Goal: Task Accomplishment & Management: Manage account settings

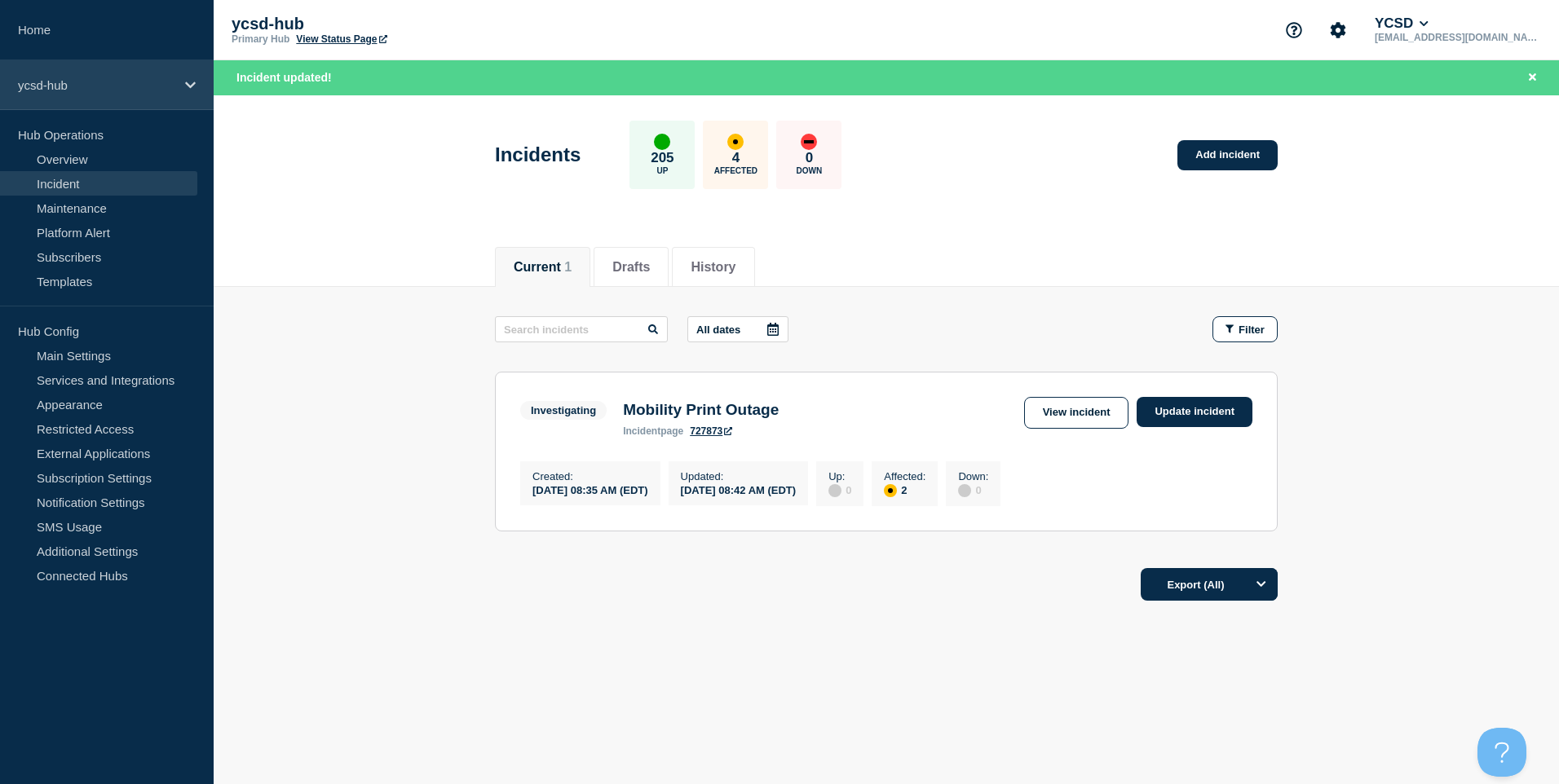
click at [128, 87] on p "ycsd-hub" at bounding box center [96, 85] width 157 height 14
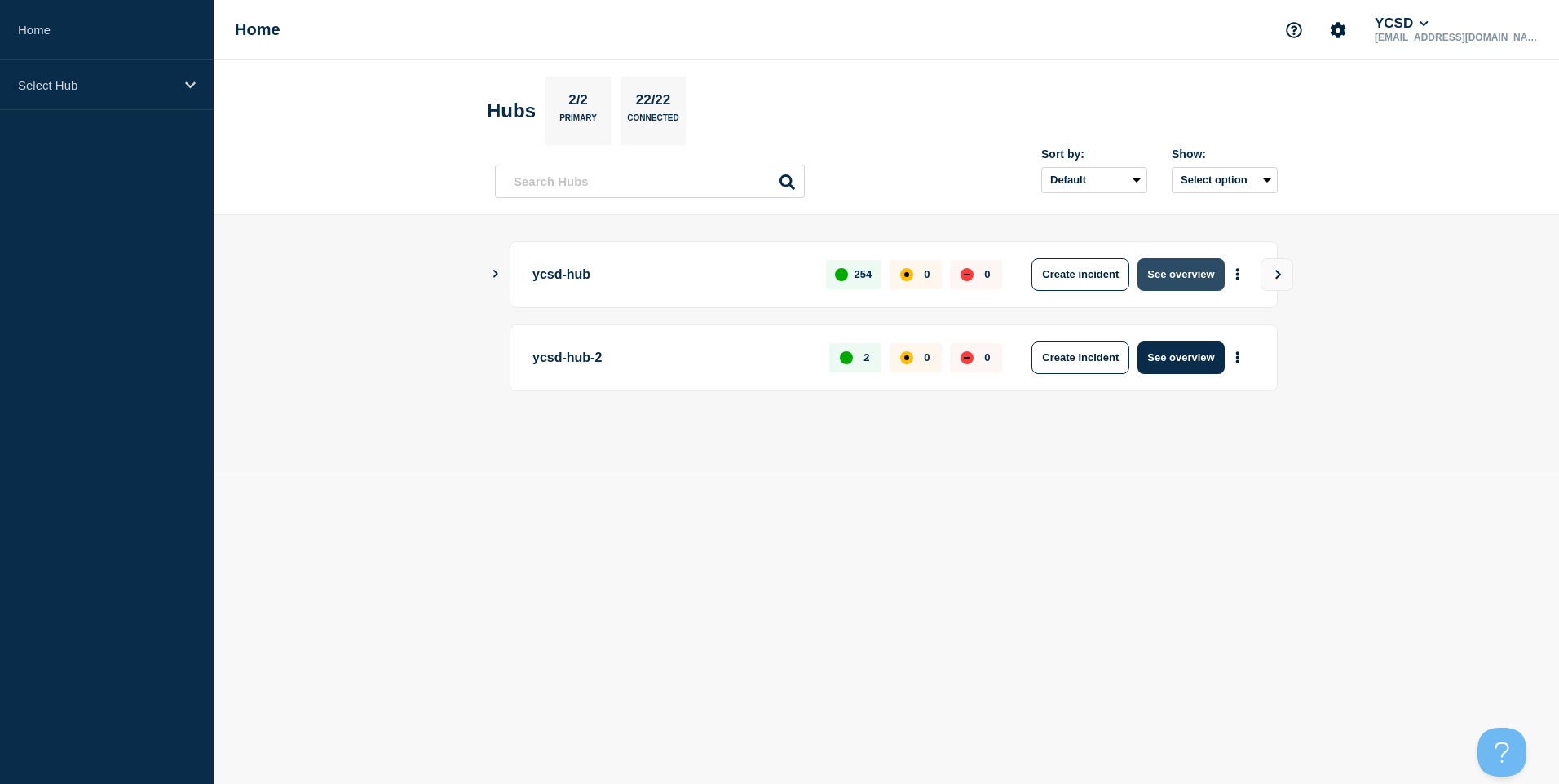
click at [1214, 276] on button "See overview" at bounding box center [1180, 275] width 87 height 33
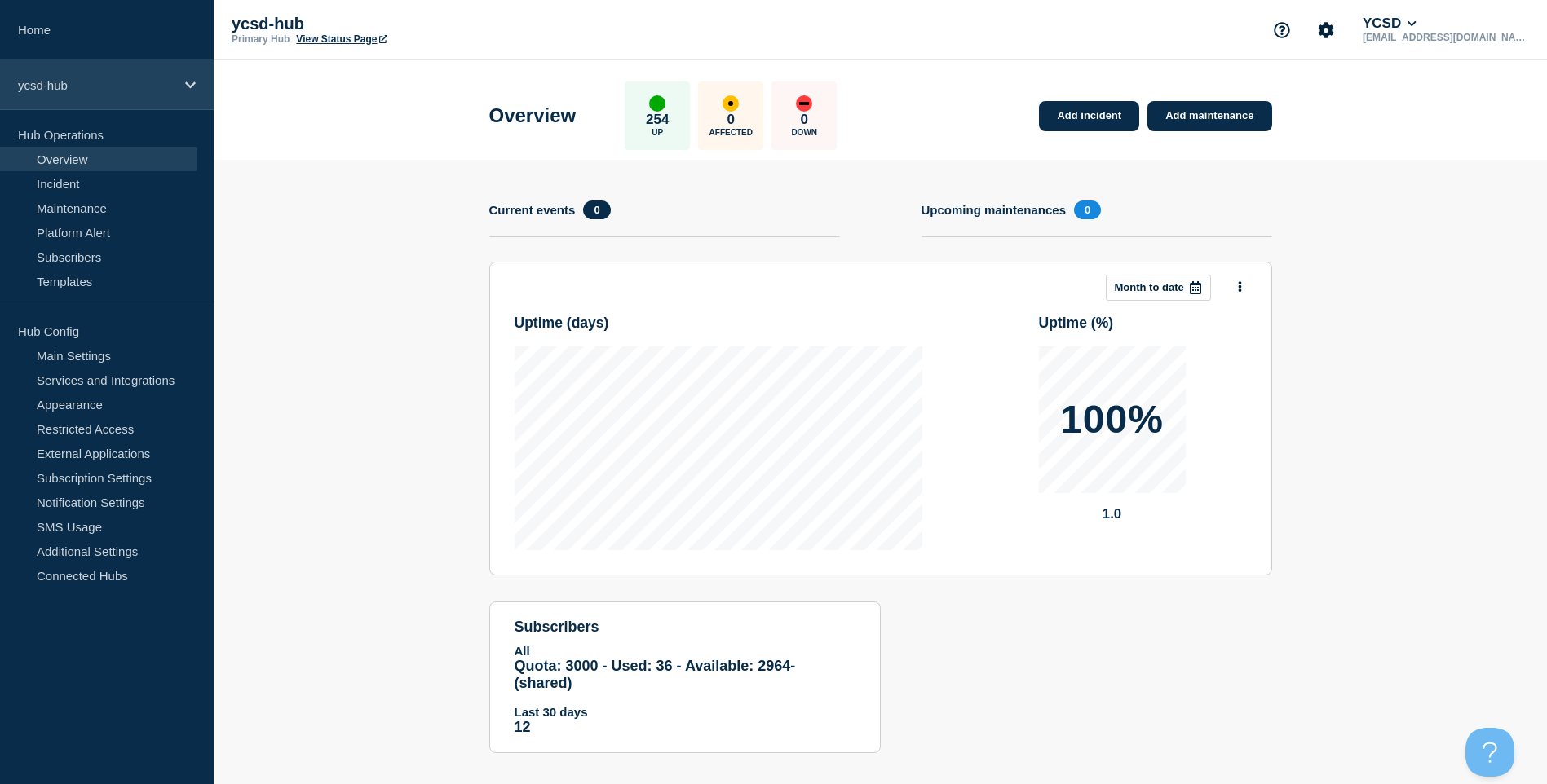
click at [134, 88] on p "ycsd-hub" at bounding box center [96, 85] width 157 height 14
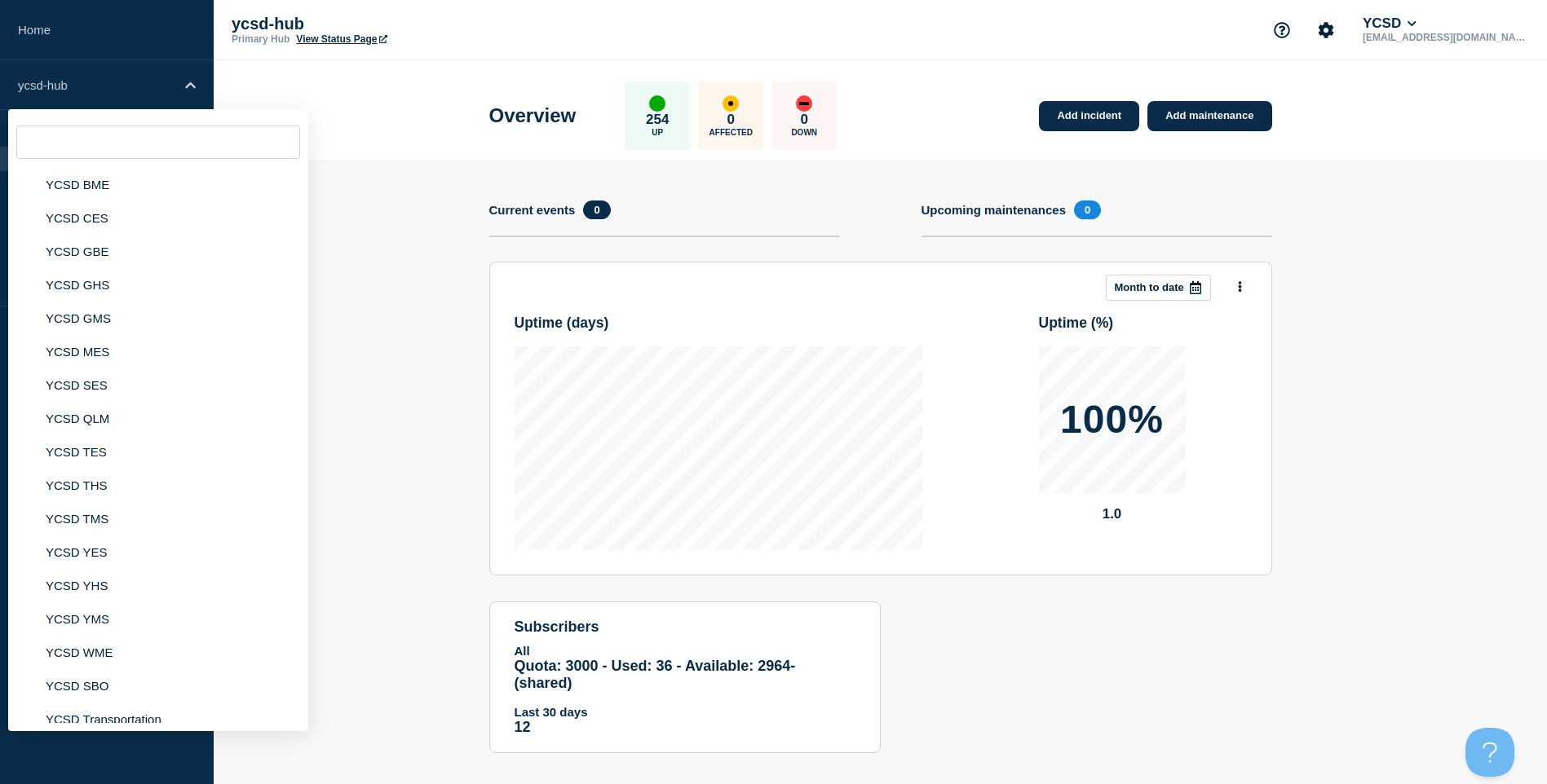
scroll to position [246, 0]
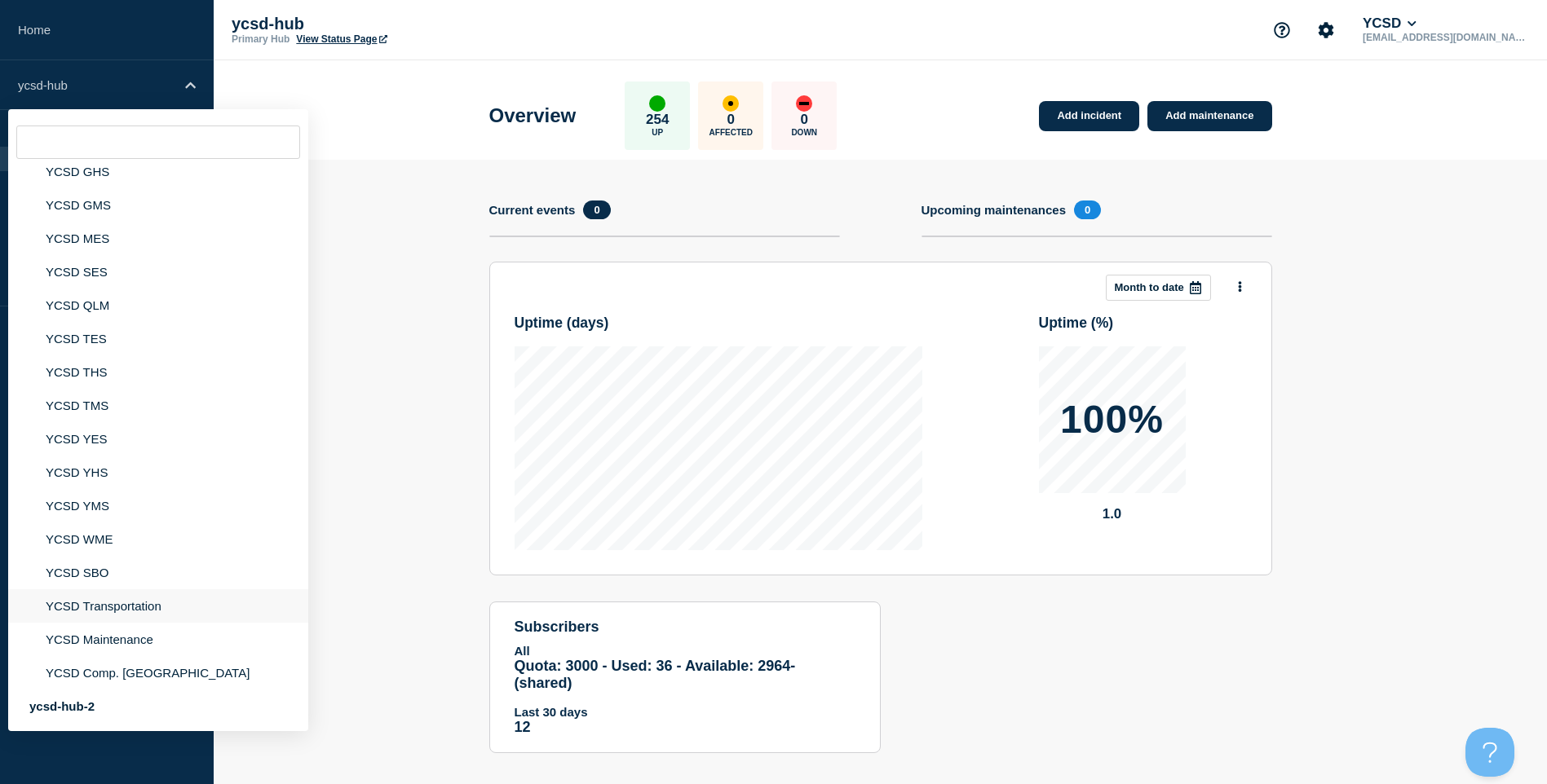
click at [125, 604] on li "YCSD Transportation" at bounding box center [158, 605] width 300 height 33
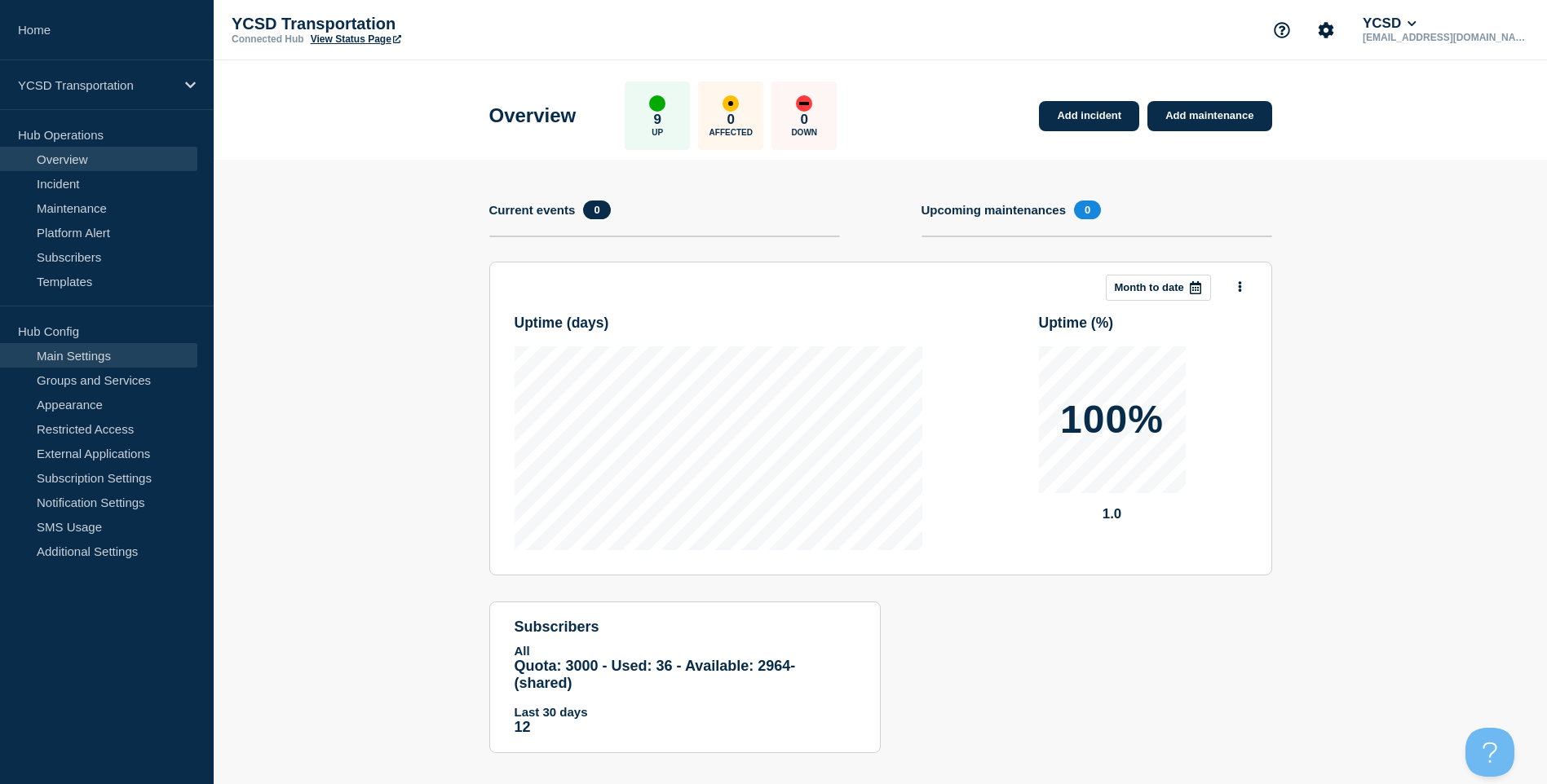
click at [88, 352] on link "Main Settings" at bounding box center [98, 356] width 197 height 24
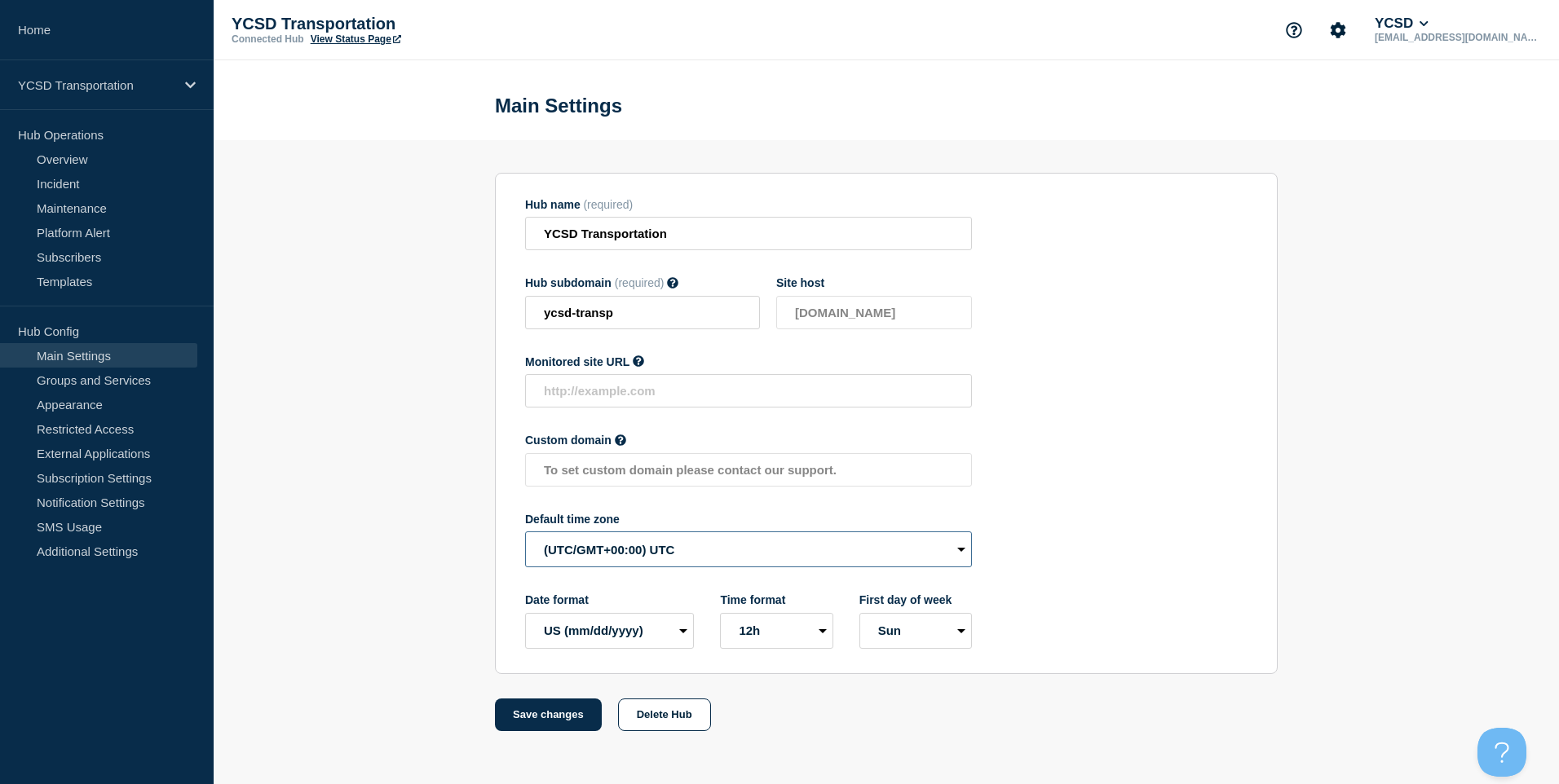
click at [813, 557] on select "(SDT/GMT-11:00) American Samoa (SST/GMT-11:00) International Date Line West (SS…" at bounding box center [749, 549] width 447 height 36
select select "America/New_York"
click at [526, 535] on select "(SDT/GMT-11:00) American Samoa (SST/GMT-11:00) International Date Line West (SS…" at bounding box center [749, 549] width 447 height 36
click at [955, 630] on select "Mon Sun" at bounding box center [915, 631] width 113 height 36
select select "true"
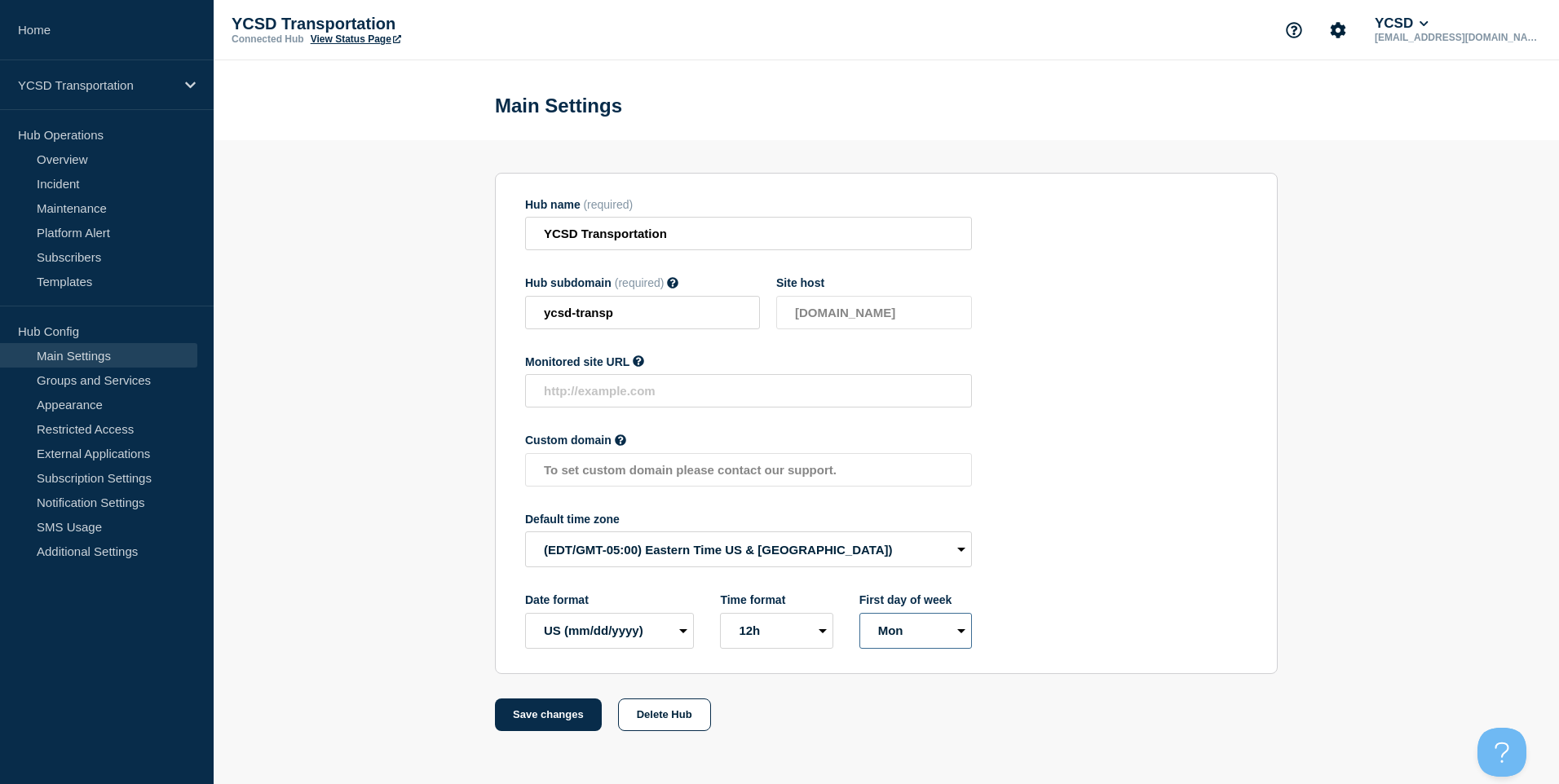
click at [859, 616] on select "Mon Sun" at bounding box center [915, 631] width 113 height 36
click at [528, 722] on button "Save changes" at bounding box center [548, 714] width 107 height 33
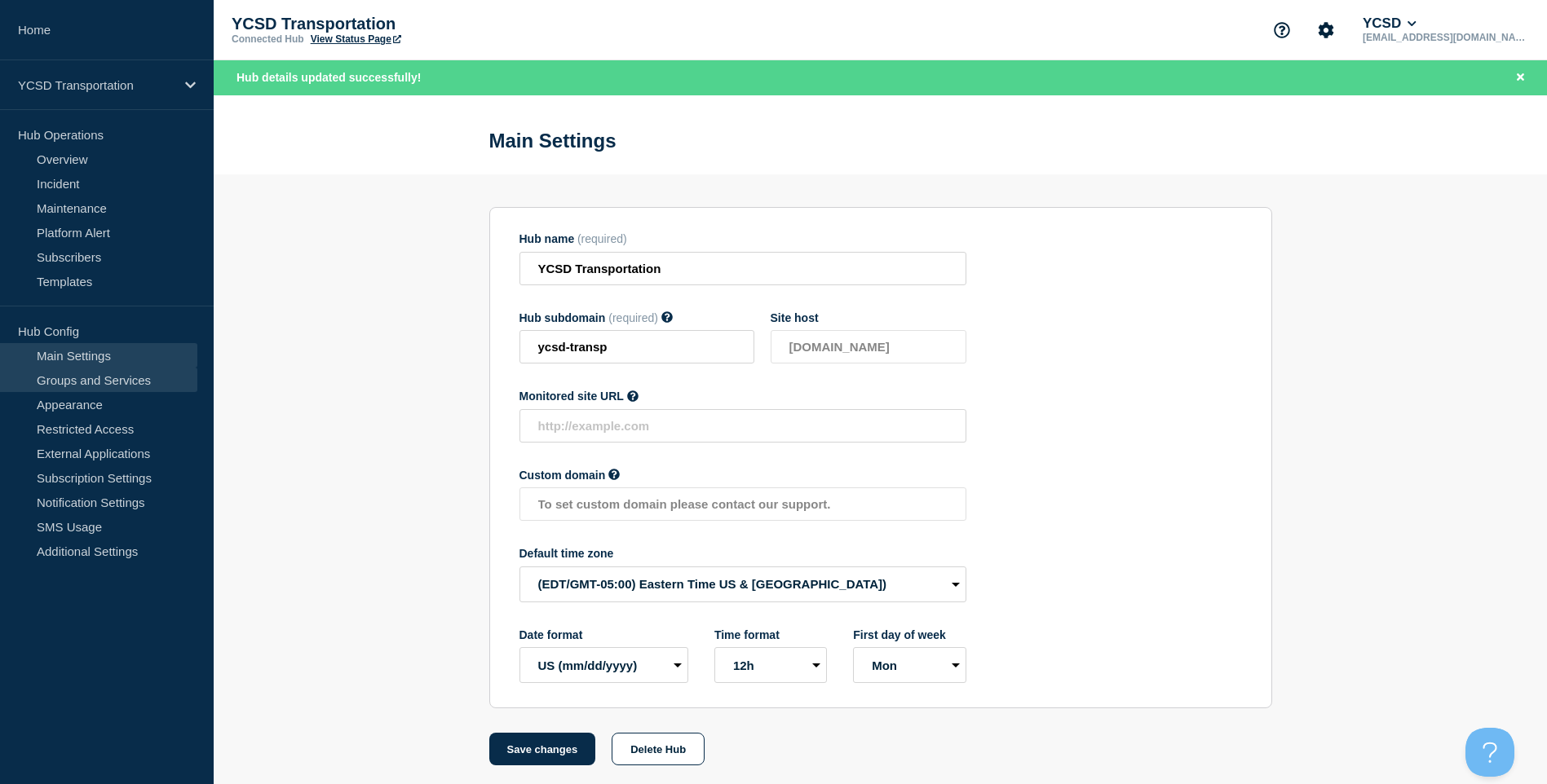
click at [122, 381] on link "Groups and Services" at bounding box center [98, 380] width 197 height 24
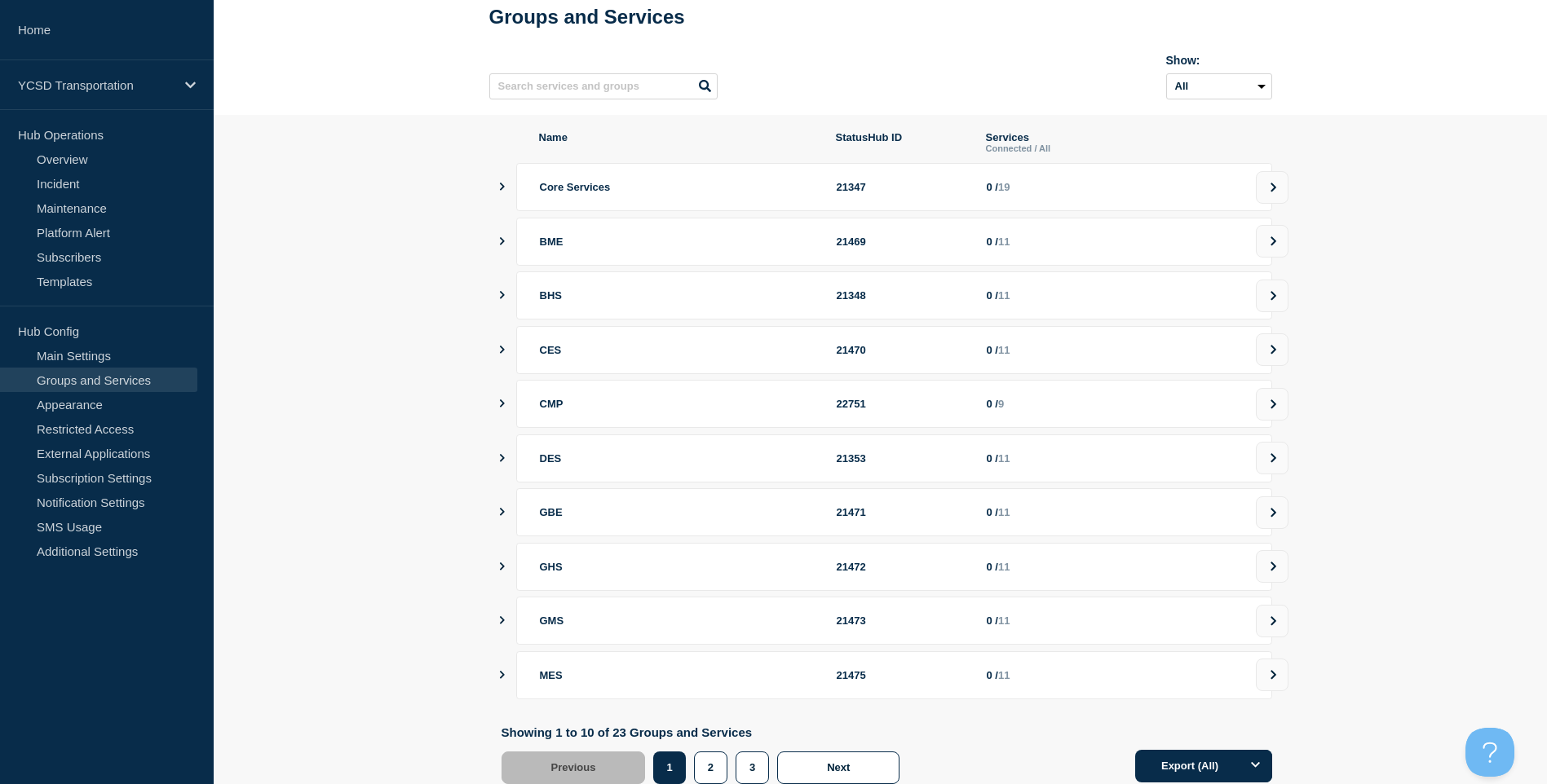
scroll to position [147, 0]
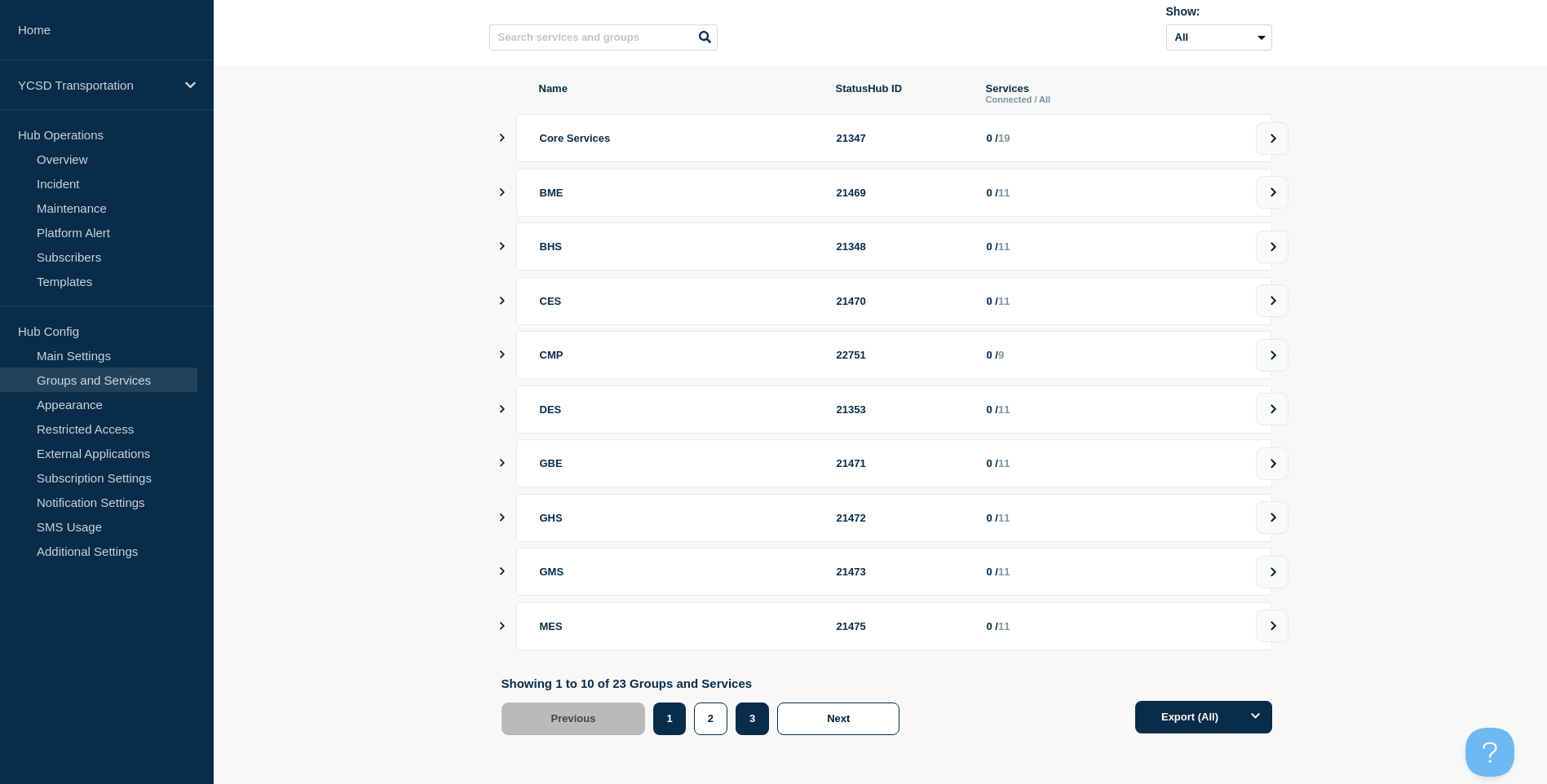
click at [757, 725] on button "3" at bounding box center [752, 718] width 33 height 33
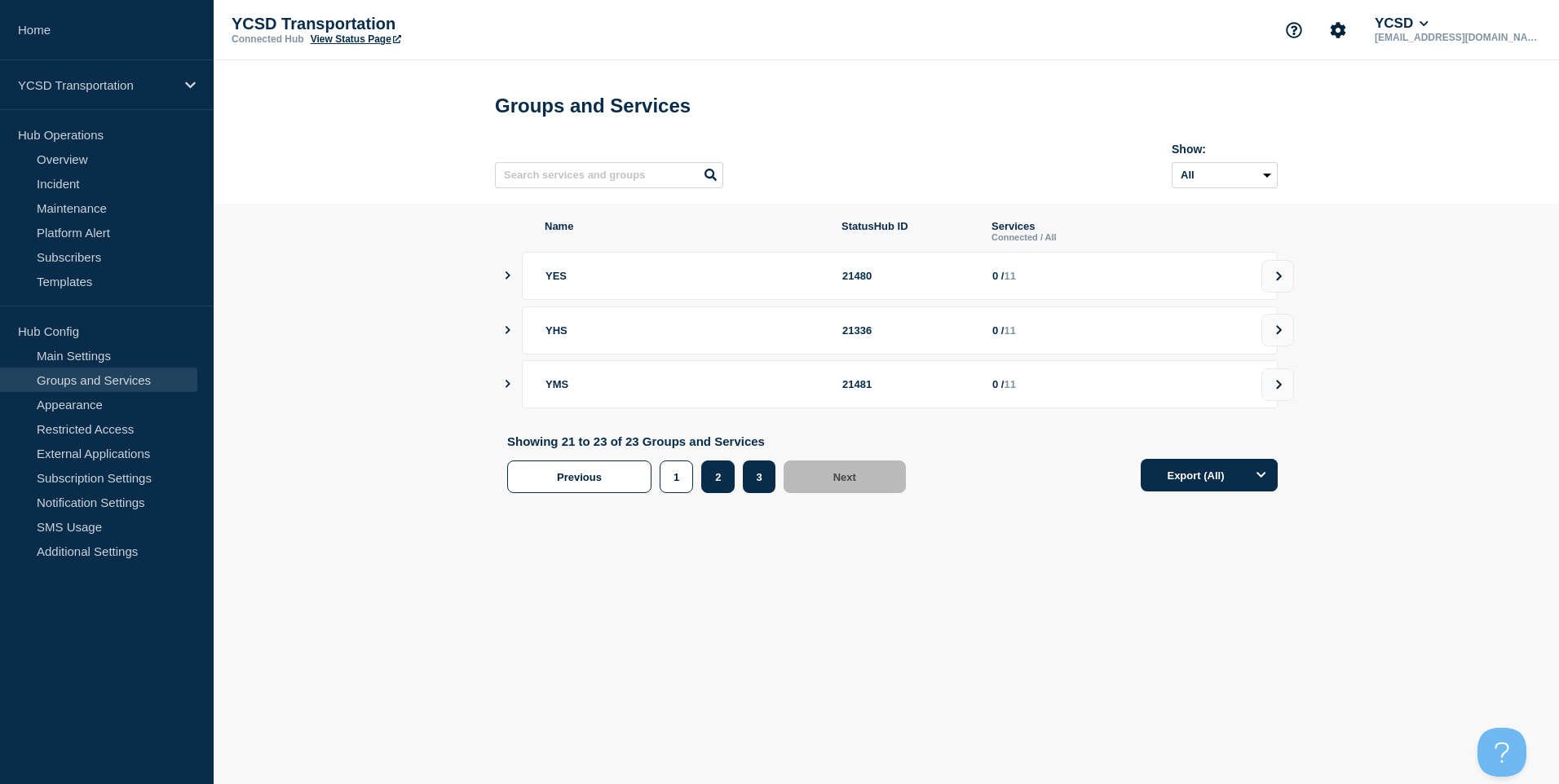
click at [722, 490] on button "2" at bounding box center [718, 476] width 33 height 33
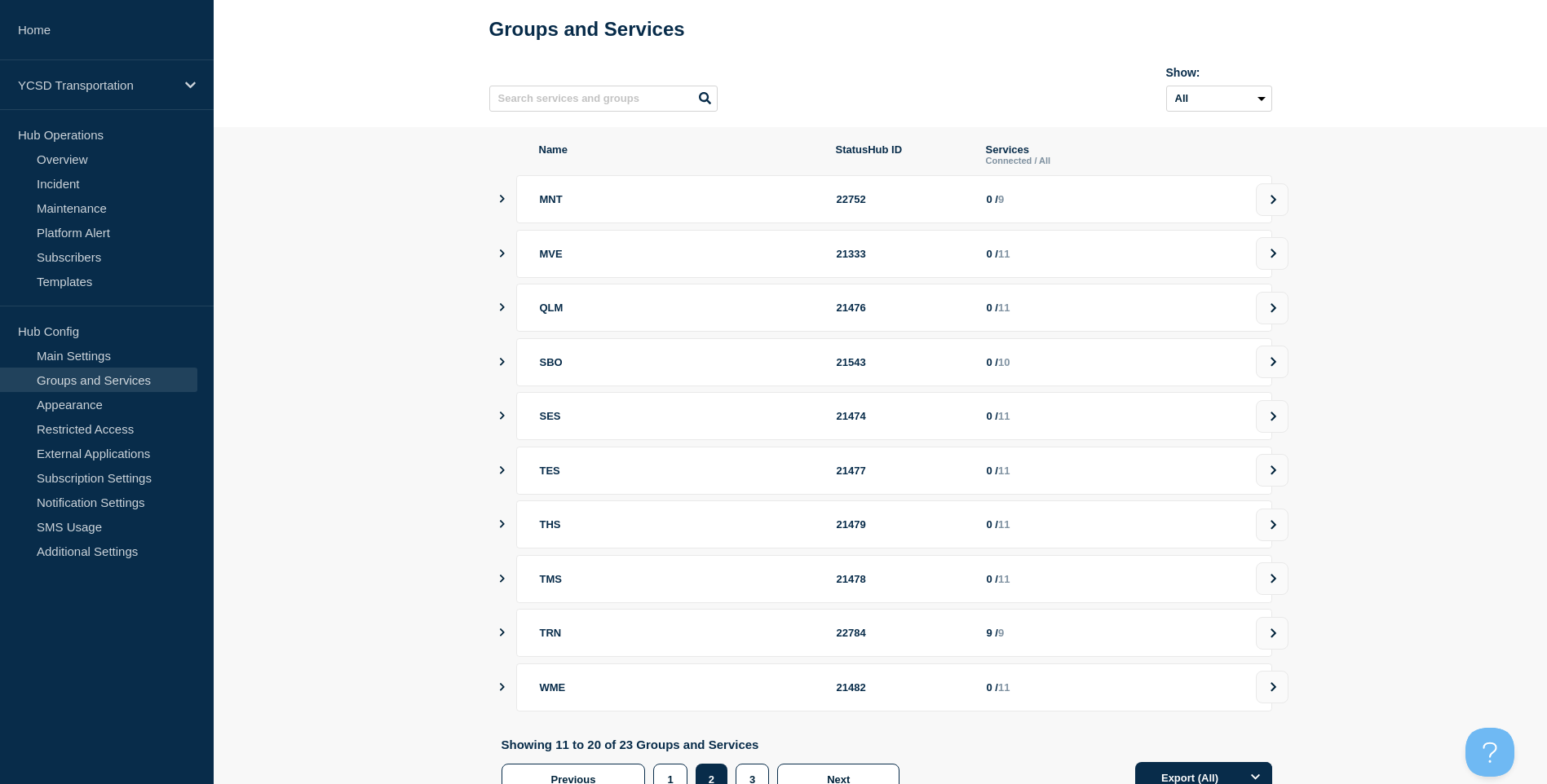
scroll to position [147, 0]
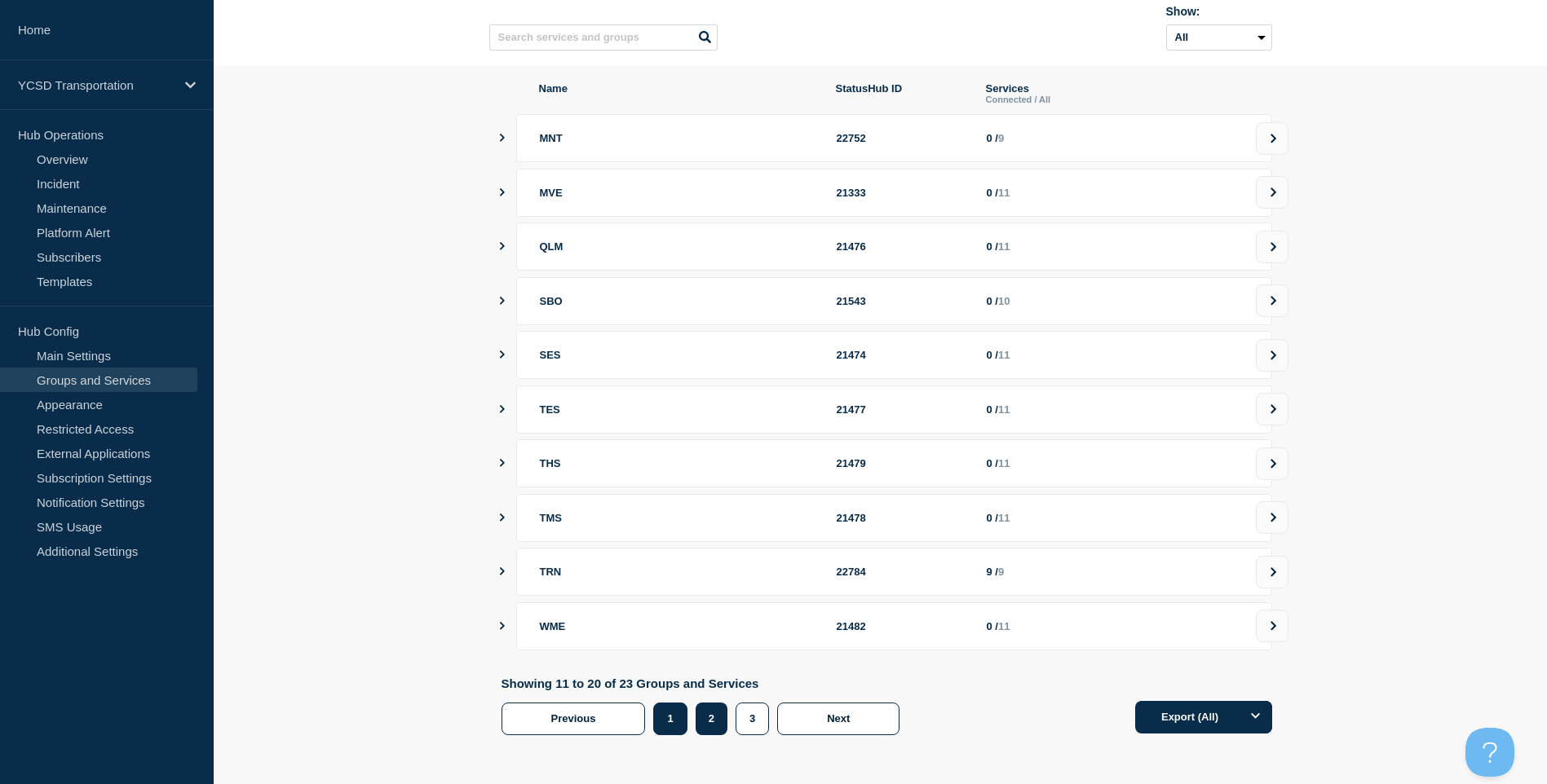
click at [677, 722] on button "1" at bounding box center [670, 718] width 33 height 33
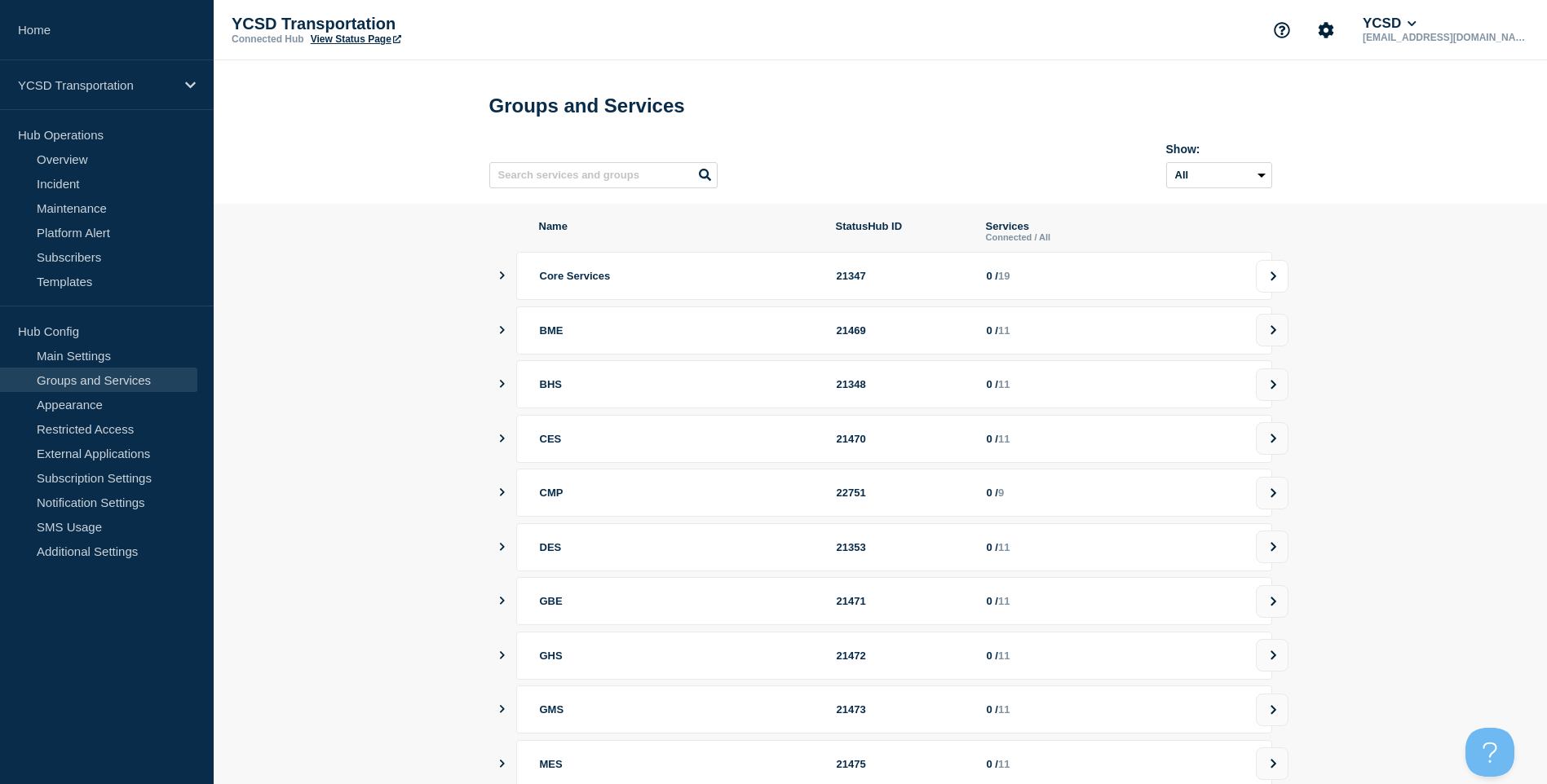
click at [1265, 286] on button at bounding box center [1272, 276] width 33 height 33
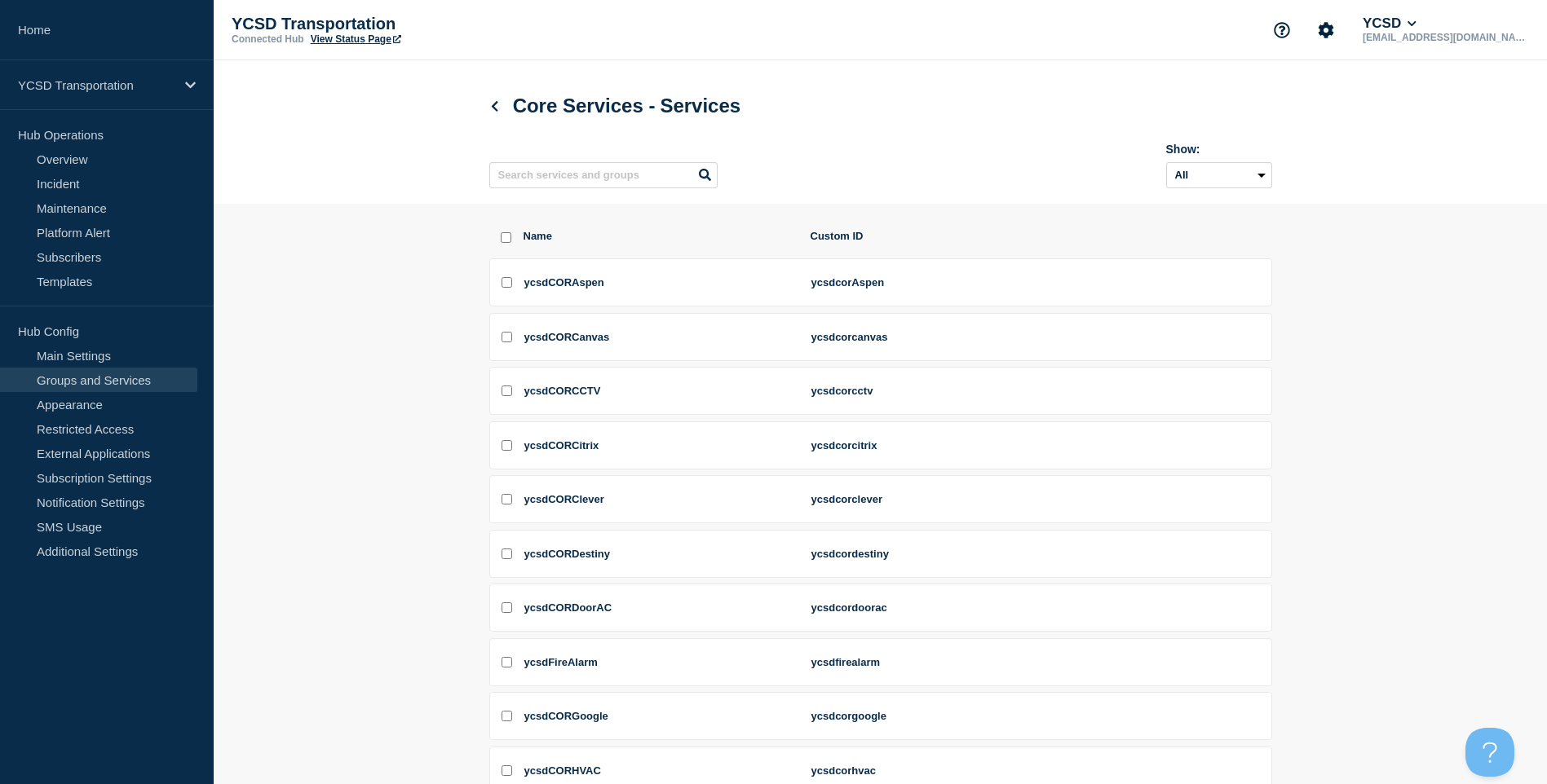
click at [509, 243] on input "select all checkbox" at bounding box center [506, 238] width 11 height 11
checkbox input "true"
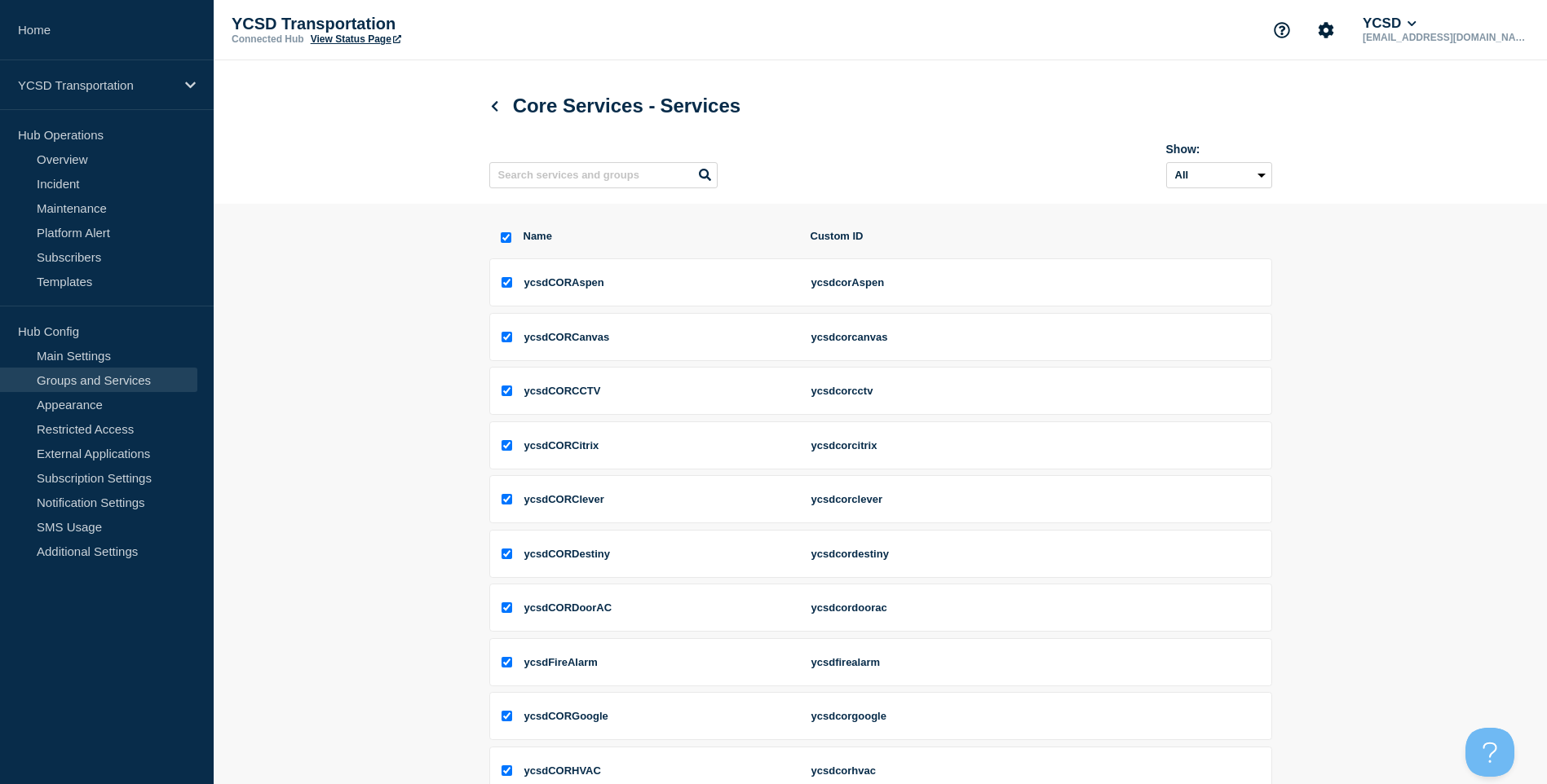
checkbox input "true"
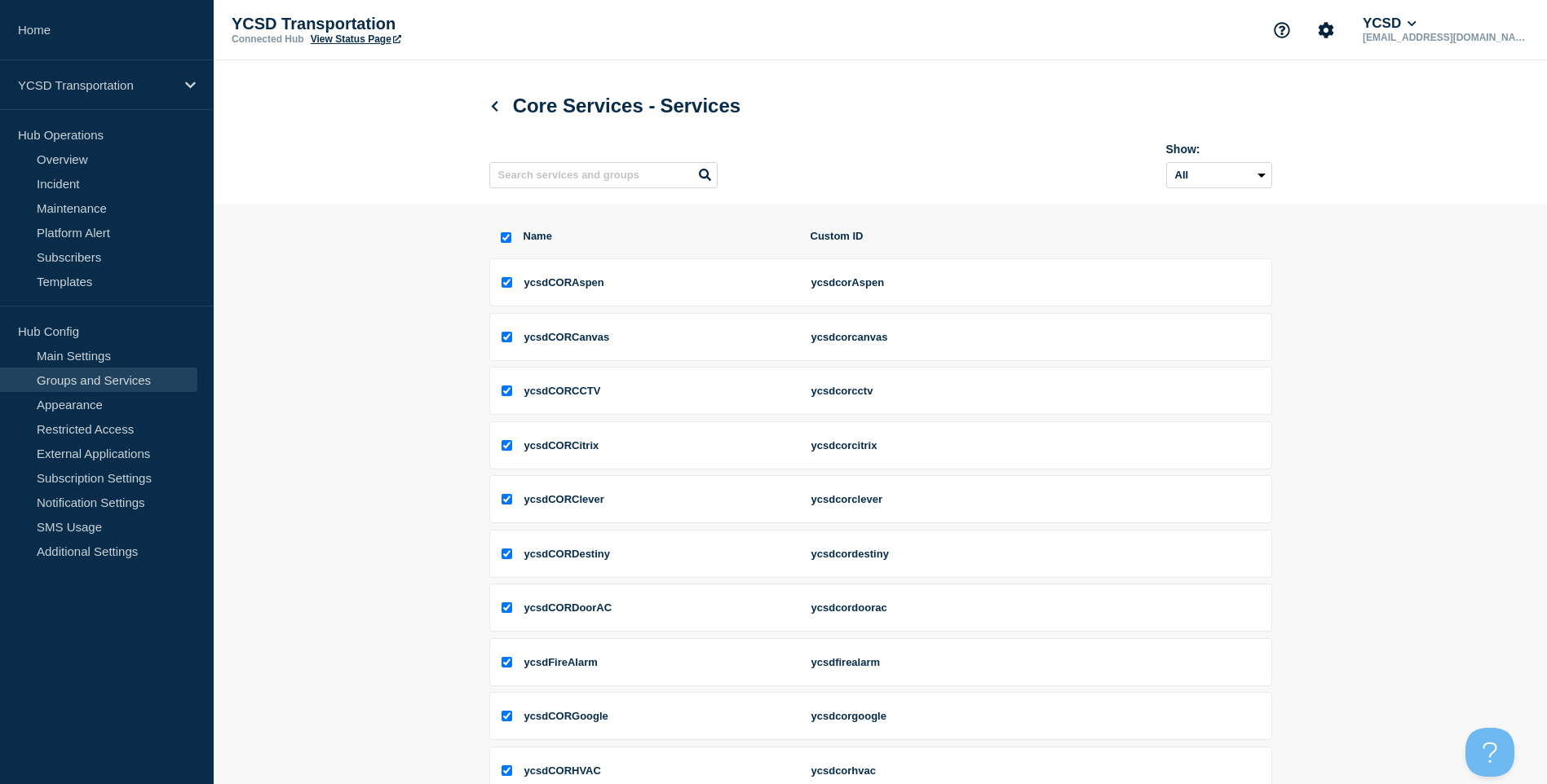
checkbox input "true"
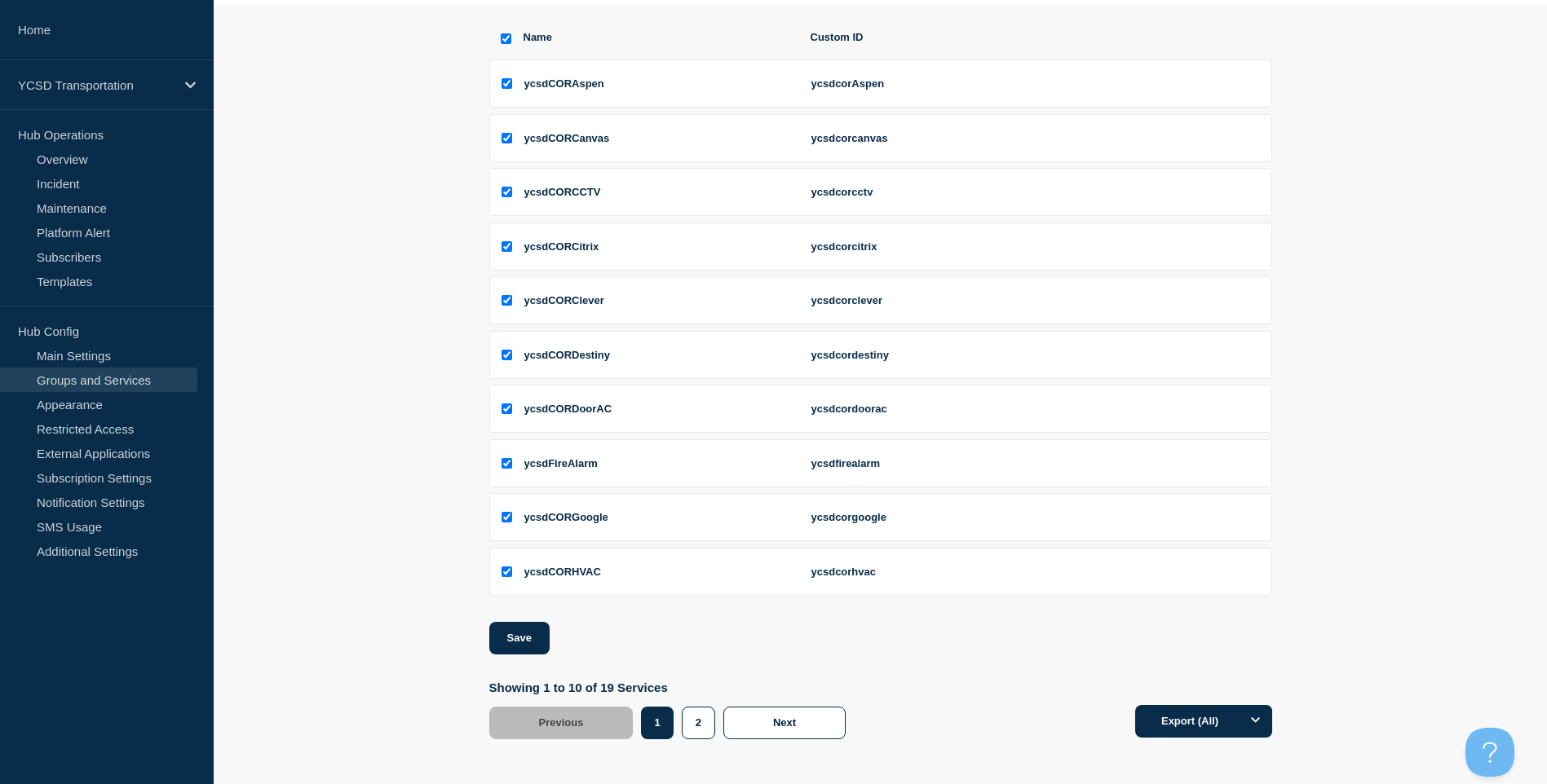
scroll to position [208, 0]
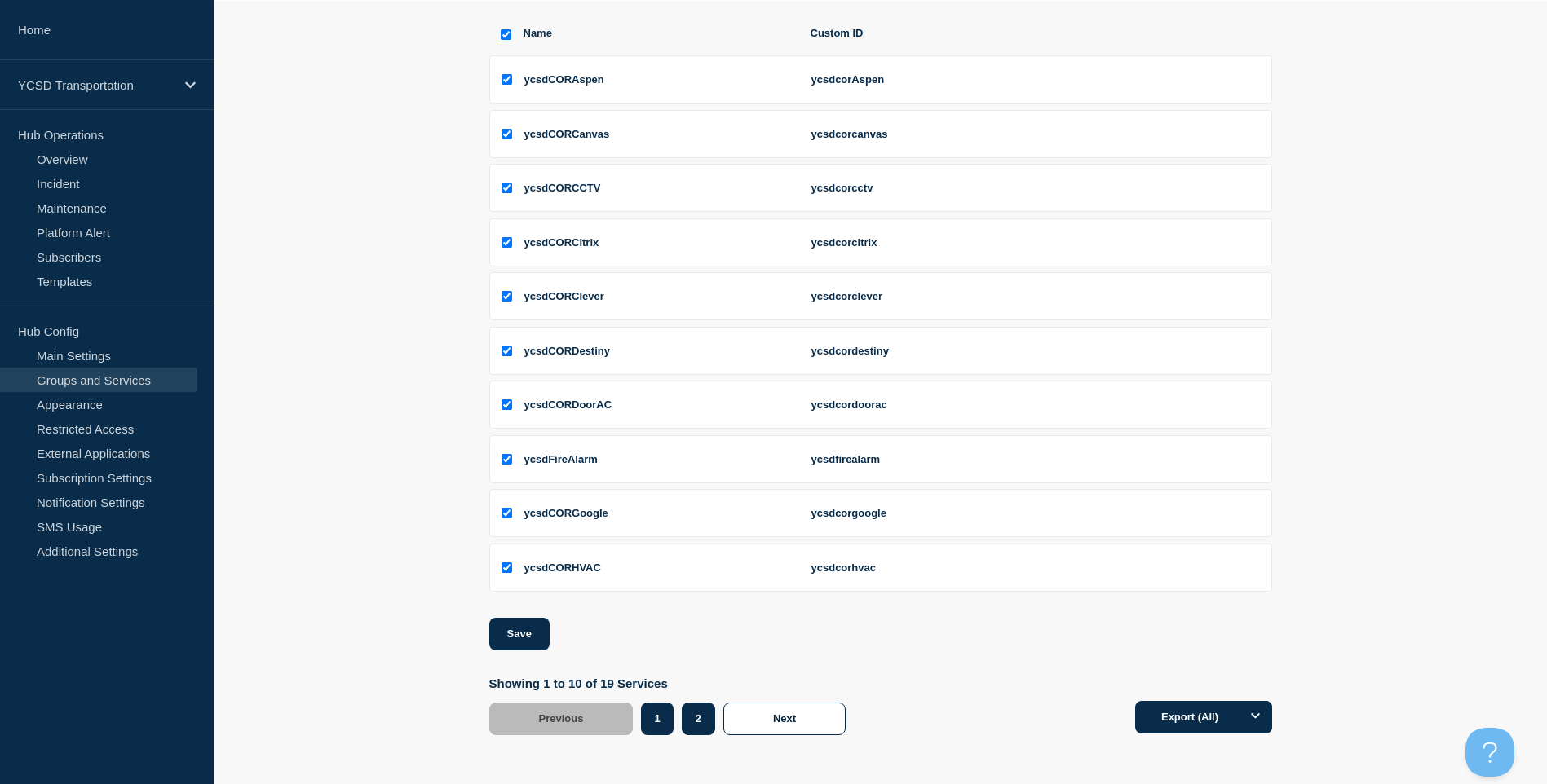
click at [691, 716] on button "2" at bounding box center [698, 718] width 33 height 33
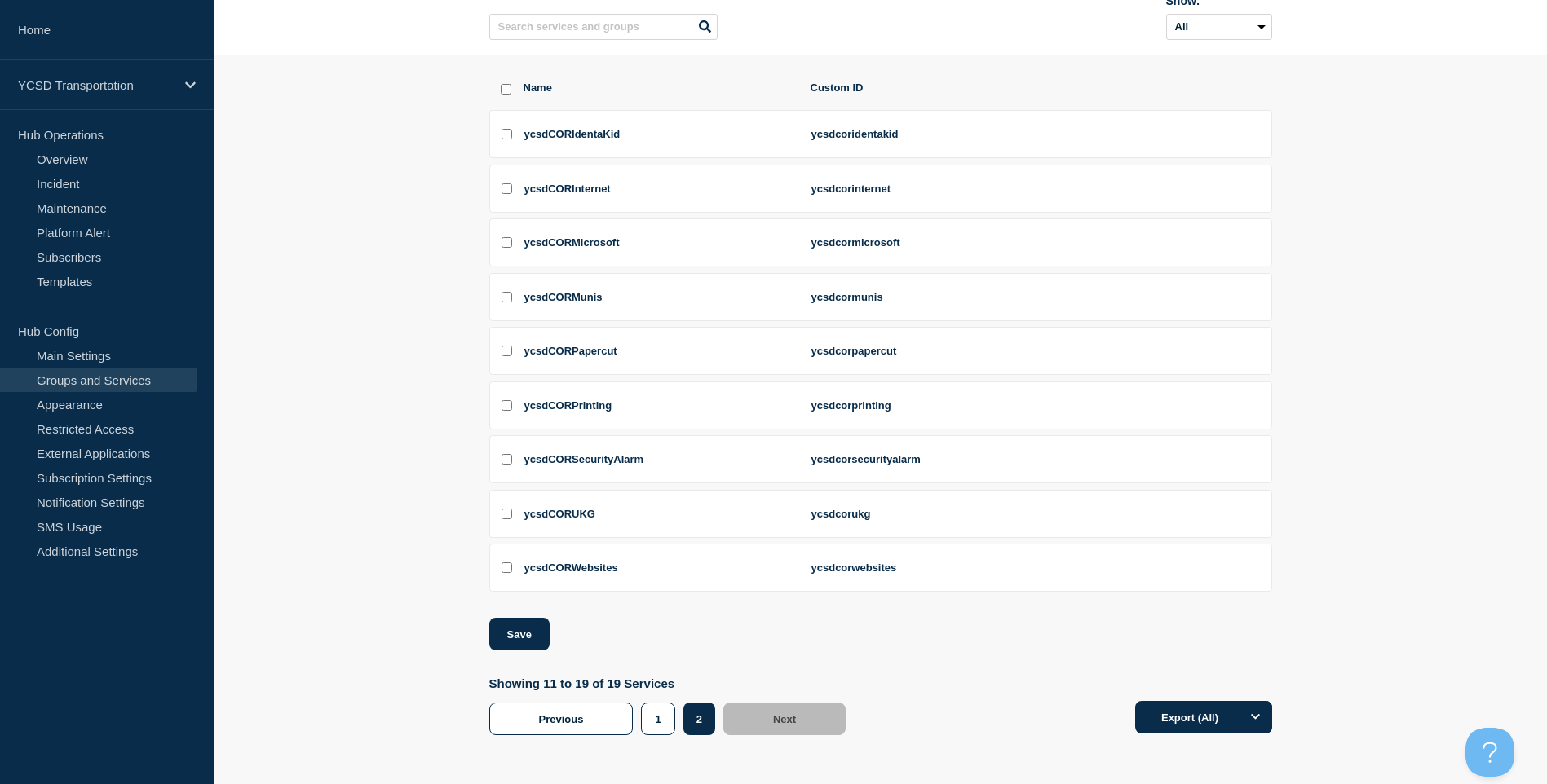
click at [504, 84] on input "select all checkbox" at bounding box center [506, 89] width 11 height 11
checkbox input "true"
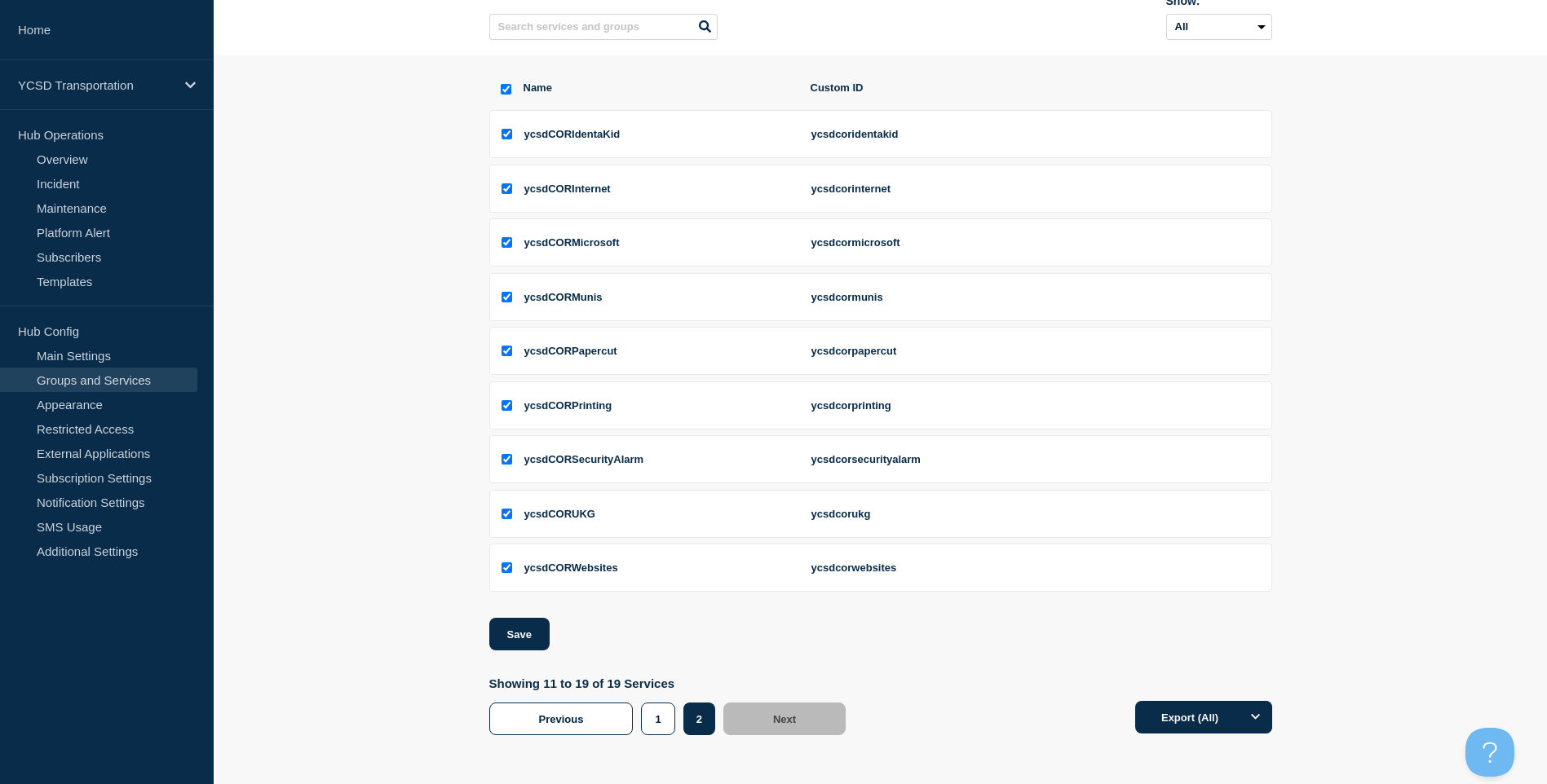
checkbox input "true"
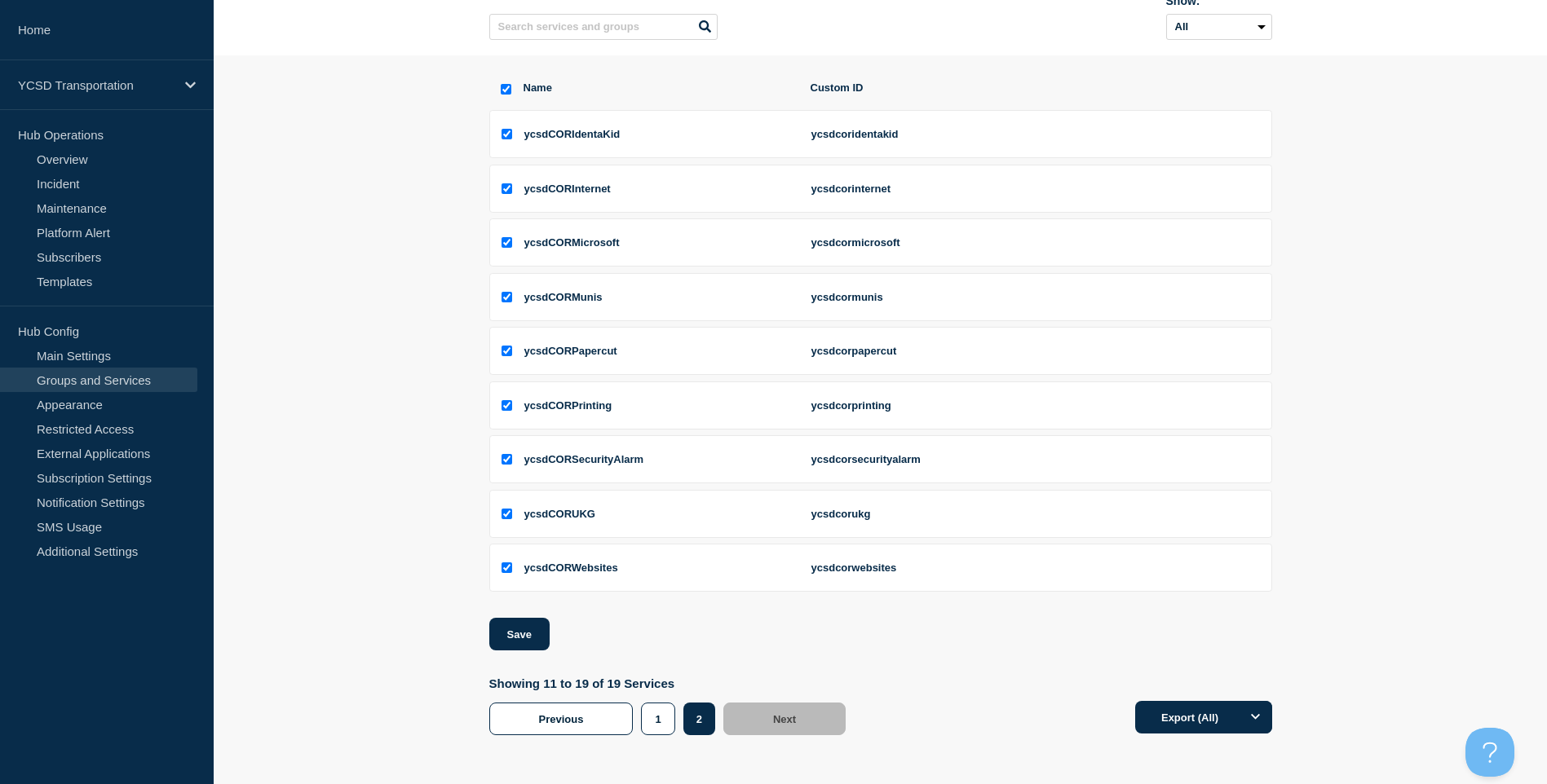
checkbox input "true"
click at [508, 627] on button "Save" at bounding box center [520, 634] width 60 height 33
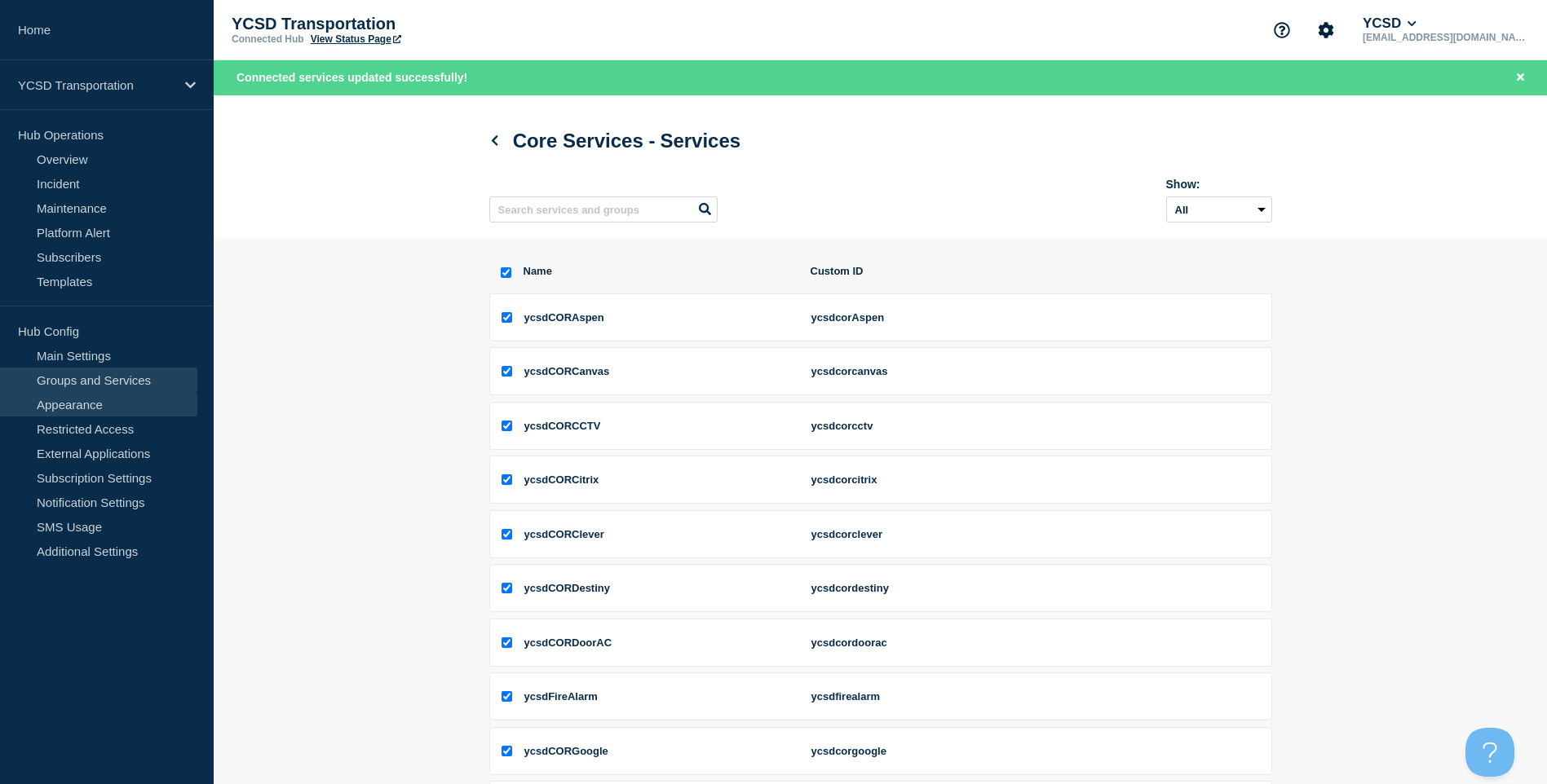
click at [100, 405] on link "Appearance" at bounding box center [98, 404] width 197 height 24
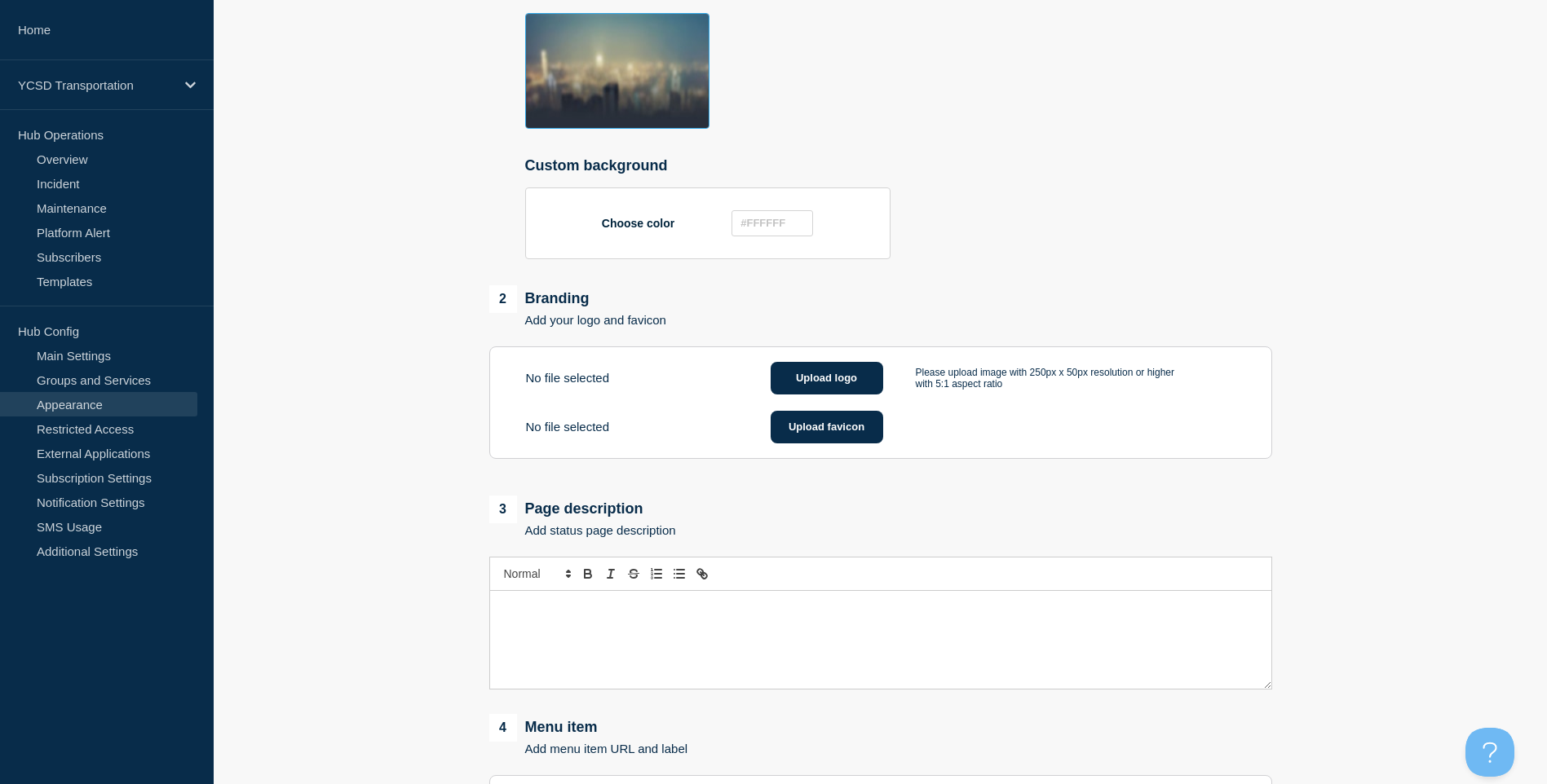
scroll to position [803, 0]
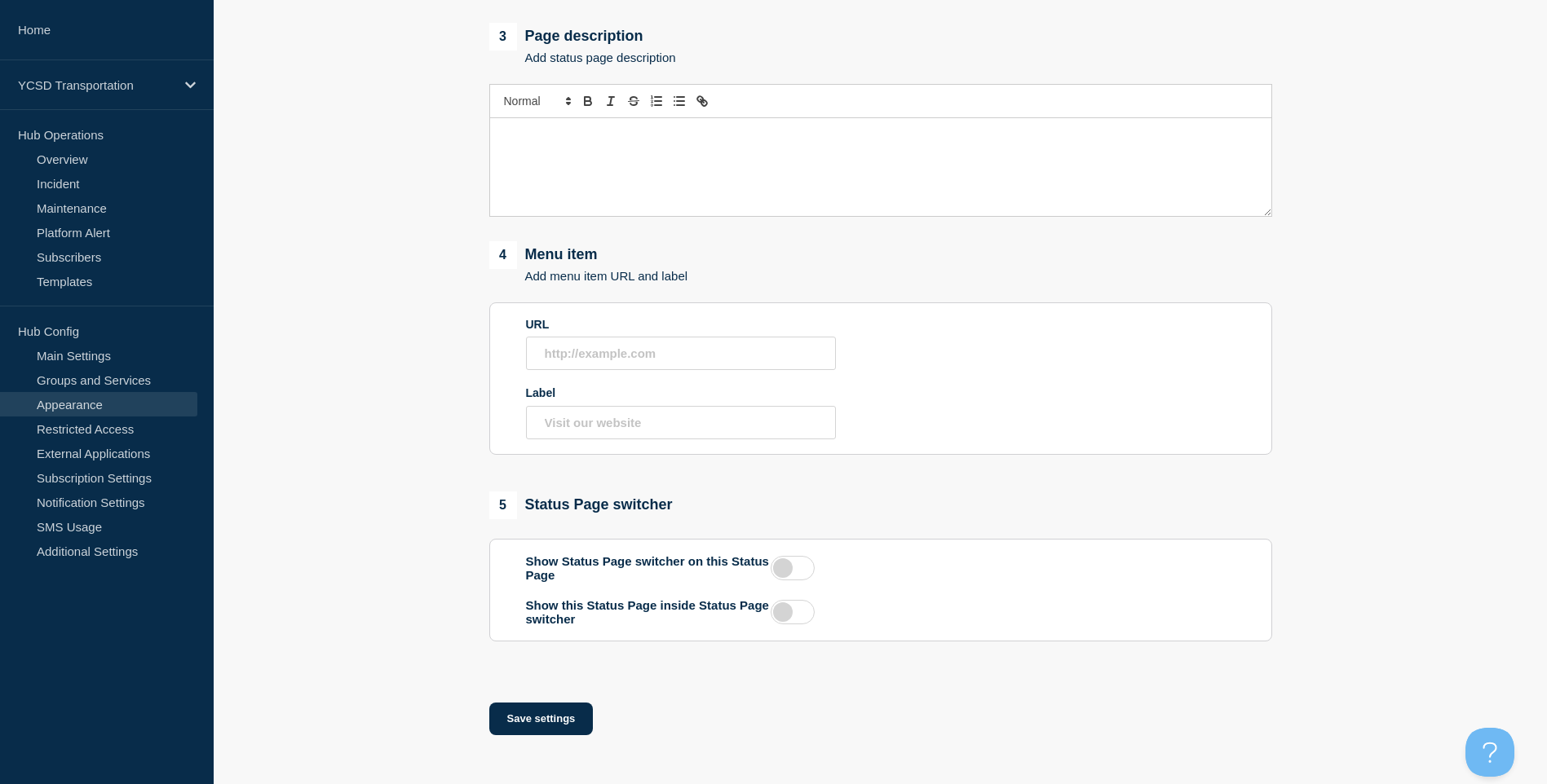
click at [800, 571] on label at bounding box center [792, 568] width 44 height 24
click at [0, 0] on input "checkbox" at bounding box center [0, 0] width 0 height 0
click at [545, 726] on button "Save settings" at bounding box center [542, 718] width 104 height 33
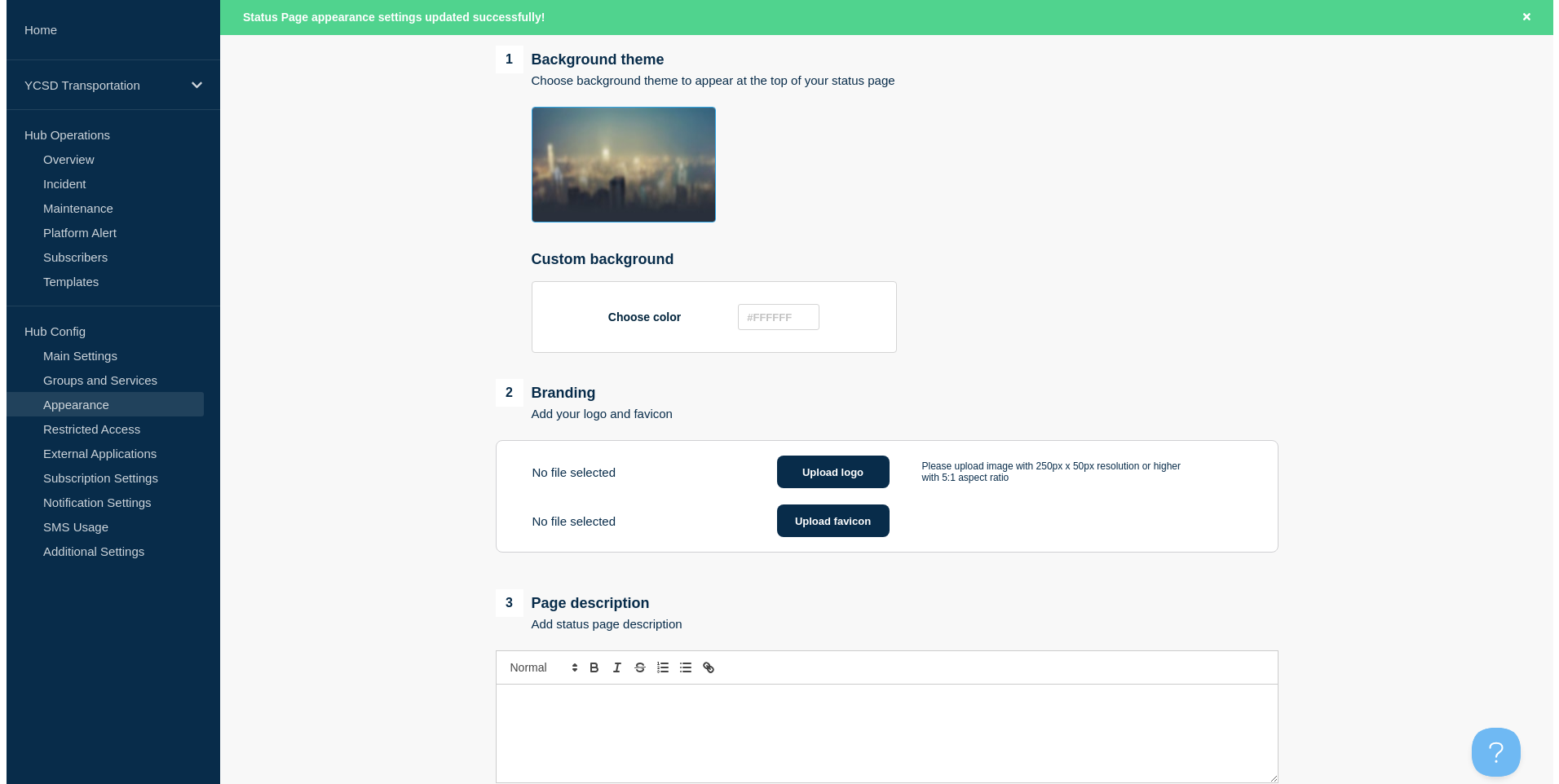
scroll to position [0, 0]
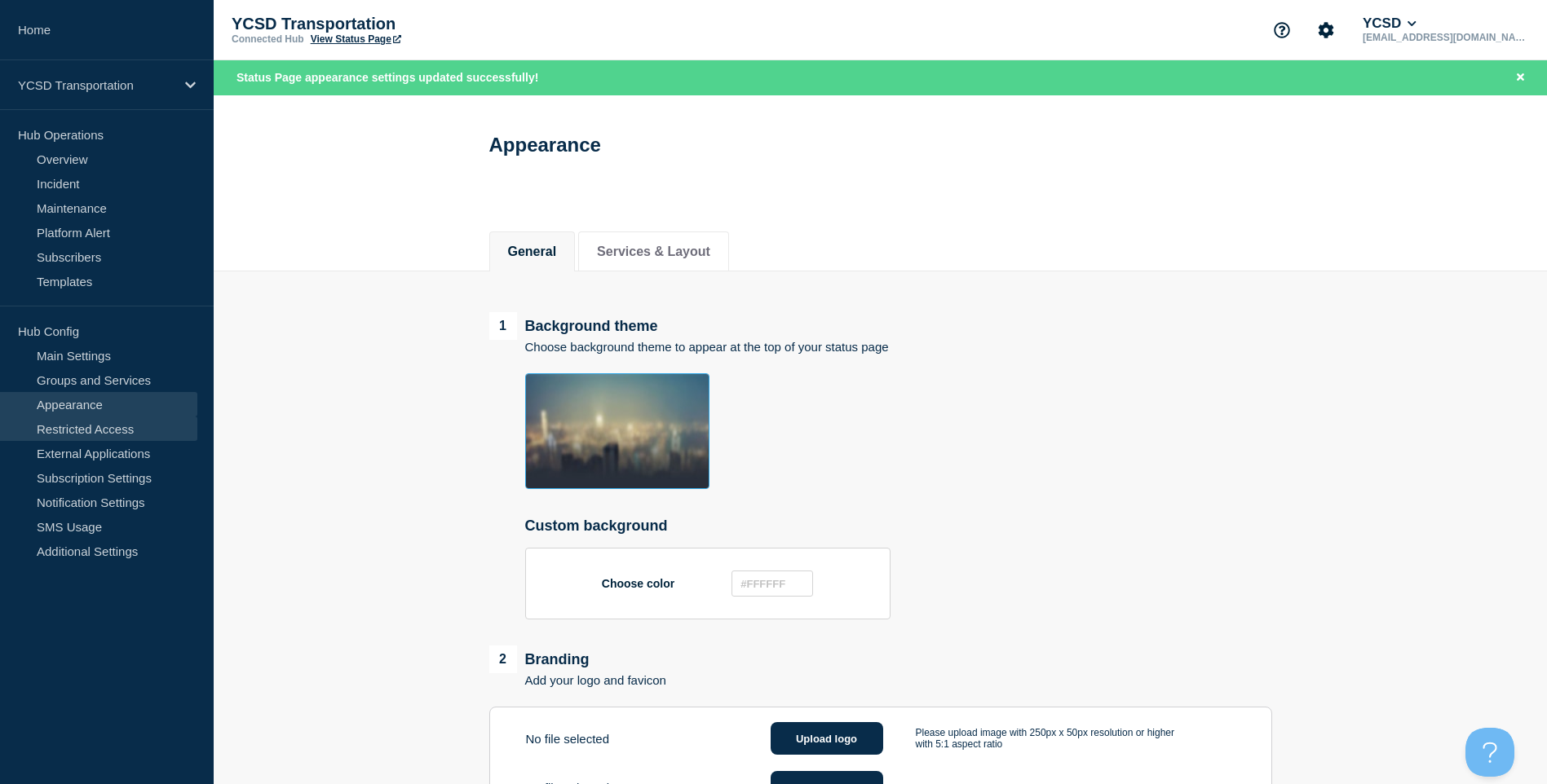
click at [95, 423] on link "Restricted Access" at bounding box center [98, 428] width 197 height 24
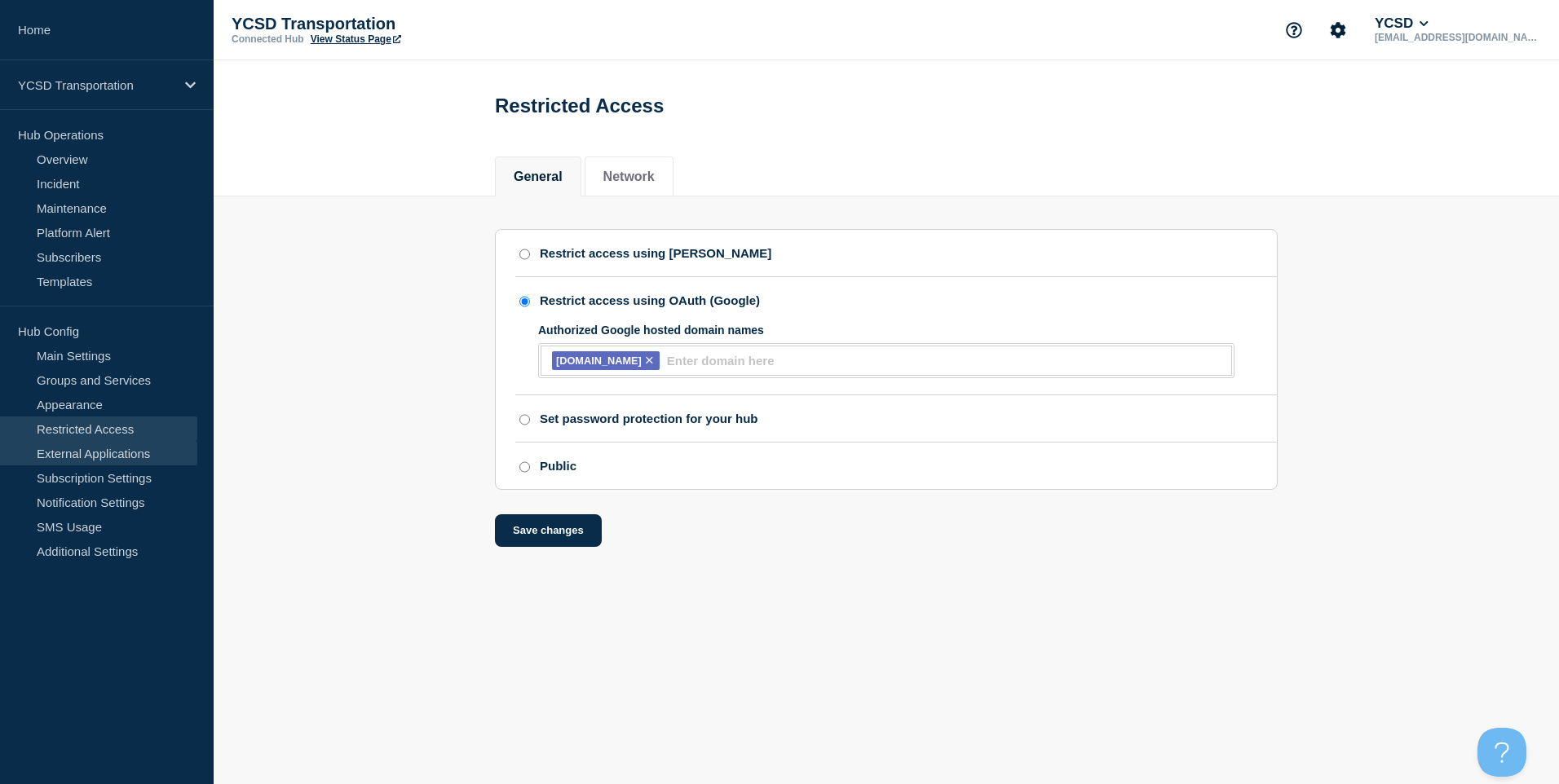
click at [113, 464] on link "External Applications" at bounding box center [98, 453] width 197 height 24
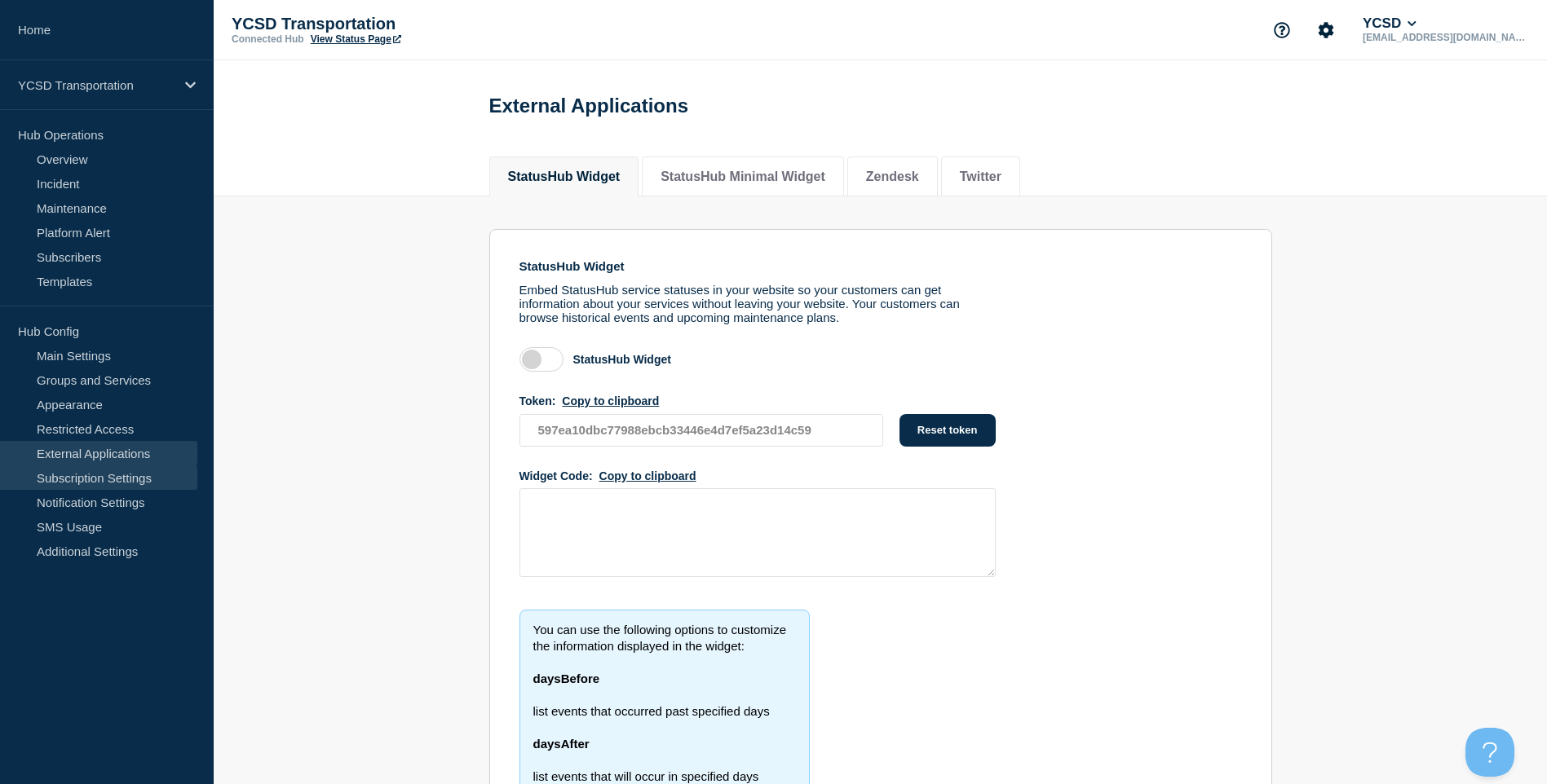
click at [126, 485] on link "Subscription Settings" at bounding box center [98, 477] width 197 height 24
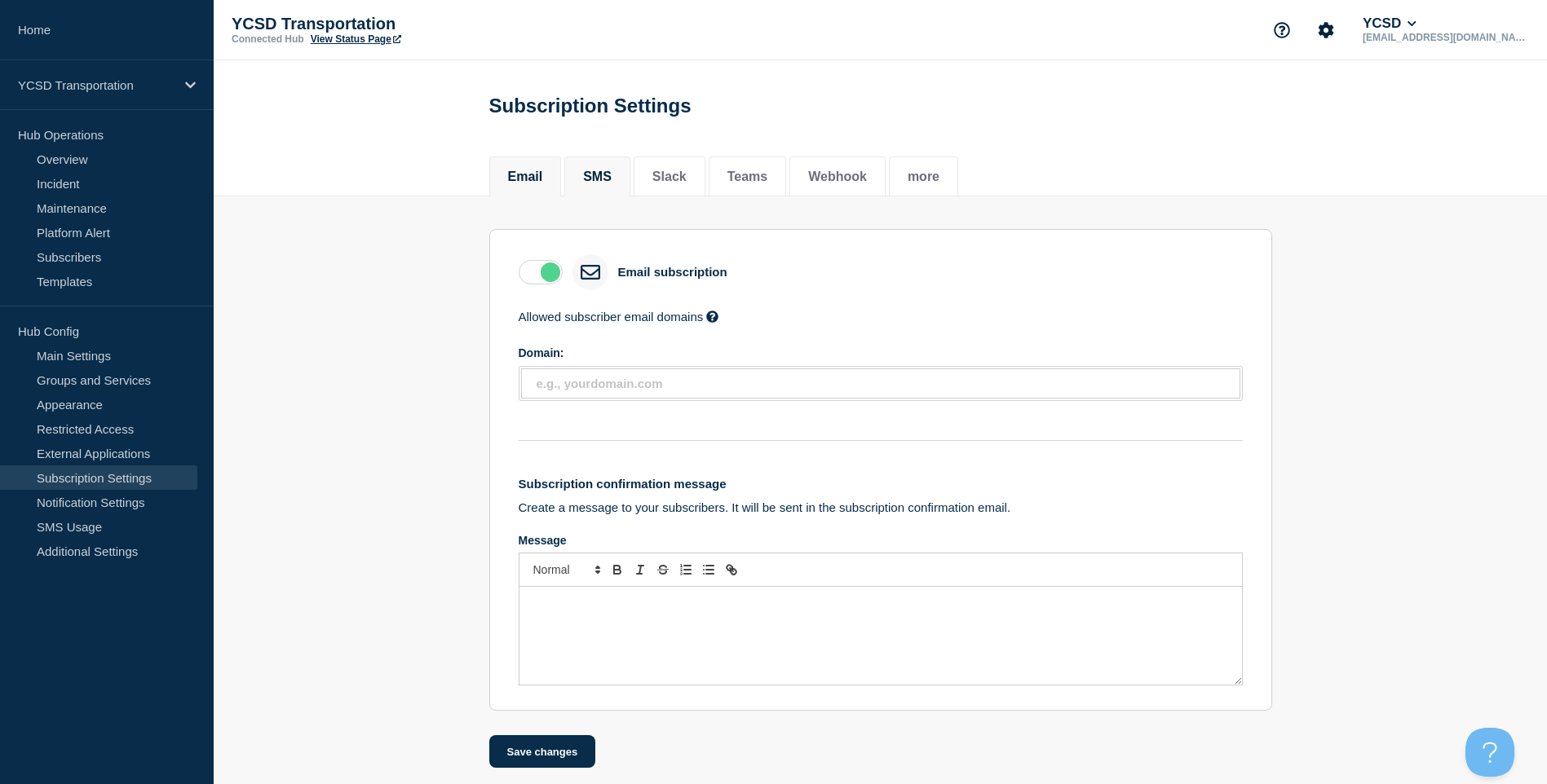
click at [575, 191] on li "SMS" at bounding box center [598, 177] width 66 height 40
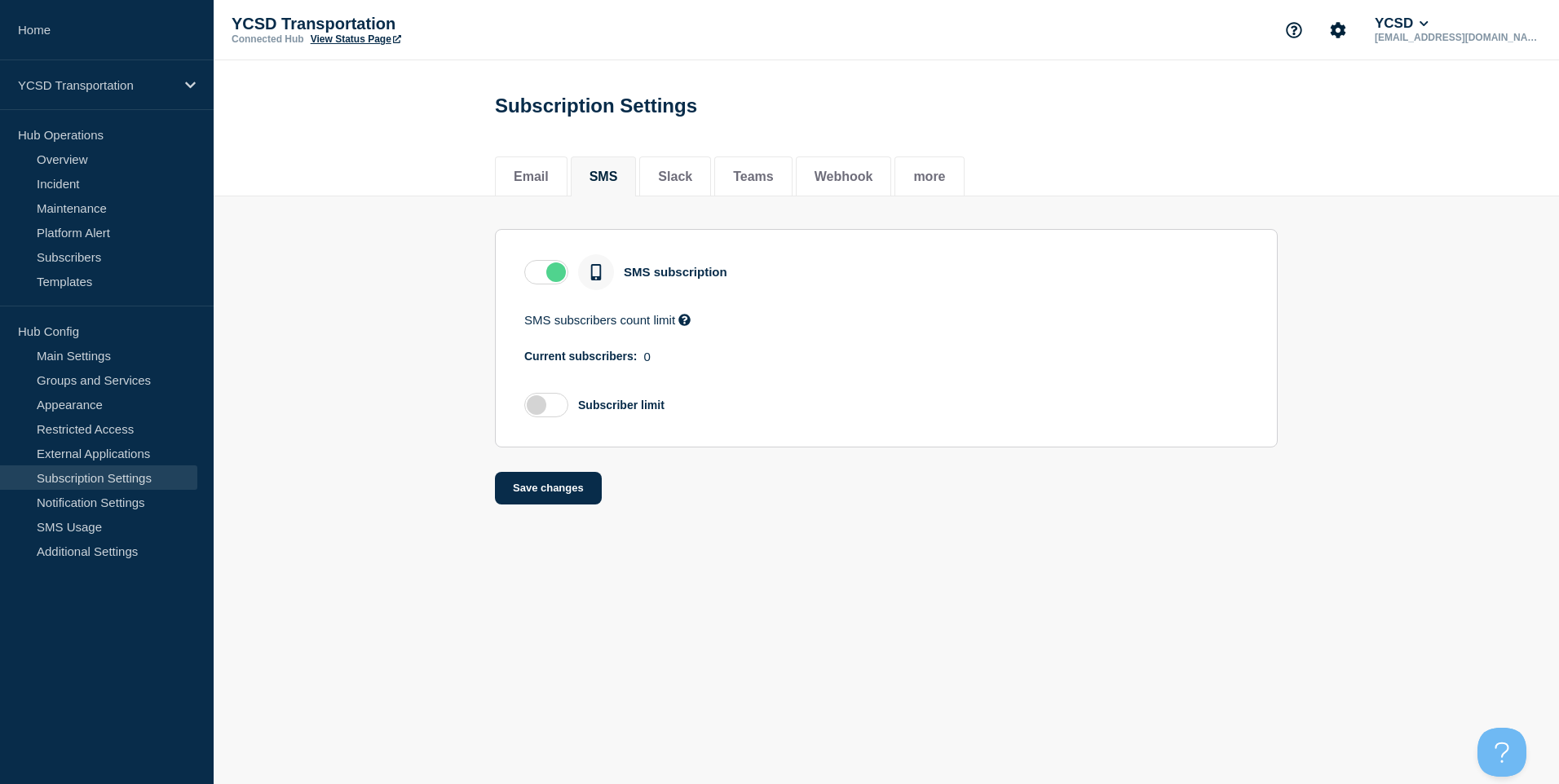
click at [541, 278] on label at bounding box center [547, 272] width 44 height 24
click at [0, 0] on input "checkbox" at bounding box center [0, 0] width 0 height 0
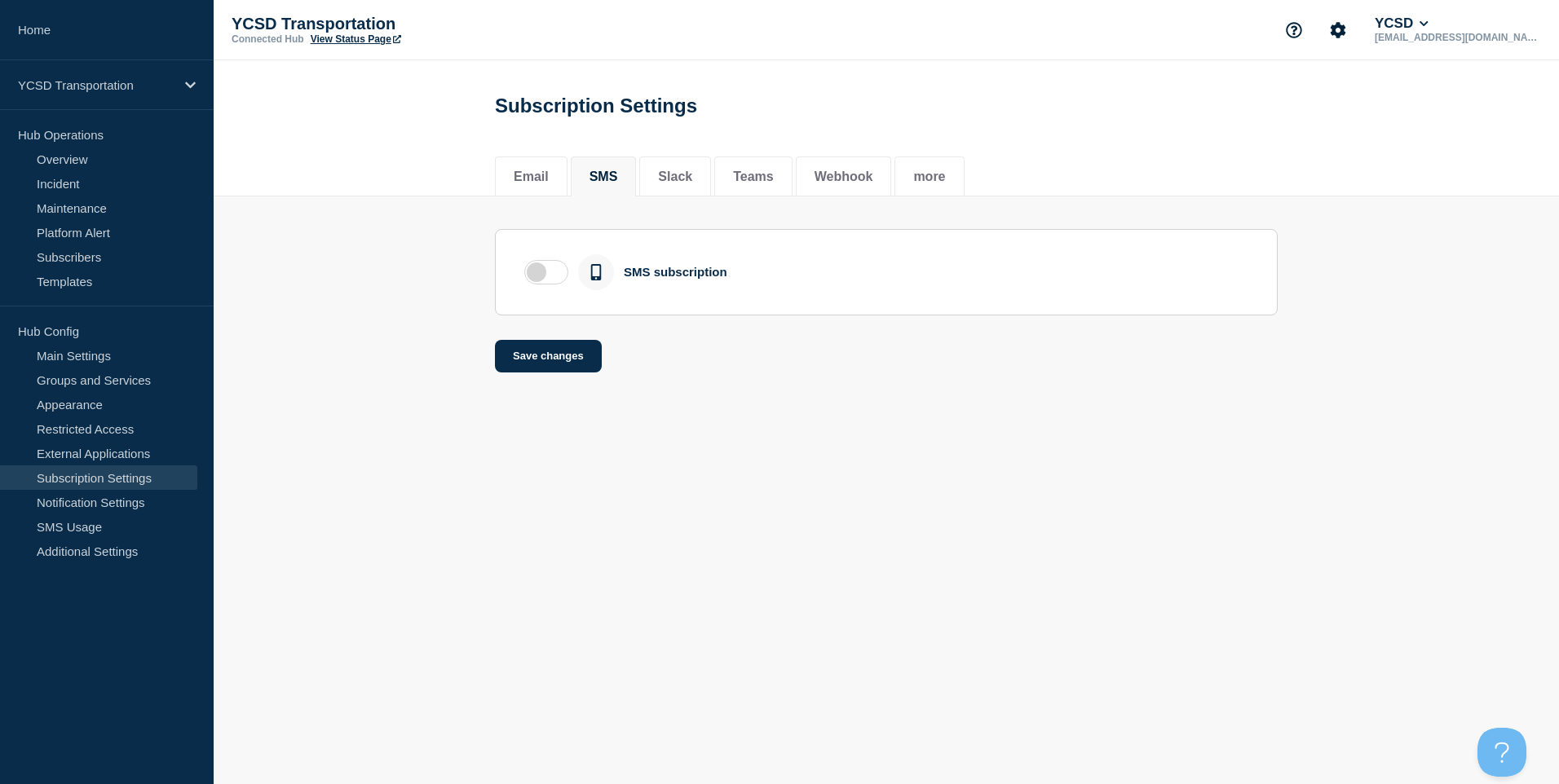
click at [535, 396] on main "Subscription Settings Email SMS Slack Teams Webhook more Email SMS Slack Teams …" at bounding box center [886, 228] width 1346 height 337
click at [571, 349] on button "Save changes" at bounding box center [548, 356] width 107 height 33
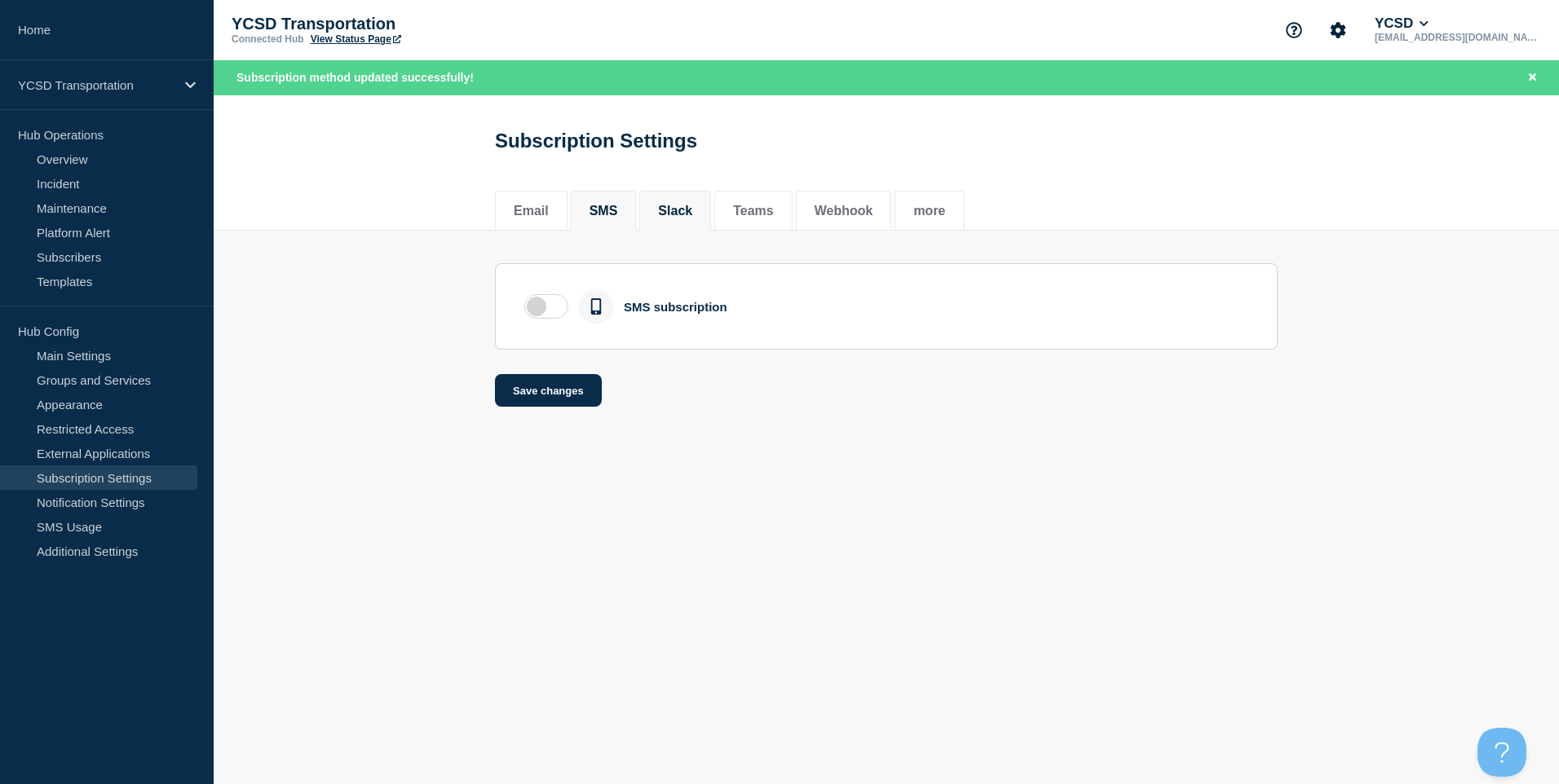
click at [693, 219] on button "Slack" at bounding box center [676, 211] width 34 height 15
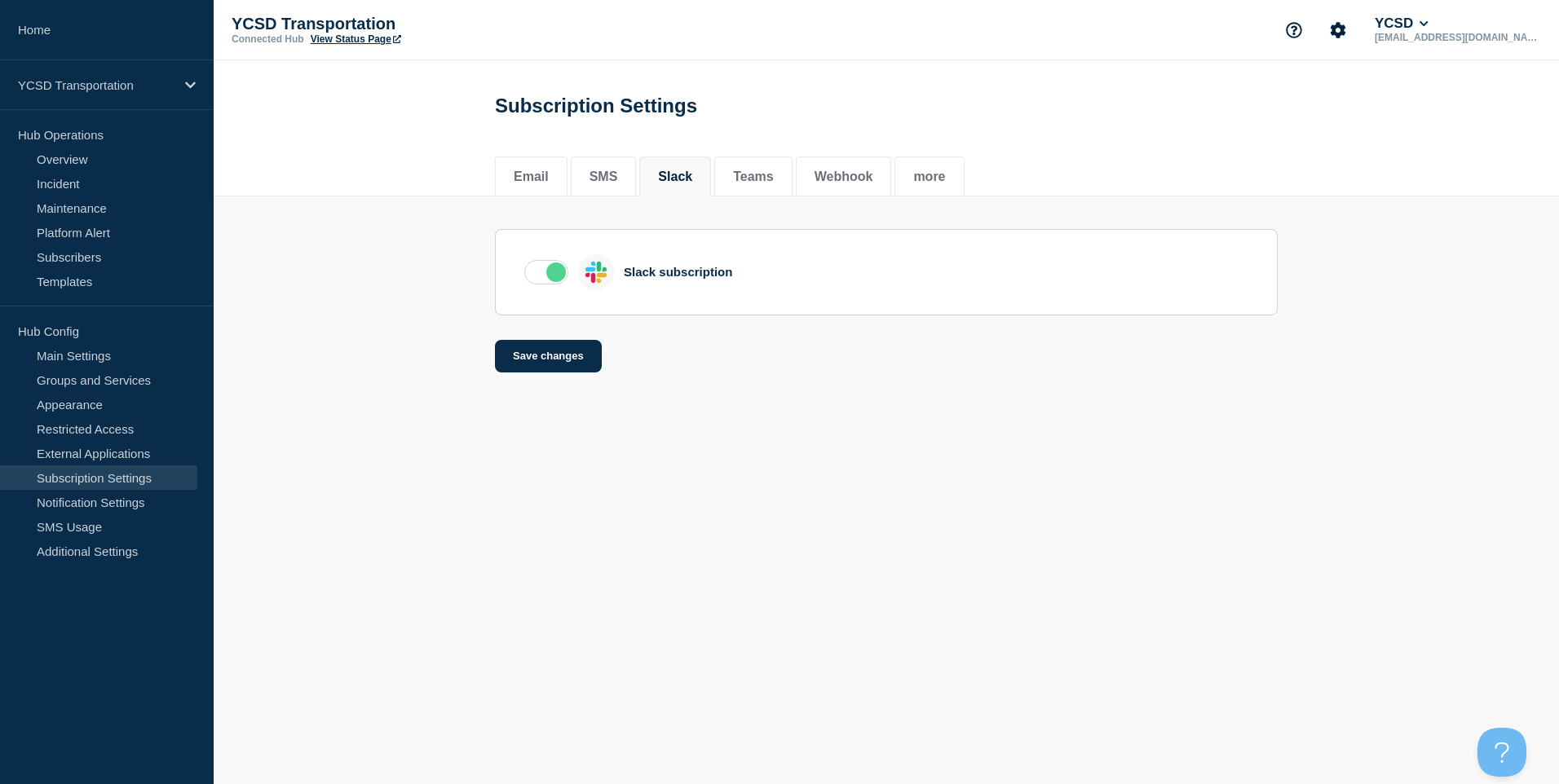
click at [553, 270] on label at bounding box center [547, 272] width 44 height 24
click at [0, 0] on input "checkbox" at bounding box center [0, 0] width 0 height 0
click at [557, 362] on button "Save changes" at bounding box center [548, 356] width 107 height 33
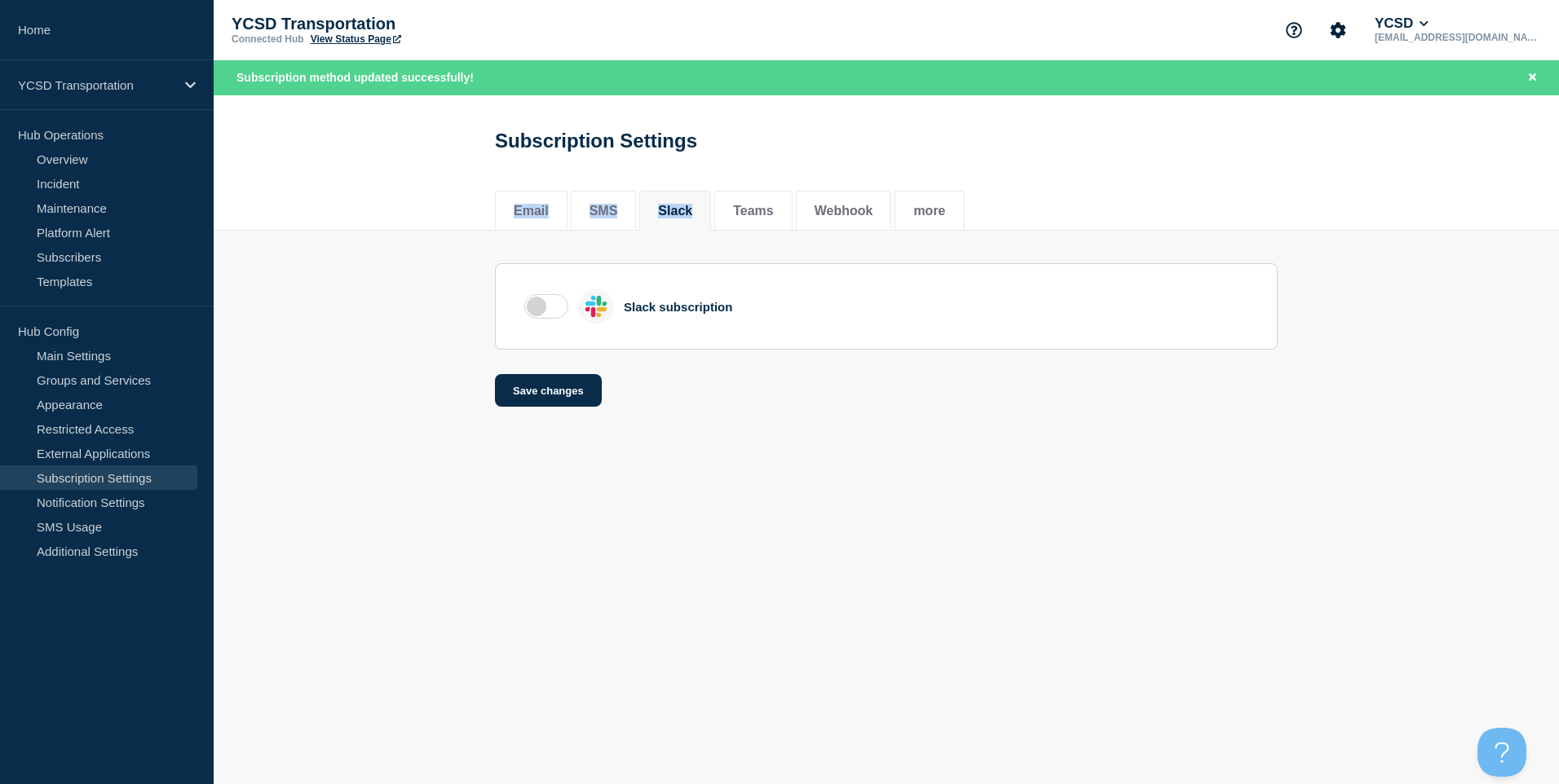
drag, startPoint x: 776, startPoint y: 175, endPoint x: 758, endPoint y: 240, distance: 67.4
click at [758, 240] on main "Subscription Settings Email SMS Slack Teams Webhook more Email SMS Slack Teams …" at bounding box center [886, 263] width 1346 height 337
drag, startPoint x: 758, startPoint y: 240, endPoint x: 758, endPoint y: 196, distance: 44.0
click at [758, 196] on li "Teams" at bounding box center [754, 211] width 78 height 40
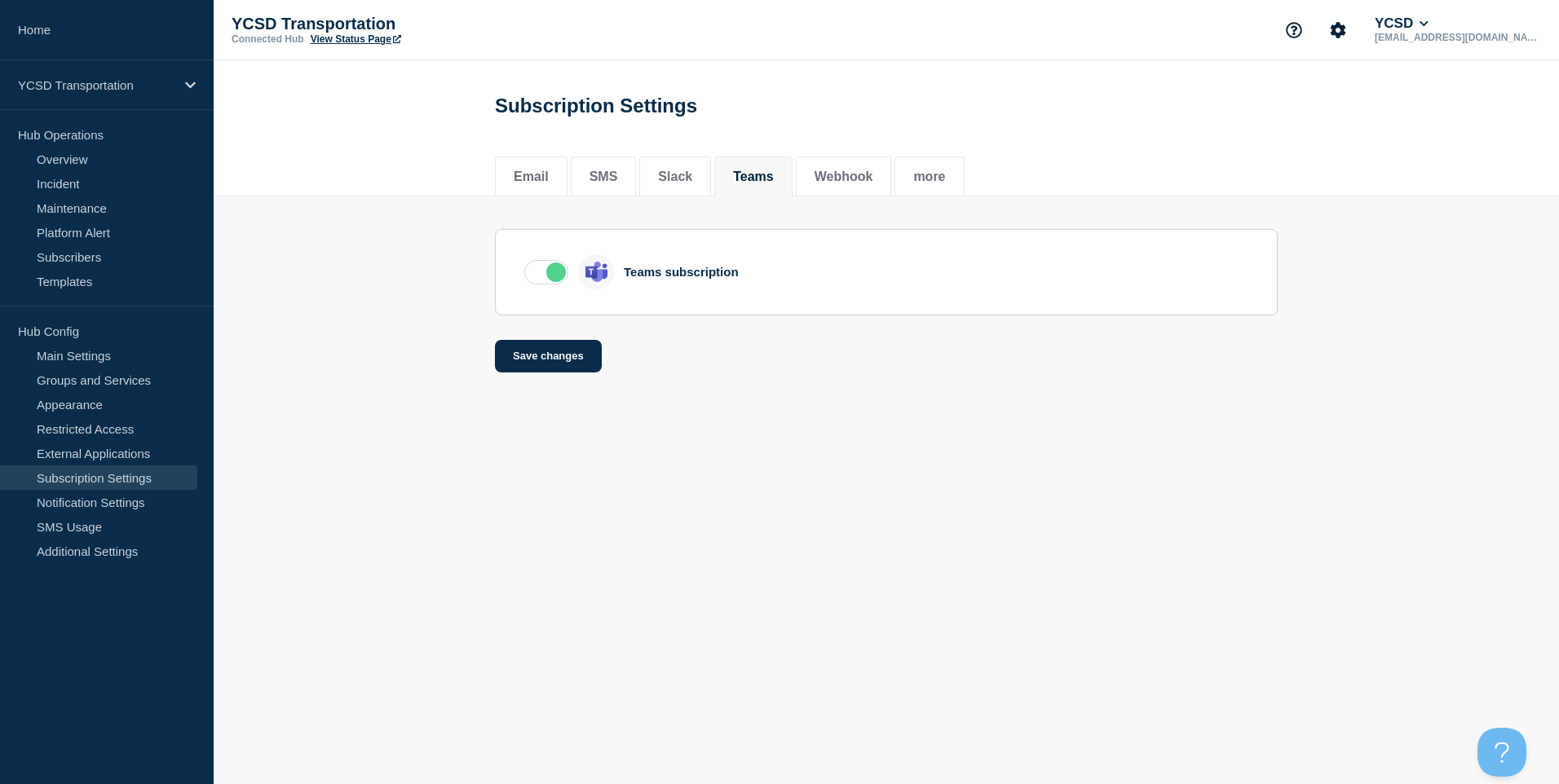
click at [530, 282] on label at bounding box center [547, 272] width 44 height 24
click at [0, 0] on input "checkbox" at bounding box center [0, 0] width 0 height 0
click at [552, 351] on button "Save changes" at bounding box center [548, 356] width 107 height 33
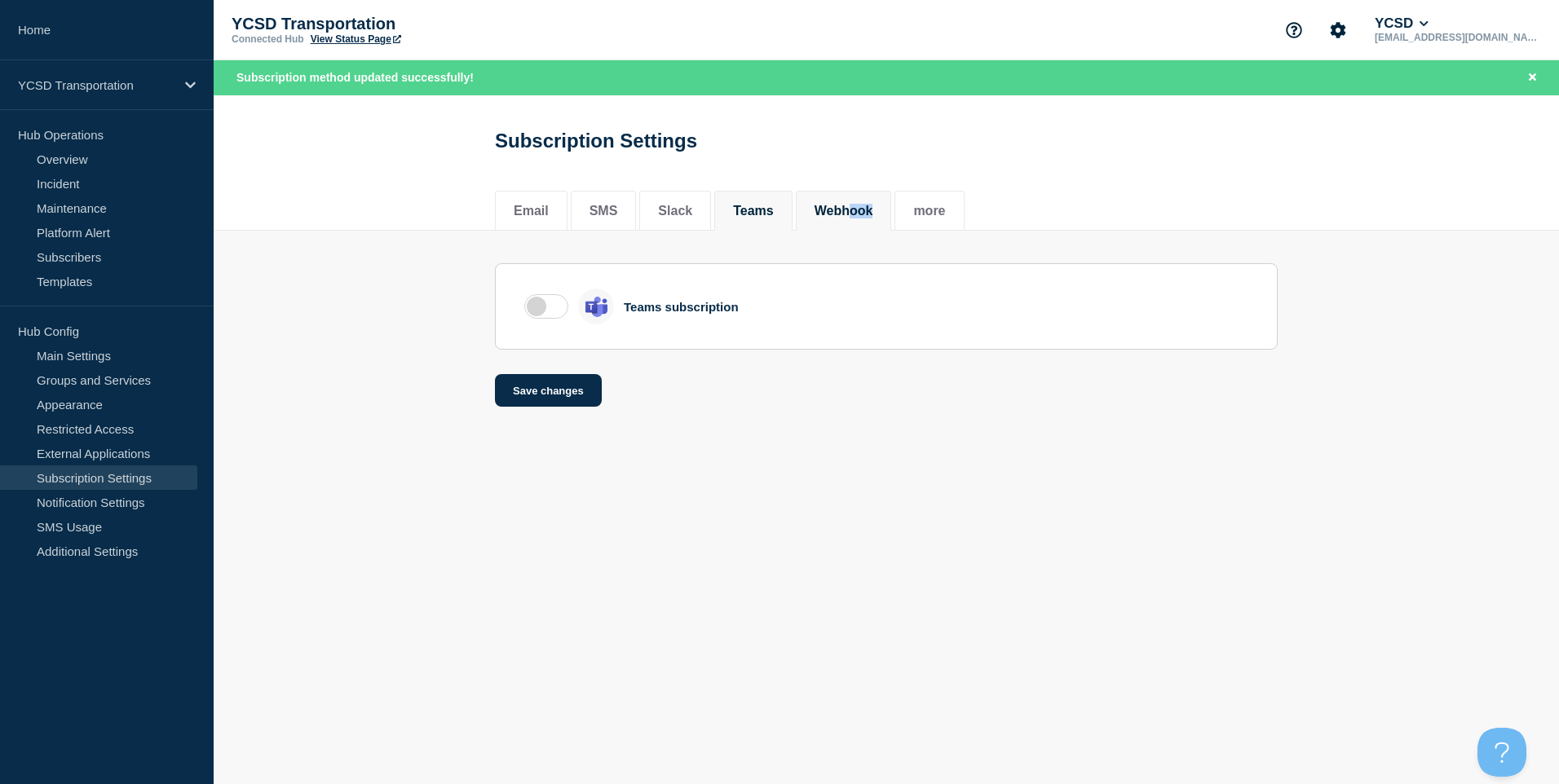
drag, startPoint x: 874, startPoint y: 229, endPoint x: 874, endPoint y: 216, distance: 13.0
click at [874, 216] on li "Webhook" at bounding box center [844, 211] width 96 height 40
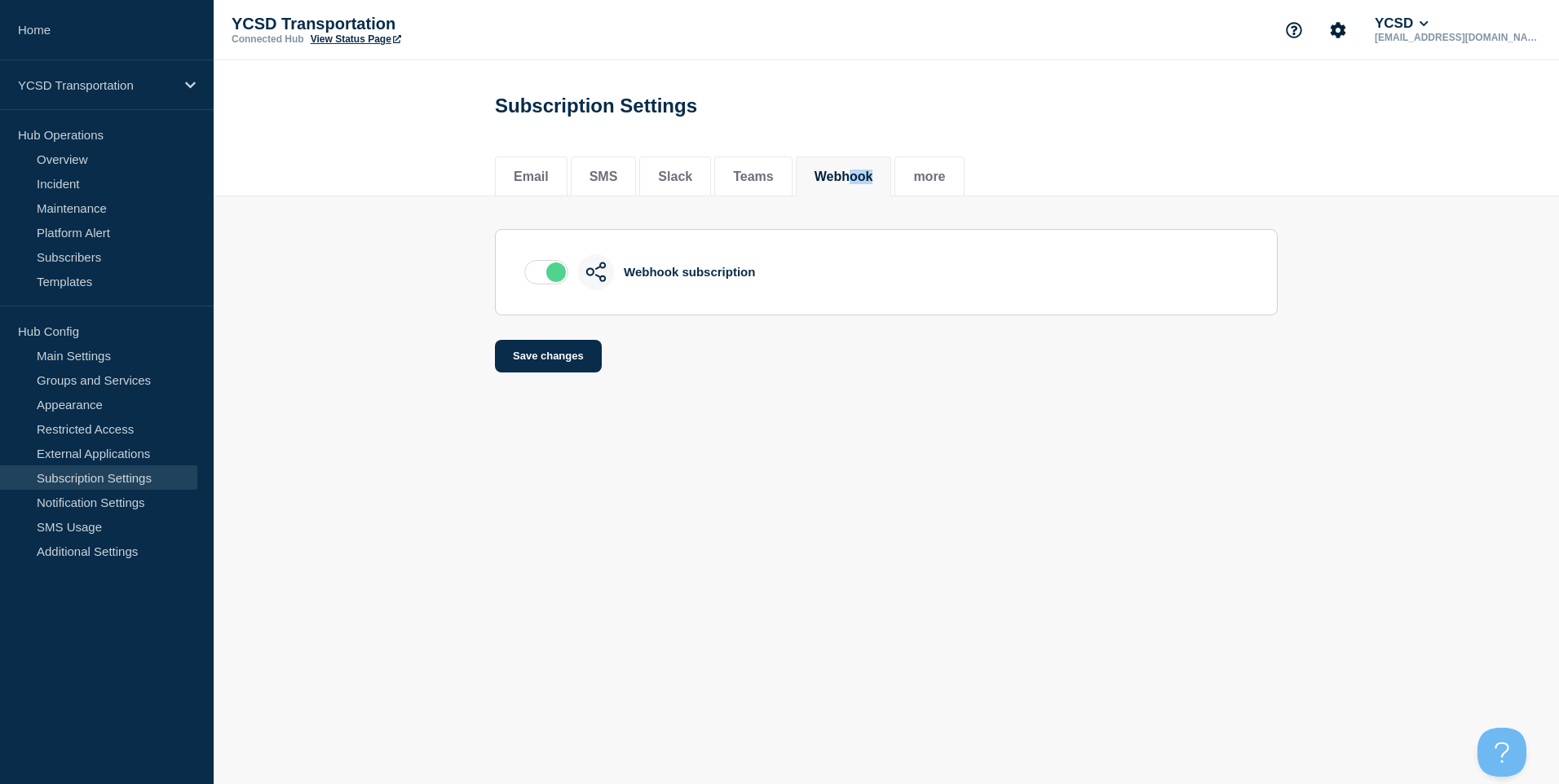
click at [549, 275] on label at bounding box center [547, 272] width 44 height 24
click at [0, 0] on input "checkbox" at bounding box center [0, 0] width 0 height 0
click at [541, 373] on button "Save changes" at bounding box center [548, 356] width 107 height 33
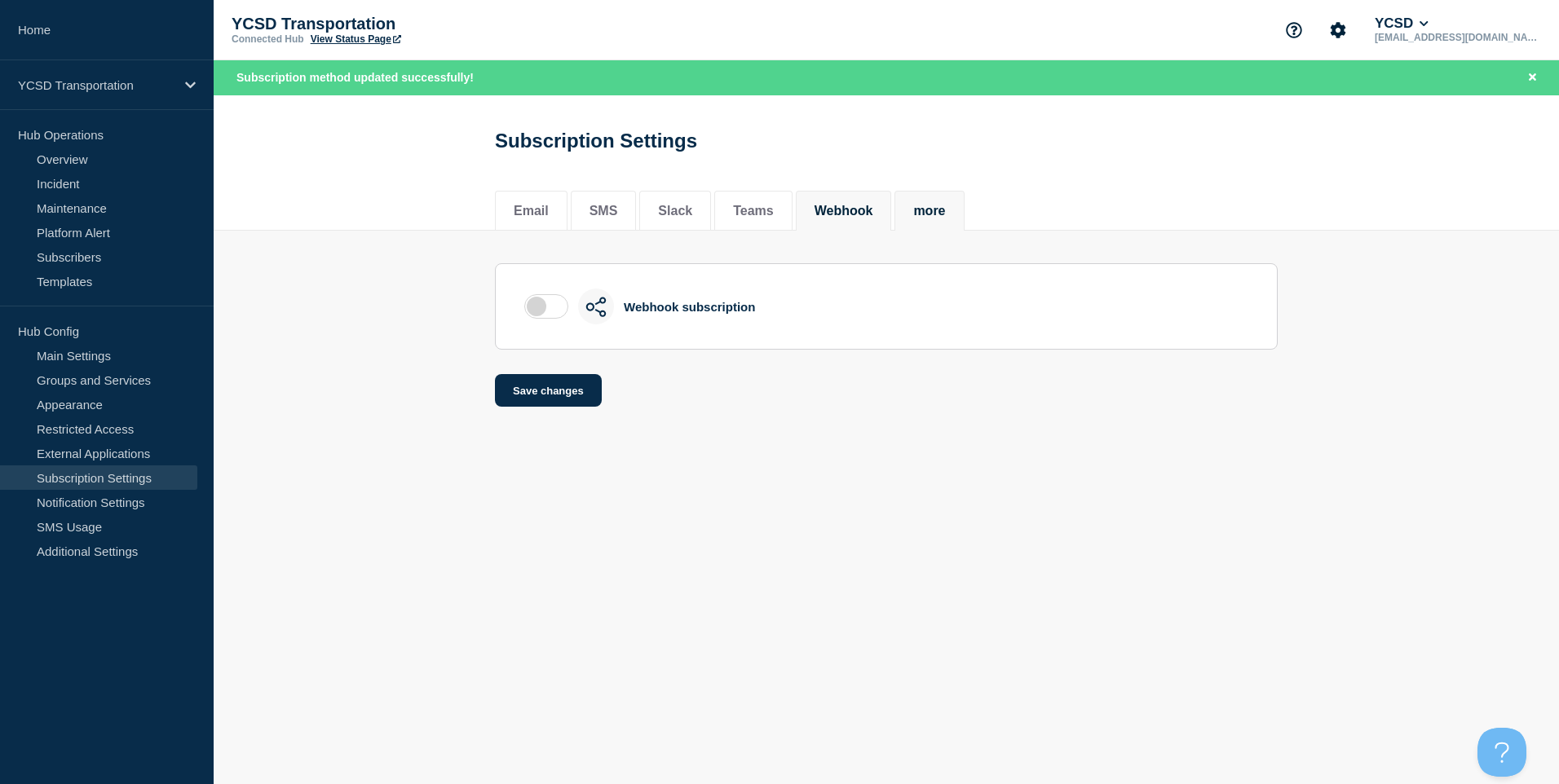
click at [960, 230] on li "more" at bounding box center [928, 211] width 69 height 40
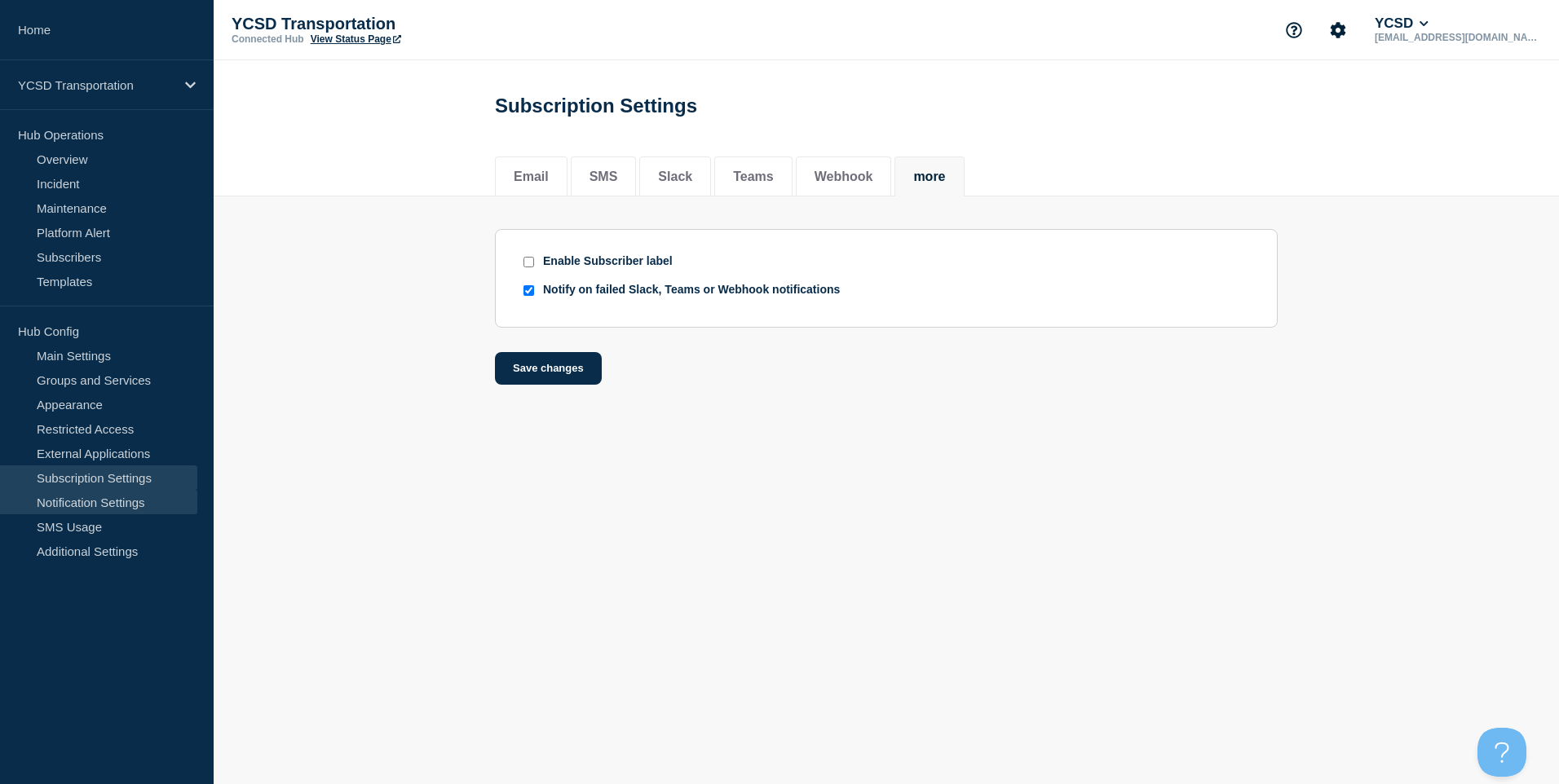
click at [116, 503] on link "Notification Settings" at bounding box center [98, 501] width 197 height 24
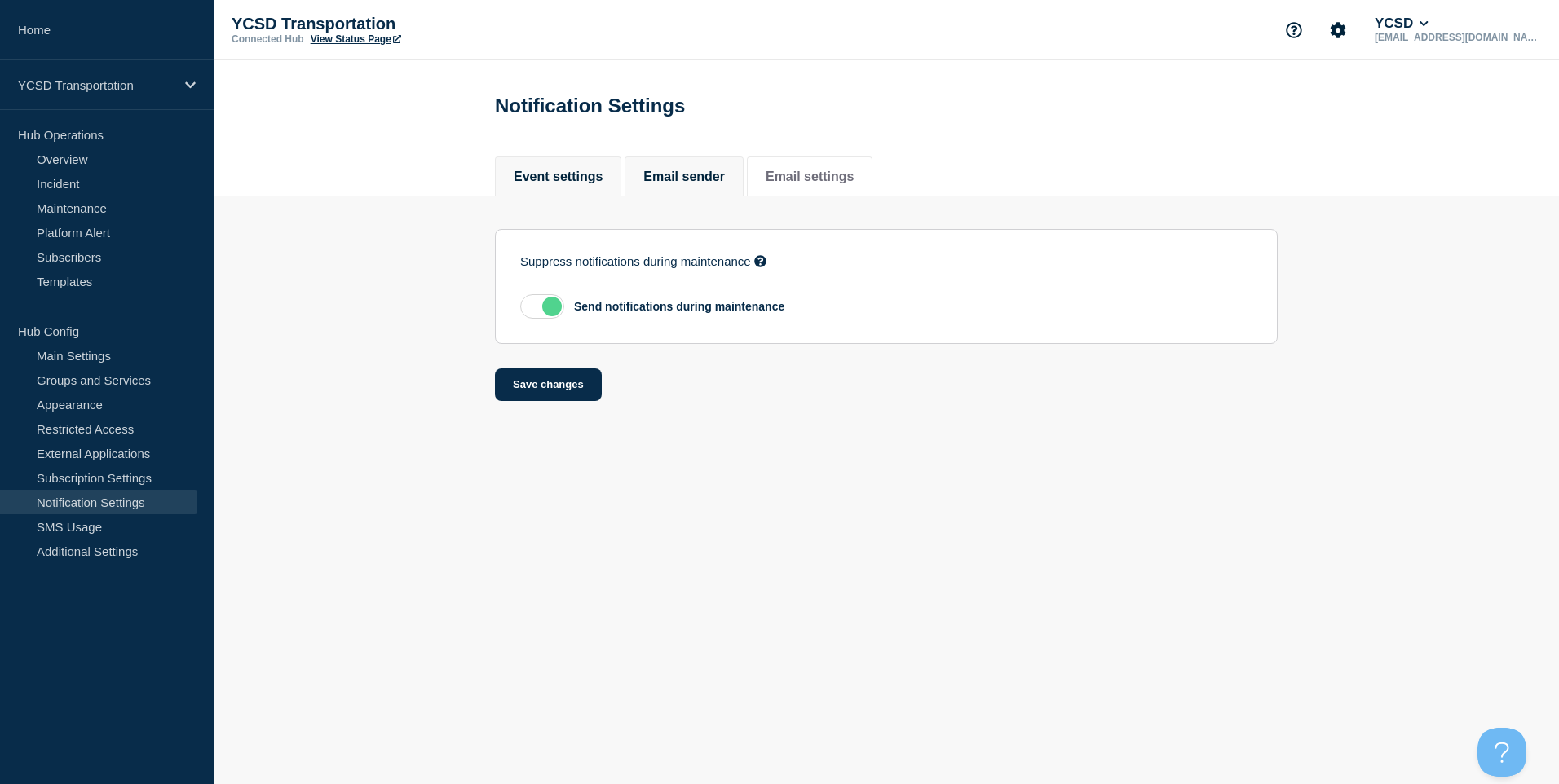
click at [721, 184] on button "Email sender" at bounding box center [685, 177] width 82 height 15
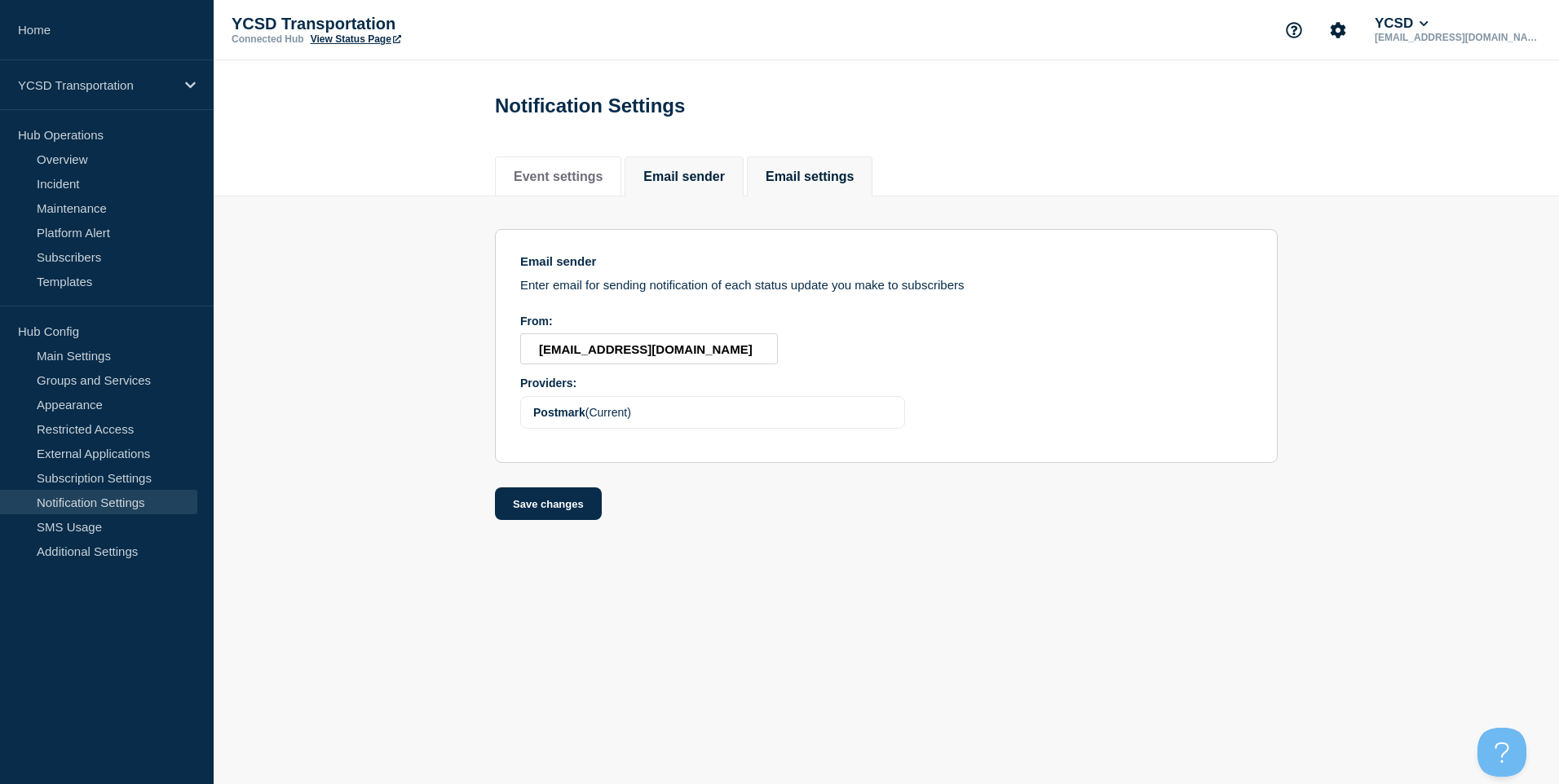
click at [840, 183] on button "Email settings" at bounding box center [809, 177] width 88 height 15
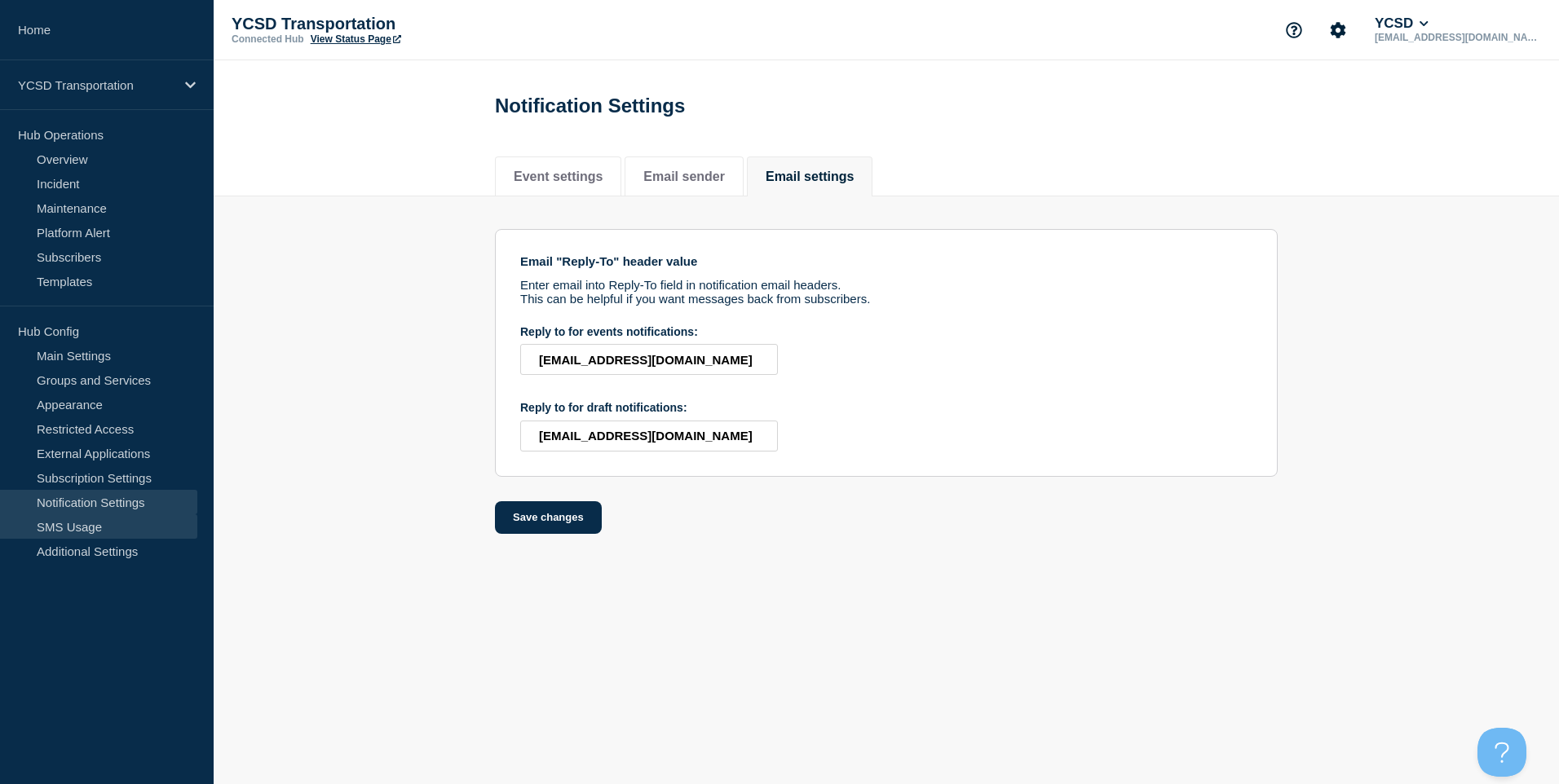
click at [115, 530] on link "SMS Usage" at bounding box center [98, 526] width 197 height 24
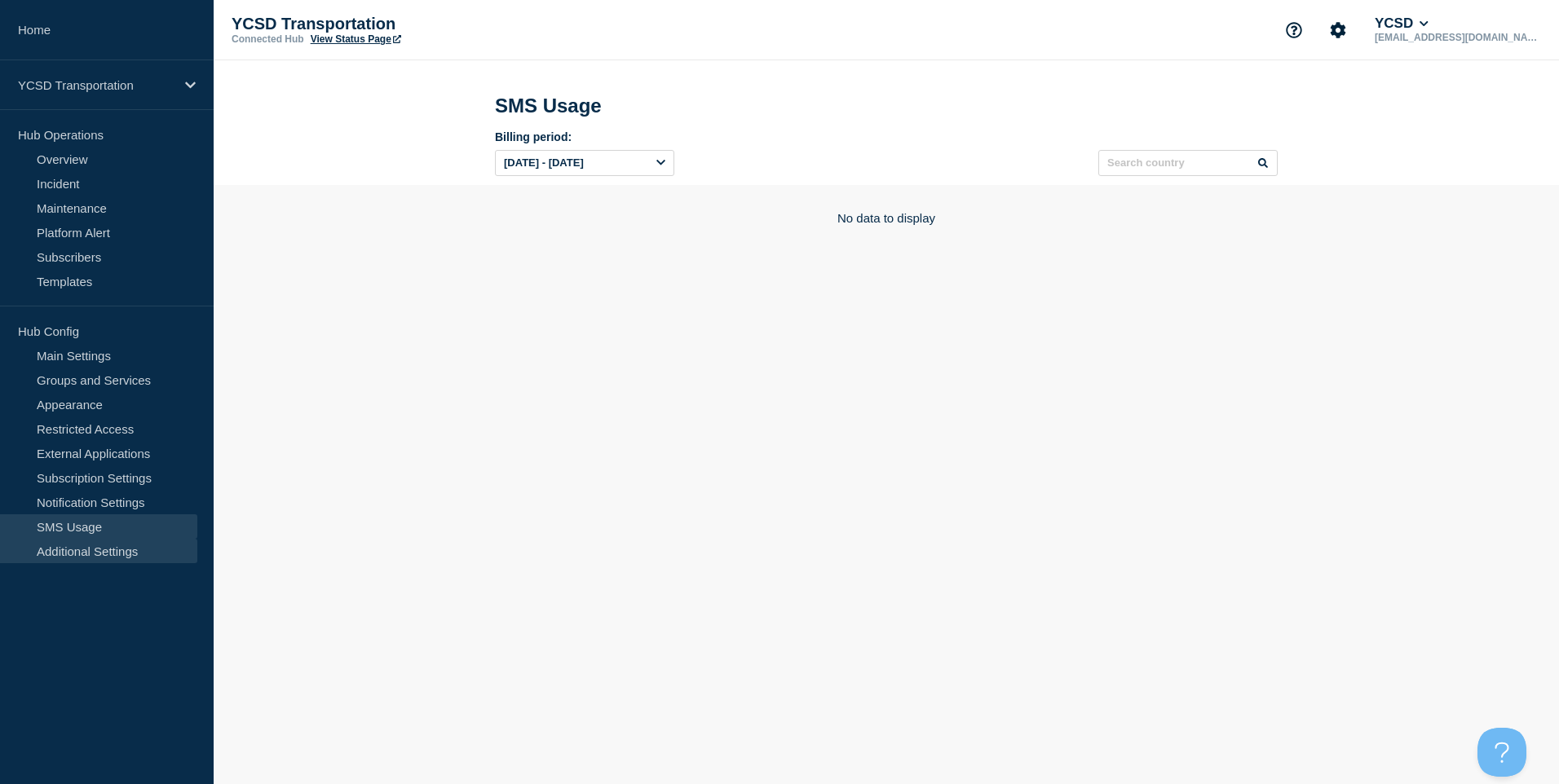
click at [118, 553] on link "Additional Settings" at bounding box center [98, 550] width 197 height 24
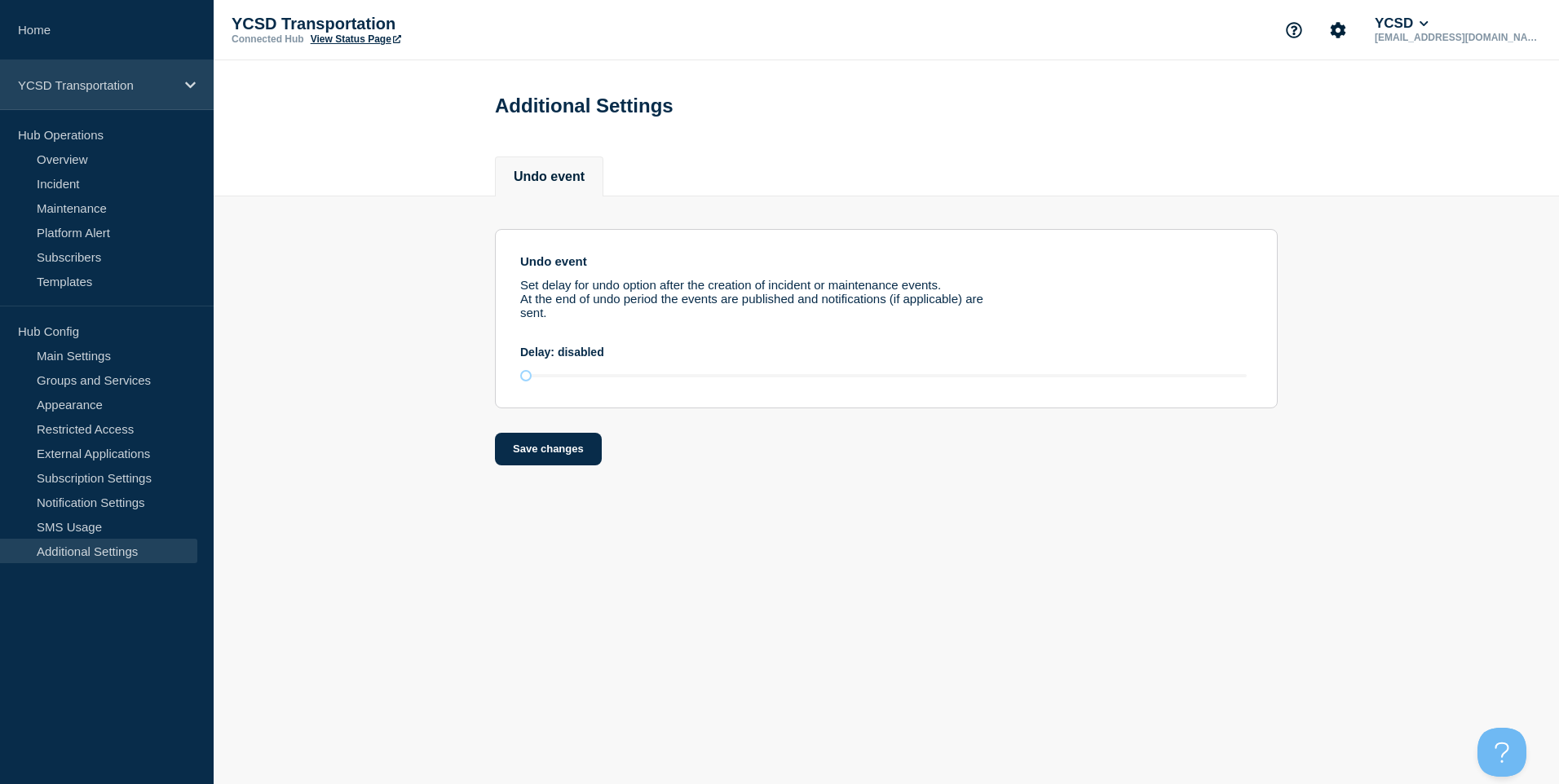
click at [130, 69] on div "YCSD Transportation" at bounding box center [107, 85] width 214 height 50
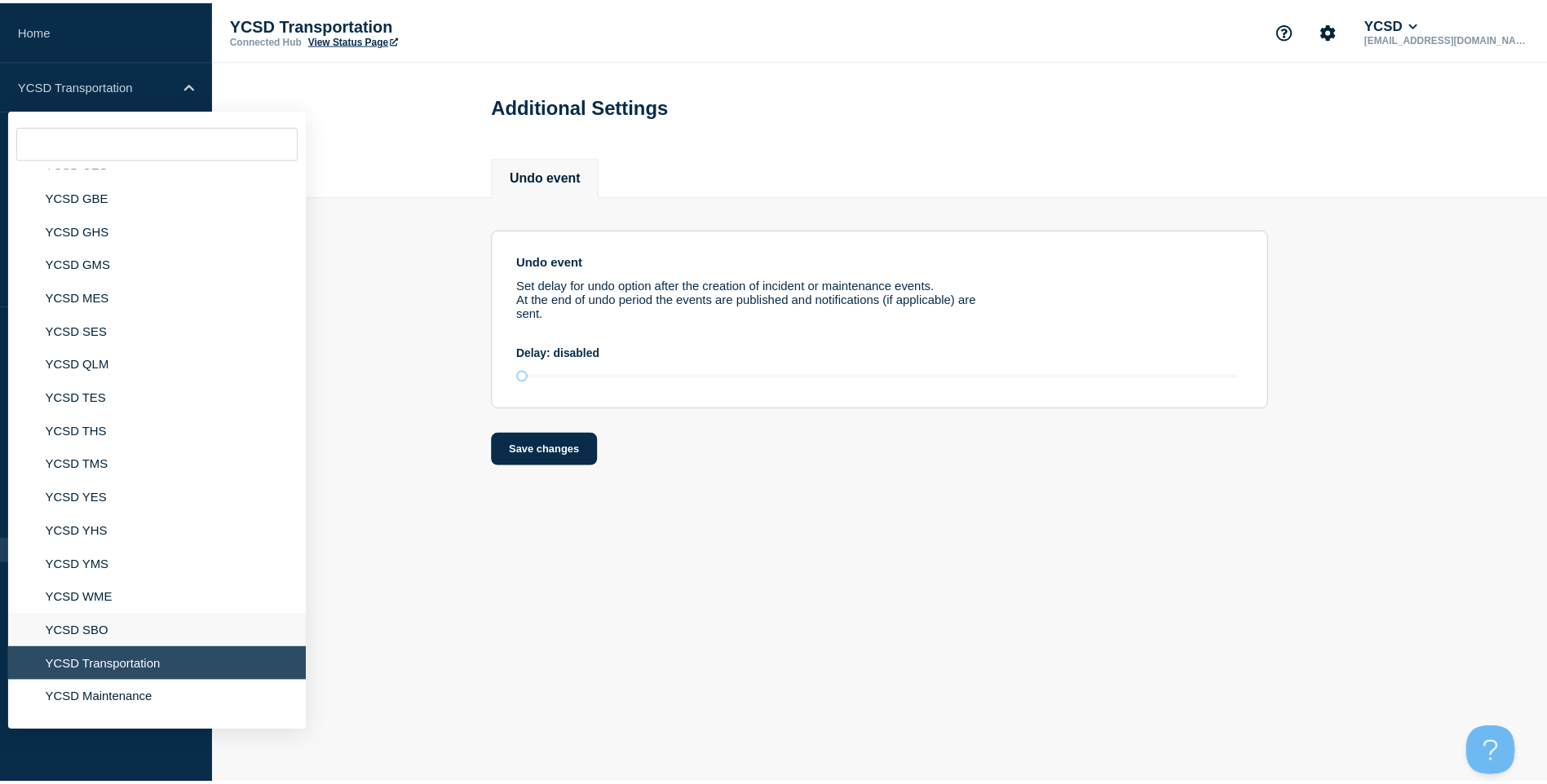
scroll to position [246, 0]
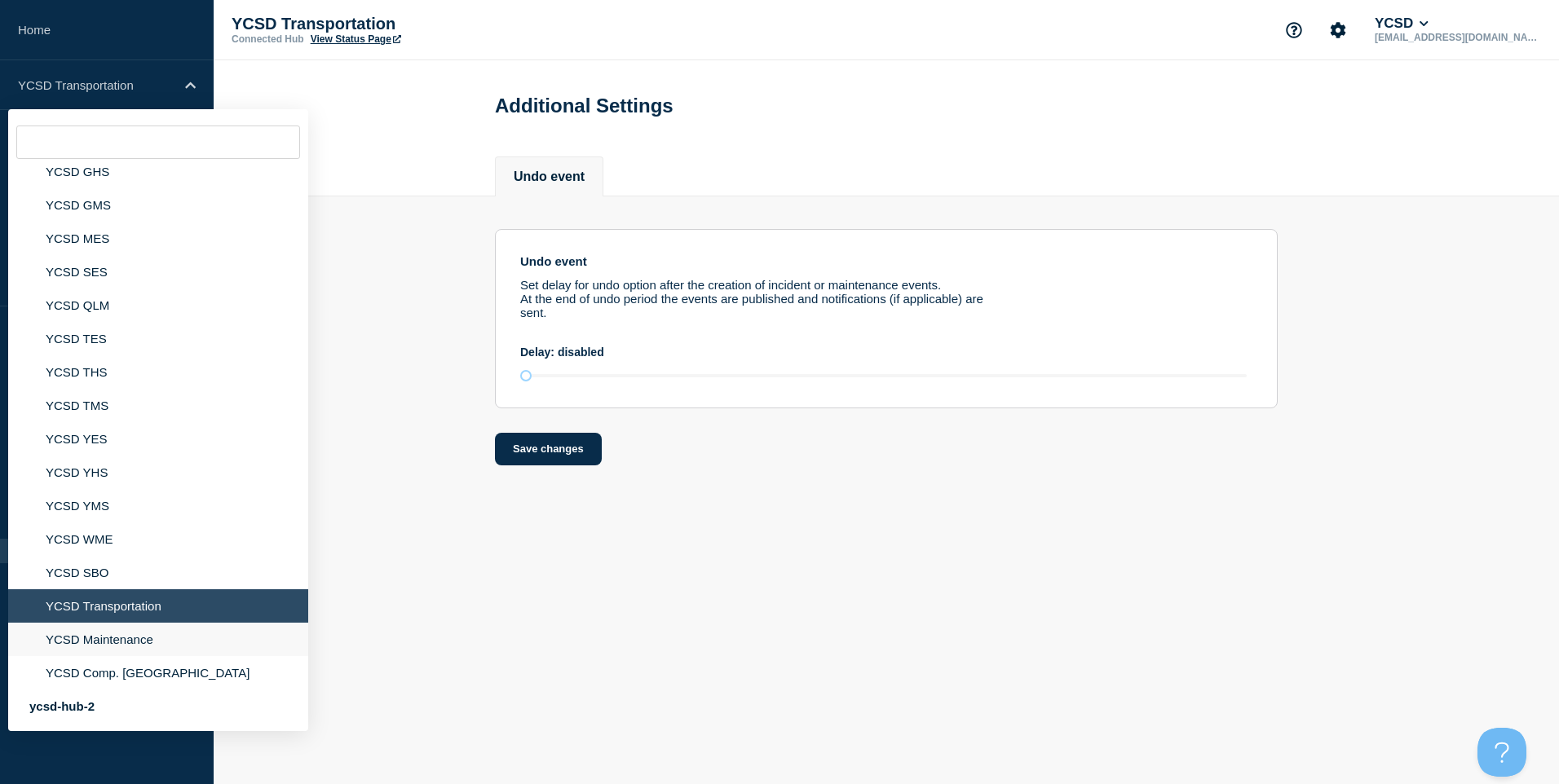
click at [137, 648] on li "YCSD Maintenance" at bounding box center [158, 639] width 300 height 33
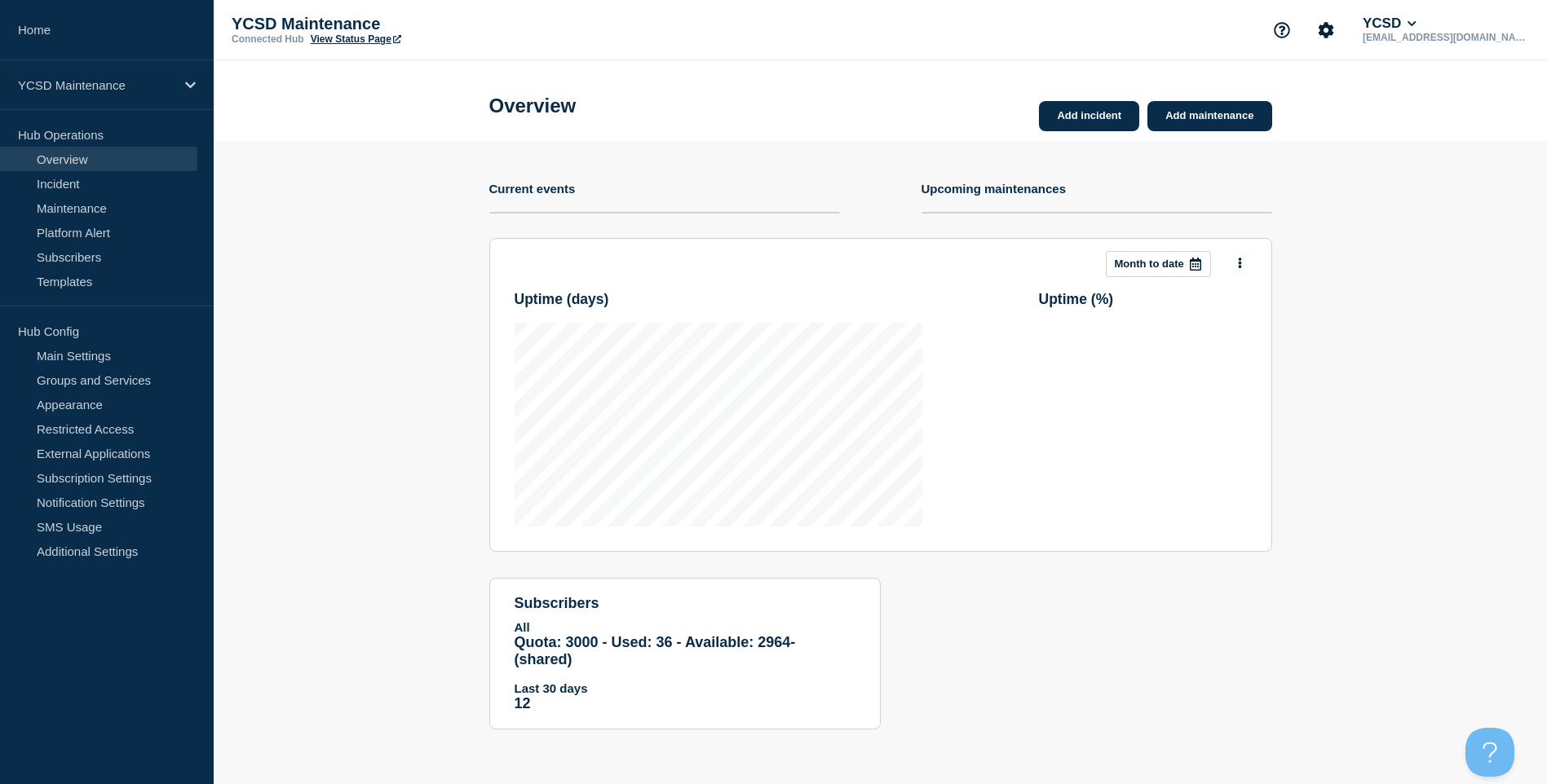
click at [114, 340] on p "Hub Config" at bounding box center [107, 331] width 214 height 24
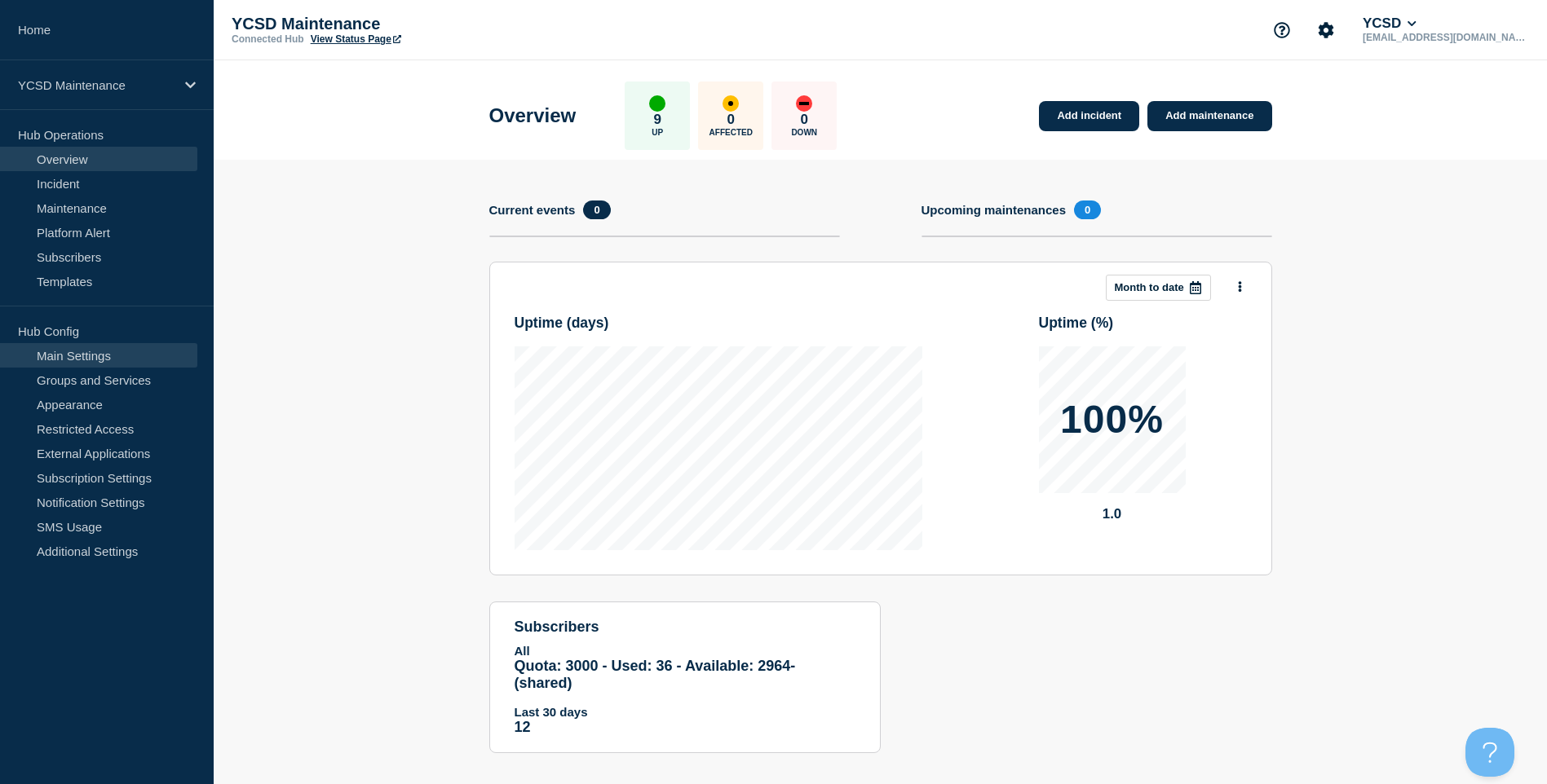
click at [114, 353] on link "Main Settings" at bounding box center [98, 356] width 197 height 24
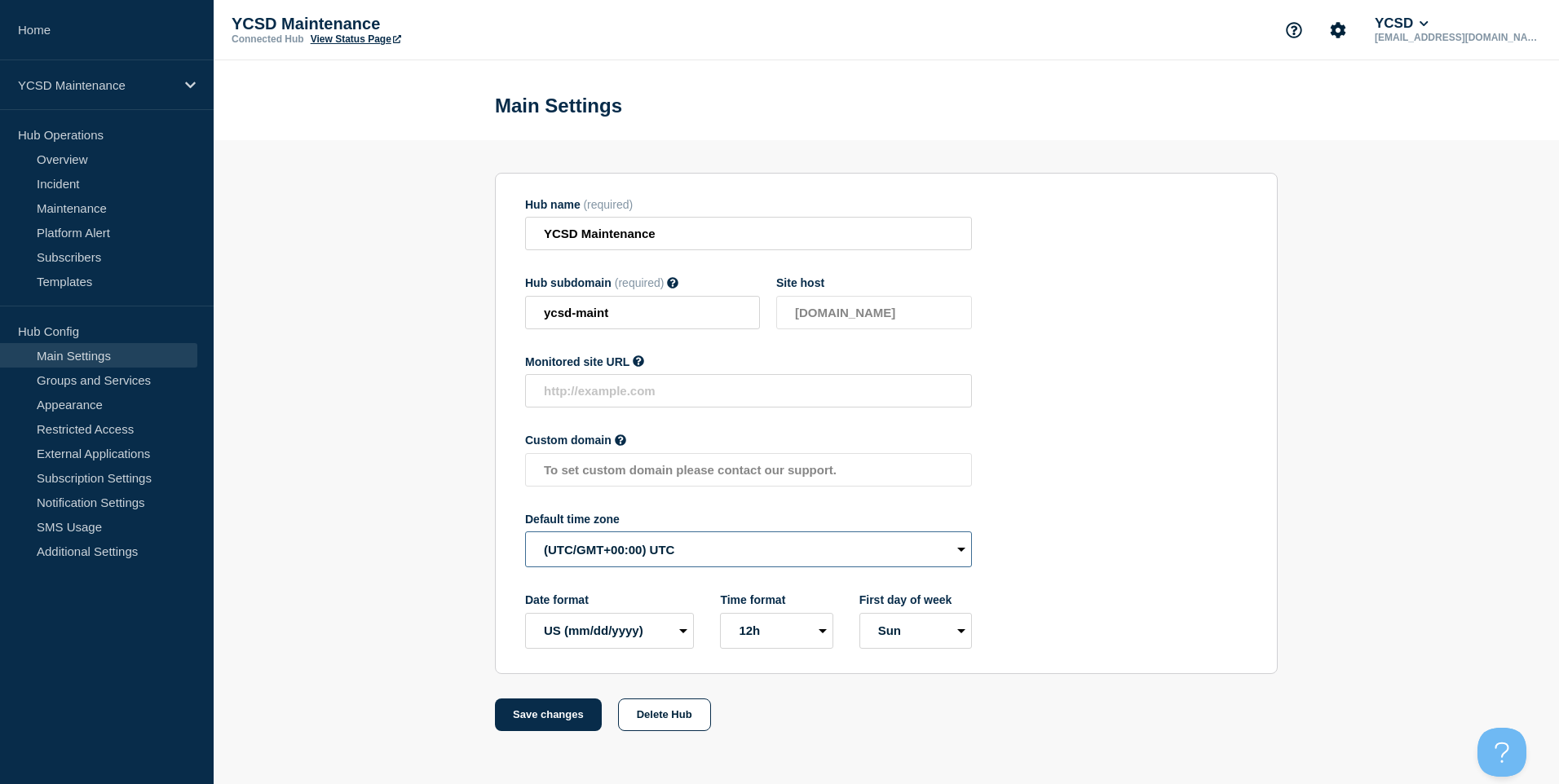
click at [773, 559] on select "(SDT/GMT-11:00) American Samoa (SST/GMT-11:00) International Date Line West (SS…" at bounding box center [749, 549] width 447 height 36
select select "America/New_York"
click at [526, 535] on select "(SDT/GMT-11:00) American Samoa (SST/GMT-11:00) International Date Line West (SS…" at bounding box center [749, 549] width 447 height 36
click at [912, 644] on select "Mon Sun" at bounding box center [915, 631] width 113 height 36
select select "true"
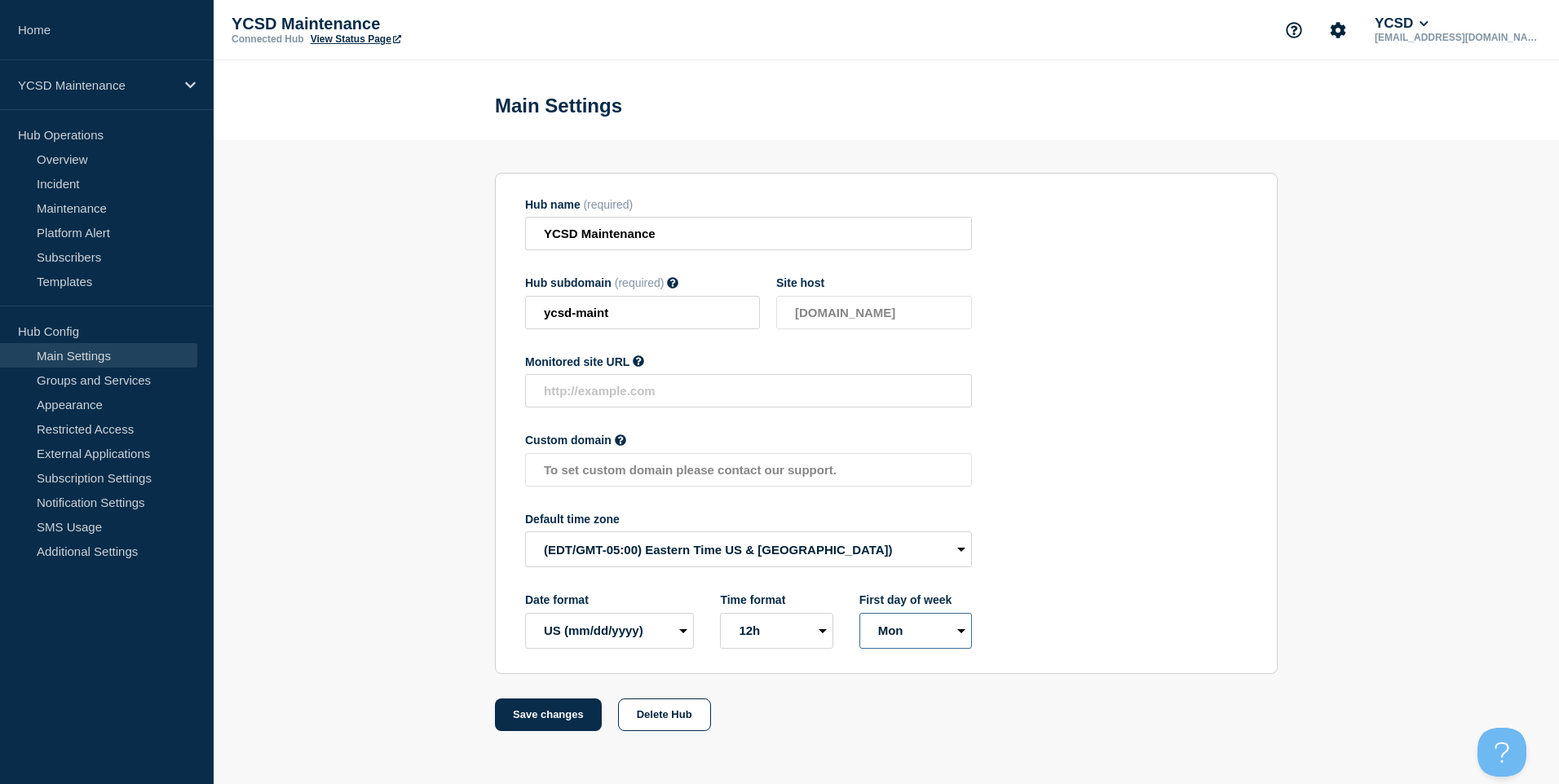
click at [859, 616] on select "Mon Sun" at bounding box center [915, 631] width 113 height 36
drag, startPoint x: 561, startPoint y: 709, endPoint x: 646, endPoint y: 393, distance: 327.2
click at [628, 593] on form "Hub name (required) YCSD Maintenance Hub subdomain (required) Must contain only…" at bounding box center [885, 451] width 782 height 558
click at [644, 375] on div "Monitored site URL URL of the service your hub will be for" at bounding box center [749, 382] width 447 height 53
click at [644, 366] on icon at bounding box center [639, 362] width 11 height 11
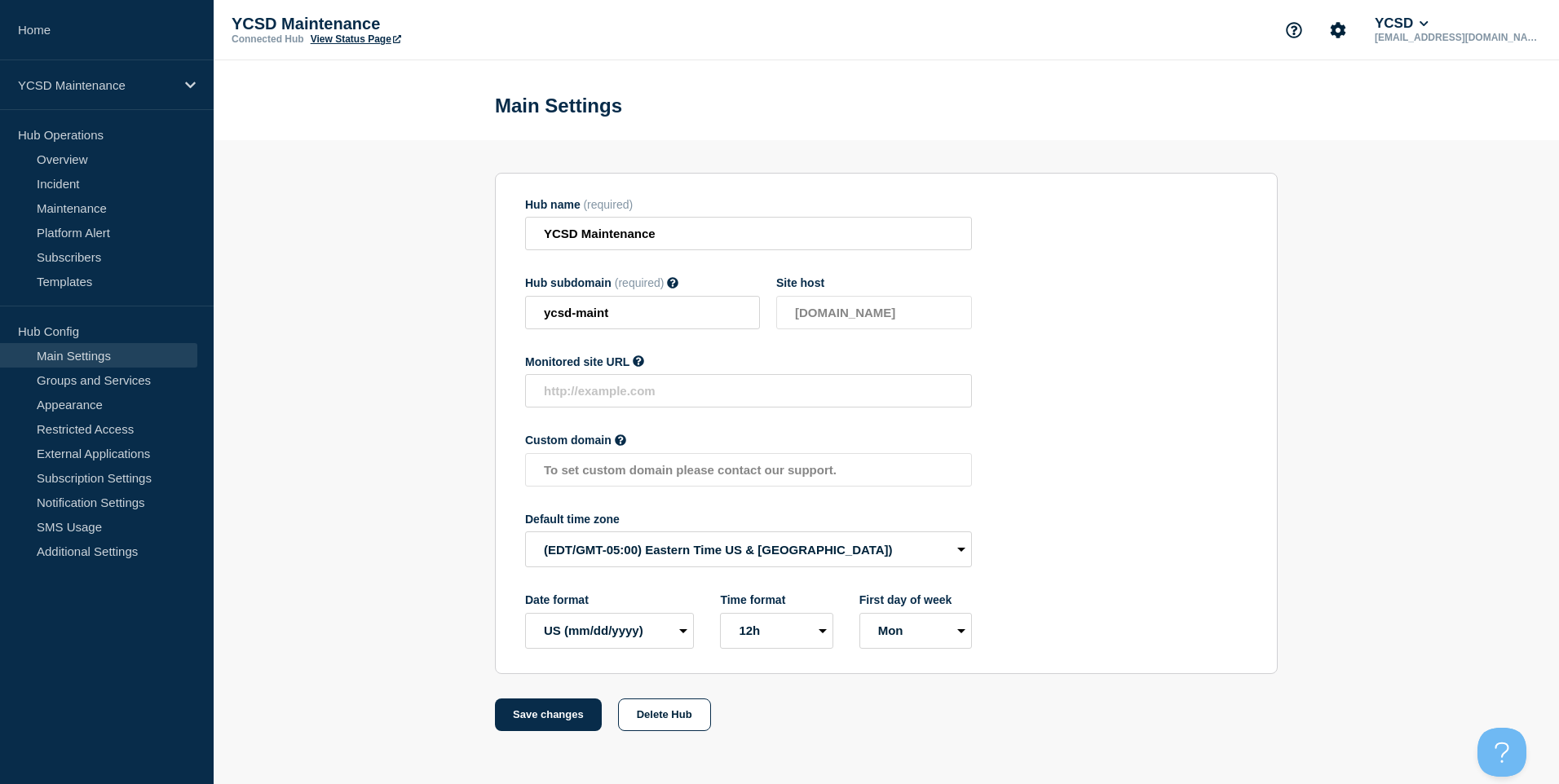
click at [640, 364] on icon at bounding box center [639, 362] width 11 height 11
click at [702, 356] on div "Hub name (required) YCSD Maintenance Hub subdomain (required) Must contain only…" at bounding box center [749, 422] width 447 height 450
click at [553, 711] on button "Save changes" at bounding box center [548, 714] width 107 height 33
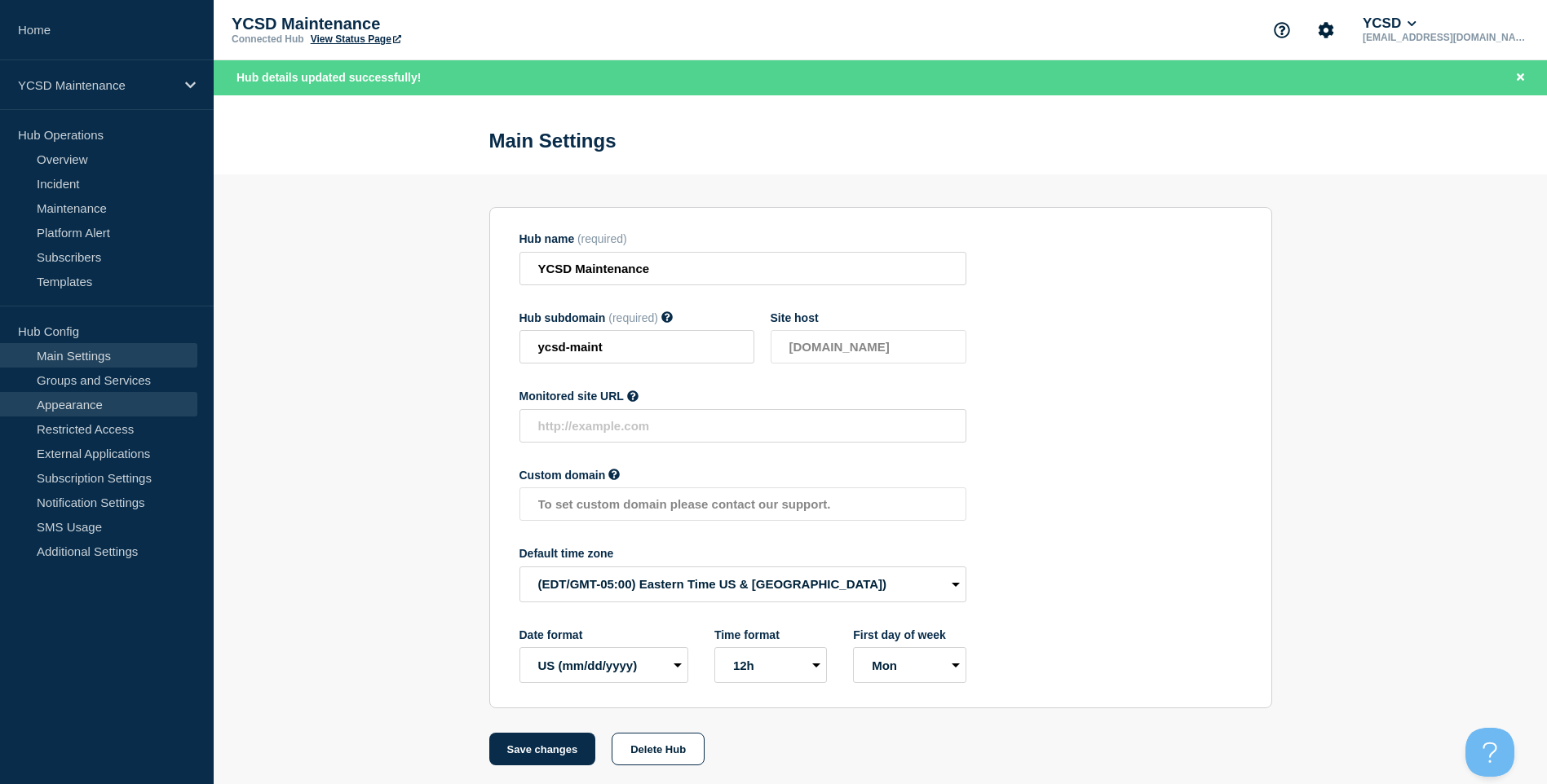
click at [106, 405] on link "Appearance" at bounding box center [98, 404] width 197 height 24
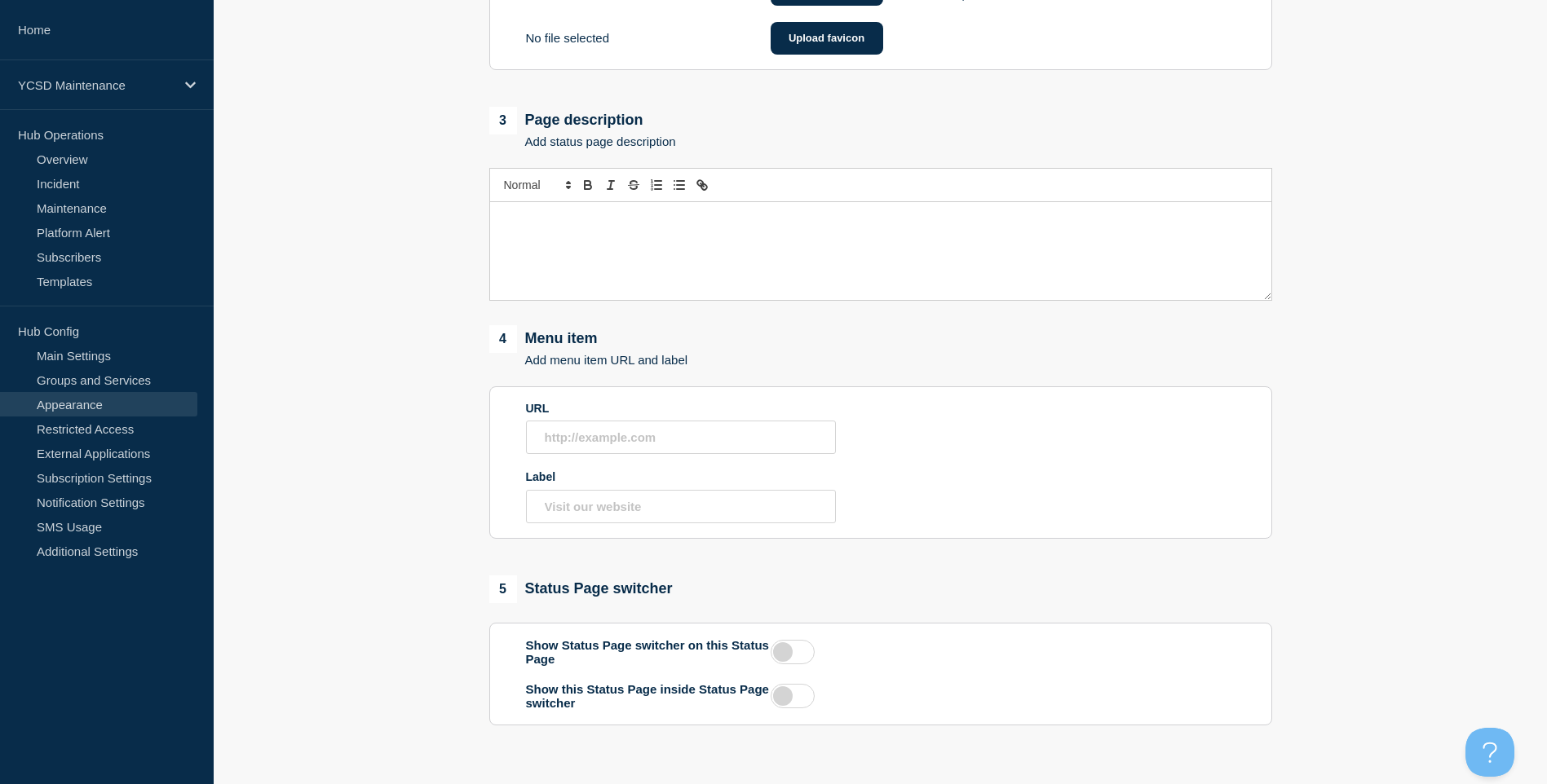
scroll to position [803, 0]
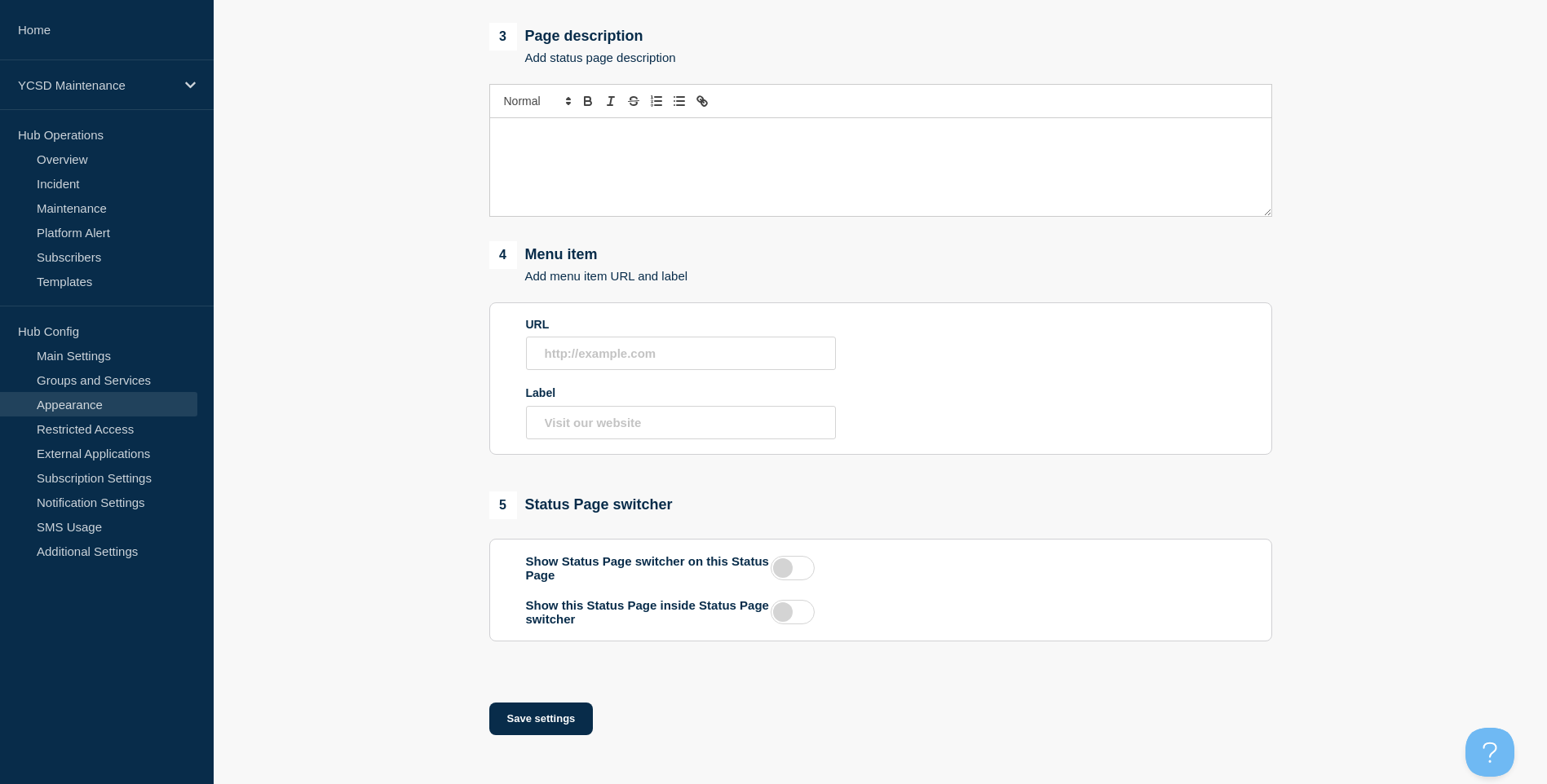
click at [779, 563] on label at bounding box center [792, 568] width 44 height 24
click at [0, 0] on input "checkbox" at bounding box center [0, 0] width 0 height 0
click at [548, 724] on button "Save settings" at bounding box center [542, 718] width 104 height 33
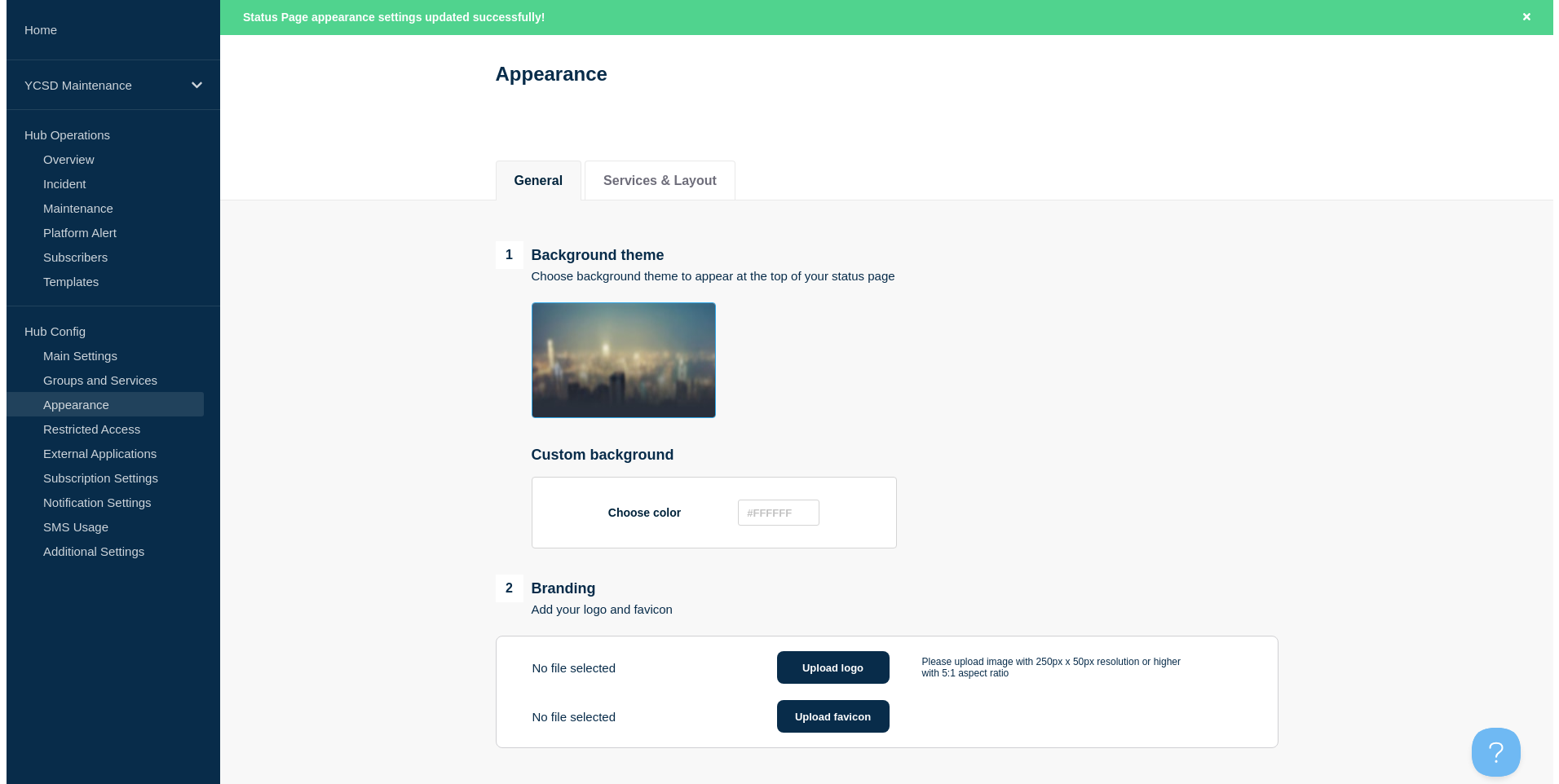
scroll to position [0, 0]
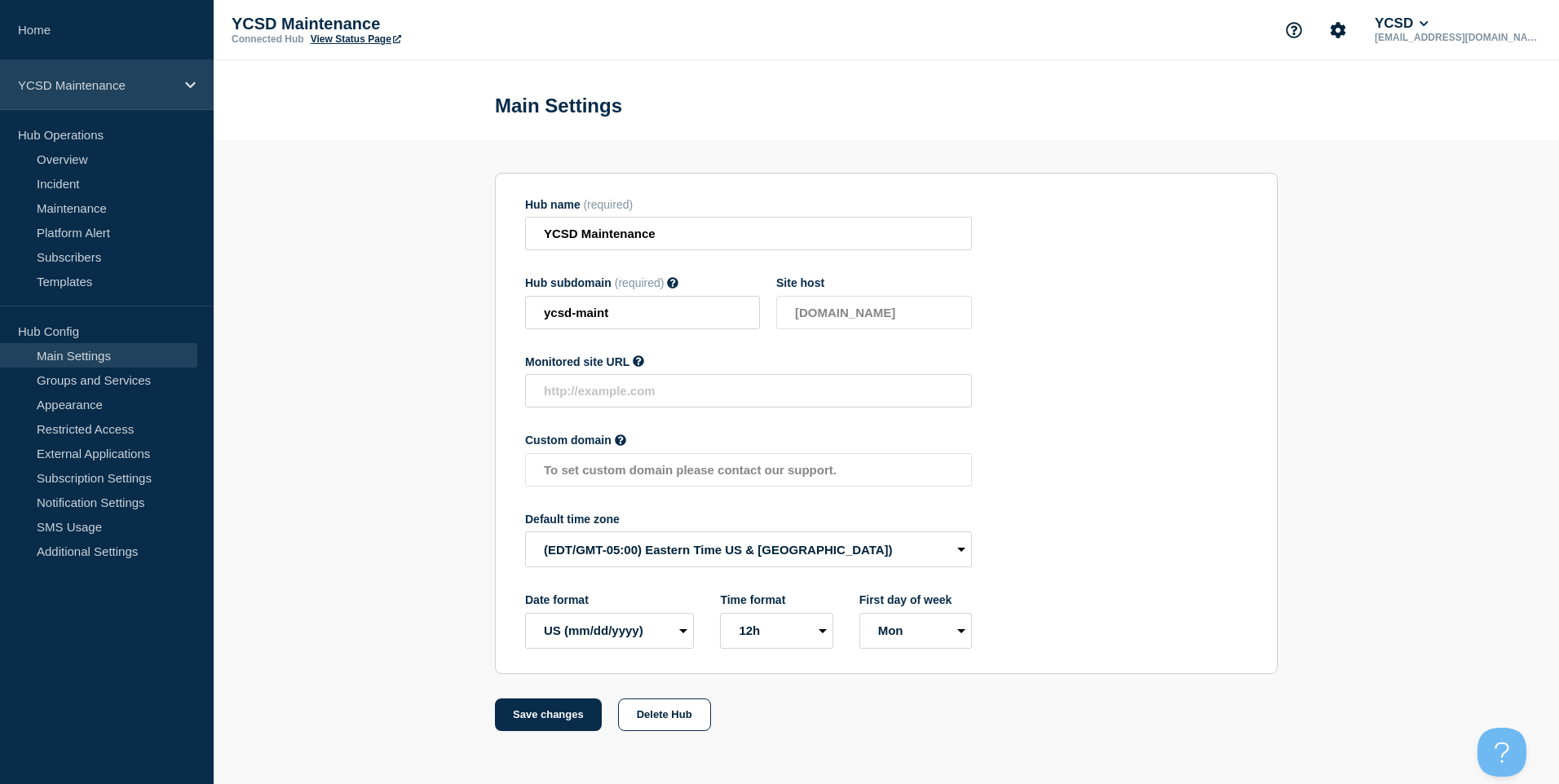
click at [117, 97] on div "YCSD Maintenance" at bounding box center [107, 85] width 214 height 50
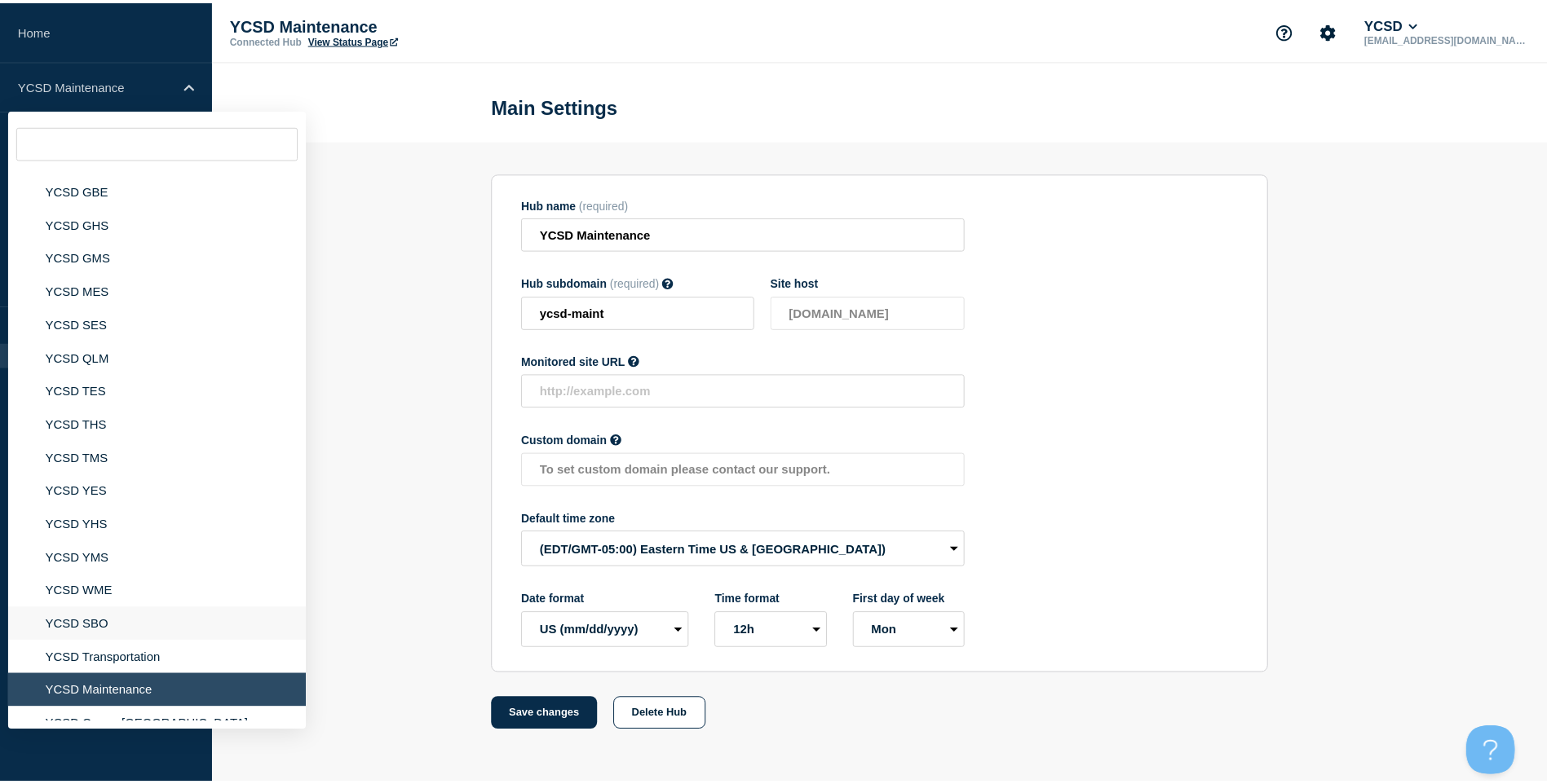
scroll to position [246, 0]
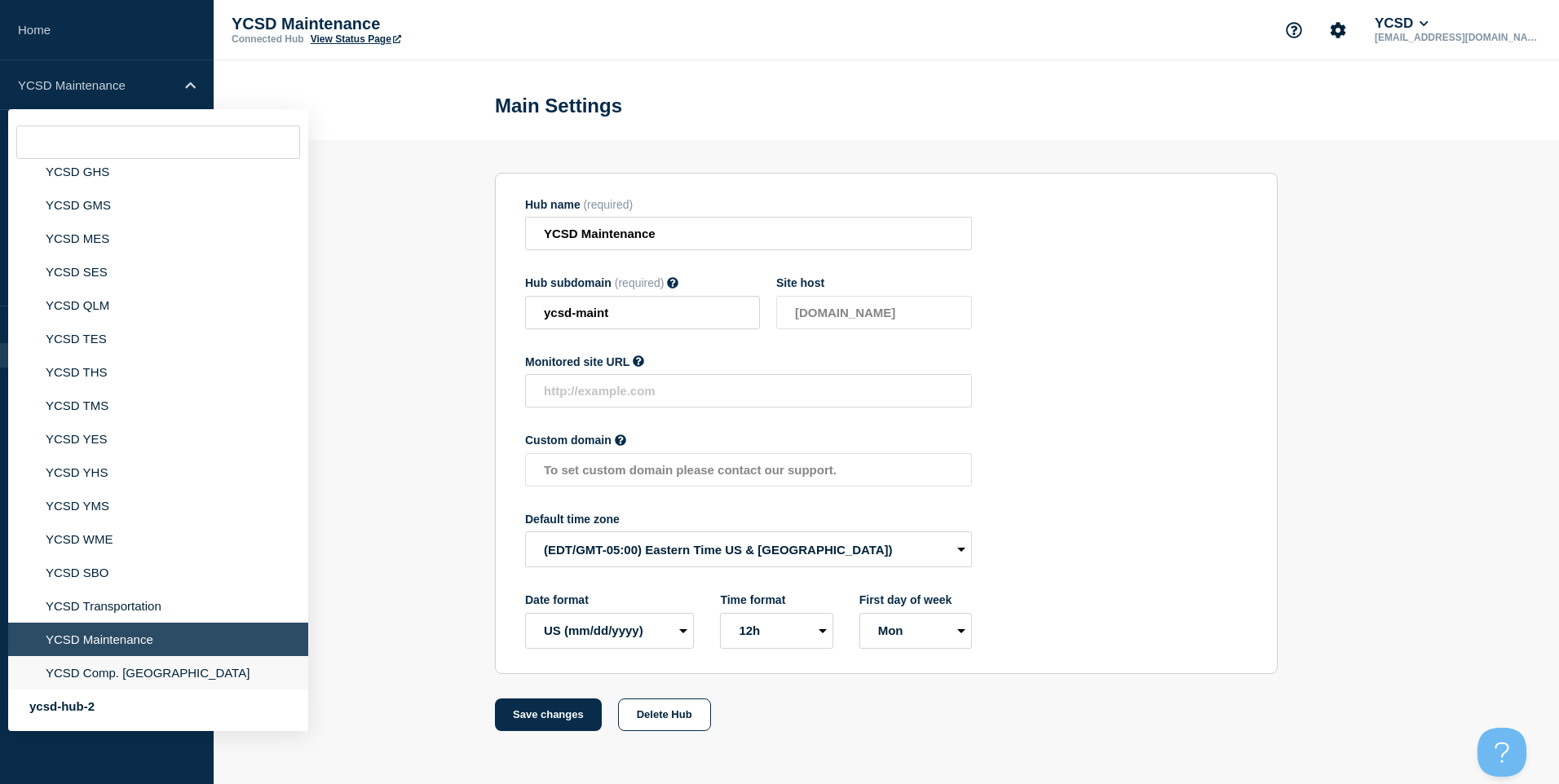
click at [140, 669] on li "YCSD Comp. Warehouse" at bounding box center [158, 672] width 300 height 33
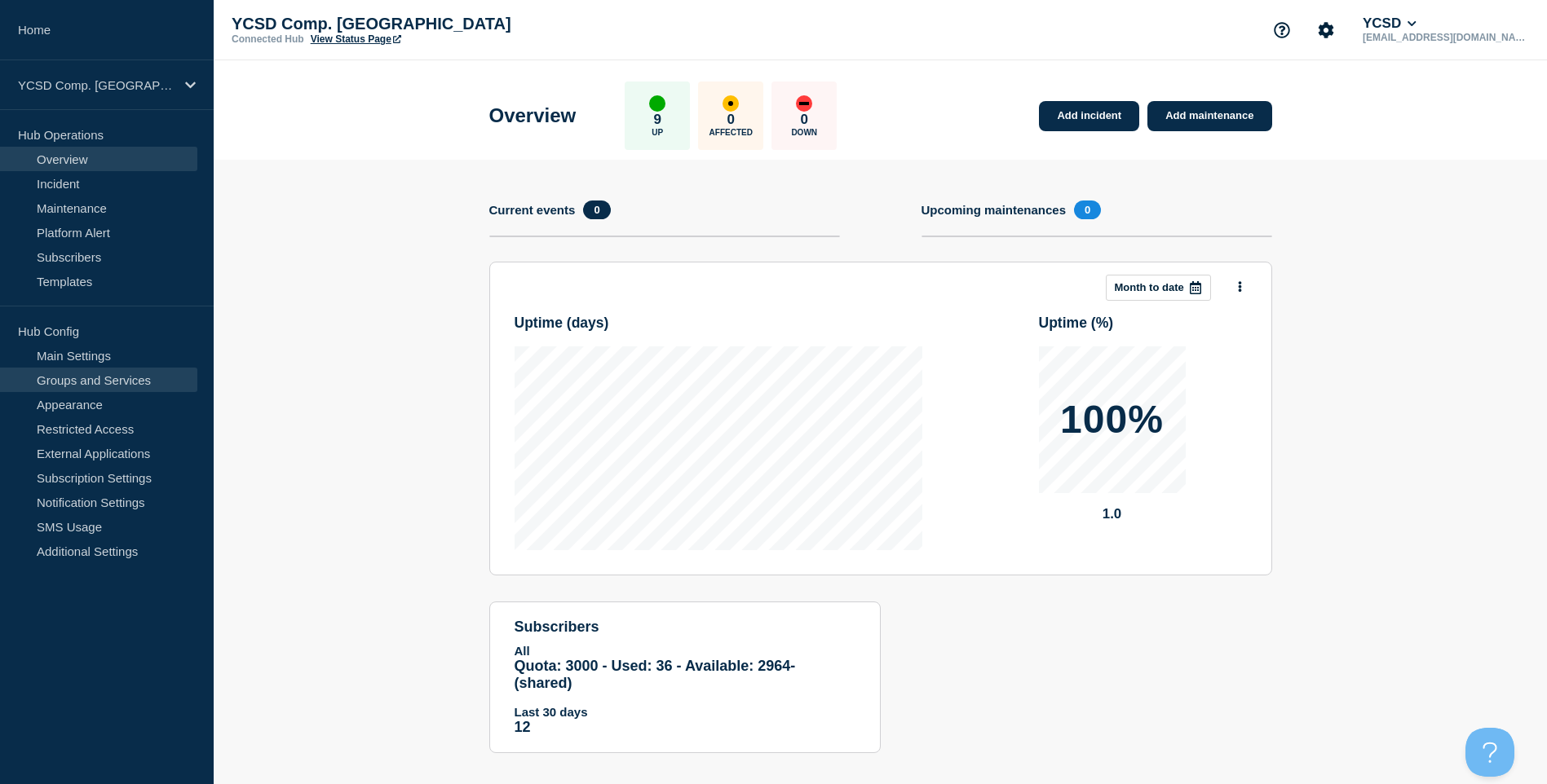
click at [139, 379] on link "Groups and Services" at bounding box center [98, 380] width 197 height 24
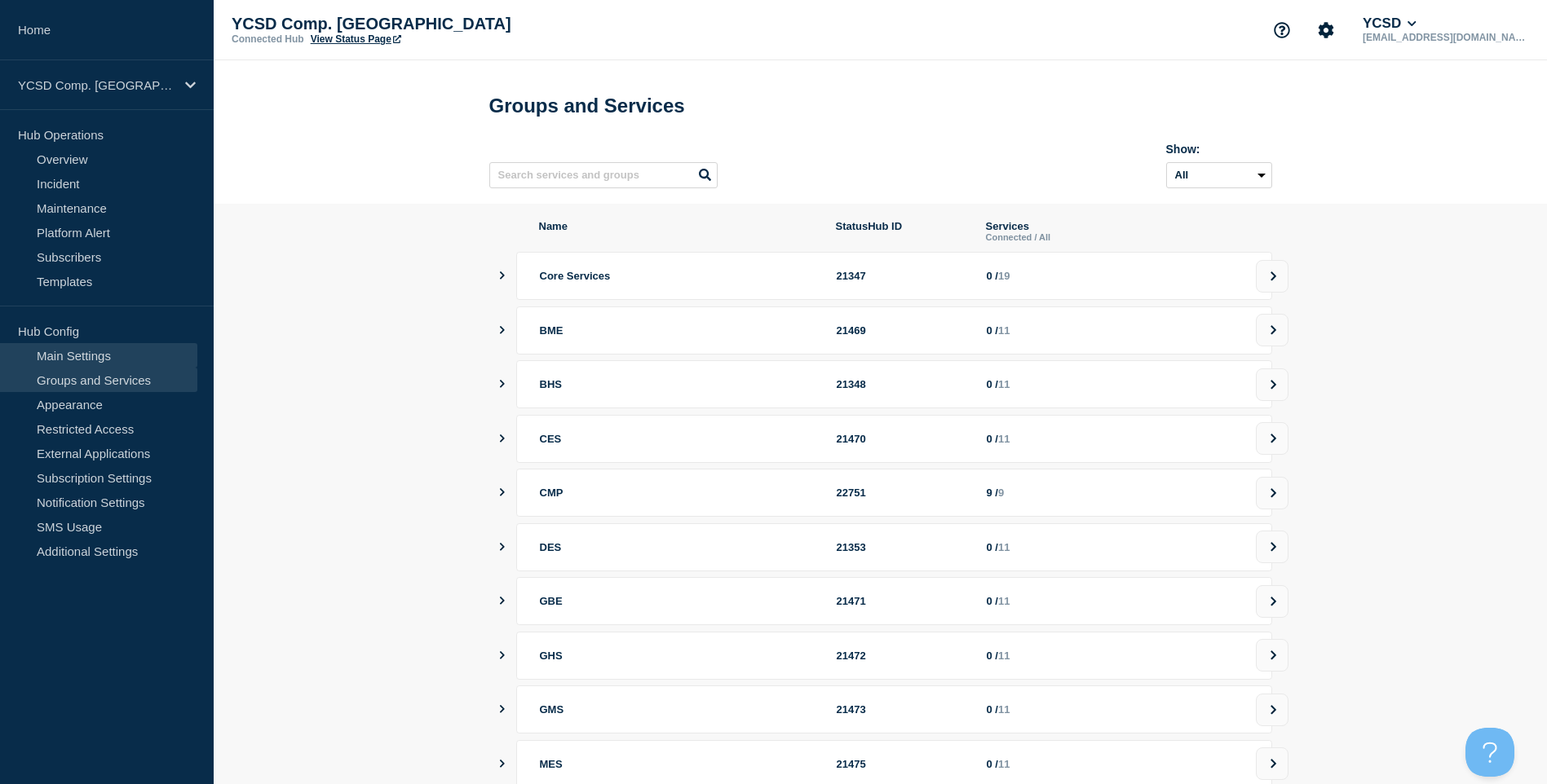
click at [125, 357] on link "Main Settings" at bounding box center [98, 356] width 197 height 24
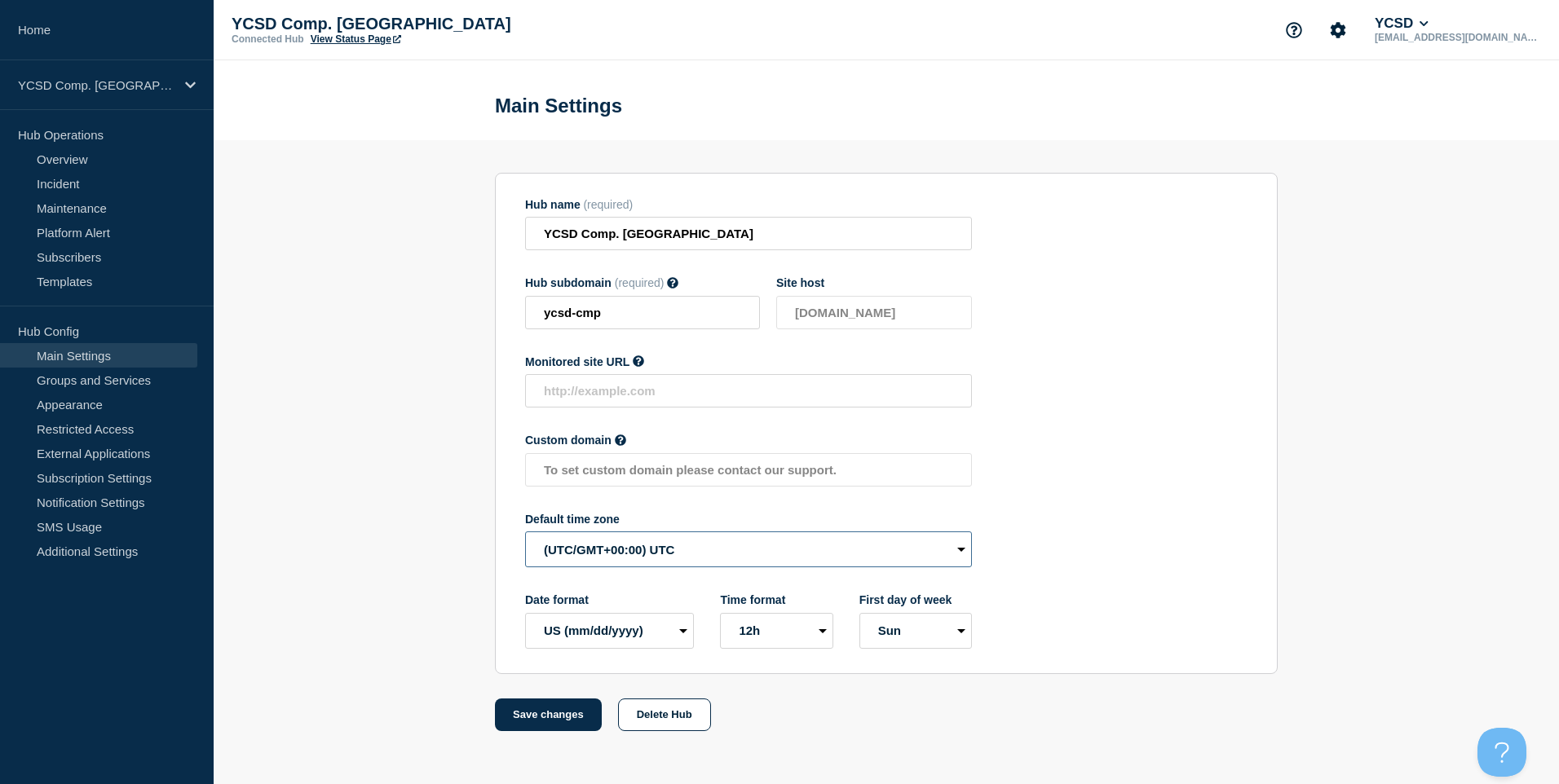
drag, startPoint x: 739, startPoint y: 569, endPoint x: 734, endPoint y: 560, distance: 10.3
click at [739, 567] on select "(SDT/GMT-11:00) American Samoa (SST/GMT-11:00) International Date Line West (SS…" at bounding box center [749, 549] width 447 height 36
click at [732, 552] on select "(SDT/GMT-11:00) American Samoa (SST/GMT-11:00) International Date Line West (SS…" at bounding box center [749, 549] width 447 height 36
select select "America/New_York"
click at [526, 535] on select "(SDT/GMT-11:00) American Samoa (SST/GMT-11:00) International Date Line West (SS…" at bounding box center [749, 549] width 447 height 36
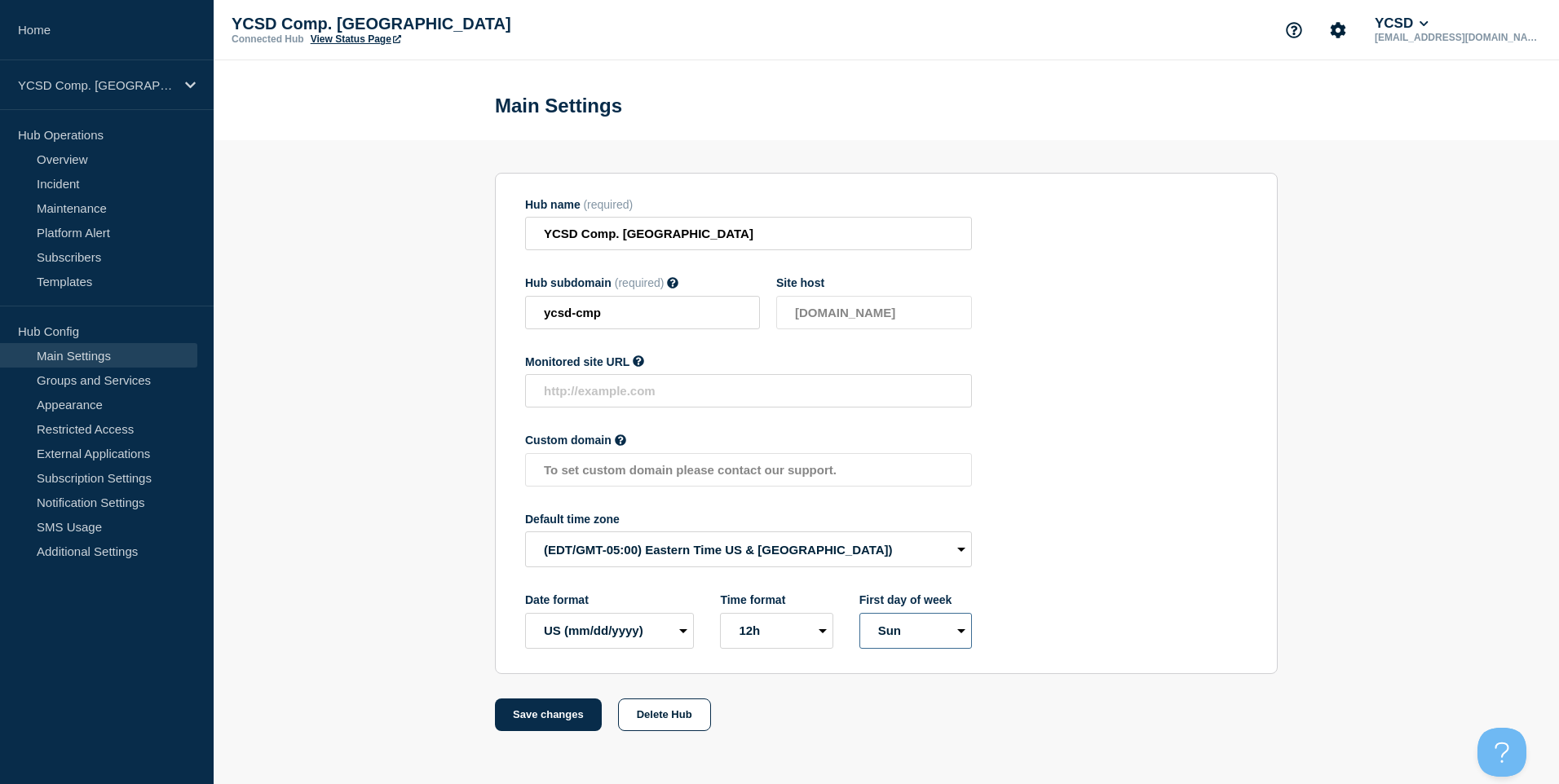
click at [901, 616] on select "Mon Sun" at bounding box center [915, 631] width 113 height 36
select select "true"
click at [859, 616] on select "Mon Sun" at bounding box center [915, 631] width 113 height 36
click at [565, 716] on button "Save changes" at bounding box center [548, 714] width 107 height 33
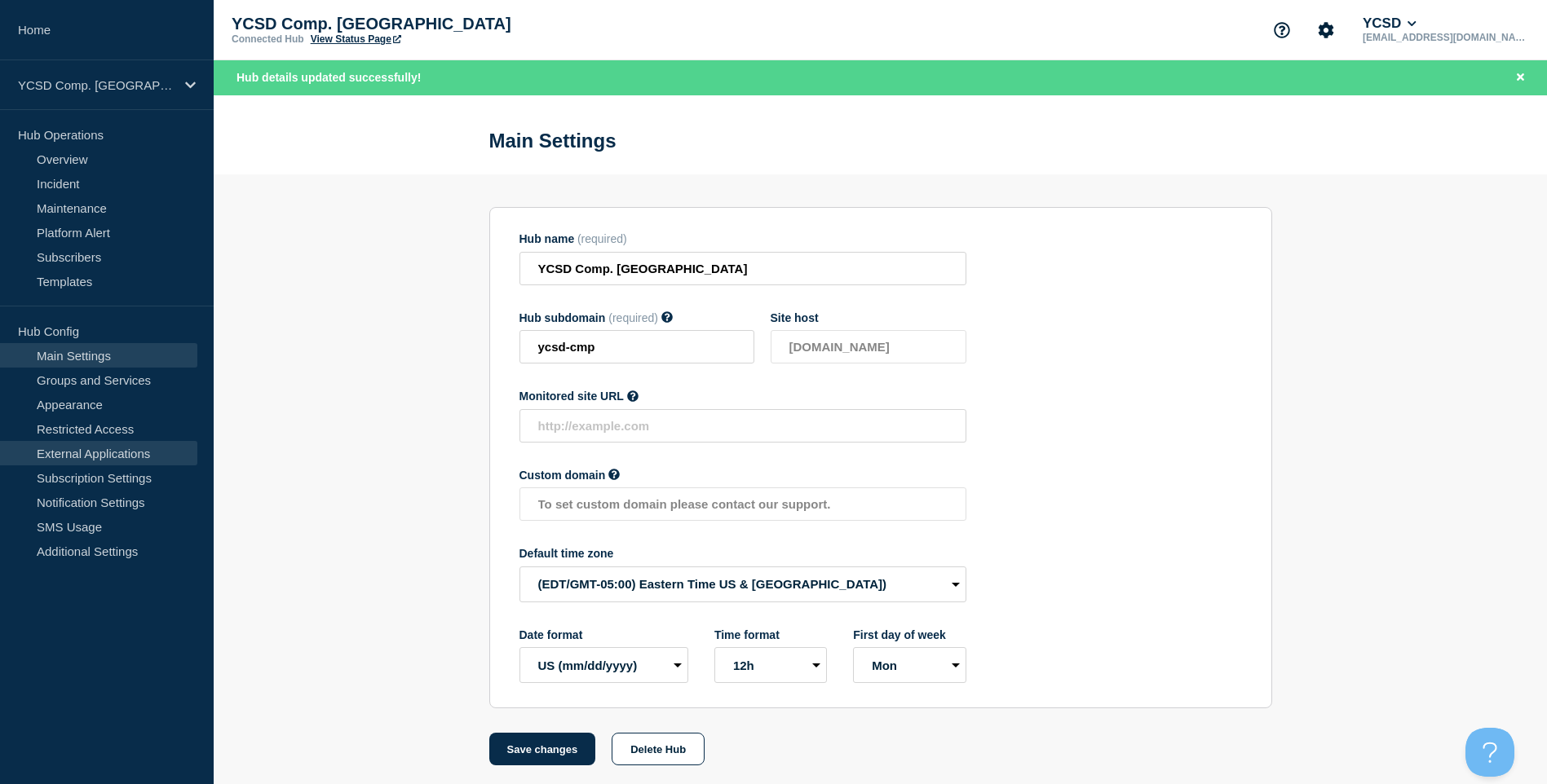
click at [118, 442] on link "External Applications" at bounding box center [98, 453] width 197 height 24
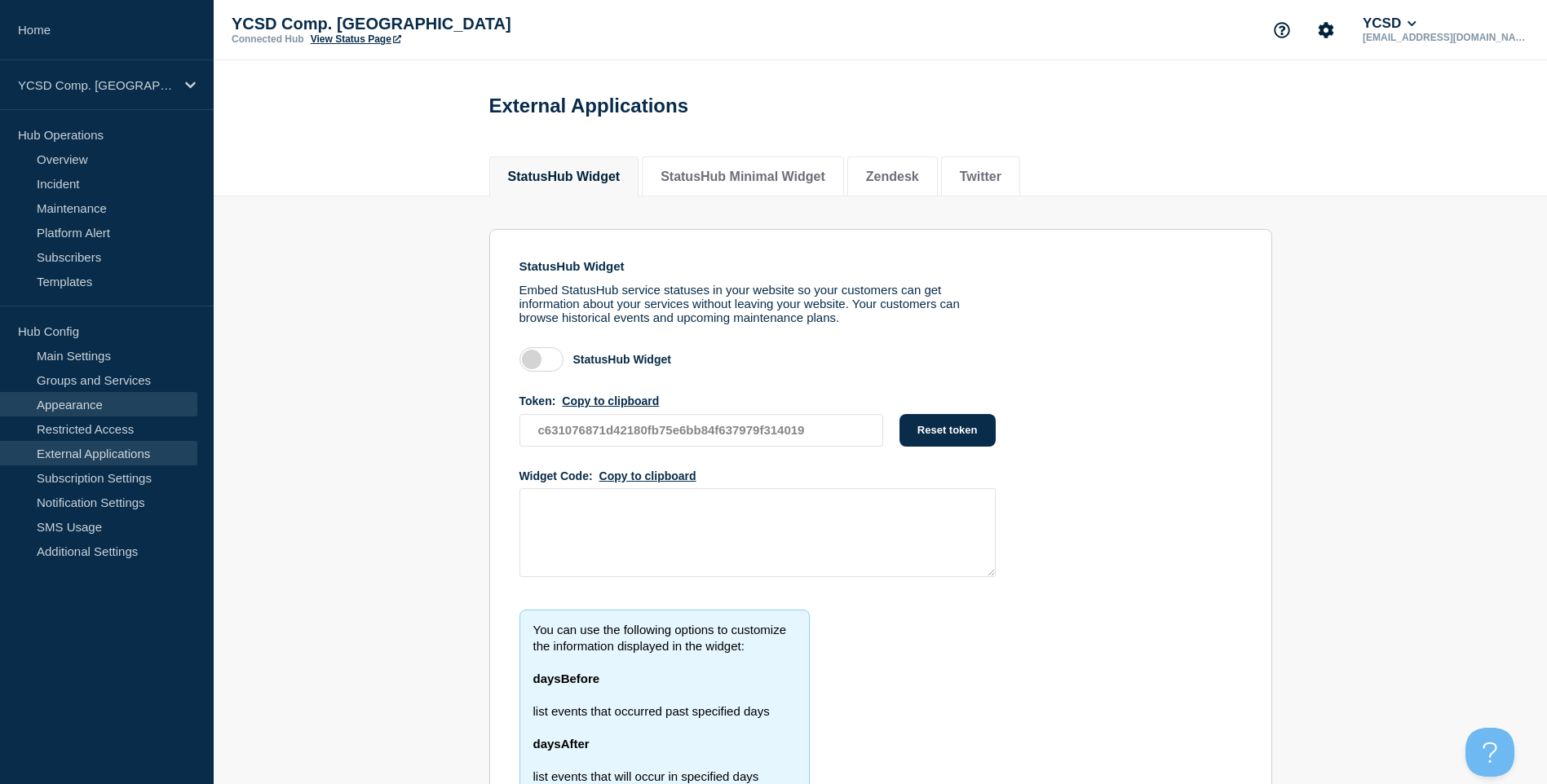
click at [118, 400] on link "Appearance" at bounding box center [98, 404] width 197 height 24
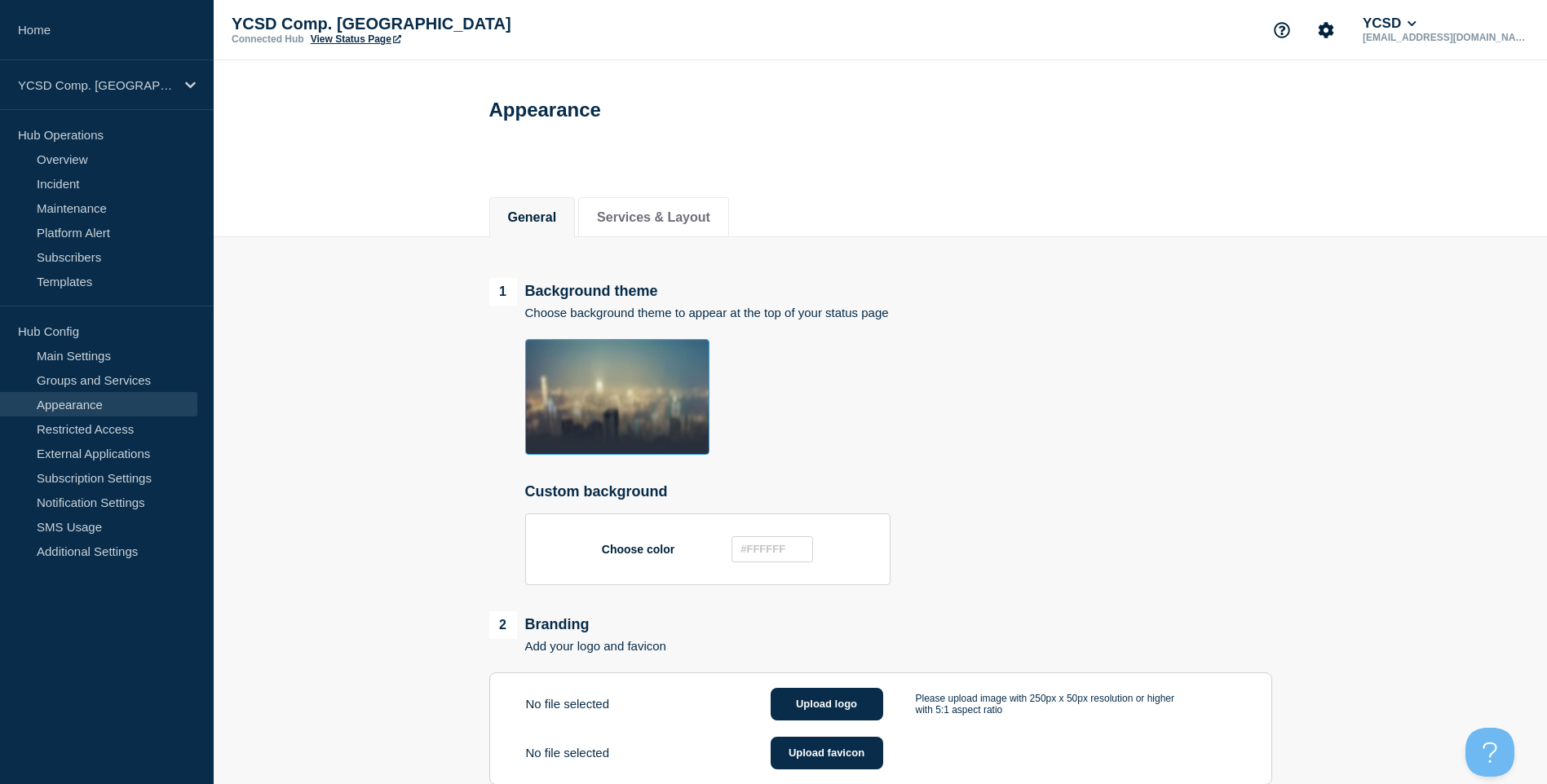
scroll to position [803, 0]
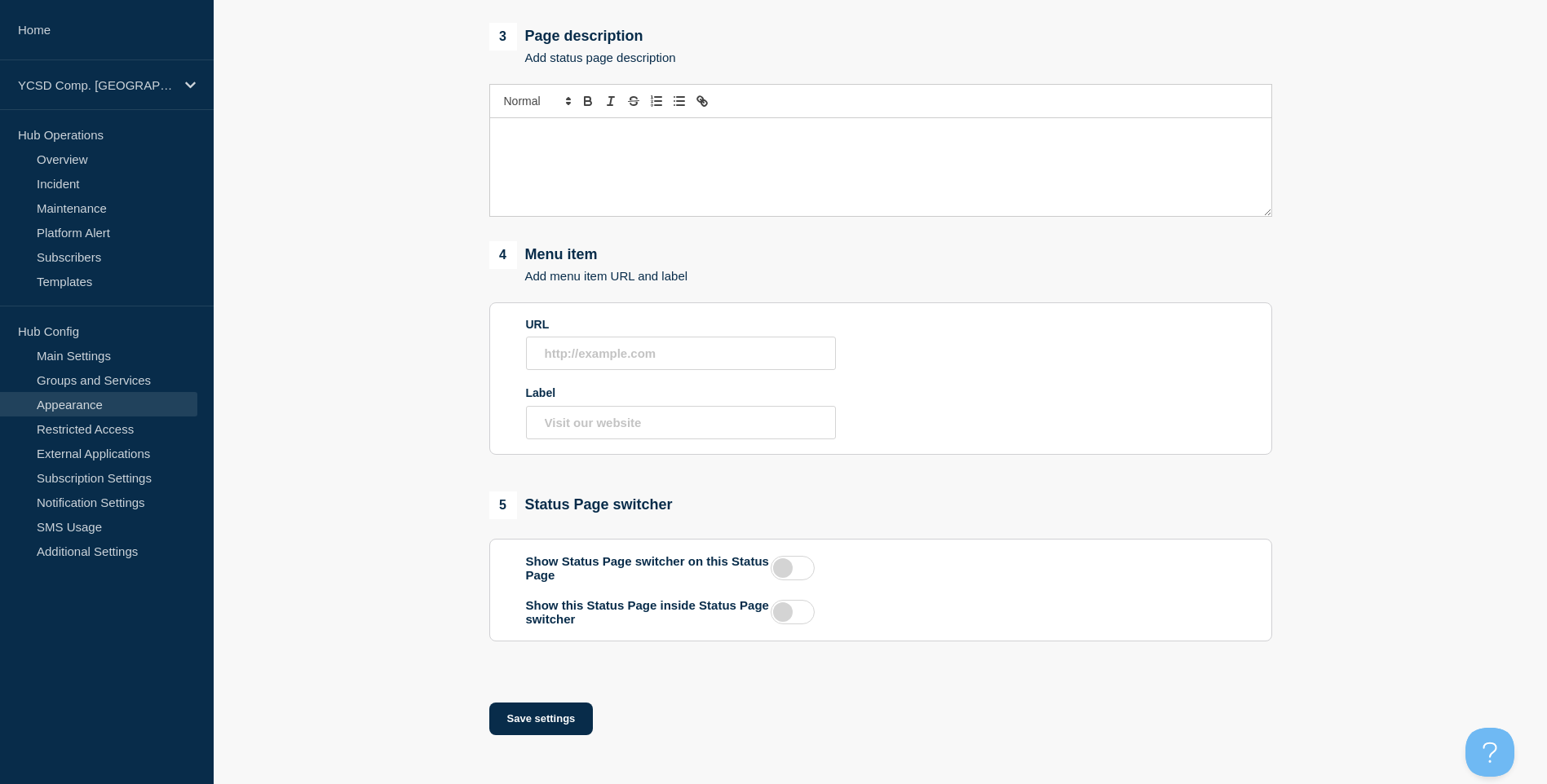
click at [800, 578] on label at bounding box center [792, 568] width 44 height 24
click at [0, 0] on input "checkbox" at bounding box center [0, 0] width 0 height 0
click at [530, 724] on button "Save settings" at bounding box center [542, 718] width 104 height 33
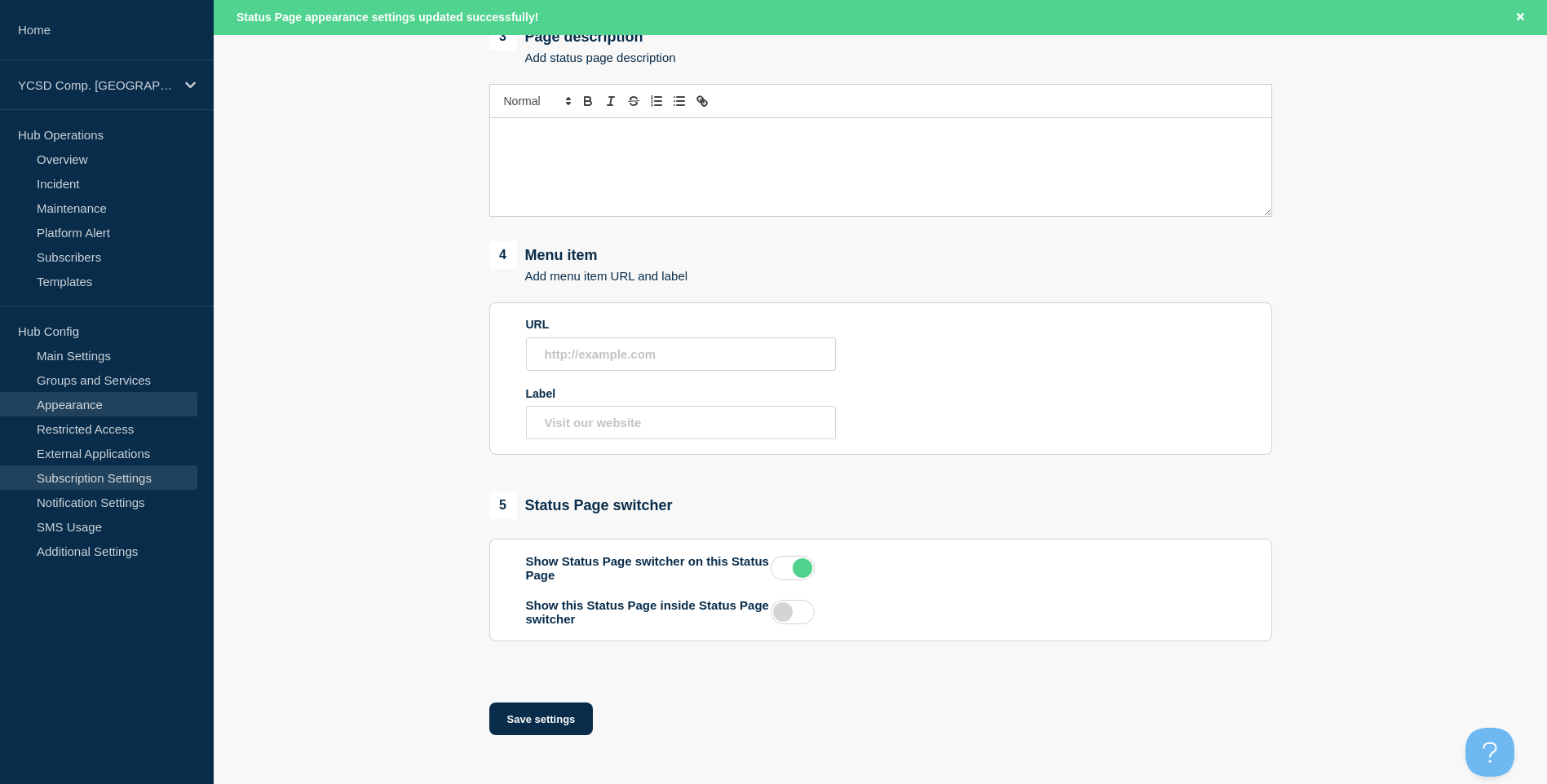
click at [116, 482] on link "Subscription Settings" at bounding box center [98, 477] width 197 height 24
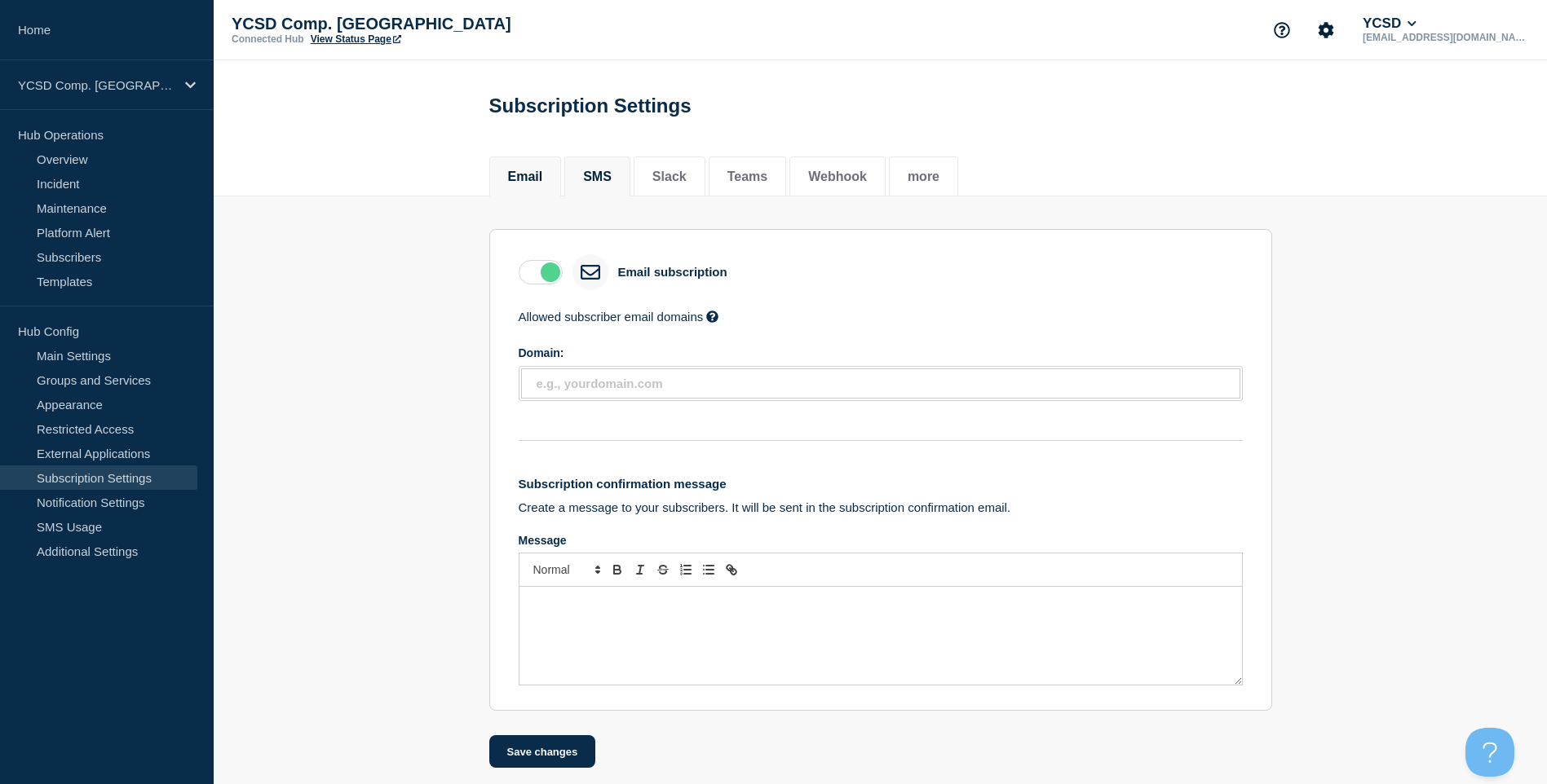
click at [600, 181] on button "SMS" at bounding box center [598, 177] width 29 height 15
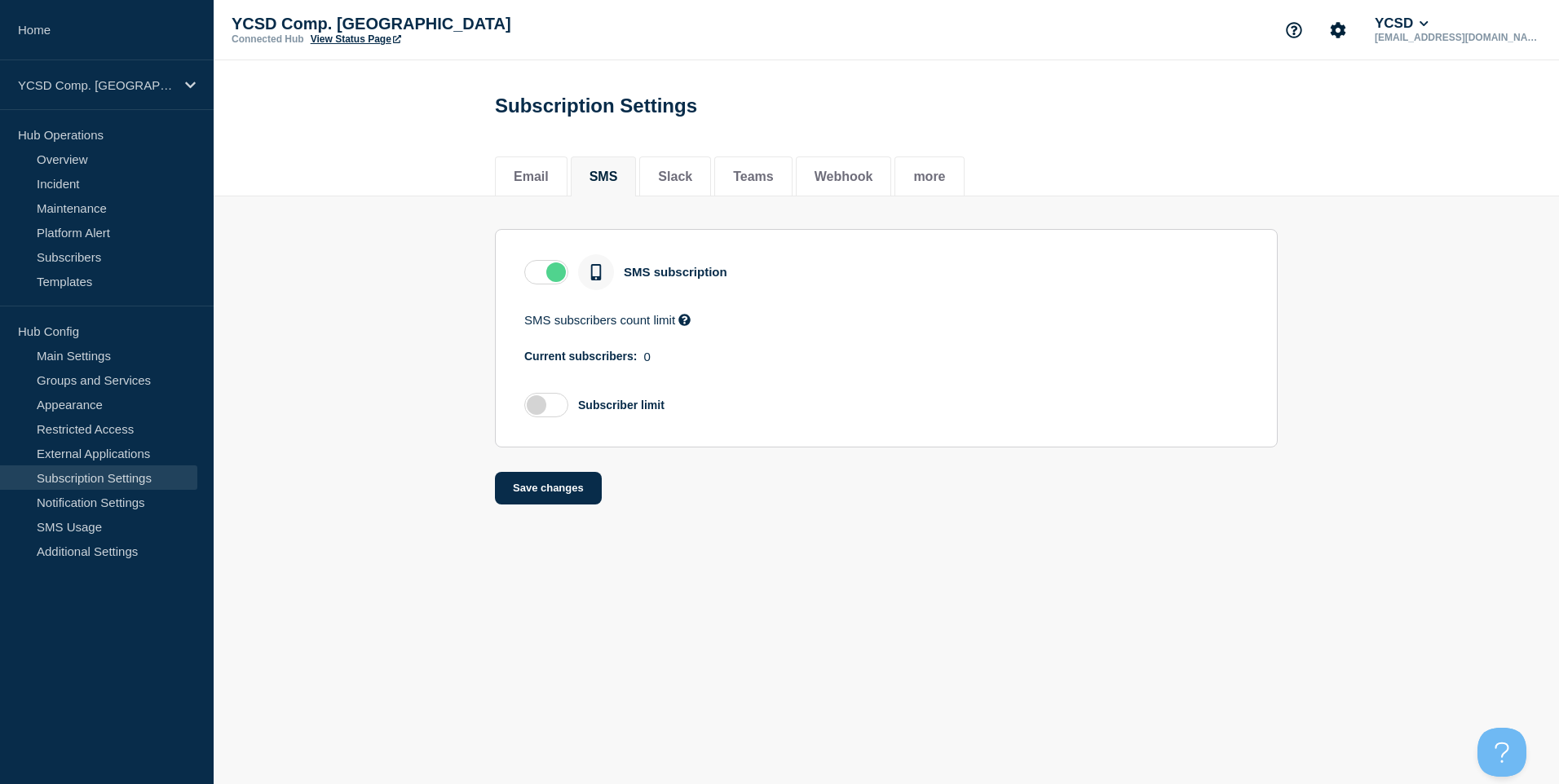
click at [538, 281] on label at bounding box center [547, 272] width 44 height 24
click at [0, 0] on input "checkbox" at bounding box center [0, 0] width 0 height 0
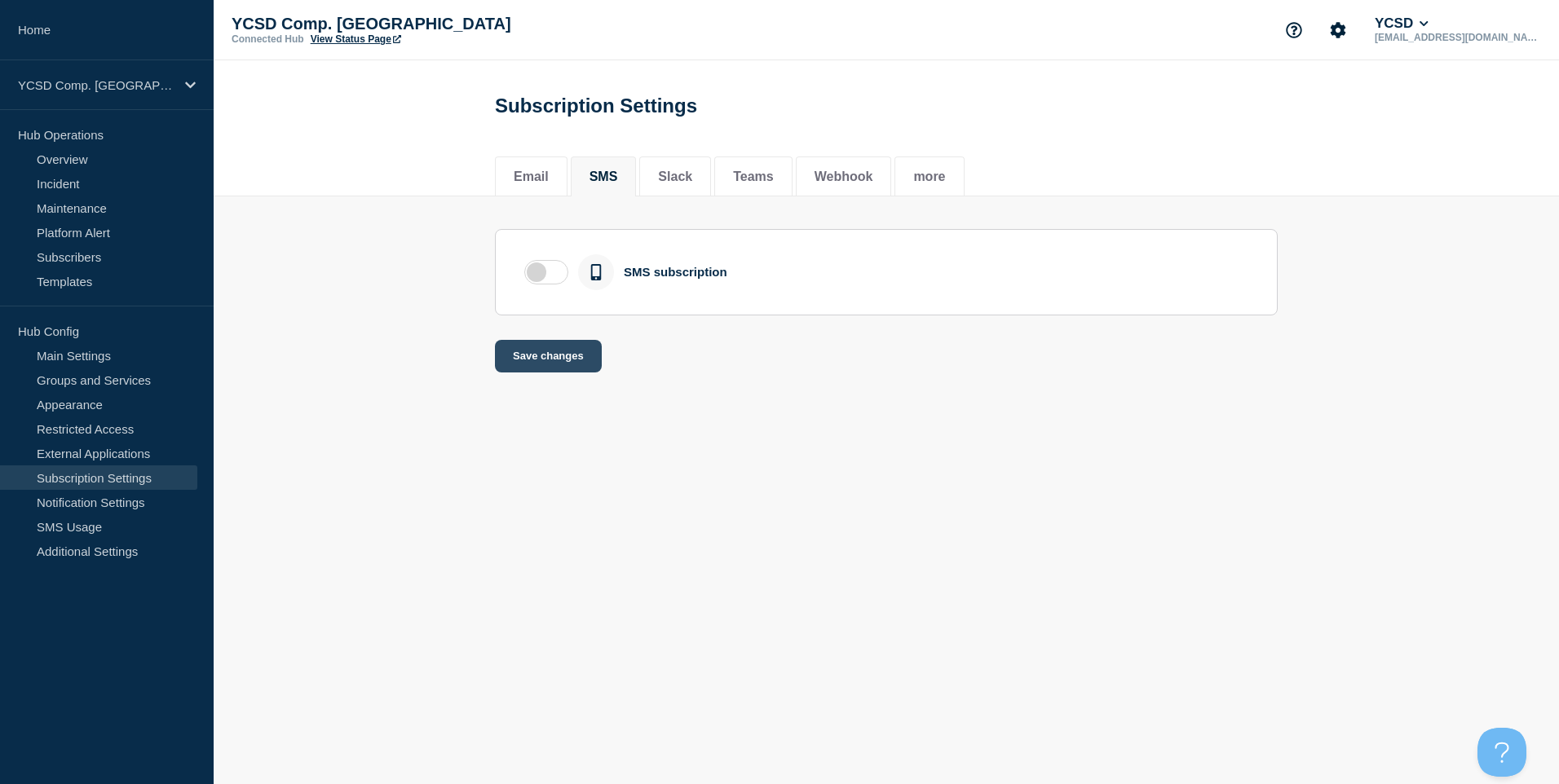
click at [563, 348] on button "Save changes" at bounding box center [548, 356] width 107 height 33
click at [686, 175] on main "Subscription Settings Email SMS Slack Teams Webhook more Email SMS Slack Teams …" at bounding box center [886, 228] width 1346 height 337
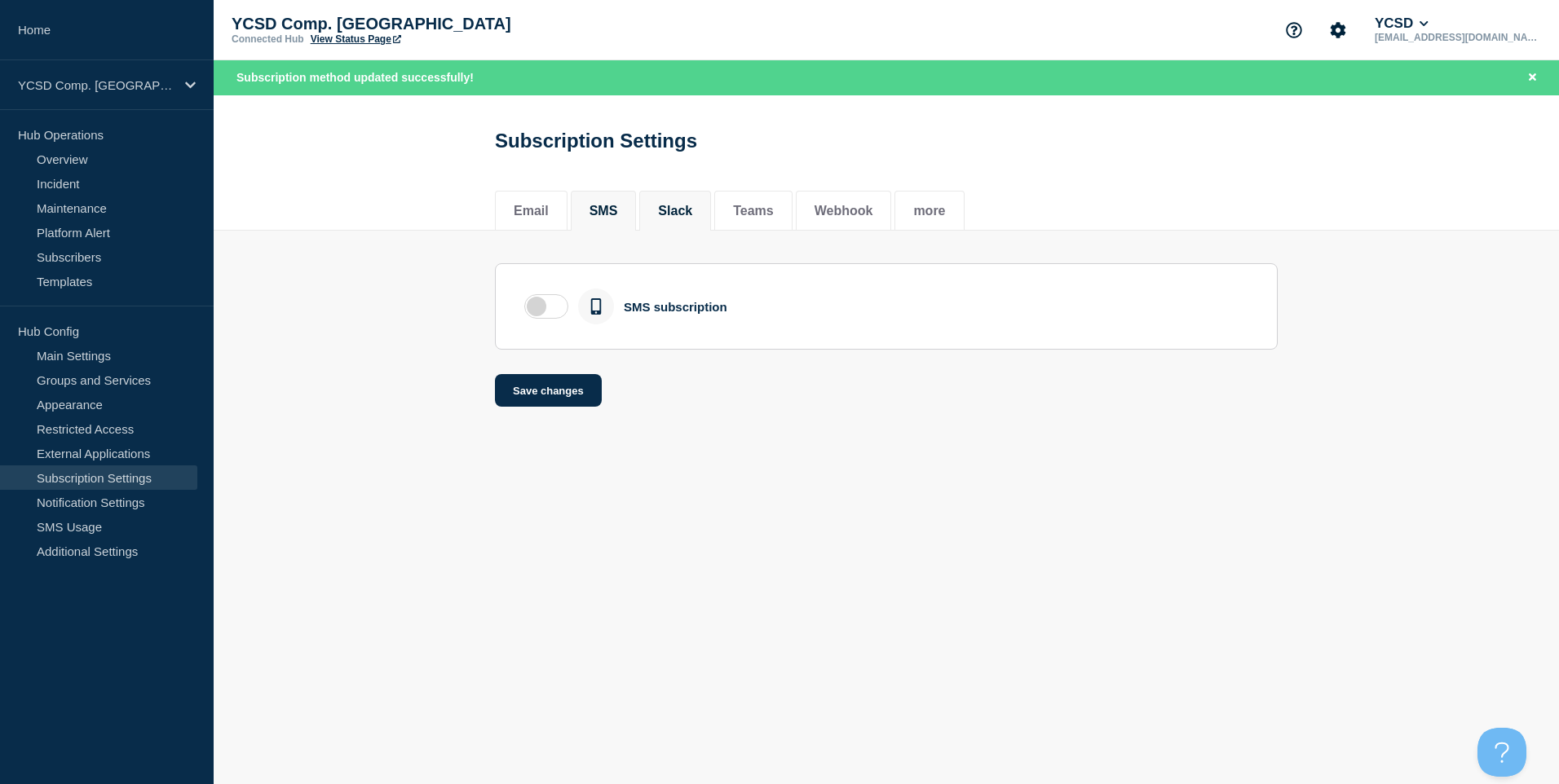
click at [703, 224] on li "Slack" at bounding box center [676, 211] width 72 height 40
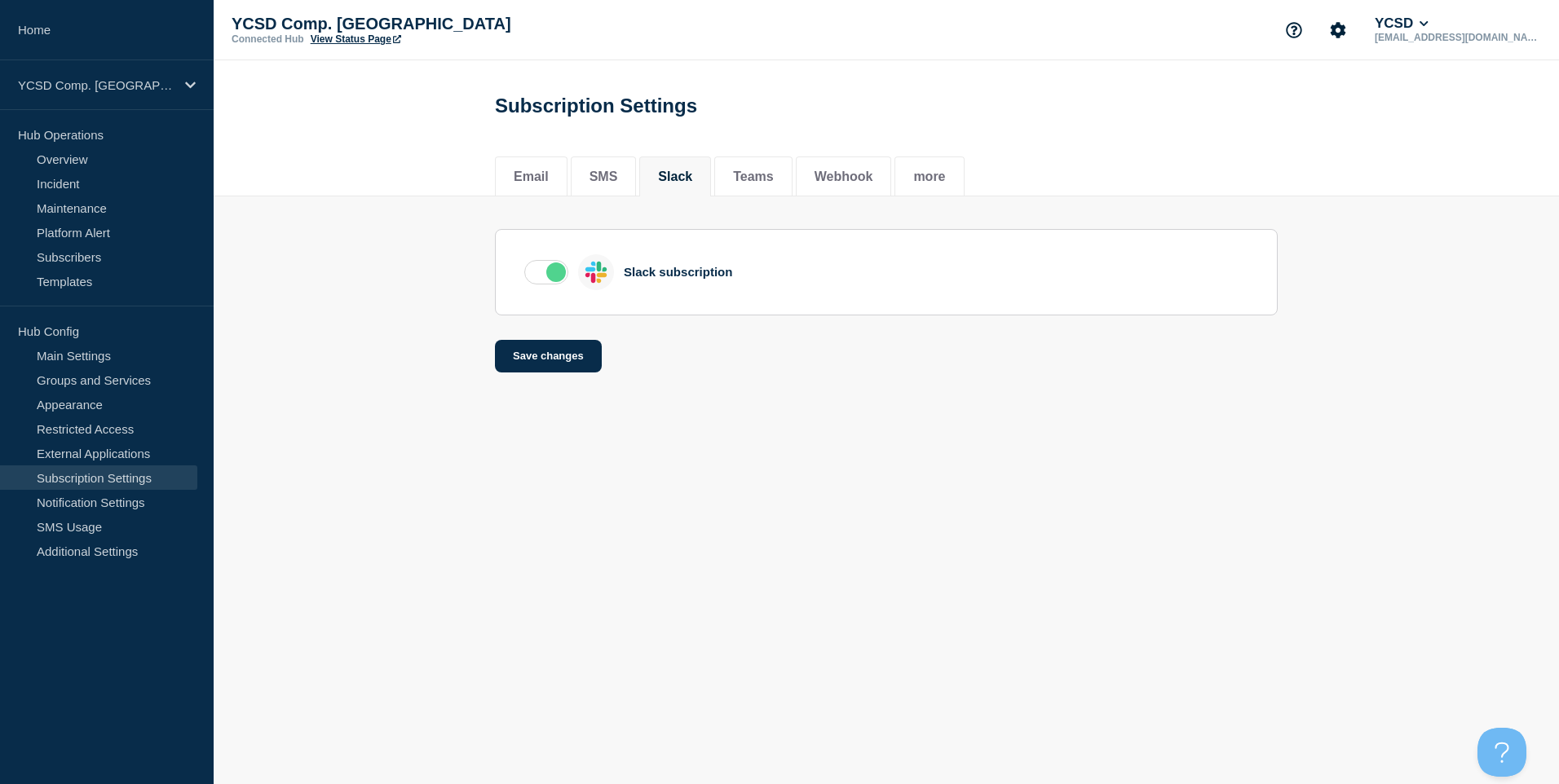
click at [561, 269] on label at bounding box center [547, 272] width 44 height 24
click at [0, 0] on input "checkbox" at bounding box center [0, 0] width 0 height 0
click at [565, 363] on button "Save changes" at bounding box center [548, 356] width 107 height 33
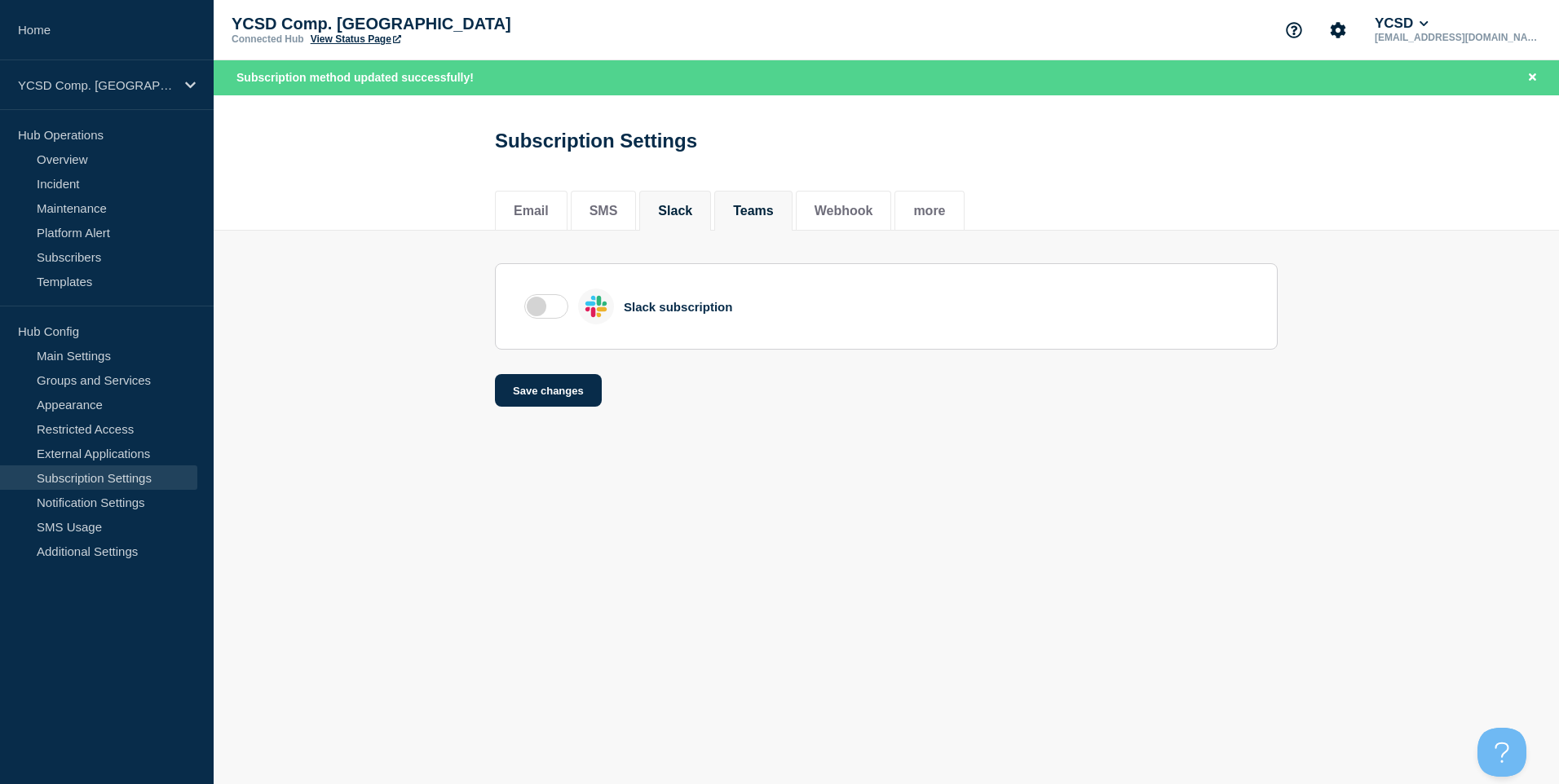
click at [792, 227] on li "Teams" at bounding box center [754, 211] width 78 height 40
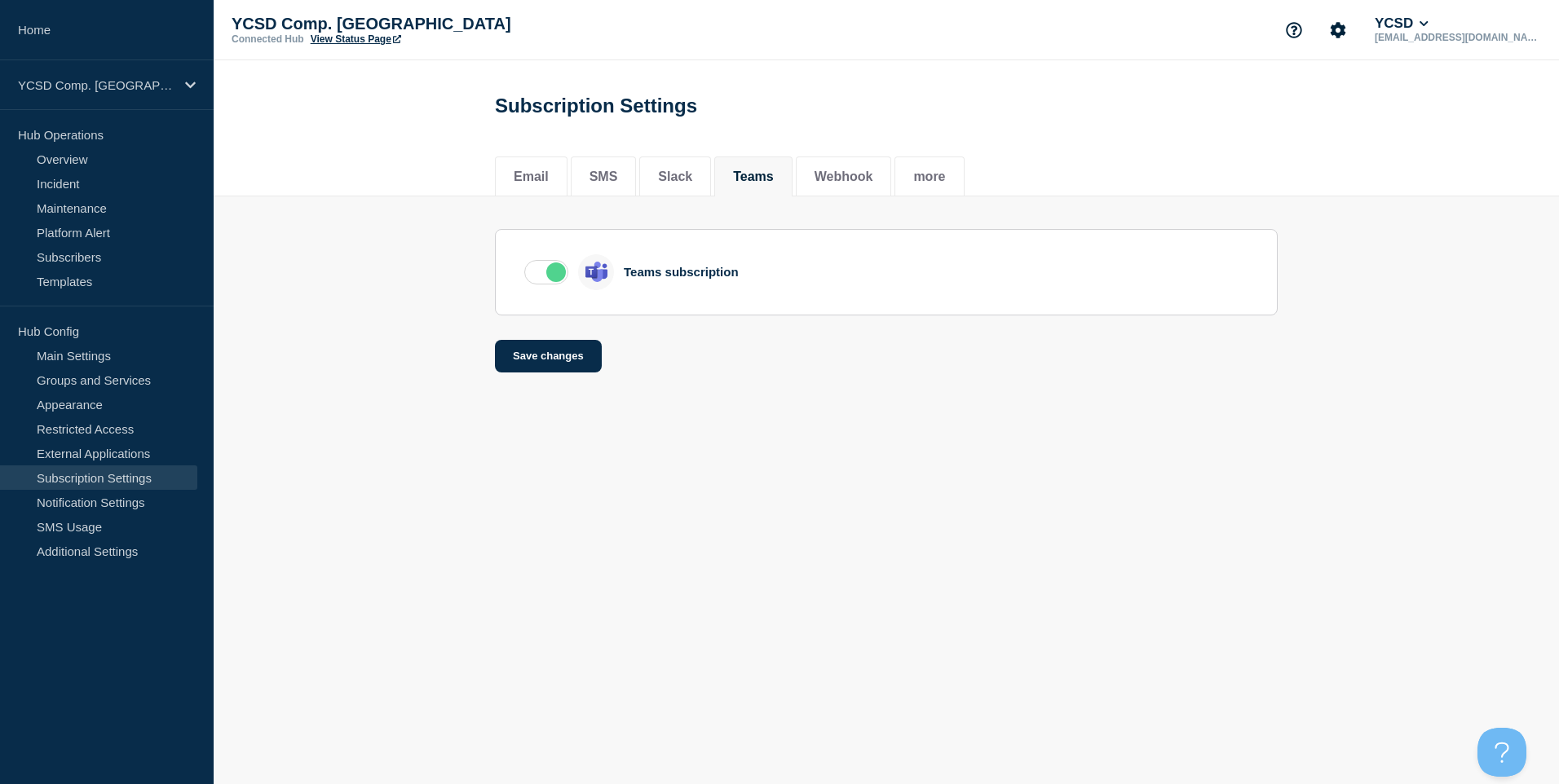
click at [569, 279] on div "Teams subscription" at bounding box center [886, 273] width 725 height 36
click at [554, 280] on label at bounding box center [547, 272] width 44 height 24
click at [0, 0] on input "checkbox" at bounding box center [0, 0] width 0 height 0
click at [557, 352] on button "Save changes" at bounding box center [548, 356] width 107 height 33
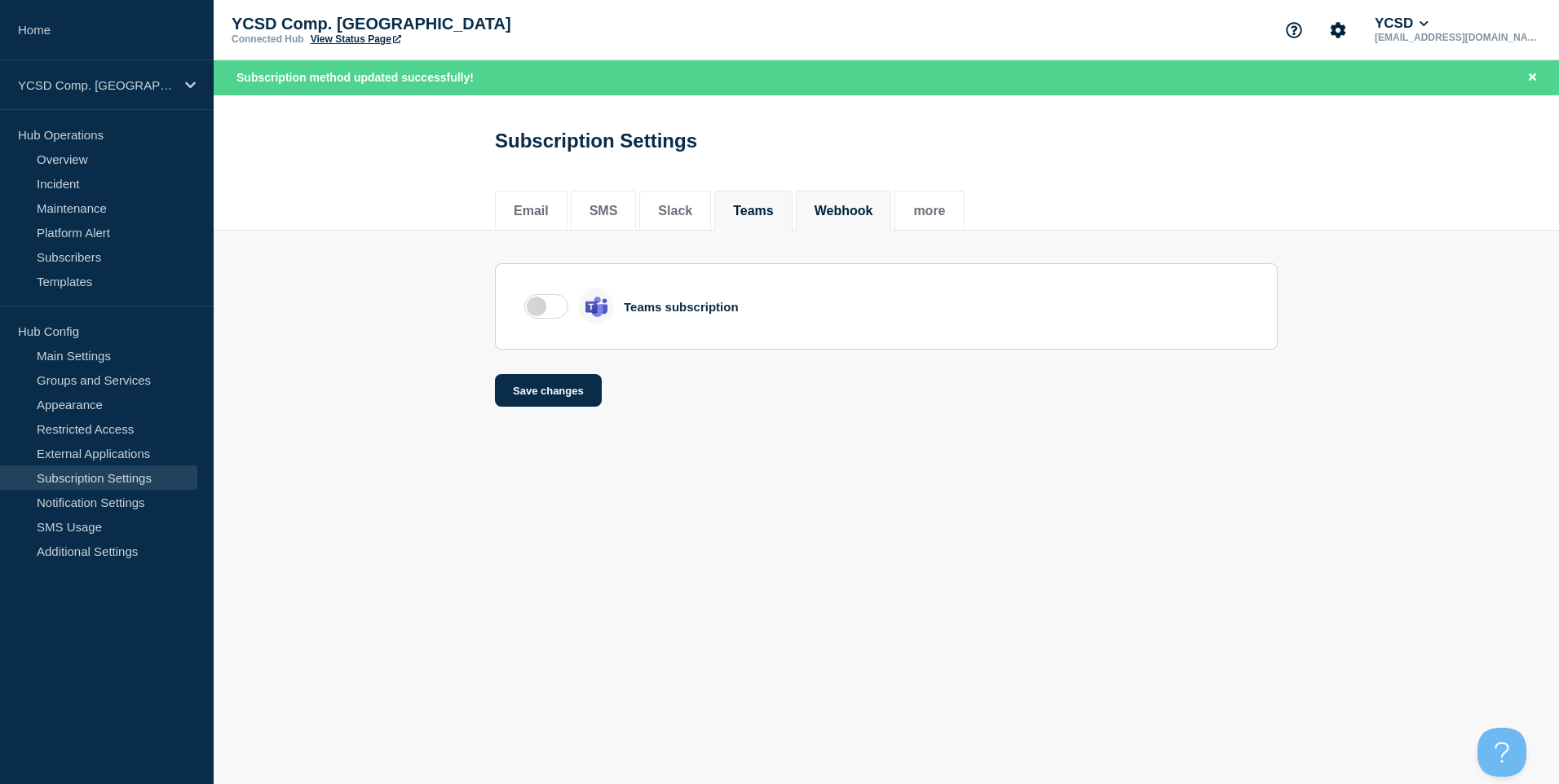
drag, startPoint x: 862, startPoint y: 184, endPoint x: 863, endPoint y: 206, distance: 22.0
click at [862, 185] on div "Email SMS Slack Teams Webhook more" at bounding box center [885, 202] width 782 height 55
click at [863, 207] on button "Webhook" at bounding box center [843, 211] width 59 height 15
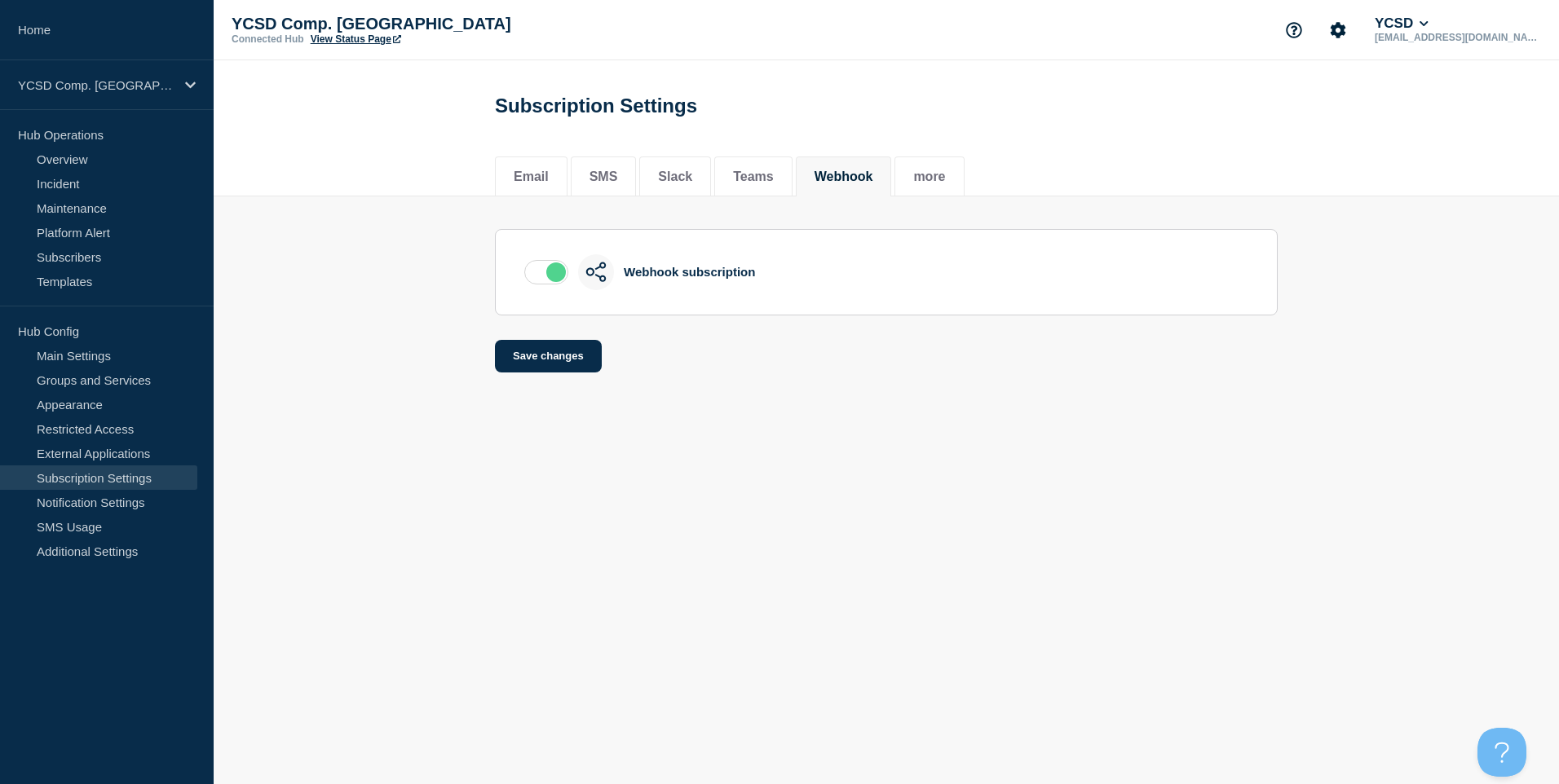
click at [548, 276] on label at bounding box center [547, 272] width 44 height 24
click at [0, 0] on input "checkbox" at bounding box center [0, 0] width 0 height 0
click at [561, 350] on button "Save changes" at bounding box center [548, 356] width 107 height 33
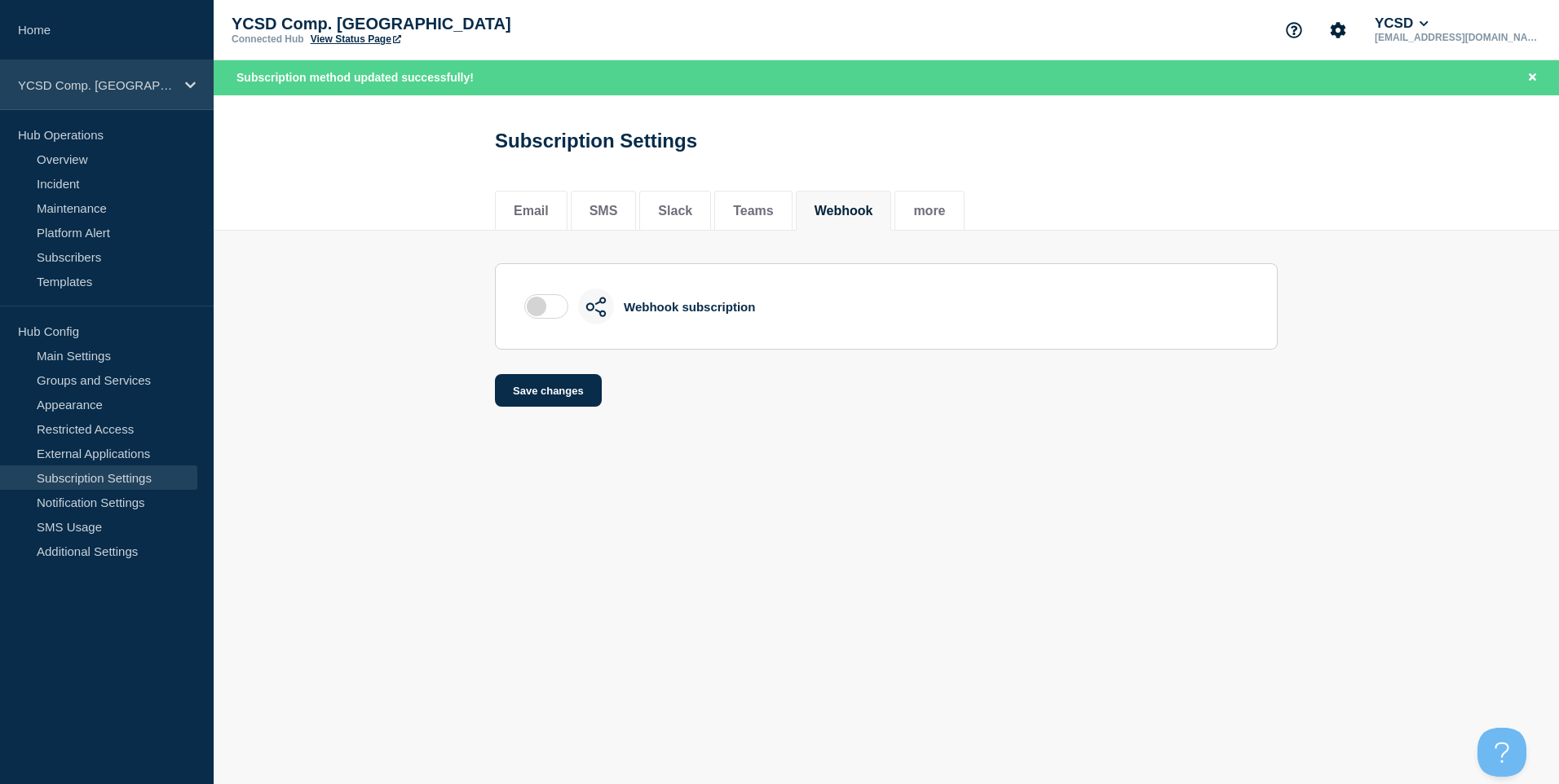
click at [132, 82] on p "YCSD Comp. Warehouse" at bounding box center [96, 85] width 157 height 14
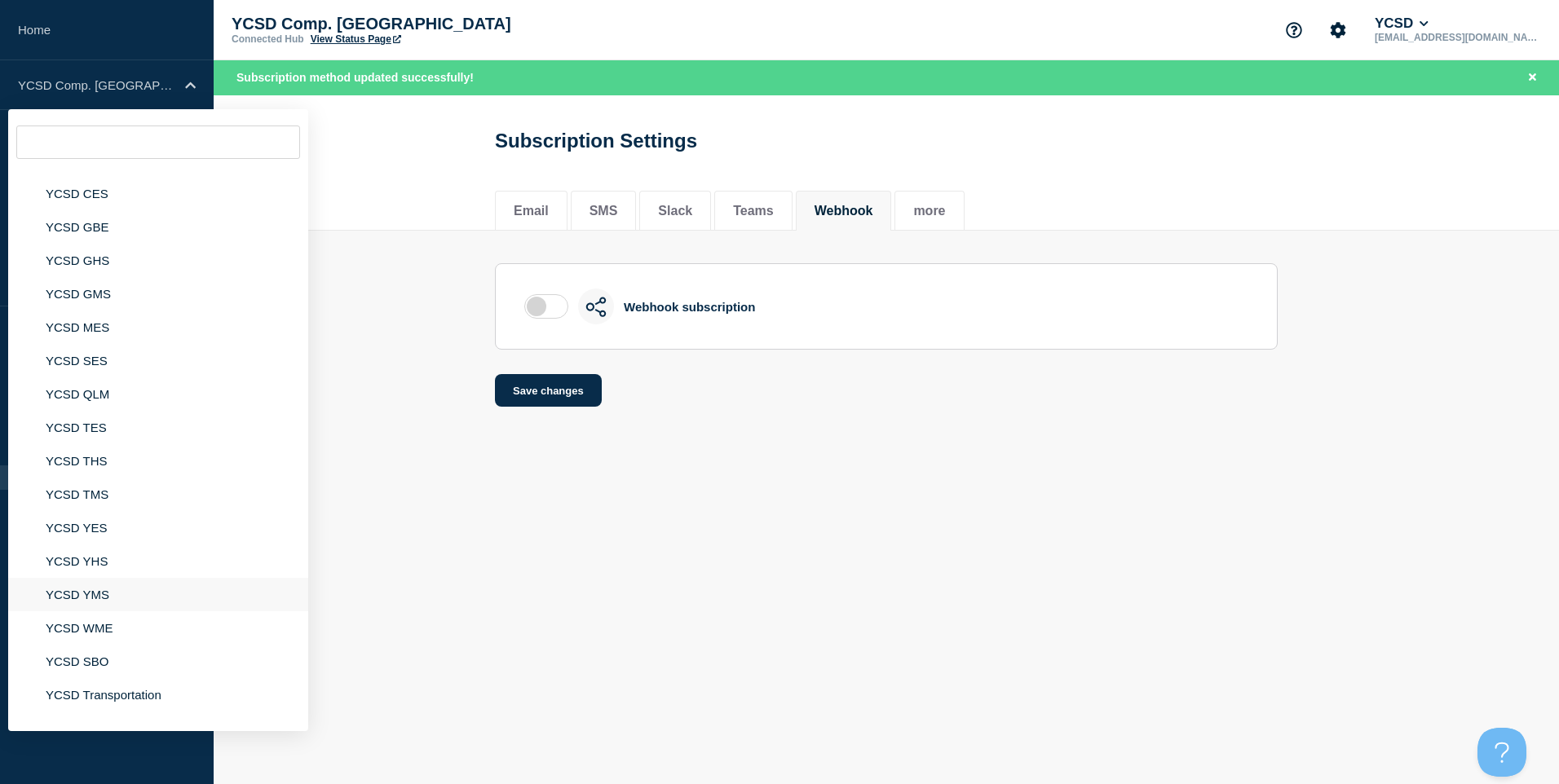
scroll to position [246, 0]
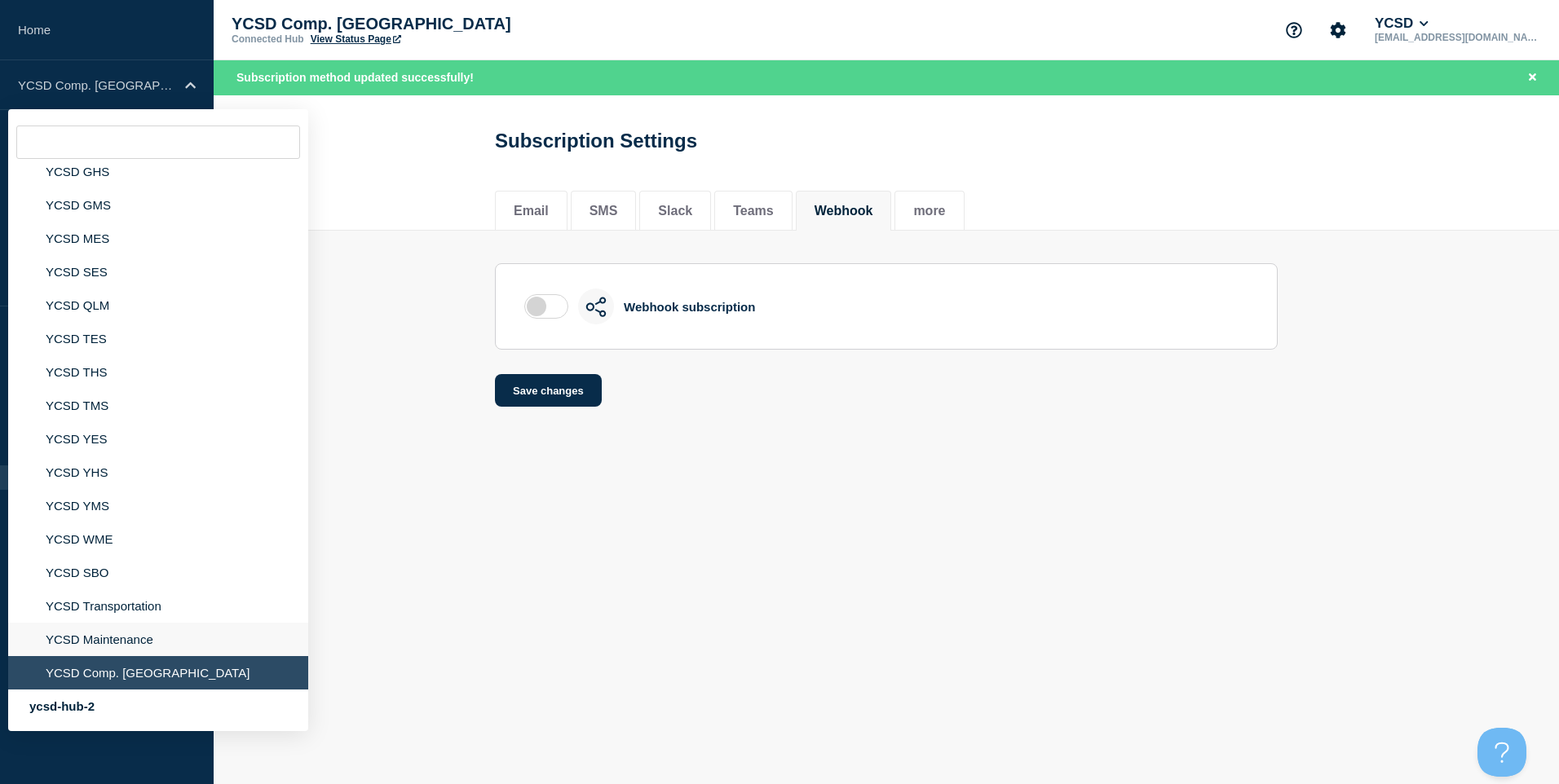
click at [125, 636] on li "YCSD Maintenance" at bounding box center [158, 639] width 300 height 33
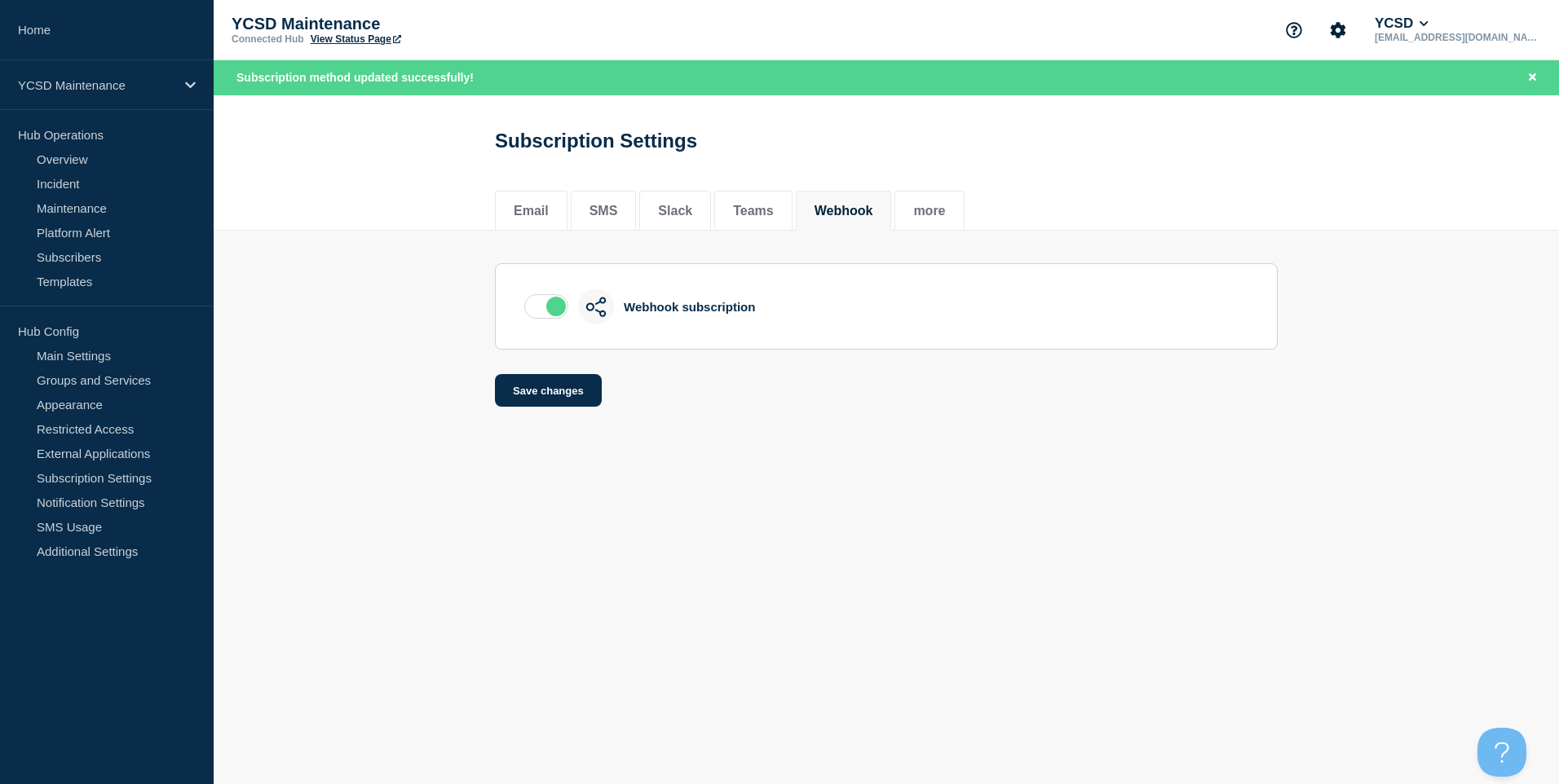
click at [565, 286] on section "Webhook subscription" at bounding box center [885, 307] width 782 height 87
click at [539, 309] on label at bounding box center [547, 307] width 44 height 24
click at [0, 0] on input "checkbox" at bounding box center [0, 0] width 0 height 0
click at [570, 380] on button "Save changes" at bounding box center [548, 391] width 107 height 33
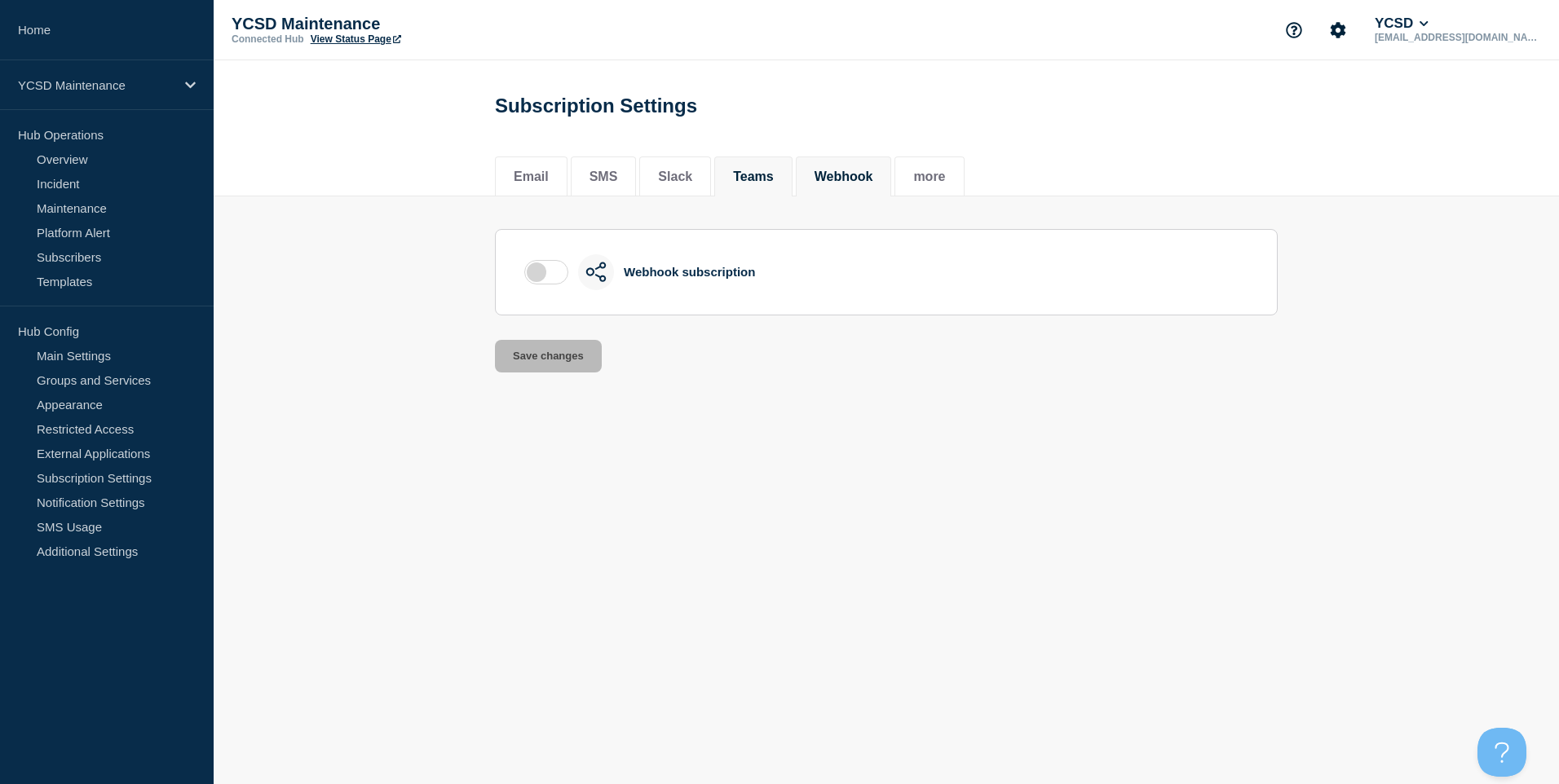
click at [774, 184] on button "Teams" at bounding box center [754, 177] width 41 height 15
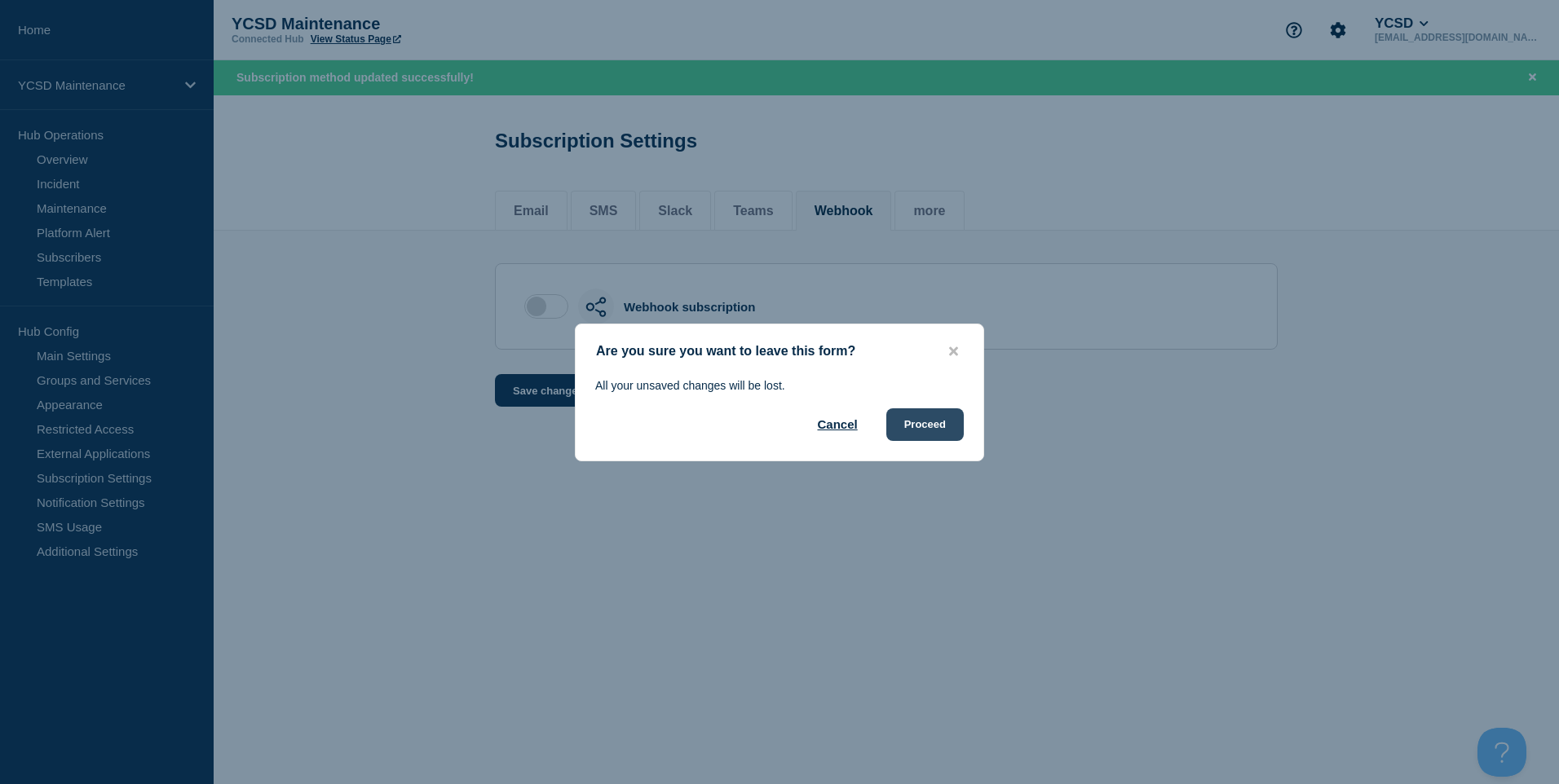
click at [929, 424] on button "Proceed" at bounding box center [925, 424] width 78 height 33
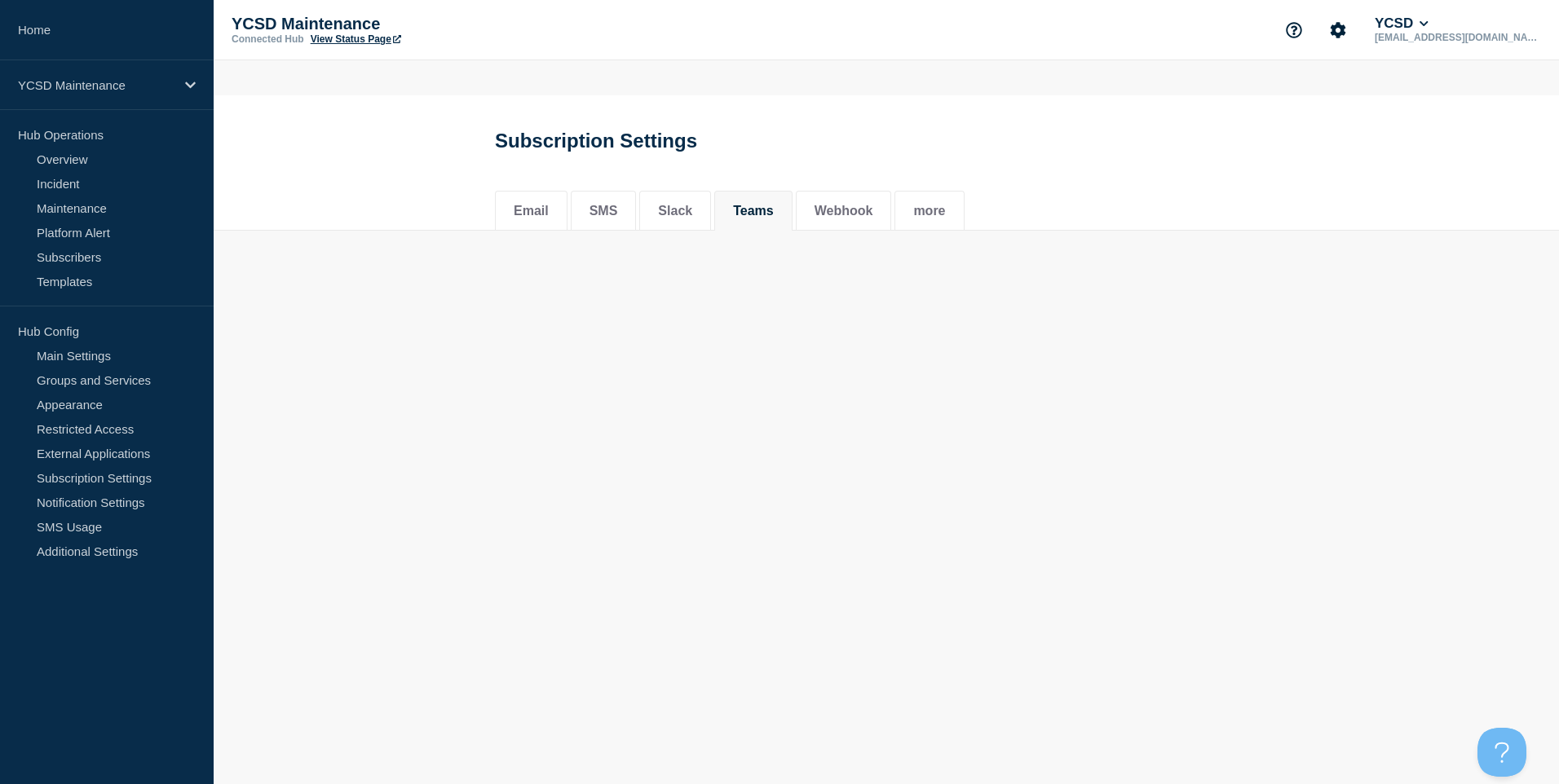
click at [929, 427] on button "Proceed" at bounding box center [925, 416] width 78 height 33
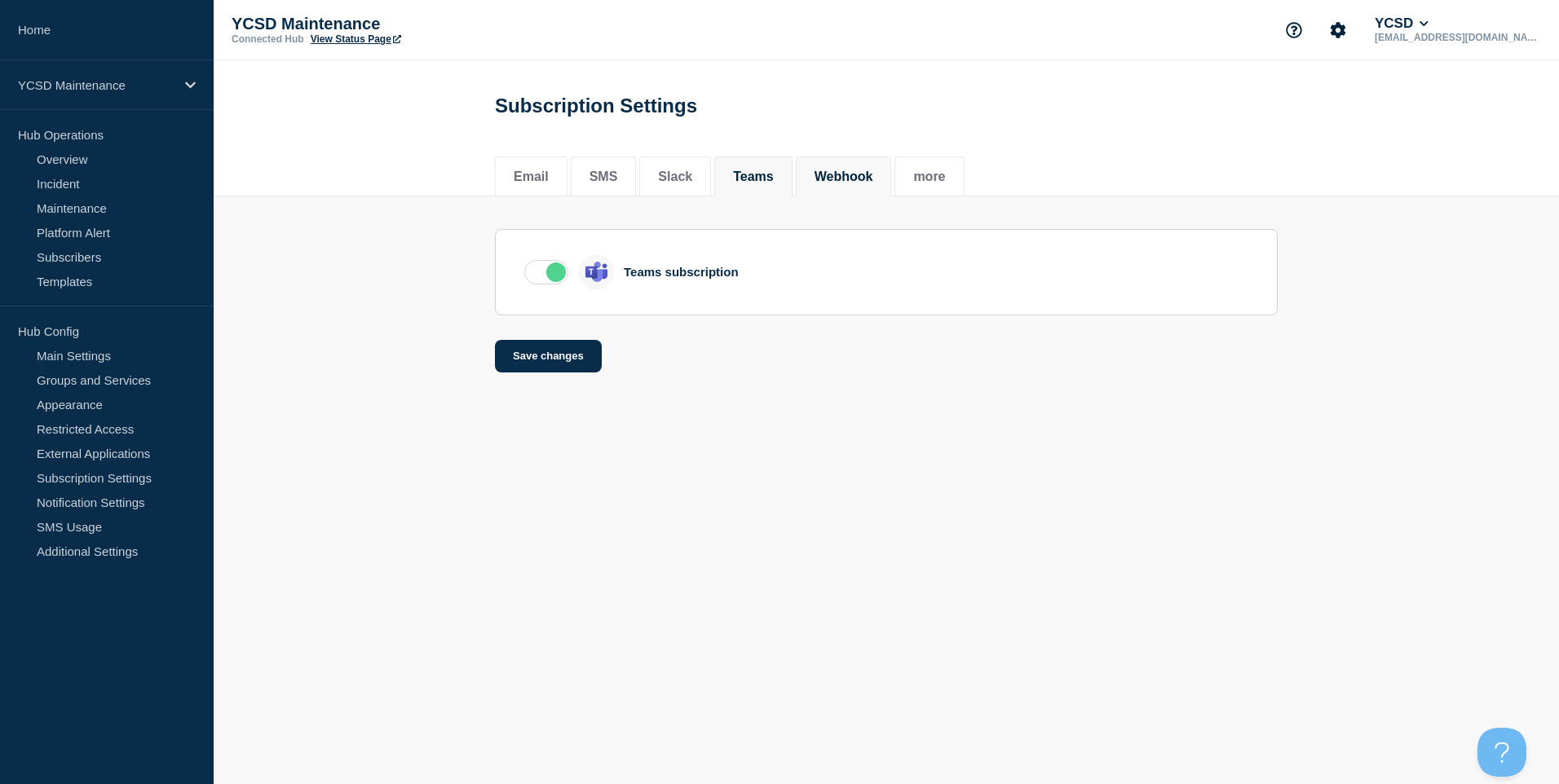
drag, startPoint x: 900, startPoint y: 181, endPoint x: 893, endPoint y: 189, distance: 10.6
click at [892, 180] on li "Webhook" at bounding box center [844, 177] width 96 height 40
click at [792, 184] on li "Teams" at bounding box center [754, 177] width 78 height 40
drag, startPoint x: 571, startPoint y: 284, endPoint x: 560, endPoint y: 280, distance: 11.7
click at [560, 280] on div "Teams subscription" at bounding box center [886, 273] width 725 height 36
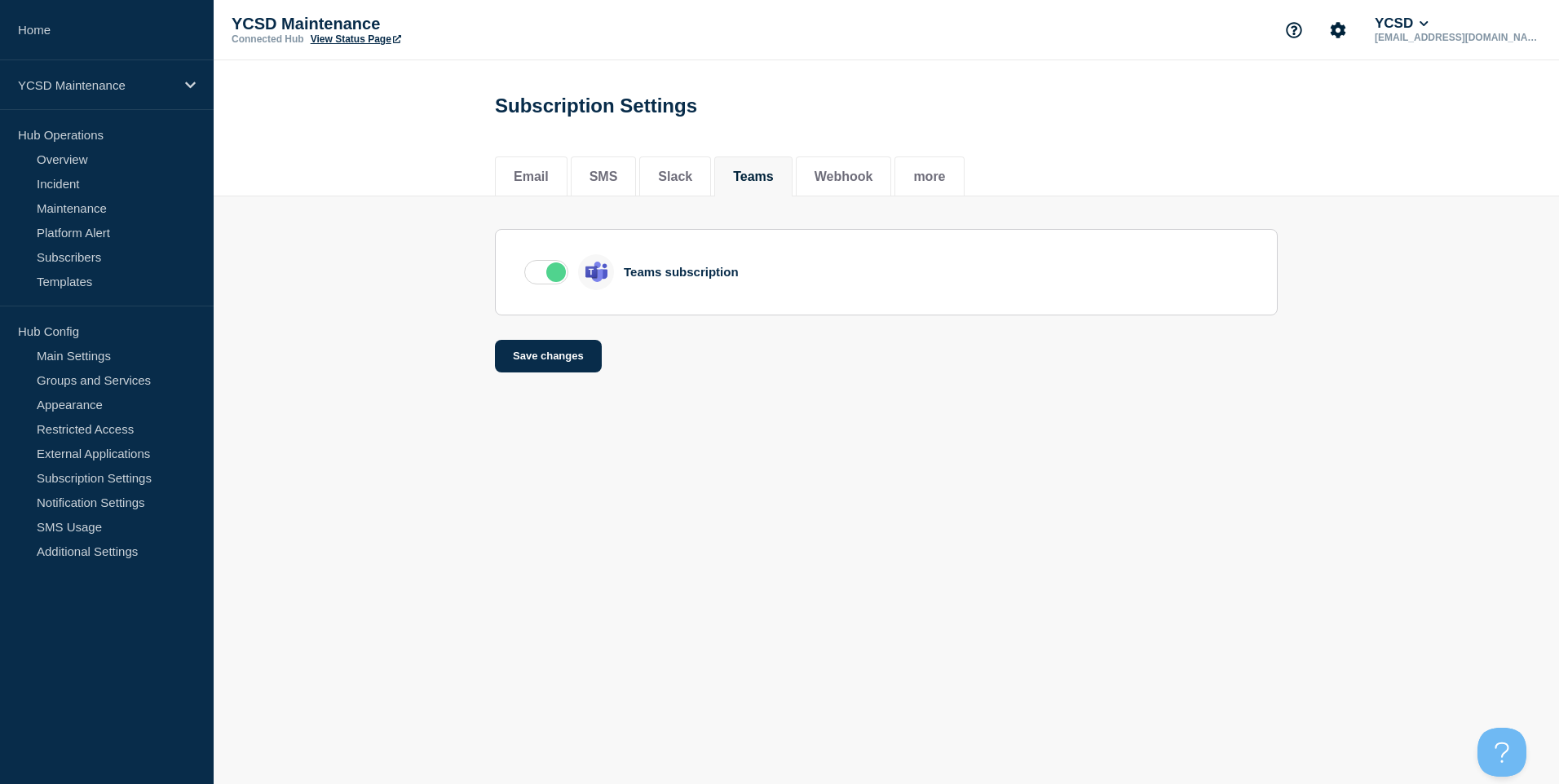
click at [562, 285] on label at bounding box center [547, 272] width 44 height 24
click at [0, 0] on input "checkbox" at bounding box center [0, 0] width 0 height 0
click at [573, 363] on button "Save changes" at bounding box center [548, 356] width 107 height 33
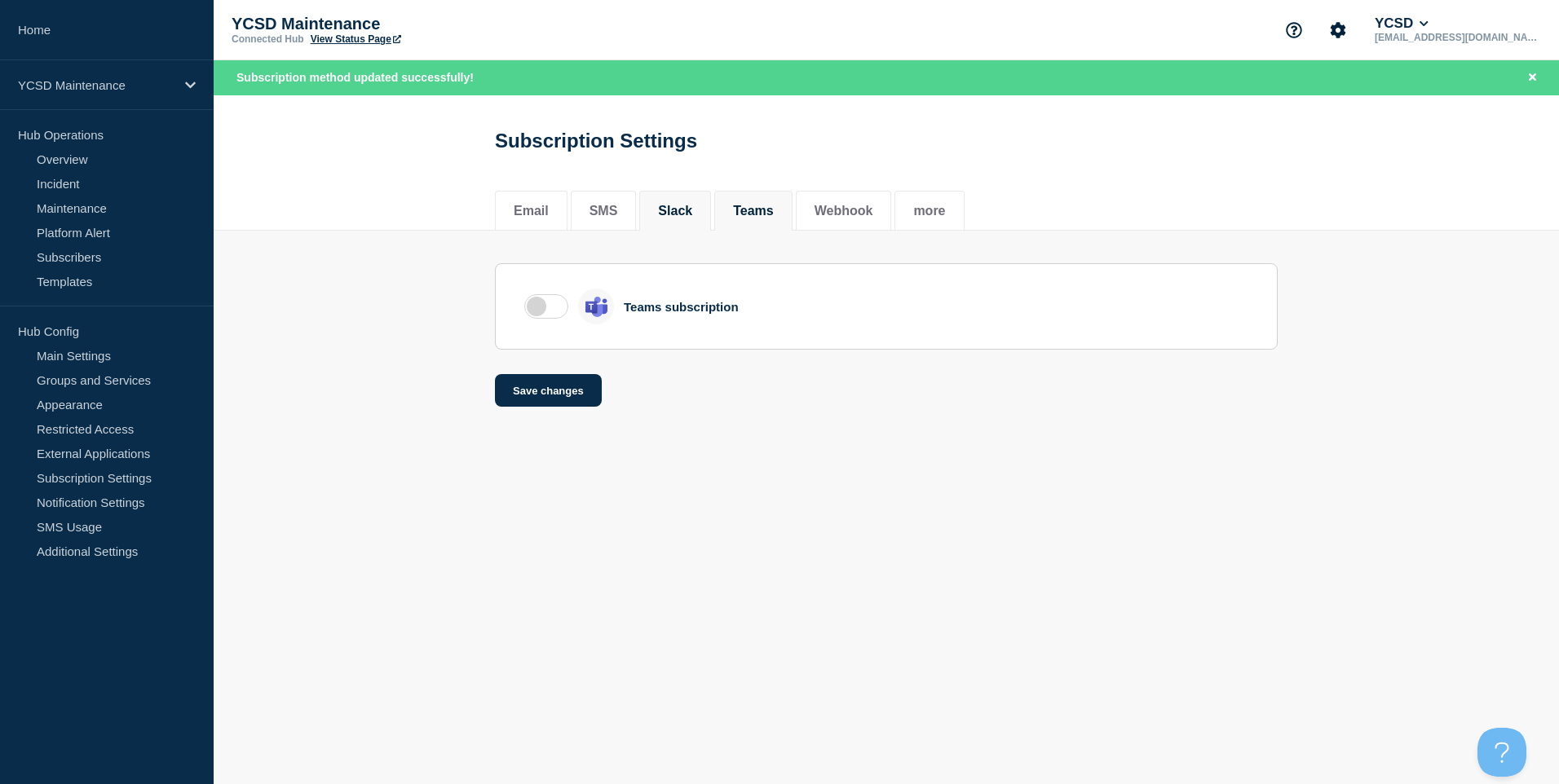
click at [693, 230] on li "Slack" at bounding box center [676, 211] width 72 height 40
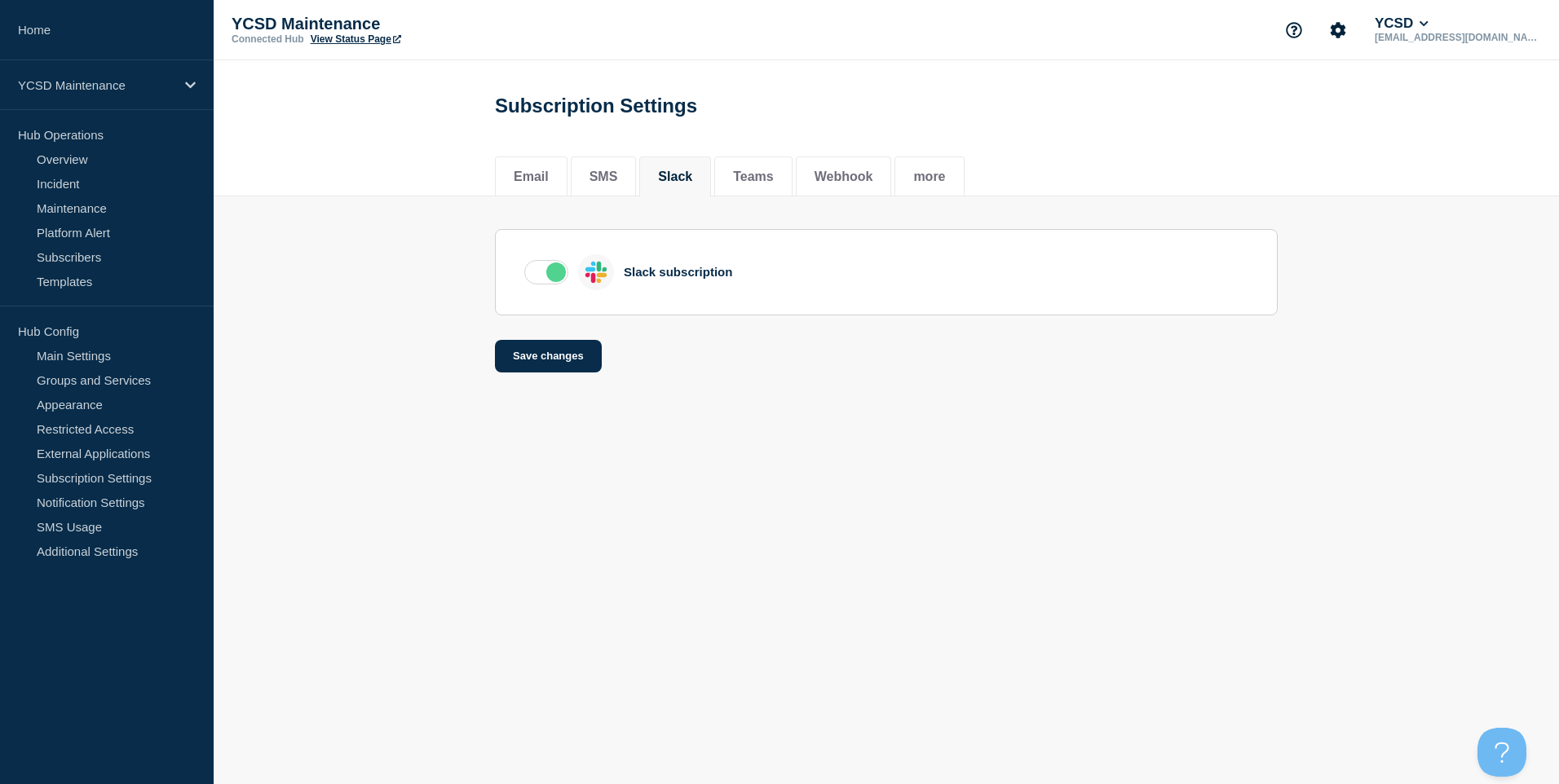
click at [557, 274] on label at bounding box center [547, 272] width 44 height 24
click at [0, 0] on input "checkbox" at bounding box center [0, 0] width 0 height 0
click at [582, 358] on button "Save changes" at bounding box center [548, 356] width 107 height 33
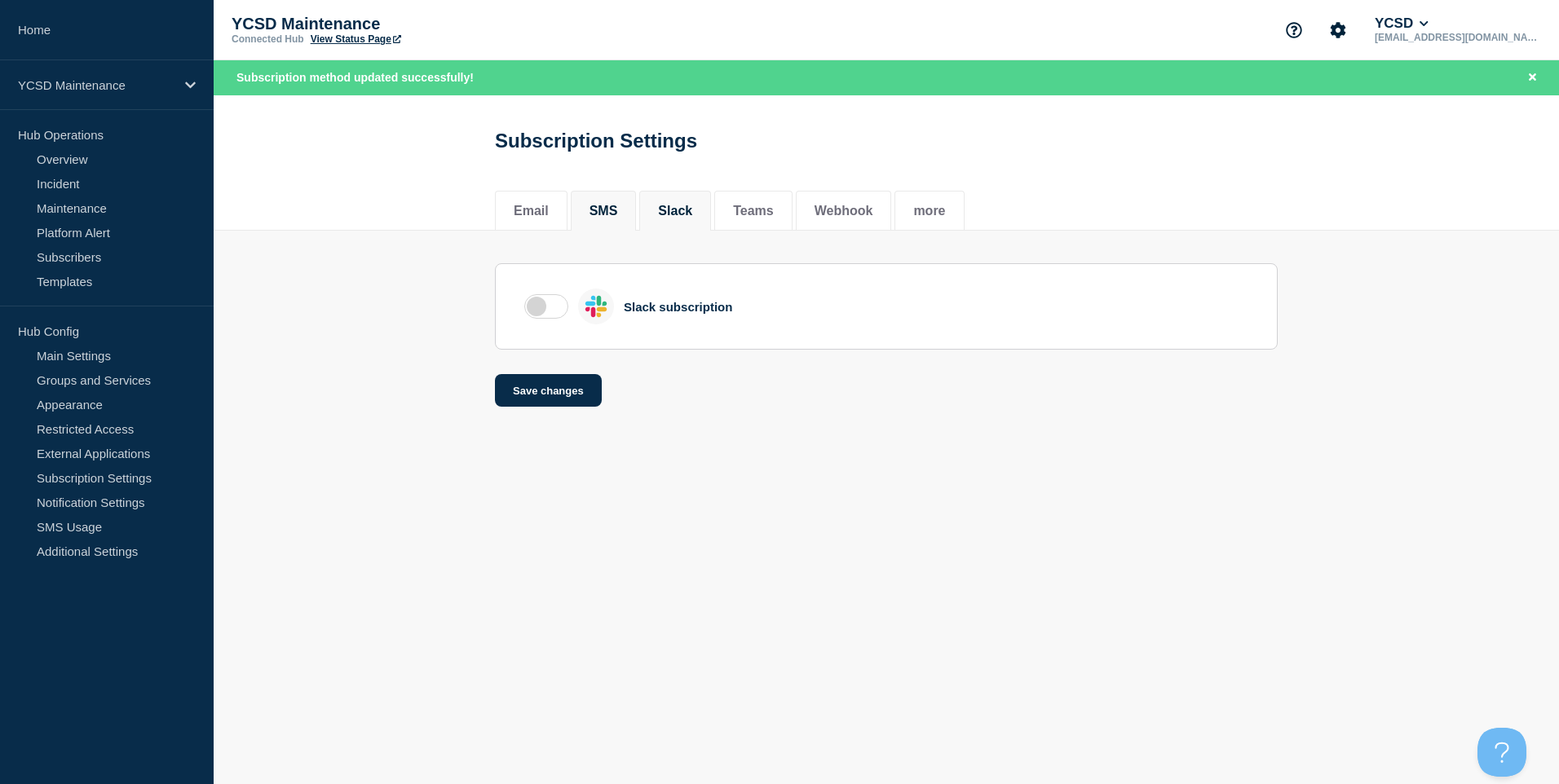
click at [599, 231] on li "SMS" at bounding box center [604, 211] width 66 height 40
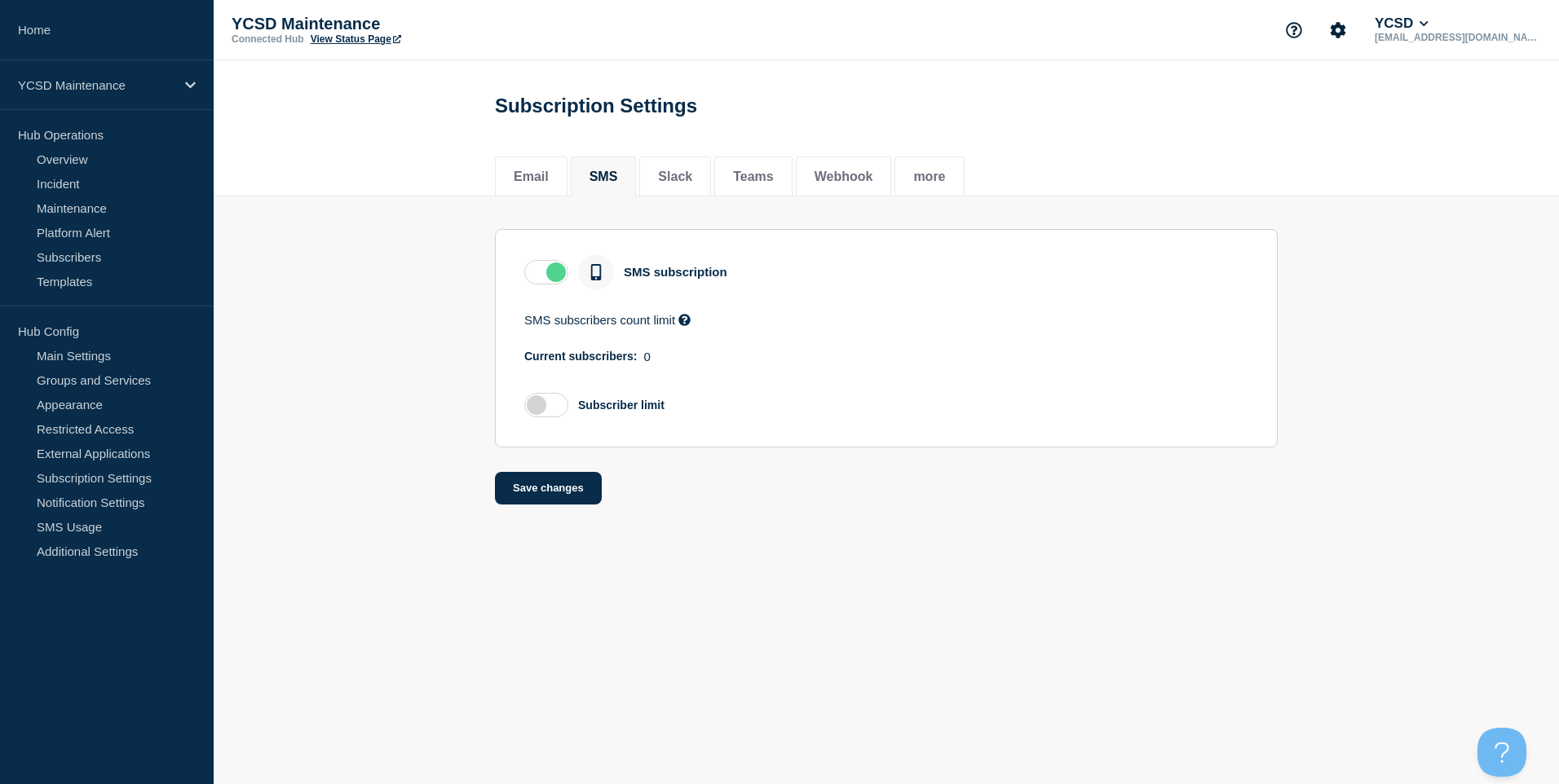
click at [561, 272] on label at bounding box center [547, 272] width 44 height 24
click at [0, 0] on input "checkbox" at bounding box center [0, 0] width 0 height 0
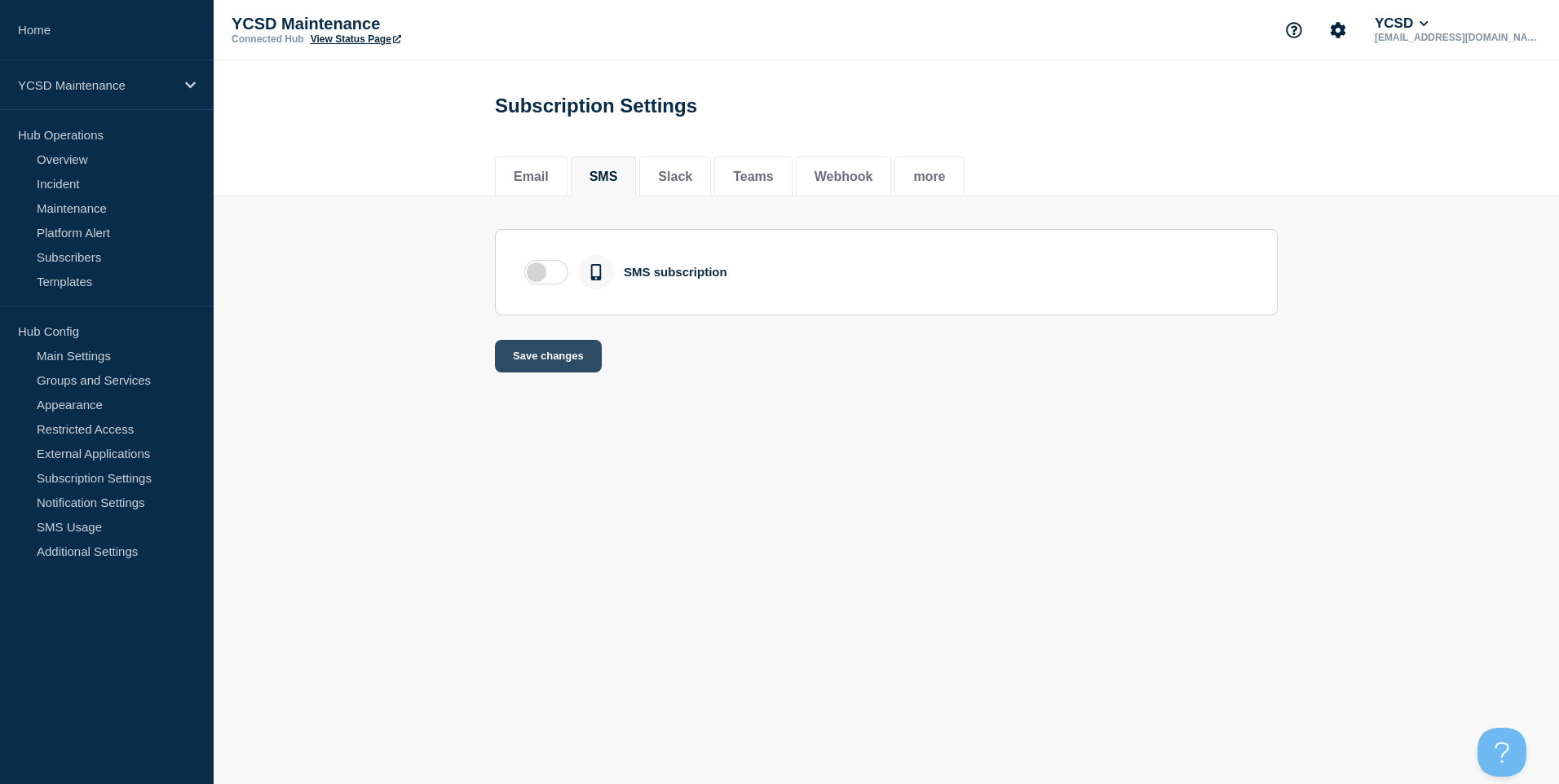
click at [573, 373] on button "Save changes" at bounding box center [548, 356] width 107 height 33
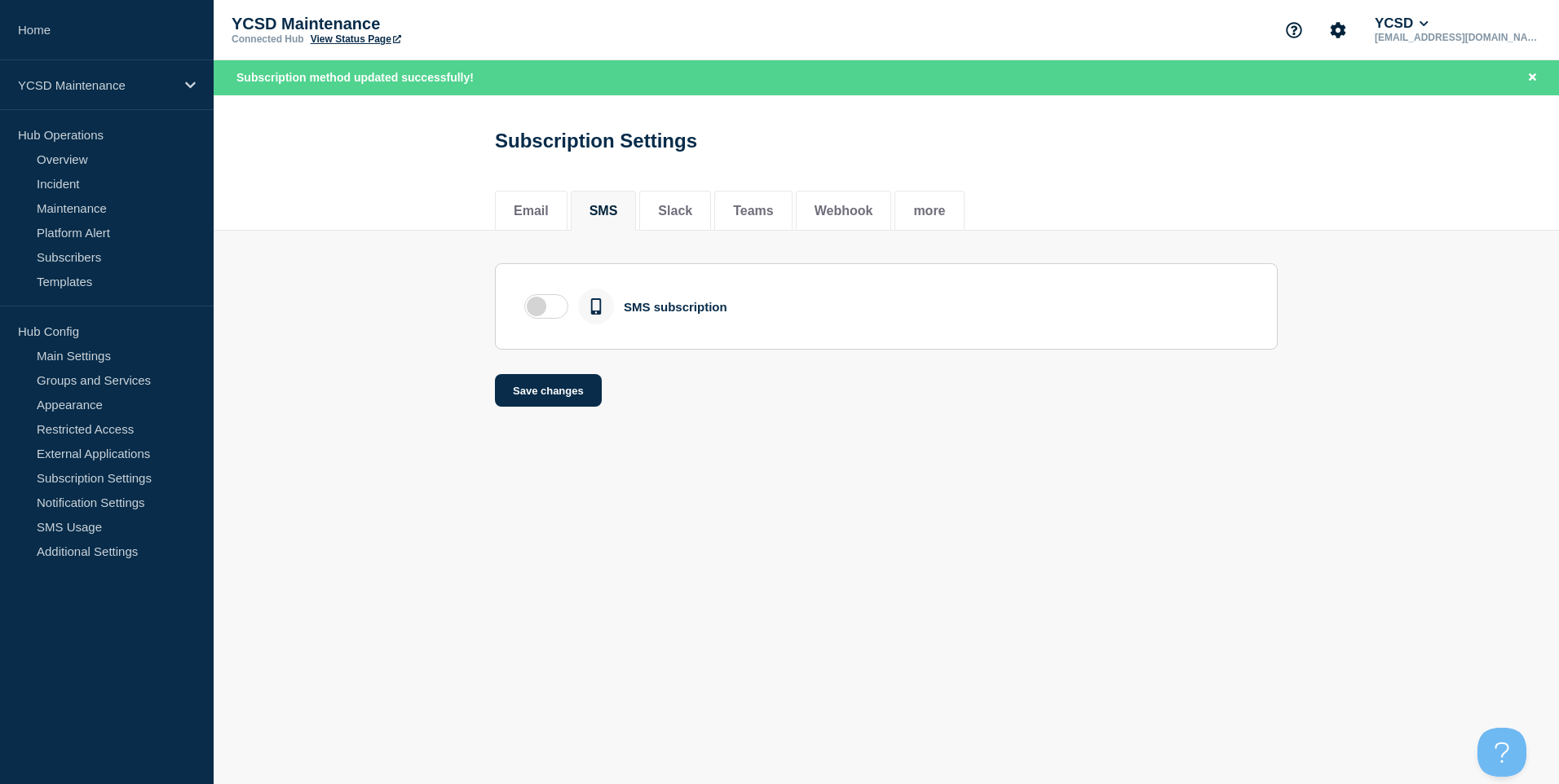
click at [100, 113] on nav "Home YCSD Maintenance Hub Operations Overview Incident Maintenance Platform Ale…" at bounding box center [107, 294] width 214 height 587
click at [123, 100] on div "YCSD Maintenance" at bounding box center [107, 85] width 214 height 50
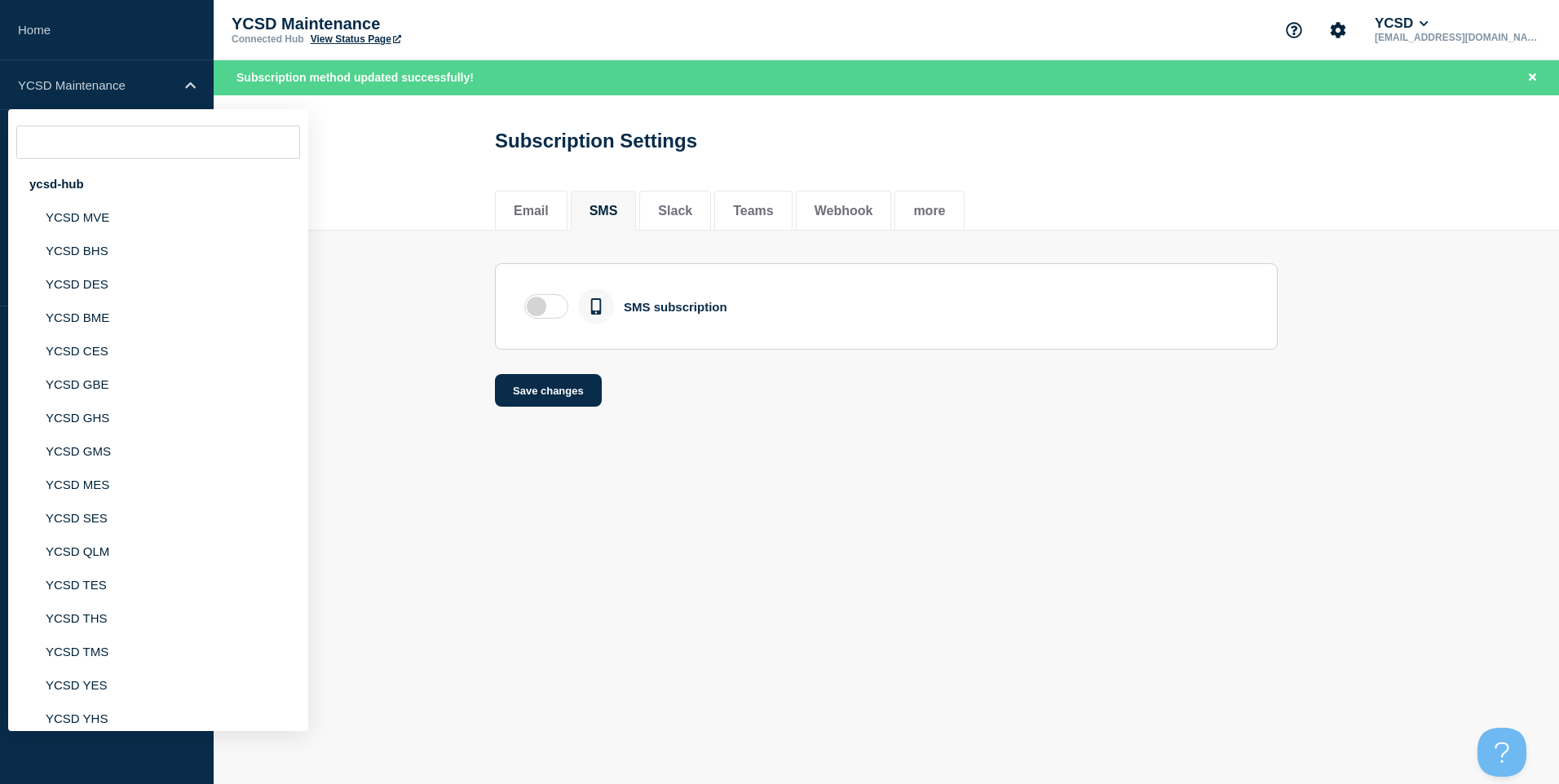
click at [424, 454] on body "Home YCSD Maintenance ycsd-hub YCSD MVE YCSD BHS YCSD DES YCSD BME YCSD CES YCS…" at bounding box center [780, 392] width 1559 height 784
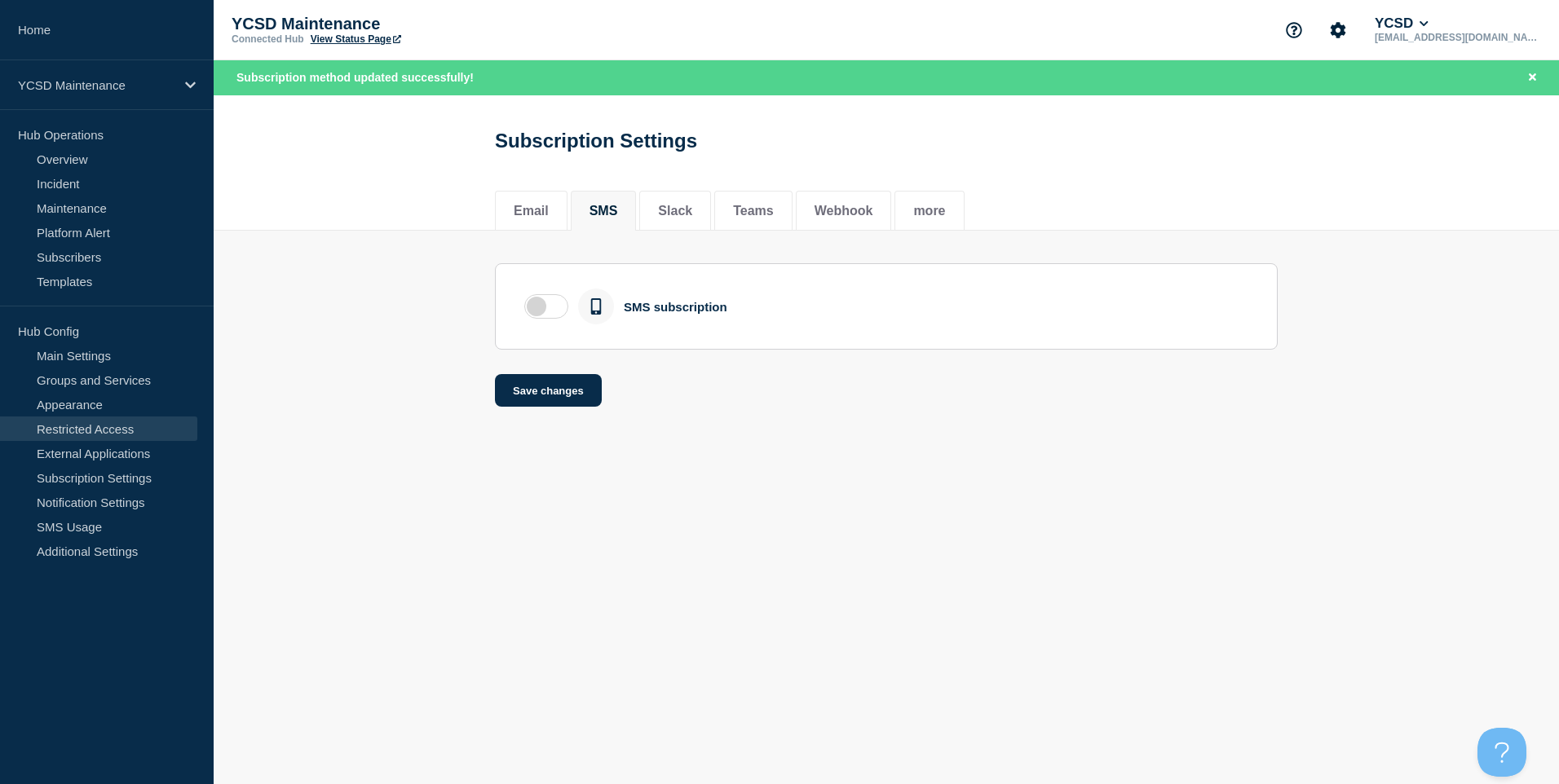
click at [109, 432] on link "Restricted Access" at bounding box center [98, 428] width 197 height 24
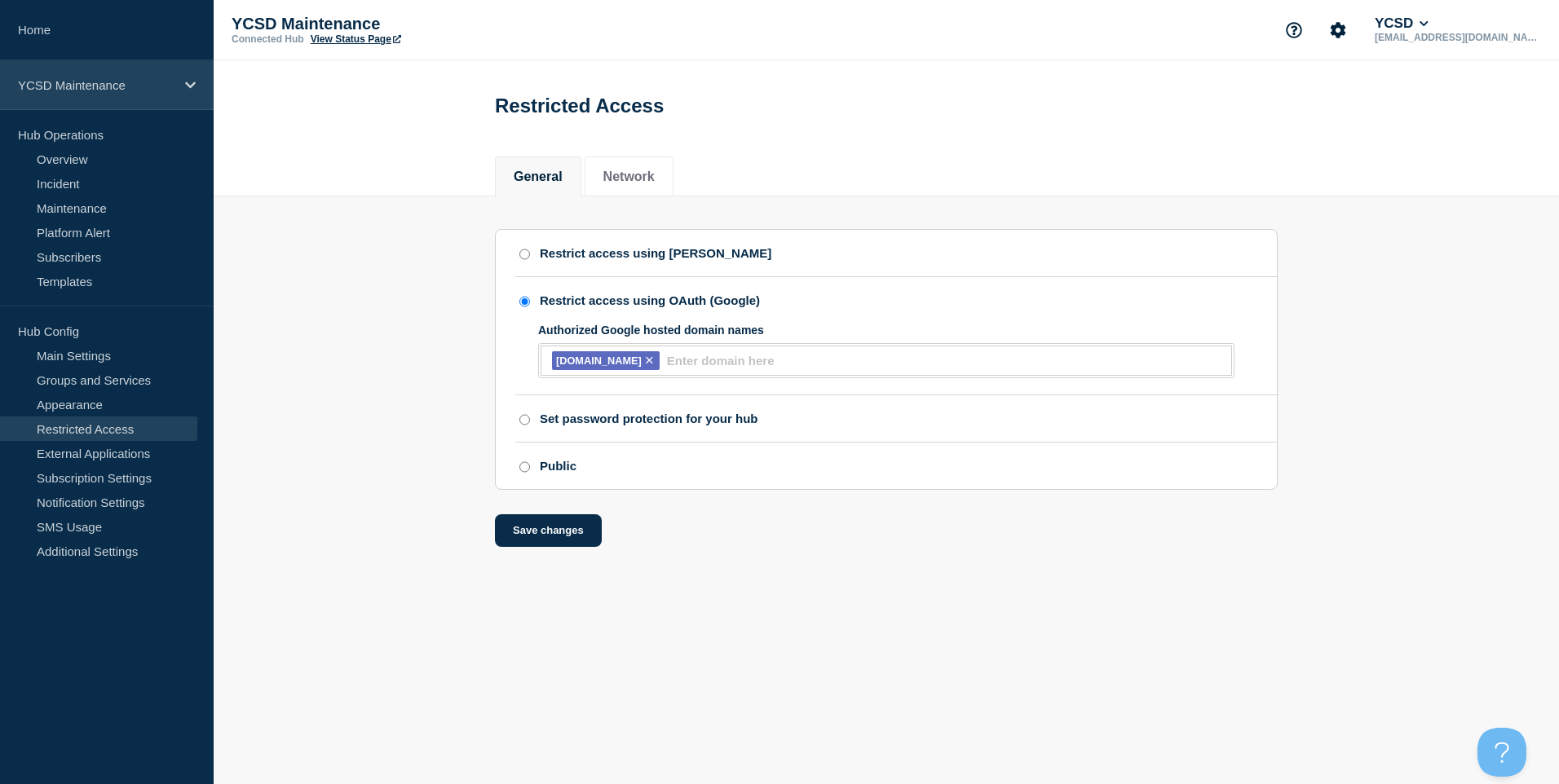
click at [117, 73] on div "YCSD Maintenance" at bounding box center [107, 85] width 214 height 50
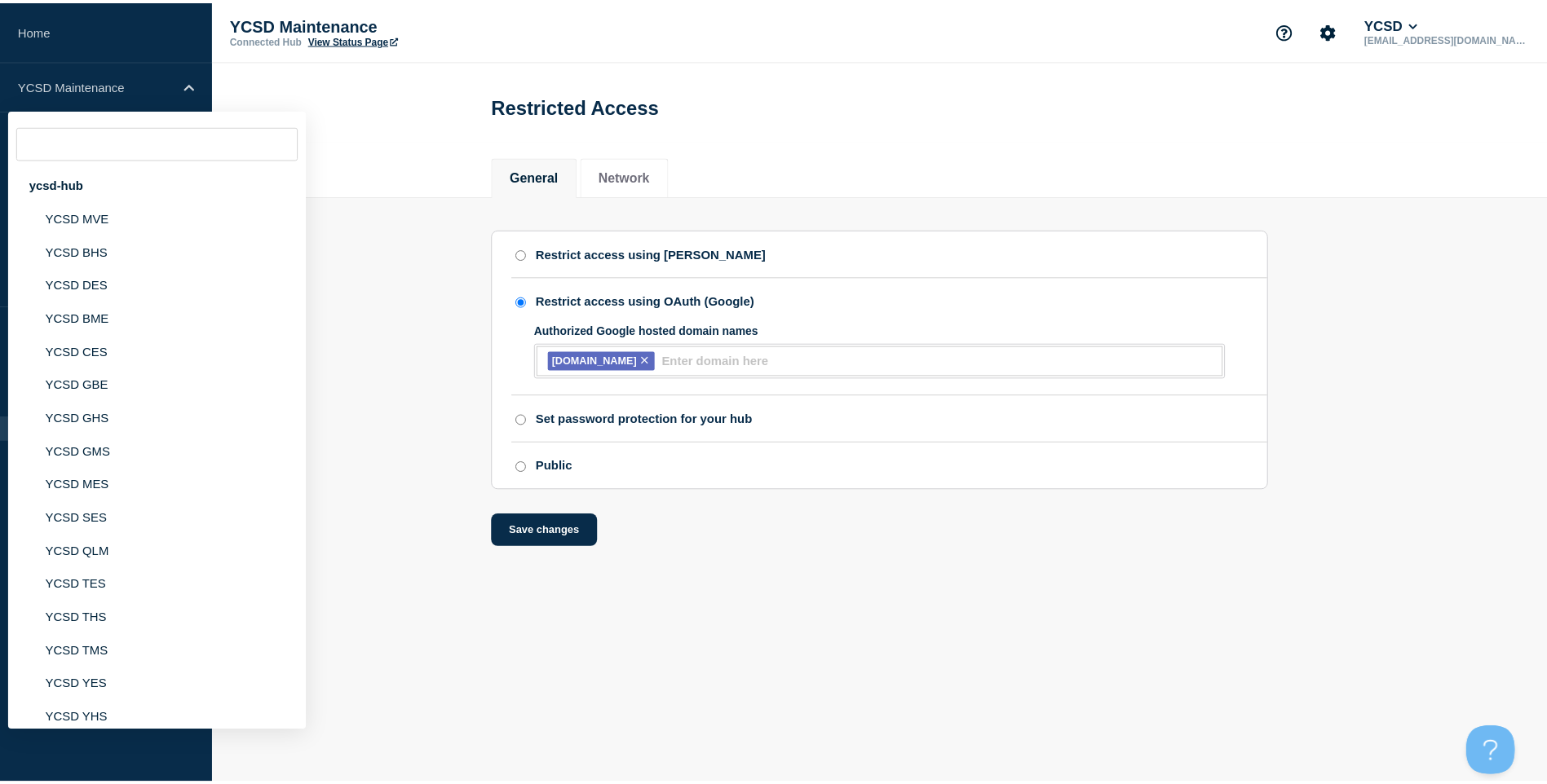
scroll to position [246, 0]
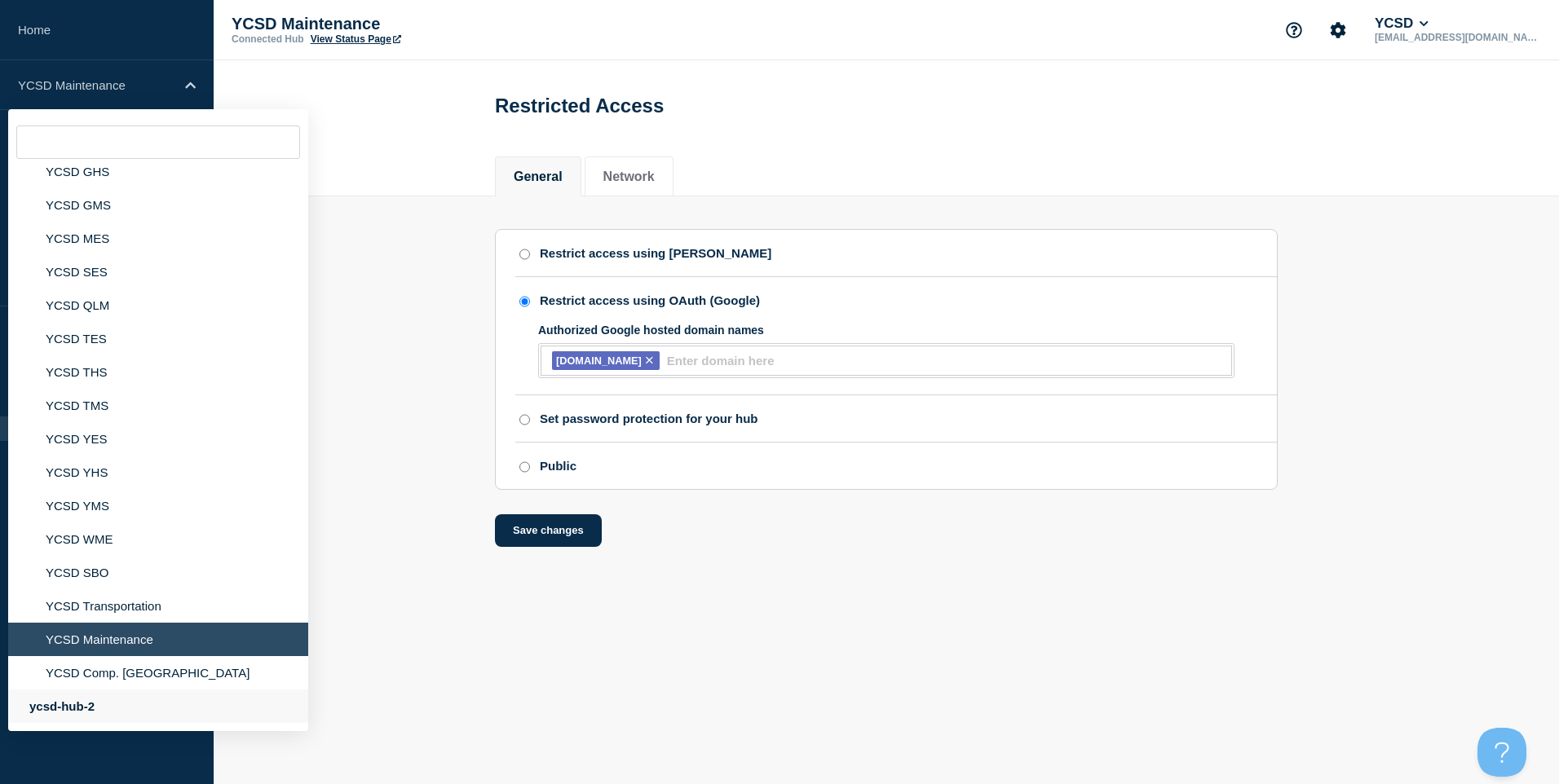
click at [112, 693] on div "ycsd-hub-2" at bounding box center [158, 705] width 300 height 33
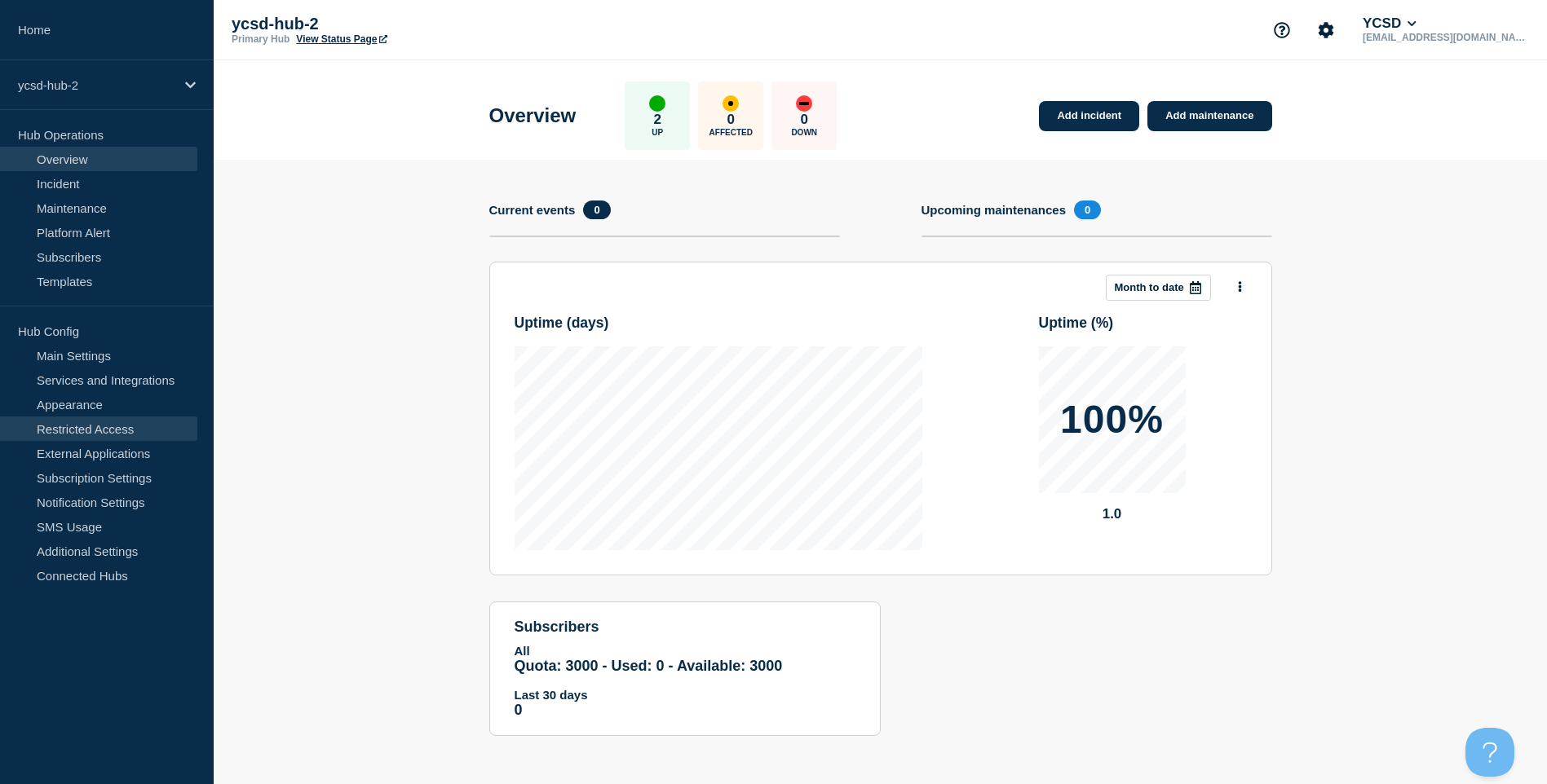
click at [116, 426] on link "Restricted Access" at bounding box center [98, 428] width 197 height 24
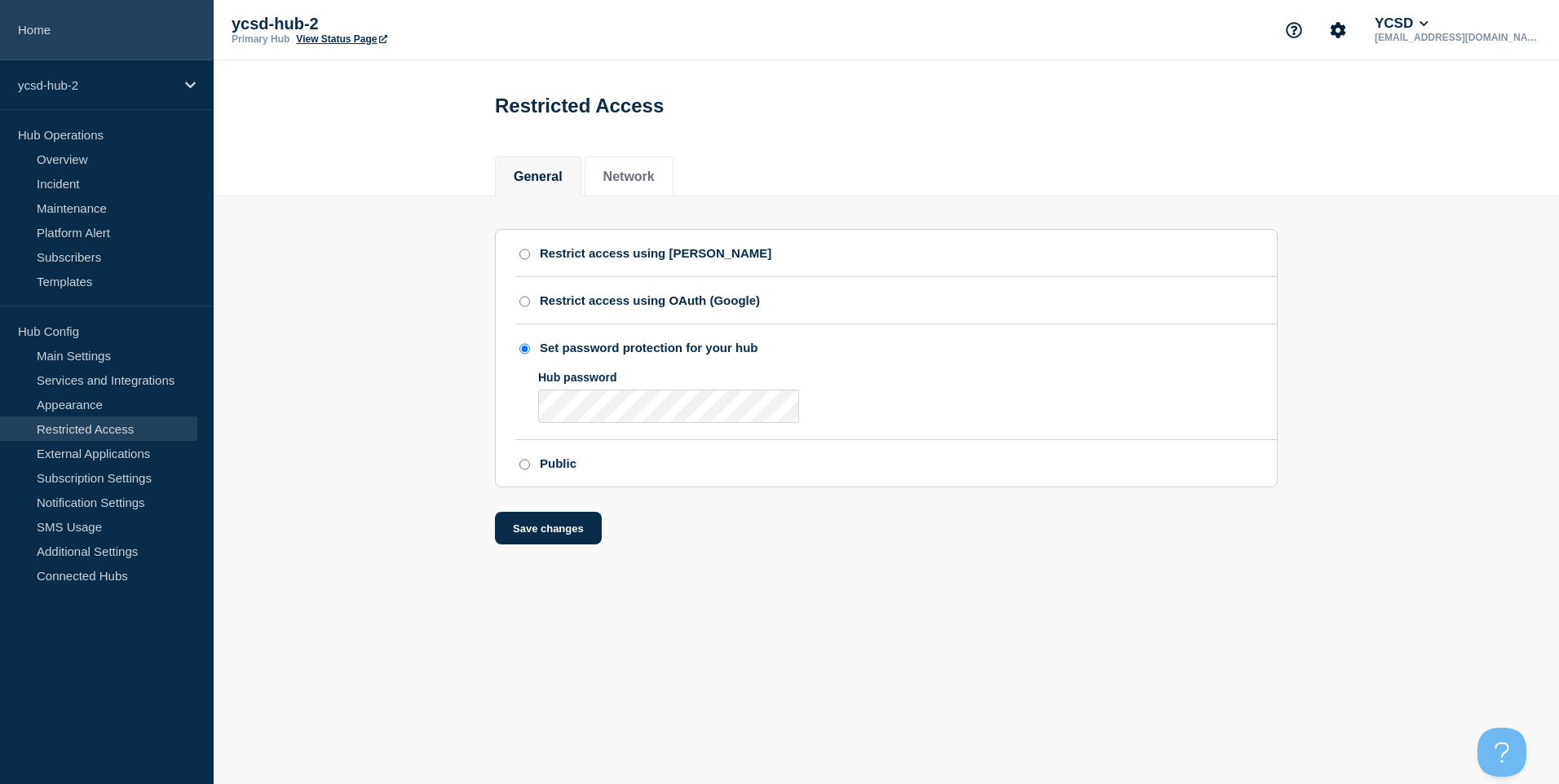
click at [87, 32] on link "Home" at bounding box center [107, 30] width 214 height 60
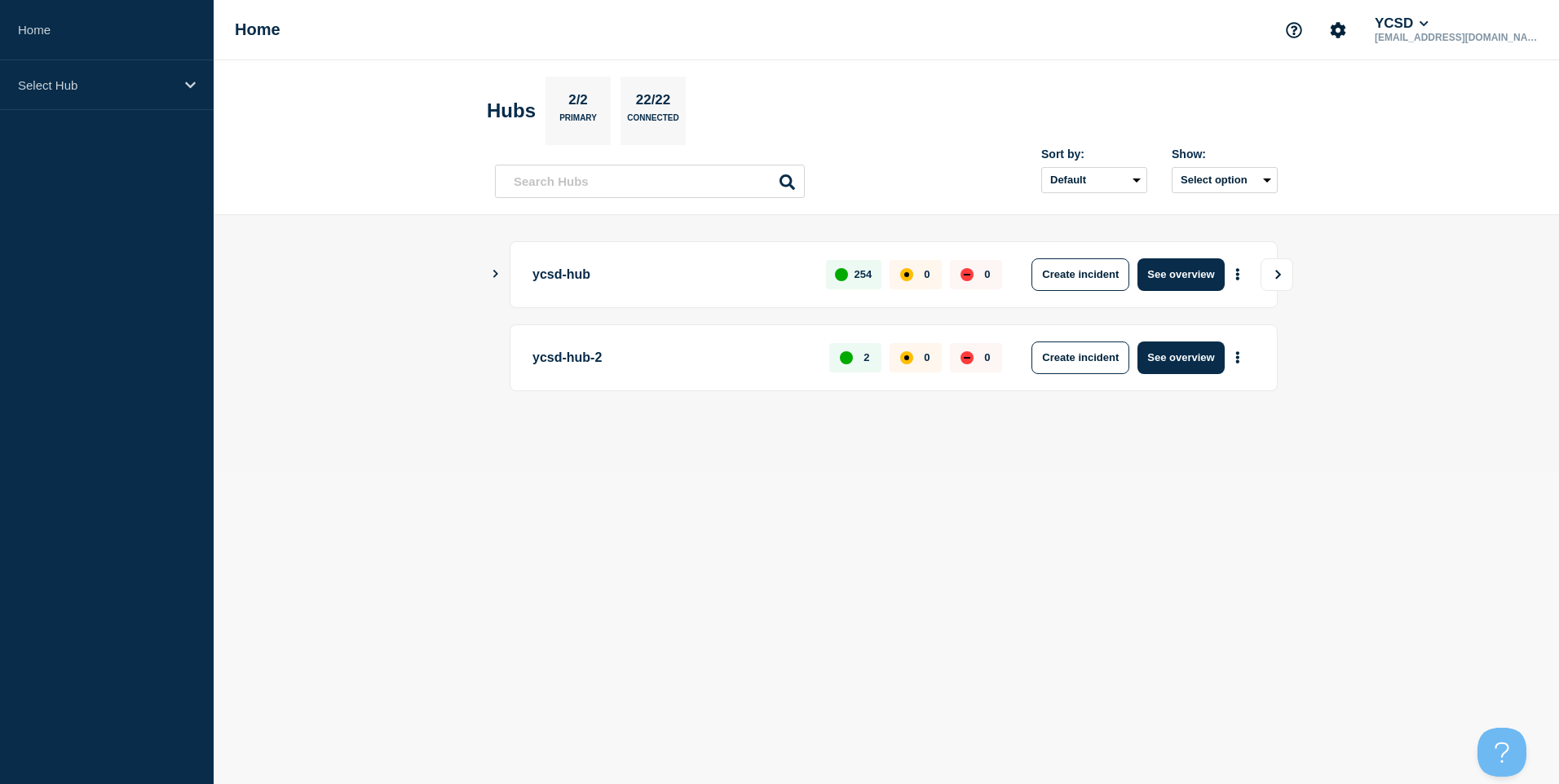
click at [1270, 276] on button "View" at bounding box center [1277, 275] width 33 height 33
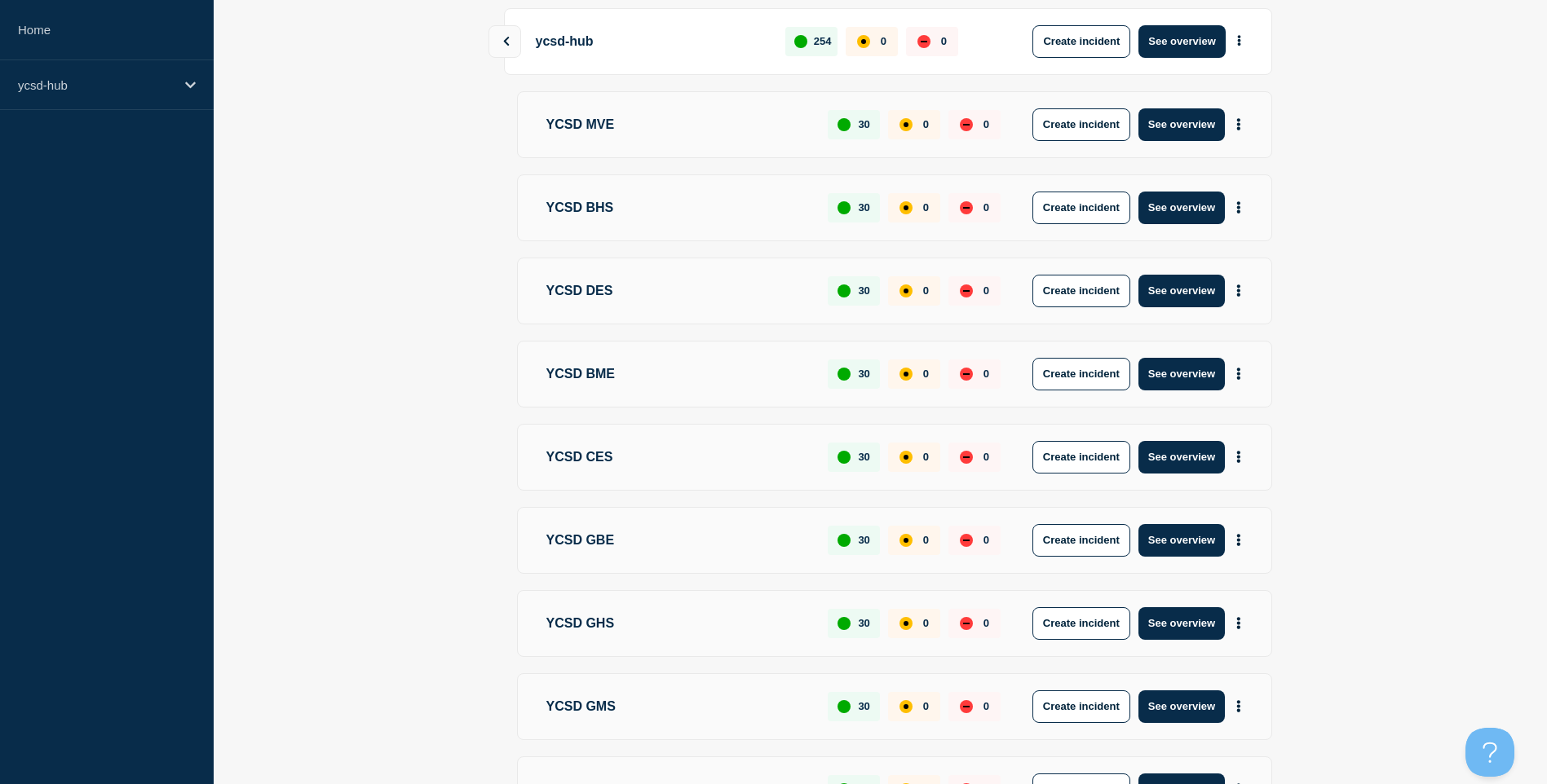
scroll to position [454, 0]
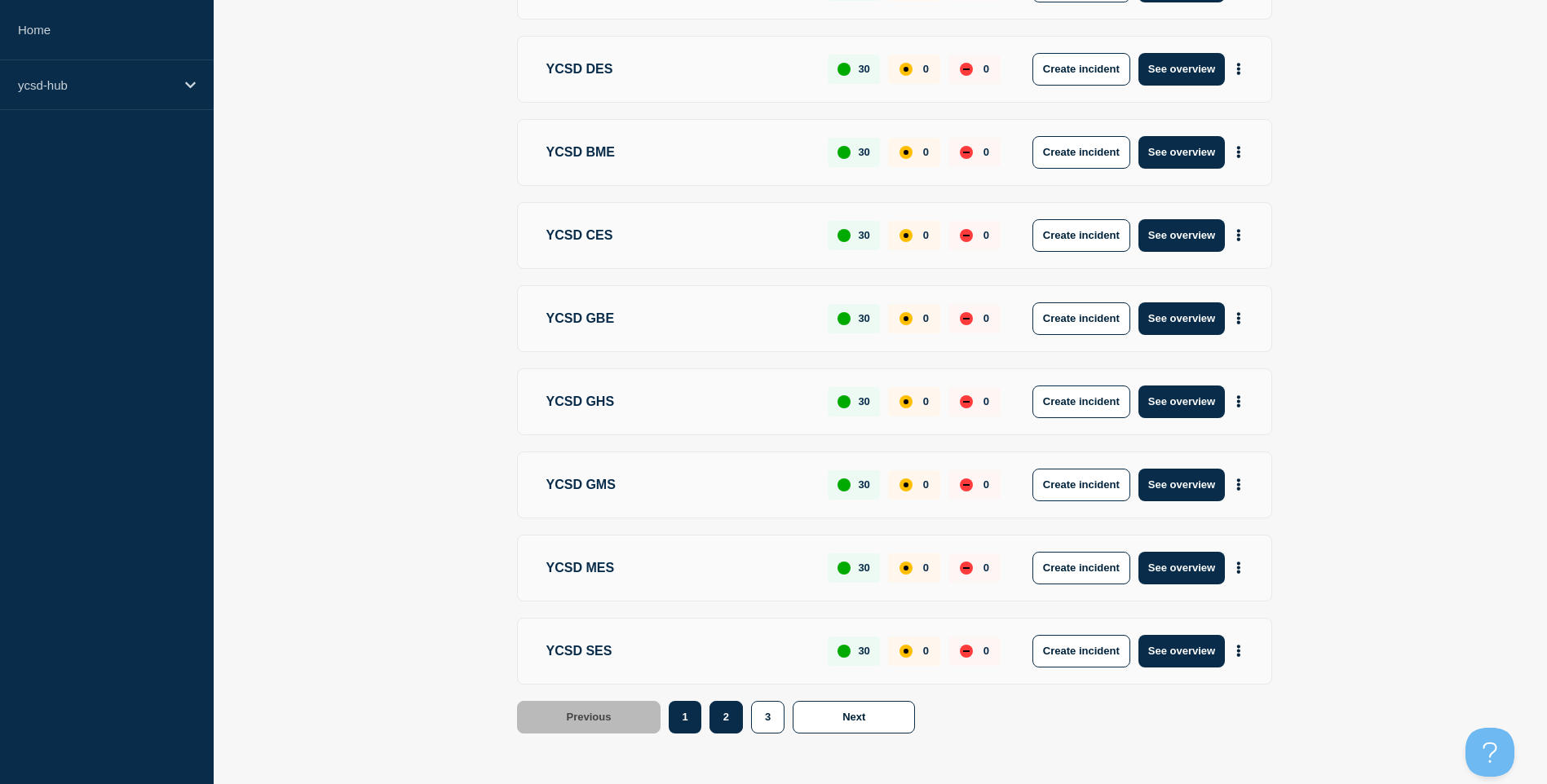
click at [732, 711] on button "2" at bounding box center [726, 717] width 33 height 33
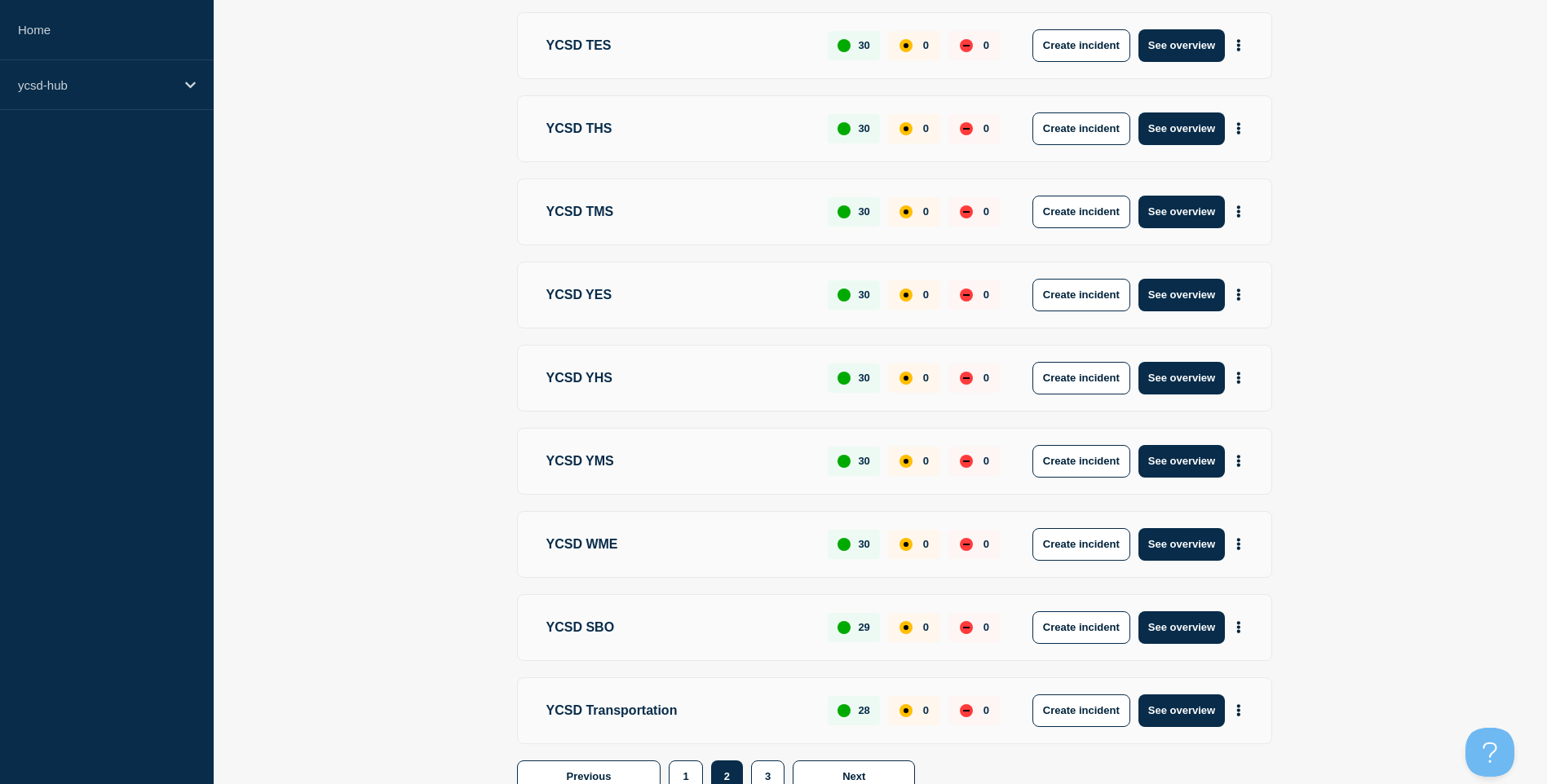
scroll to position [454, 0]
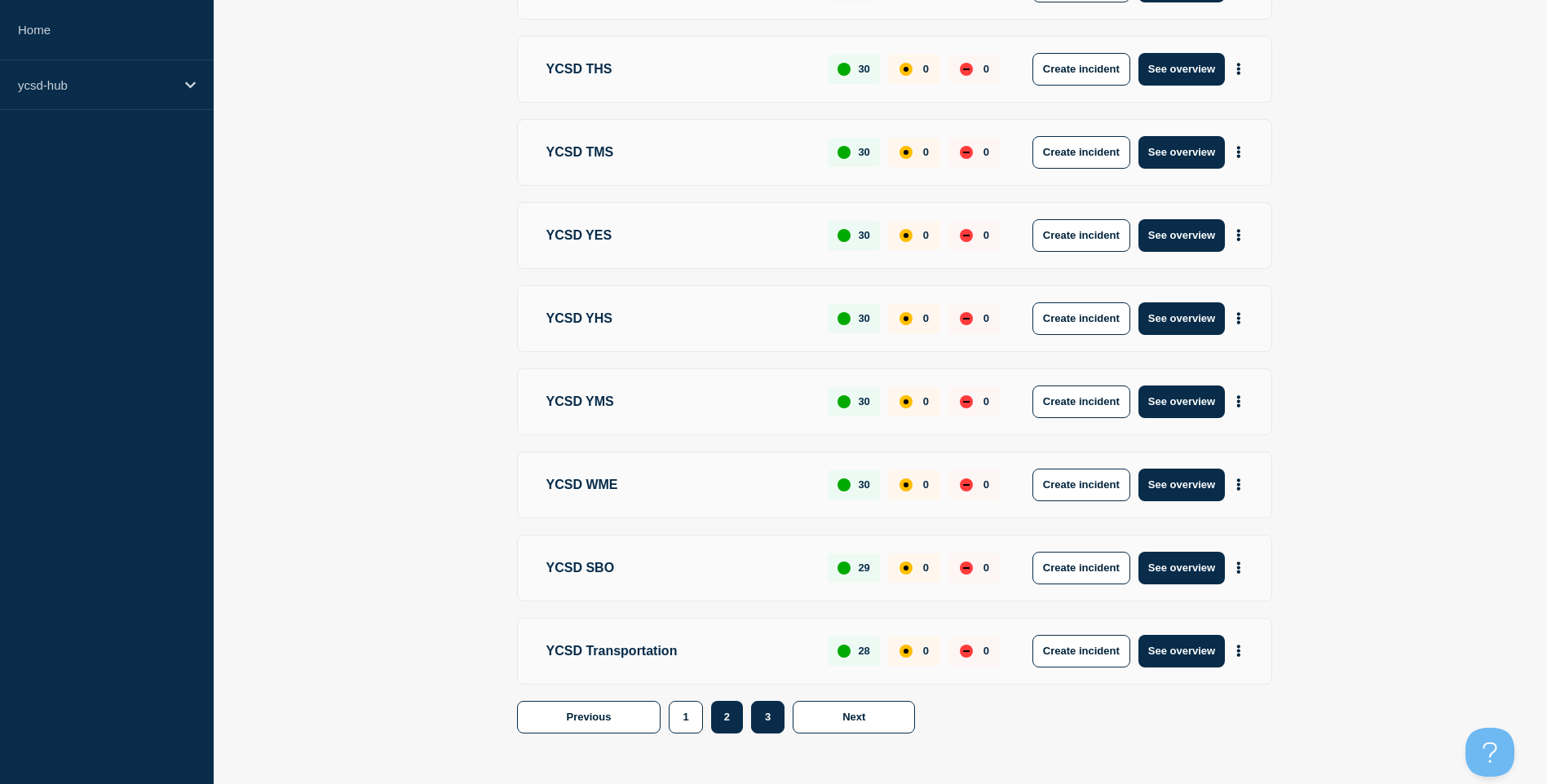
click at [755, 721] on button "3" at bounding box center [768, 717] width 33 height 33
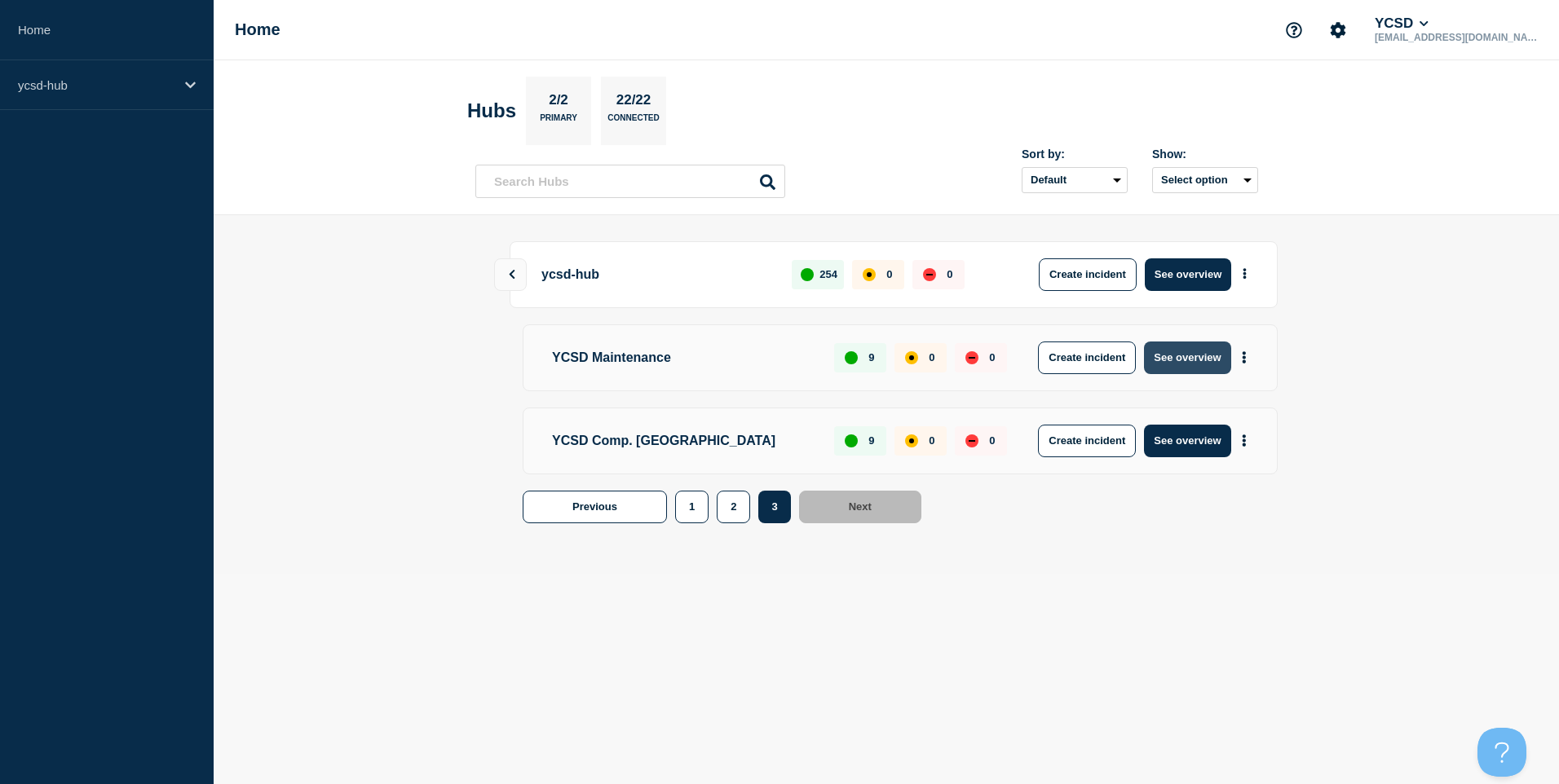
click at [1200, 352] on button "See overview" at bounding box center [1187, 358] width 87 height 33
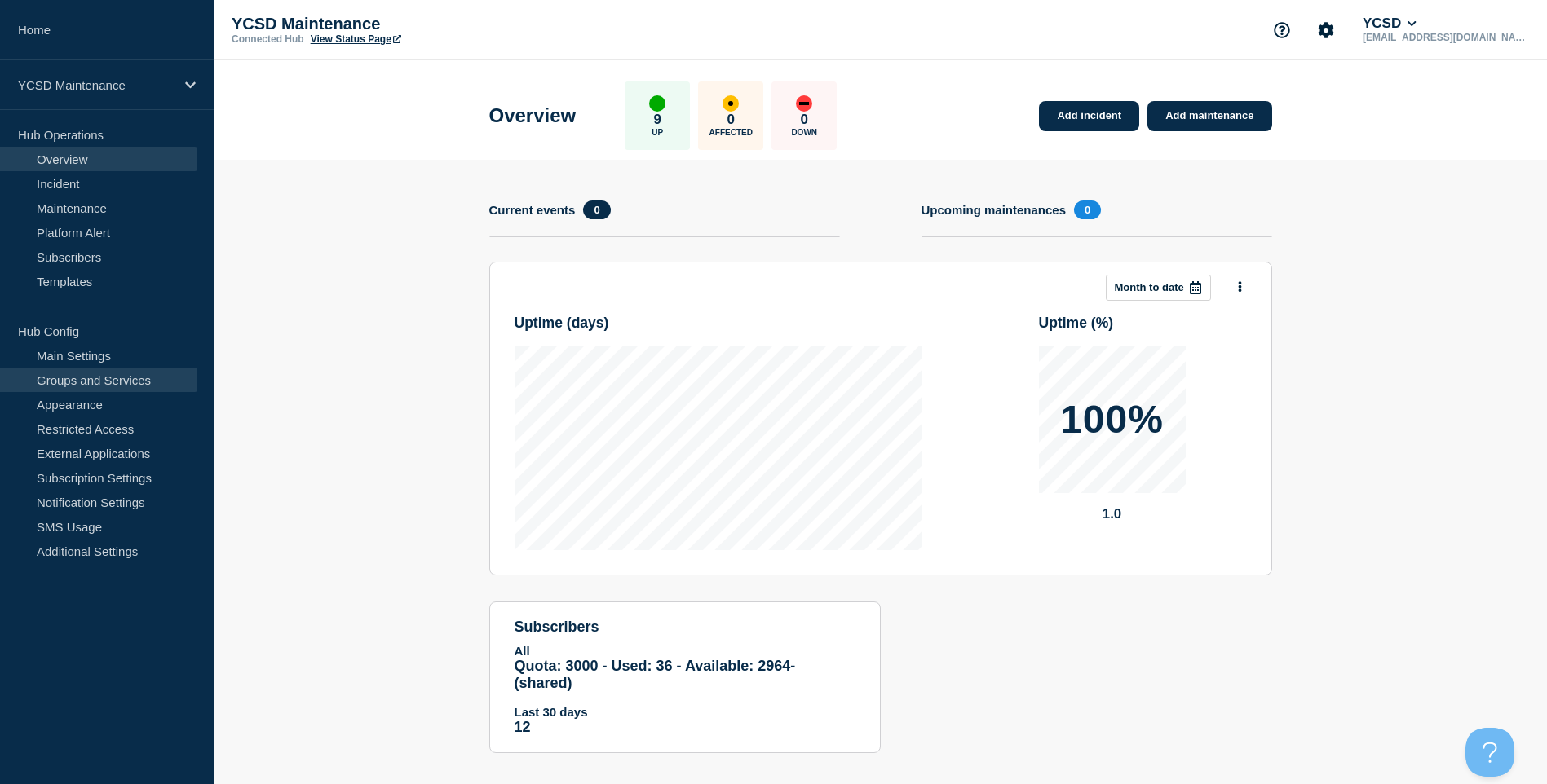
click at [94, 385] on link "Groups and Services" at bounding box center [98, 380] width 197 height 24
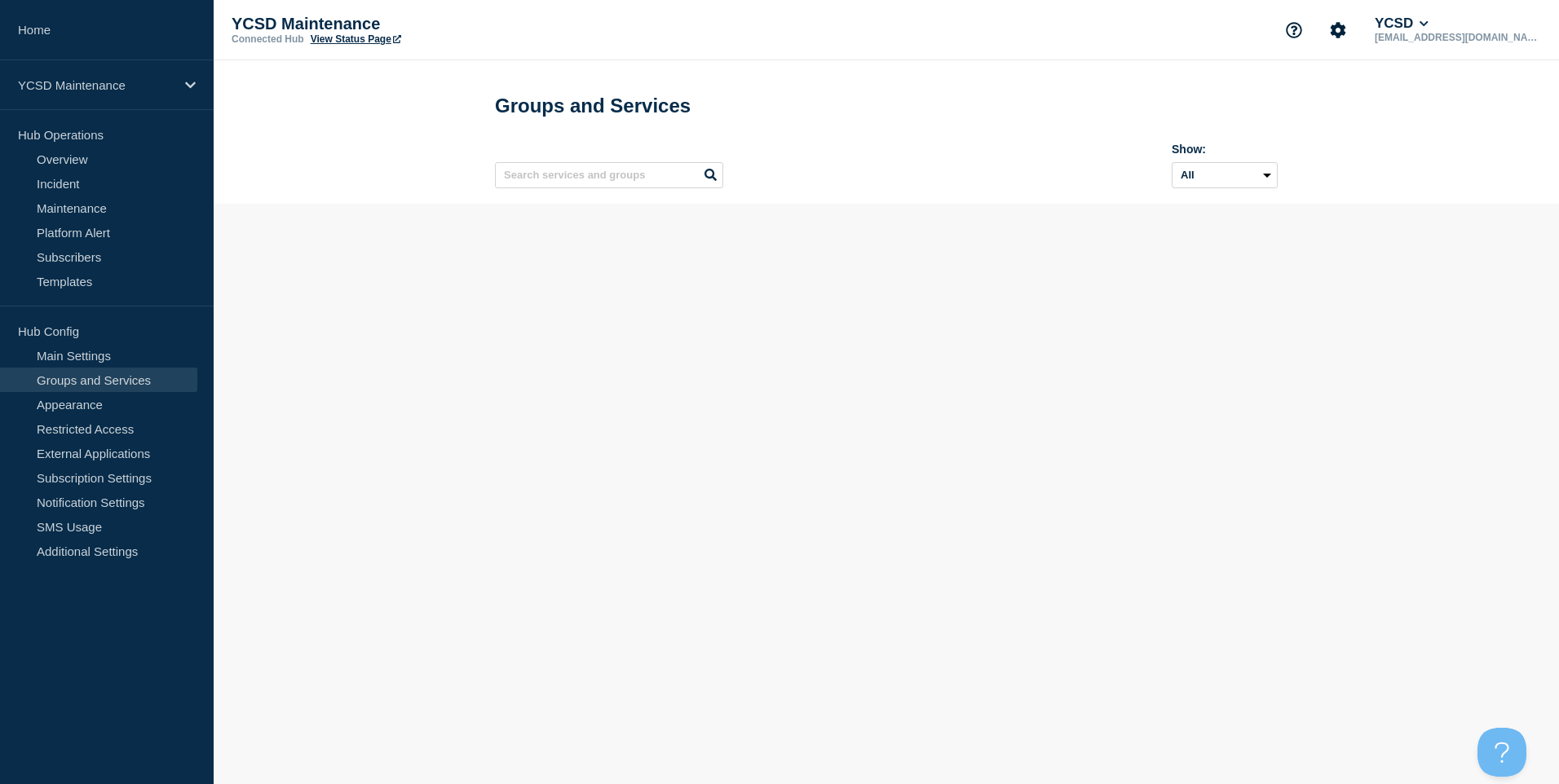
click at [100, 380] on link "Groups and Services" at bounding box center [98, 380] width 197 height 24
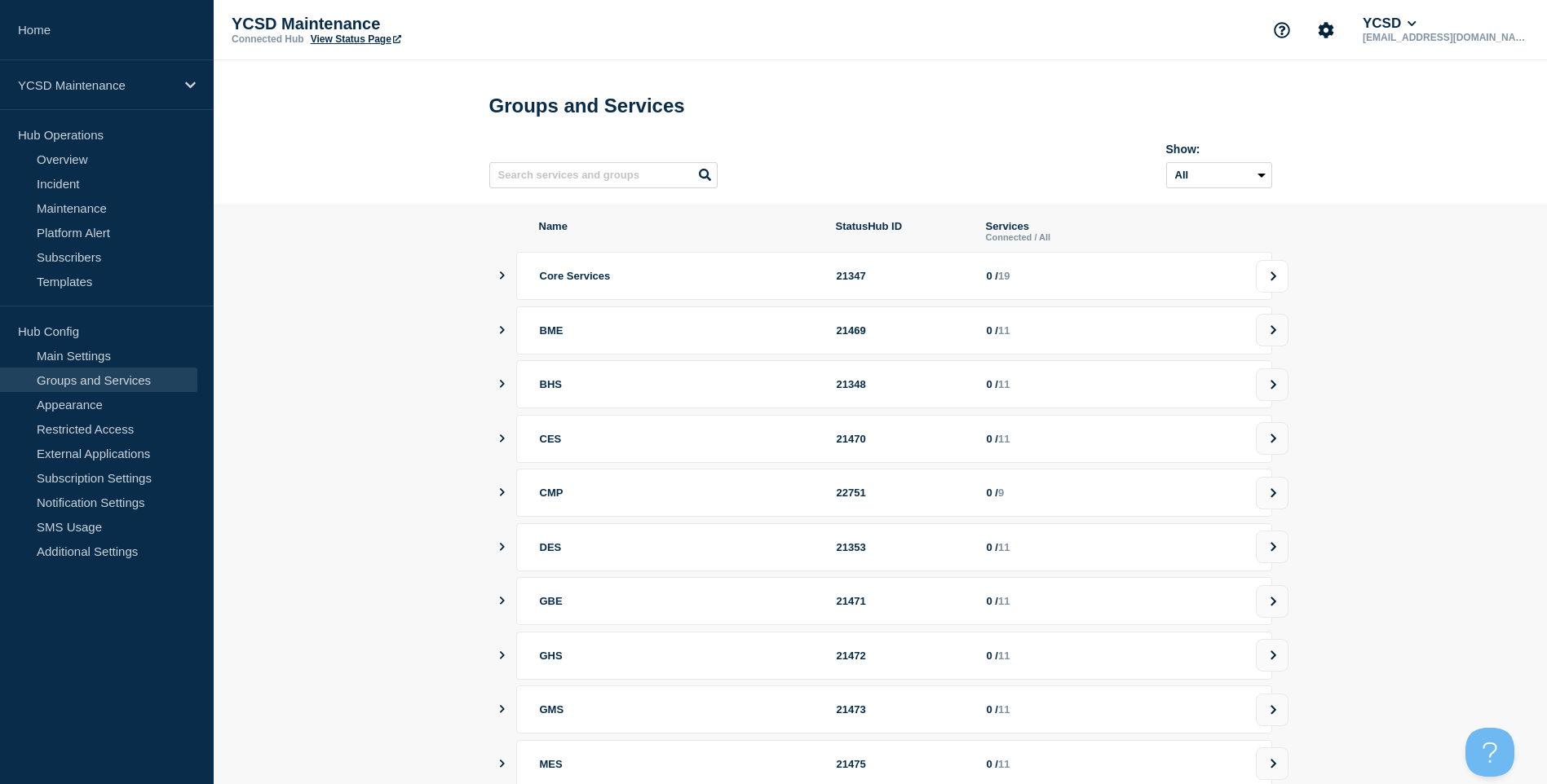
click at [1278, 293] on button at bounding box center [1272, 276] width 33 height 33
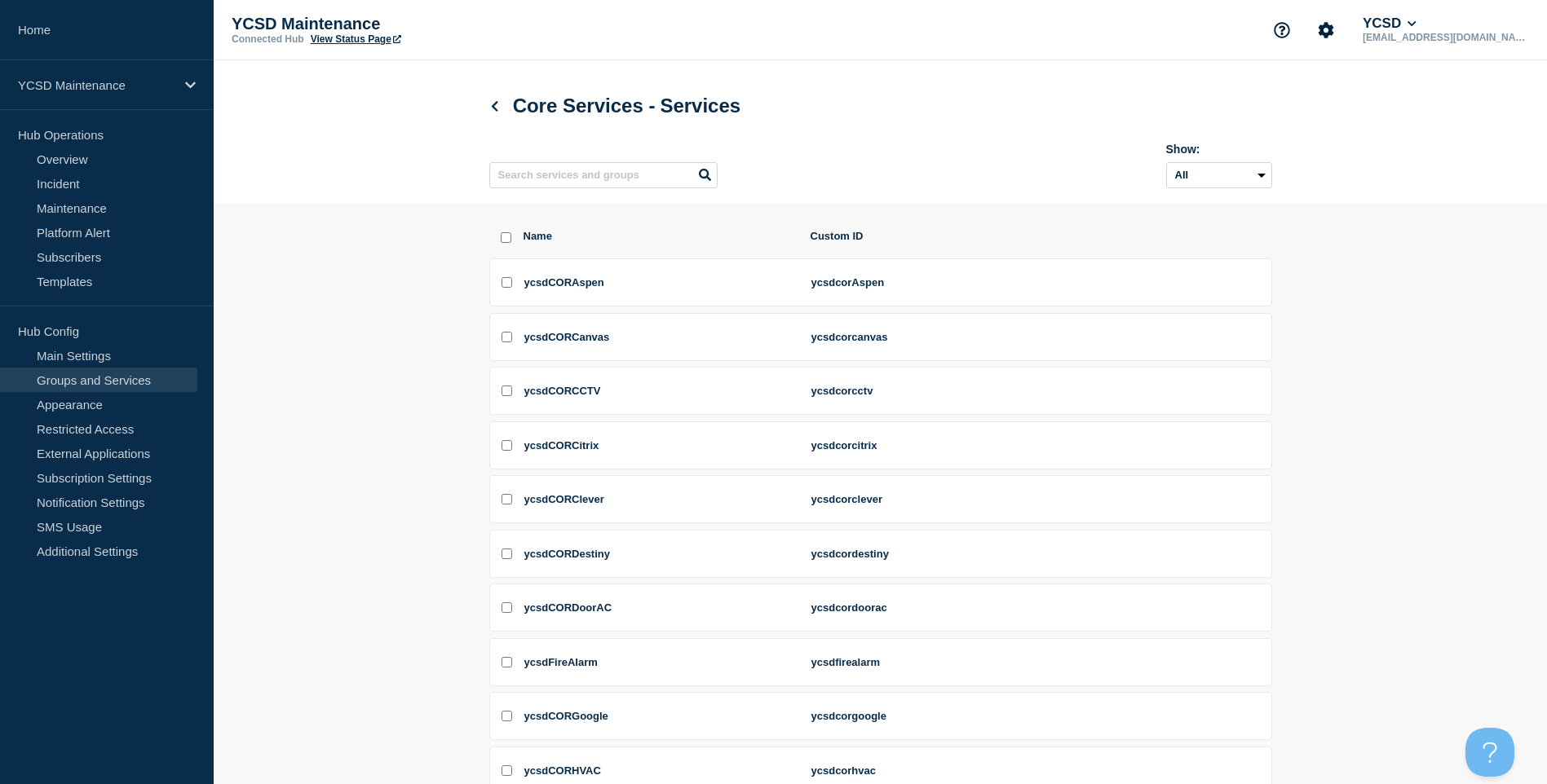
click at [506, 251] on div "Name Custom ID" at bounding box center [880, 244] width 782 height 29
click at [514, 237] on div "Name Custom ID" at bounding box center [880, 244] width 782 height 29
click at [505, 243] on input "select all checkbox" at bounding box center [506, 238] width 11 height 11
checkbox input "true"
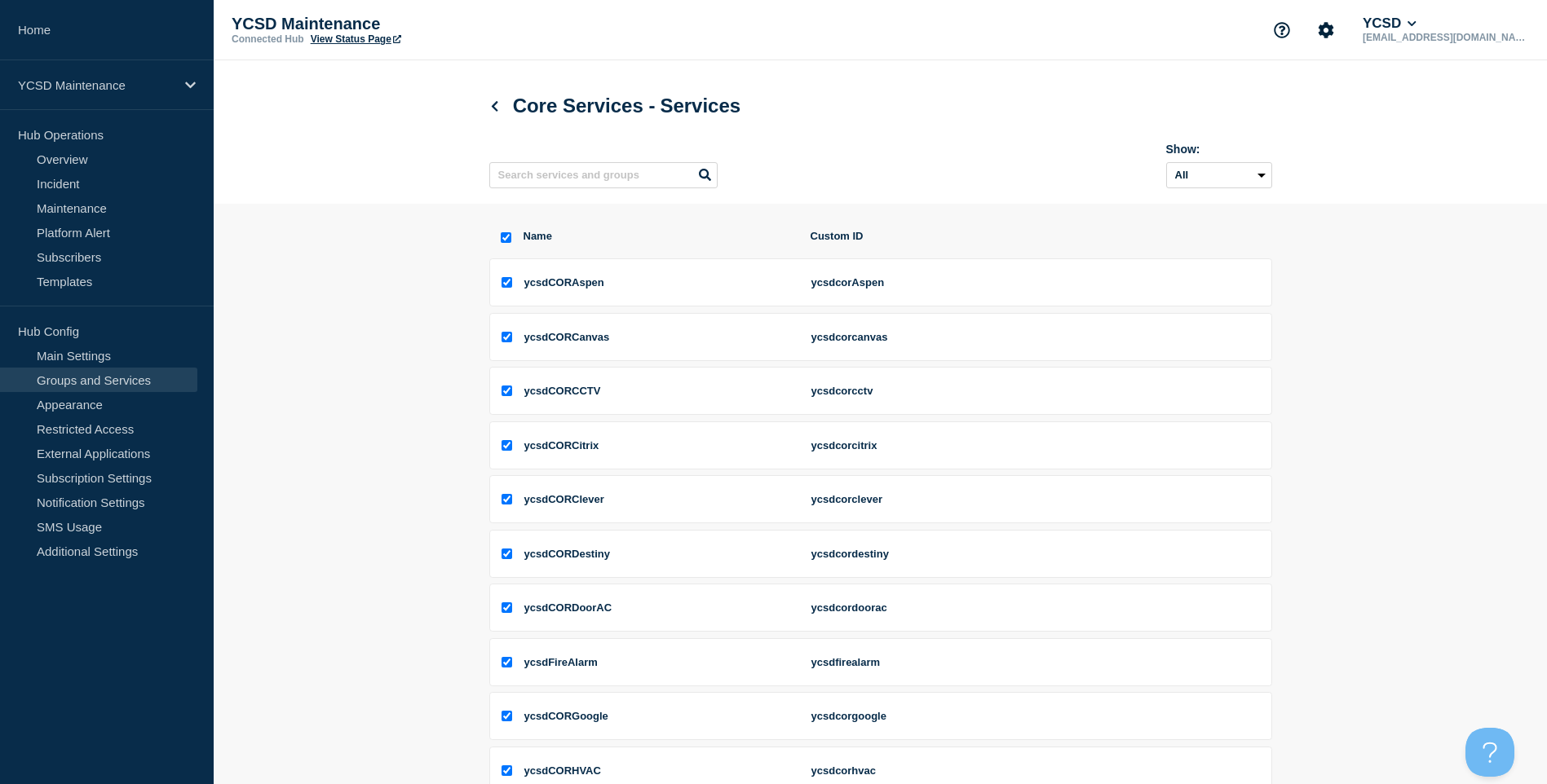
checkbox input "true"
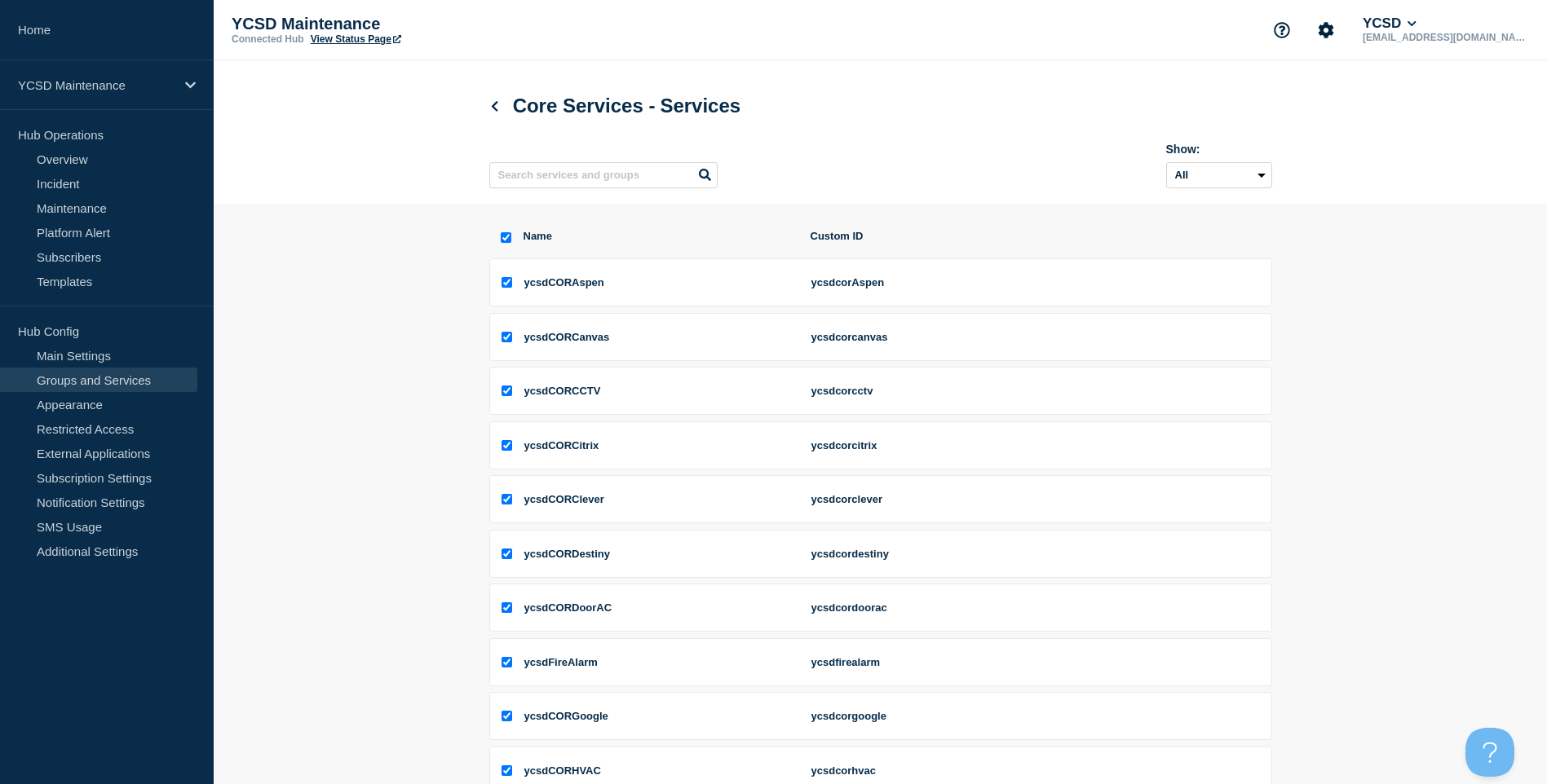
checkbox input "true"
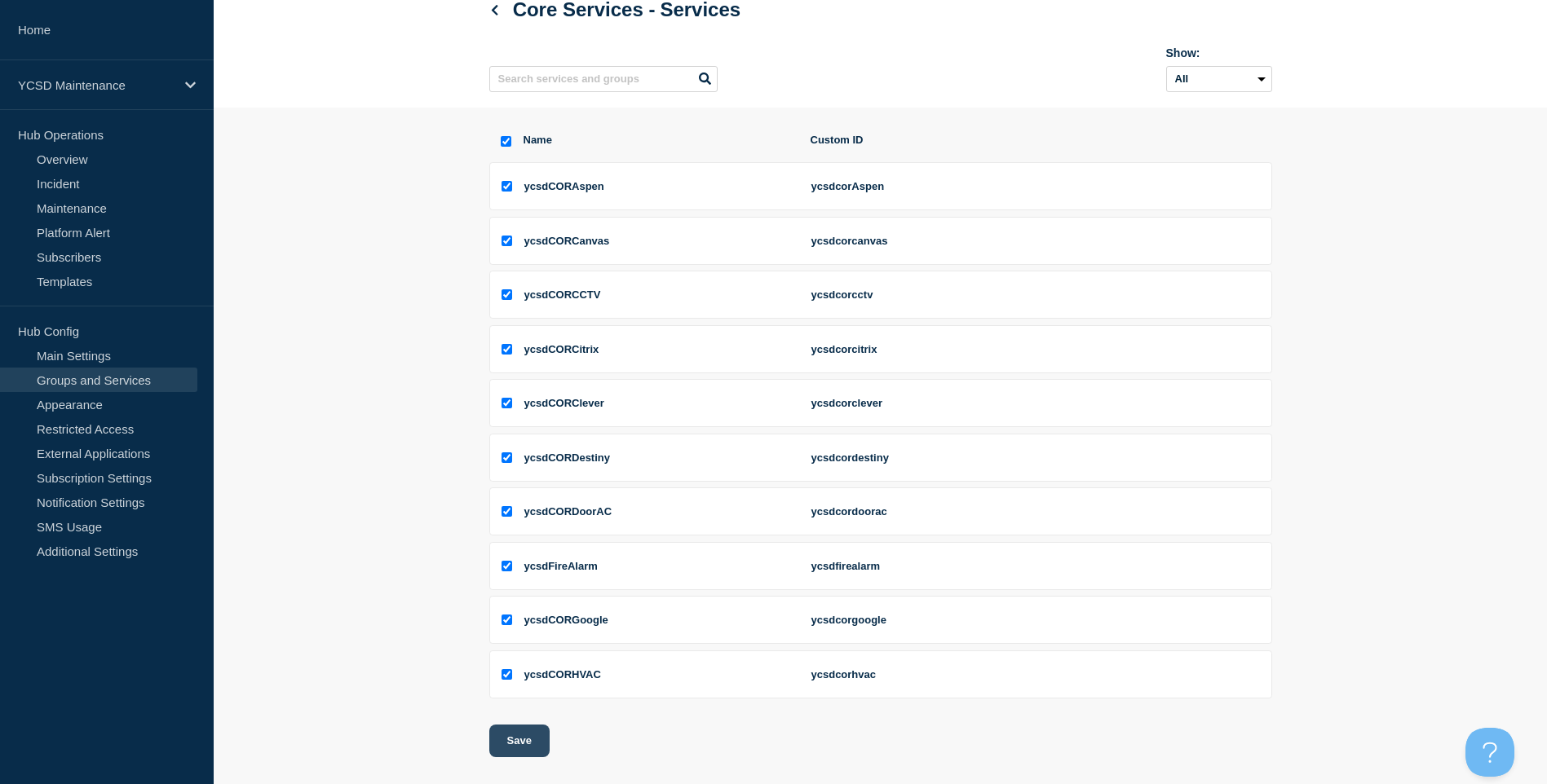
scroll to position [208, 0]
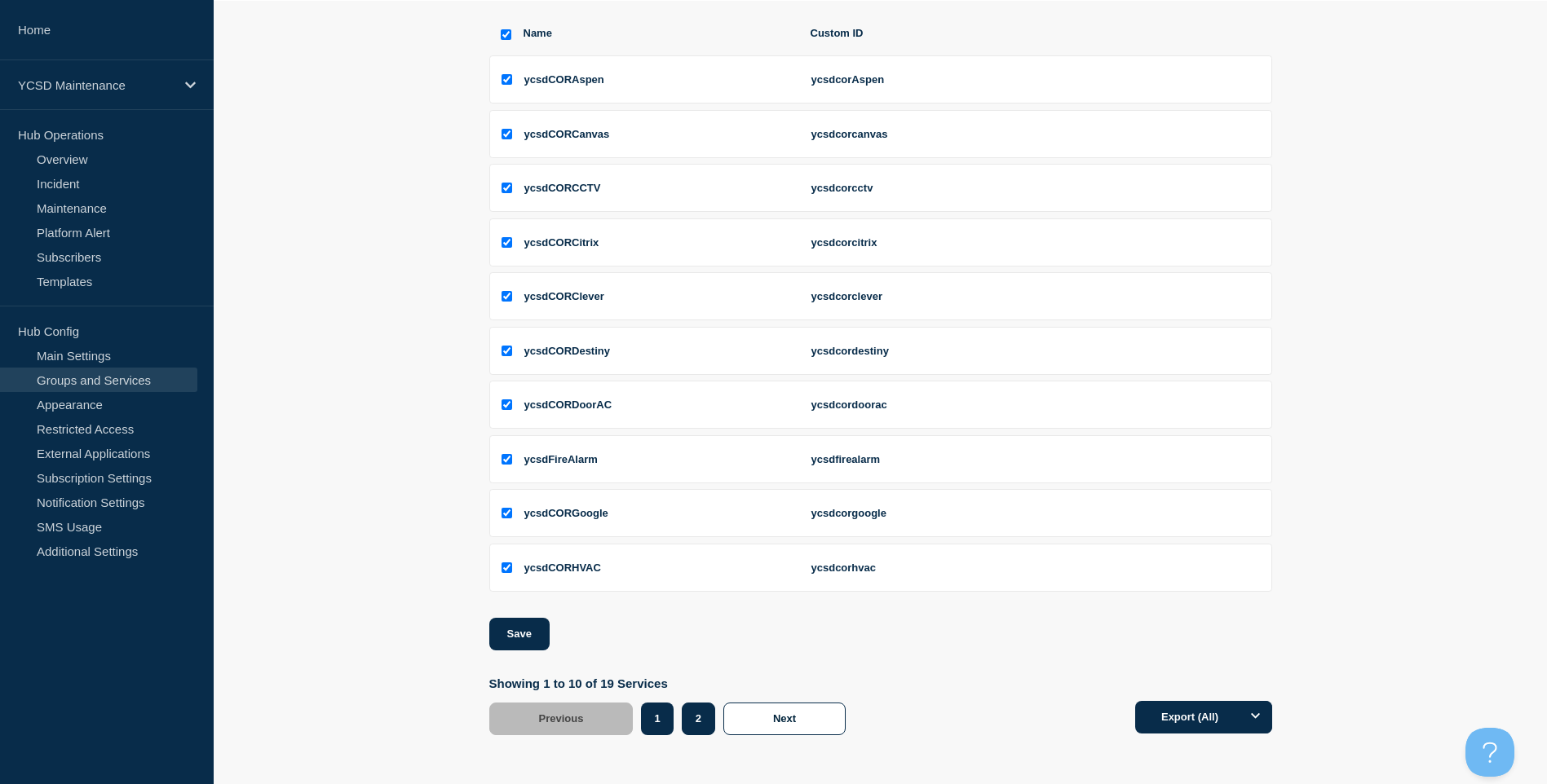
click at [688, 725] on button "2" at bounding box center [698, 718] width 33 height 33
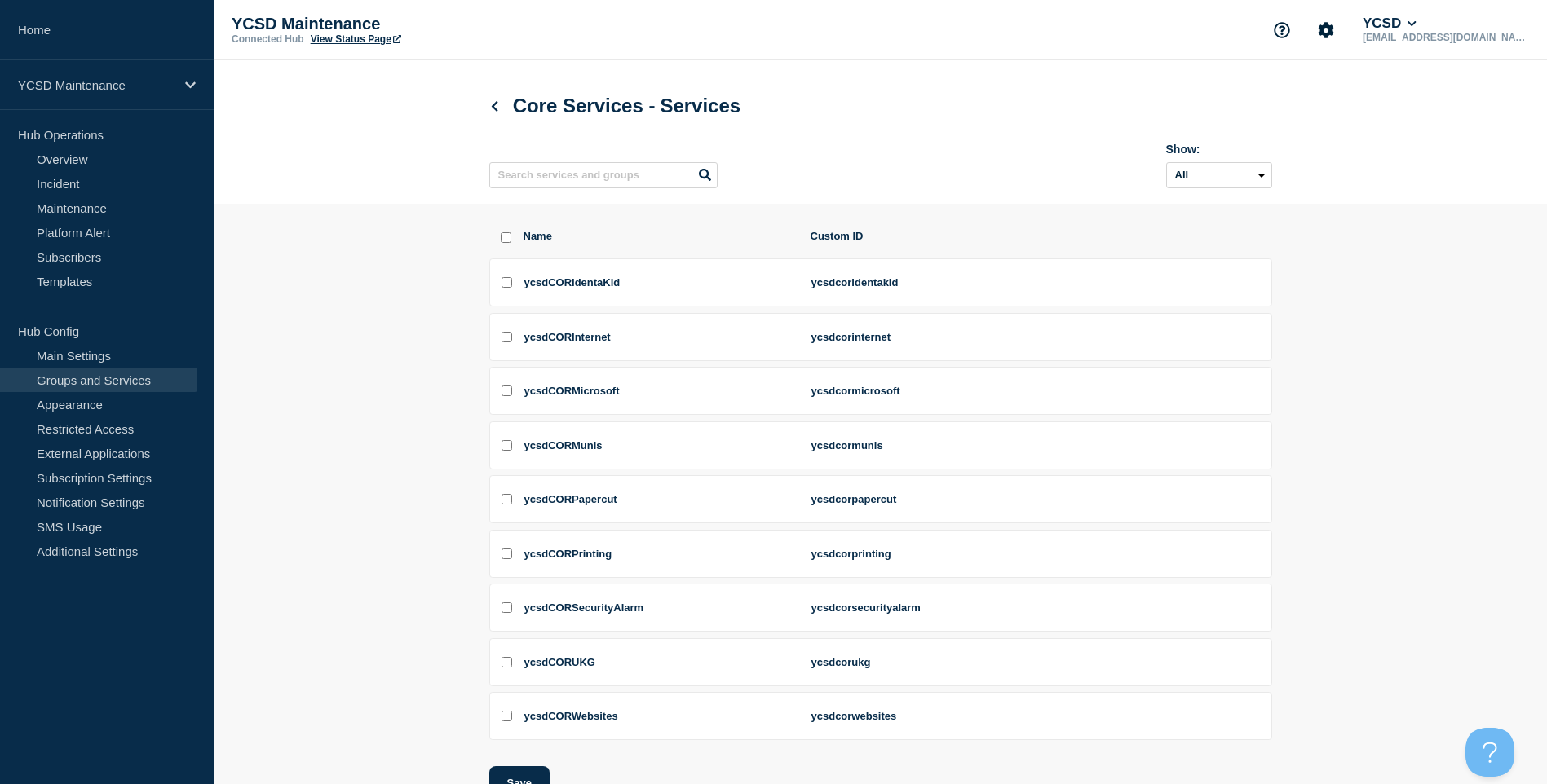
click at [511, 242] on input "select all checkbox" at bounding box center [506, 238] width 11 height 11
checkbox input "true"
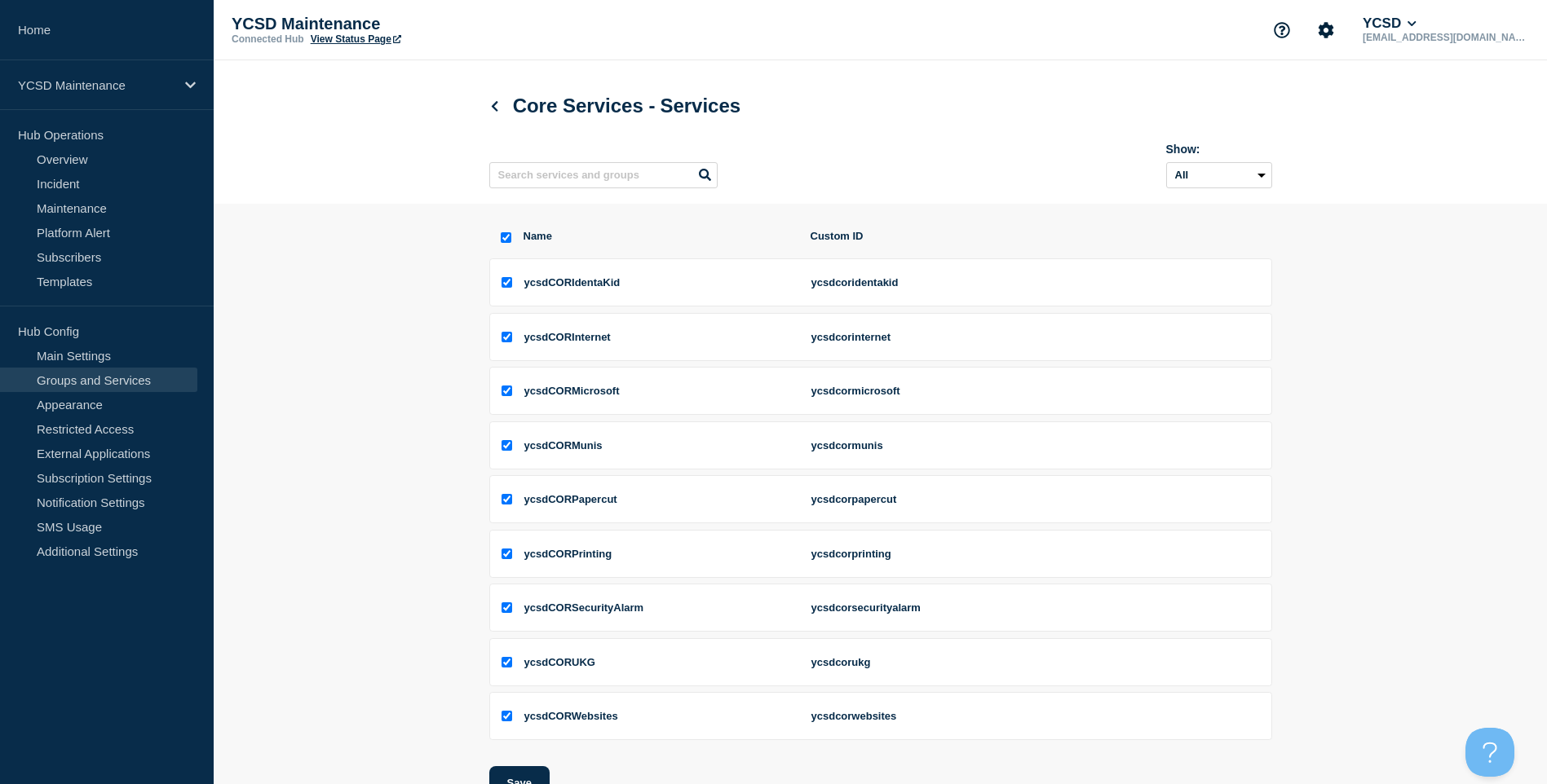
checkbox input "true"
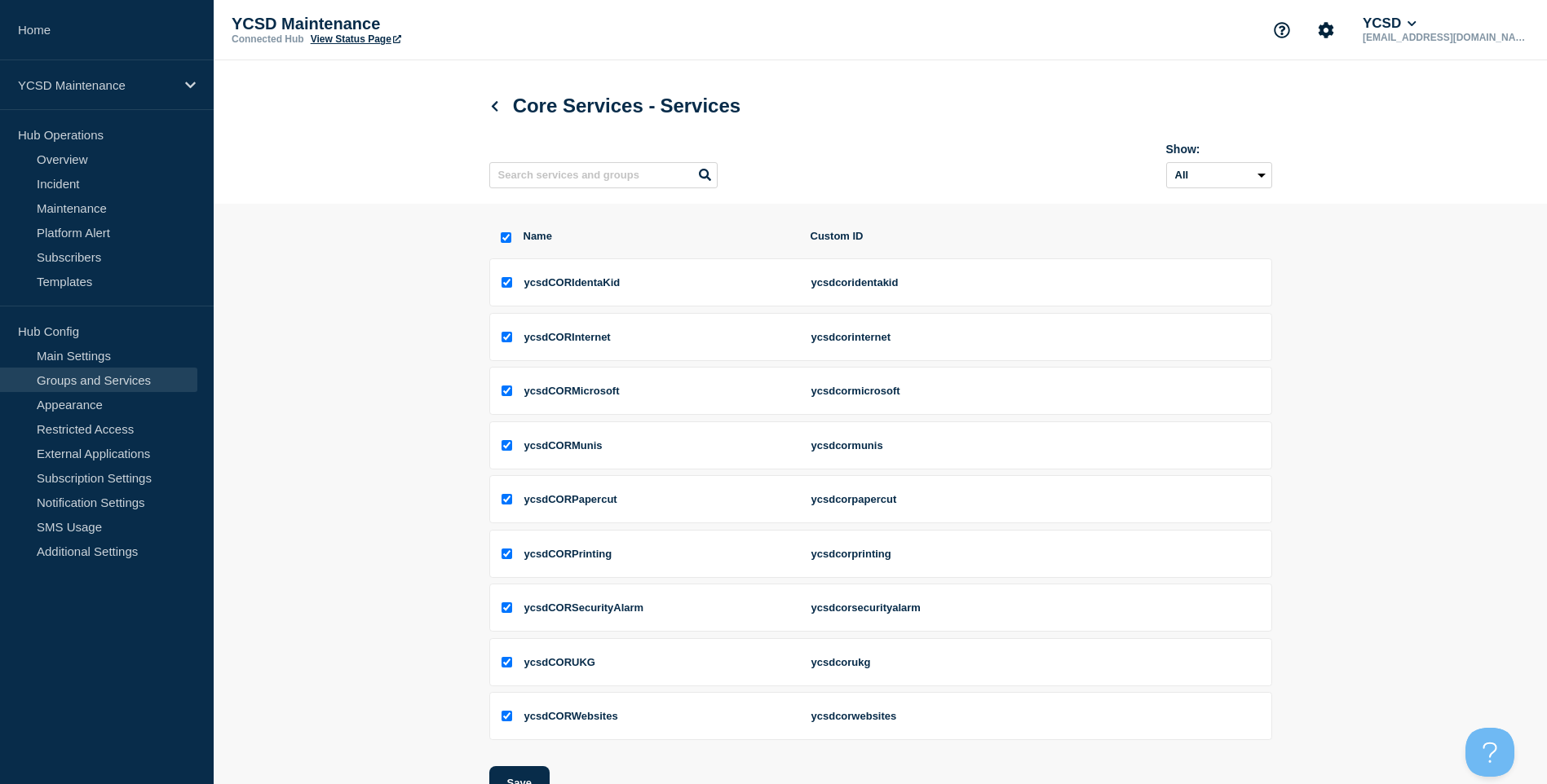
checkbox input "true"
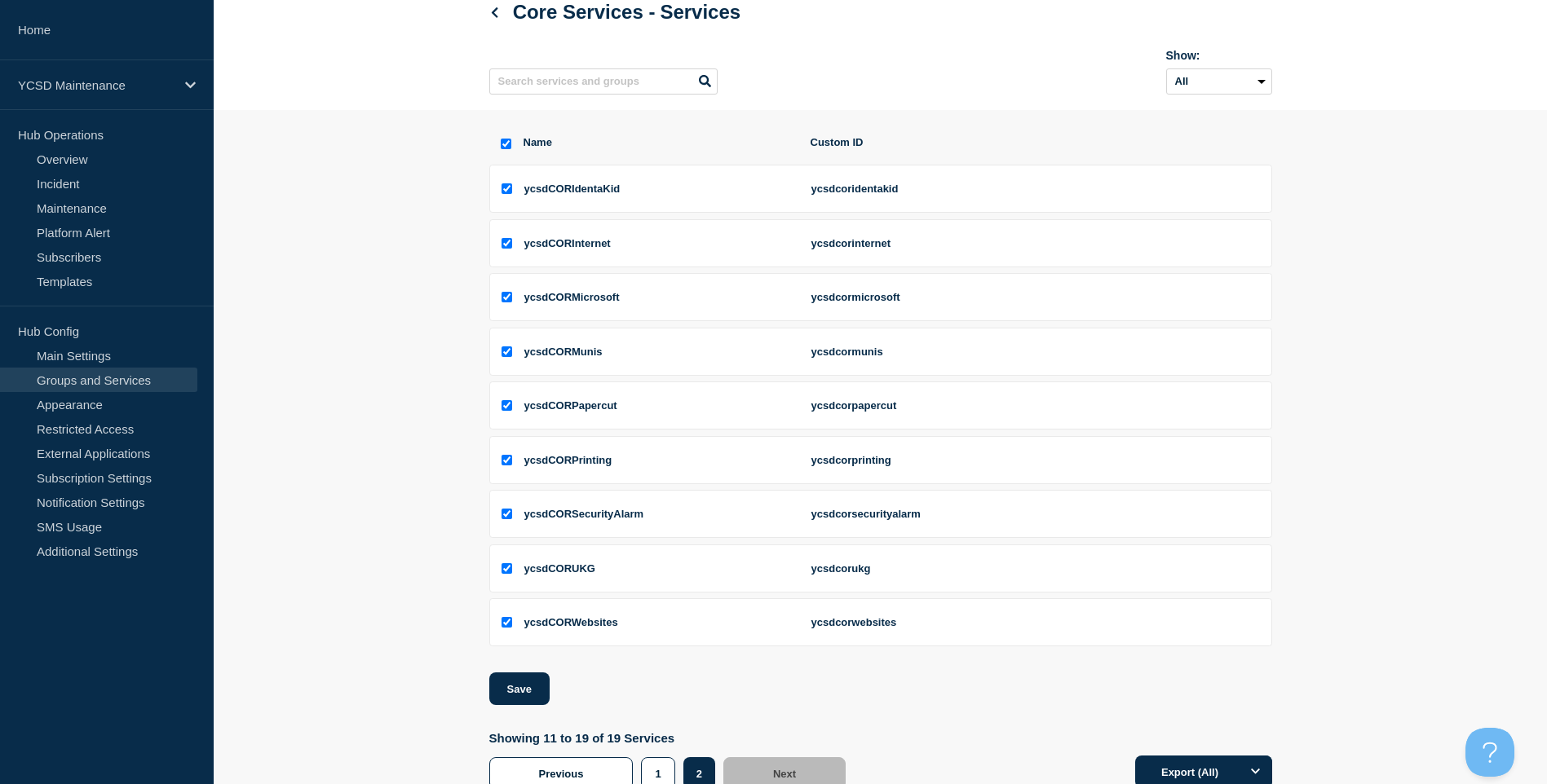
scroll to position [153, 0]
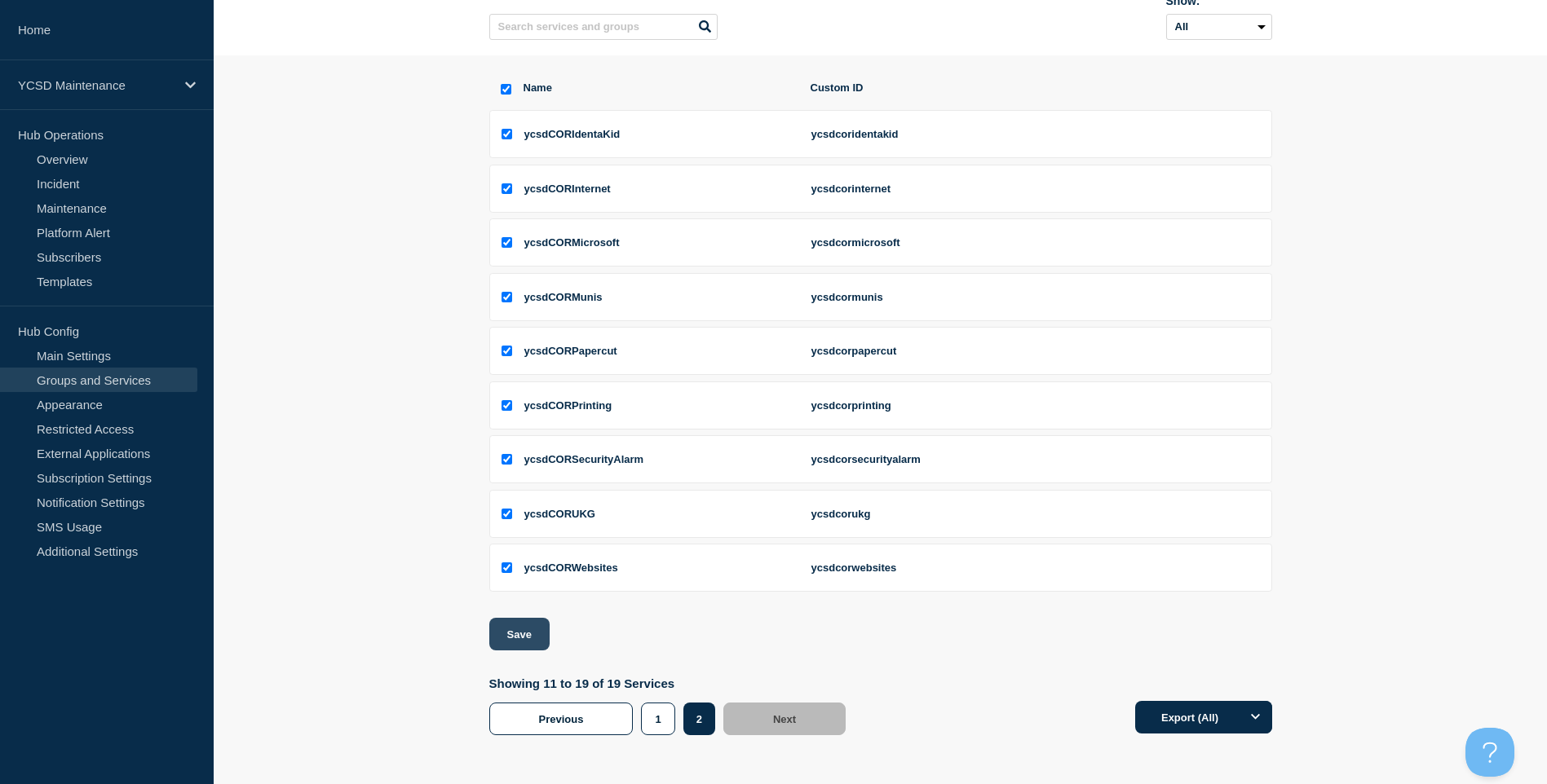
click at [539, 640] on button "Save" at bounding box center [520, 634] width 60 height 33
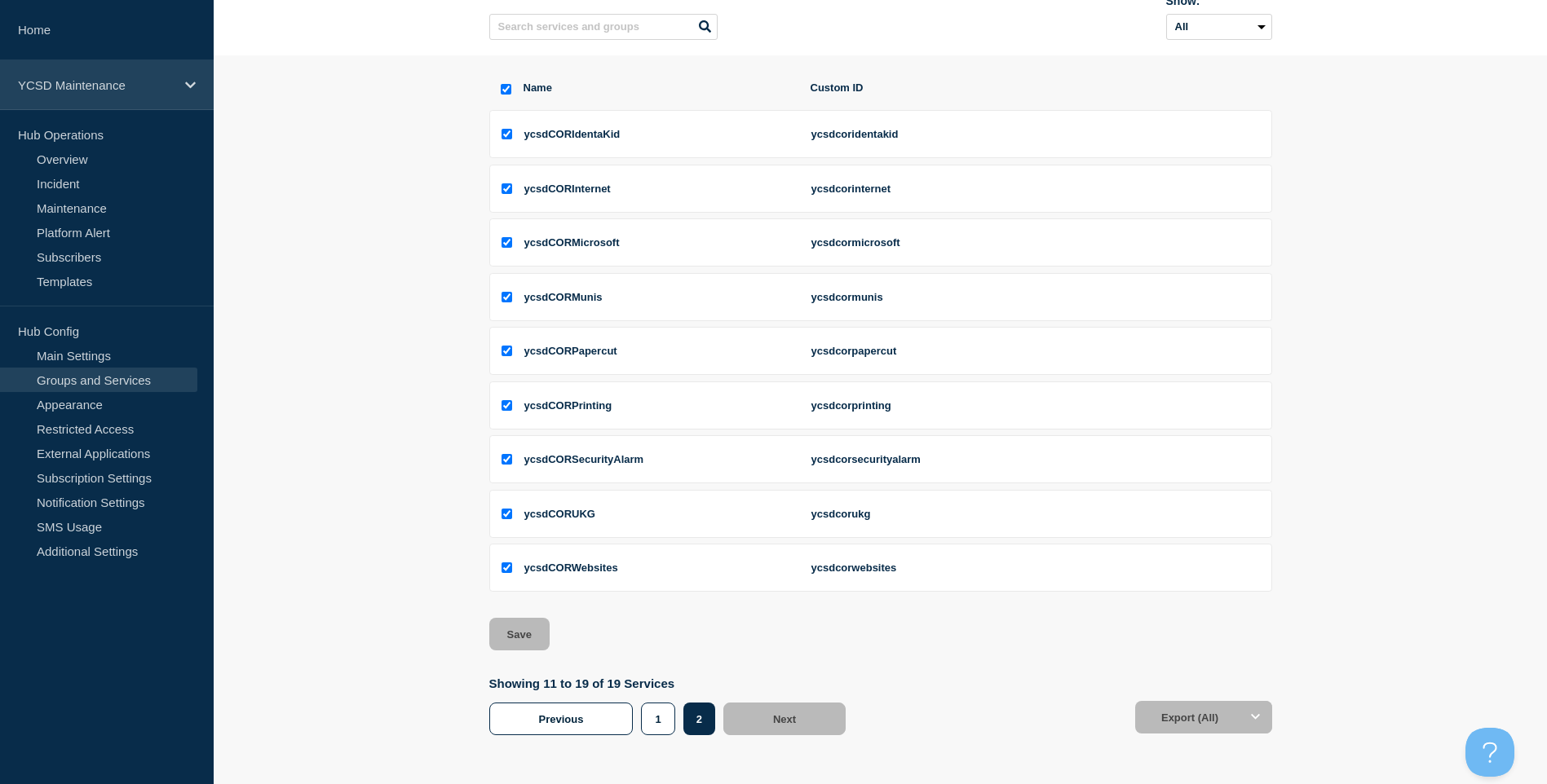
click at [146, 90] on p "YCSD Maintenance" at bounding box center [96, 85] width 157 height 14
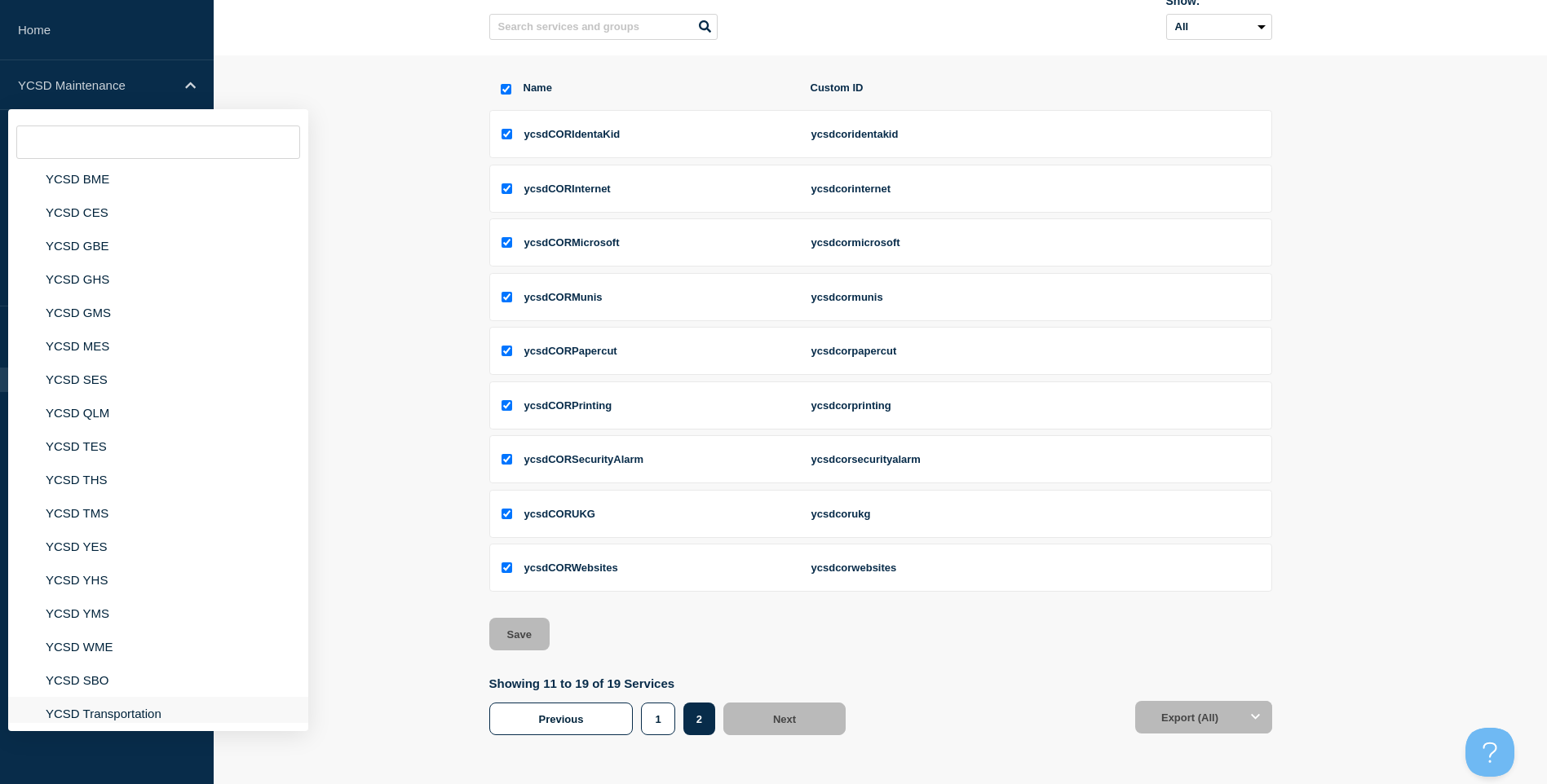
scroll to position [246, 0]
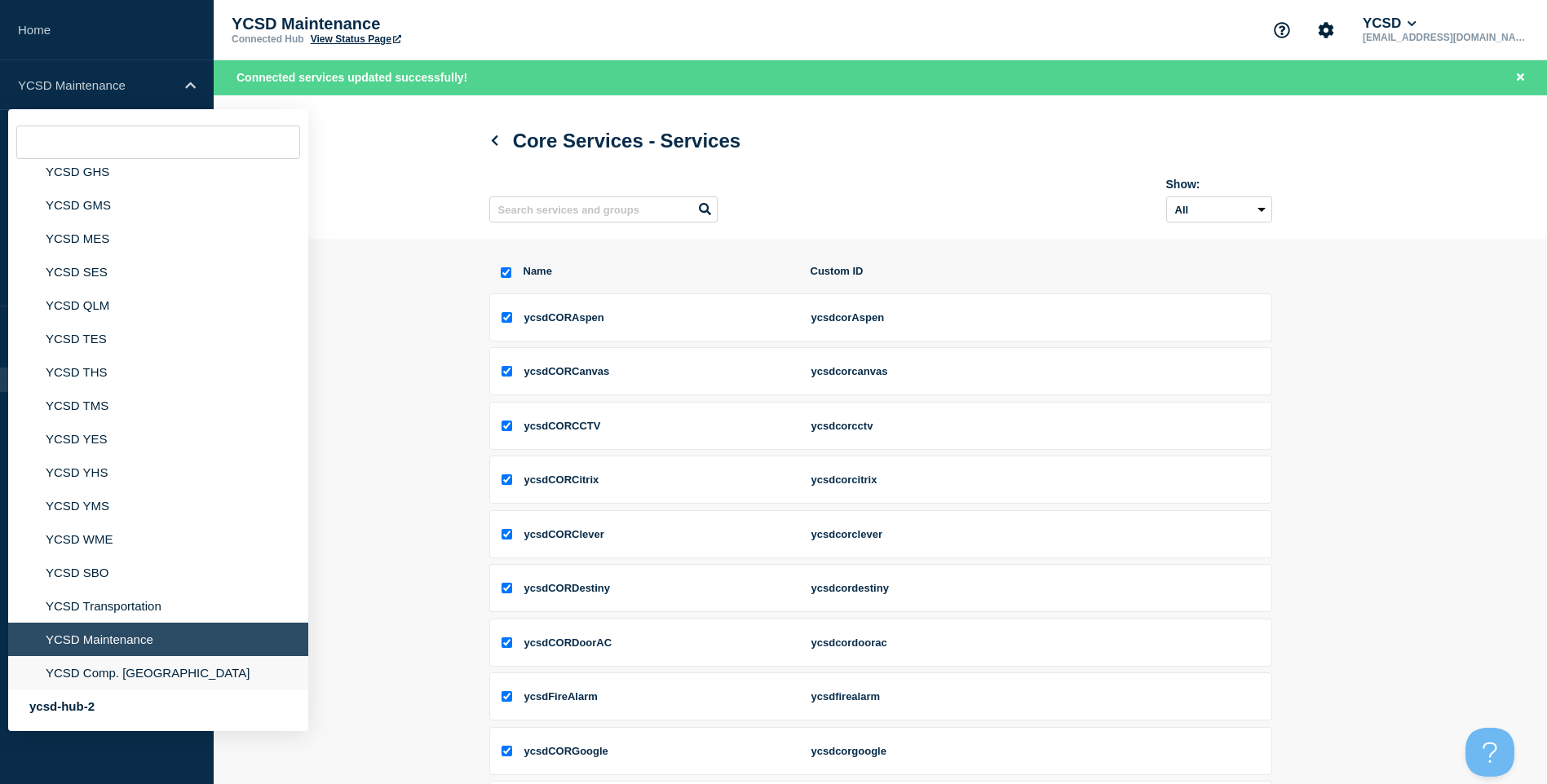
click at [143, 683] on li "YCSD Comp. Warehouse" at bounding box center [158, 672] width 300 height 33
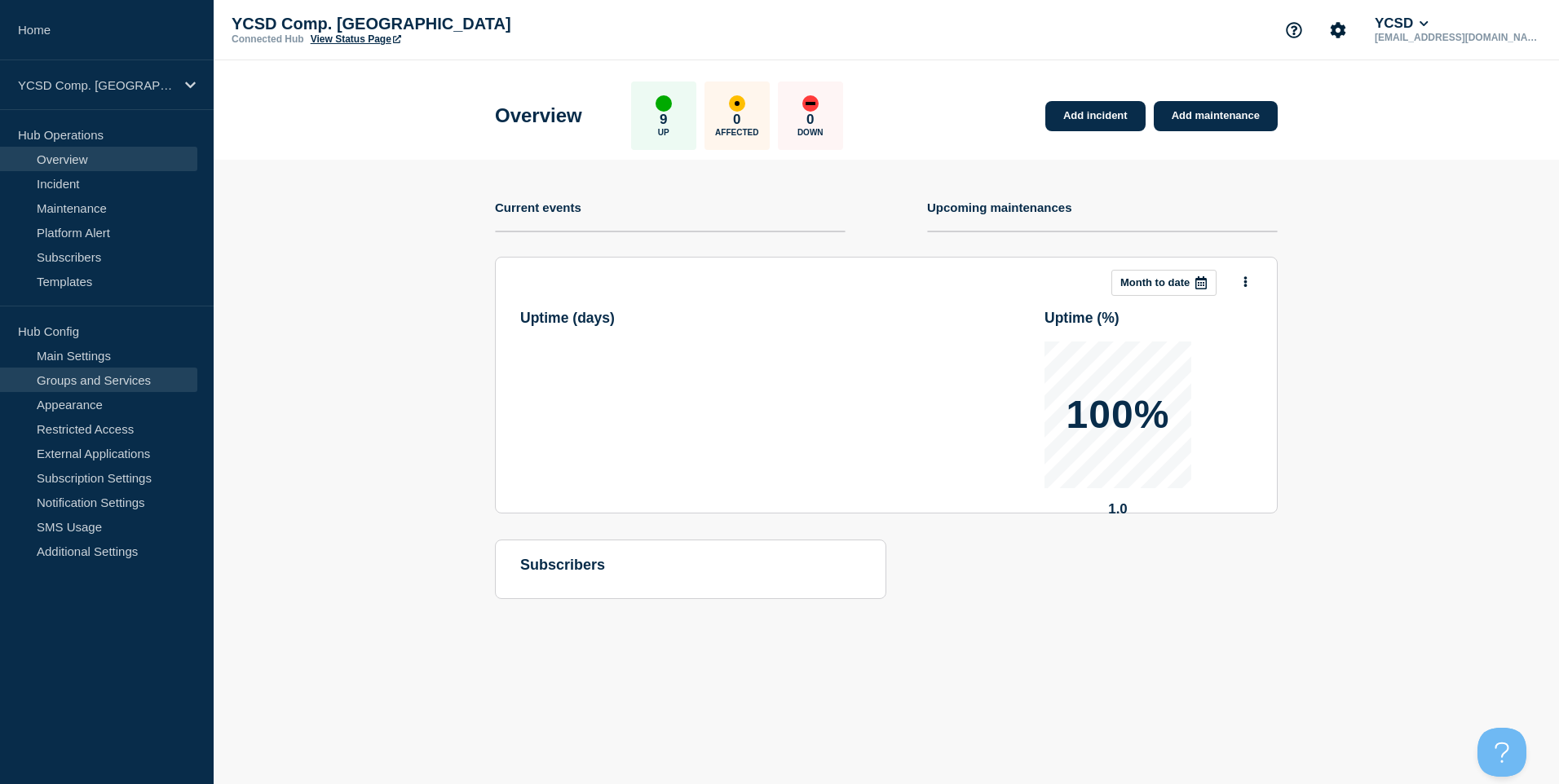
click at [97, 383] on link "Groups and Services" at bounding box center [98, 380] width 197 height 24
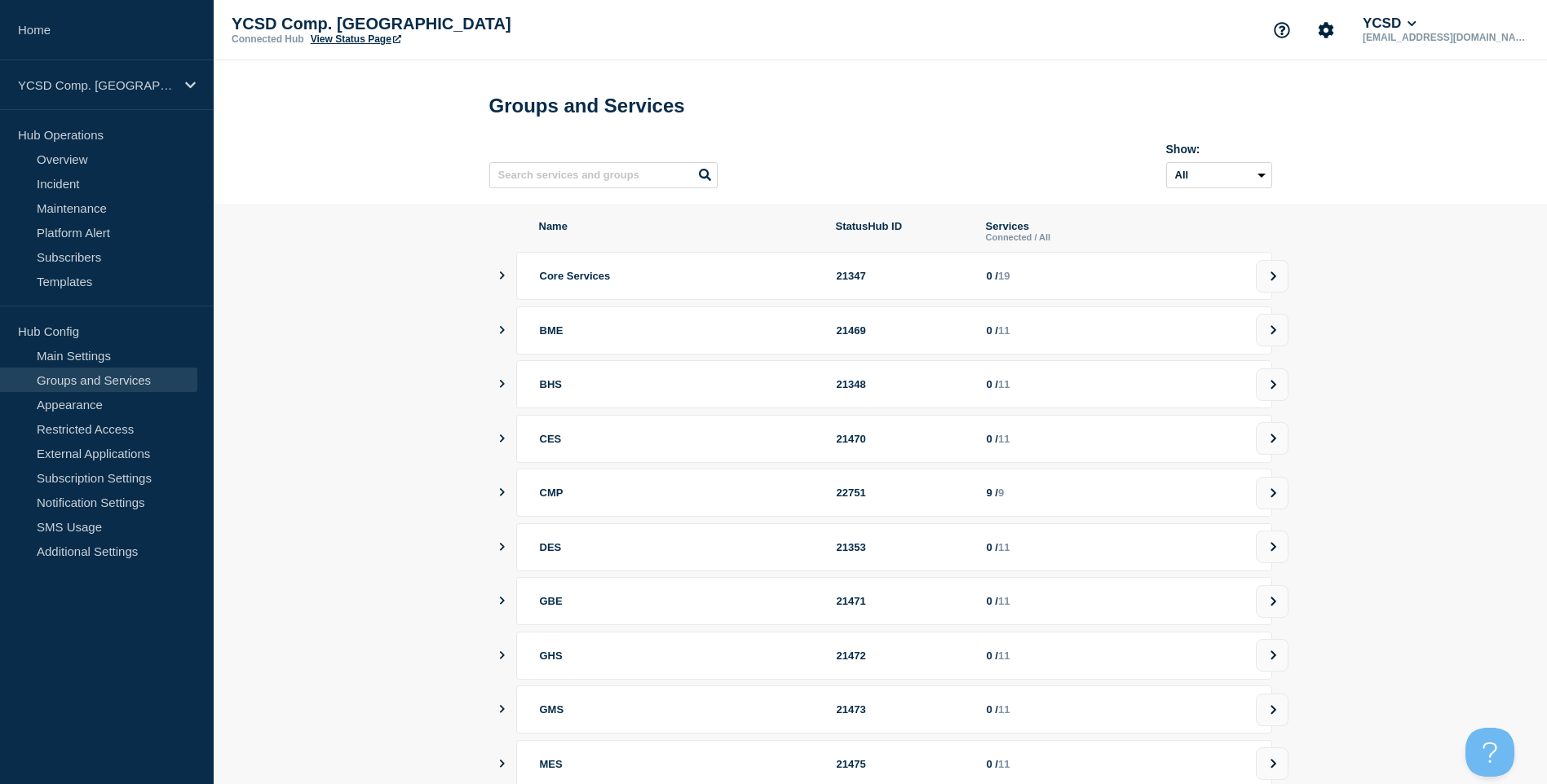
click at [1267, 300] on div "Core Services 21347 0 / 19" at bounding box center [894, 276] width 757 height 48
click at [1279, 271] on button at bounding box center [1272, 276] width 33 height 33
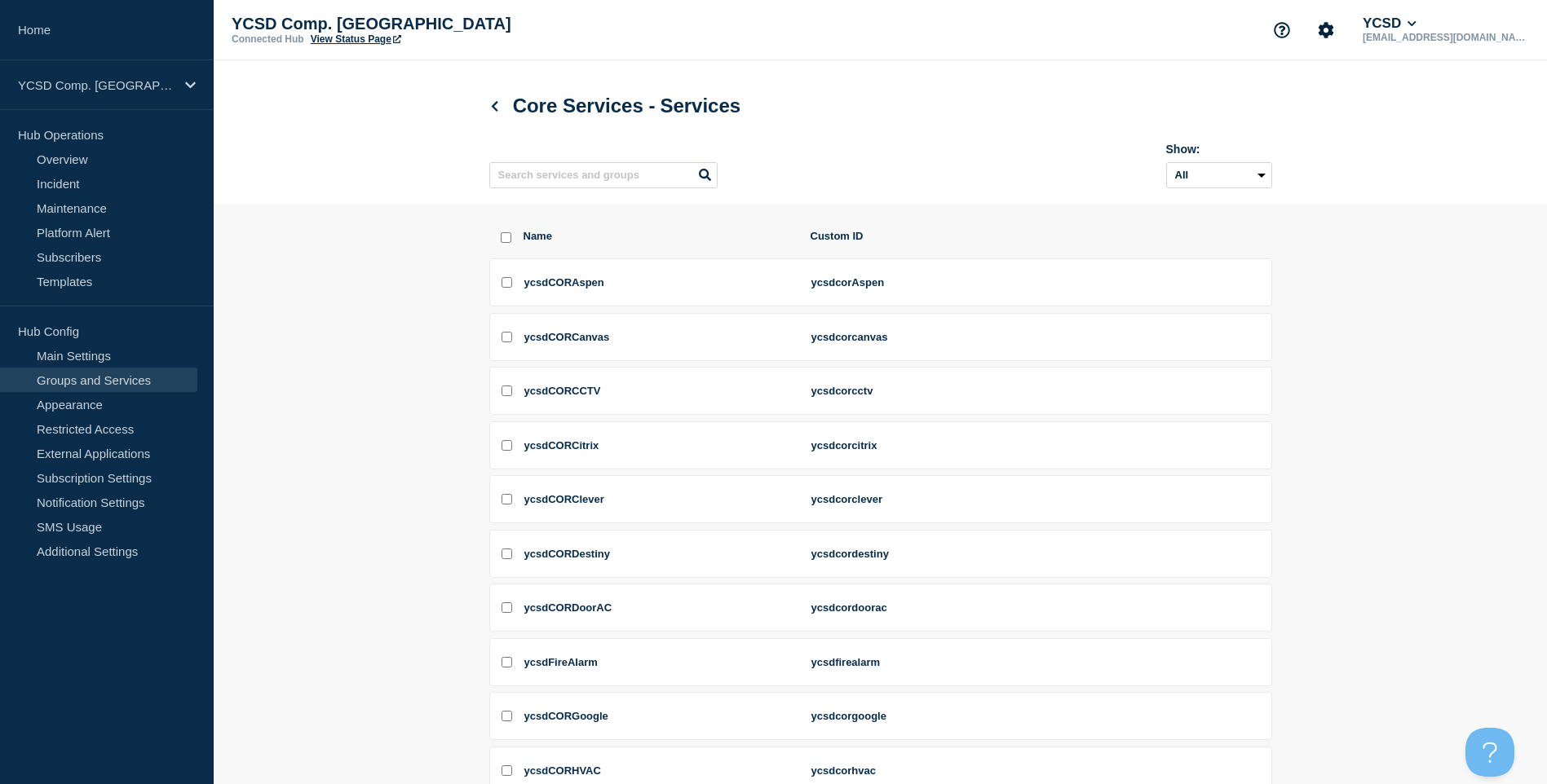
click at [504, 243] on input "select all checkbox" at bounding box center [506, 238] width 11 height 11
checkbox input "true"
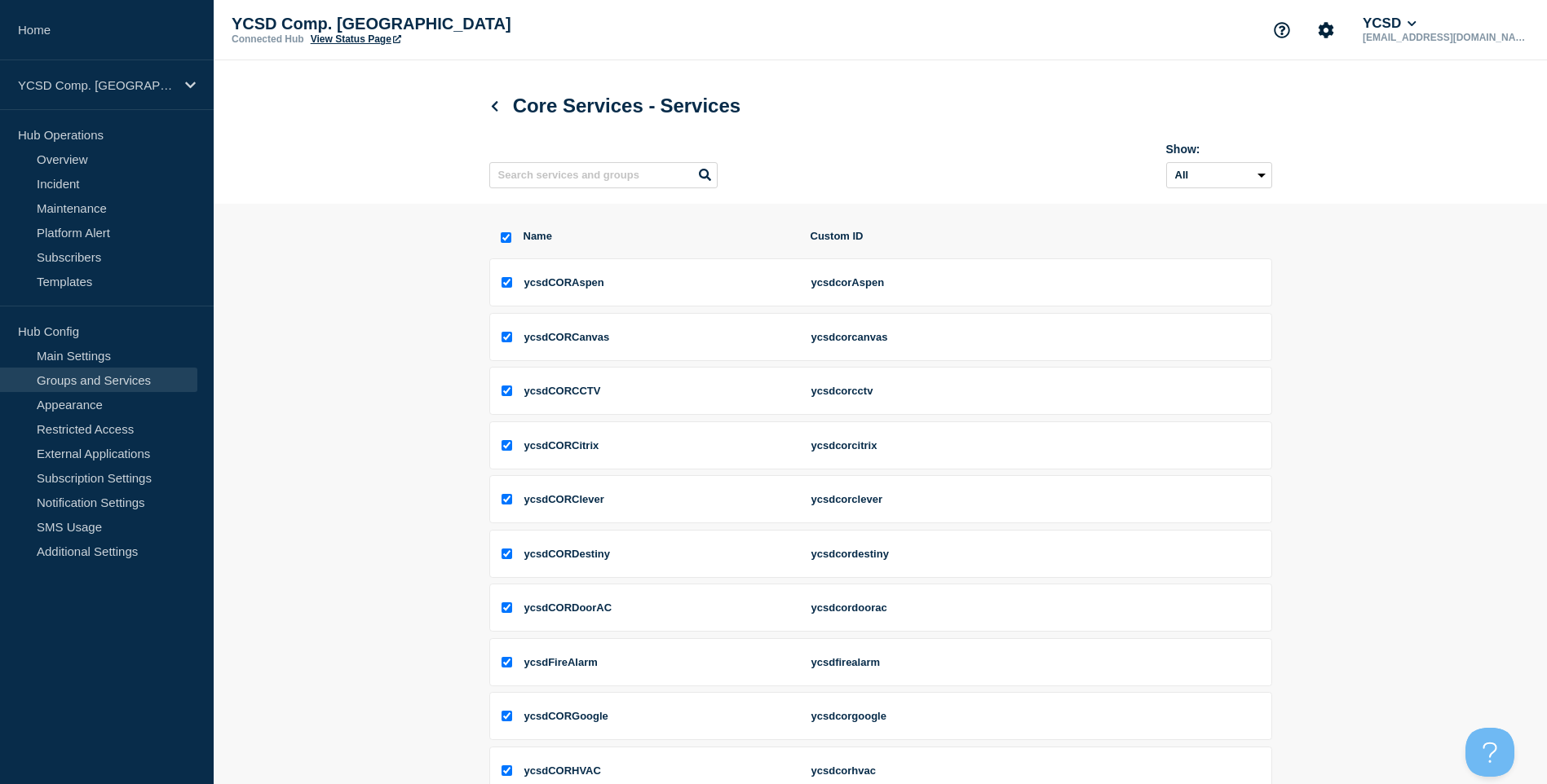
checkbox input "true"
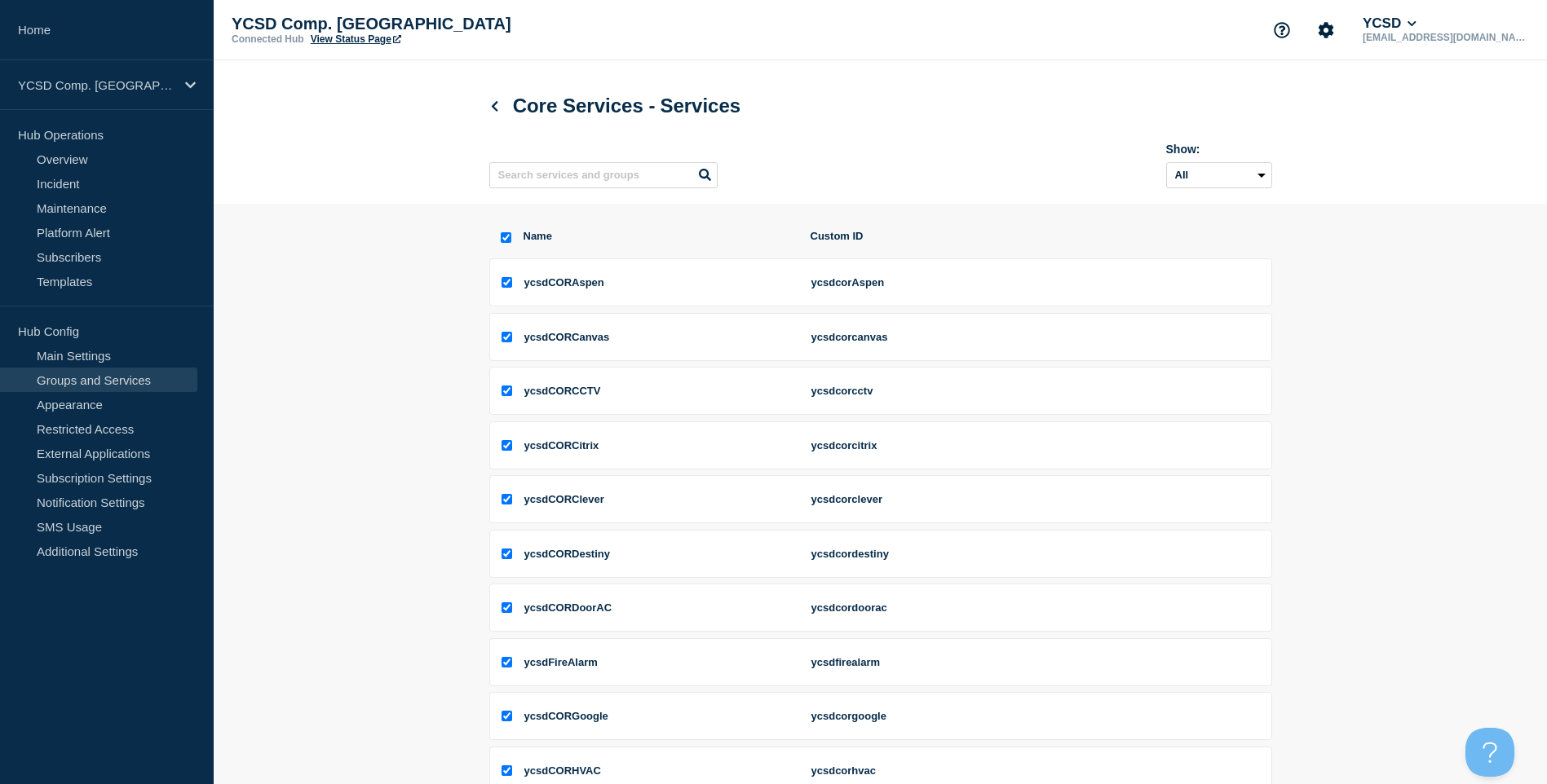
checkbox input "true"
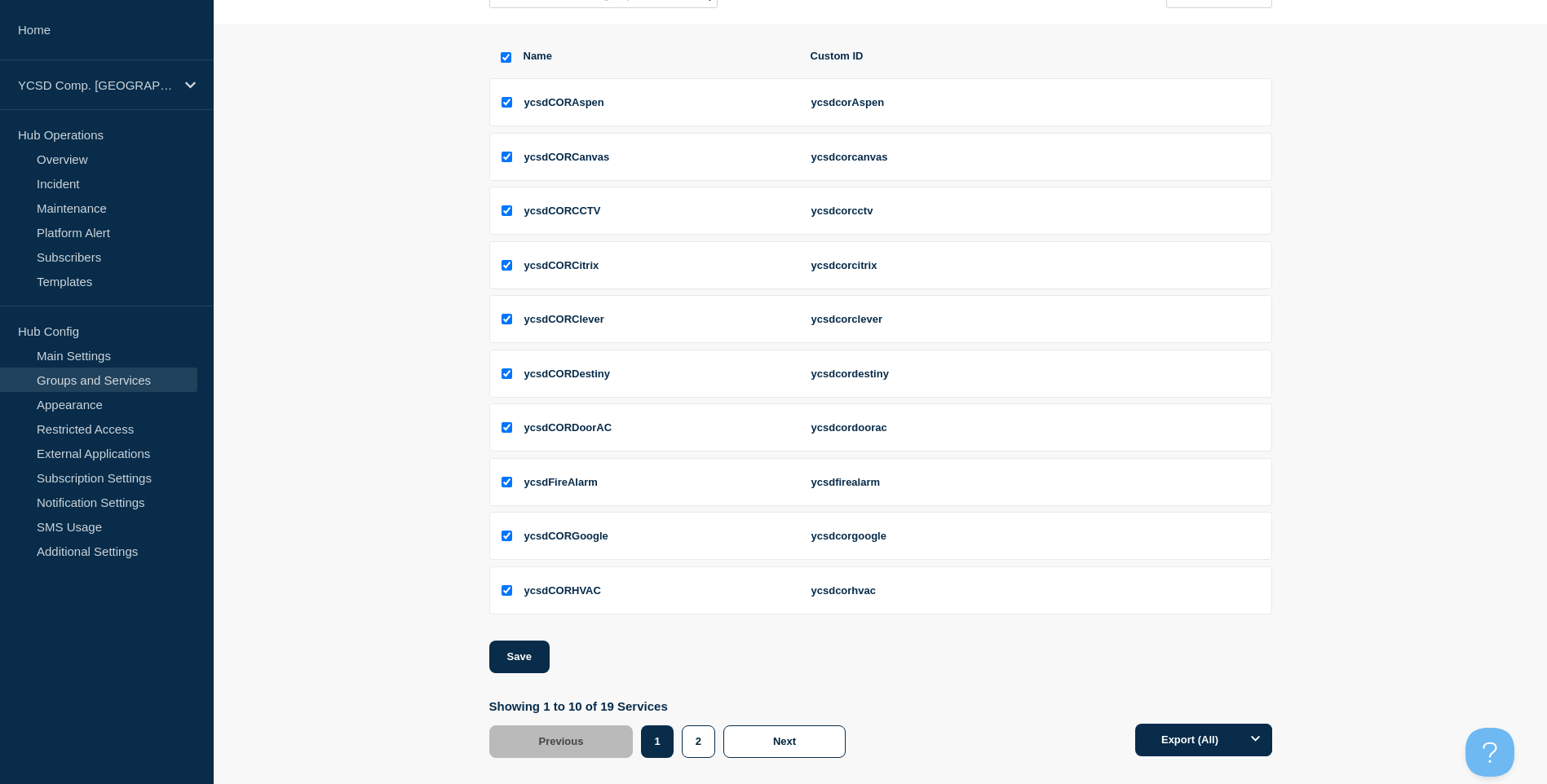
scroll to position [208, 0]
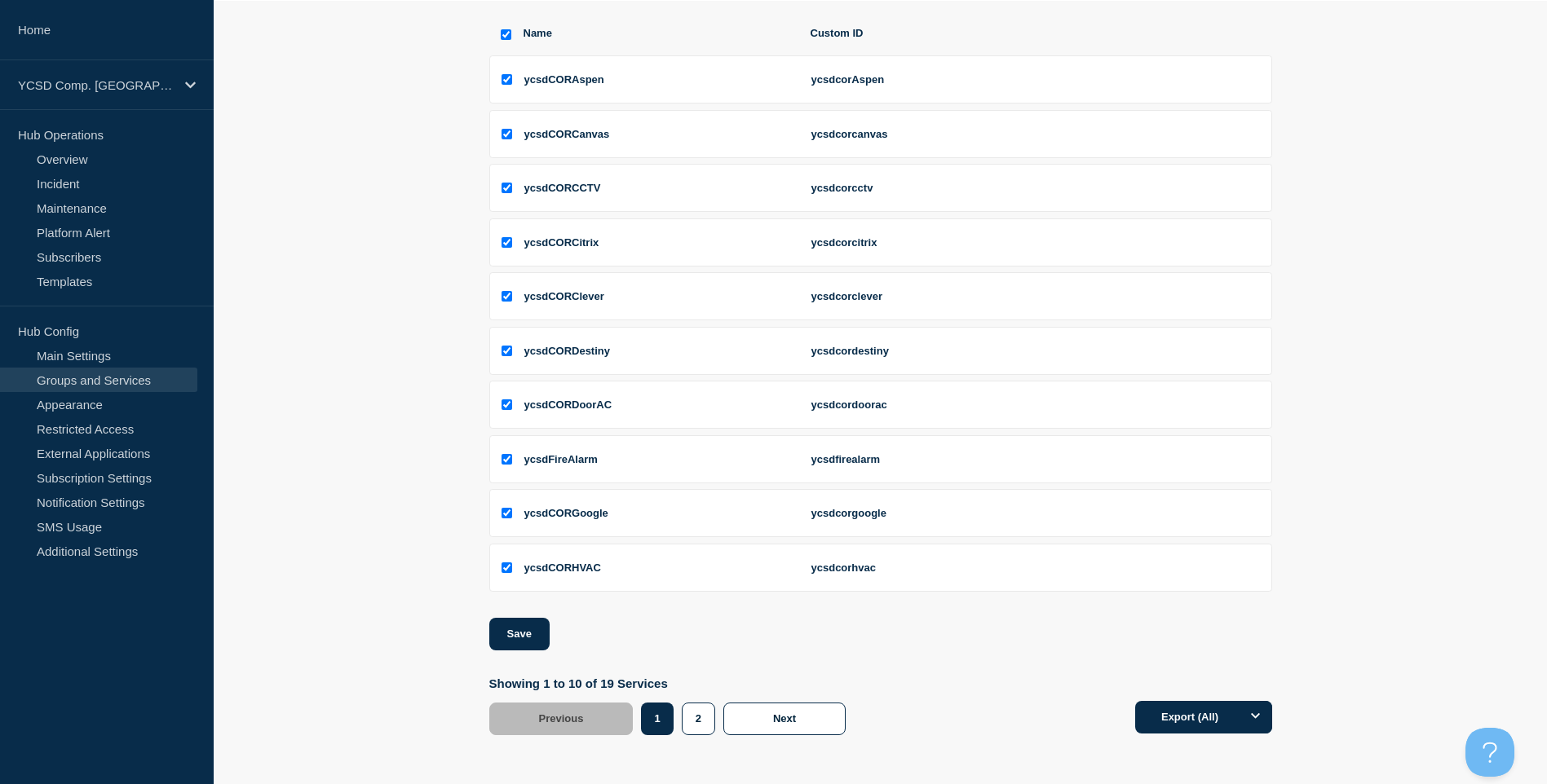
click at [720, 729] on div "2" at bounding box center [703, 718] width 42 height 33
drag, startPoint x: 693, startPoint y: 719, endPoint x: 676, endPoint y: 634, distance: 86.7
click at [695, 719] on button "2" at bounding box center [698, 718] width 33 height 33
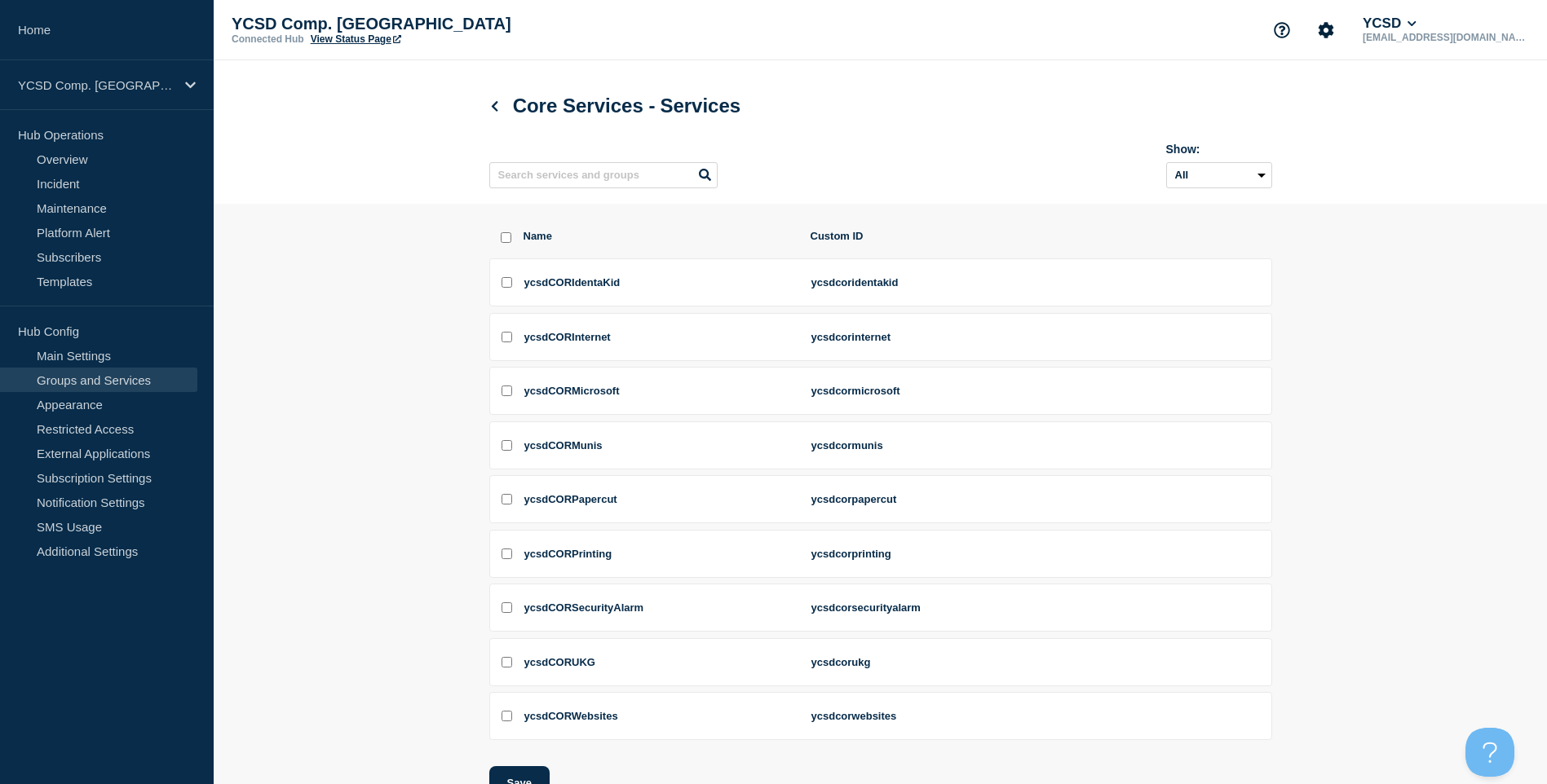
click at [505, 231] on div "Name Custom ID ycsdCORIdentaKid ycsdcoridentakid ycsdCORInternet ycsdcorinterne…" at bounding box center [880, 555] width 782 height 704
click at [506, 242] on input "select all checkbox" at bounding box center [506, 238] width 11 height 11
checkbox input "true"
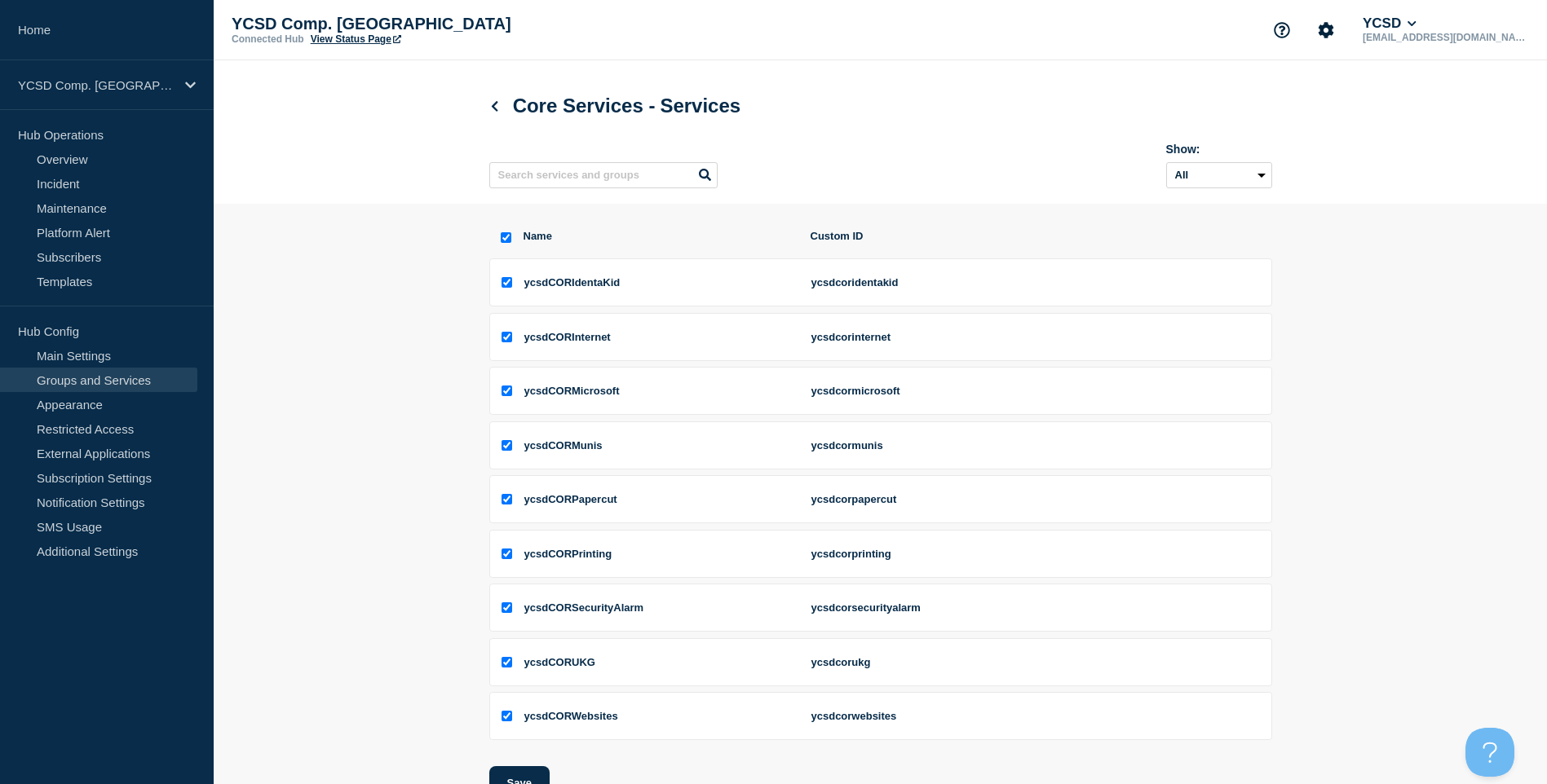
checkbox input "true"
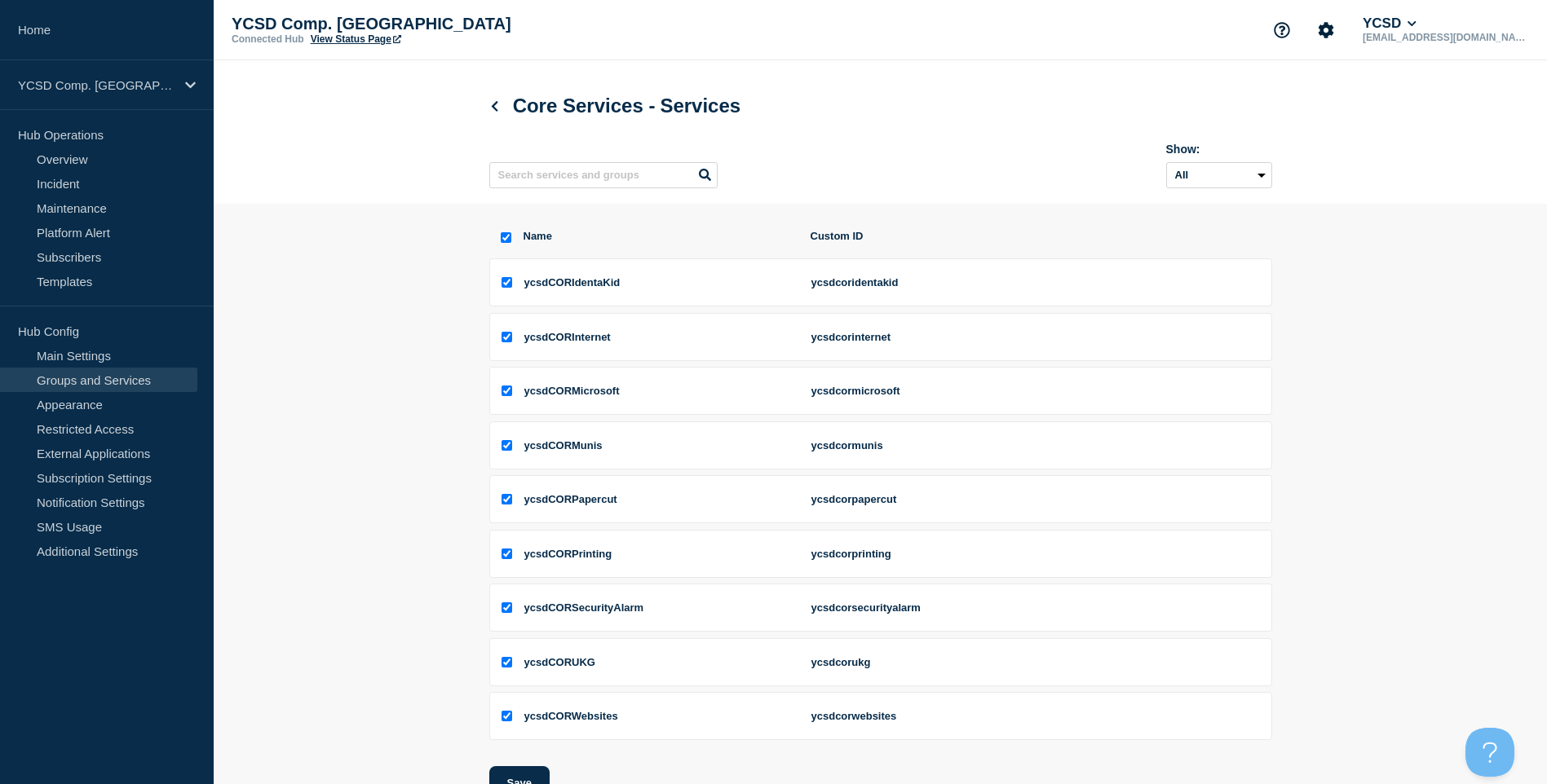
checkbox input "true"
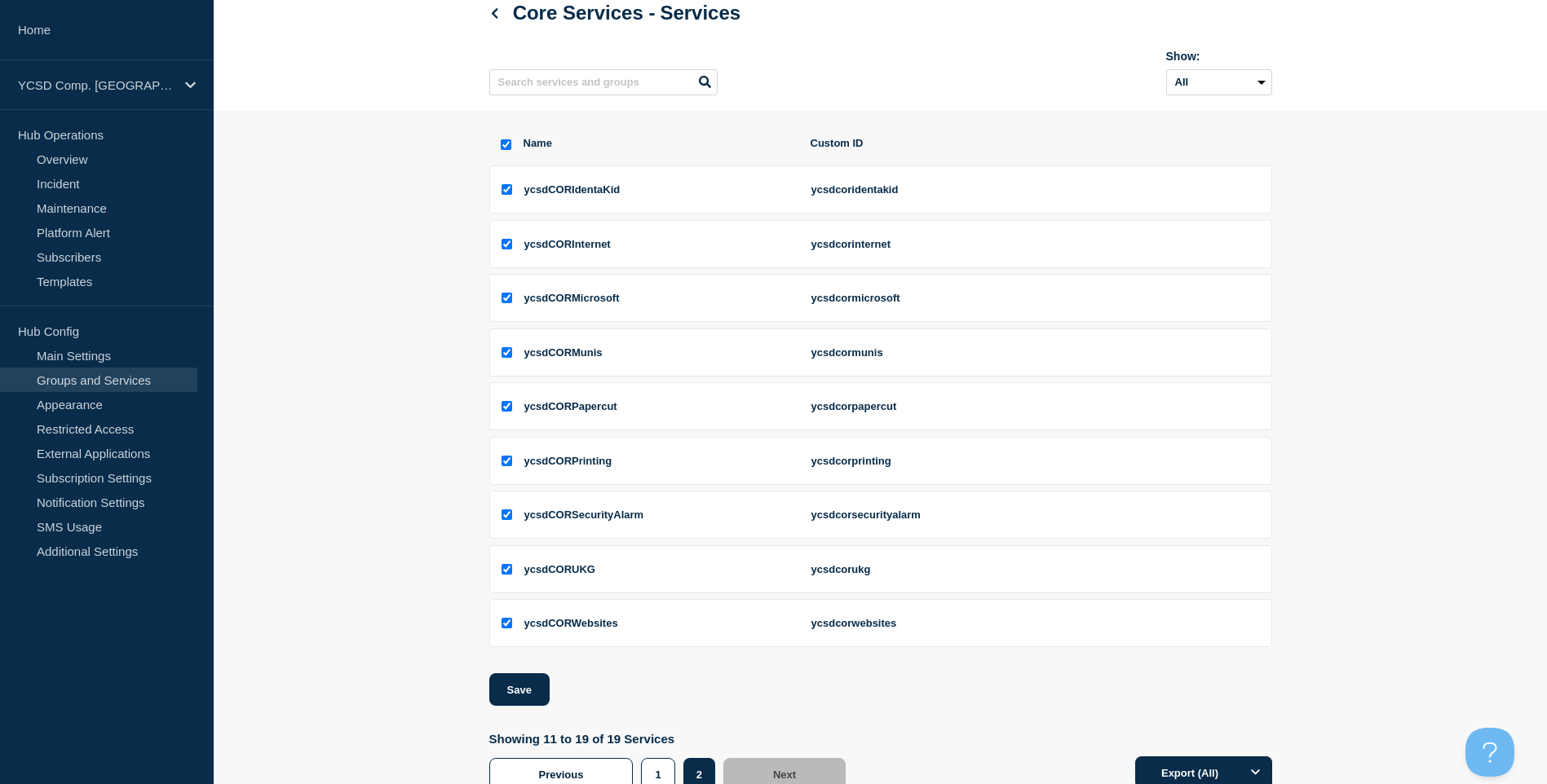
scroll to position [153, 0]
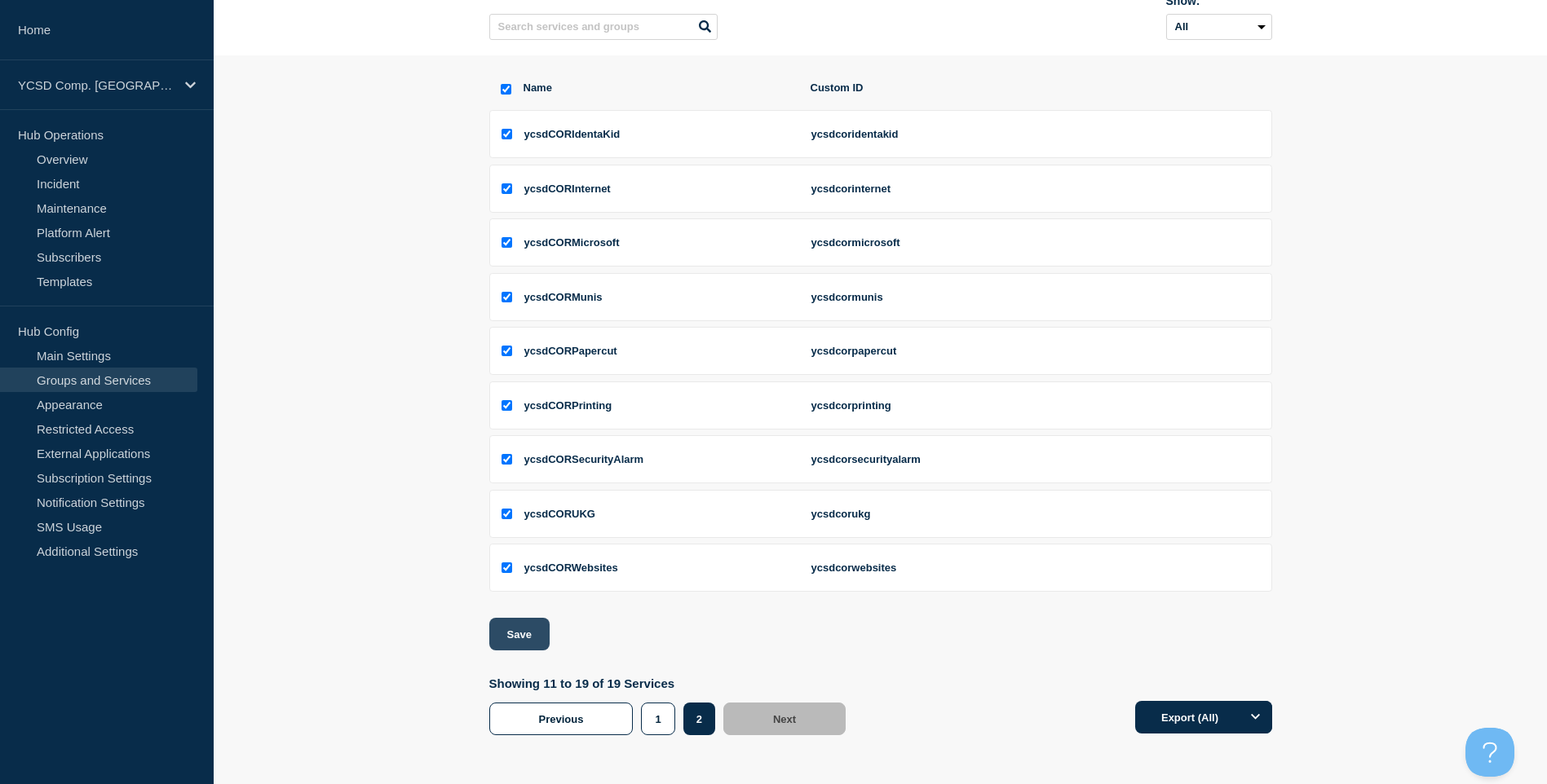
click at [528, 633] on button "Save" at bounding box center [520, 634] width 60 height 33
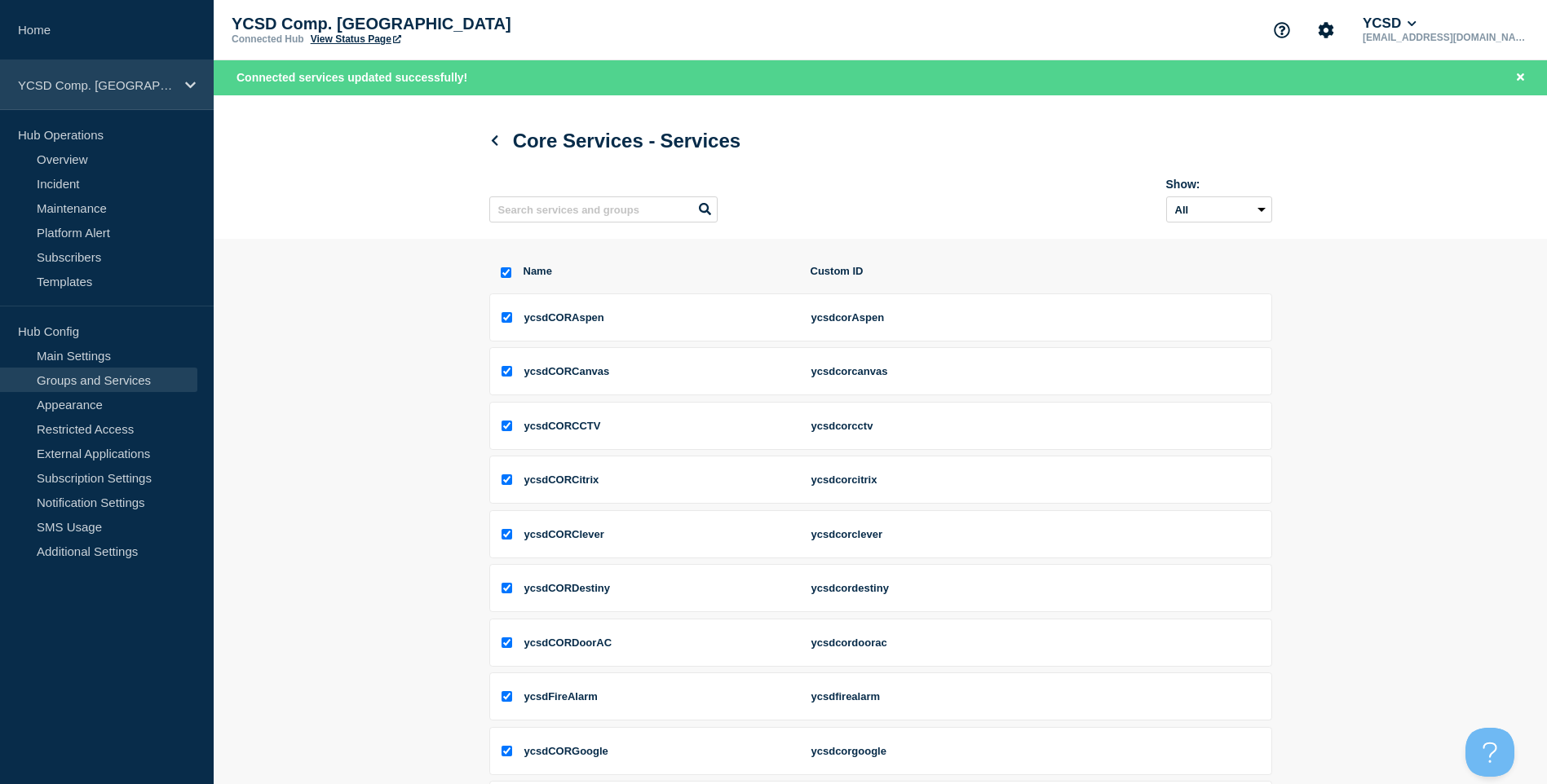
click at [145, 82] on p "YCSD Comp. Warehouse" at bounding box center [96, 85] width 157 height 14
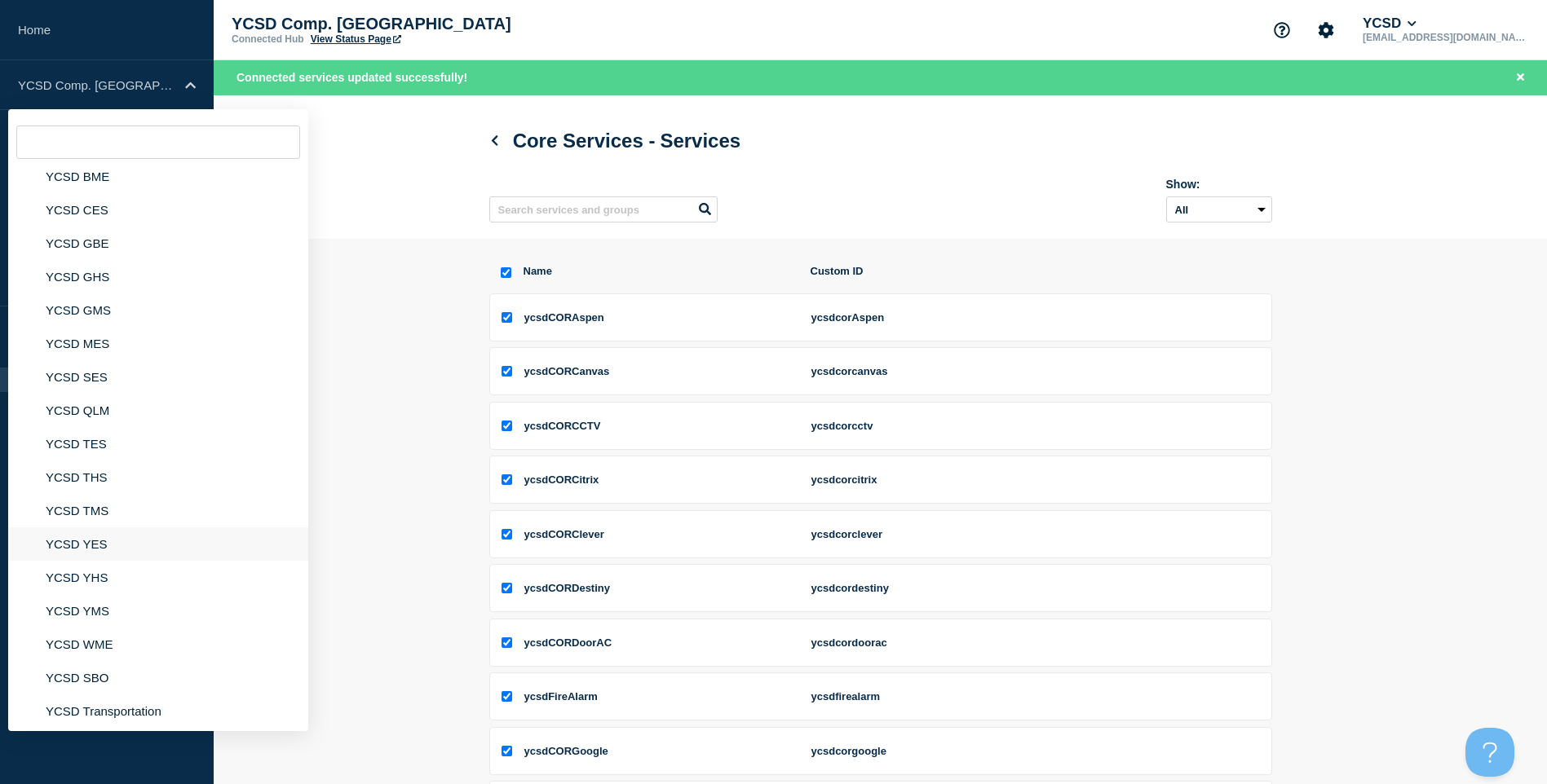
scroll to position [246, 0]
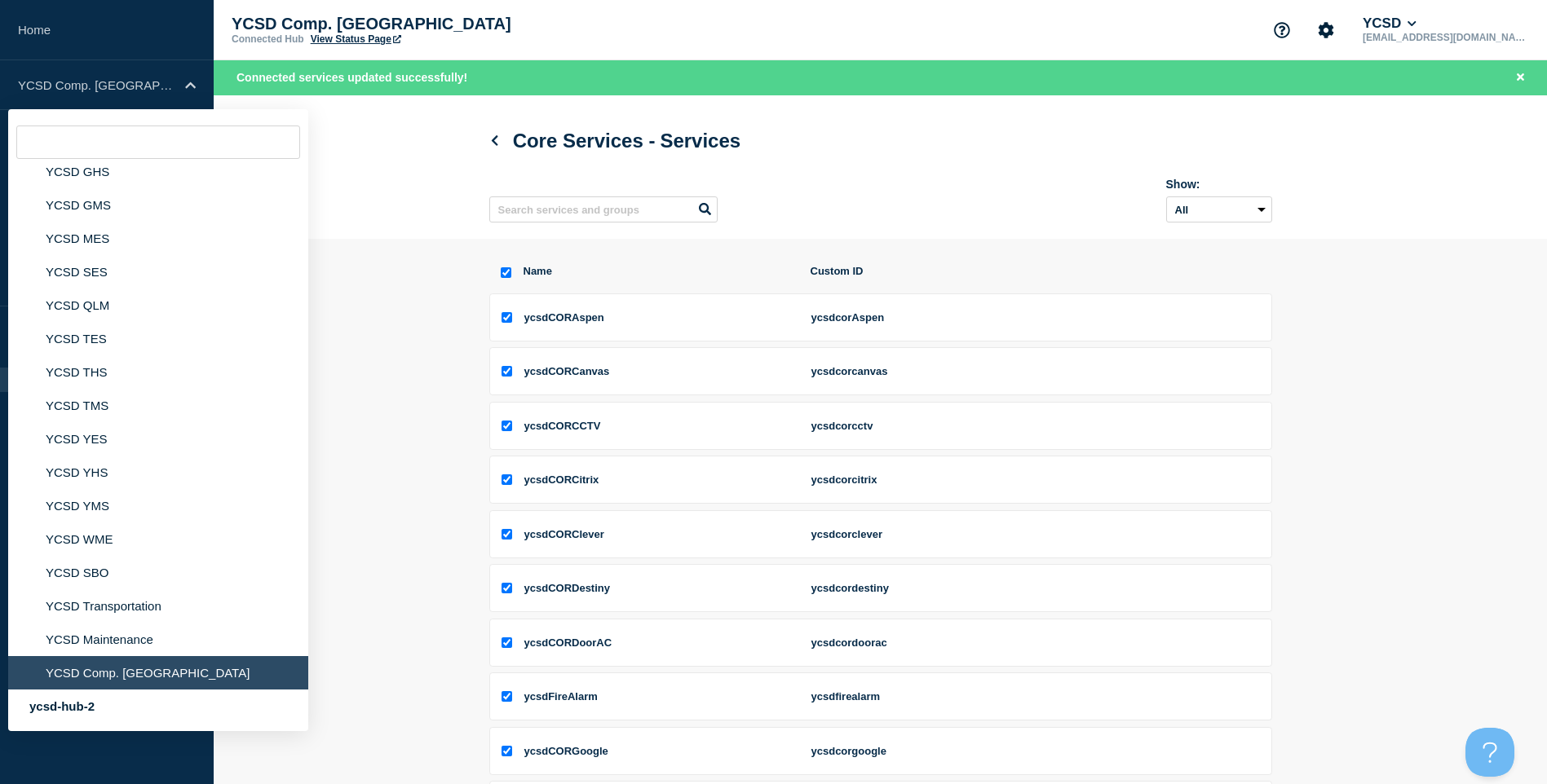
click at [355, 451] on section "Name Custom ID ycsdCORAspen ycsdcorAspen ycsdCORCanvas ycsdcorcanvas ycsdCORCCT…" at bounding box center [880, 618] width 1333 height 759
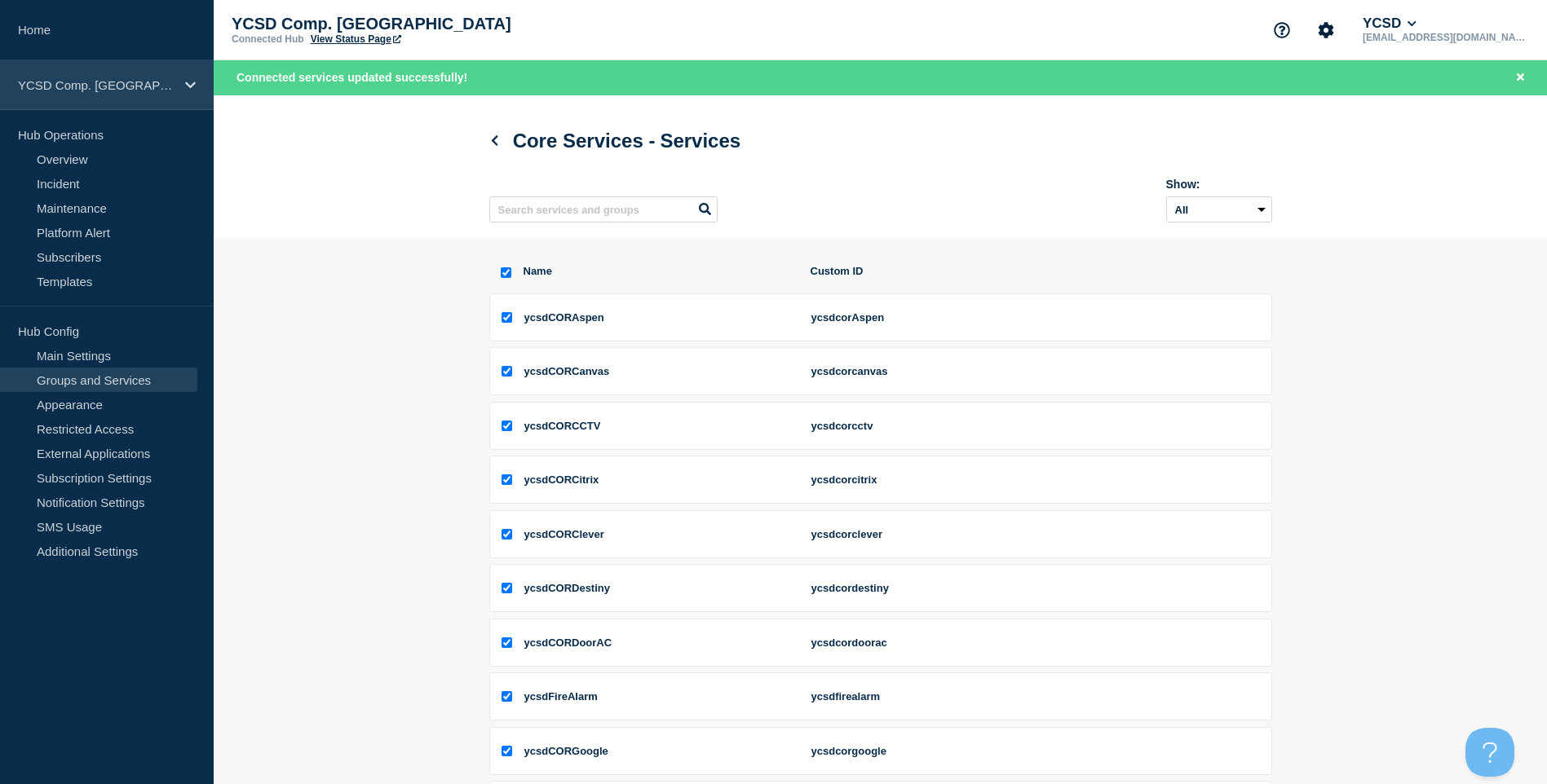
click at [114, 75] on div "YCSD Comp. Warehouse" at bounding box center [107, 85] width 214 height 50
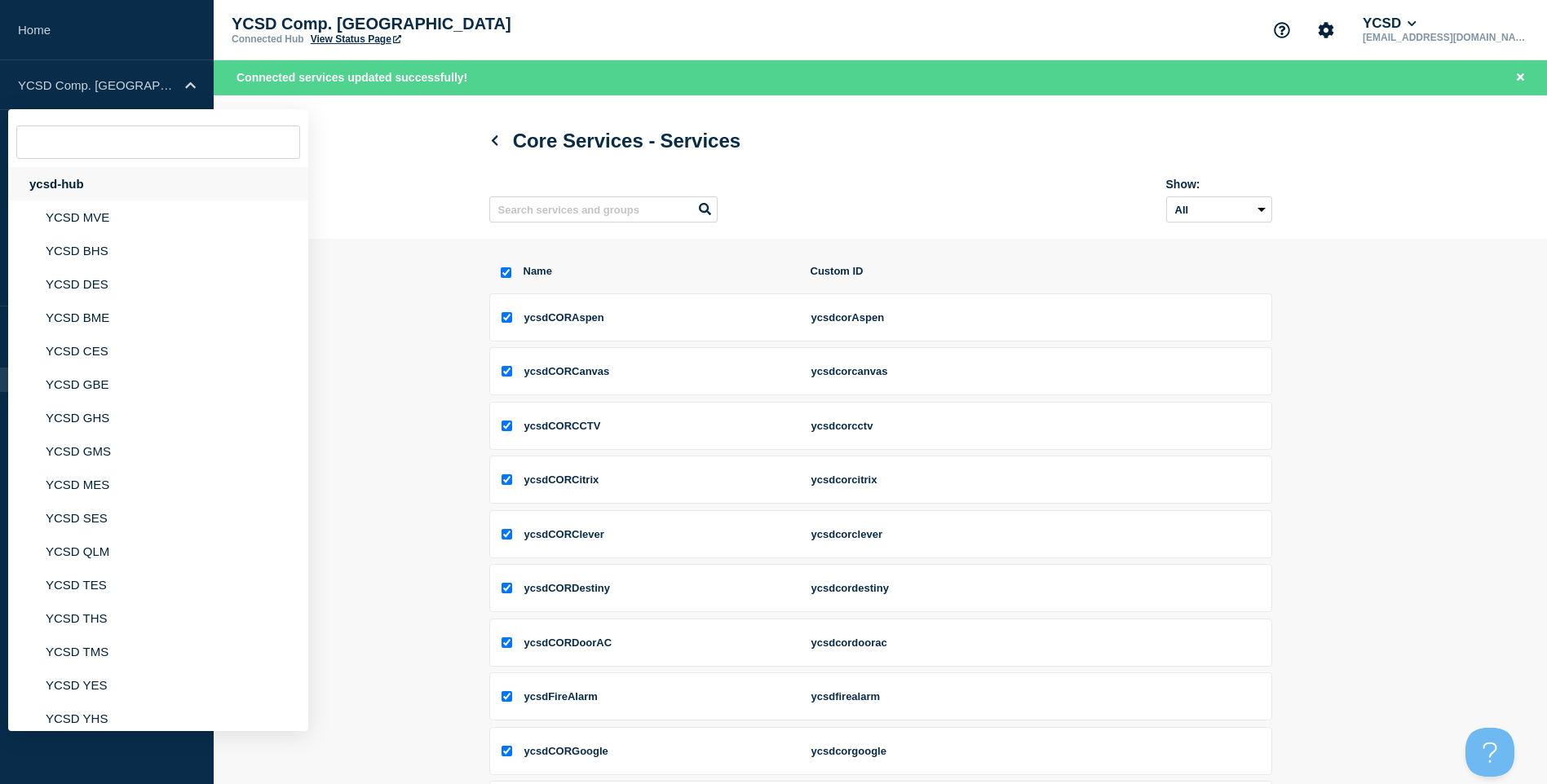
click at [76, 175] on div "ycsd-hub" at bounding box center [158, 183] width 300 height 33
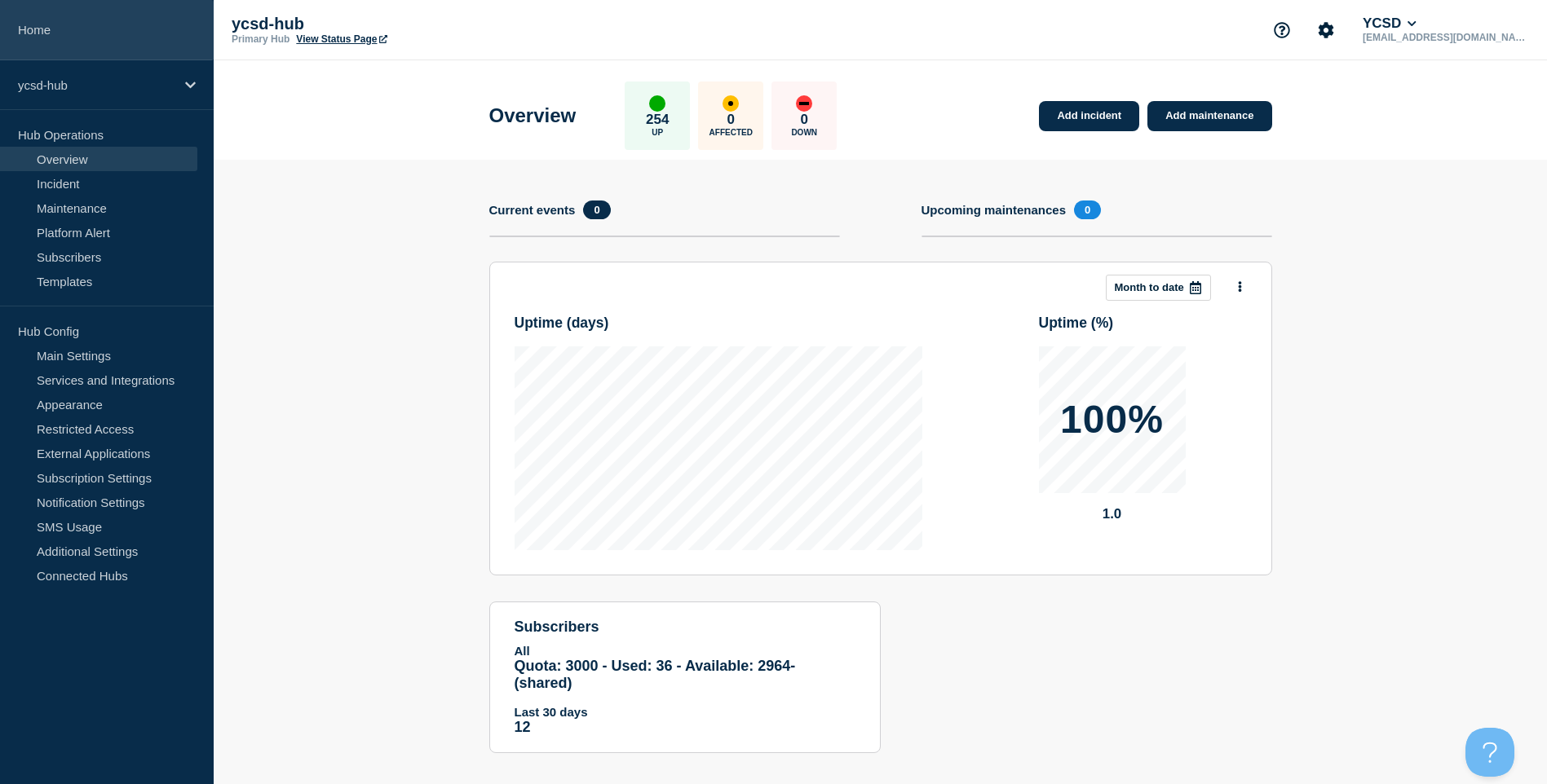
click at [100, 30] on link "Home" at bounding box center [107, 30] width 214 height 60
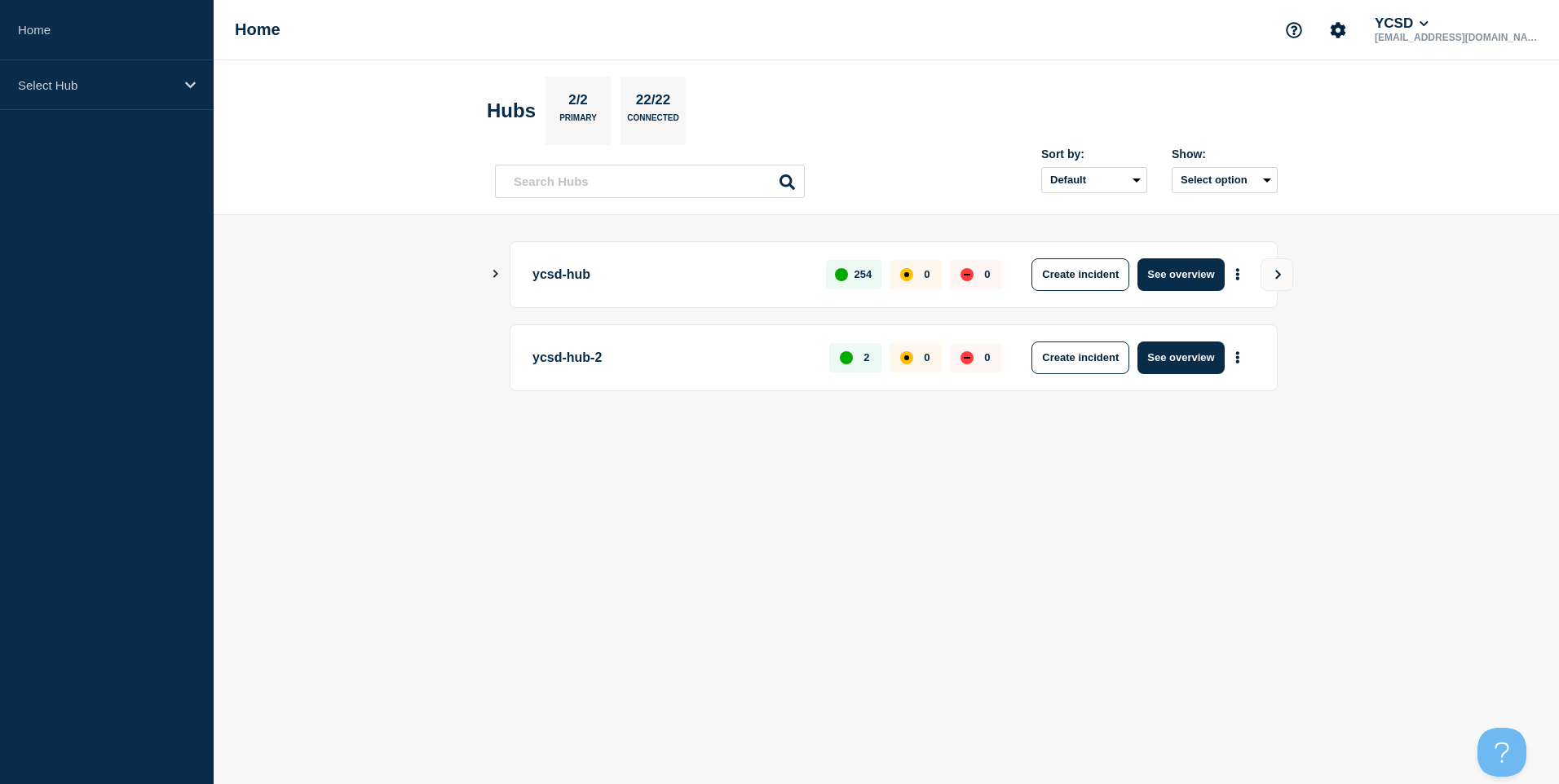
click at [499, 273] on icon "Show Connected Hubs" at bounding box center [495, 274] width 11 height 8
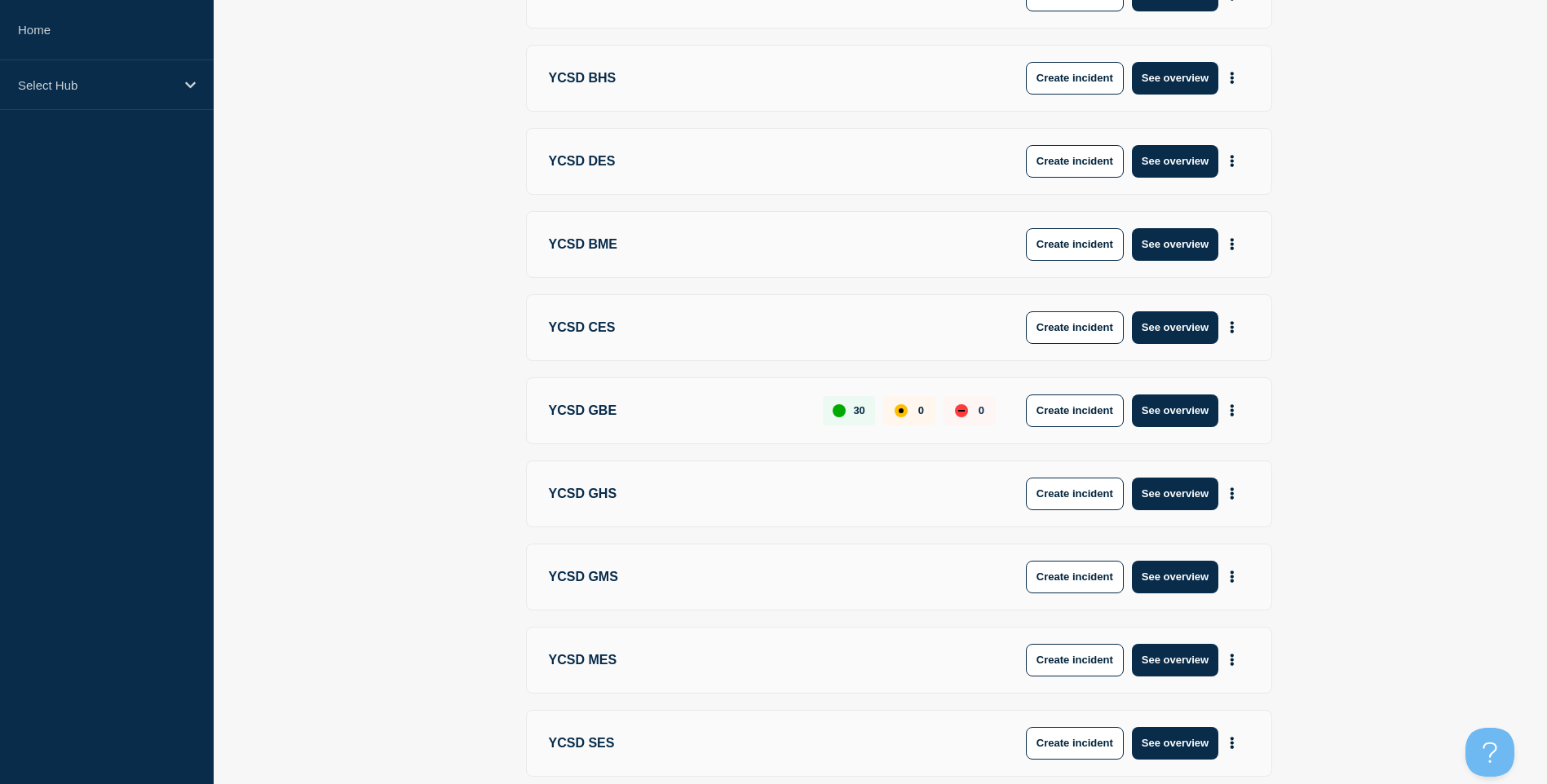
scroll to position [570, 0]
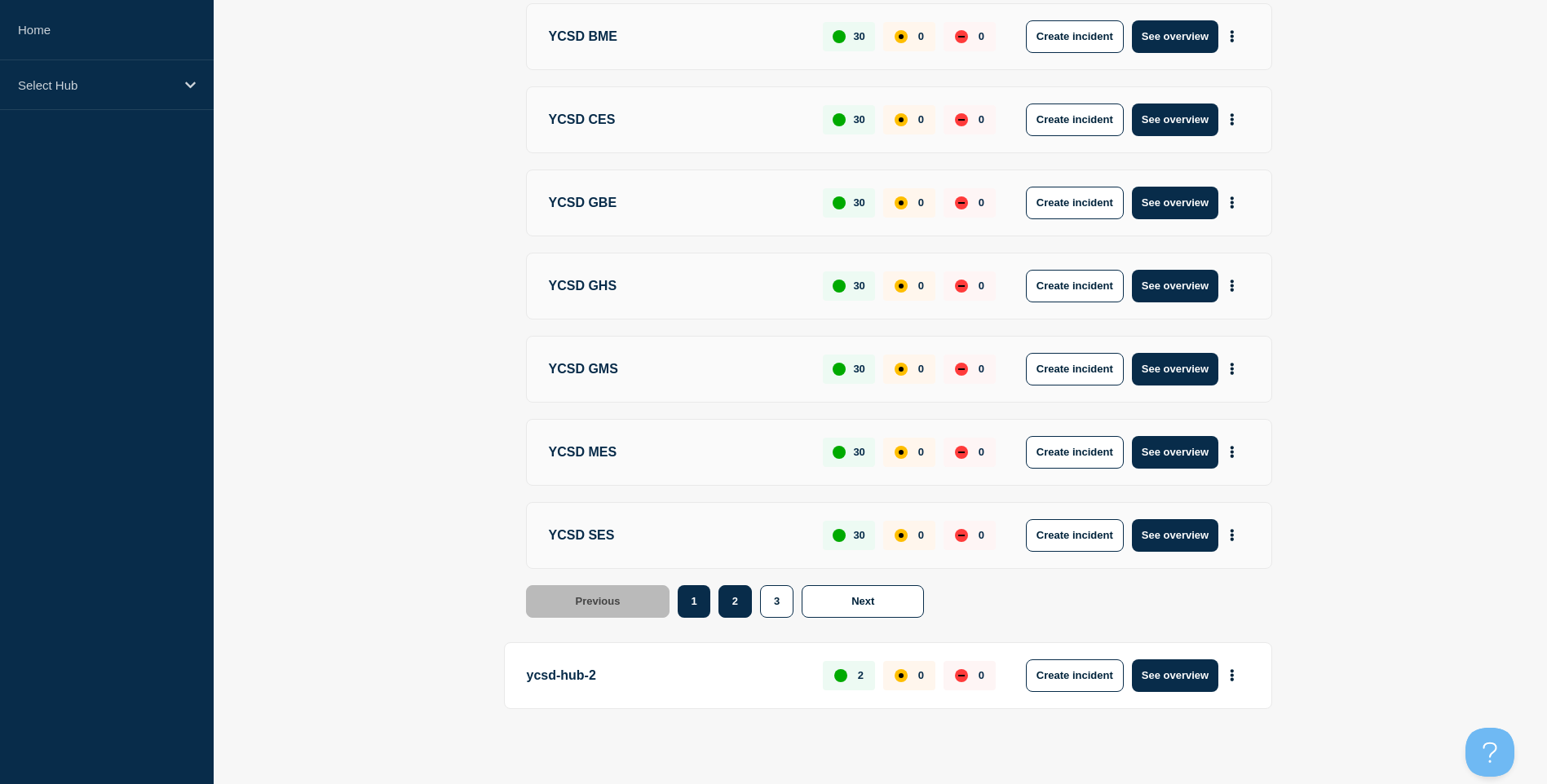
click at [748, 598] on button "2" at bounding box center [735, 601] width 33 height 33
click at [767, 605] on button "3" at bounding box center [776, 601] width 33 height 33
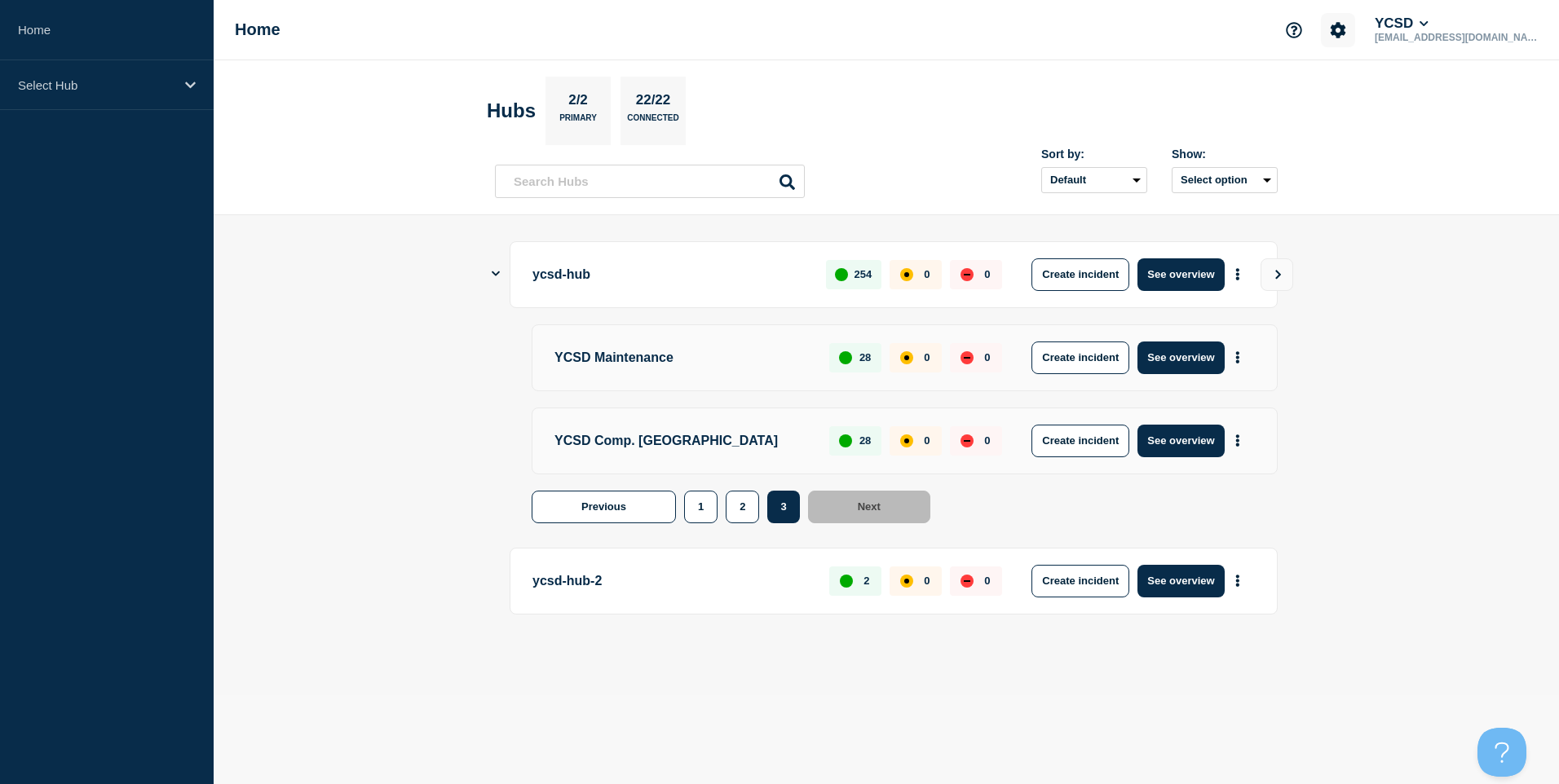
click at [1355, 20] on button "Account settings" at bounding box center [1338, 30] width 34 height 34
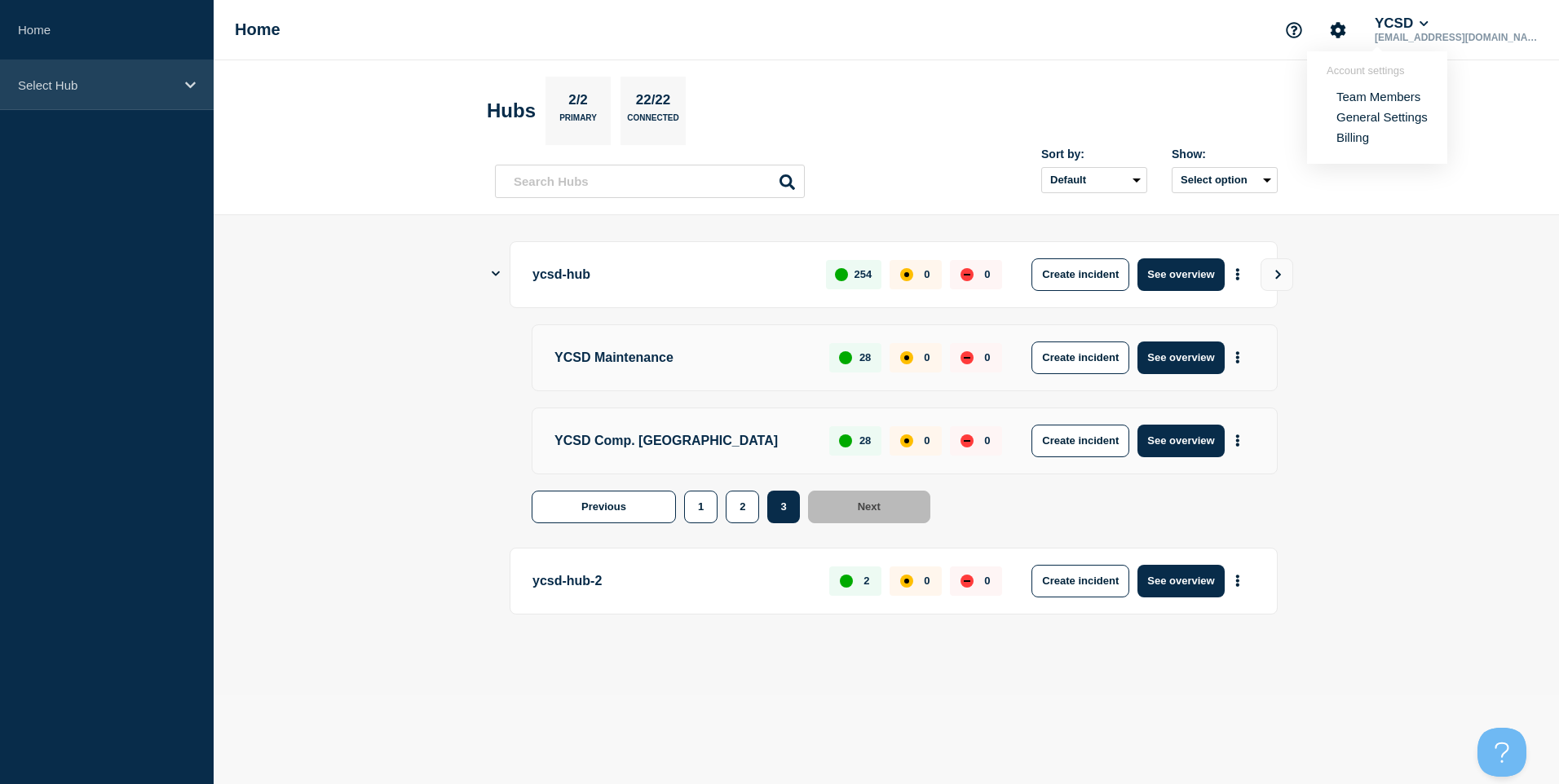
click at [103, 82] on p "Select Hub" at bounding box center [96, 85] width 157 height 14
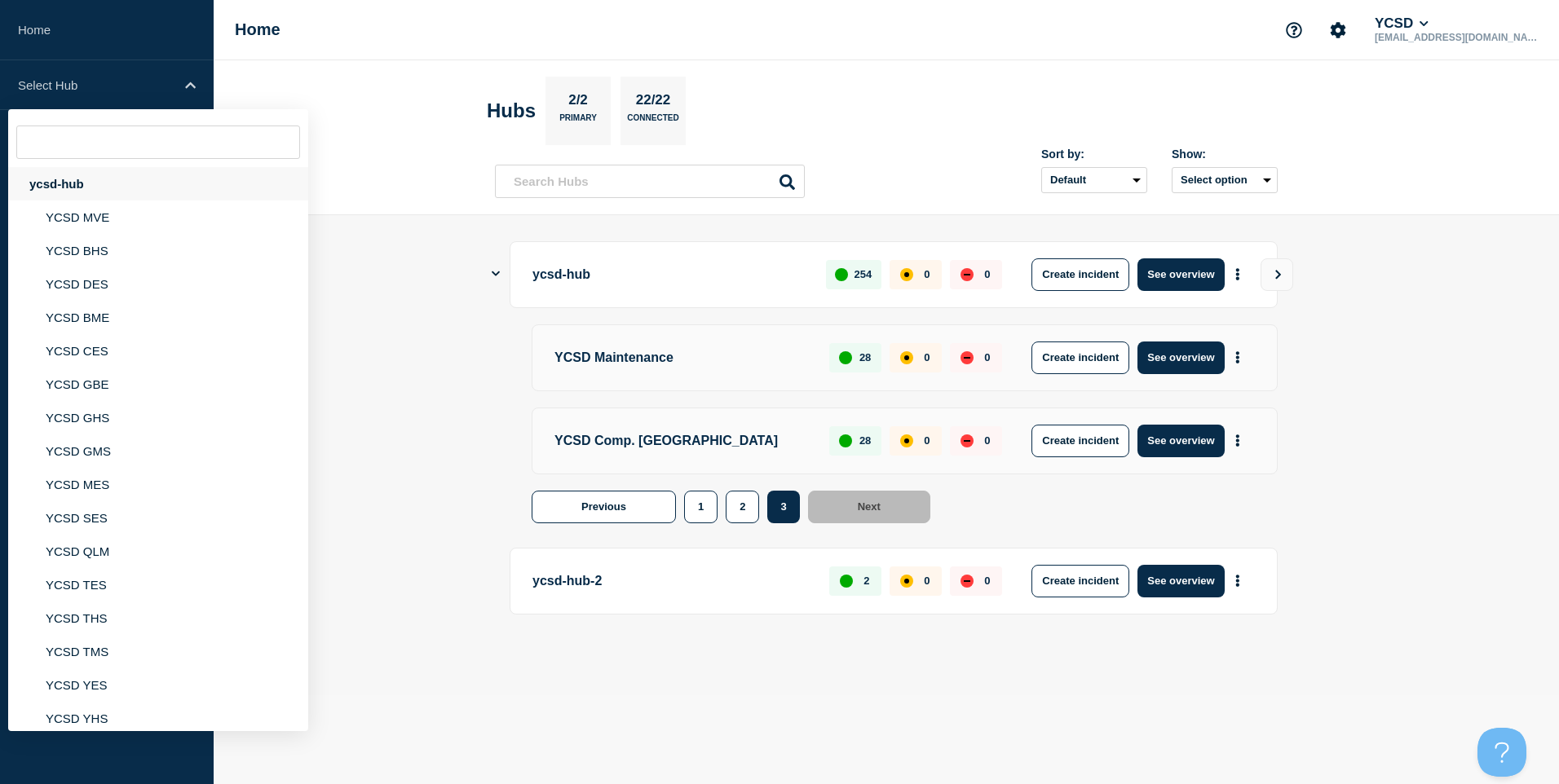
click at [126, 191] on div "ycsd-hub" at bounding box center [158, 183] width 300 height 33
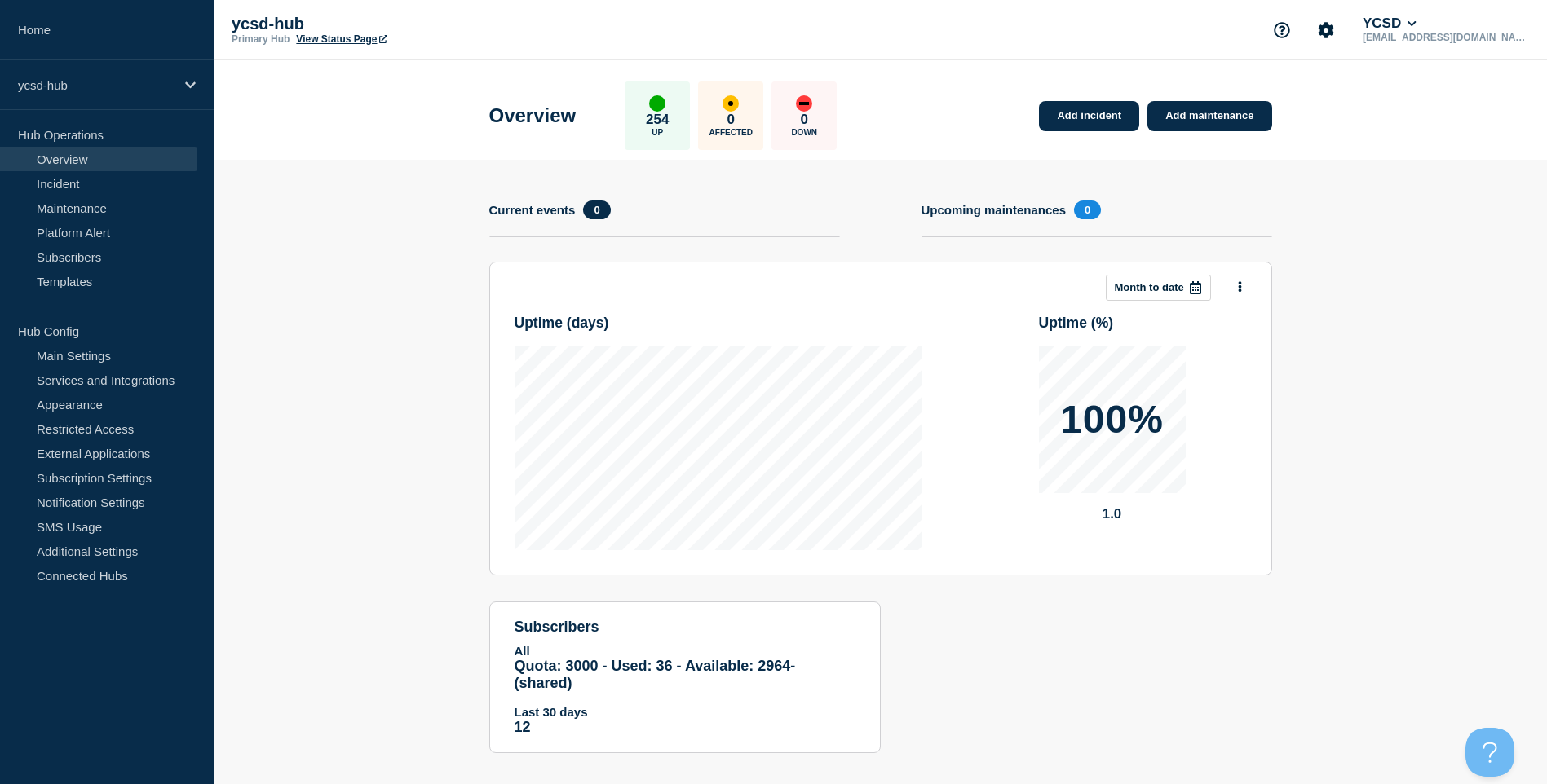
click at [313, 45] on div "ycsd-hub Primary Hub View Status Page YCSD jmcgrath@ycsd.york.va.us" at bounding box center [880, 30] width 1333 height 60
click at [324, 38] on link "View Status Page" at bounding box center [341, 38] width 91 height 11
drag, startPoint x: 107, startPoint y: 64, endPoint x: 110, endPoint y: 73, distance: 9.5
click at [107, 64] on div "ycsd-hub" at bounding box center [107, 85] width 214 height 50
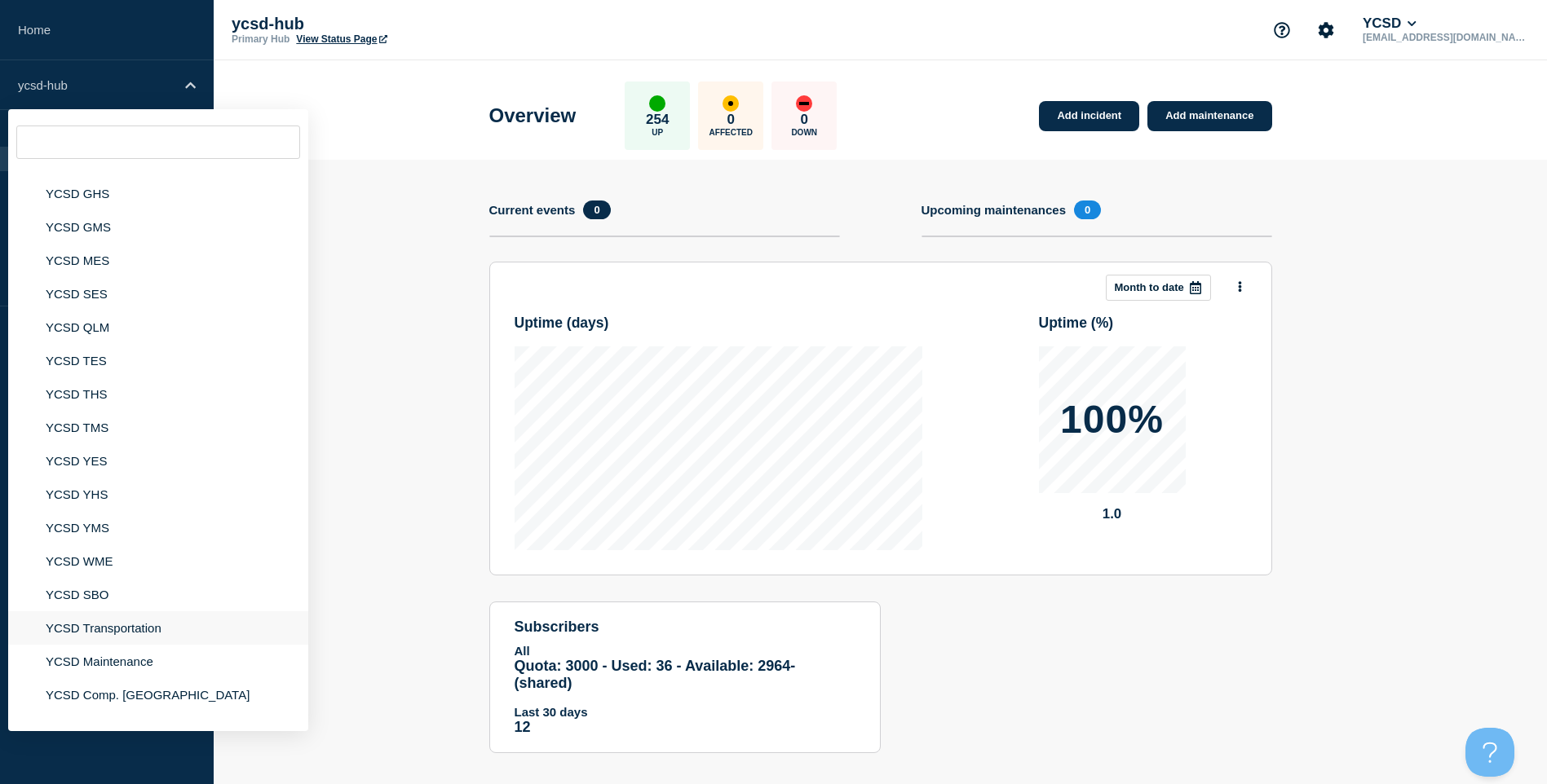
scroll to position [246, 0]
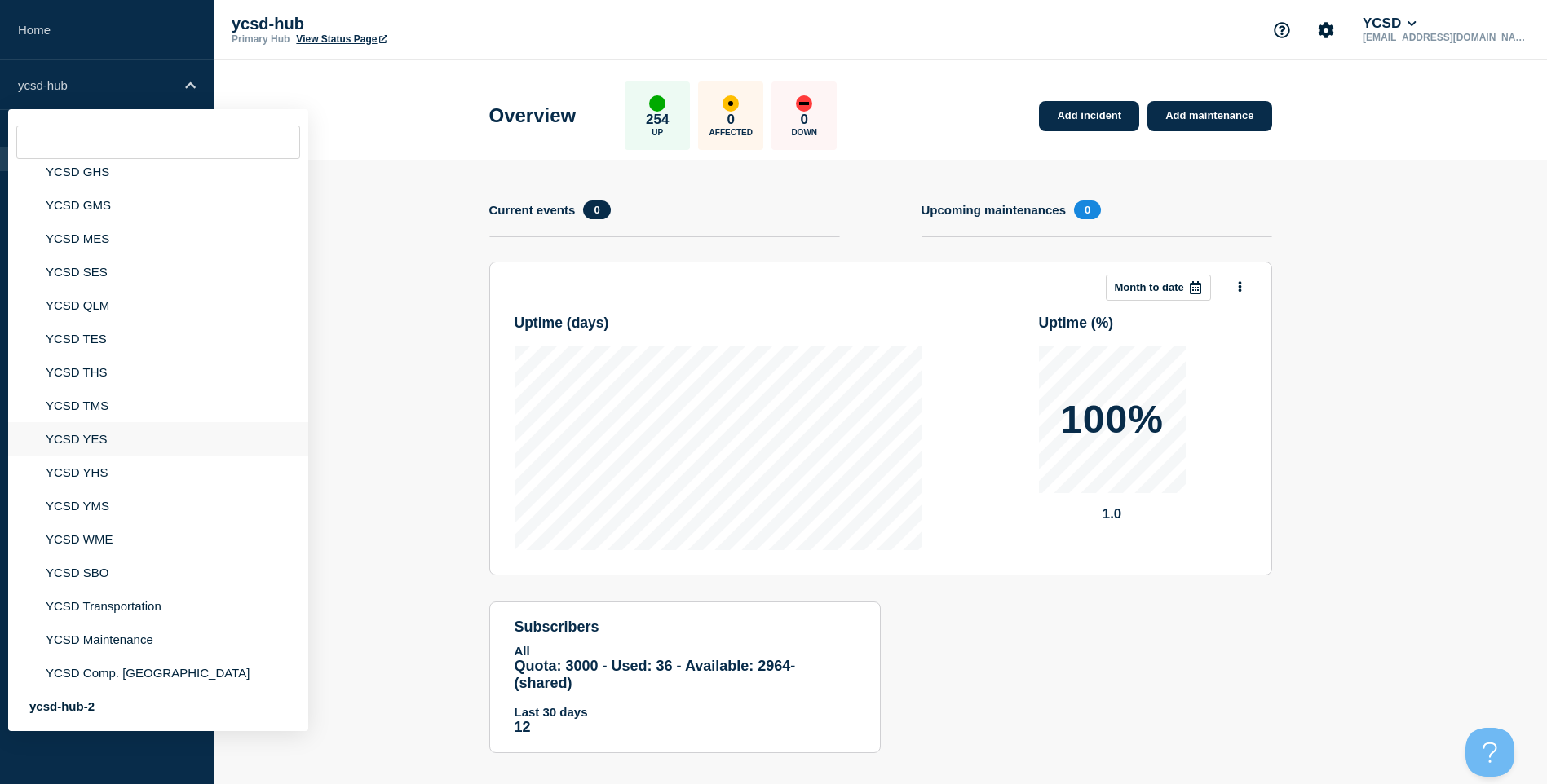
click at [105, 441] on li "YCSD YES" at bounding box center [158, 438] width 300 height 33
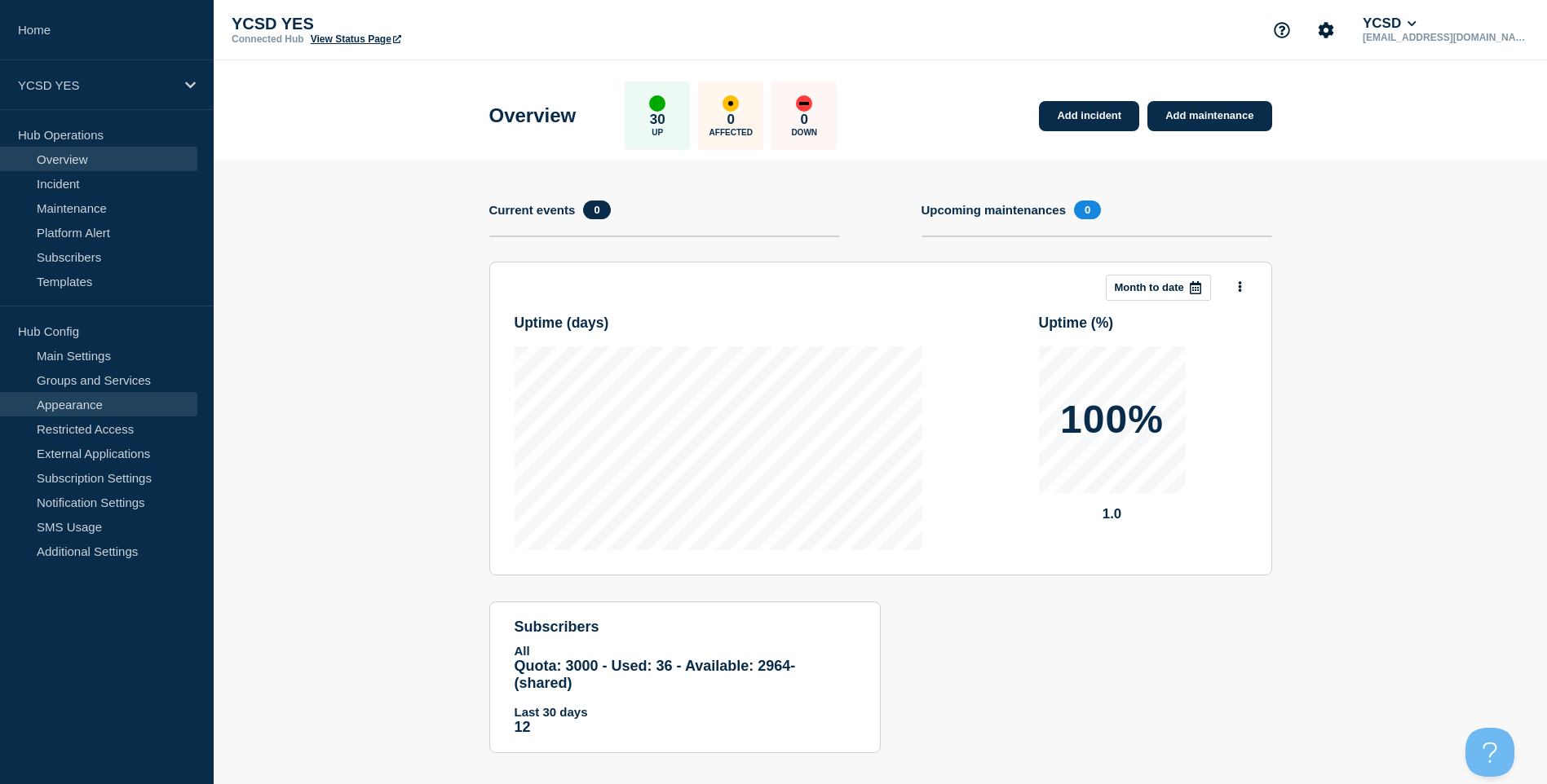
click at [100, 411] on link "Appearance" at bounding box center [98, 404] width 197 height 24
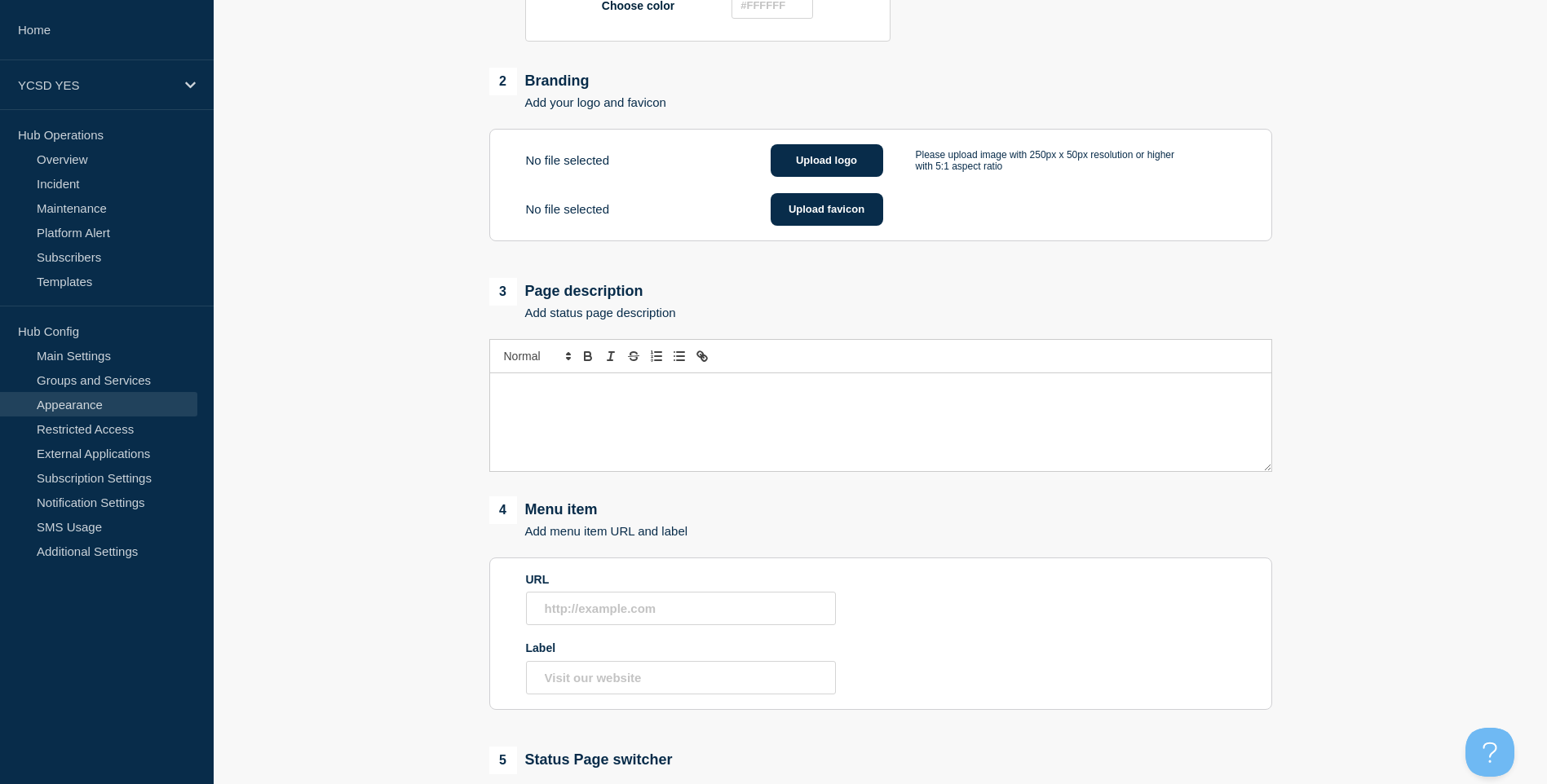
scroll to position [803, 0]
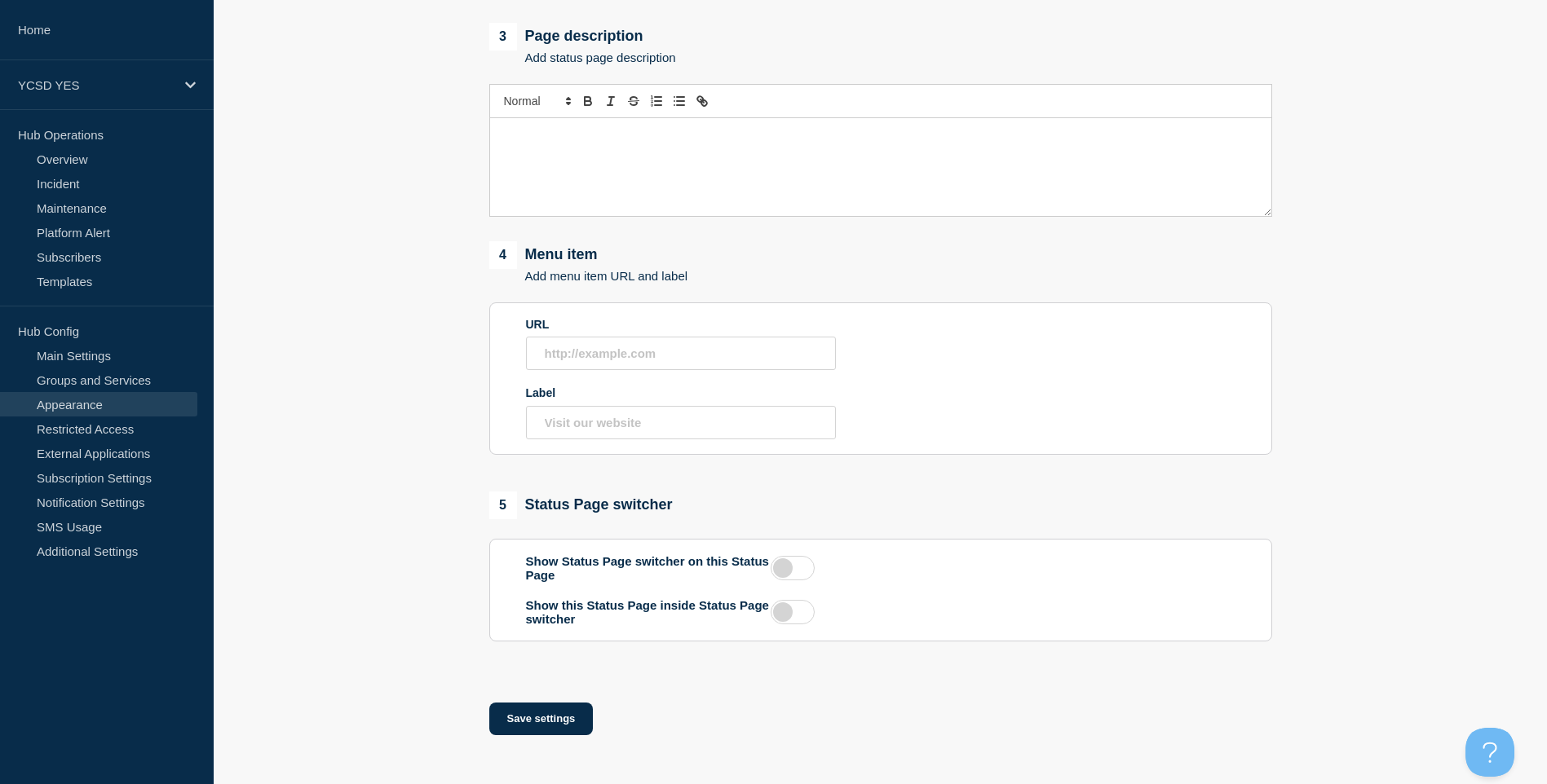
click at [787, 566] on label at bounding box center [792, 568] width 44 height 24
click at [0, 0] on input "checkbox" at bounding box center [0, 0] width 0 height 0
click at [792, 623] on label at bounding box center [792, 612] width 44 height 24
click at [0, 0] on input "checkbox" at bounding box center [0, 0] width 0 height 0
click at [569, 721] on button "Save settings" at bounding box center [542, 718] width 104 height 33
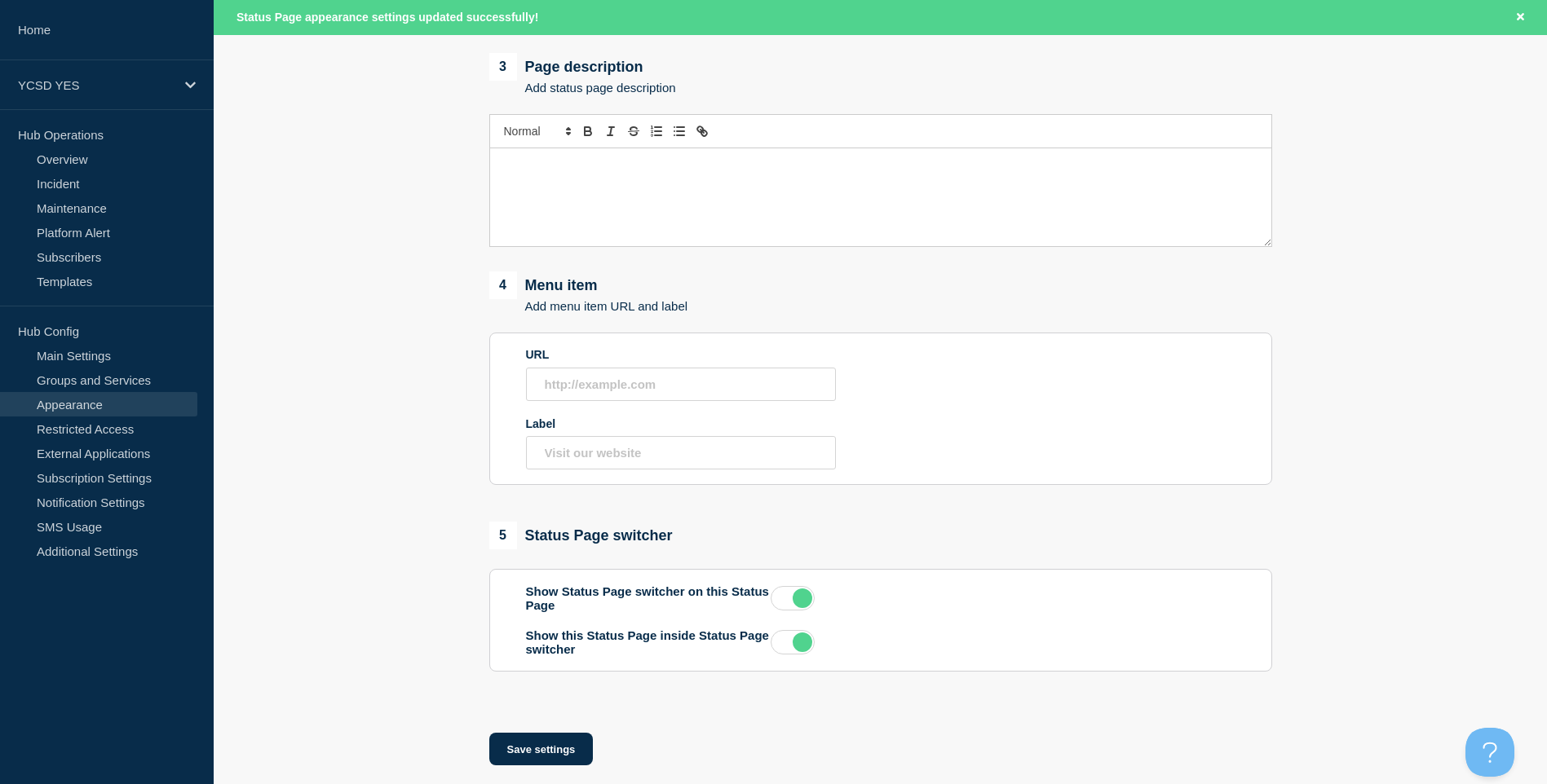
scroll to position [837, 0]
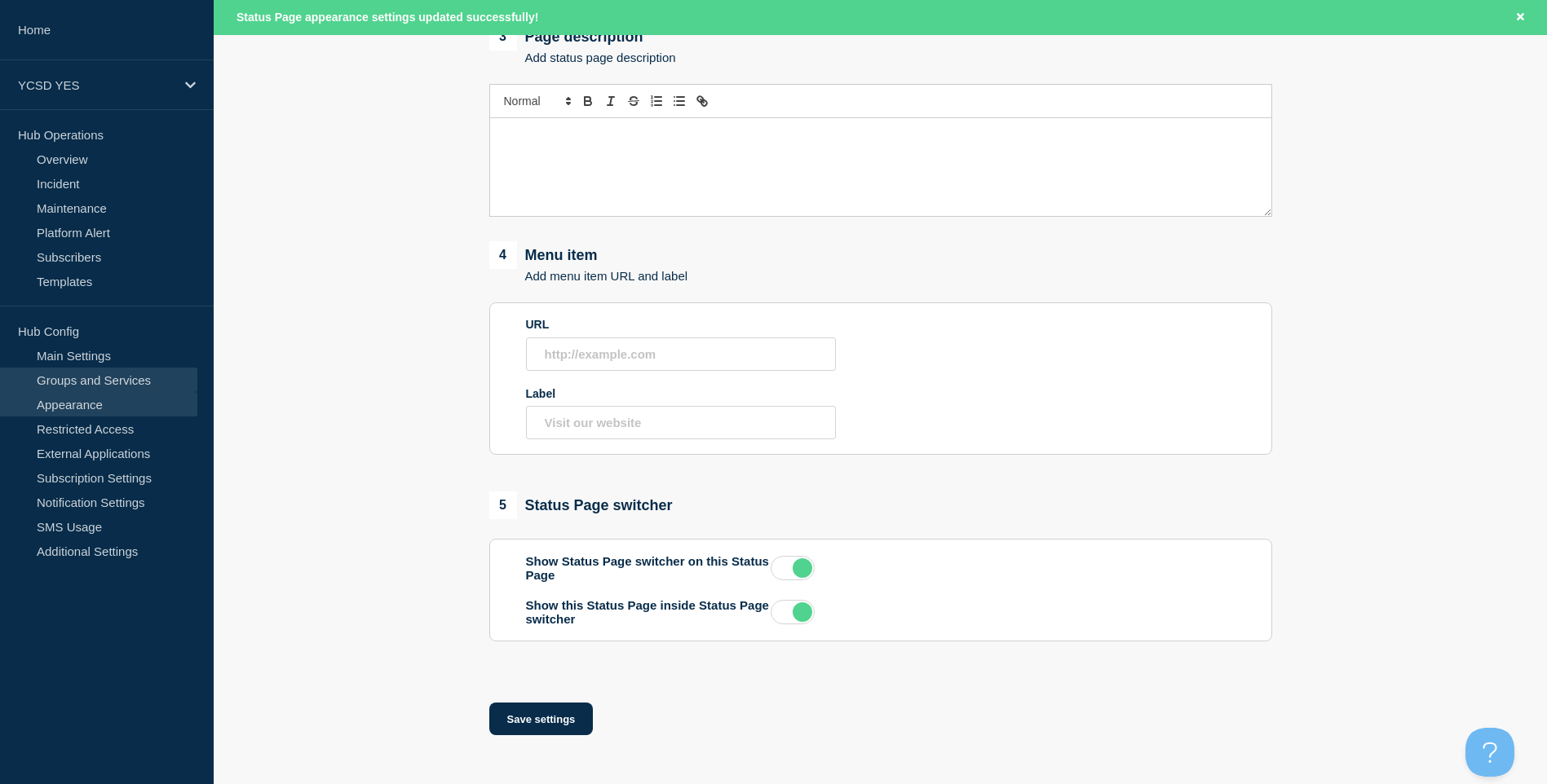
click at [111, 383] on link "Groups and Services" at bounding box center [98, 380] width 197 height 24
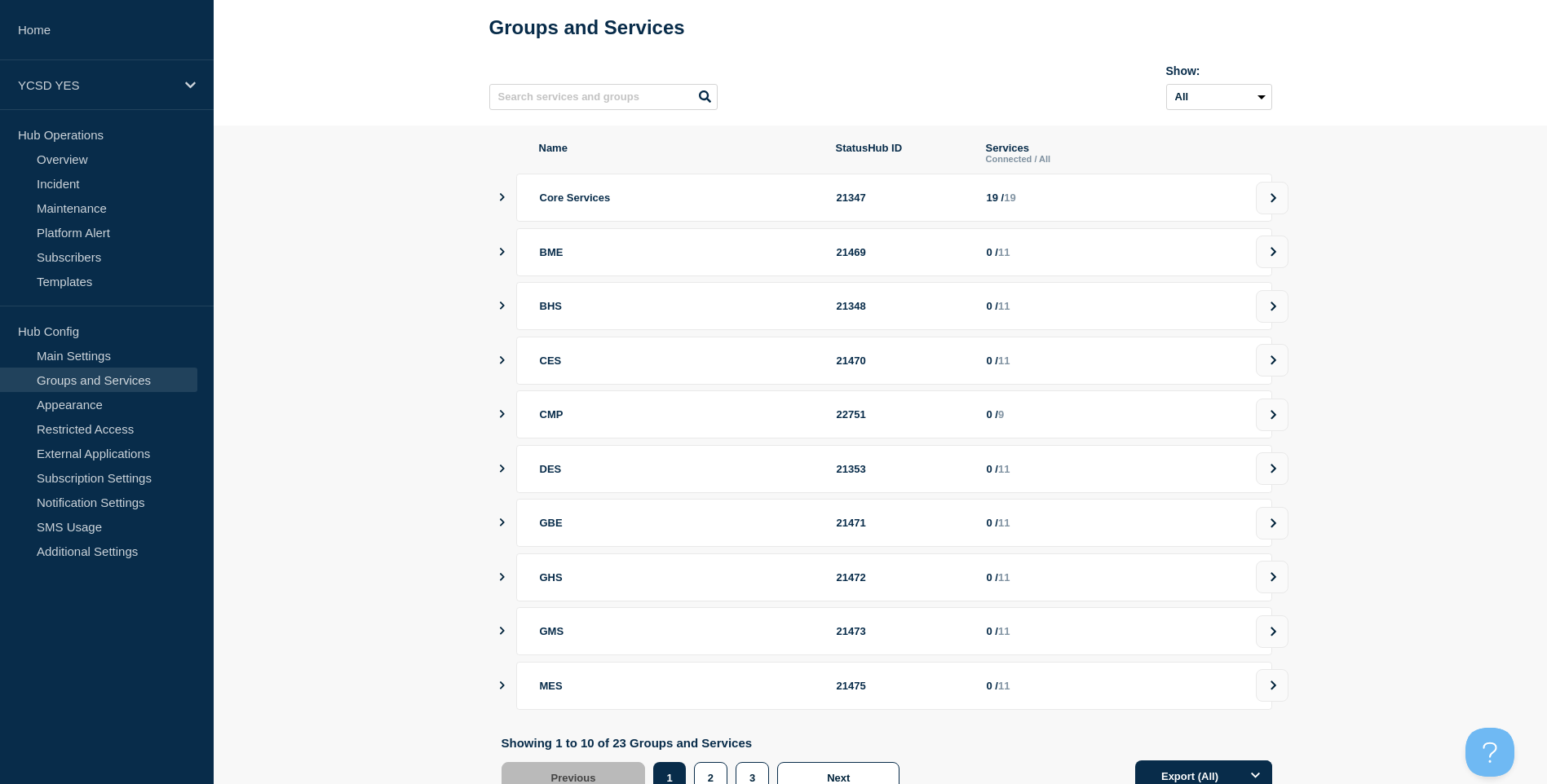
scroll to position [147, 0]
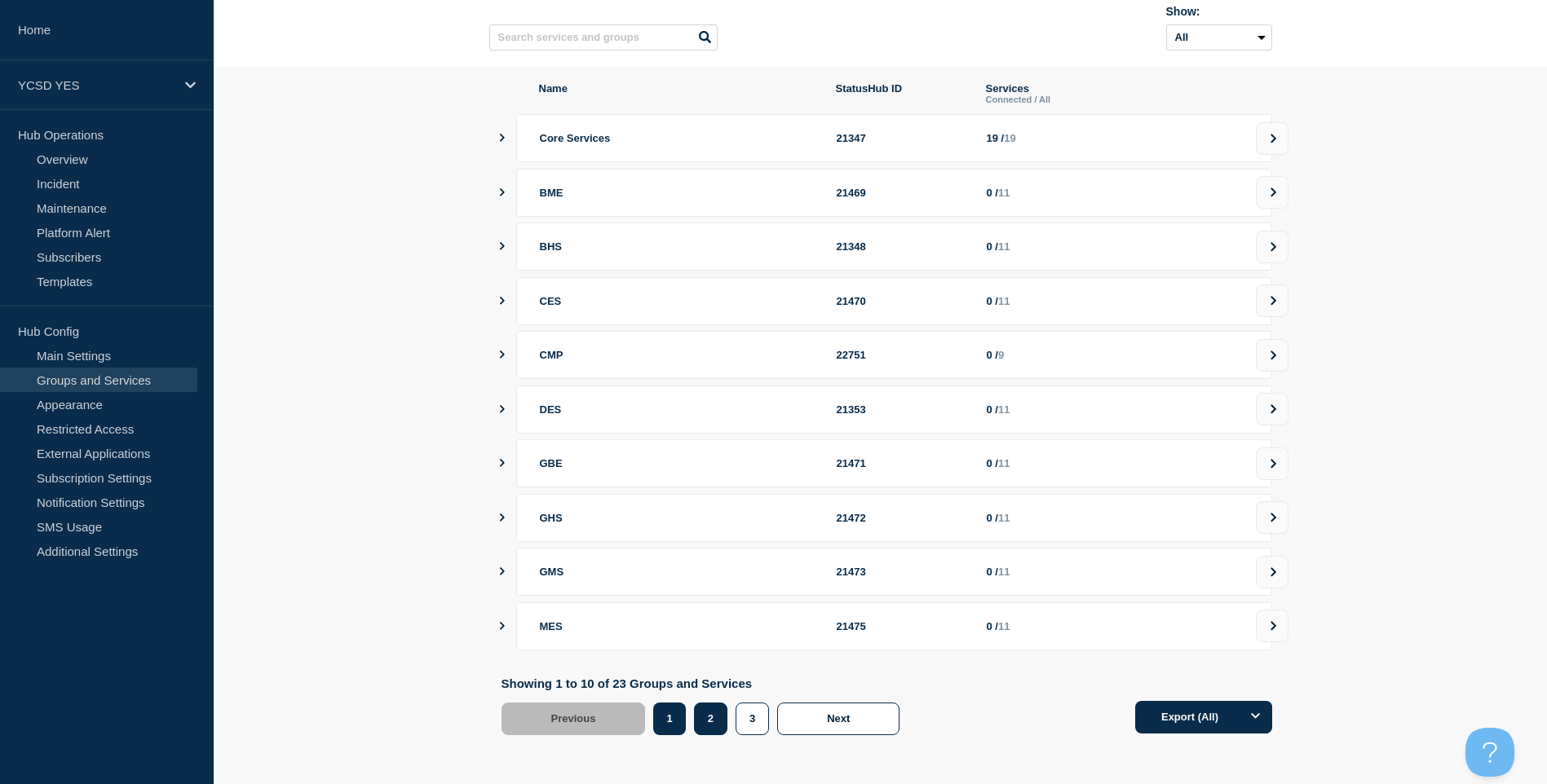
click at [717, 725] on button "2" at bounding box center [711, 718] width 33 height 33
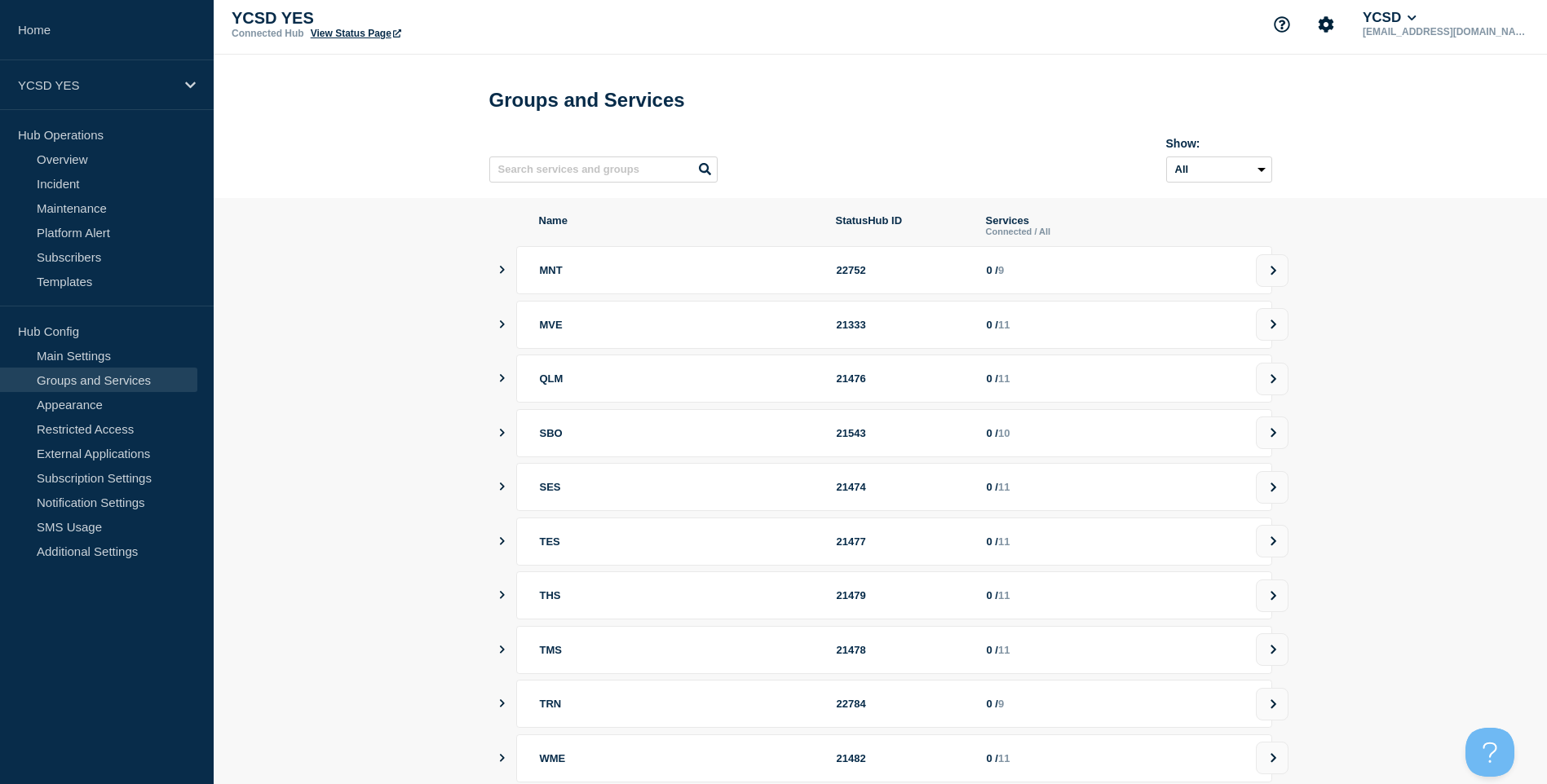
scroll to position [147, 0]
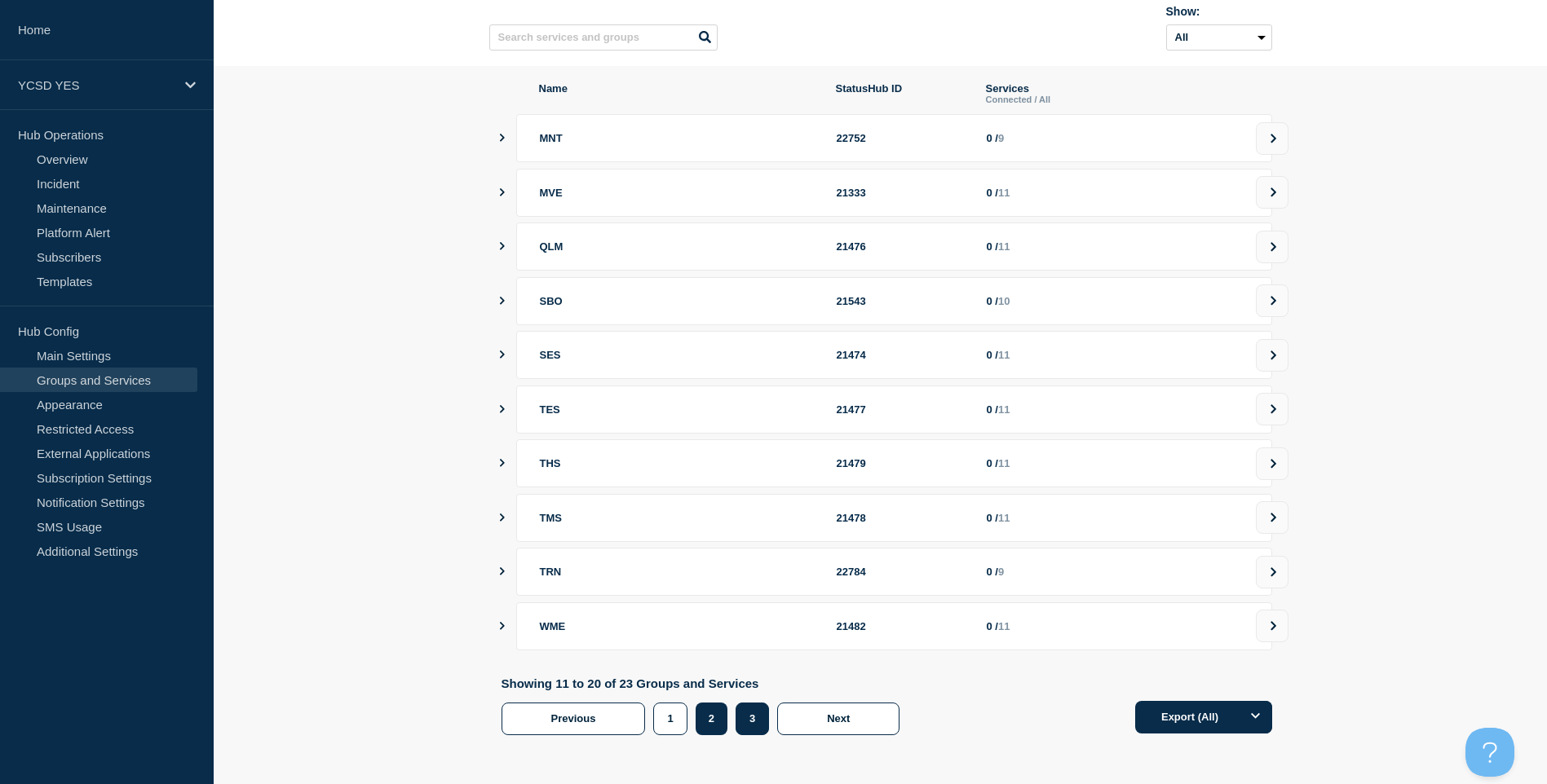
click at [743, 705] on button "3" at bounding box center [752, 718] width 33 height 33
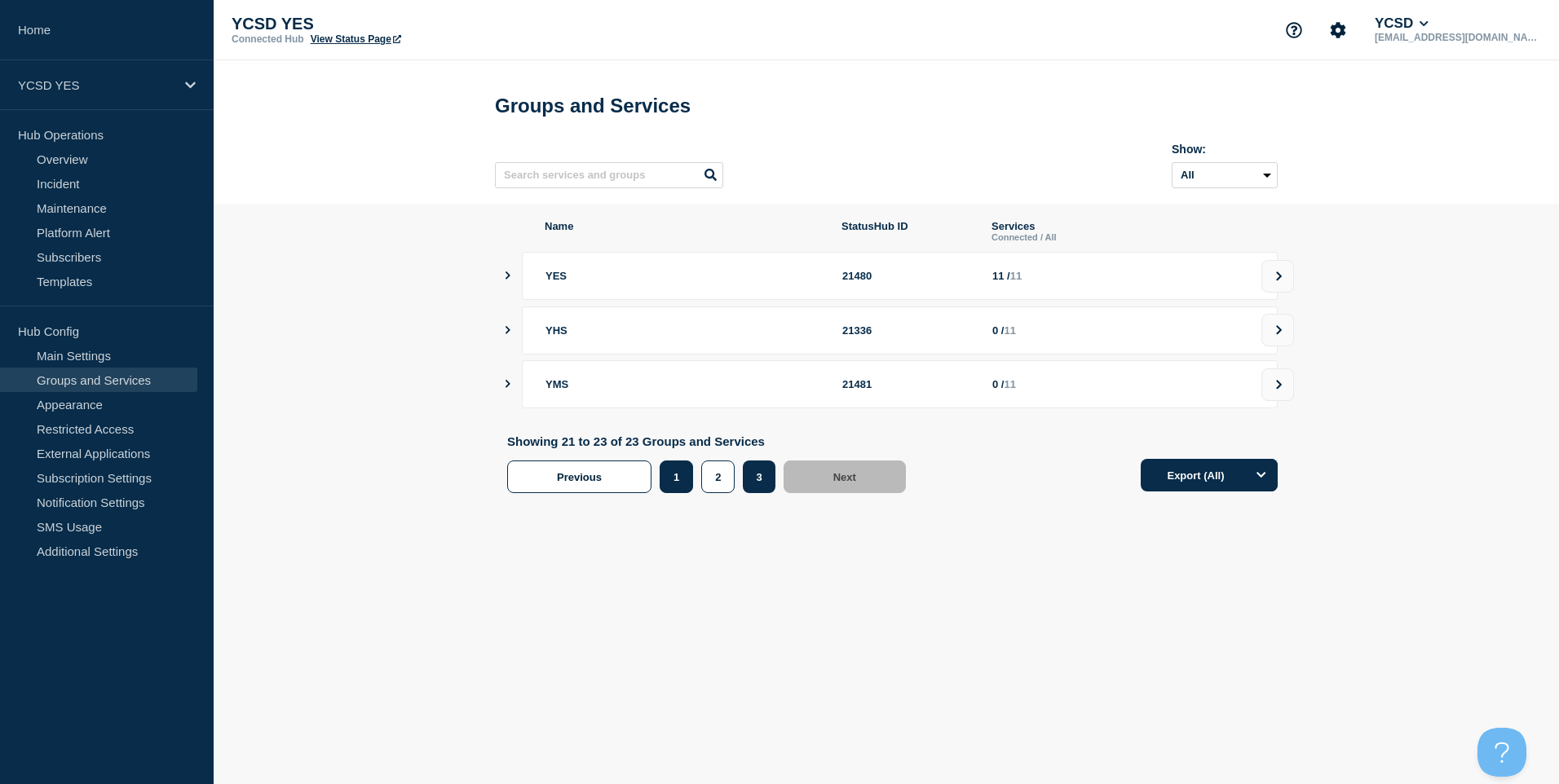
click at [692, 472] on div "1" at bounding box center [681, 476] width 42 height 33
click at [685, 482] on button "1" at bounding box center [676, 476] width 33 height 33
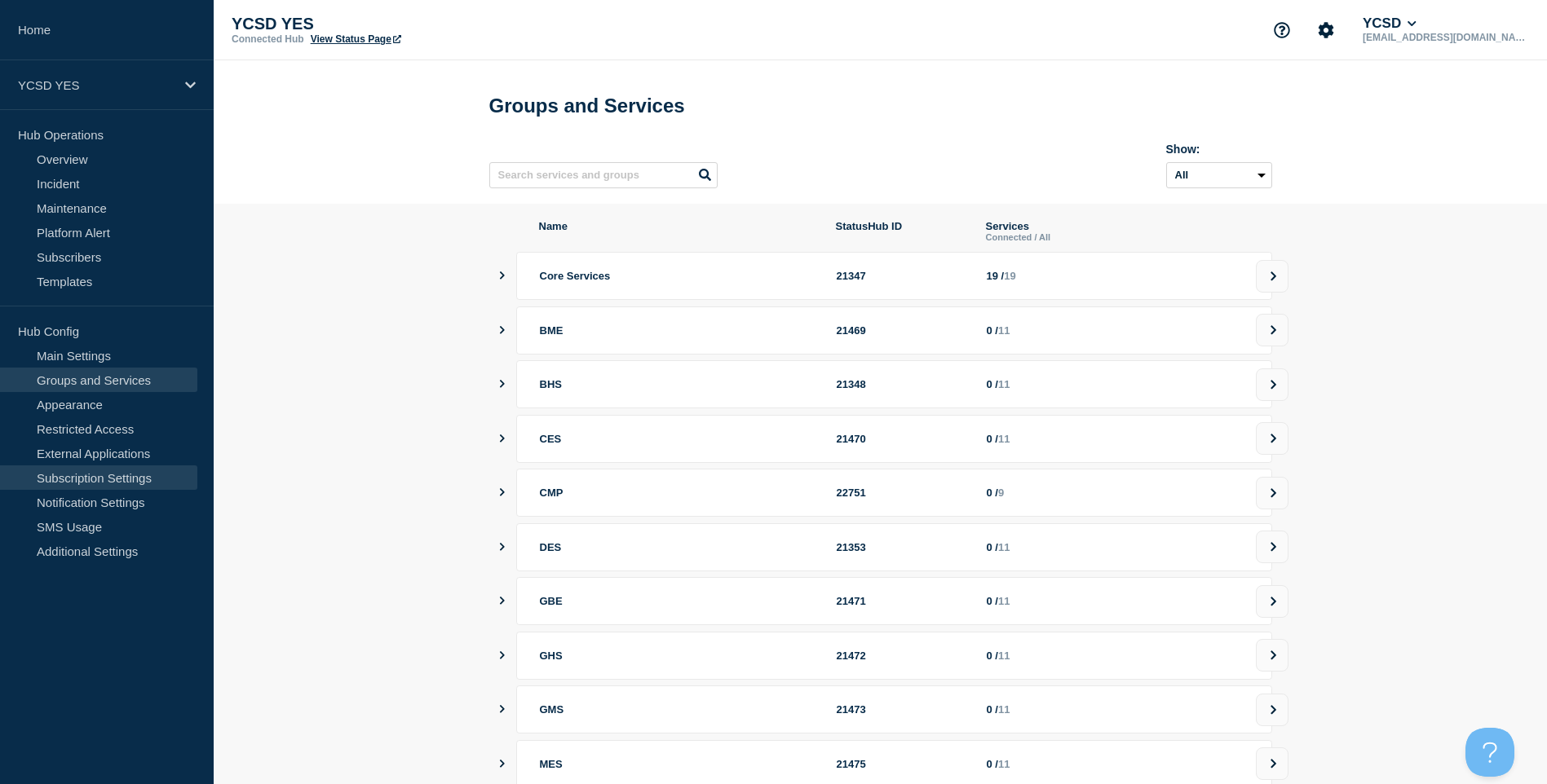
click at [109, 481] on link "Subscription Settings" at bounding box center [98, 477] width 197 height 24
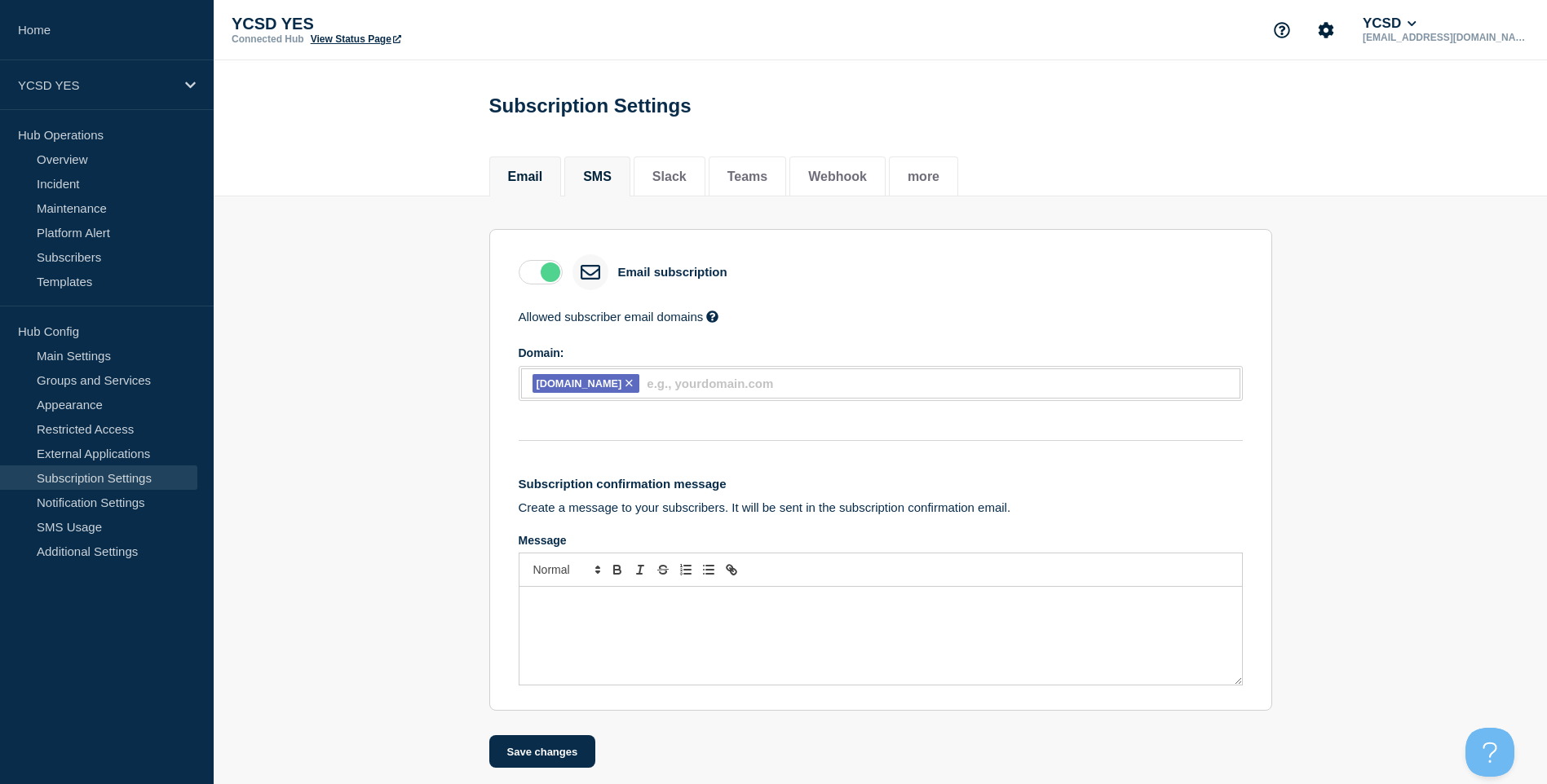
click at [626, 182] on li "SMS" at bounding box center [598, 177] width 66 height 40
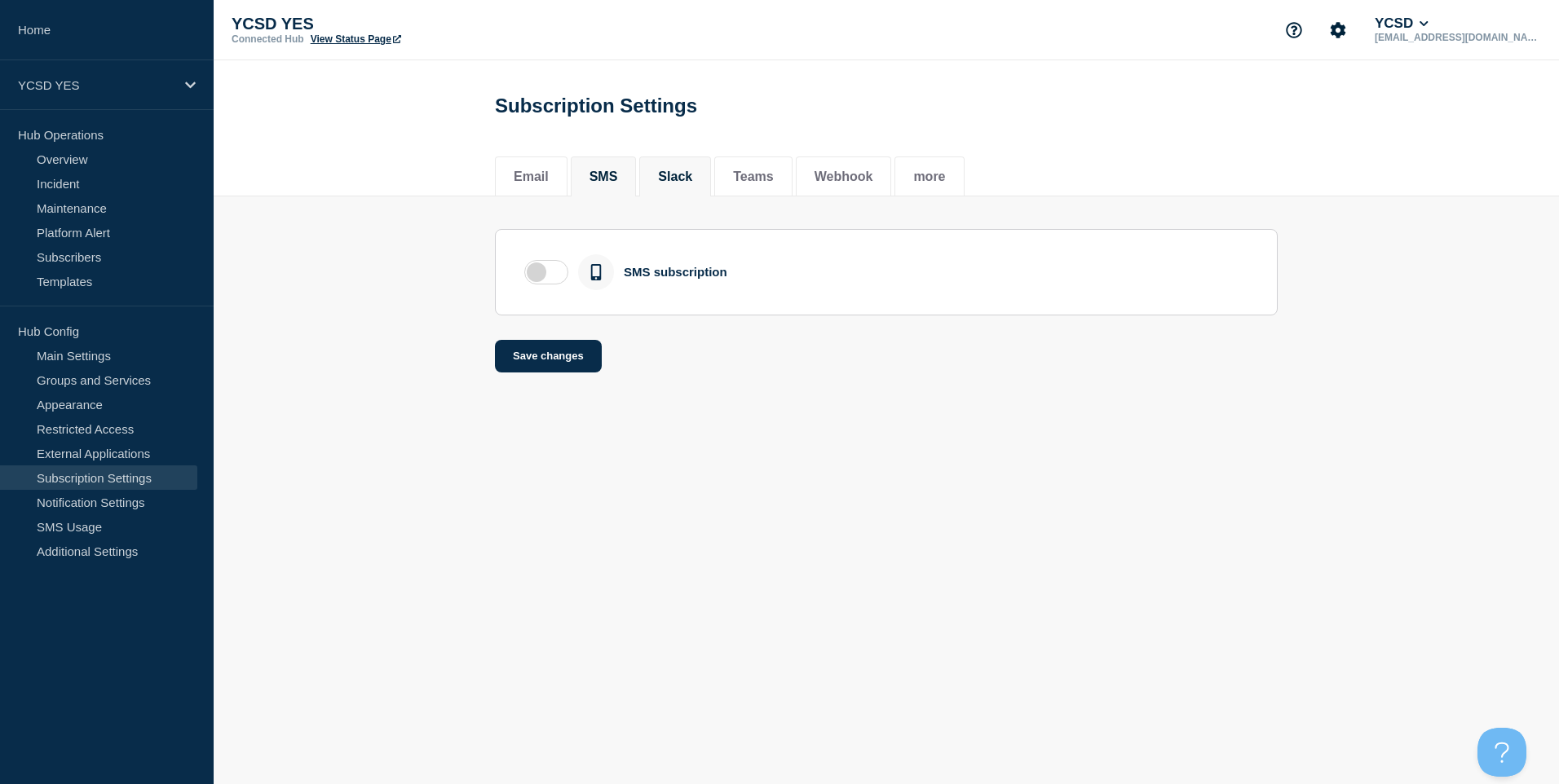
drag, startPoint x: 664, startPoint y: 184, endPoint x: 673, endPoint y: 184, distance: 9.0
click at [665, 184] on li "Slack" at bounding box center [676, 177] width 72 height 40
click at [736, 183] on li "Teams" at bounding box center [754, 177] width 78 height 40
click at [853, 182] on button "Webhook" at bounding box center [843, 177] width 59 height 15
click at [122, 365] on link "Main Settings" at bounding box center [98, 356] width 197 height 24
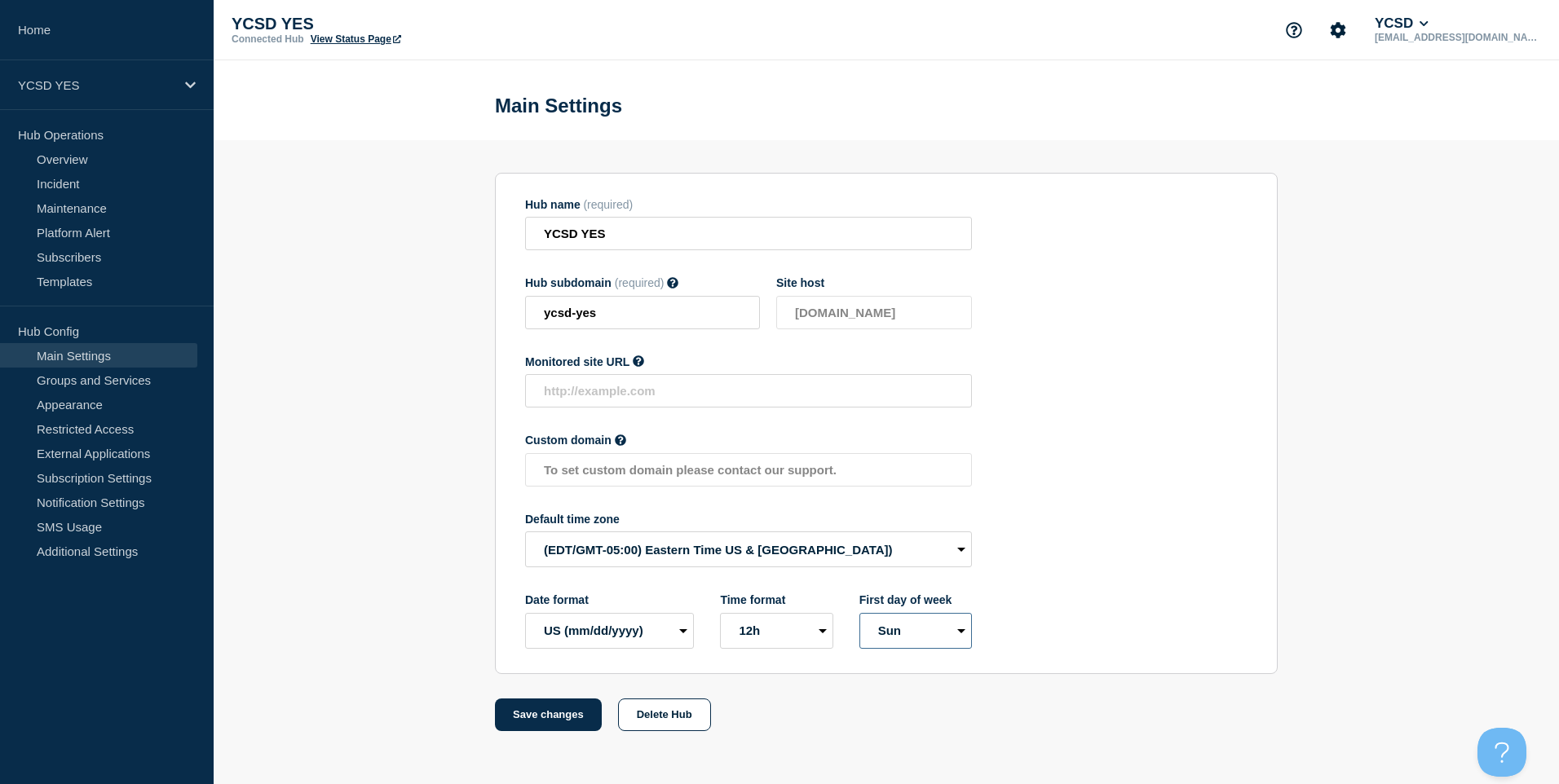
click at [961, 632] on select "Mon Sun" at bounding box center [915, 631] width 113 height 36
select select "true"
click at [859, 616] on select "Mon Sun" at bounding box center [915, 631] width 113 height 36
click at [530, 716] on button "Save changes" at bounding box center [548, 714] width 107 height 33
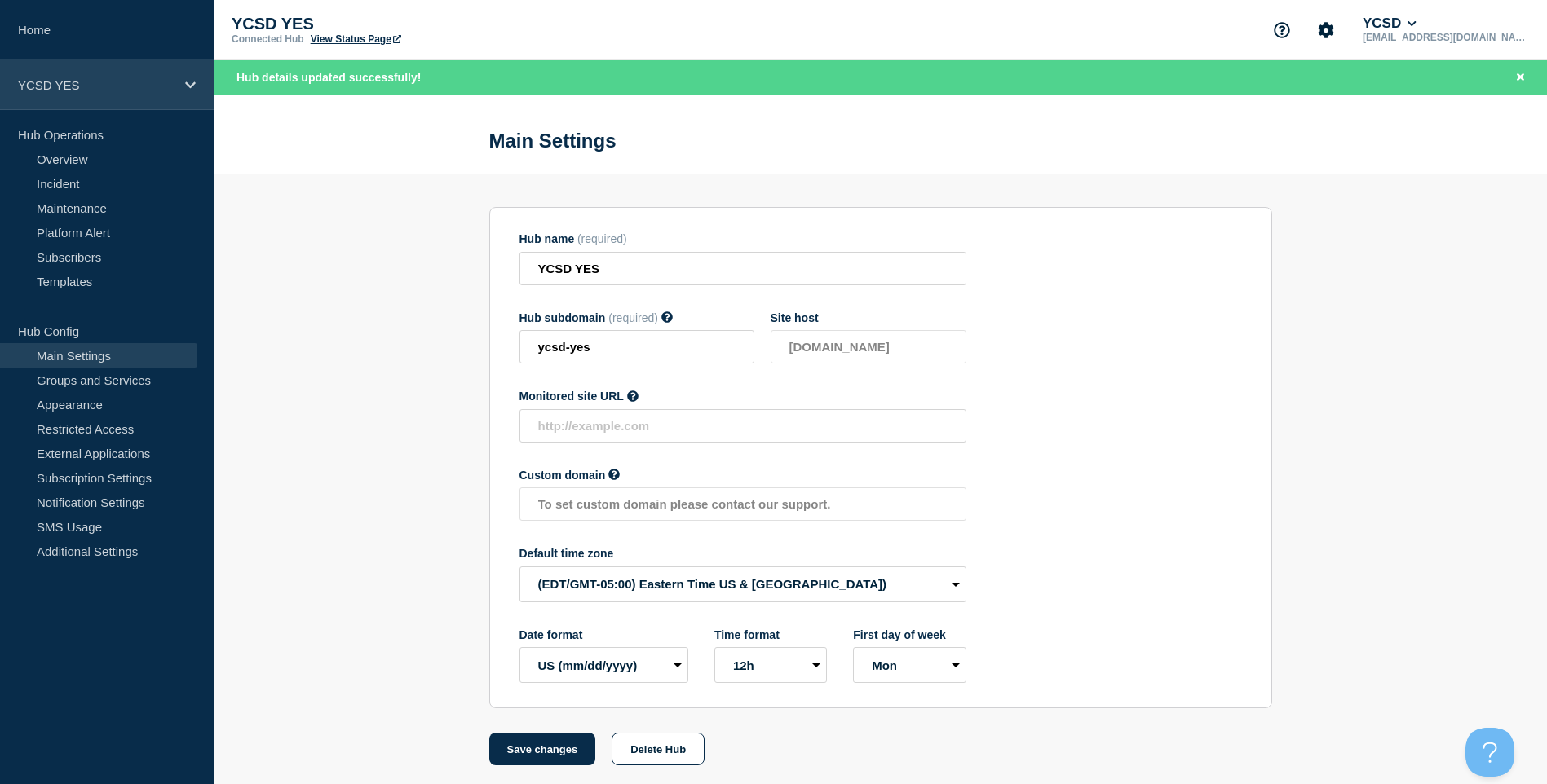
click at [135, 85] on p "YCSD YES" at bounding box center [96, 85] width 157 height 14
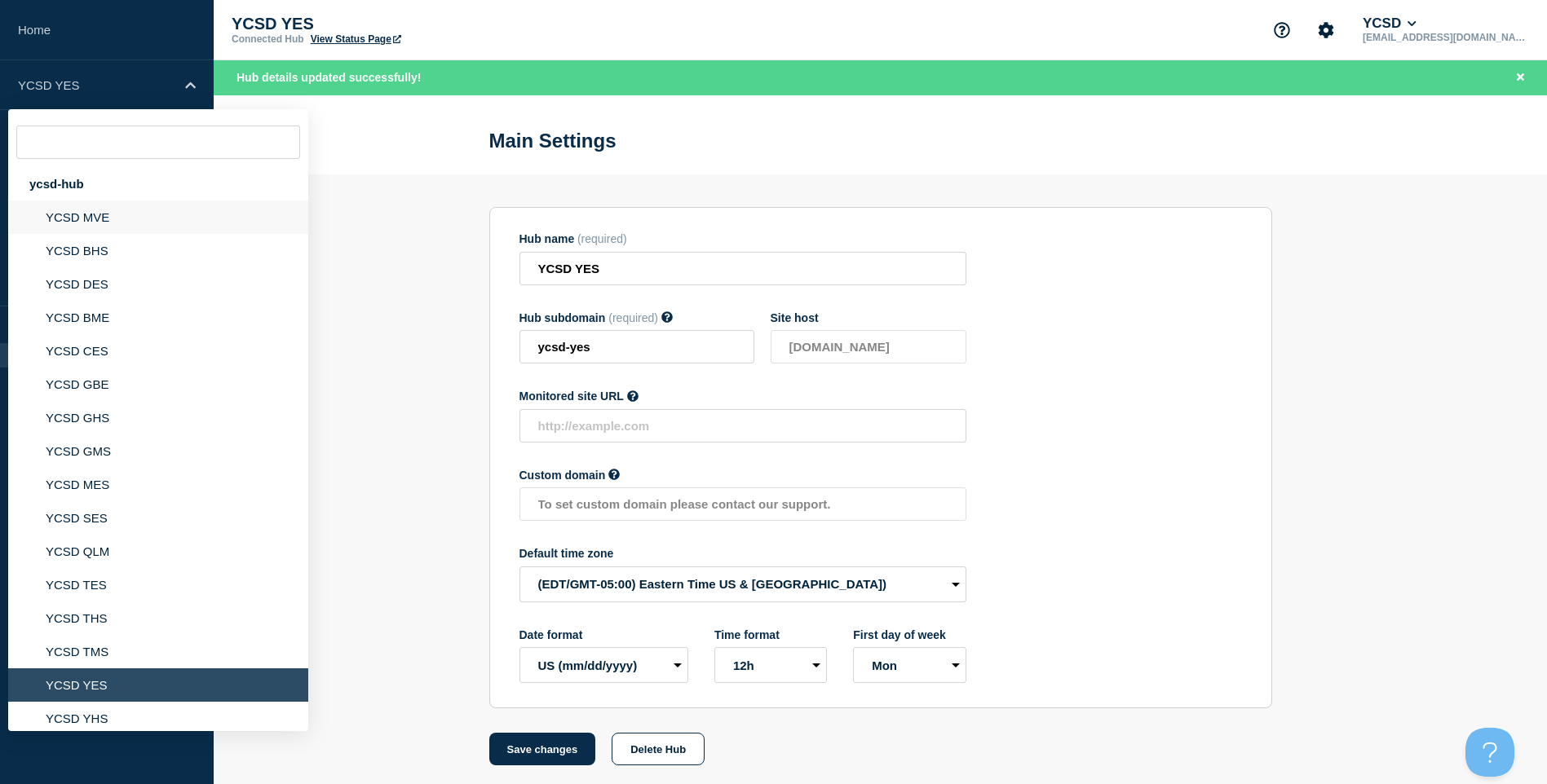
click at [147, 202] on li "YCSD MVE" at bounding box center [158, 217] width 300 height 33
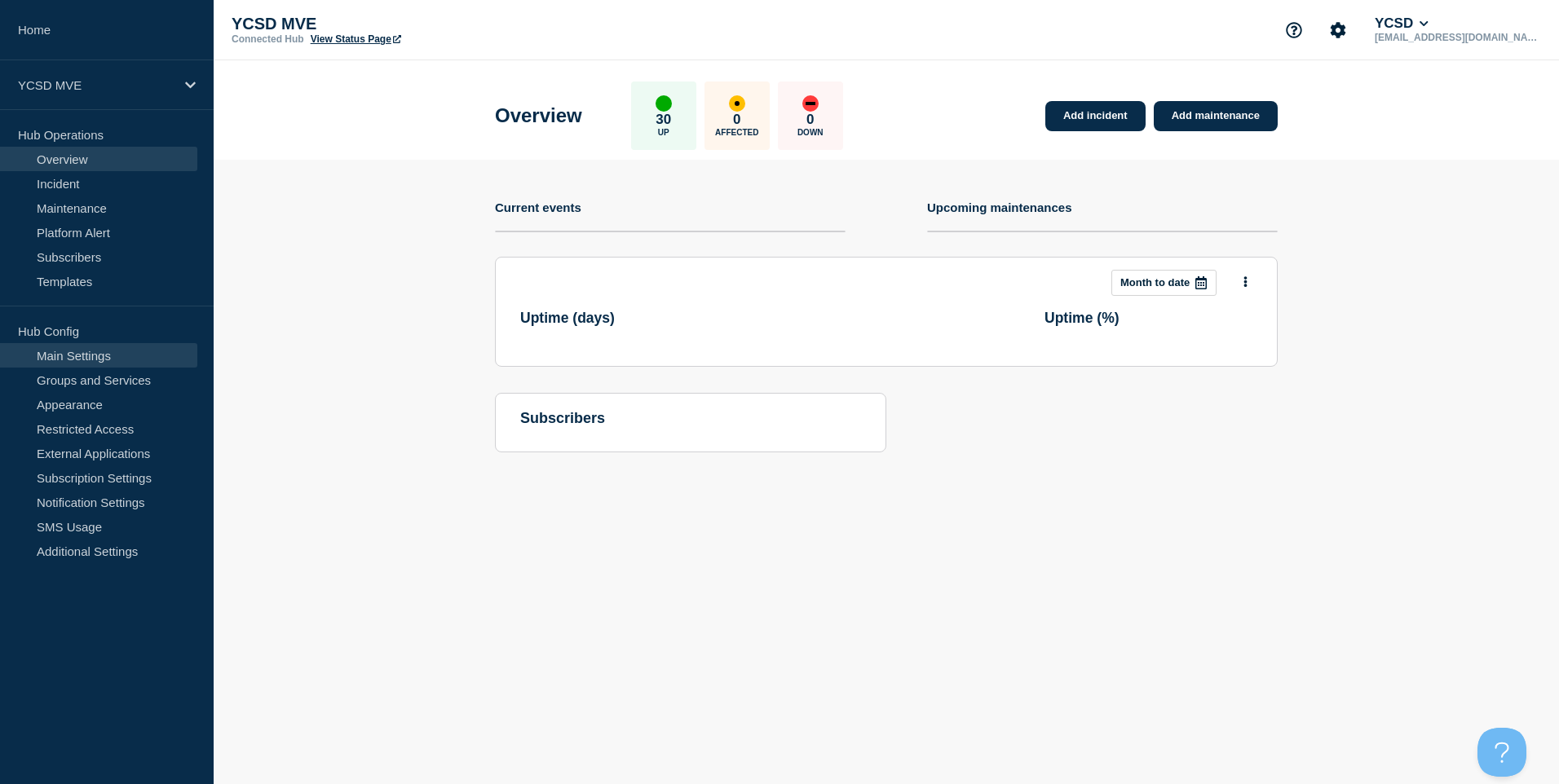
click at [86, 361] on link "Main Settings" at bounding box center [98, 356] width 197 height 24
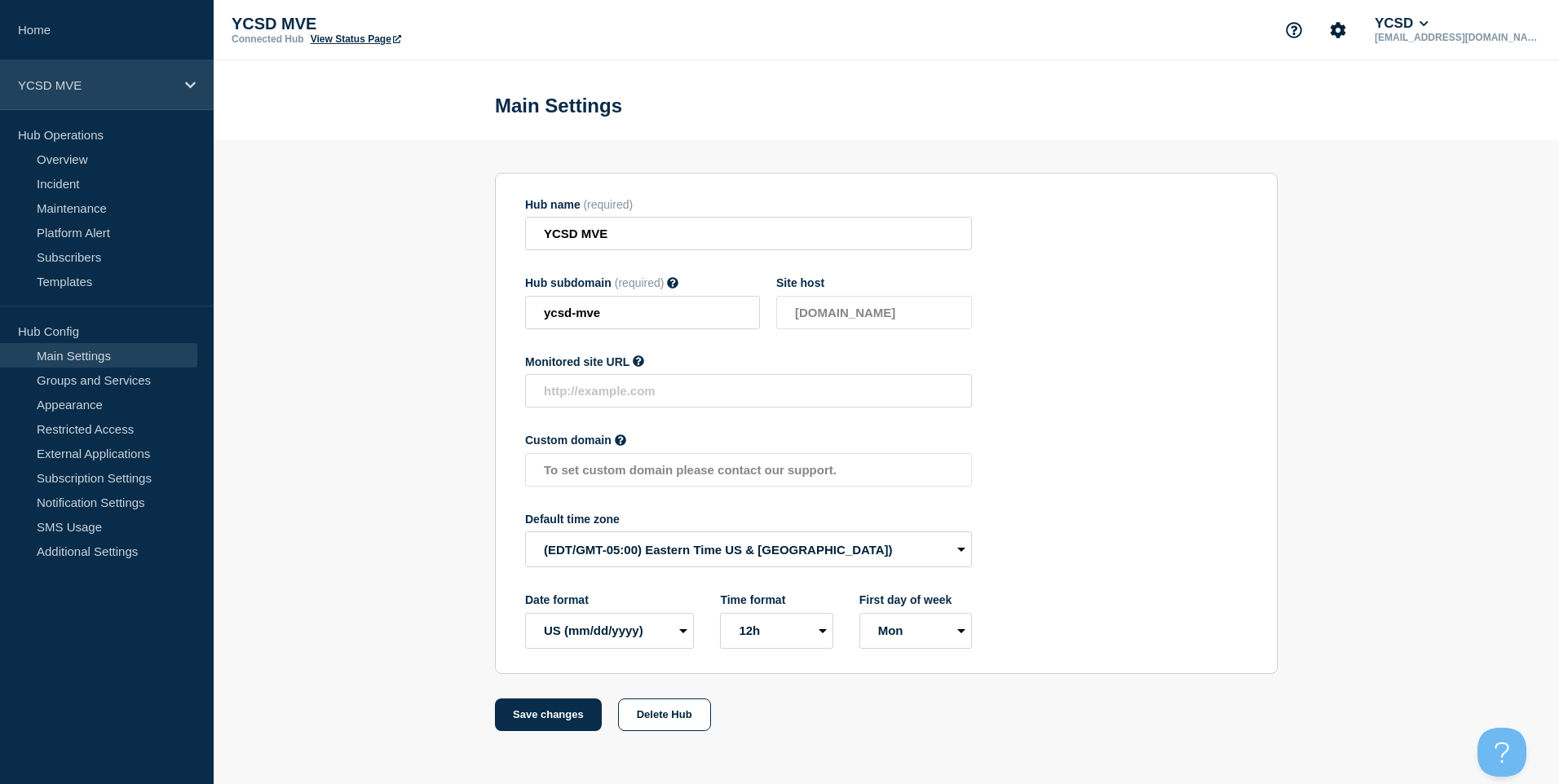
click at [126, 69] on div "YCSD MVE" at bounding box center [107, 85] width 214 height 50
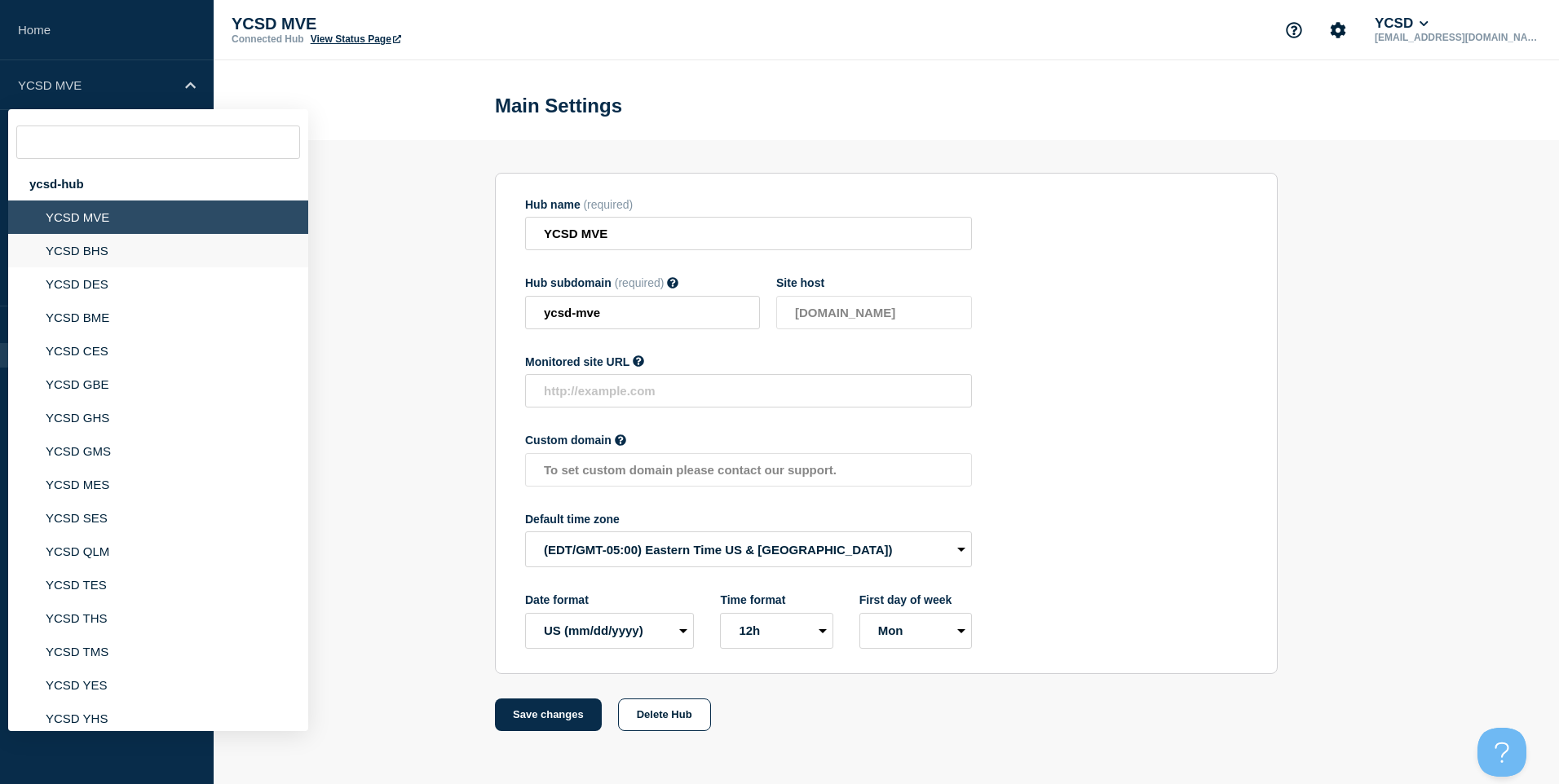
click at [122, 249] on li "YCSD BHS" at bounding box center [158, 250] width 300 height 33
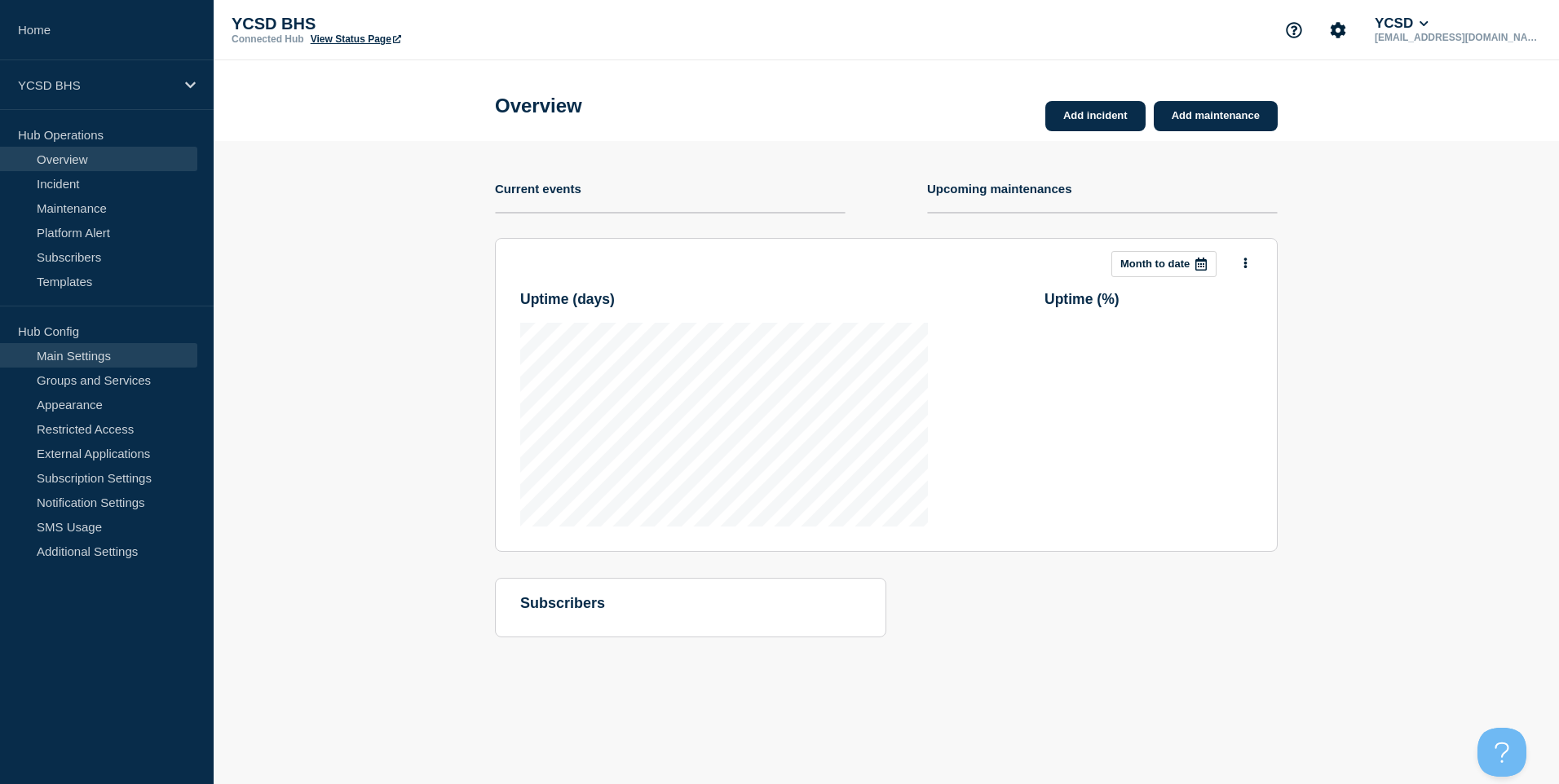
click at [91, 359] on link "Main Settings" at bounding box center [98, 356] width 197 height 24
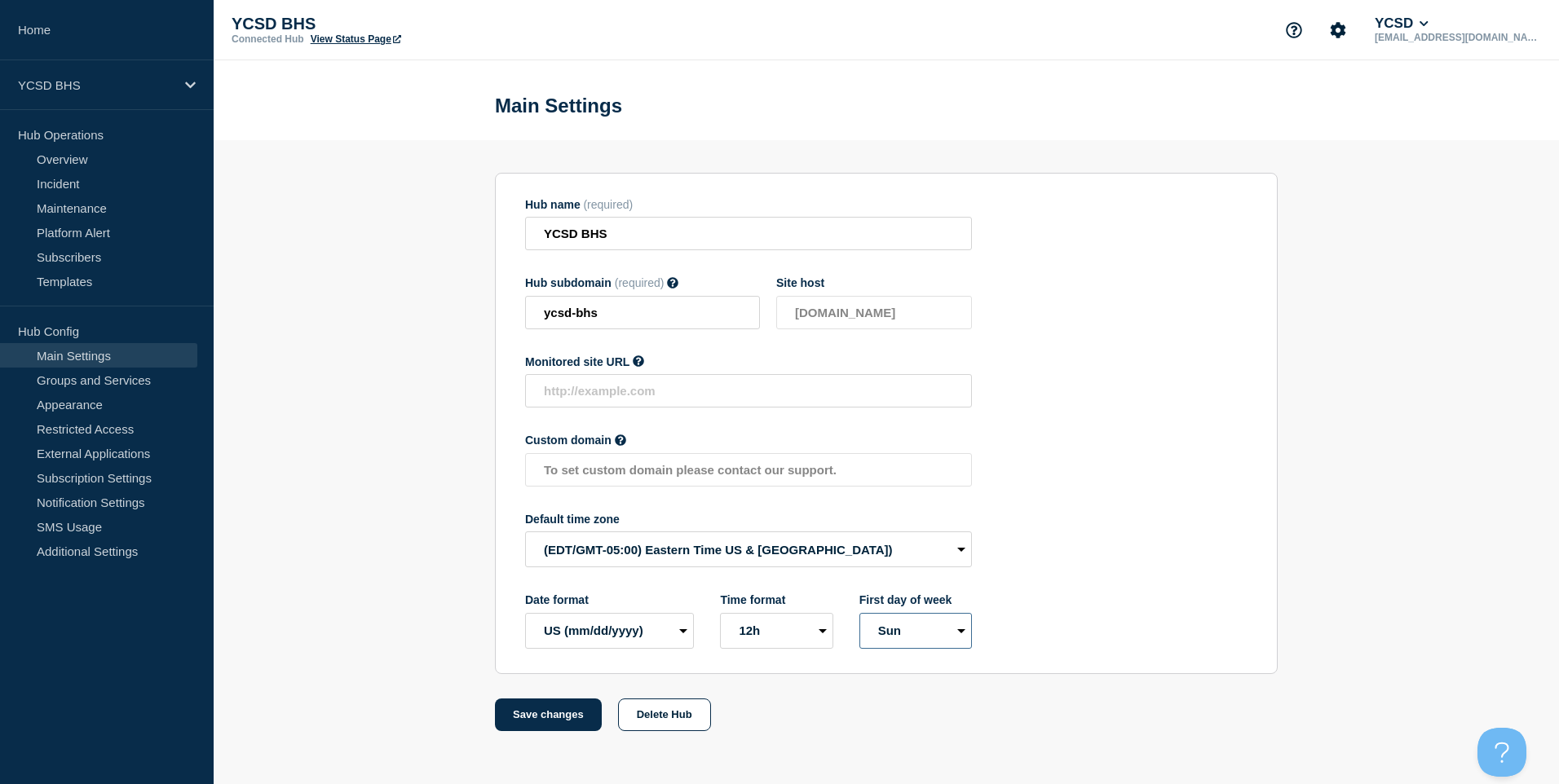
click at [912, 637] on select "Mon Sun" at bounding box center [915, 631] width 113 height 36
select select "true"
click at [859, 616] on select "Mon Sun" at bounding box center [915, 631] width 113 height 36
click at [557, 725] on button "Save changes" at bounding box center [548, 714] width 107 height 33
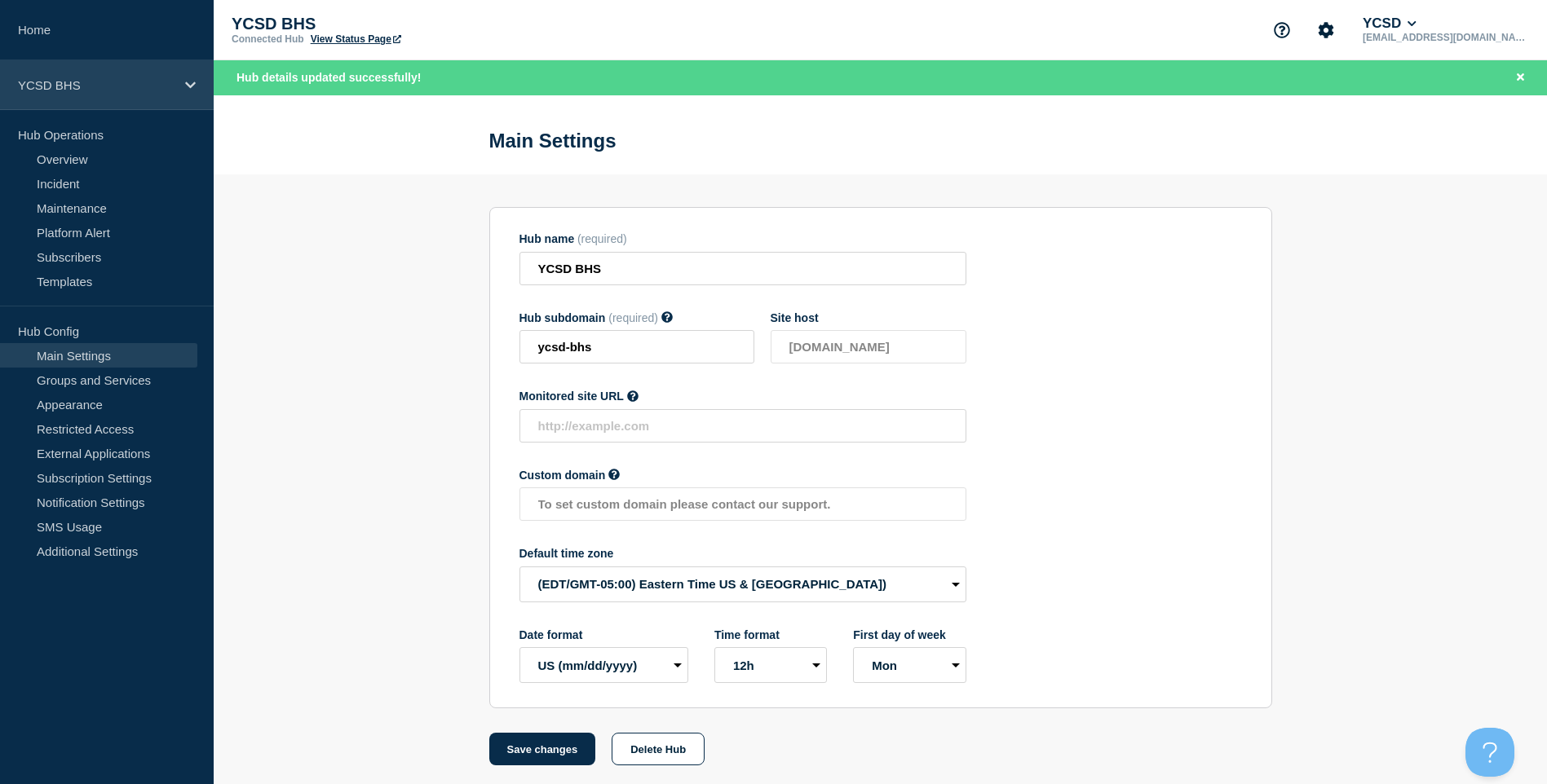
click at [178, 84] on div "YCSD BHS" at bounding box center [107, 85] width 214 height 50
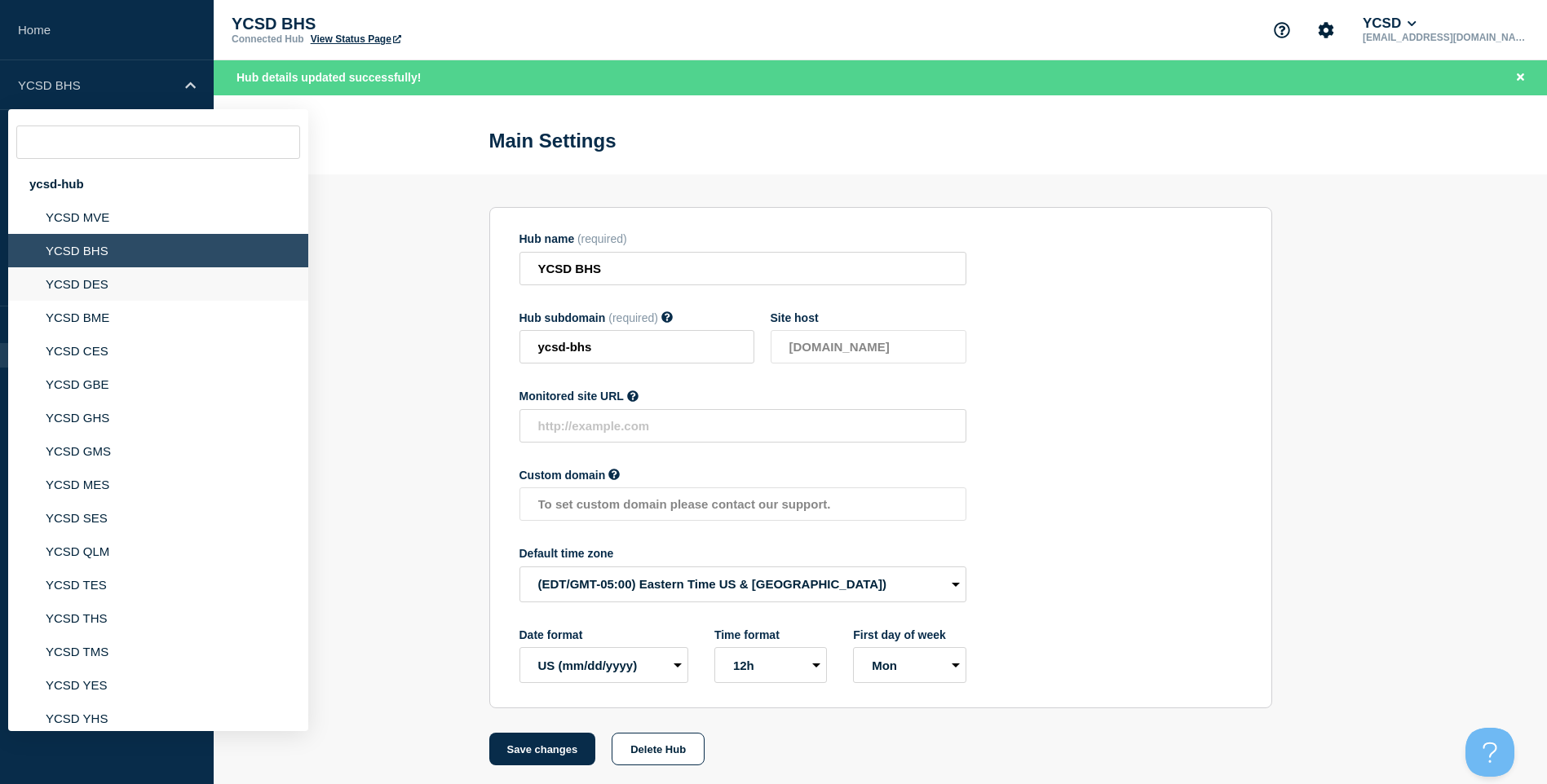
click at [153, 289] on li "YCSD DES" at bounding box center [158, 284] width 300 height 33
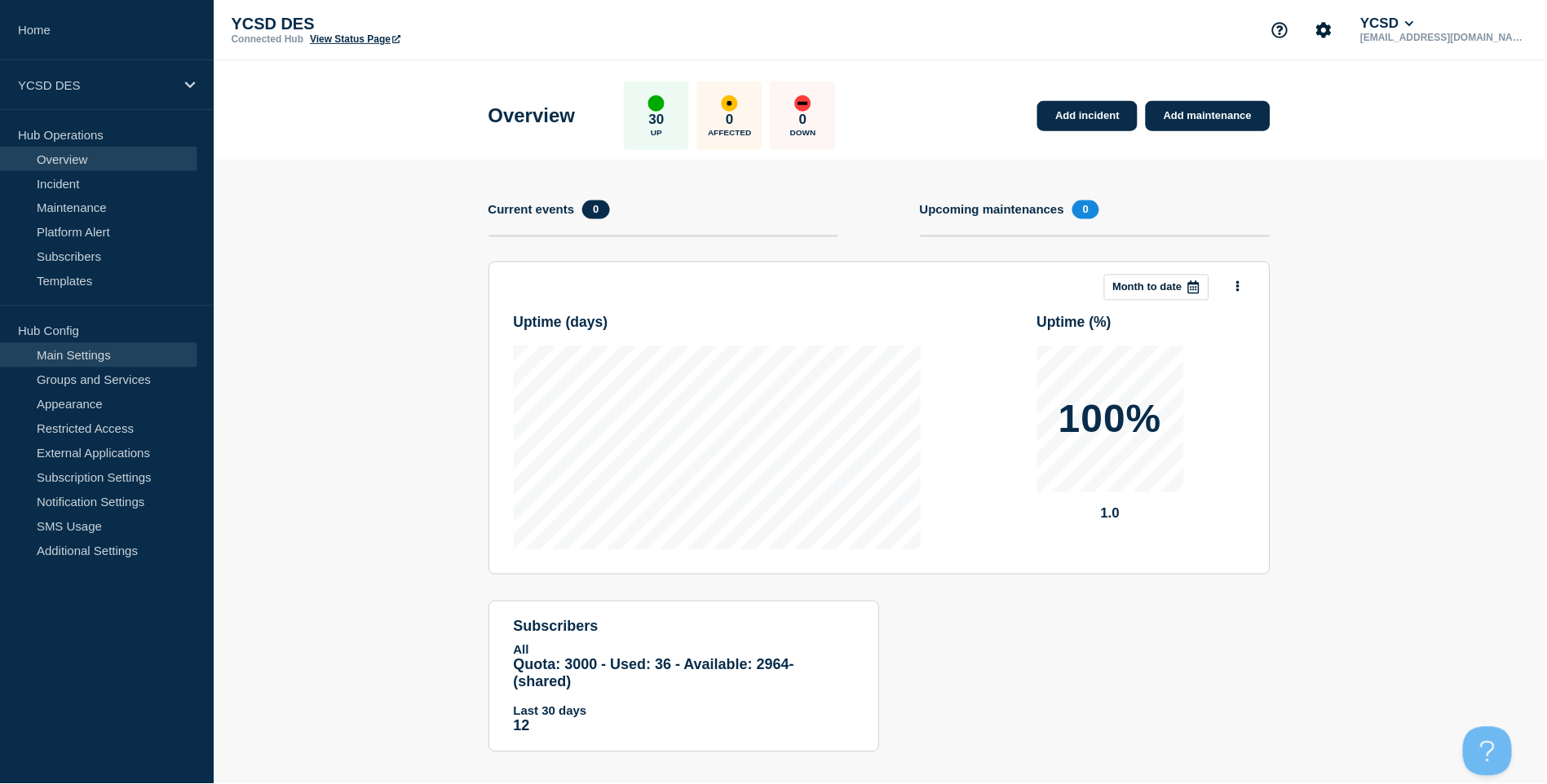
click at [119, 362] on link "Main Settings" at bounding box center [98, 356] width 197 height 24
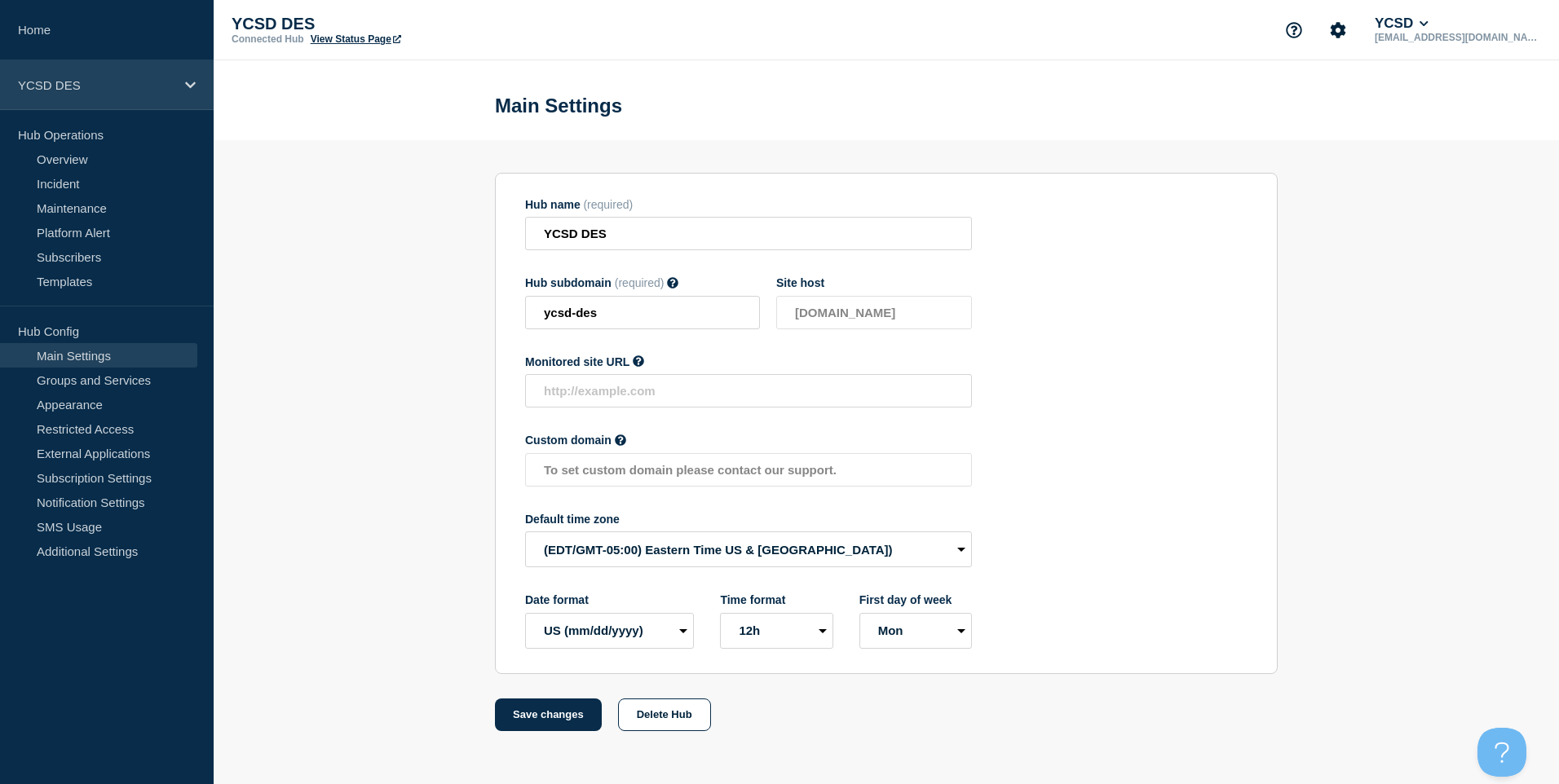
click at [162, 107] on div "YCSD DES" at bounding box center [107, 85] width 214 height 50
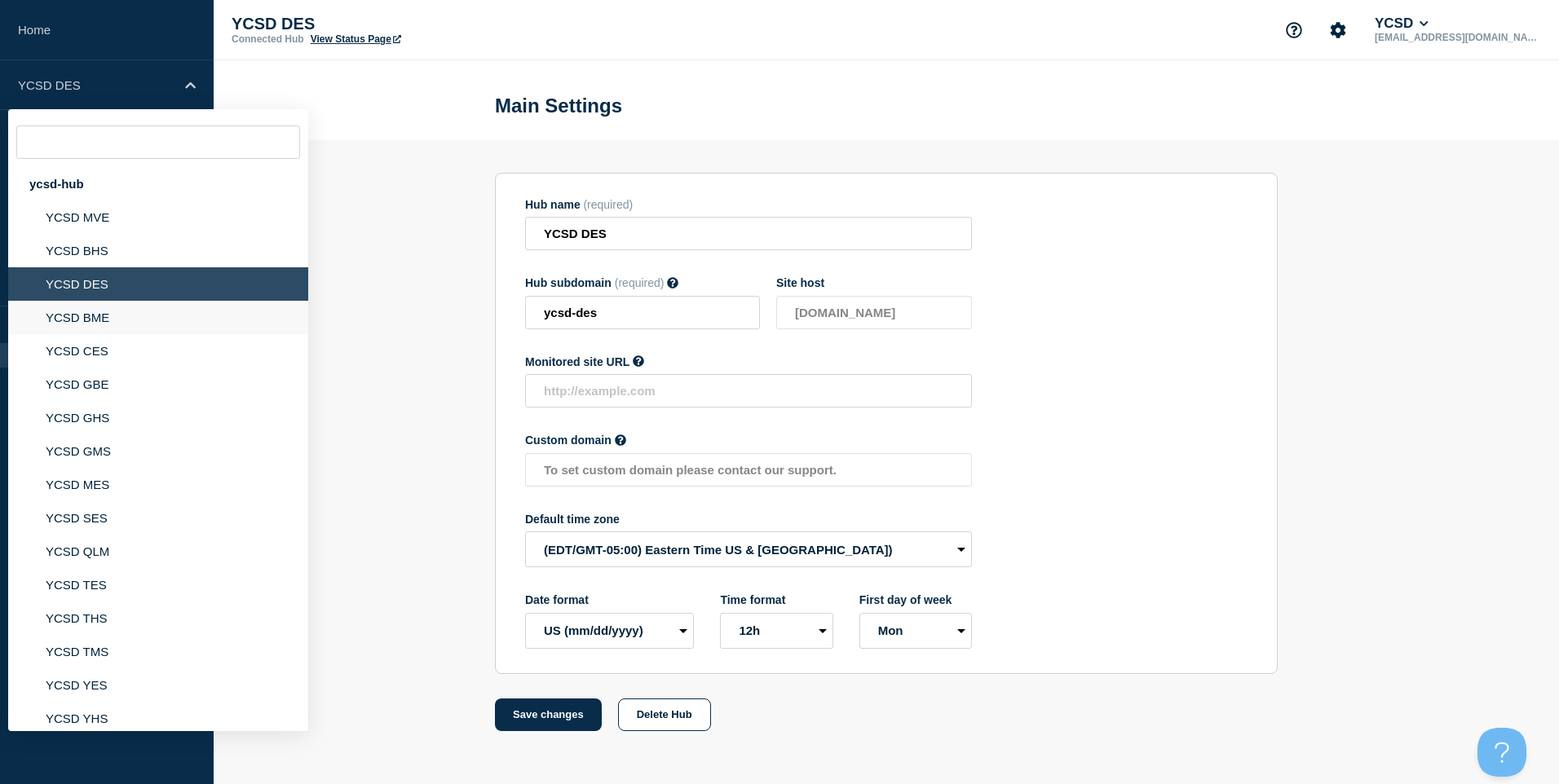
click at [149, 308] on li "YCSD BME" at bounding box center [158, 317] width 300 height 33
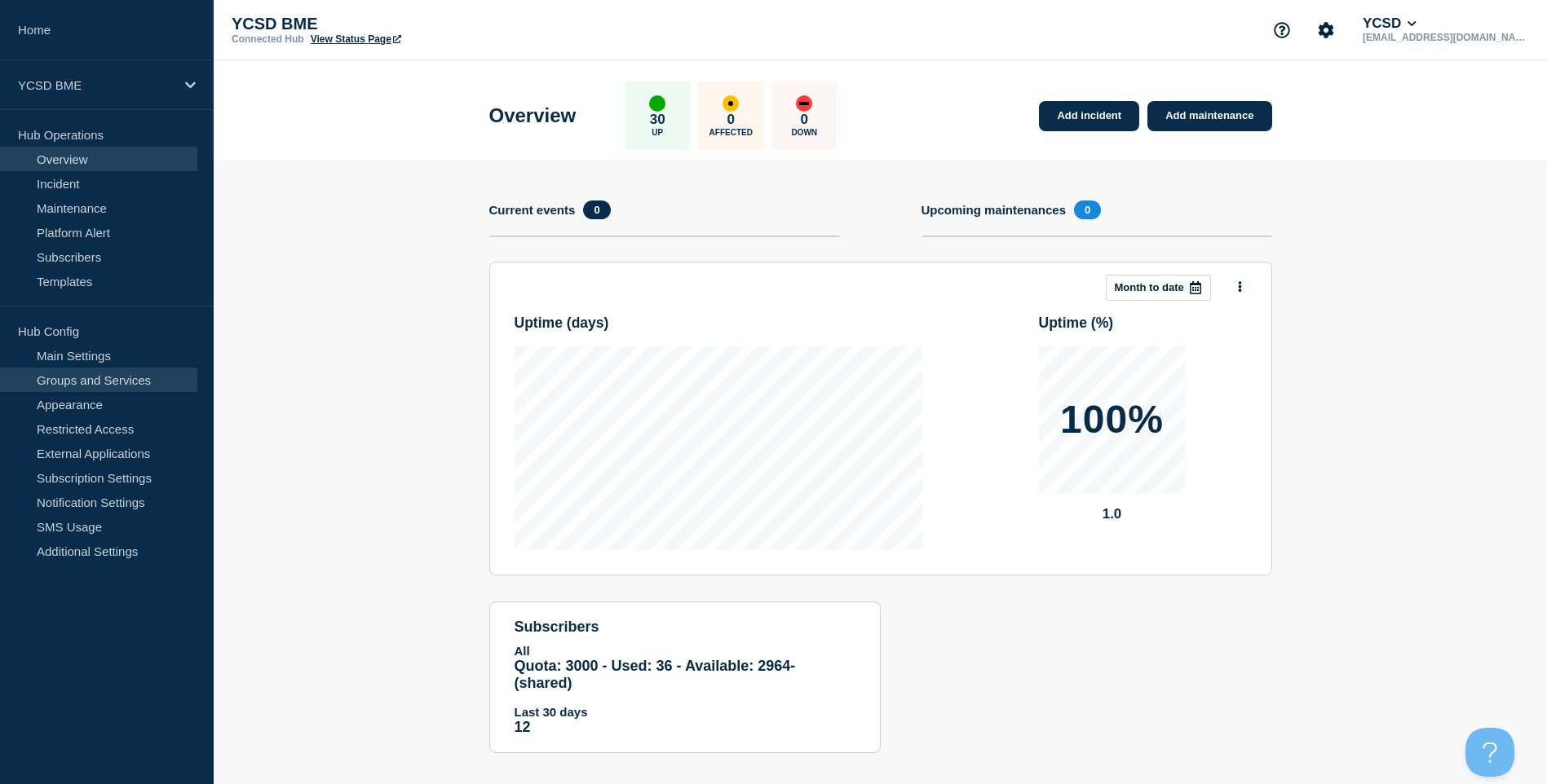
click at [55, 369] on link "Groups and Services" at bounding box center [98, 380] width 197 height 24
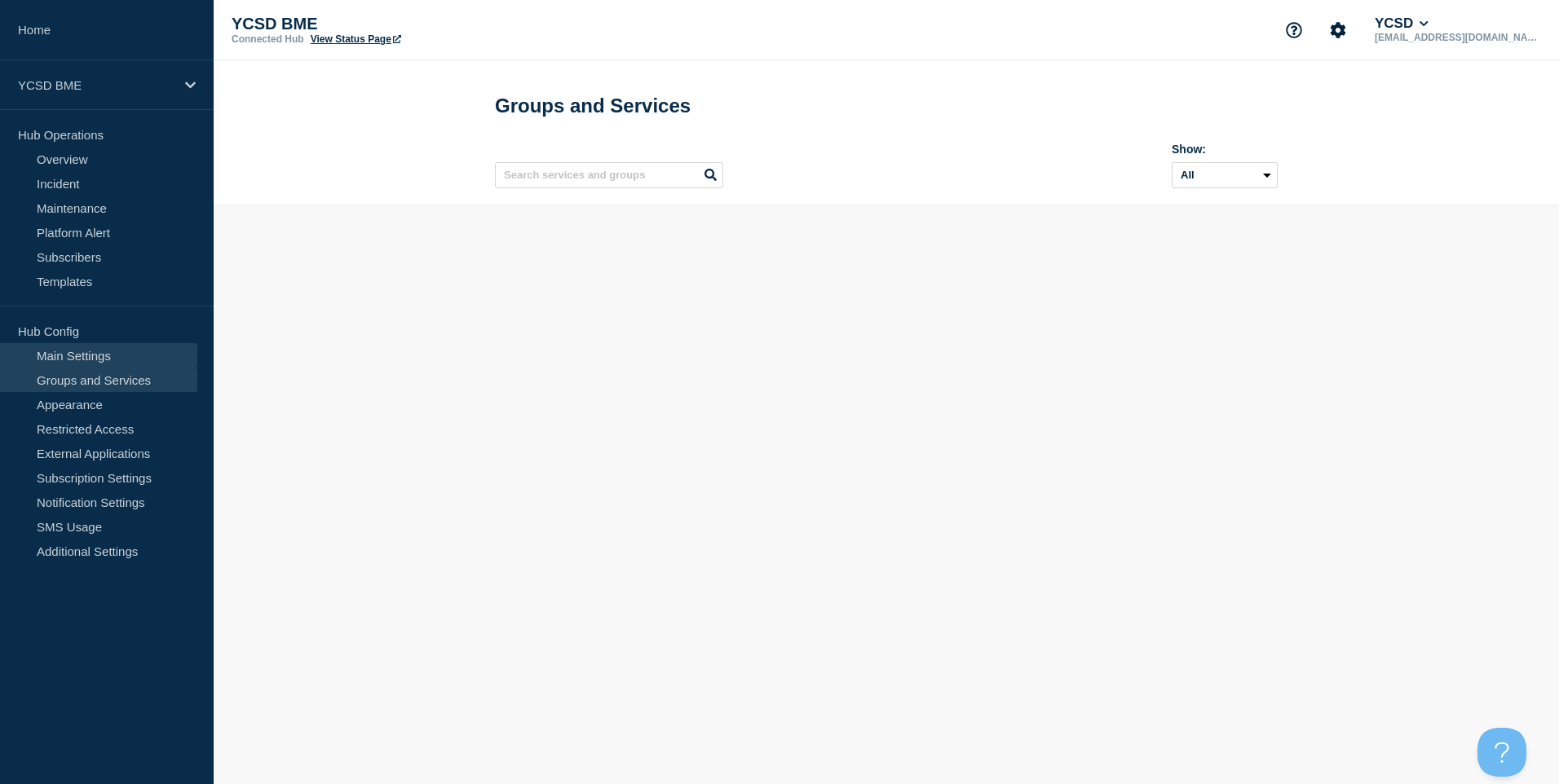
click at [60, 362] on link "Main Settings" at bounding box center [98, 356] width 197 height 24
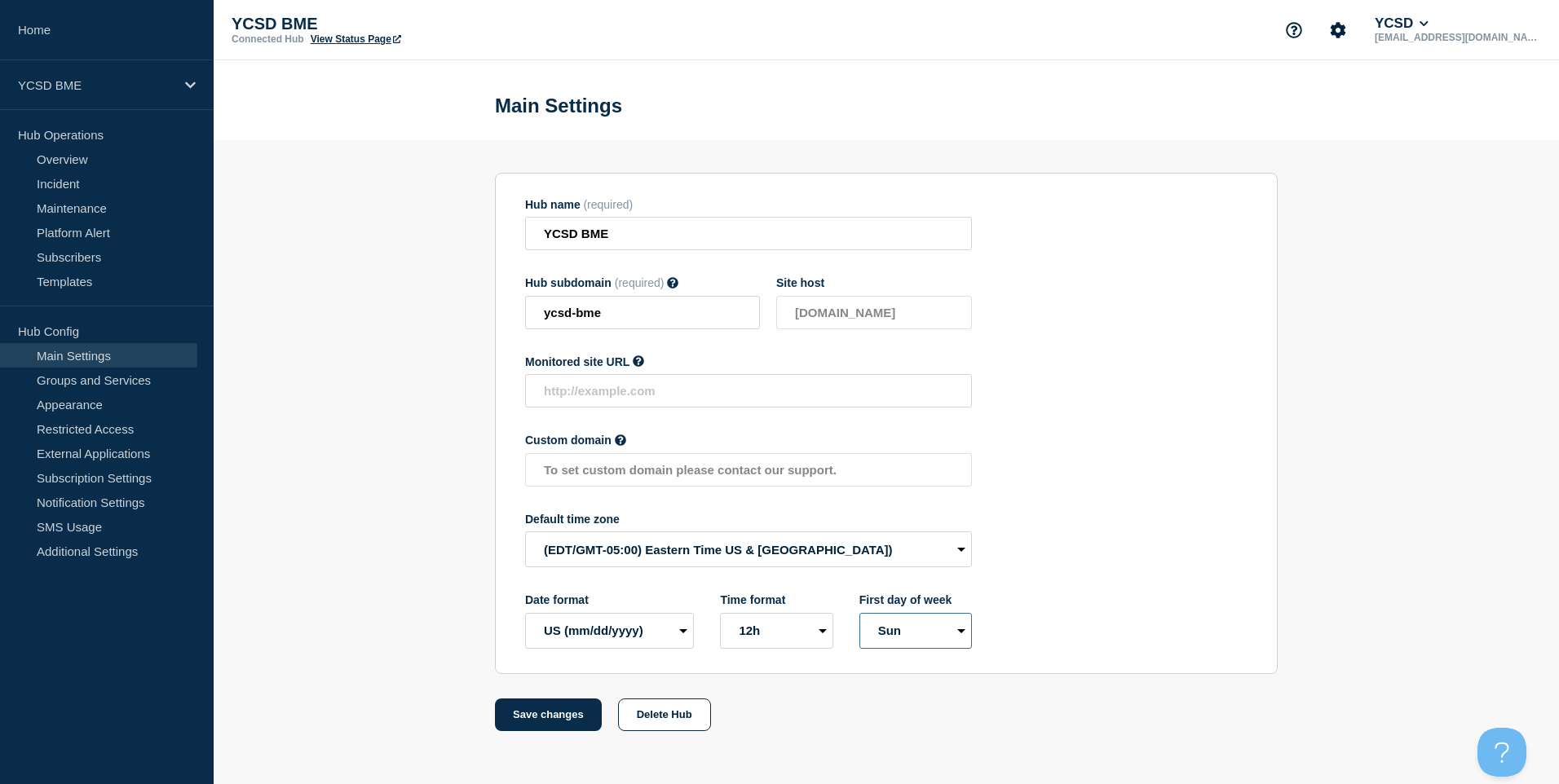
click at [930, 620] on select "Mon Sun" at bounding box center [915, 631] width 113 height 36
select select "true"
click at [859, 616] on select "Mon Sun" at bounding box center [915, 631] width 113 height 36
click at [530, 725] on button "Save changes" at bounding box center [548, 714] width 107 height 33
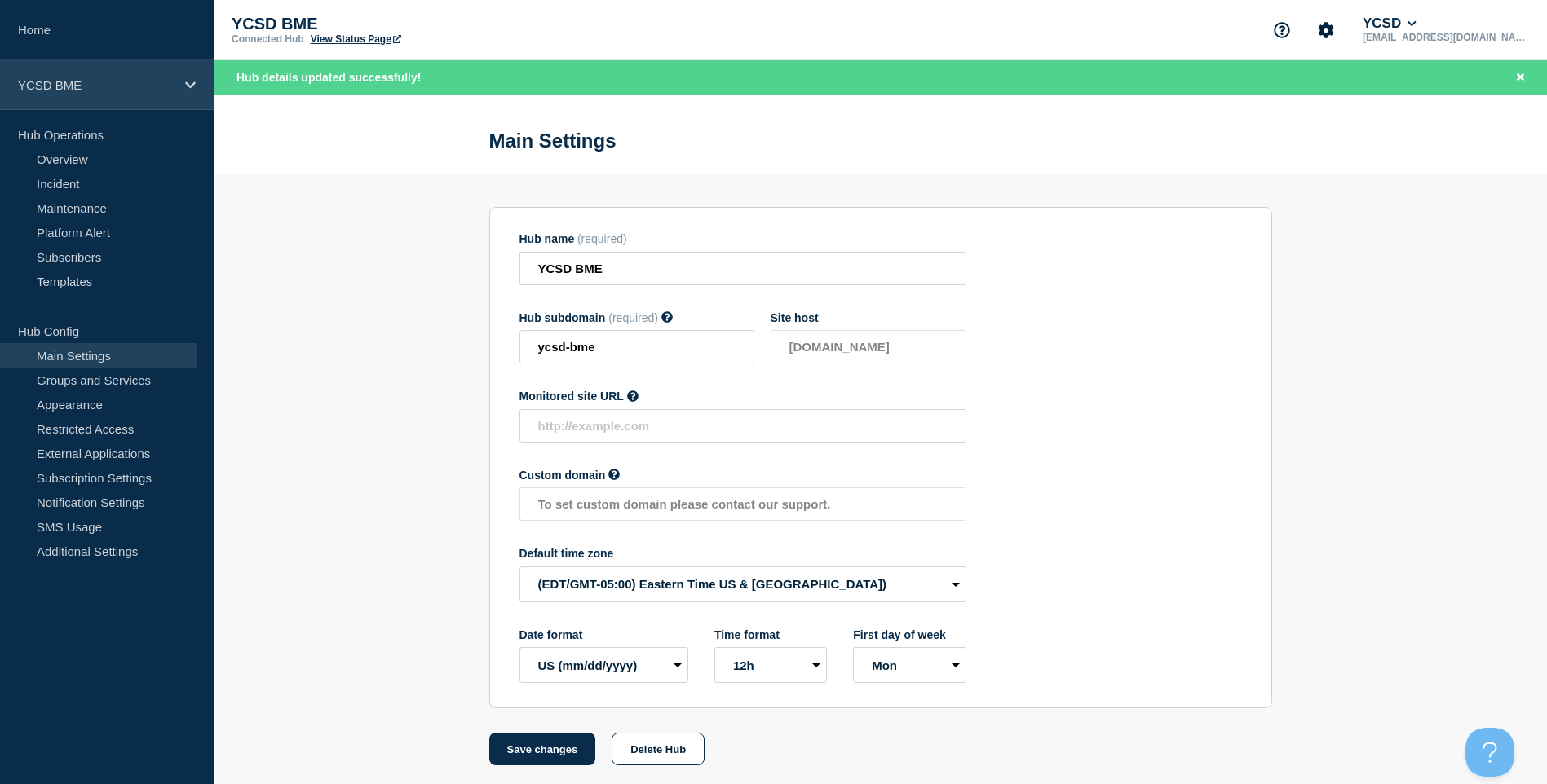
click at [127, 87] on p "YCSD BME" at bounding box center [96, 85] width 157 height 14
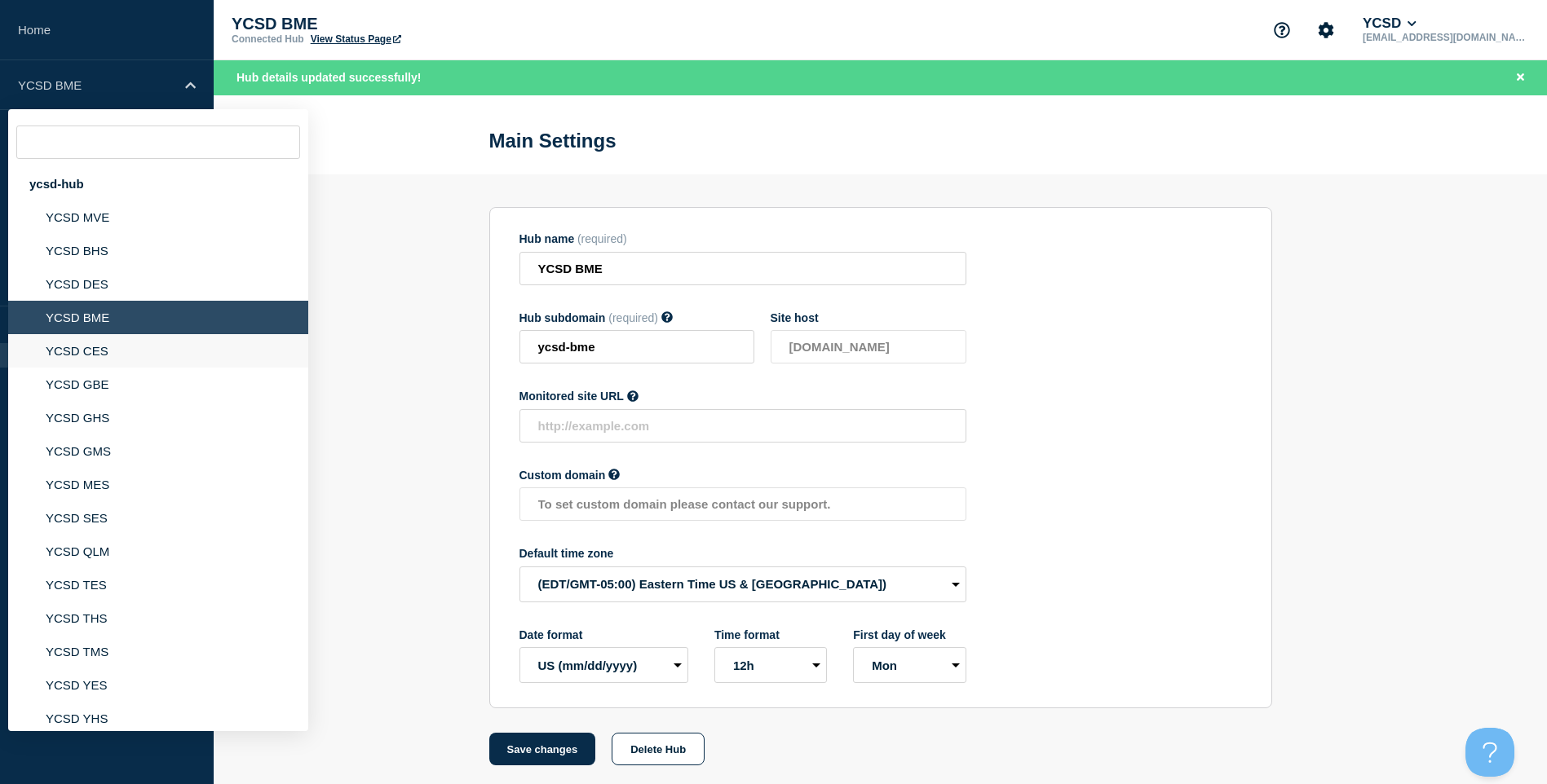
click at [122, 353] on li "YCSD CES" at bounding box center [158, 351] width 300 height 33
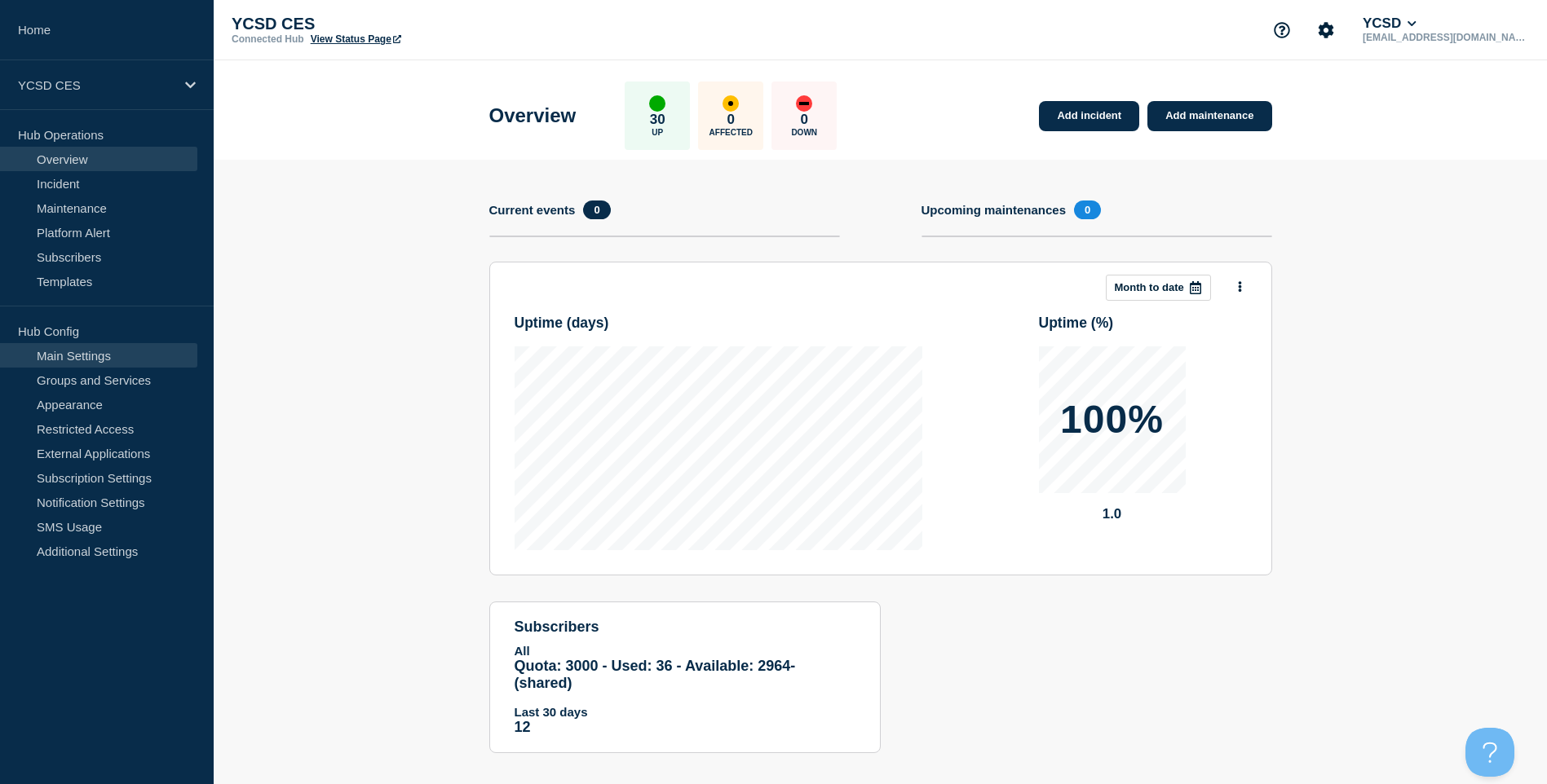
click at [122, 362] on link "Main Settings" at bounding box center [98, 356] width 197 height 24
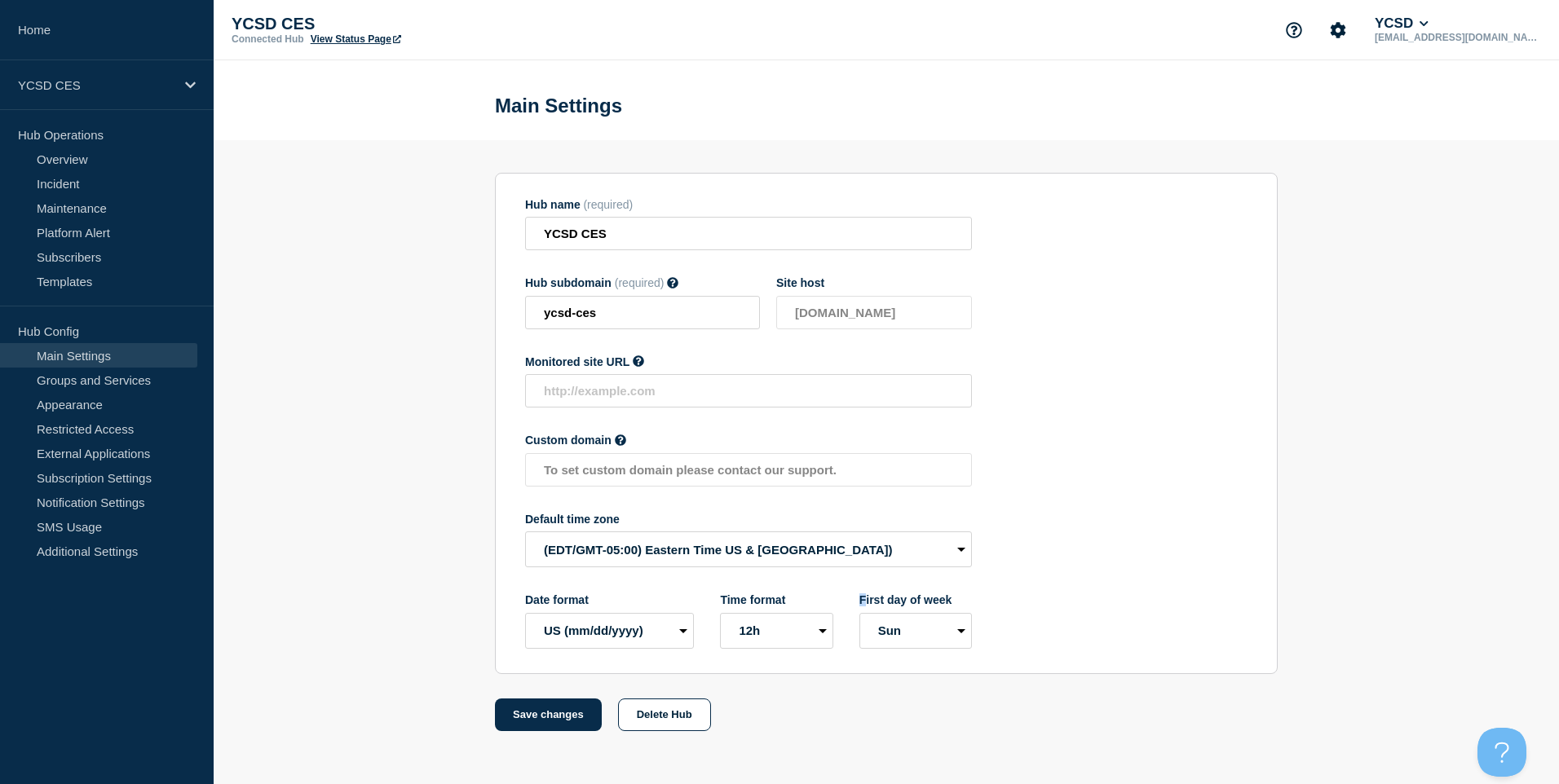
drag, startPoint x: 866, startPoint y: 608, endPoint x: 924, endPoint y: 667, distance: 82.7
click at [924, 667] on section "Hub name (required) YCSD CES Hub subdomain (required) Must contain only ASCII l…" at bounding box center [885, 423] width 782 height 501
click at [931, 644] on select "Mon Sun" at bounding box center [915, 631] width 113 height 36
select select "true"
click at [859, 616] on select "Mon Sun" at bounding box center [915, 631] width 113 height 36
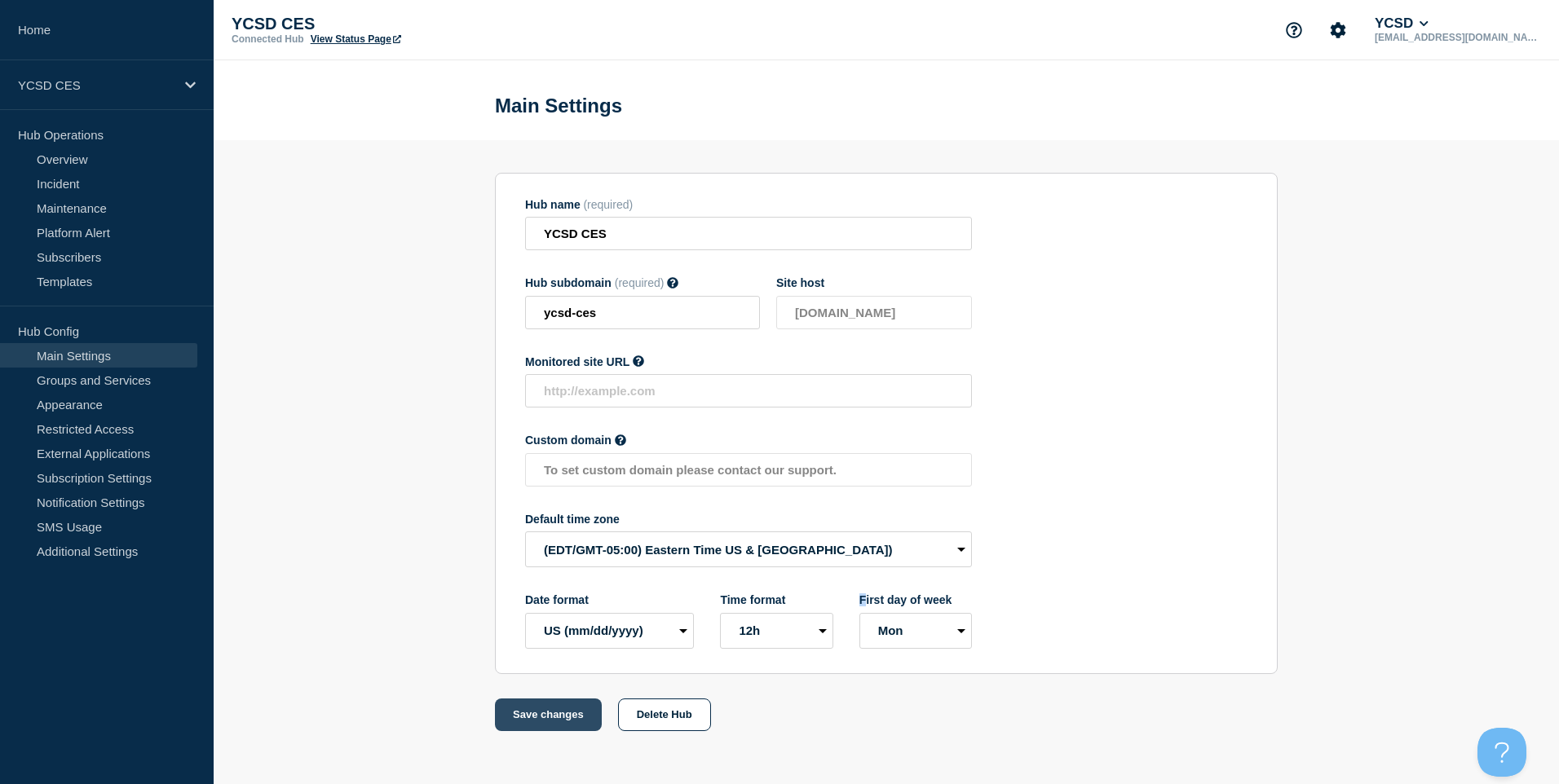
click at [529, 725] on button "Save changes" at bounding box center [548, 714] width 107 height 33
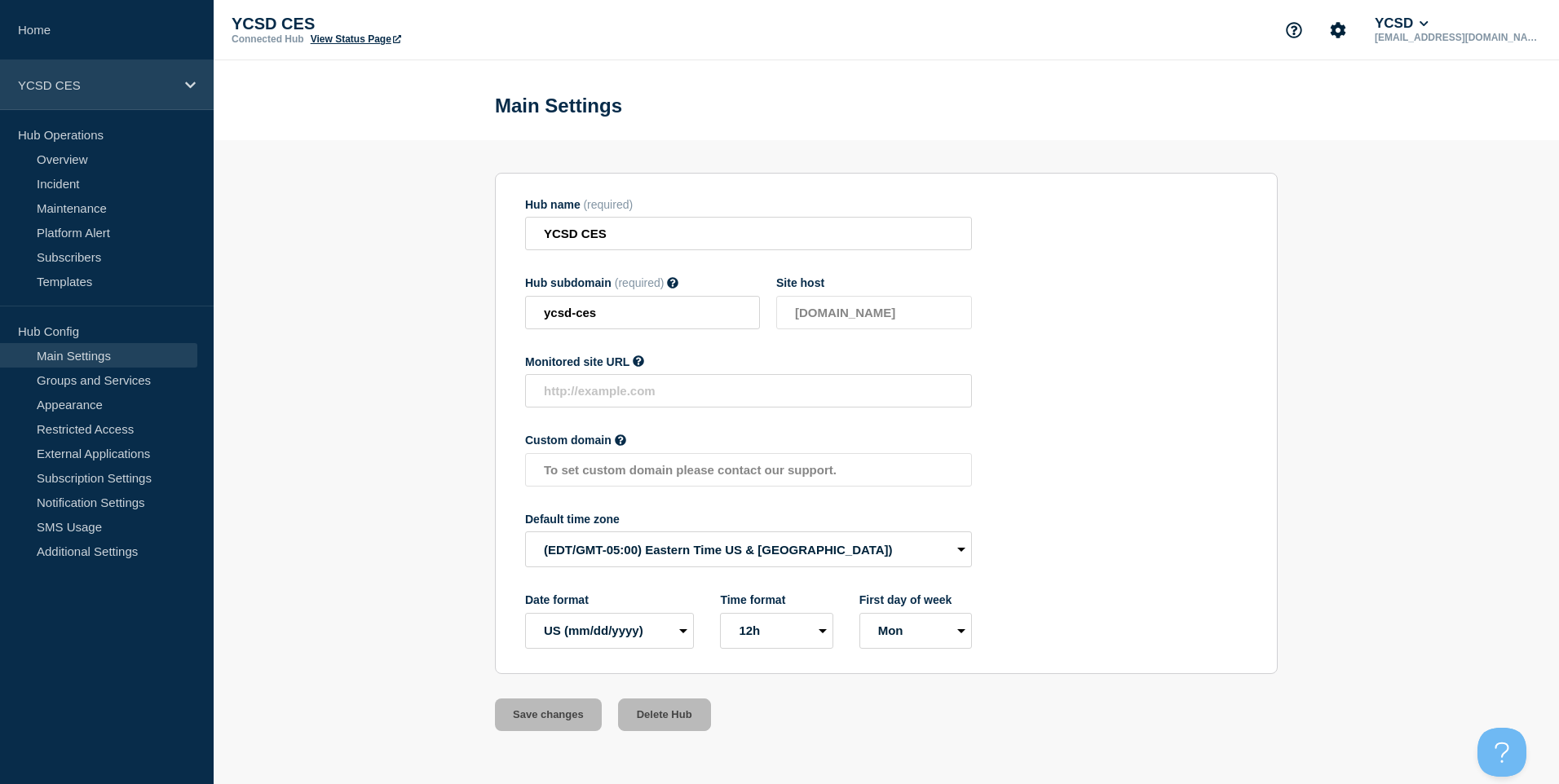
click at [111, 84] on p "YCSD CES" at bounding box center [96, 85] width 157 height 14
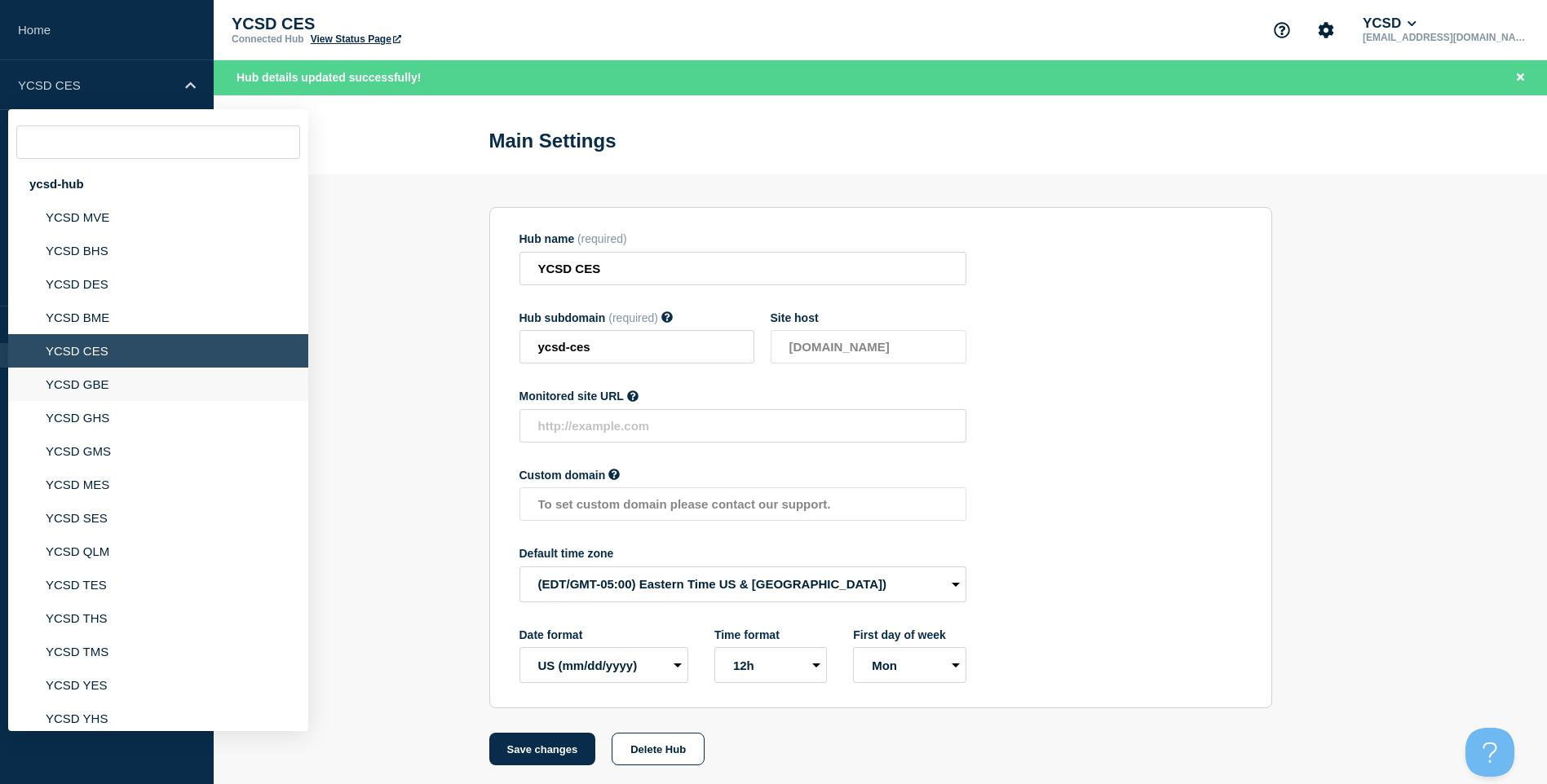
click at [119, 384] on li "YCSD GBE" at bounding box center [158, 384] width 300 height 33
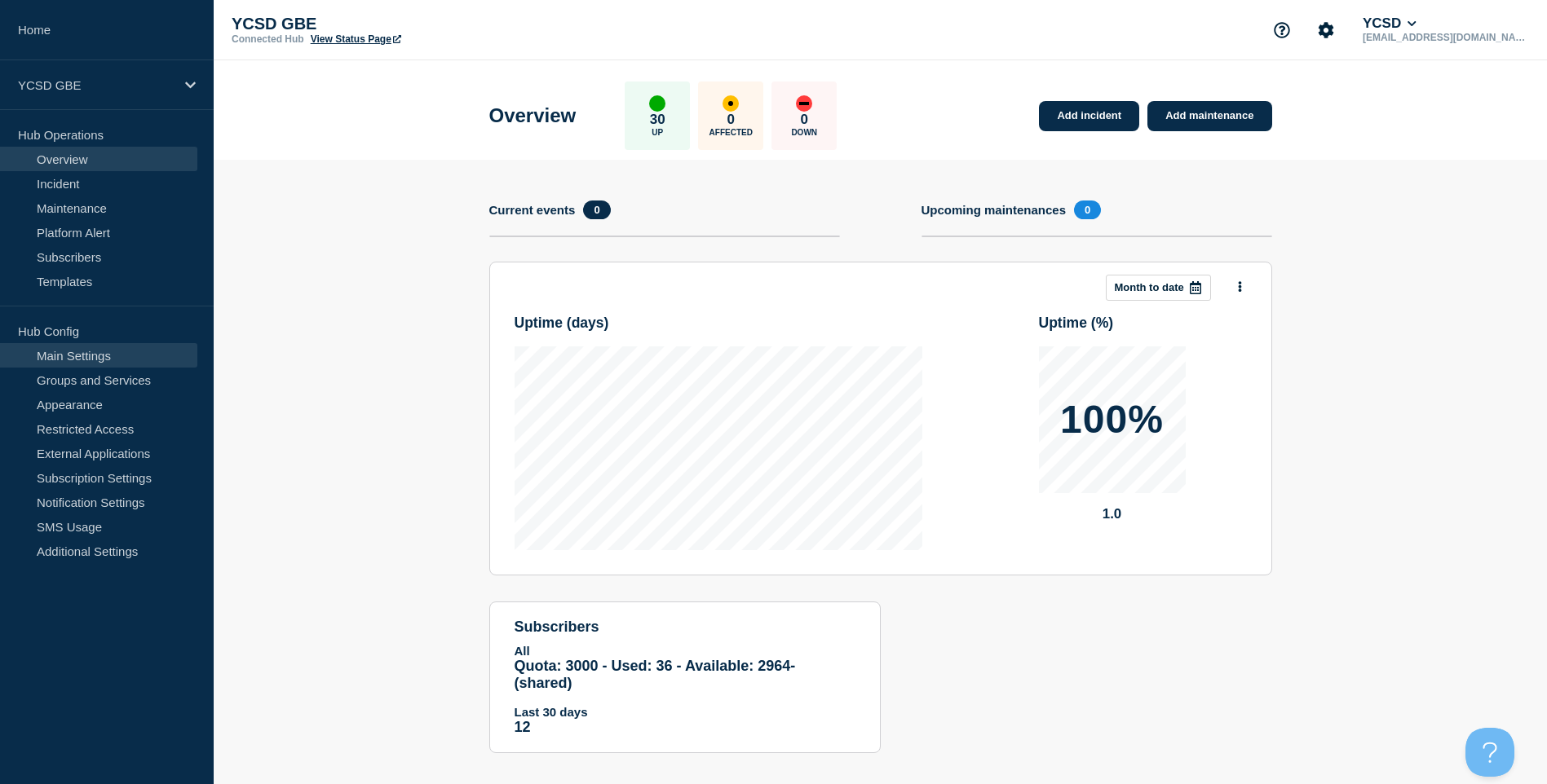
click at [133, 361] on link "Main Settings" at bounding box center [98, 356] width 197 height 24
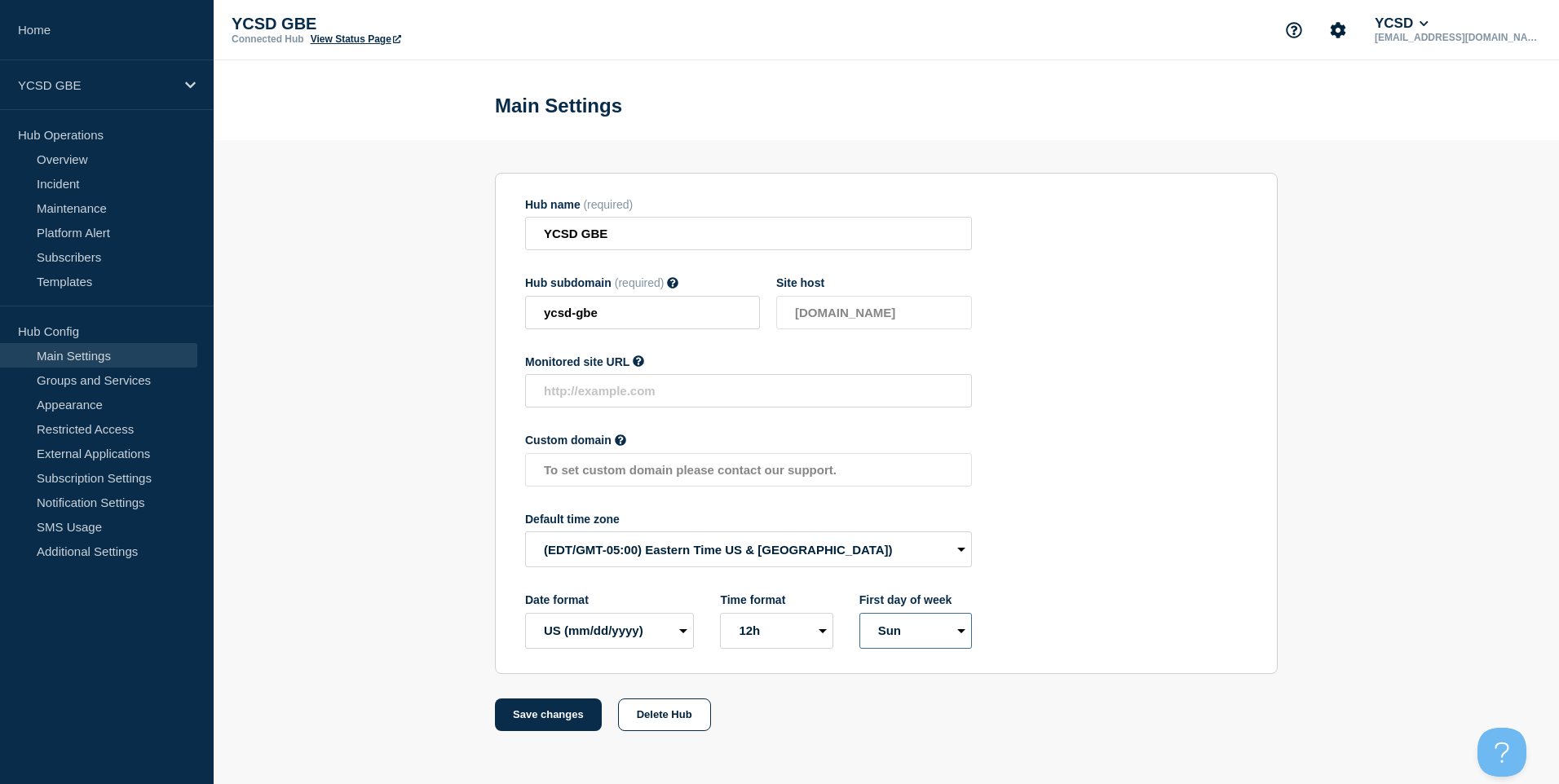
click at [921, 631] on select "Mon Sun" at bounding box center [915, 631] width 113 height 36
select select "true"
click at [859, 616] on select "Mon Sun" at bounding box center [915, 631] width 113 height 36
click at [552, 725] on button "Save changes" at bounding box center [548, 714] width 107 height 33
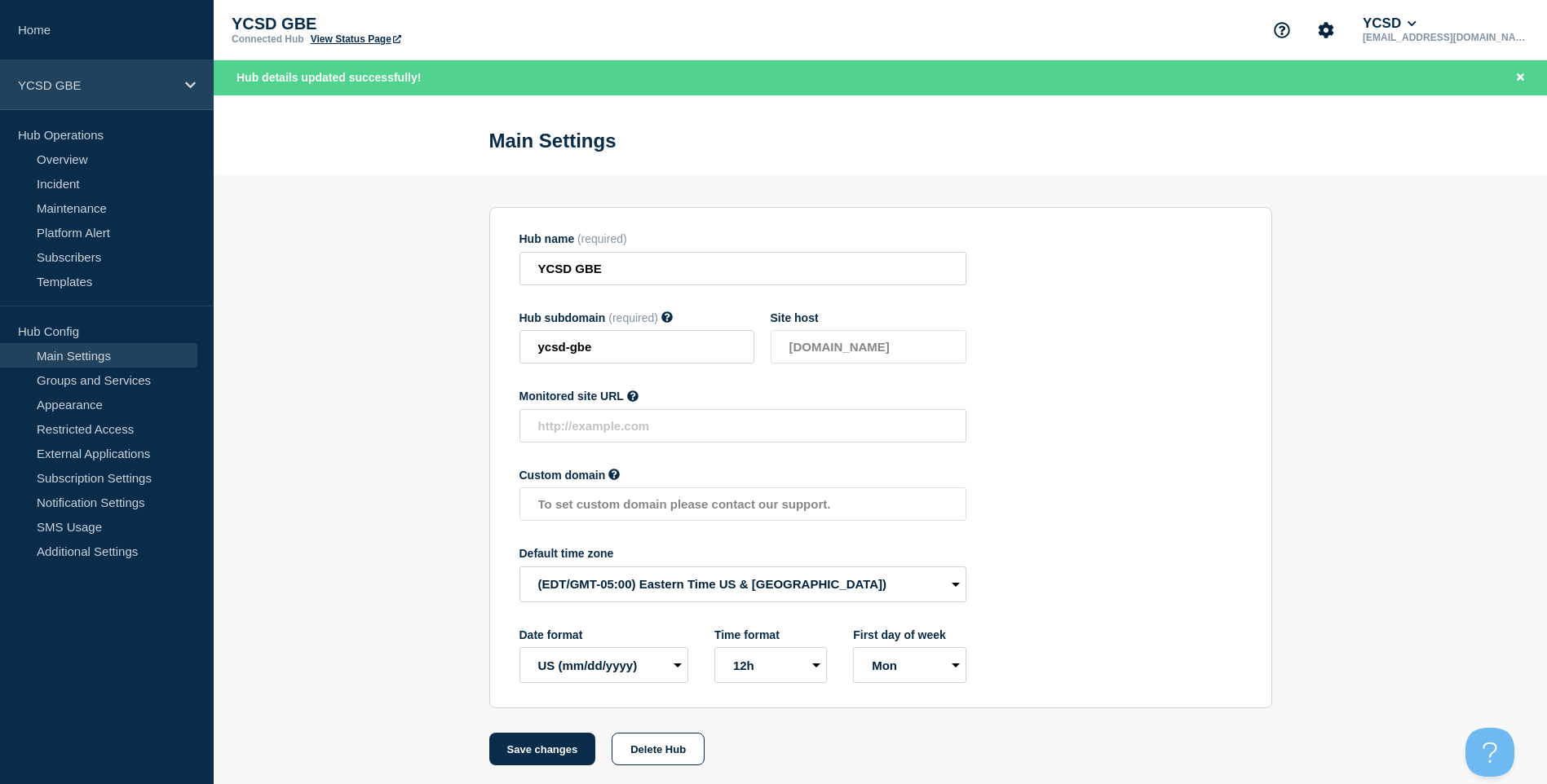
click at [144, 99] on div "YCSD GBE" at bounding box center [107, 85] width 214 height 50
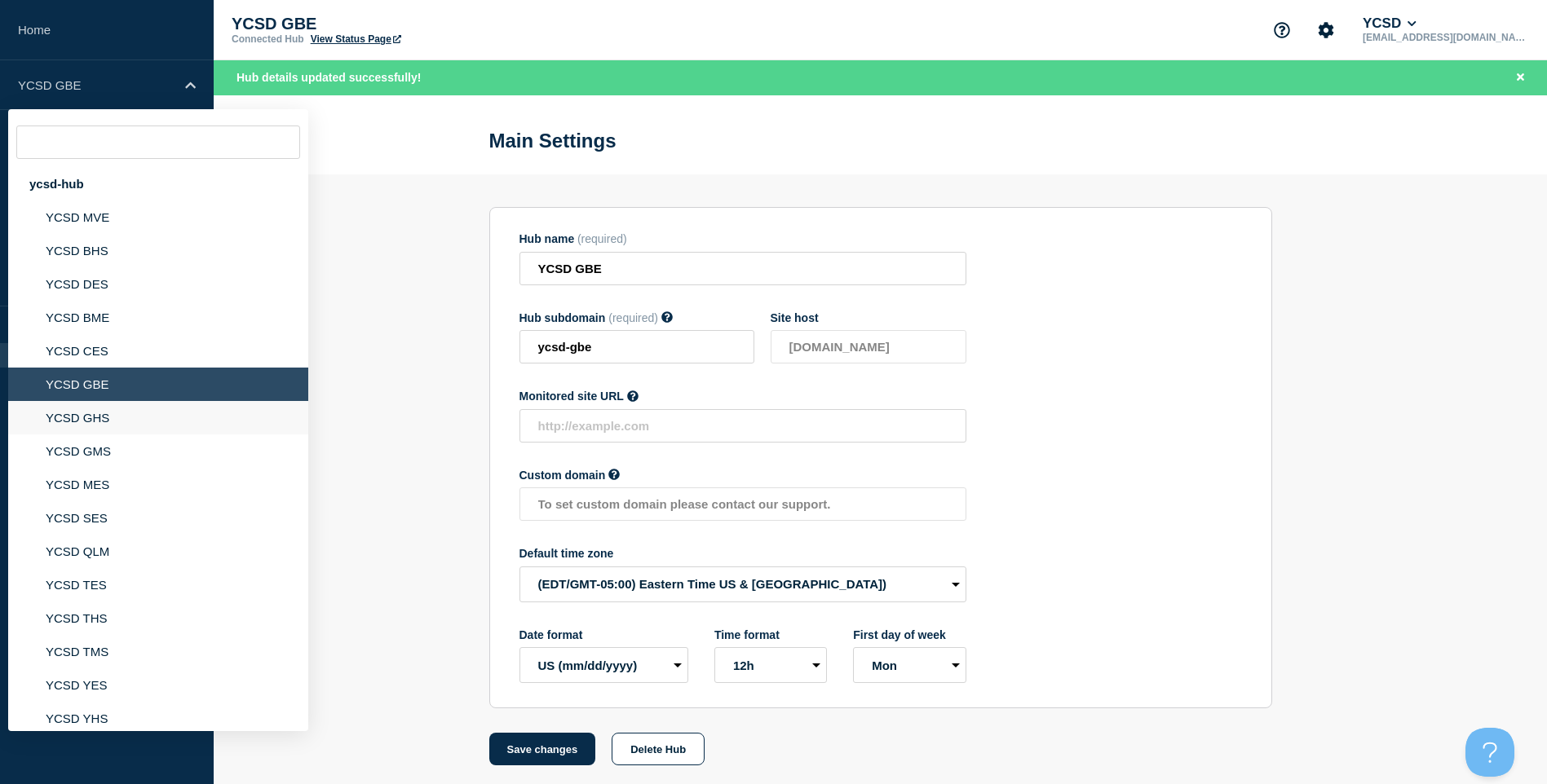
click at [106, 427] on li "YCSD GHS" at bounding box center [158, 417] width 300 height 33
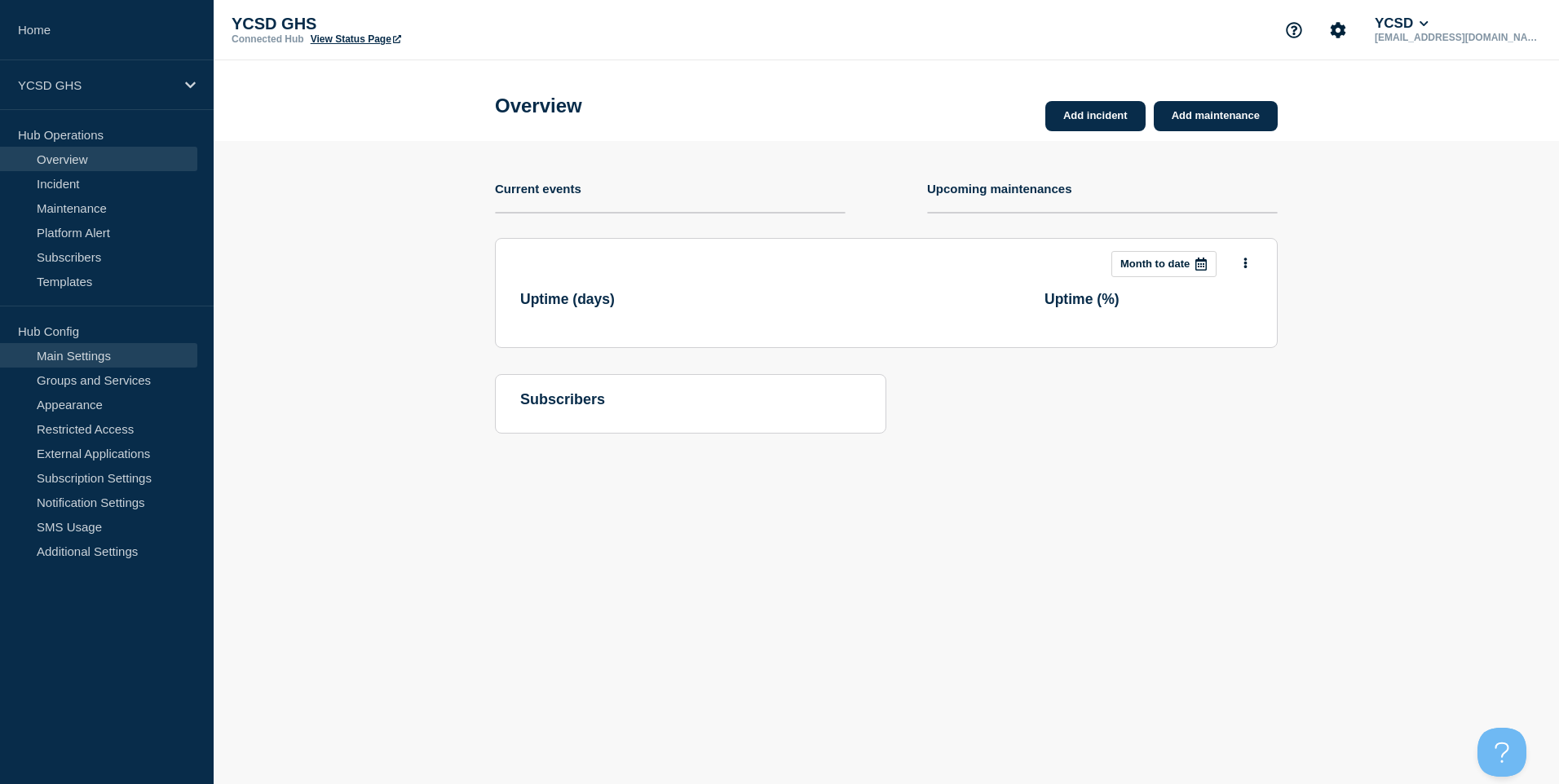
click at [109, 348] on link "Main Settings" at bounding box center [98, 356] width 197 height 24
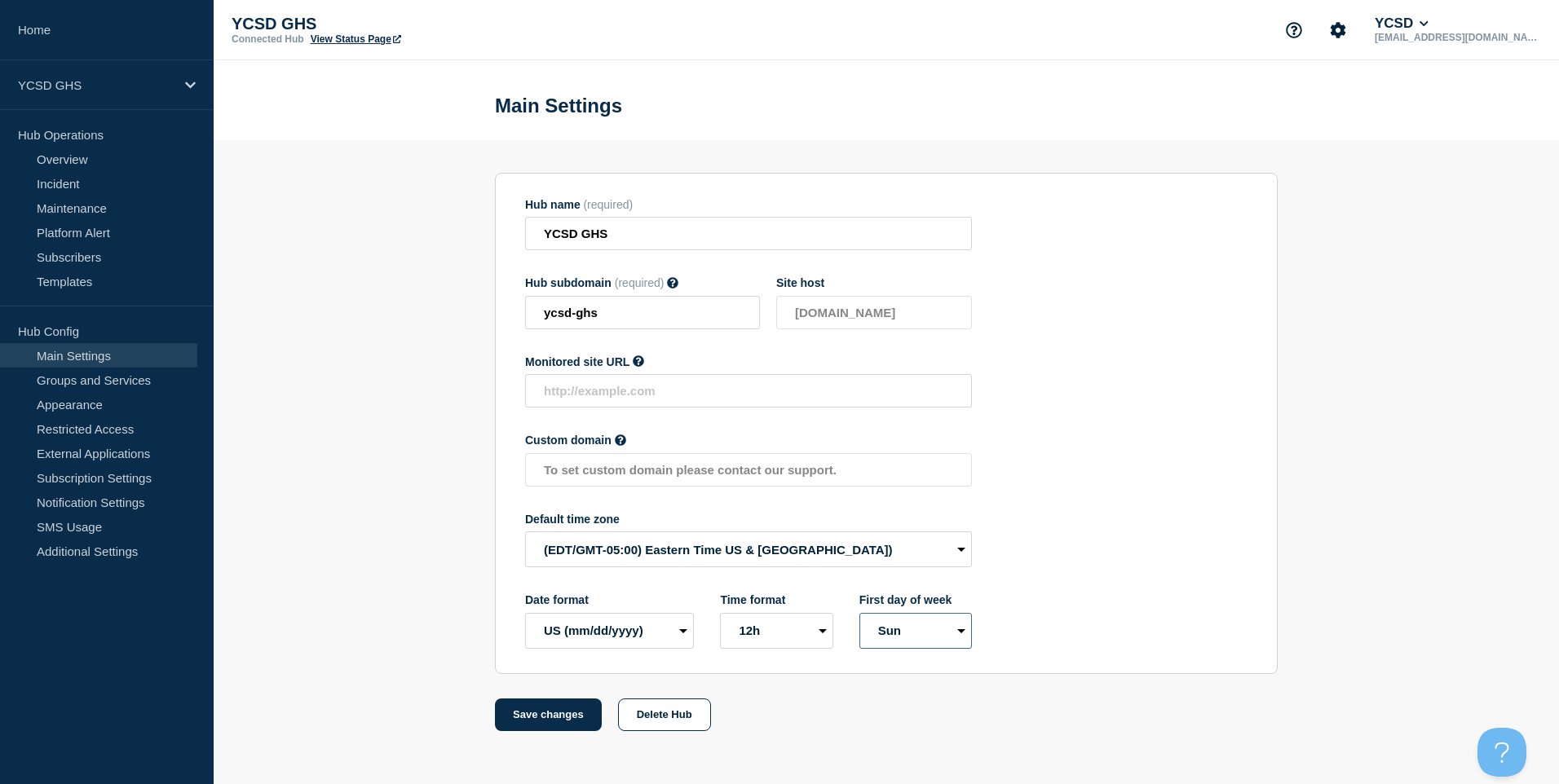
click at [904, 624] on select "Mon Sun" at bounding box center [915, 631] width 113 height 36
select select "true"
click at [859, 616] on select "Mon Sun" at bounding box center [915, 631] width 113 height 36
click at [565, 721] on button "Save changes" at bounding box center [548, 714] width 107 height 33
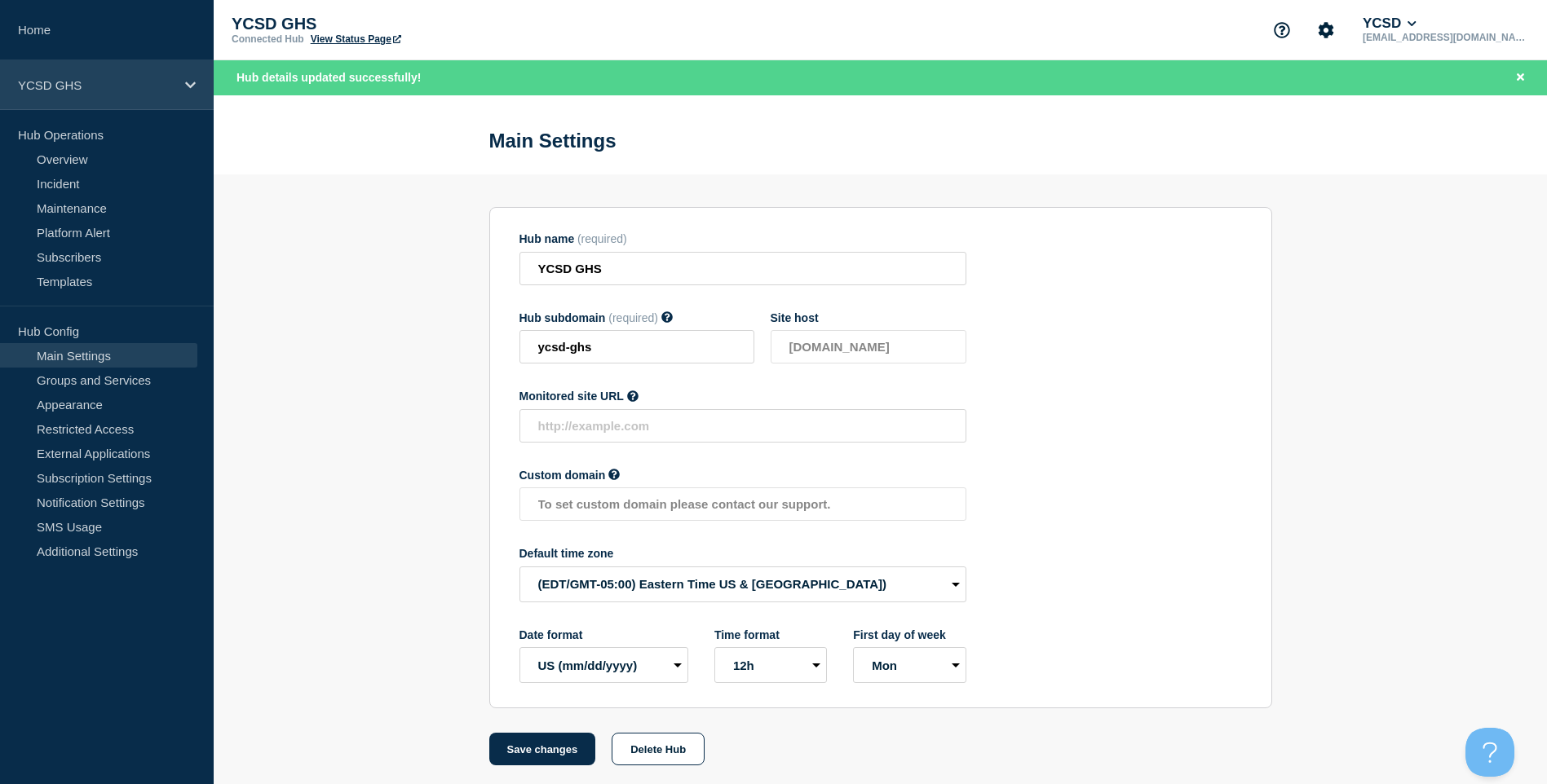
click at [140, 78] on p "YCSD GHS" at bounding box center [96, 85] width 157 height 14
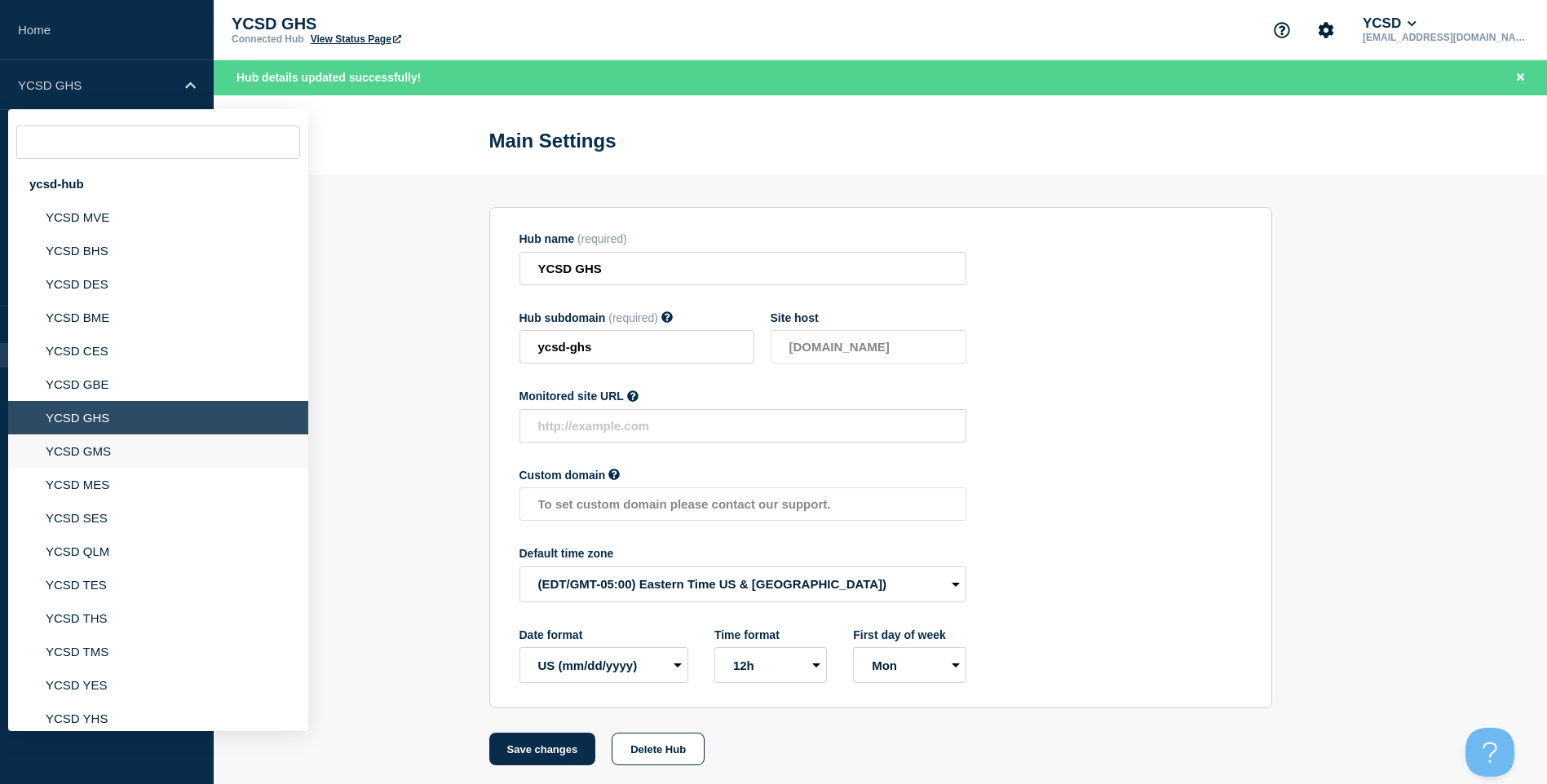
click at [152, 449] on li "YCSD GMS" at bounding box center [158, 450] width 300 height 33
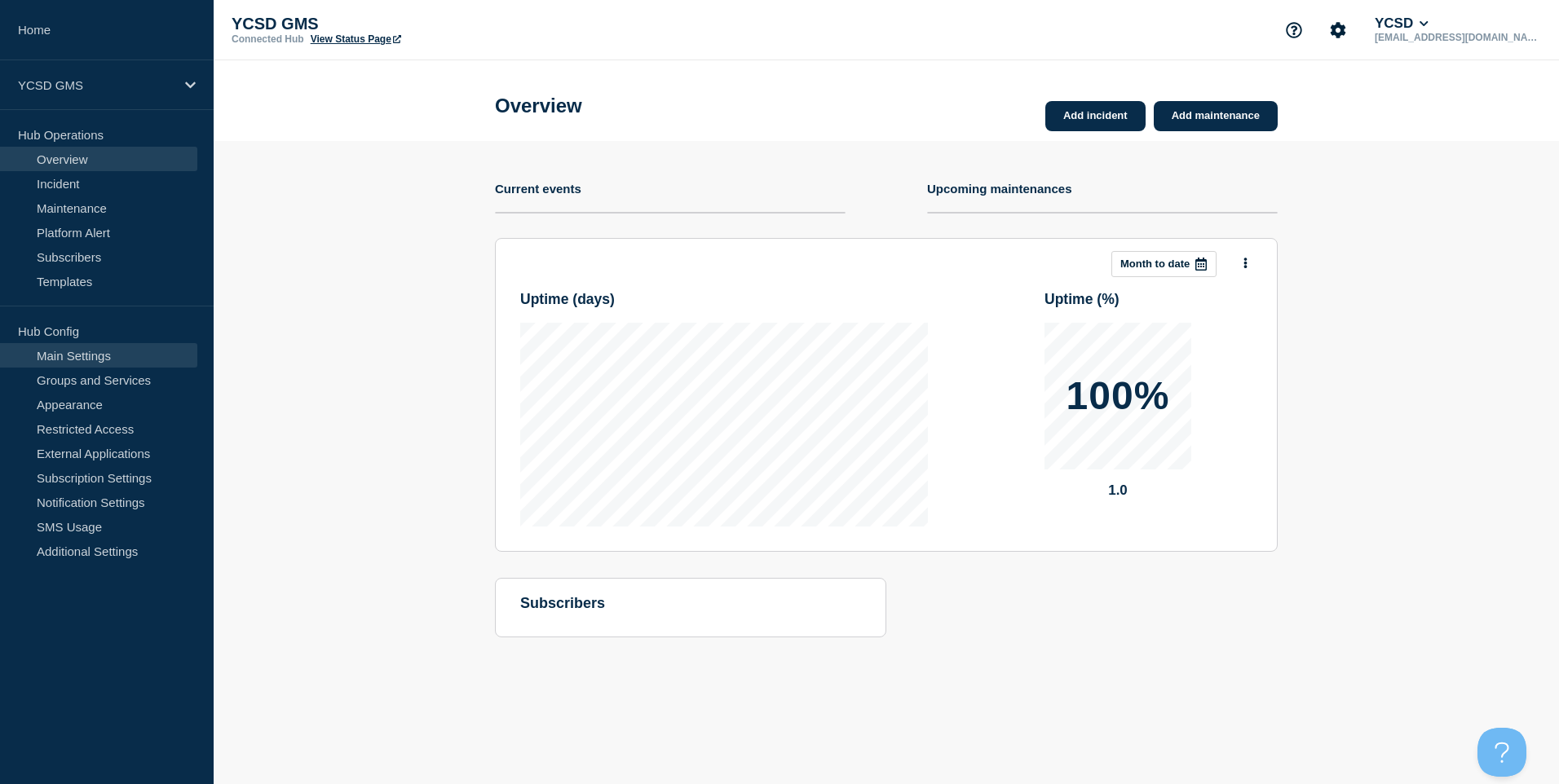
click at [152, 355] on link "Main Settings" at bounding box center [98, 356] width 197 height 24
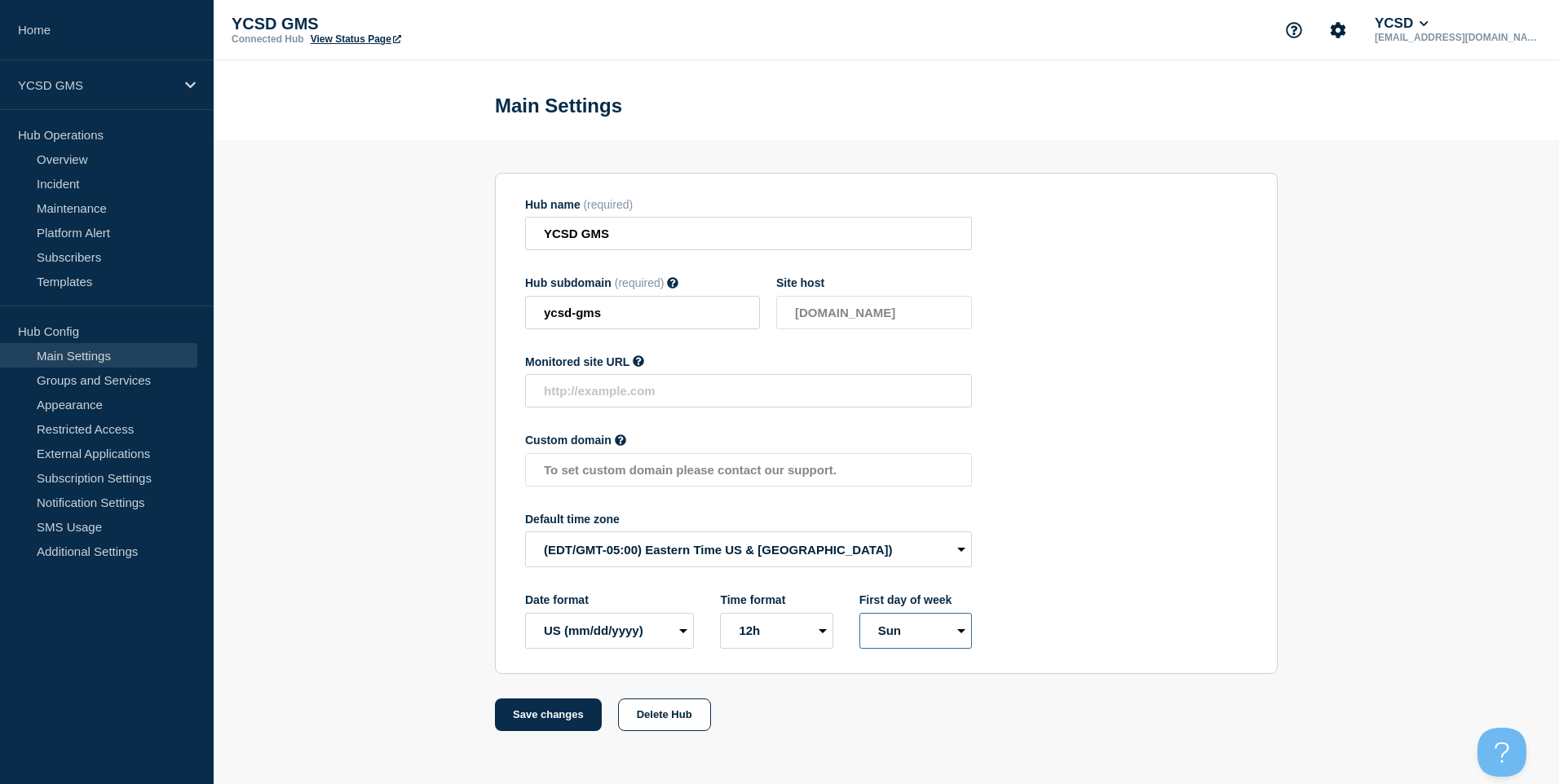
drag, startPoint x: 933, startPoint y: 636, endPoint x: 911, endPoint y: 642, distance: 22.8
click at [933, 636] on select "Mon Sun" at bounding box center [915, 631] width 113 height 36
select select "true"
click at [859, 616] on select "Mon Sun" at bounding box center [915, 631] width 113 height 36
click at [549, 710] on button "Save changes" at bounding box center [548, 714] width 107 height 33
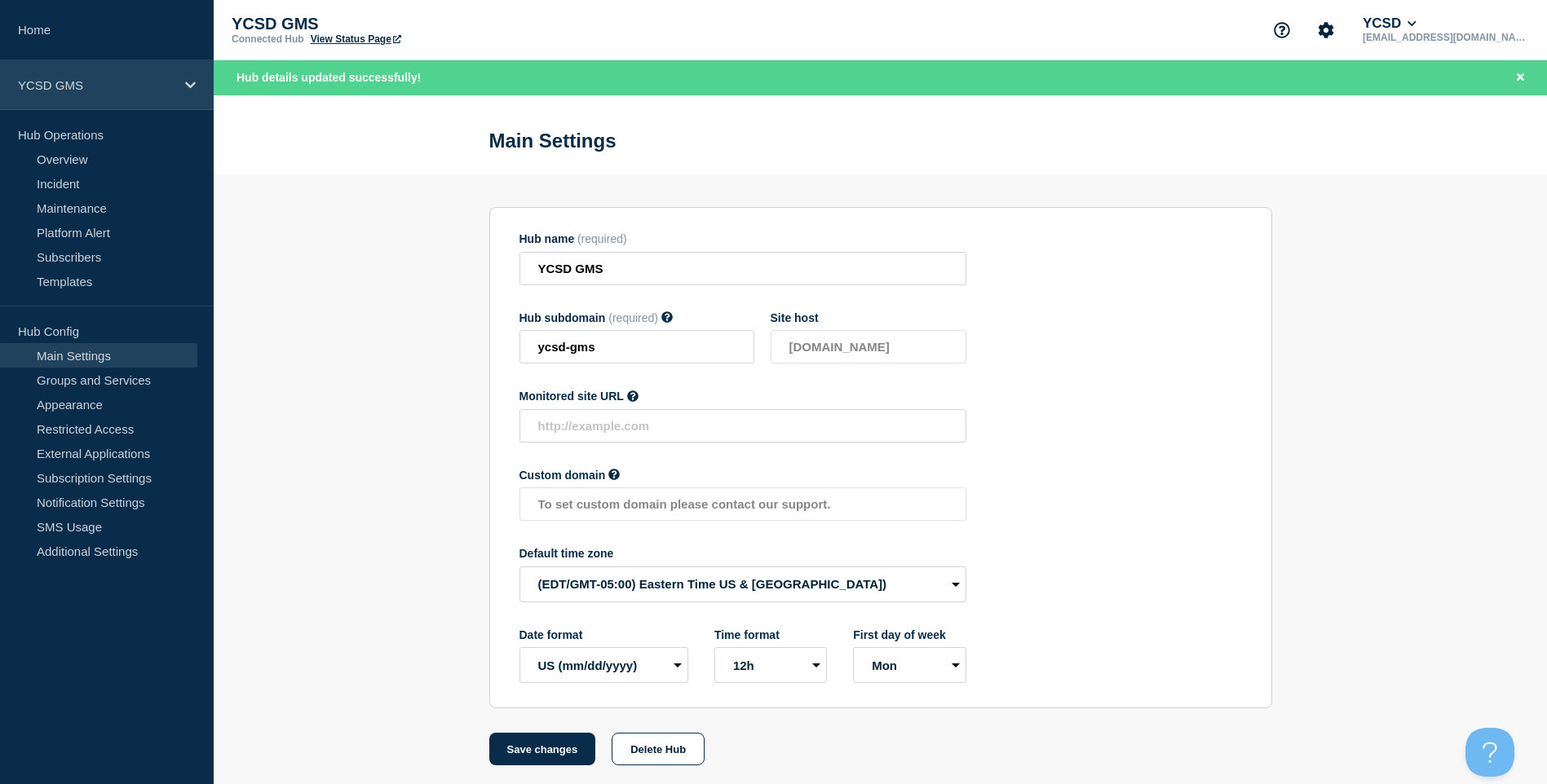
click at [153, 83] on p "YCSD GMS" at bounding box center [96, 85] width 157 height 14
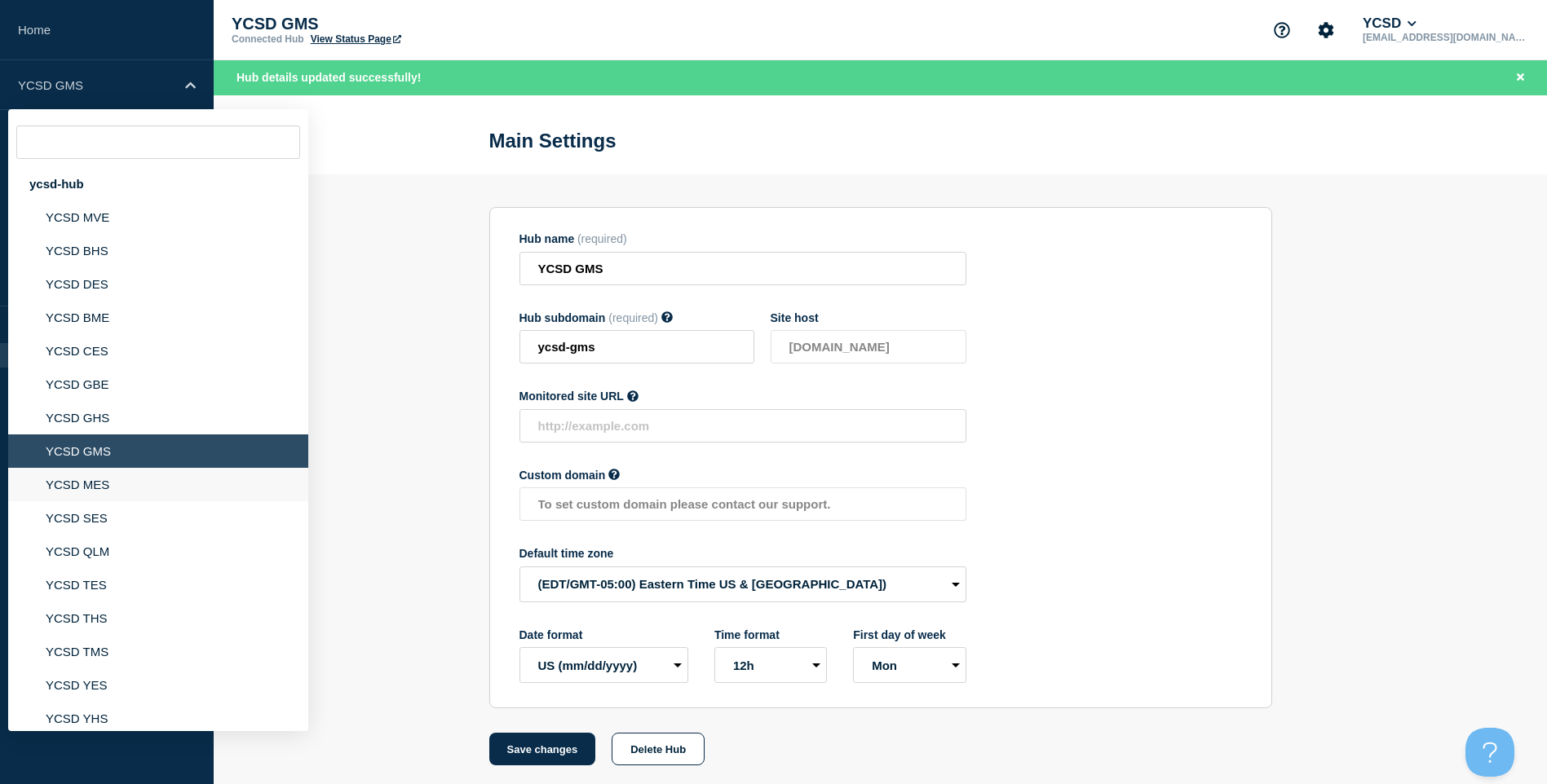
click at [138, 481] on li "YCSD MES" at bounding box center [158, 483] width 300 height 33
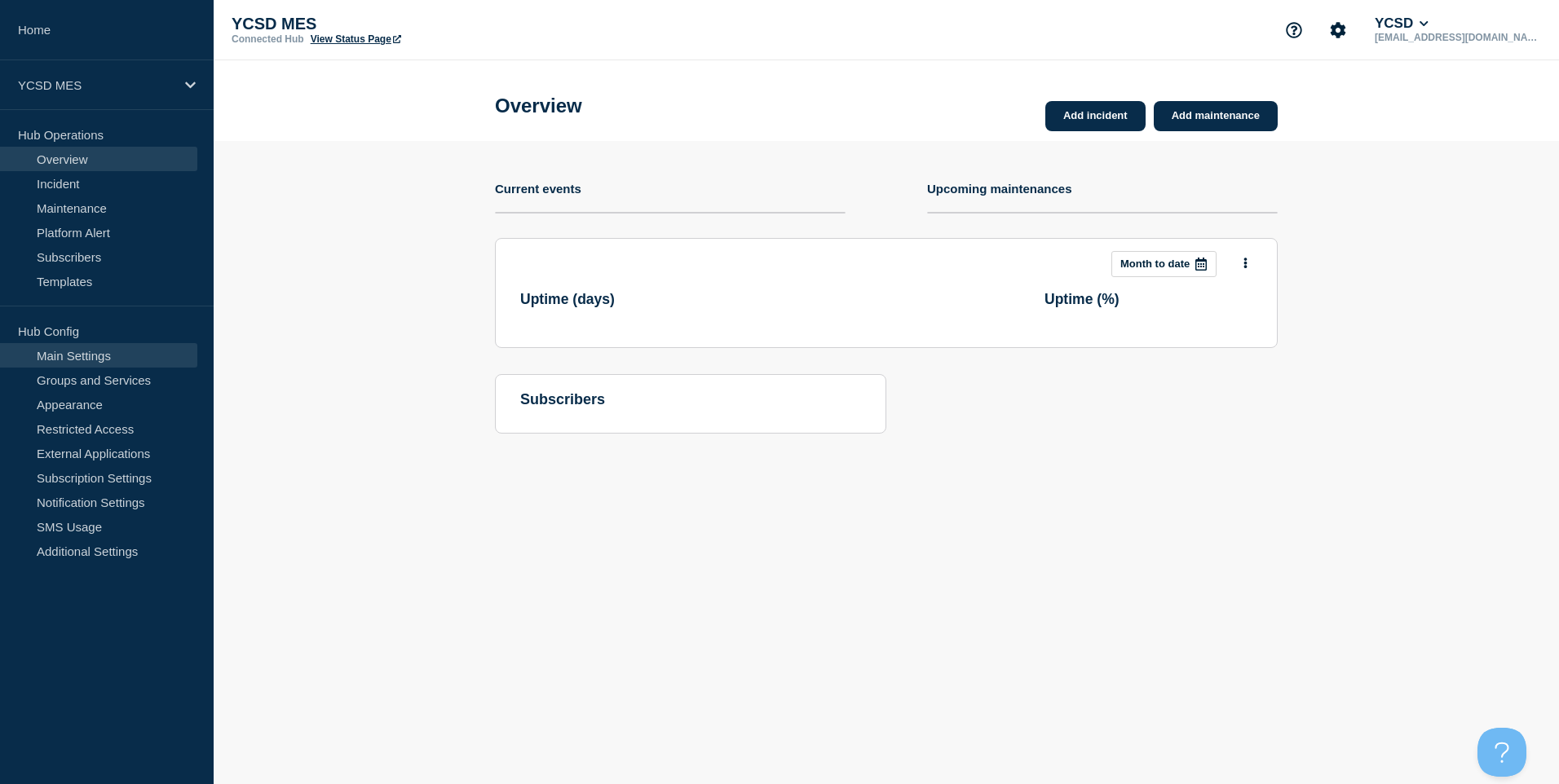
click at [122, 366] on link "Main Settings" at bounding box center [98, 356] width 197 height 24
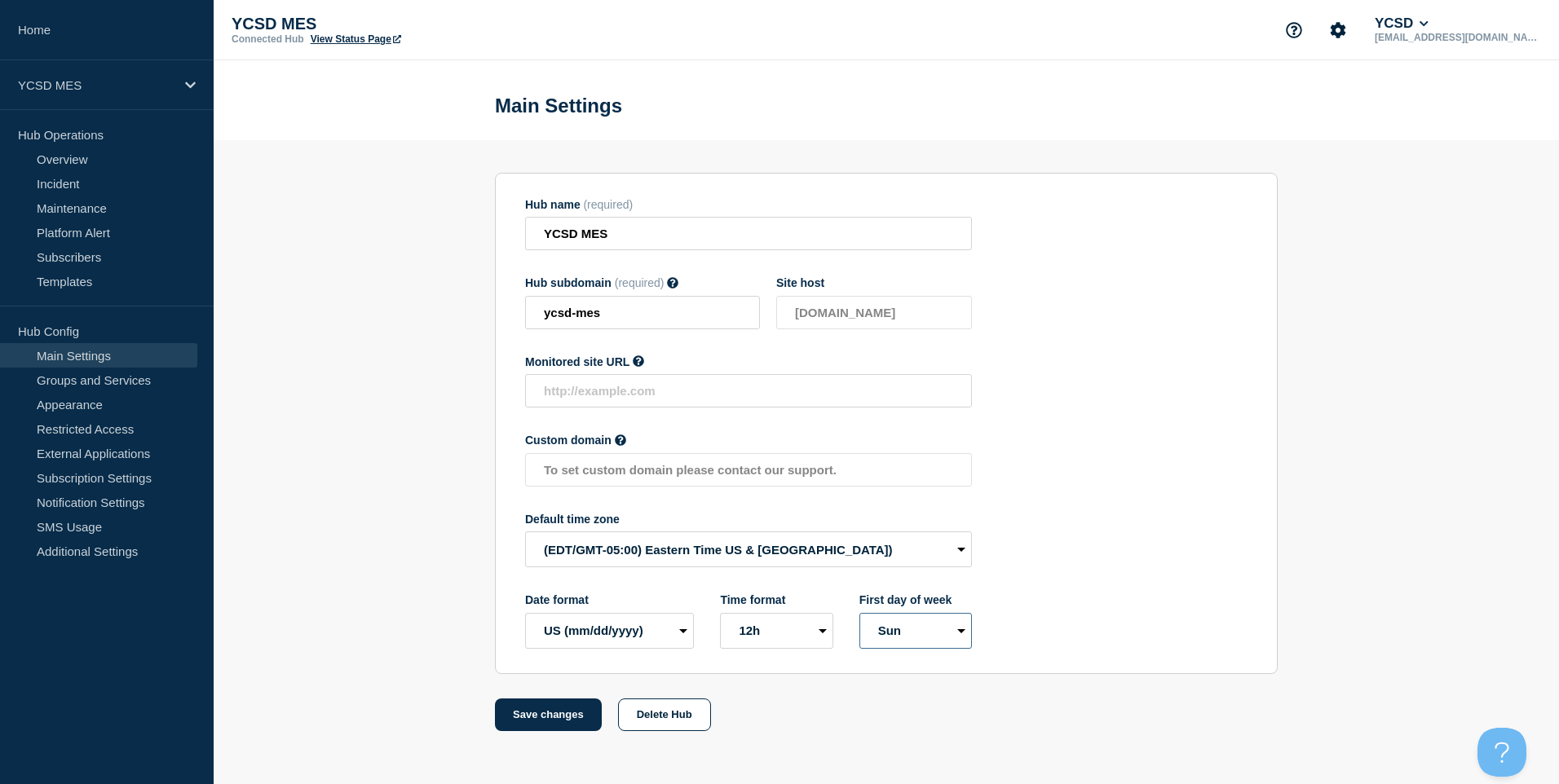
click at [955, 643] on select "Mon Sun" at bounding box center [915, 631] width 113 height 36
select select "true"
click at [859, 616] on select "Mon Sun" at bounding box center [915, 631] width 113 height 36
click at [549, 716] on button "Save changes" at bounding box center [548, 714] width 107 height 33
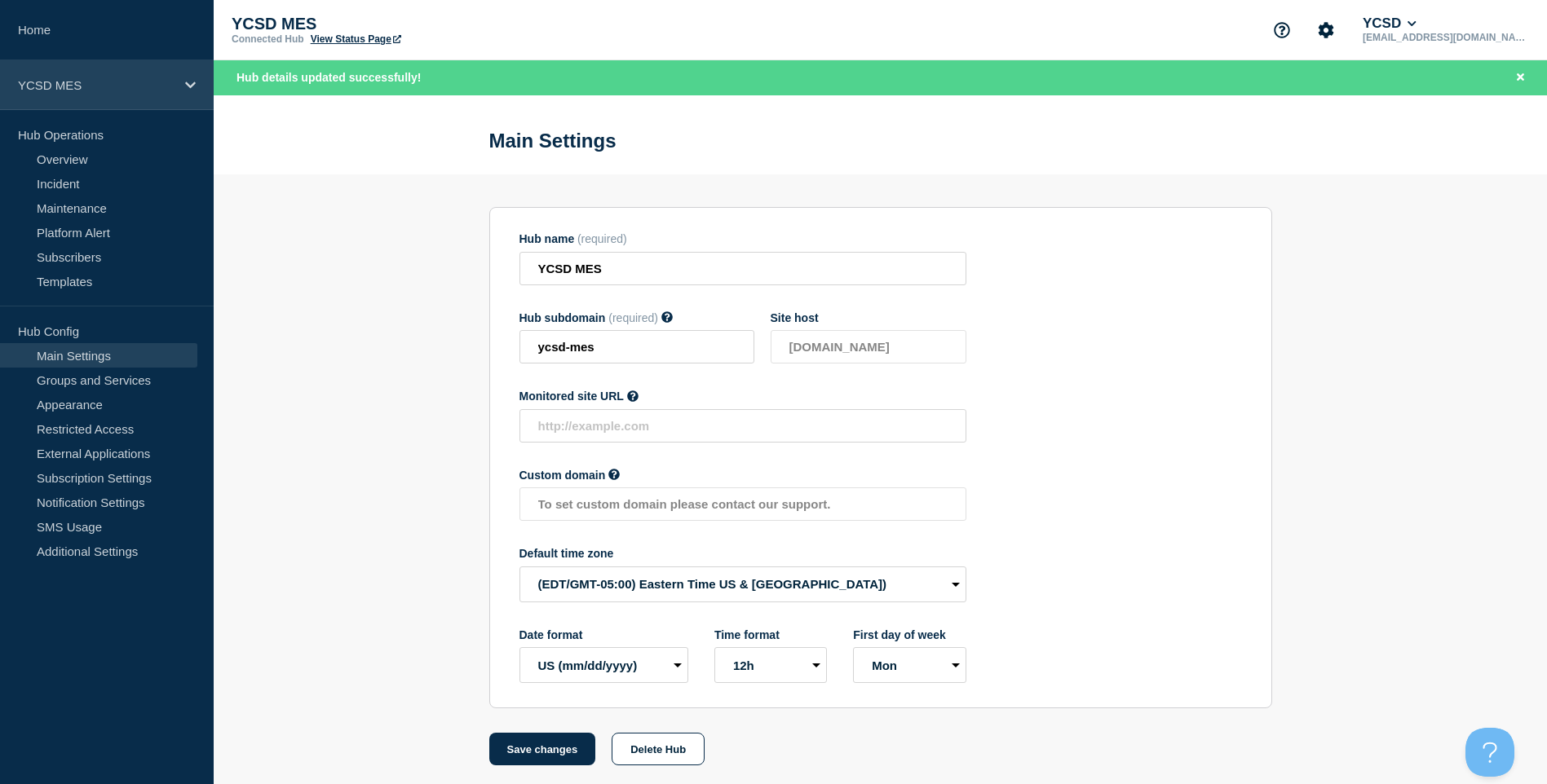
click at [163, 91] on p "YCSD MES" at bounding box center [96, 85] width 157 height 14
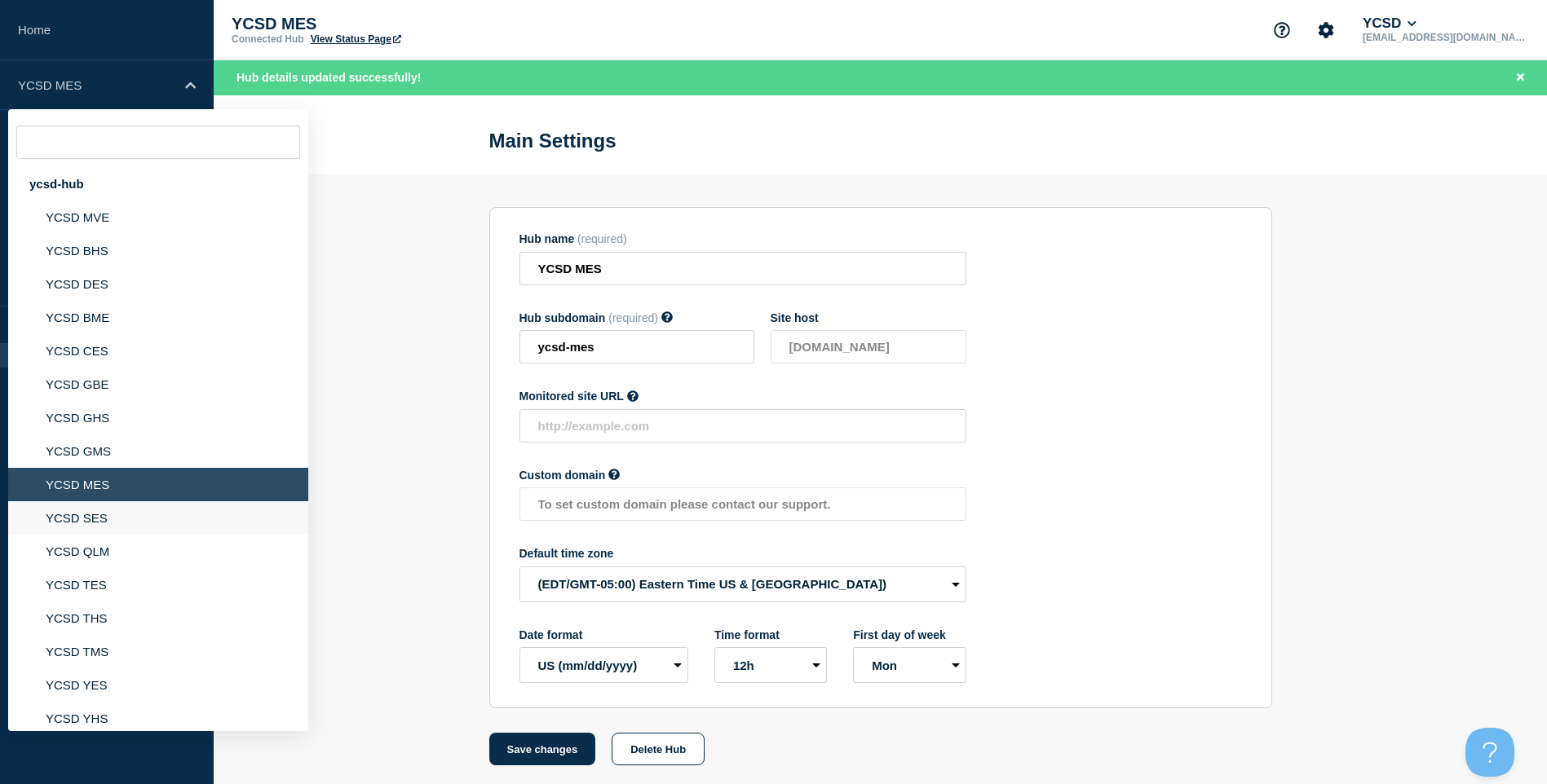
click at [154, 511] on li "YCSD SES" at bounding box center [158, 517] width 300 height 33
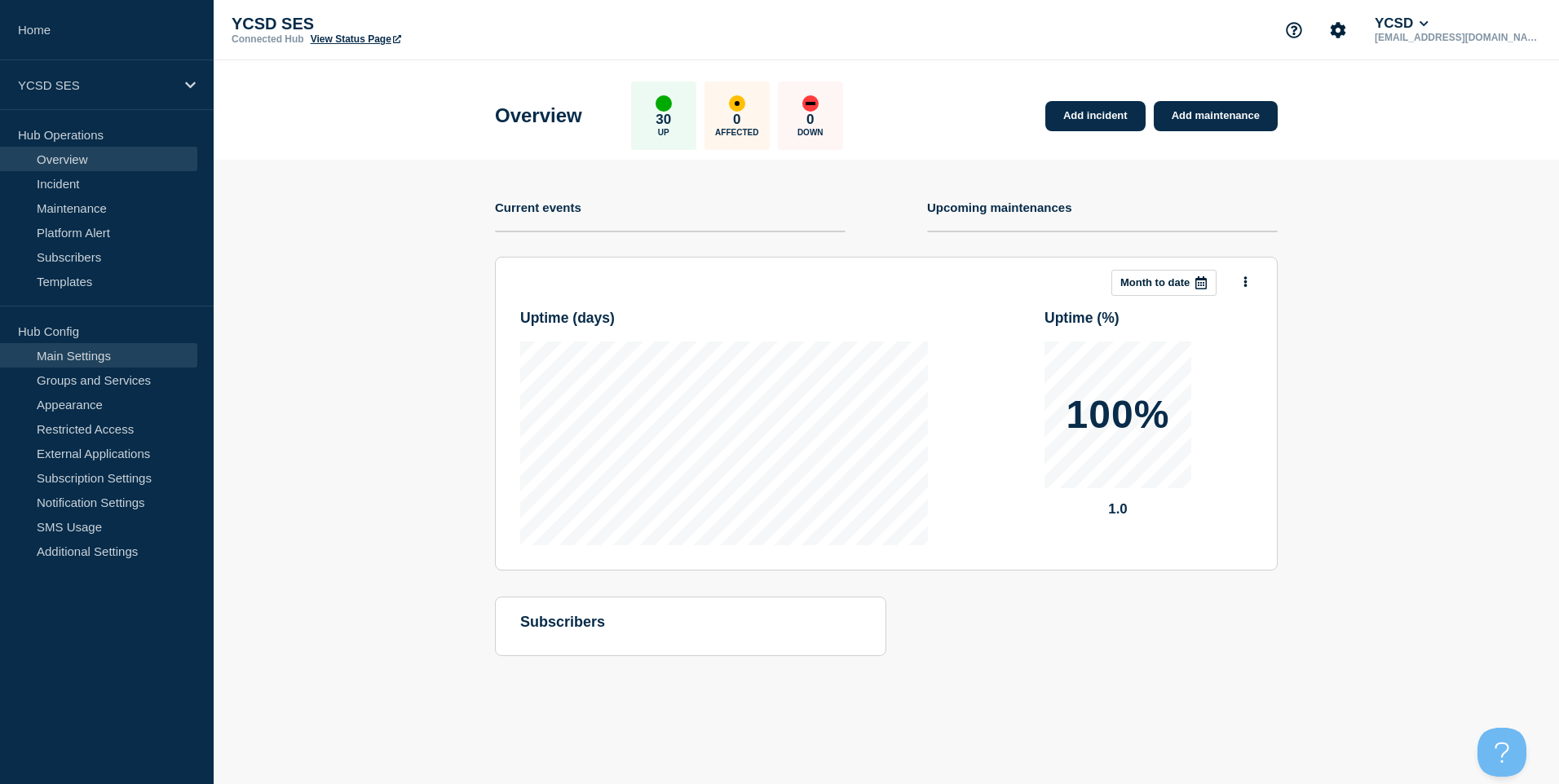
click at [125, 352] on link "Main Settings" at bounding box center [98, 356] width 197 height 24
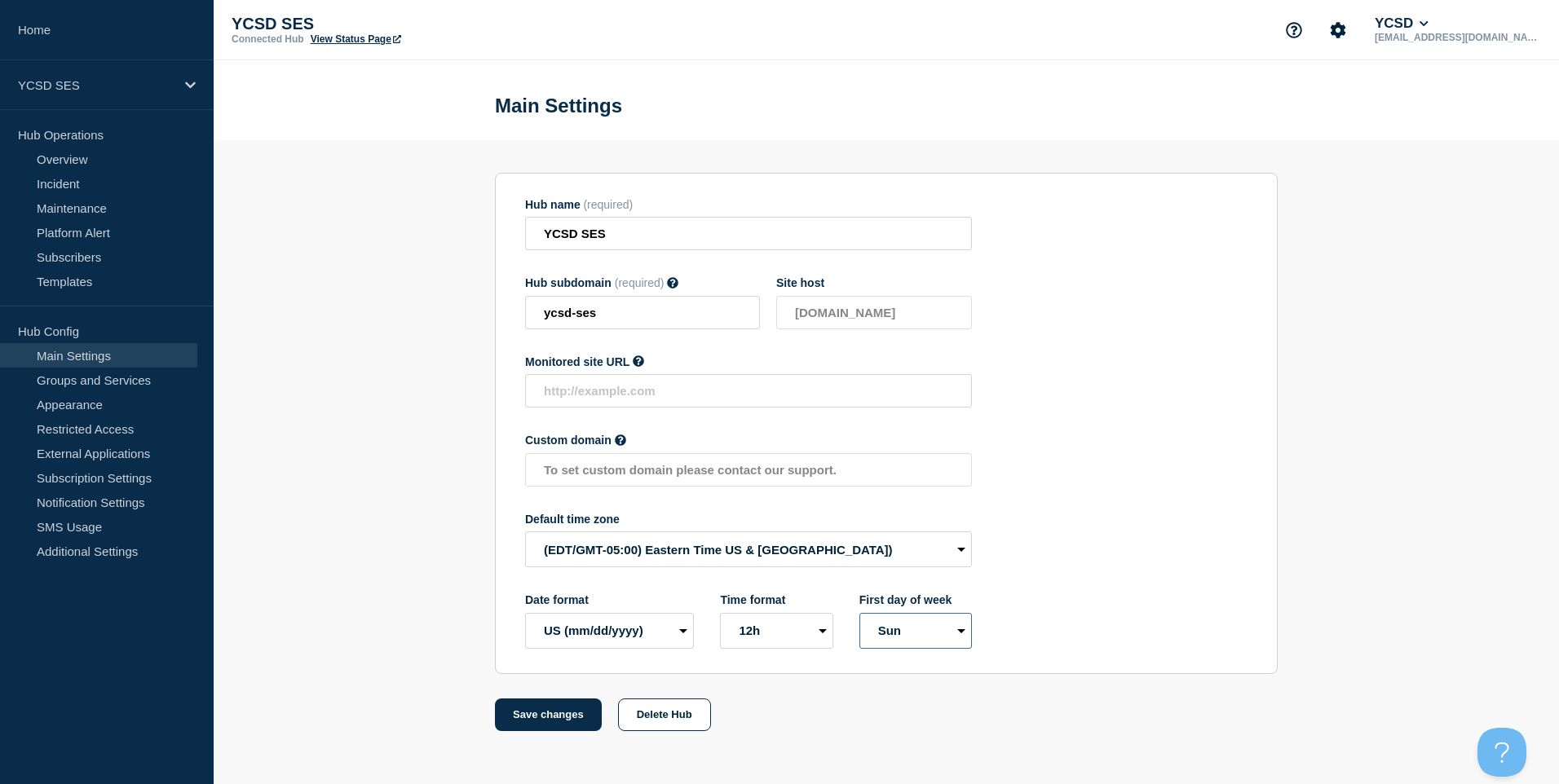
click at [901, 623] on select "Mon Sun" at bounding box center [915, 631] width 113 height 36
select select "true"
click at [859, 616] on select "Mon Sun" at bounding box center [915, 631] width 113 height 36
click at [523, 730] on button "Save changes" at bounding box center [548, 714] width 107 height 33
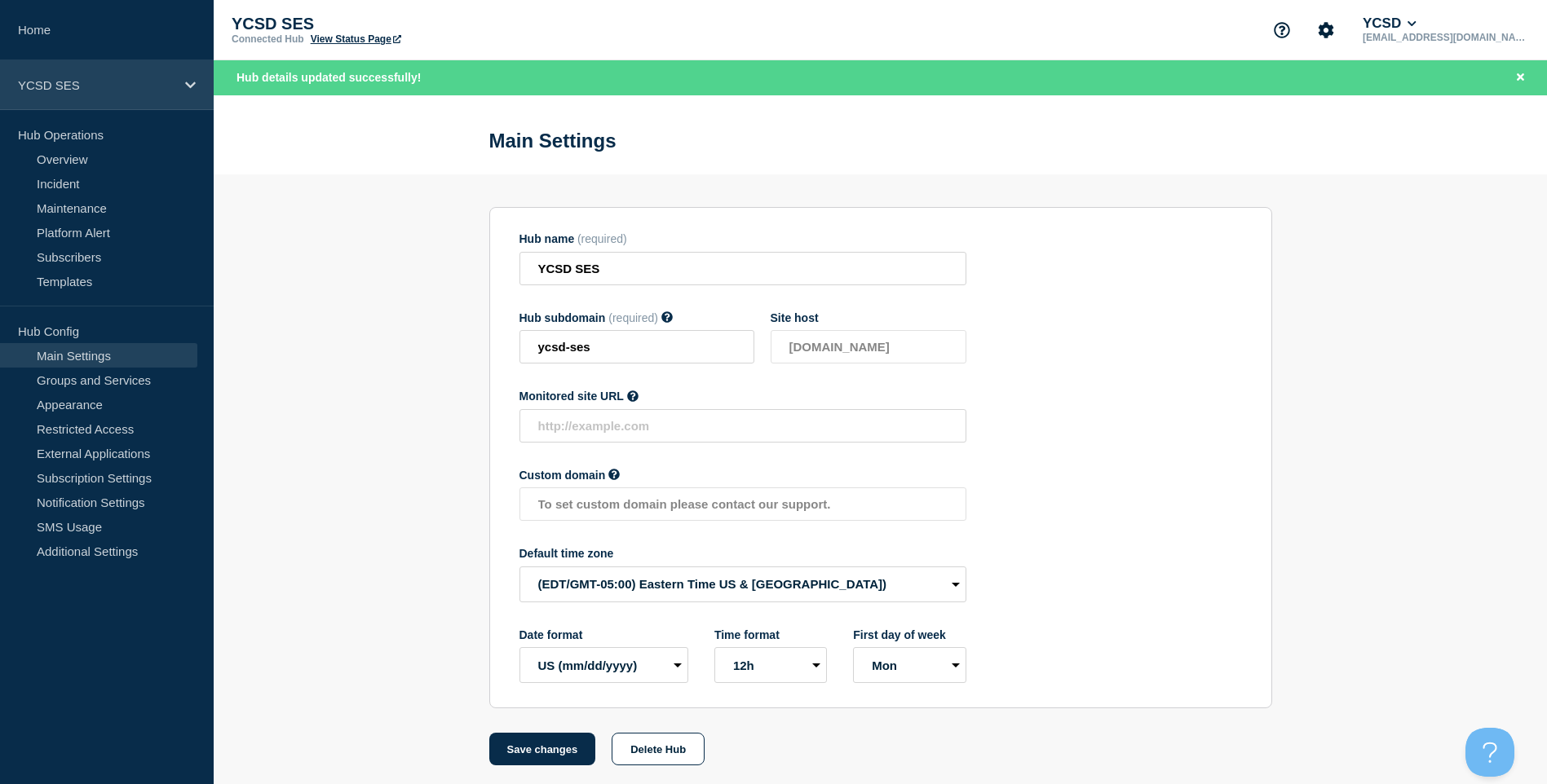
click at [135, 76] on div "YCSD SES" at bounding box center [107, 85] width 214 height 50
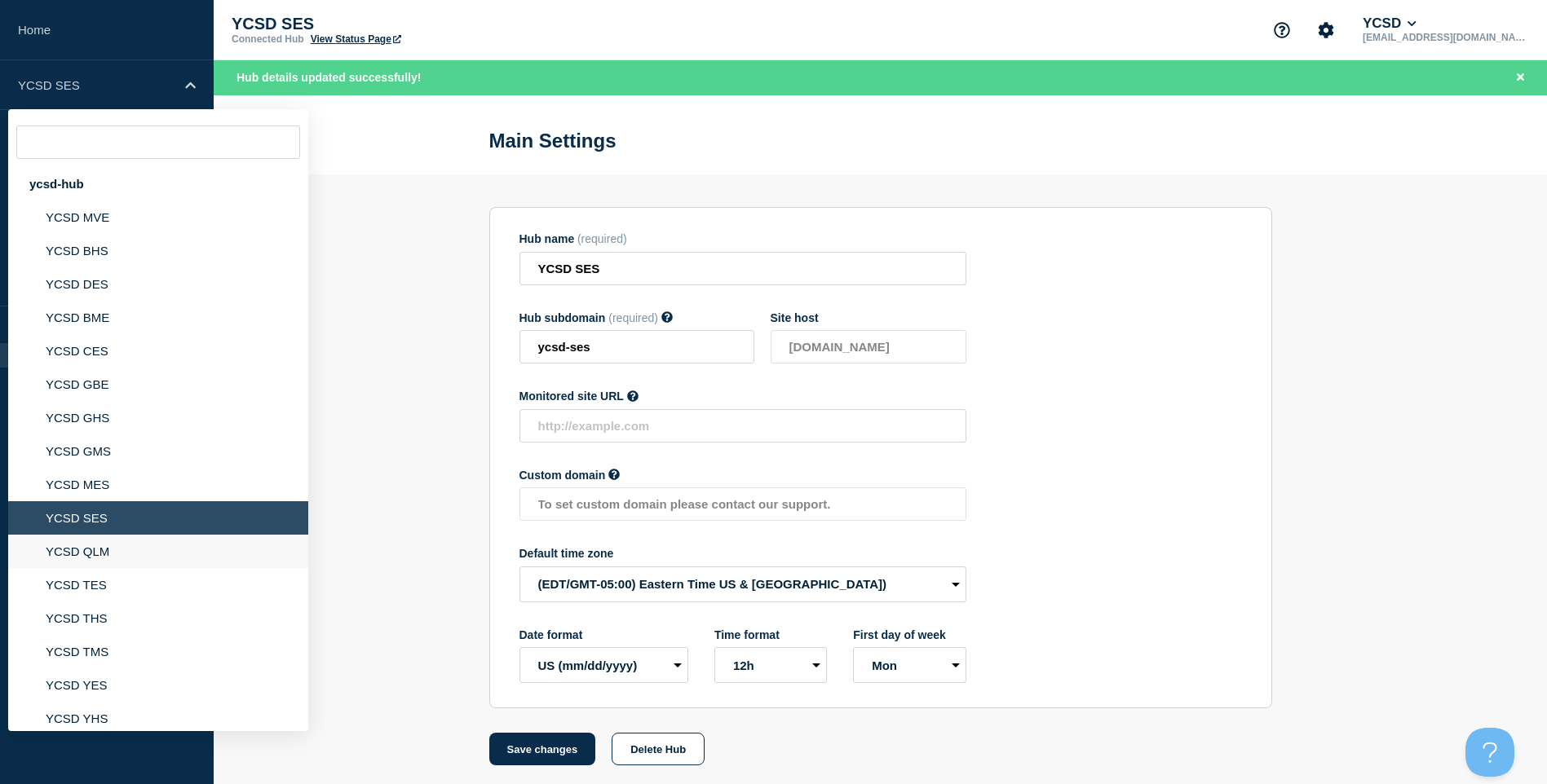
click at [115, 543] on li "YCSD QLM" at bounding box center [158, 550] width 300 height 33
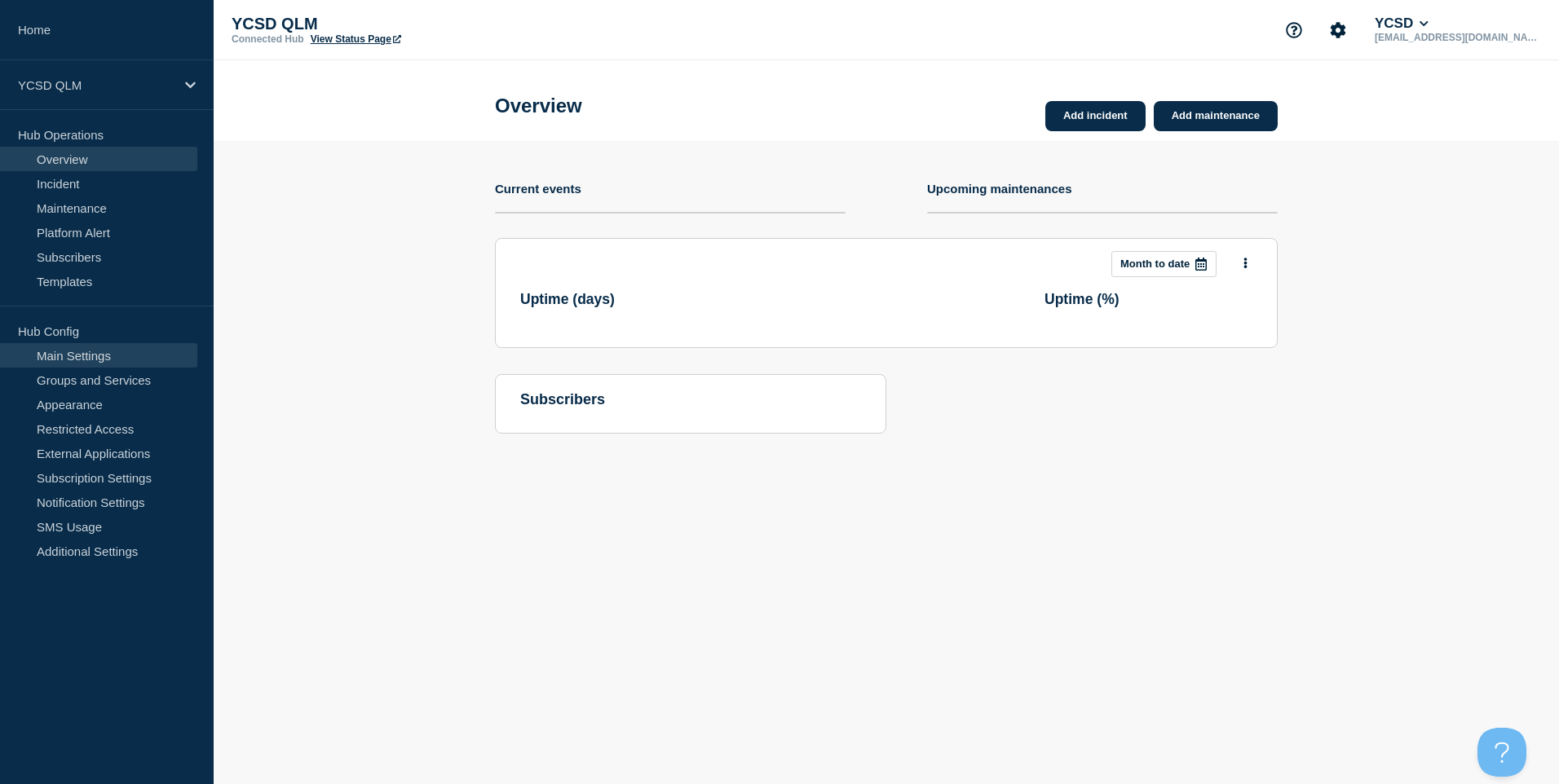
click at [135, 347] on link "Main Settings" at bounding box center [98, 356] width 197 height 24
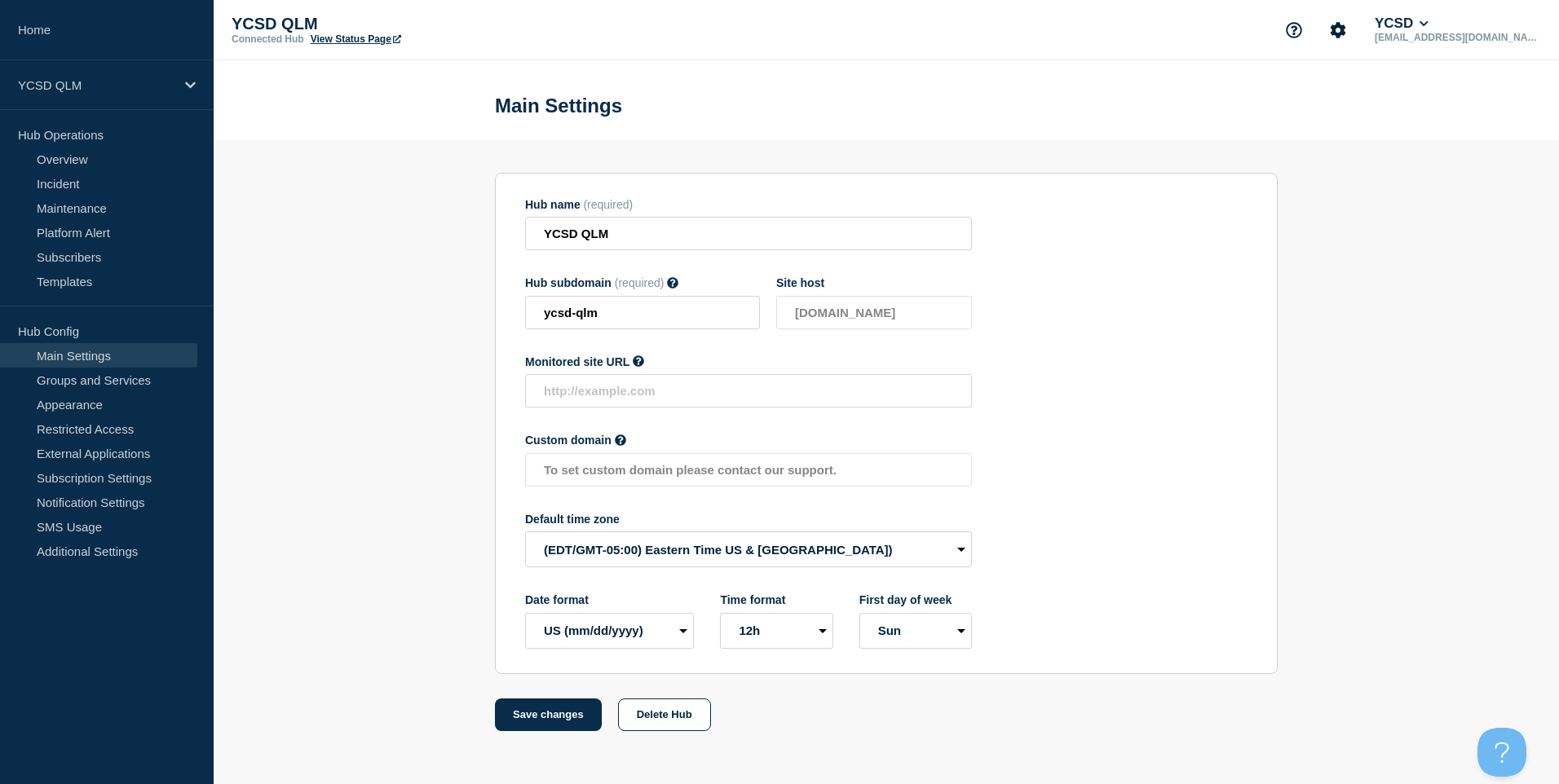
click at [933, 614] on div "First day of week Mon Sun" at bounding box center [915, 620] width 113 height 55
click at [933, 634] on select "Mon Sun" at bounding box center [915, 631] width 113 height 36
select select "true"
click at [859, 616] on select "Mon Sun" at bounding box center [915, 631] width 113 height 36
click at [585, 702] on form "Hub name (required) YCSD QLM Hub subdomain (required) Must contain only ASCII l…" at bounding box center [885, 451] width 782 height 558
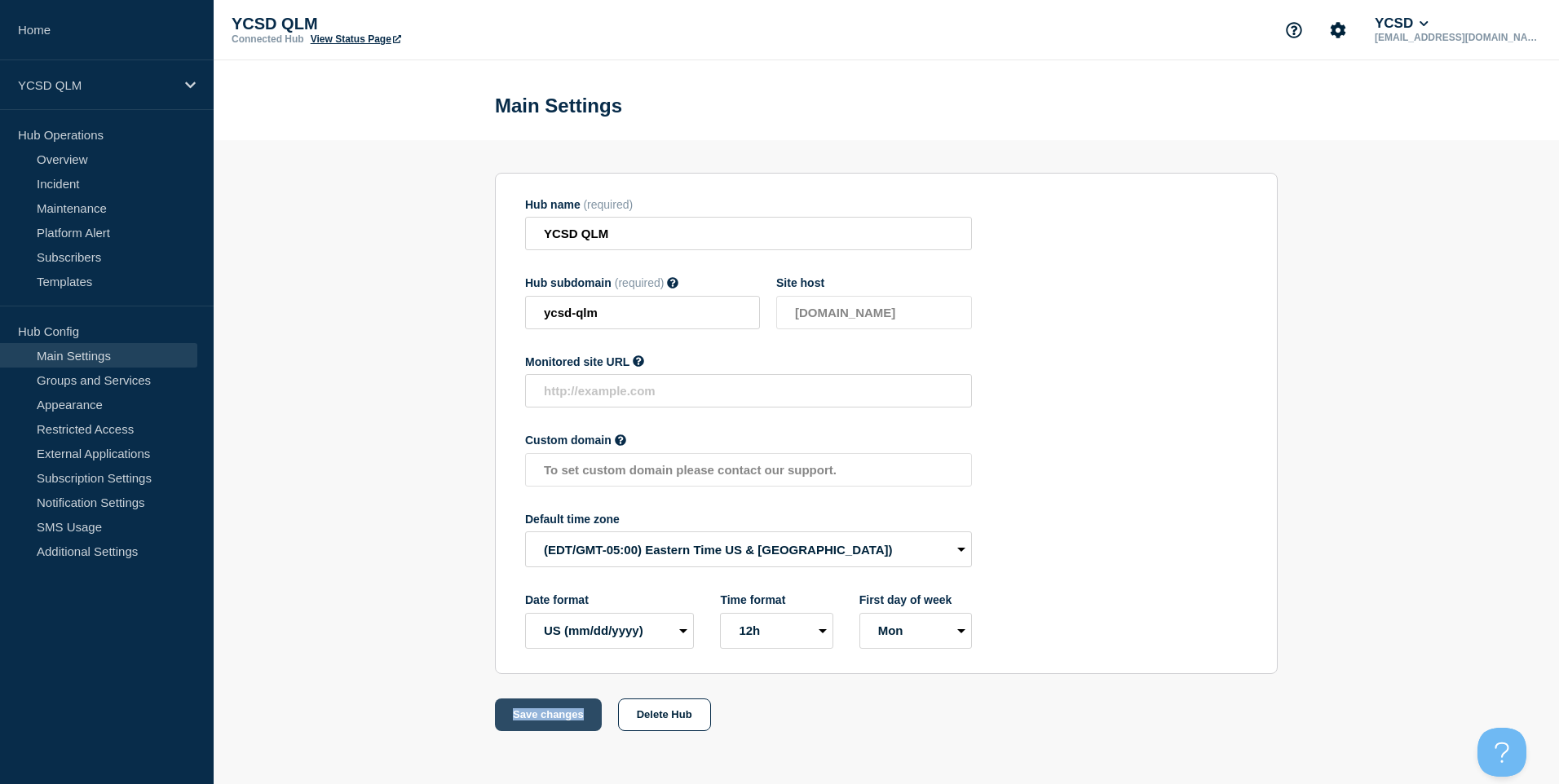
drag, startPoint x: 585, startPoint y: 702, endPoint x: 574, endPoint y: 725, distance: 25.5
click at [574, 725] on button "Save changes" at bounding box center [548, 714] width 107 height 33
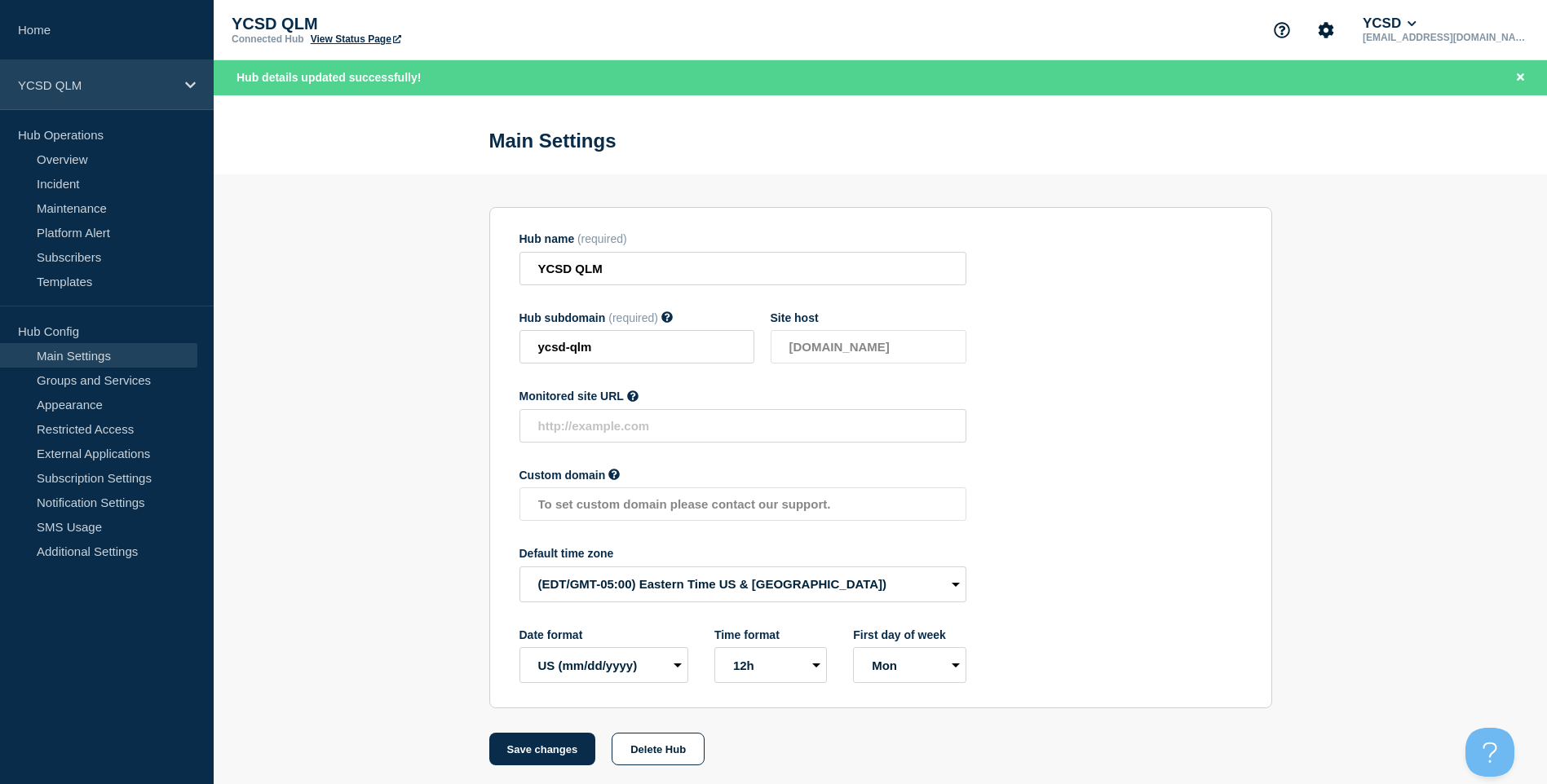
click at [149, 91] on p "YCSD QLM" at bounding box center [96, 85] width 157 height 14
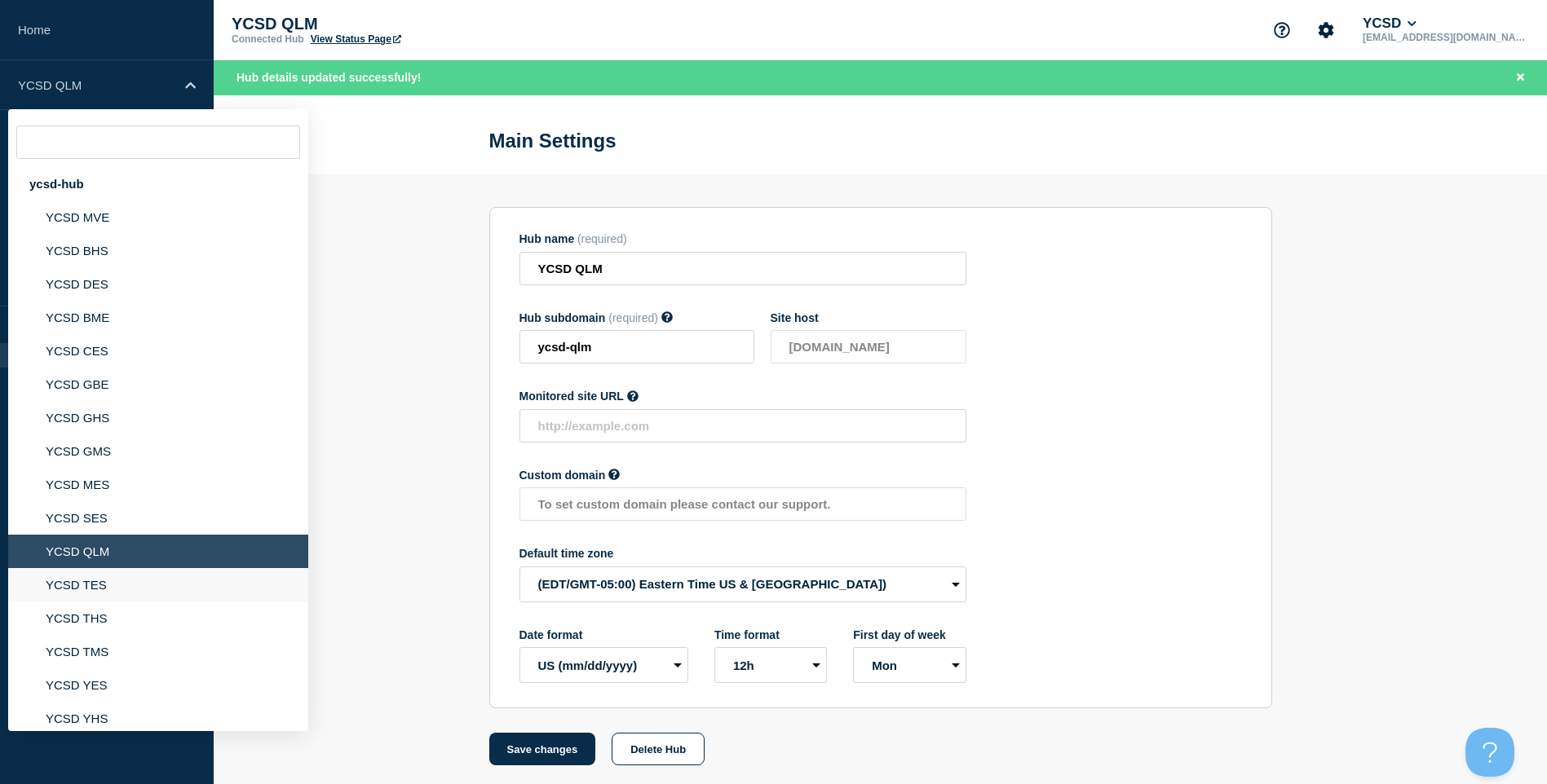
click at [107, 586] on li "YCSD TES" at bounding box center [158, 584] width 300 height 33
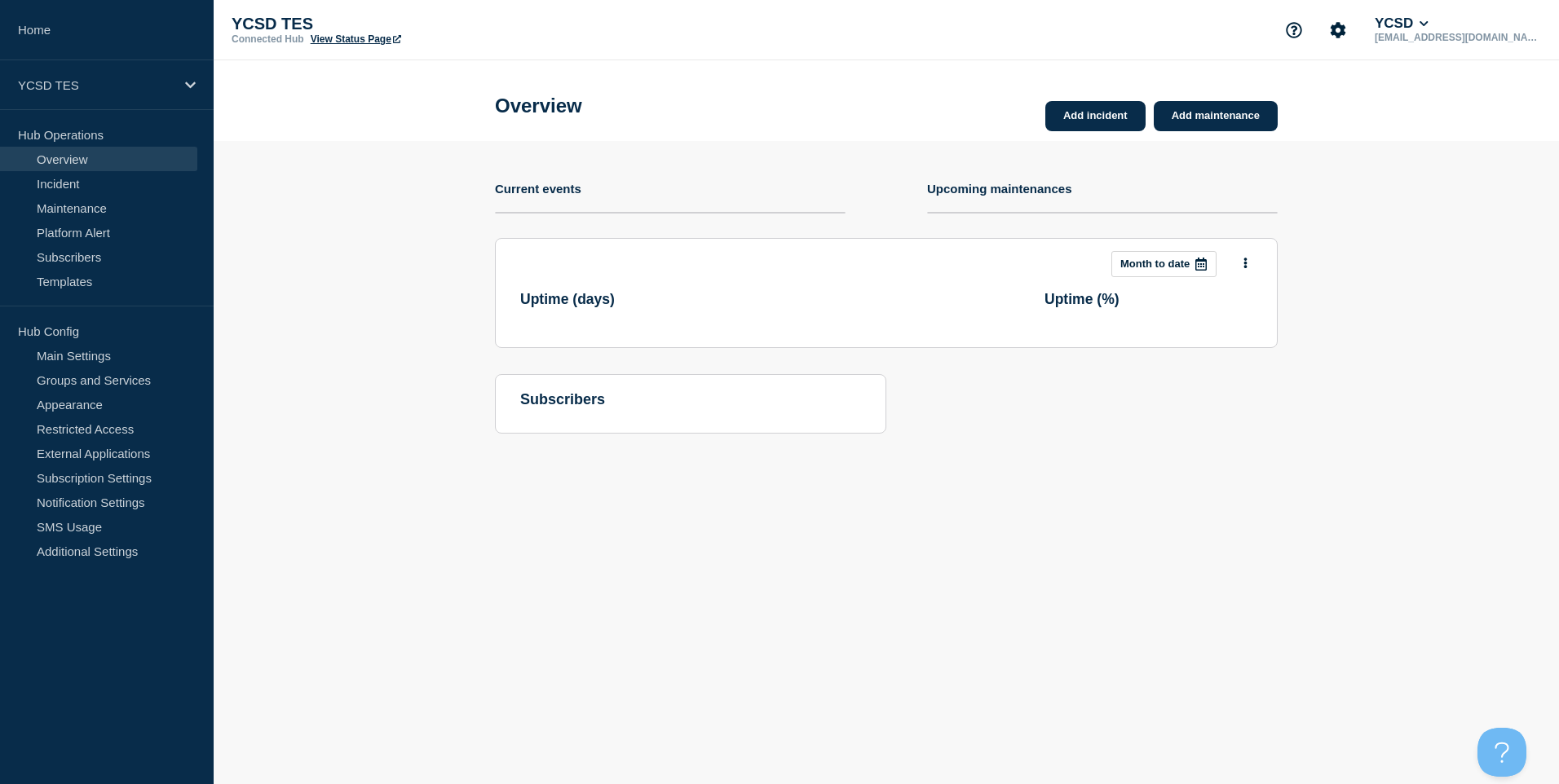
click at [104, 341] on p "Hub Config" at bounding box center [107, 331] width 214 height 24
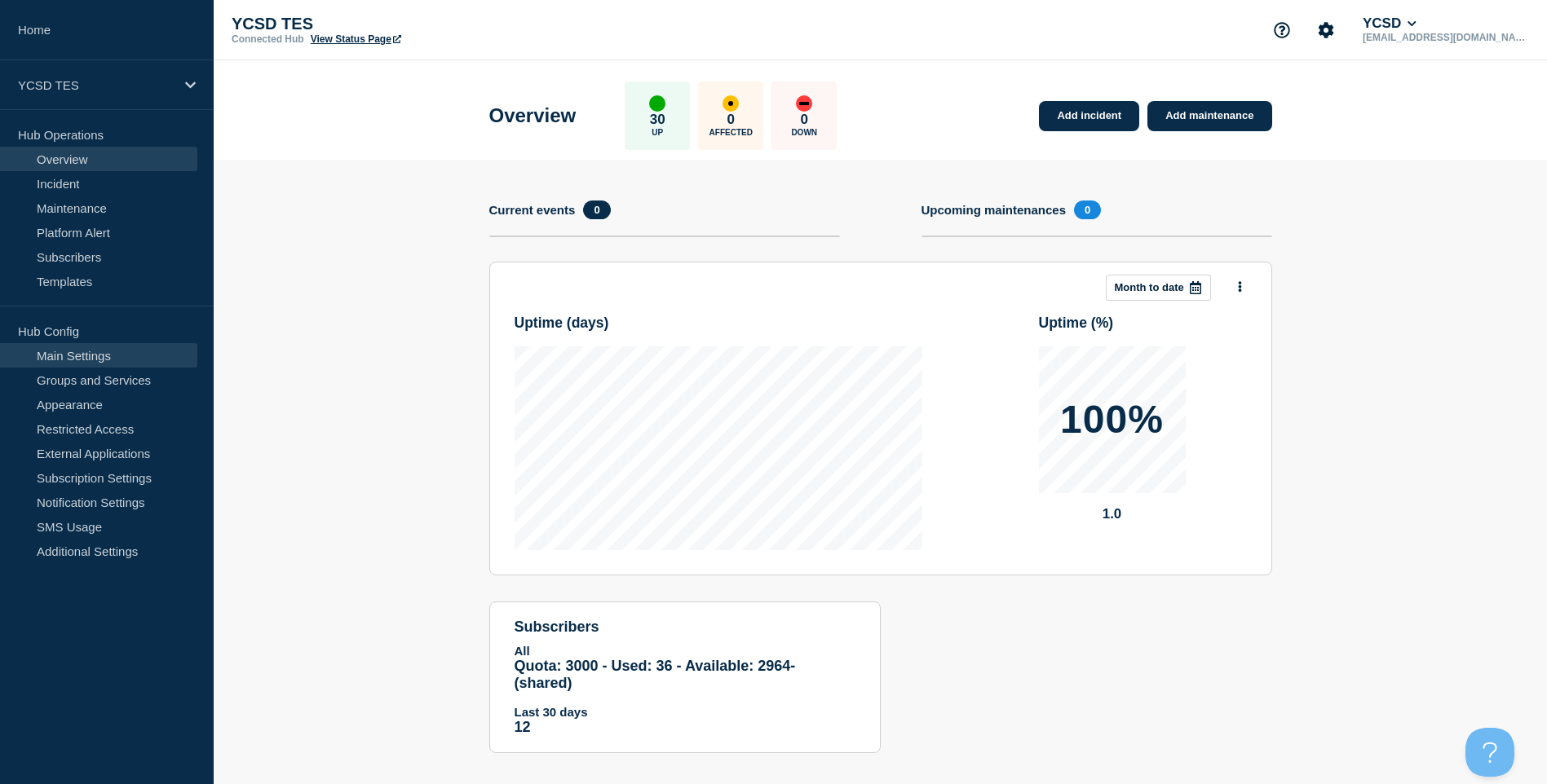
click at [130, 359] on link "Main Settings" at bounding box center [98, 356] width 197 height 24
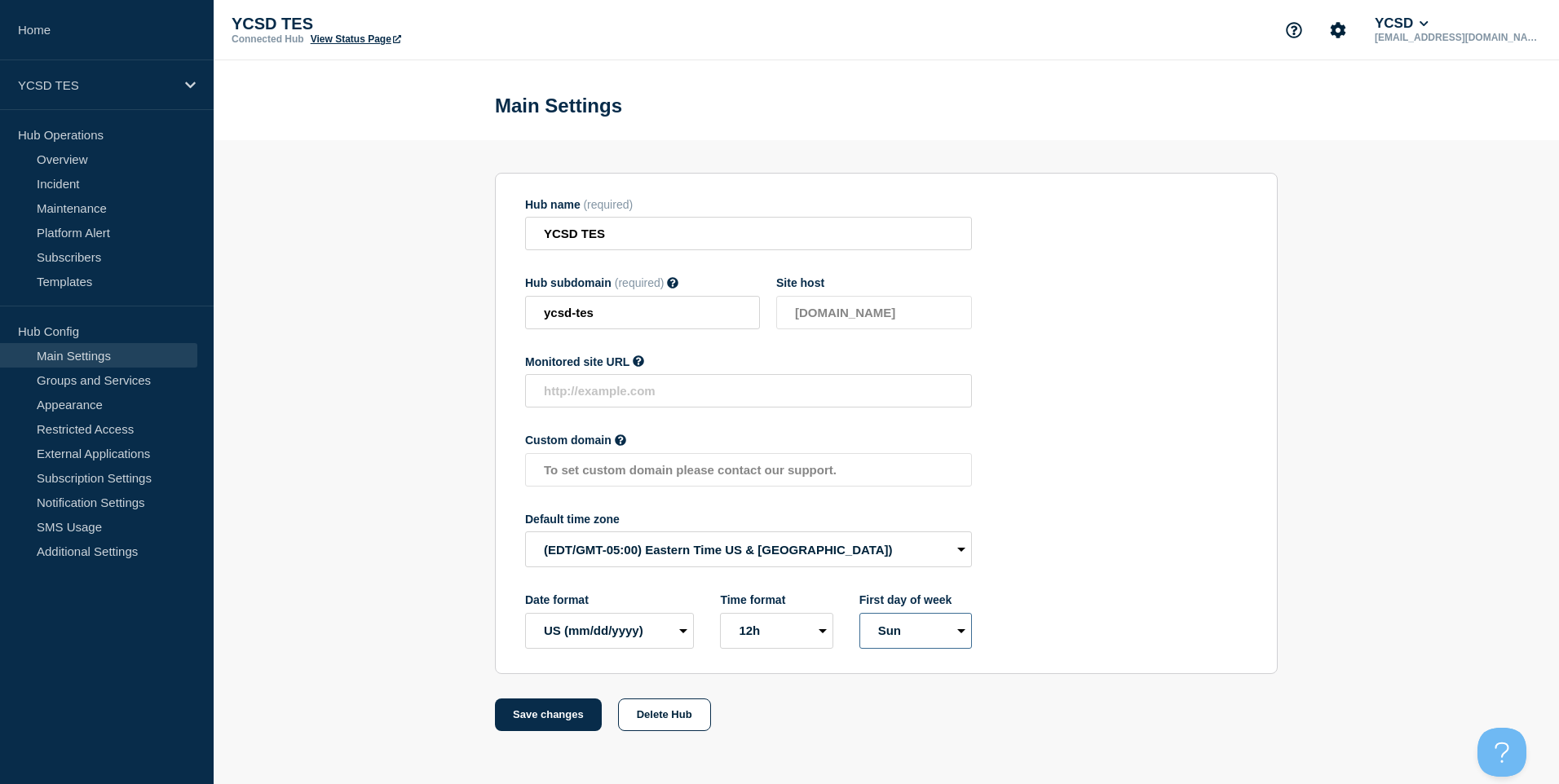
drag, startPoint x: 914, startPoint y: 631, endPoint x: 912, endPoint y: 644, distance: 13.2
click at [914, 631] on select "Mon Sun" at bounding box center [915, 631] width 113 height 36
select select "true"
click at [859, 616] on select "Mon Sun" at bounding box center [915, 631] width 113 height 36
click at [513, 718] on button "Save changes" at bounding box center [548, 714] width 107 height 33
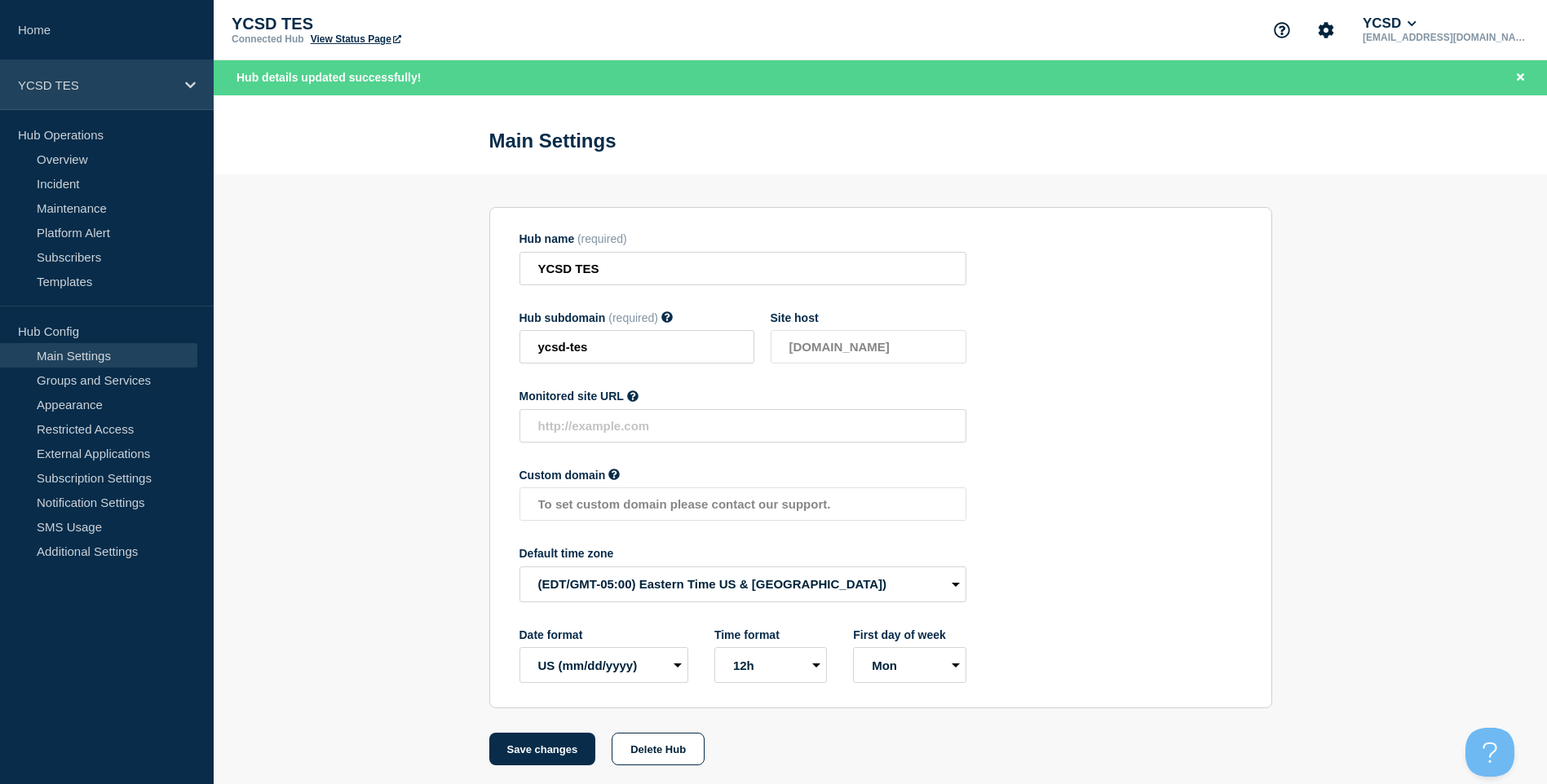
click at [162, 90] on p "YCSD TES" at bounding box center [96, 85] width 157 height 14
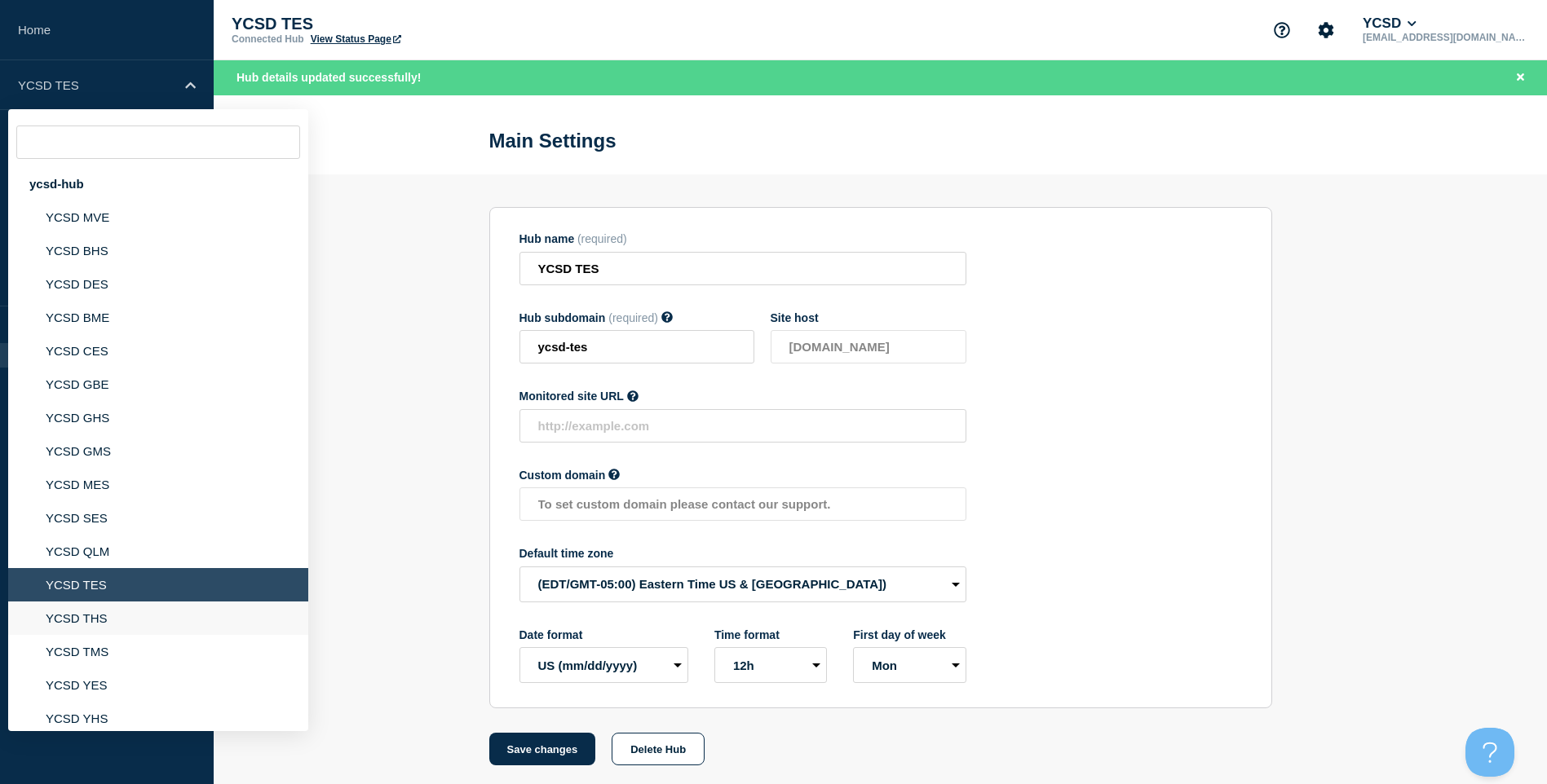
click at [144, 622] on li "YCSD THS" at bounding box center [158, 617] width 300 height 33
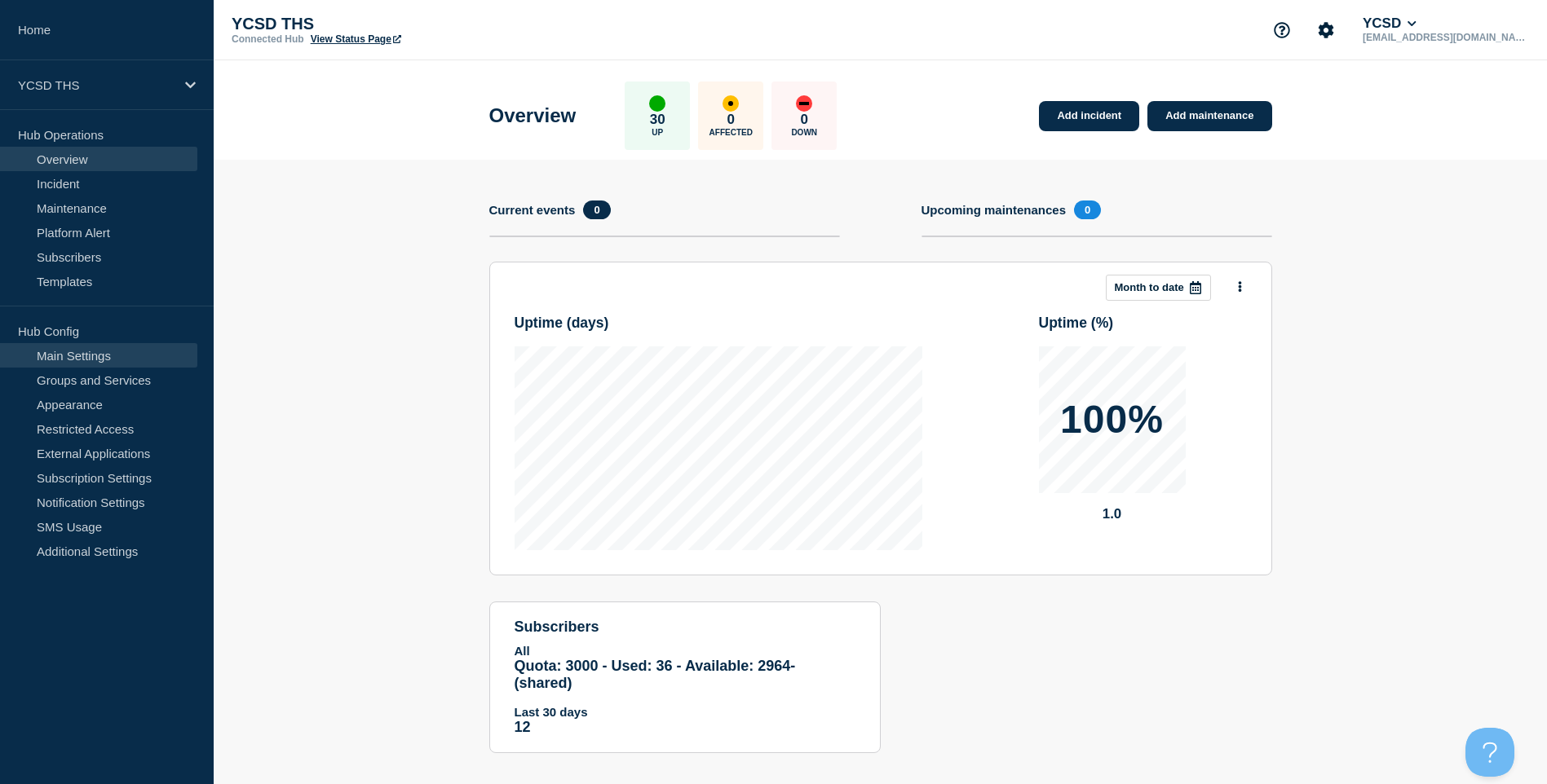
click at [77, 366] on link "Main Settings" at bounding box center [98, 356] width 197 height 24
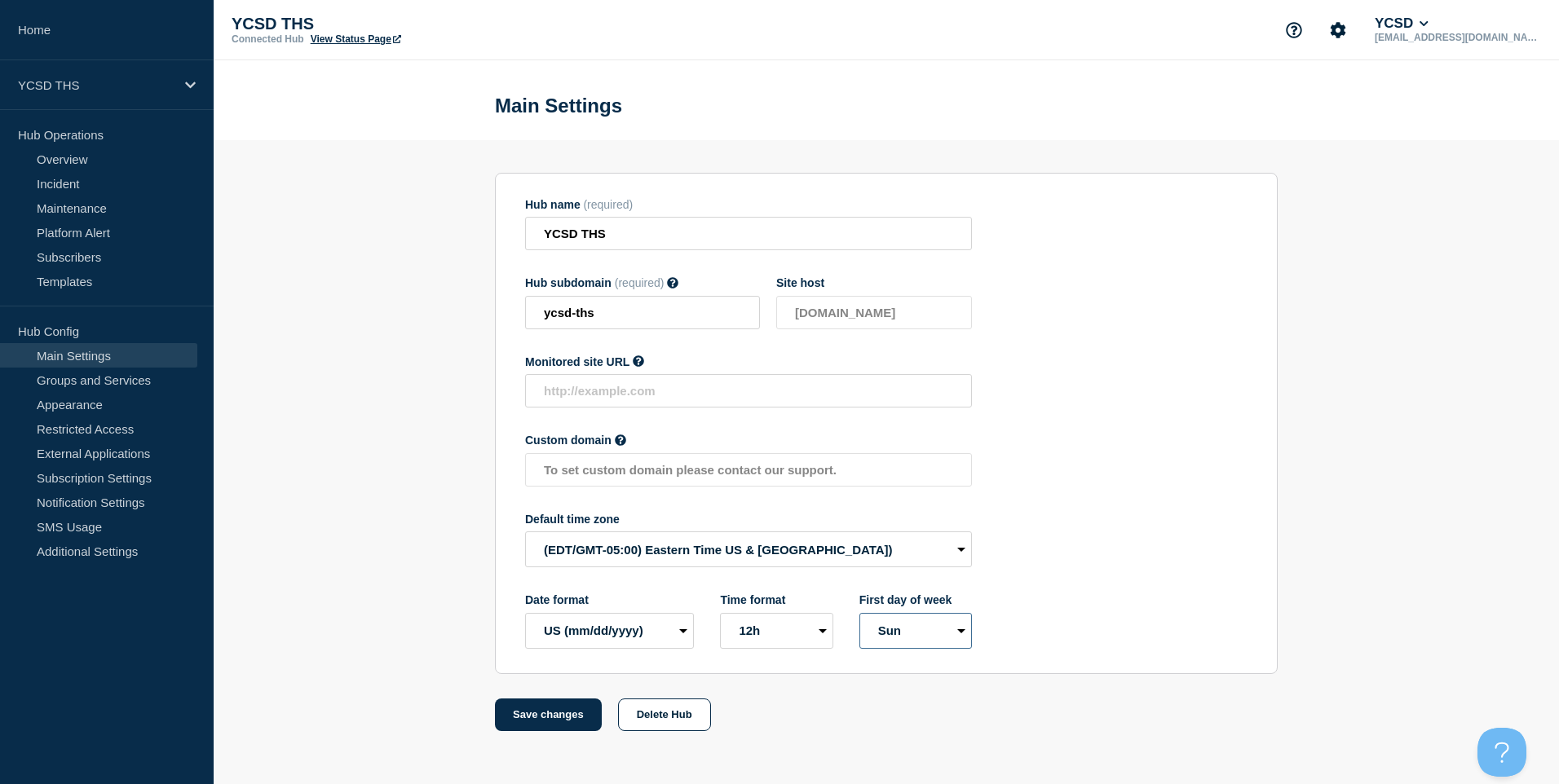
click at [969, 631] on select "Mon Sun" at bounding box center [915, 631] width 113 height 36
select select "true"
click at [859, 616] on select "Mon Sun" at bounding box center [915, 631] width 113 height 36
click at [539, 725] on button "Save changes" at bounding box center [548, 714] width 107 height 33
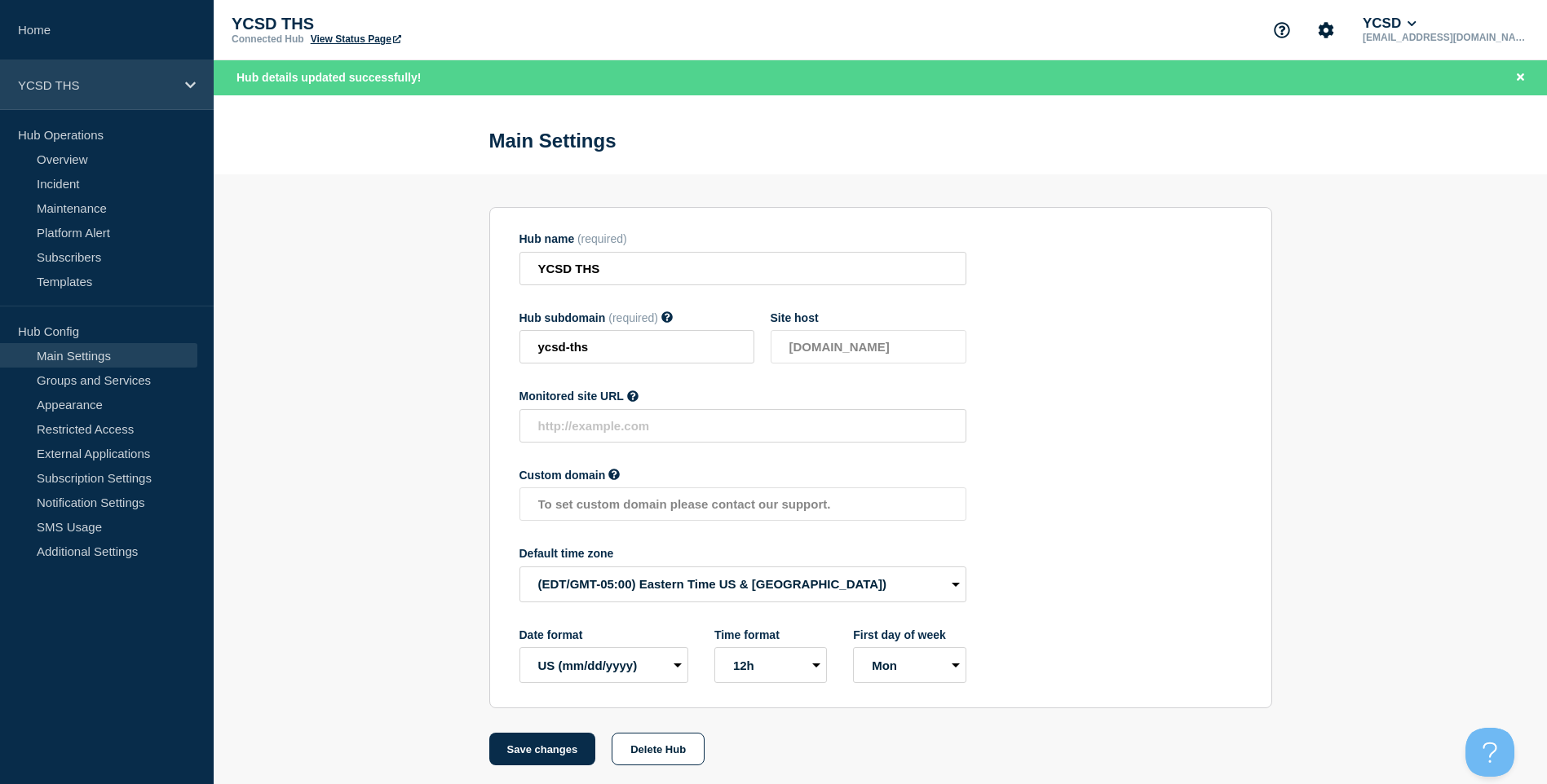
click at [126, 84] on p "YCSD THS" at bounding box center [96, 85] width 157 height 14
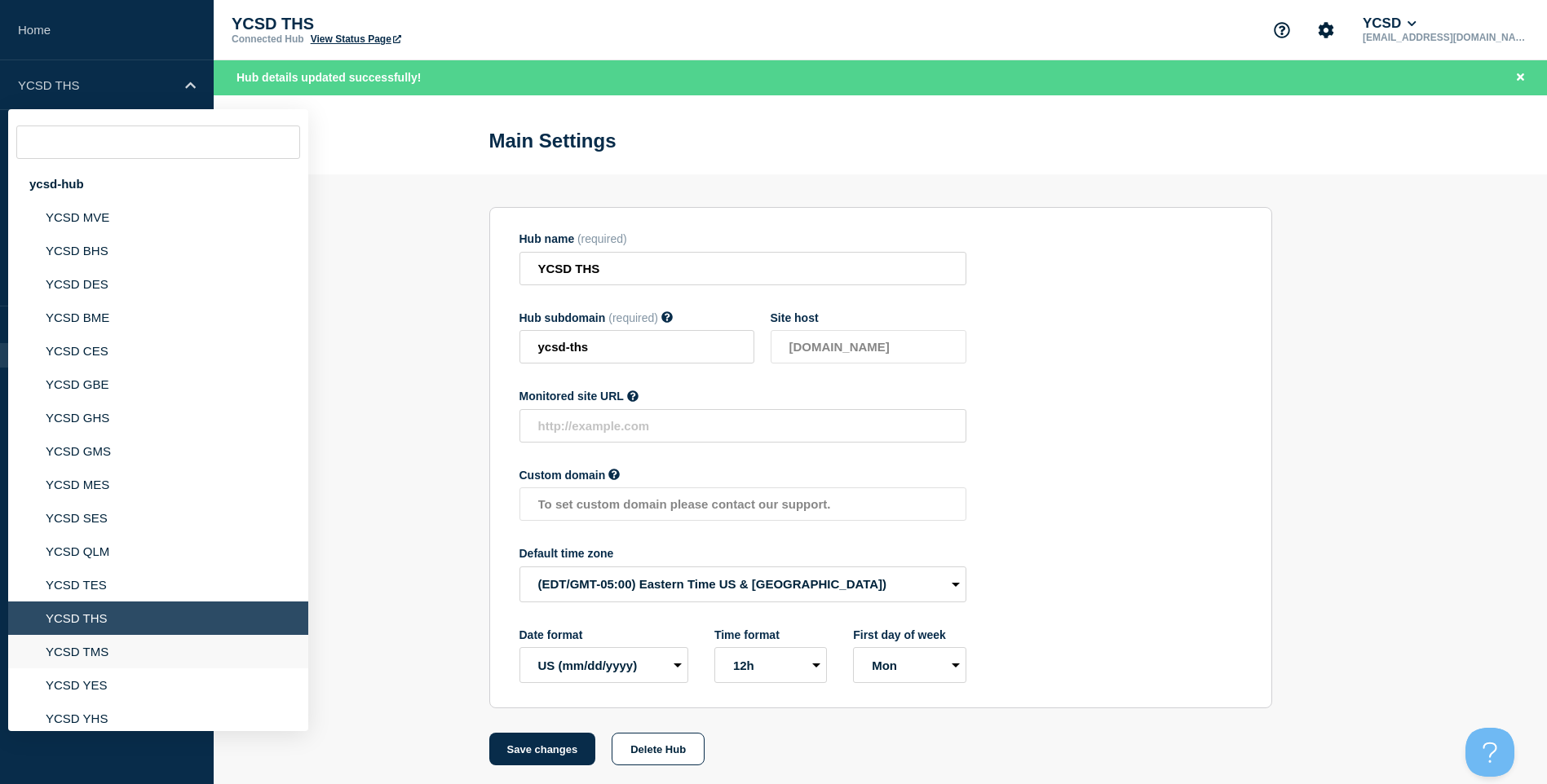
click at [80, 649] on li "YCSD TMS" at bounding box center [158, 651] width 300 height 33
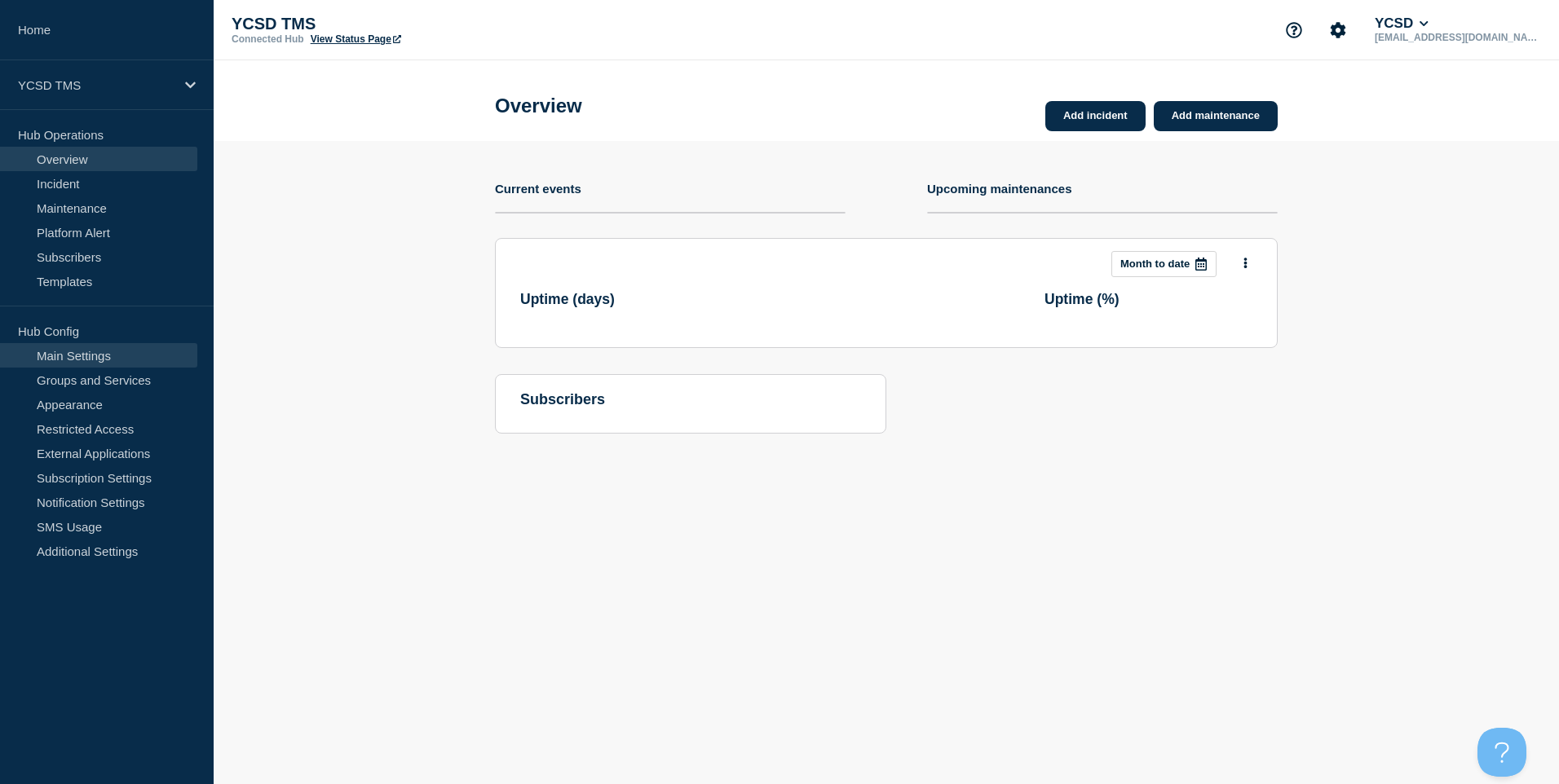
click at [113, 355] on link "Main Settings" at bounding box center [98, 356] width 197 height 24
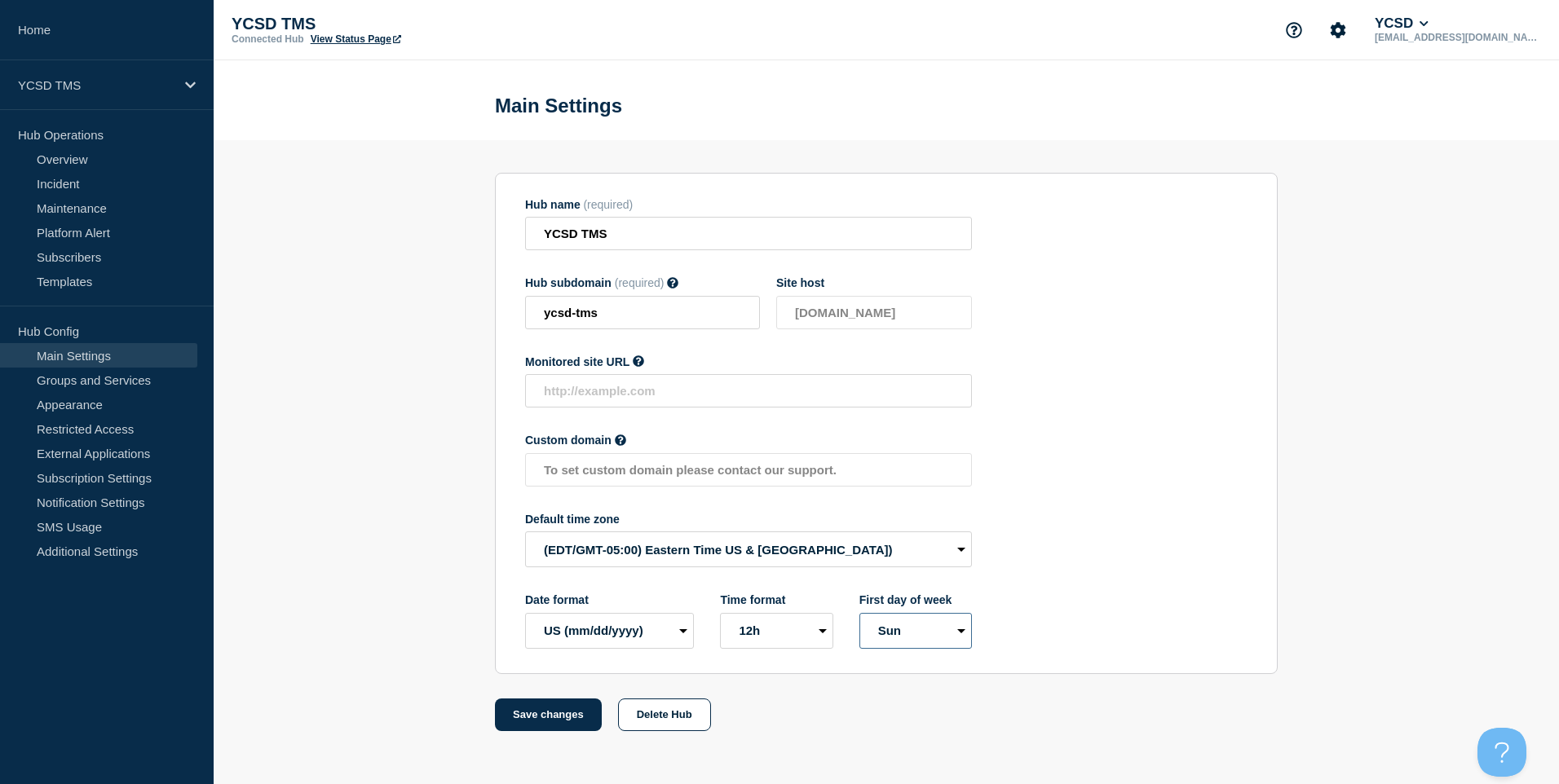
click at [911, 649] on select "Mon Sun" at bounding box center [915, 631] width 113 height 36
select select "true"
click at [859, 616] on select "Mon Sun" at bounding box center [915, 631] width 113 height 36
click at [547, 728] on button "Save changes" at bounding box center [548, 714] width 107 height 33
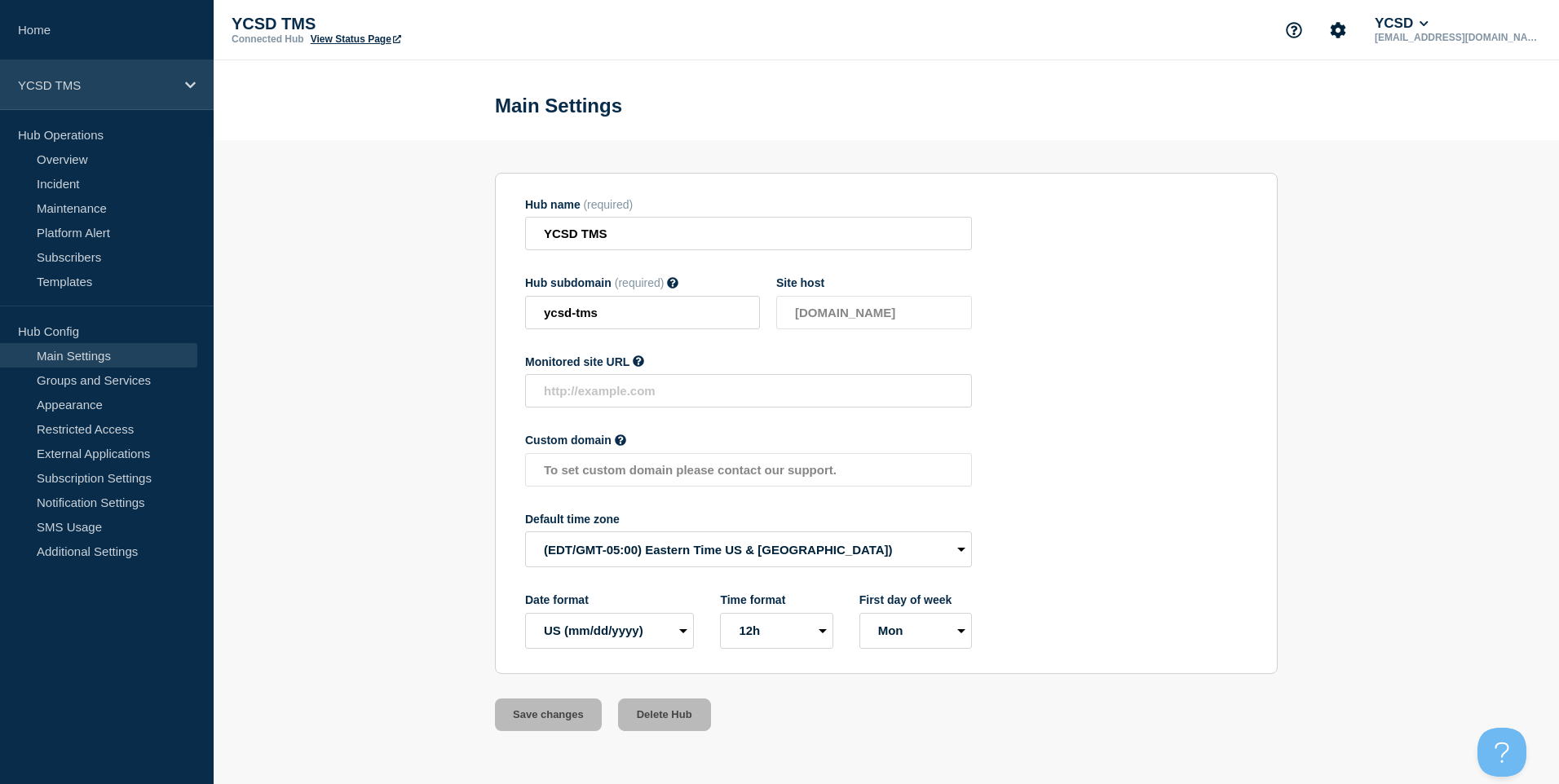
click at [85, 81] on p "YCSD TMS" at bounding box center [96, 85] width 157 height 14
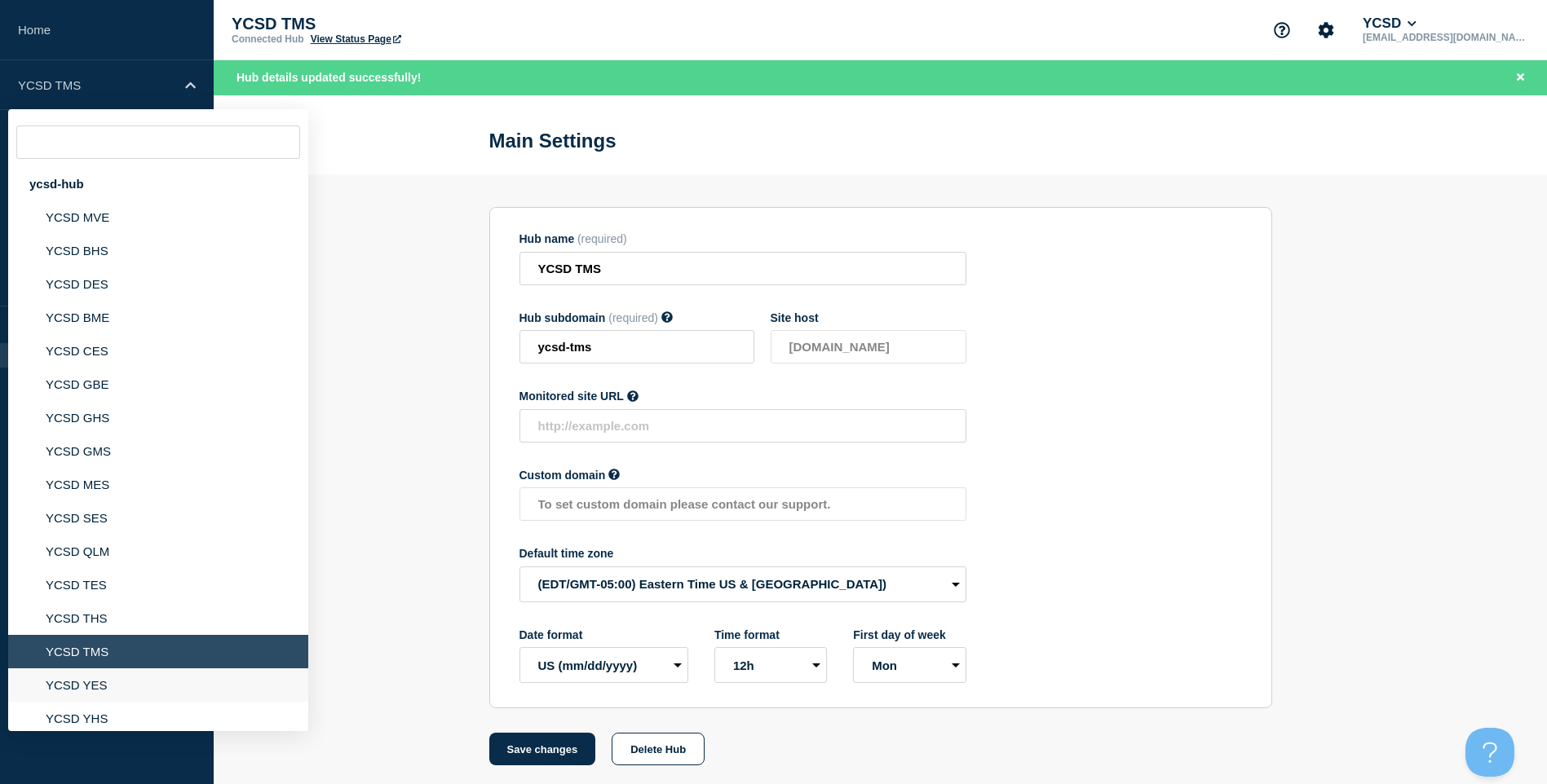
click at [94, 680] on li "YCSD YES" at bounding box center [158, 684] width 300 height 33
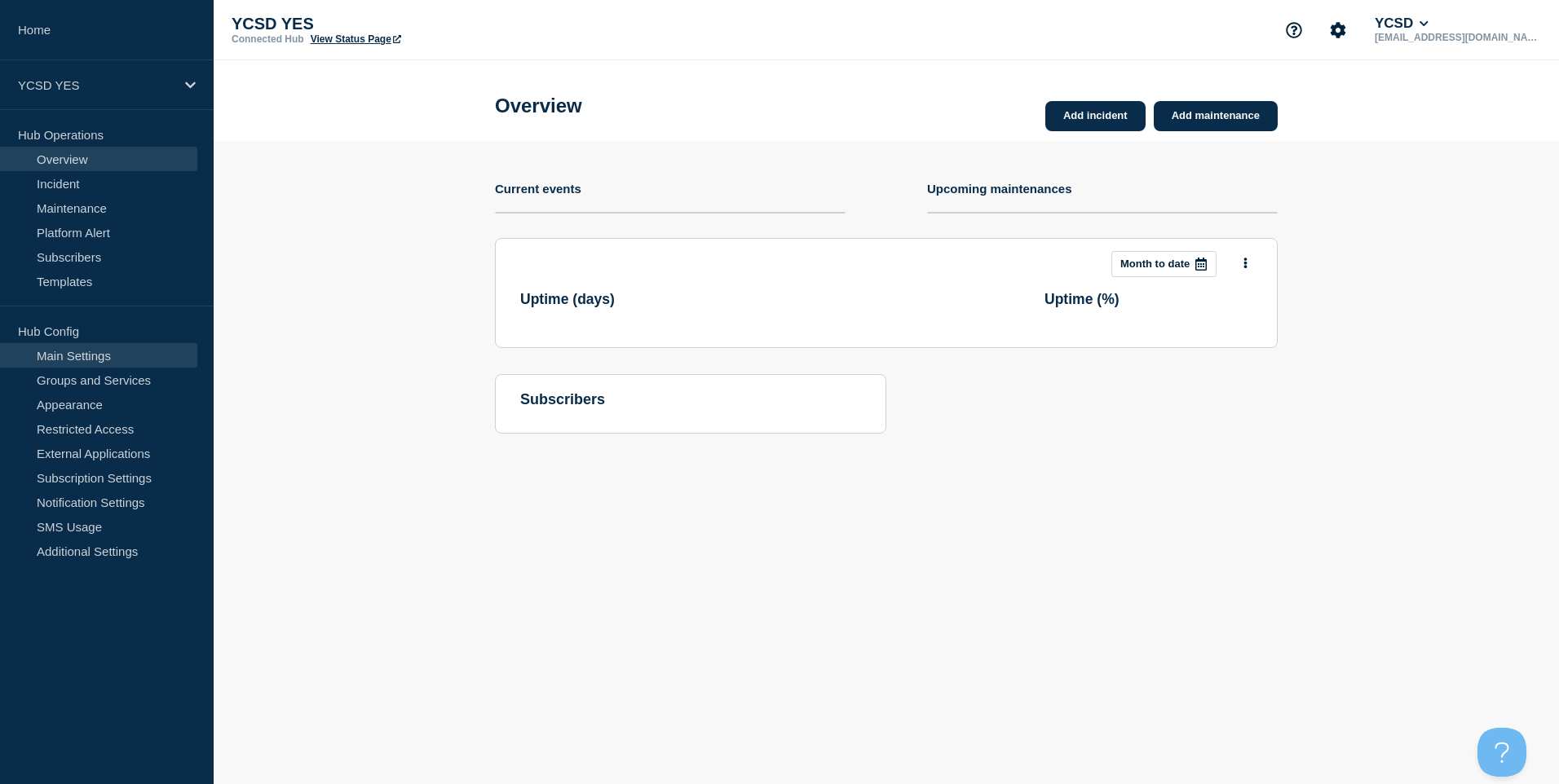
click at [134, 351] on link "Main Settings" at bounding box center [98, 356] width 197 height 24
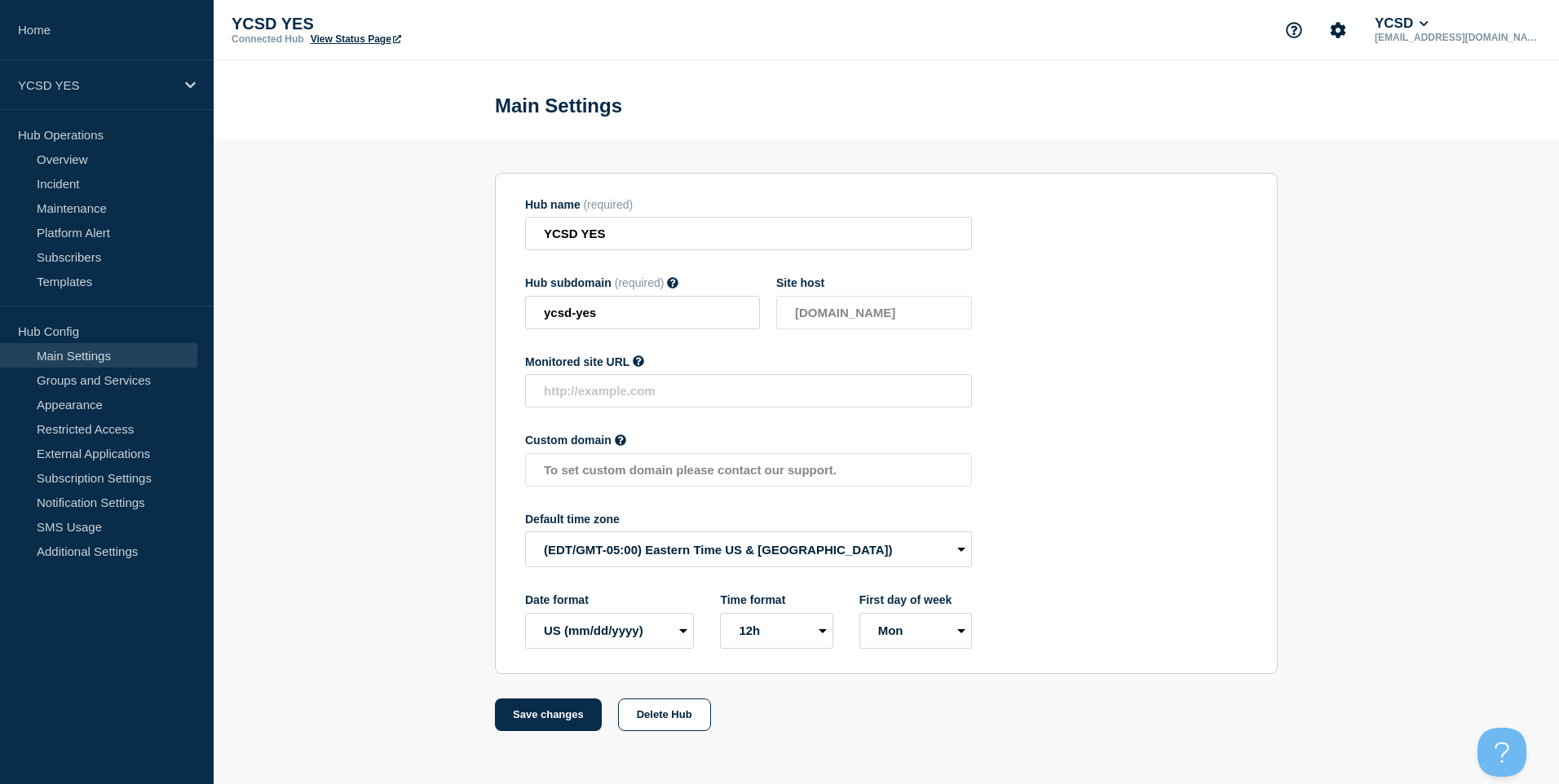
click at [902, 613] on div "First day of week Mon Sun" at bounding box center [915, 620] width 113 height 55
click at [902, 631] on select "Mon Sun" at bounding box center [915, 631] width 113 height 36
click at [859, 616] on select "Mon Sun" at bounding box center [915, 631] width 113 height 36
click at [33, 64] on div "YCSD YES" at bounding box center [107, 85] width 214 height 50
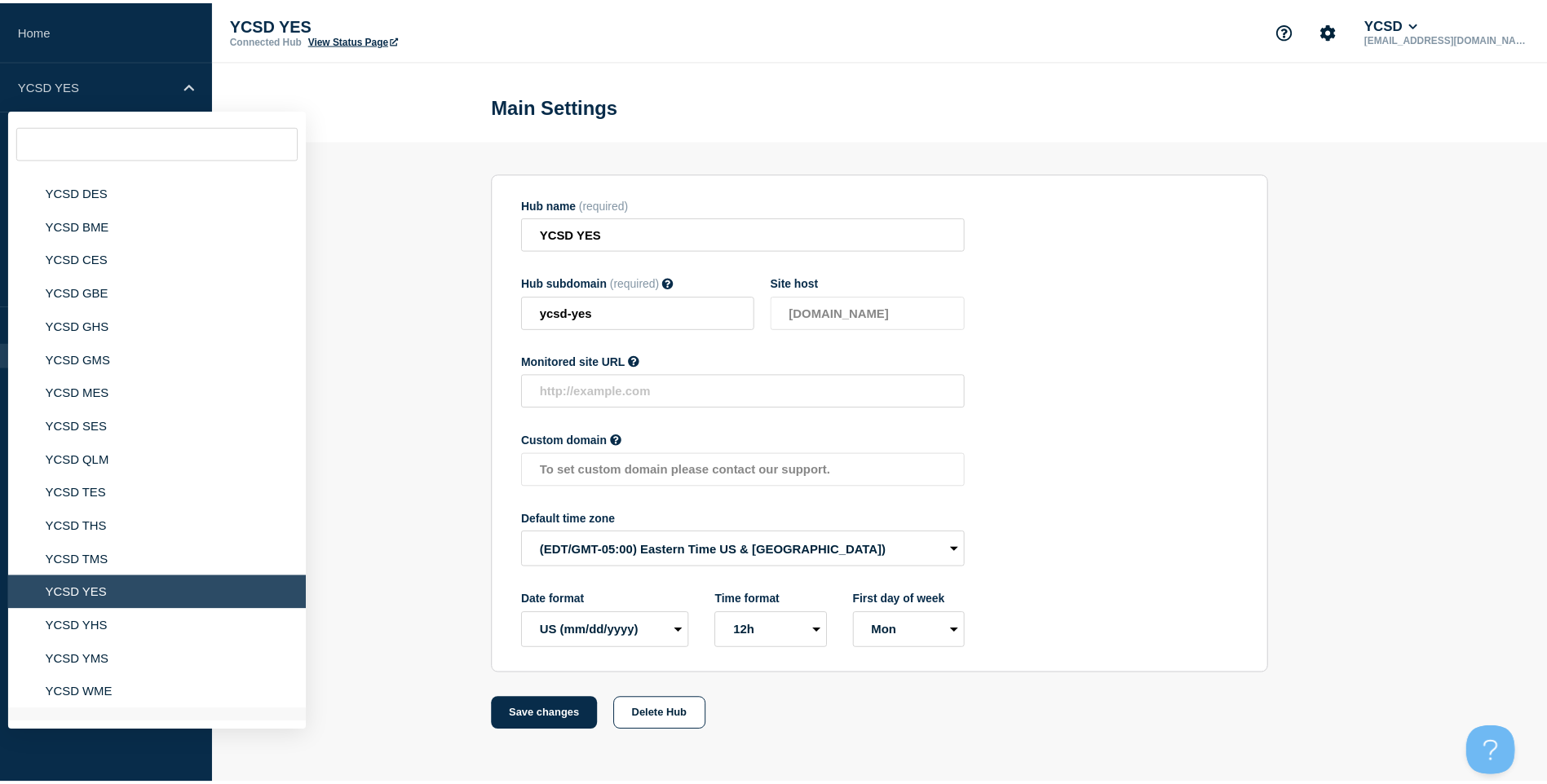
scroll to position [163, 0]
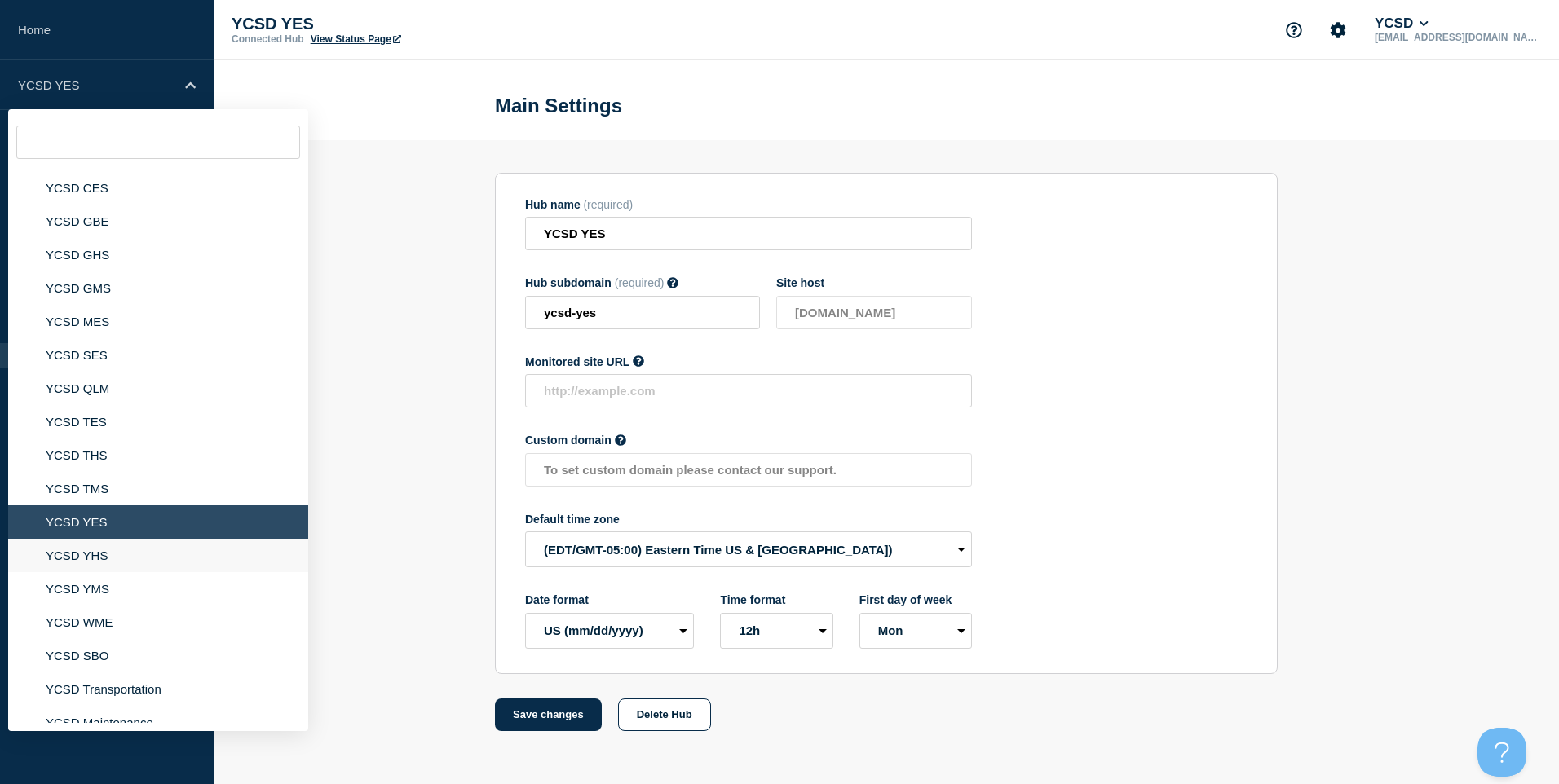
click at [129, 553] on li "YCSD YHS" at bounding box center [158, 554] width 300 height 33
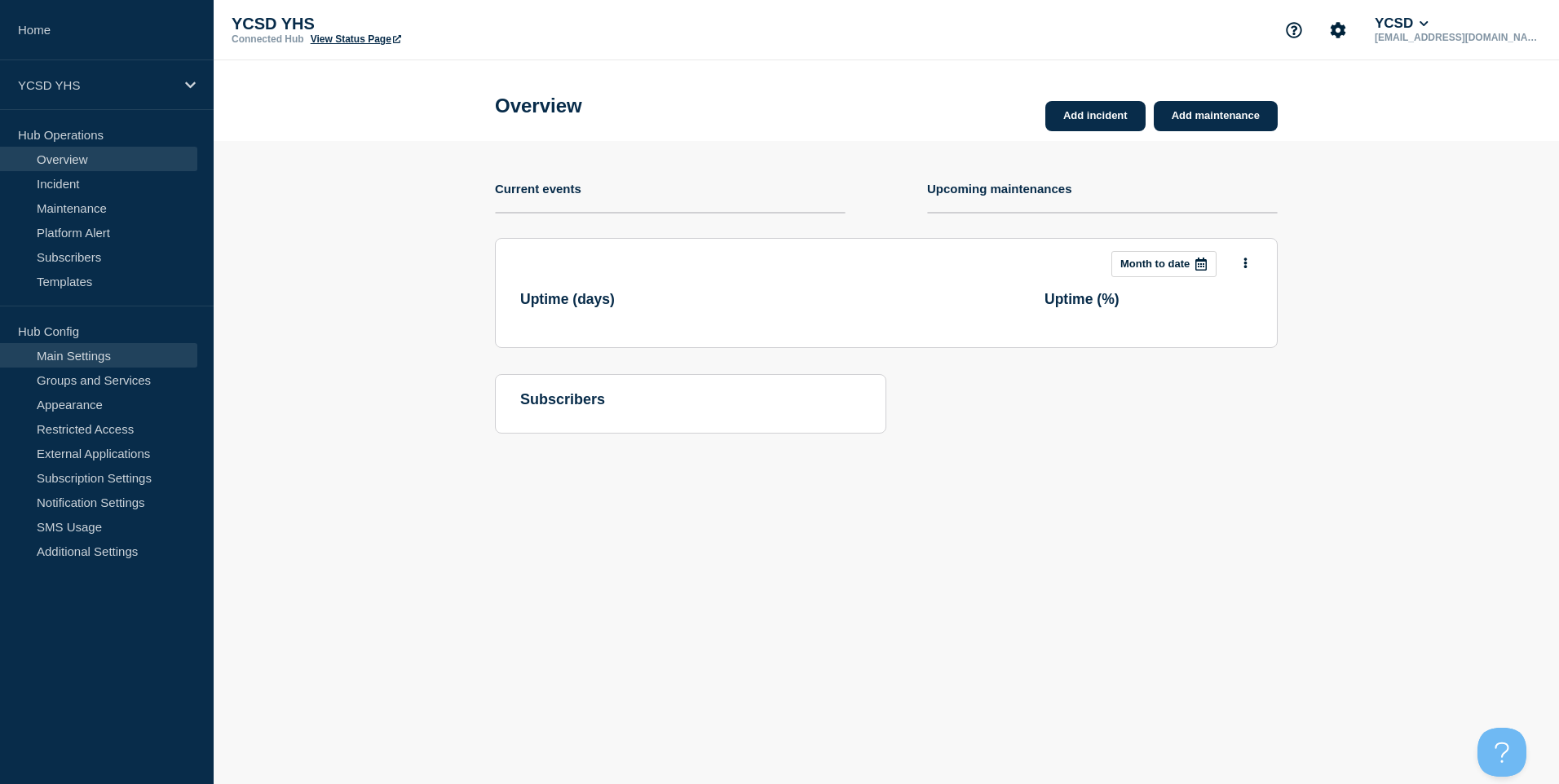
drag, startPoint x: 120, startPoint y: 328, endPoint x: 121, endPoint y: 353, distance: 25.0
click at [121, 353] on ul "Hub Config Main Settings Groups and Services Appearance Restricted Access Exter…" at bounding box center [107, 440] width 214 height 245
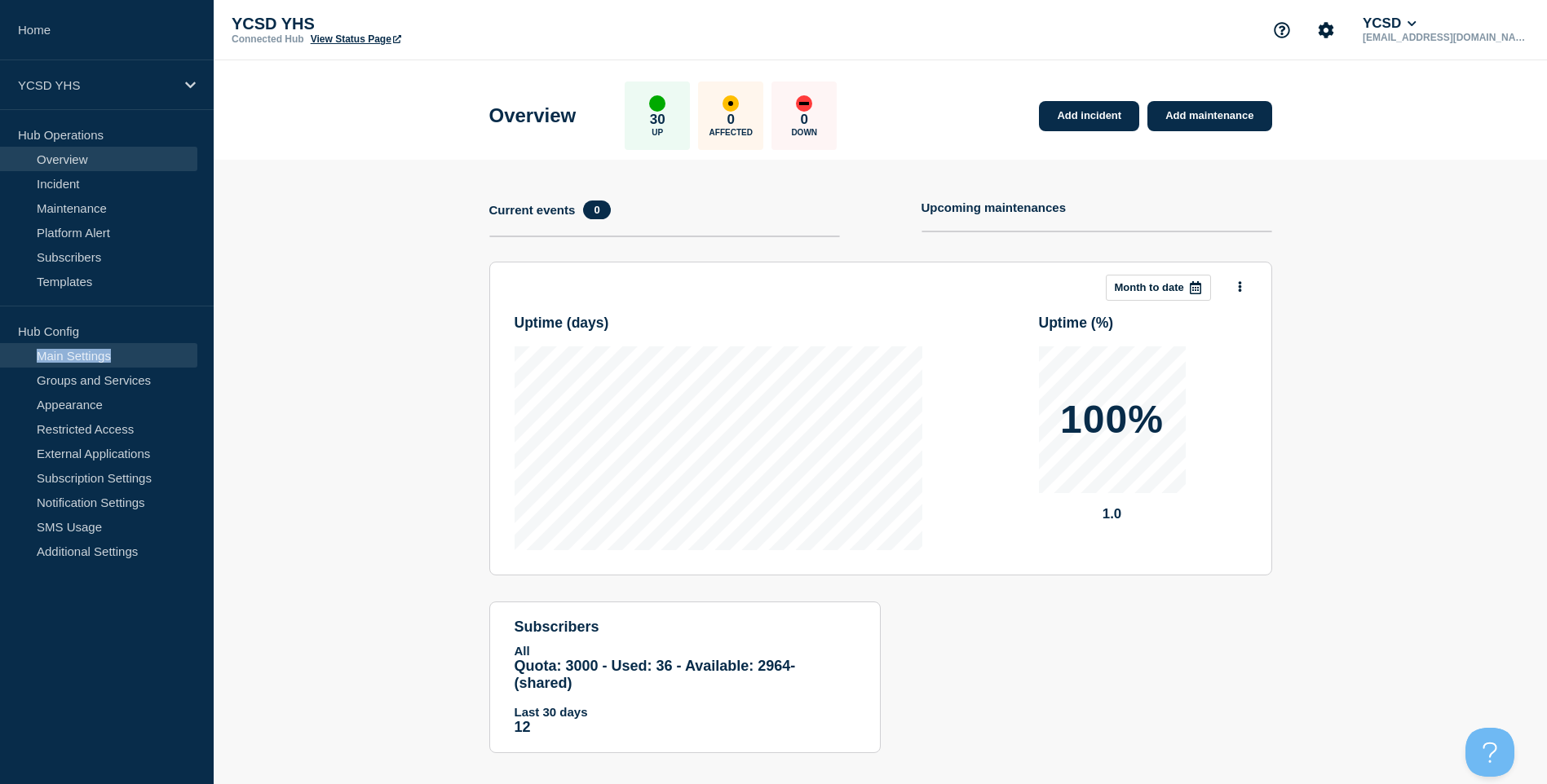
click at [121, 354] on link "Main Settings" at bounding box center [98, 356] width 197 height 24
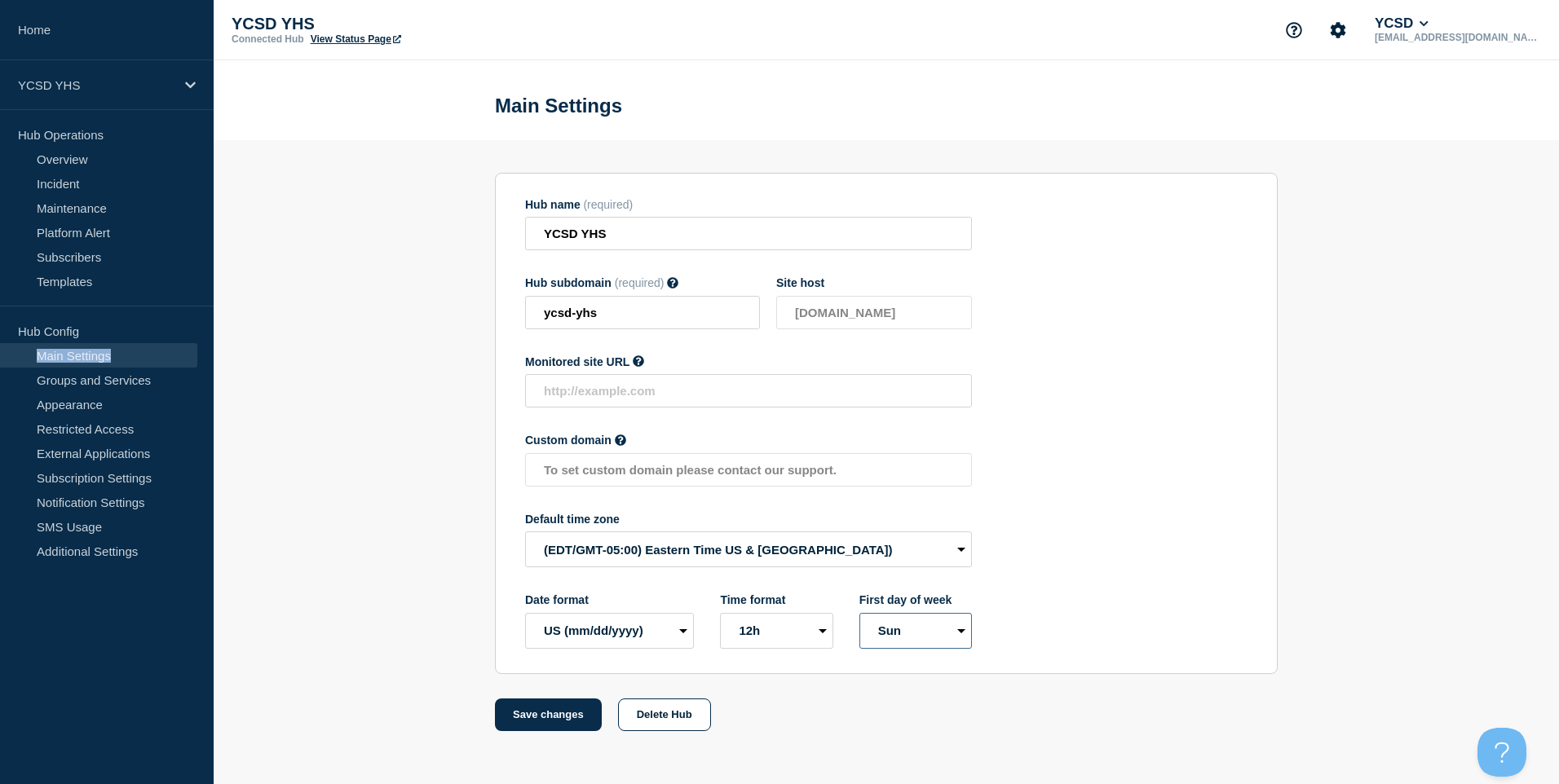
drag, startPoint x: 884, startPoint y: 623, endPoint x: 884, endPoint y: 638, distance: 15.0
click at [884, 623] on select "Mon Sun" at bounding box center [915, 631] width 113 height 36
drag, startPoint x: 903, startPoint y: 636, endPoint x: 907, endPoint y: 654, distance: 18.4
click at [907, 654] on section "Hub name (required) YCSD YHS Hub subdomain (required) Must contain only ASCII l…" at bounding box center [885, 423] width 782 height 501
select select "true"
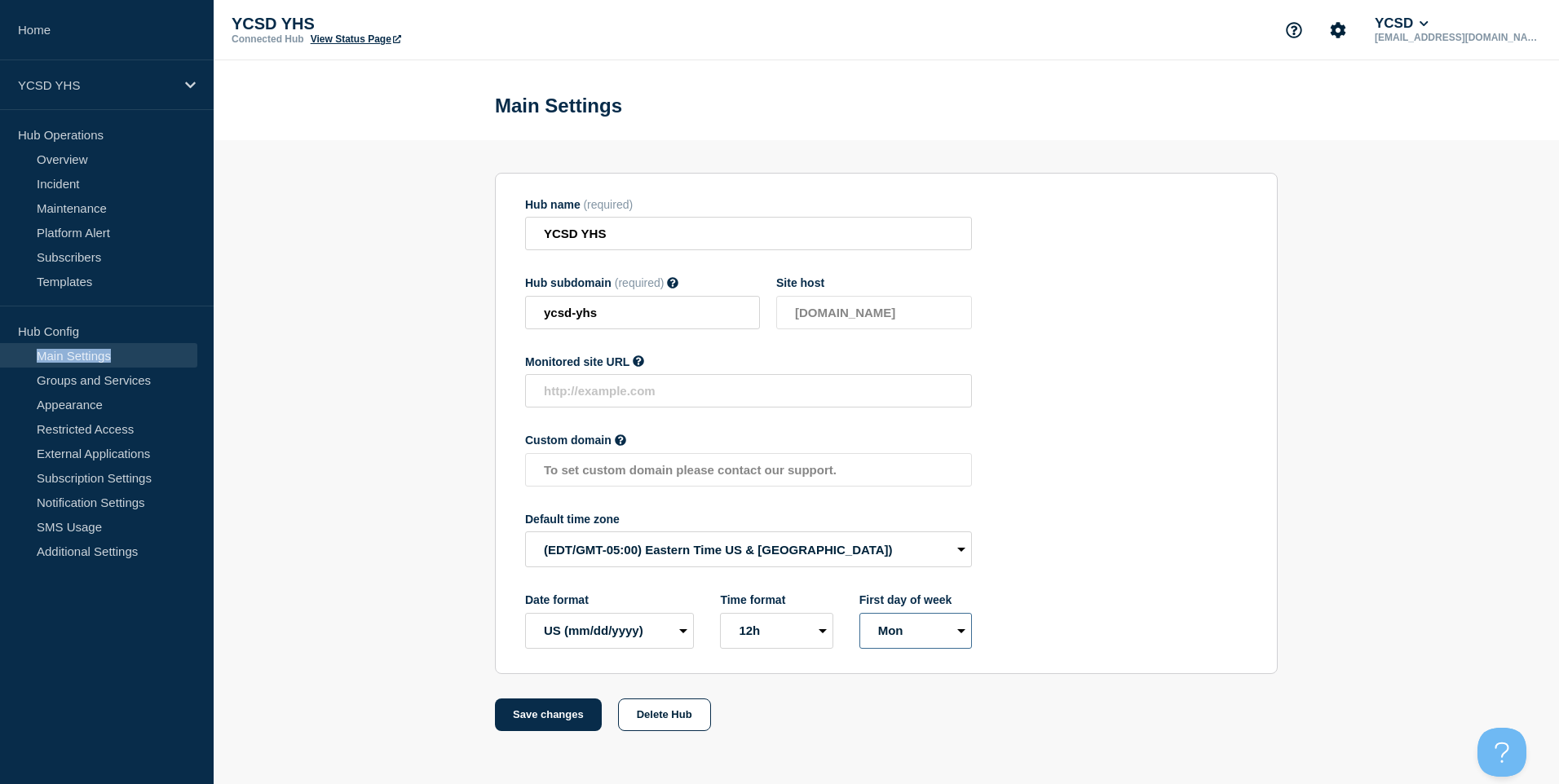
click at [859, 616] on select "Mon Sun" at bounding box center [915, 631] width 113 height 36
click at [526, 735] on main "Main Settings Hub name (required) YCSD YHS Hub subdomain (required) Must contai…" at bounding box center [886, 407] width 1346 height 695
click at [529, 720] on button "Save changes" at bounding box center [548, 714] width 107 height 33
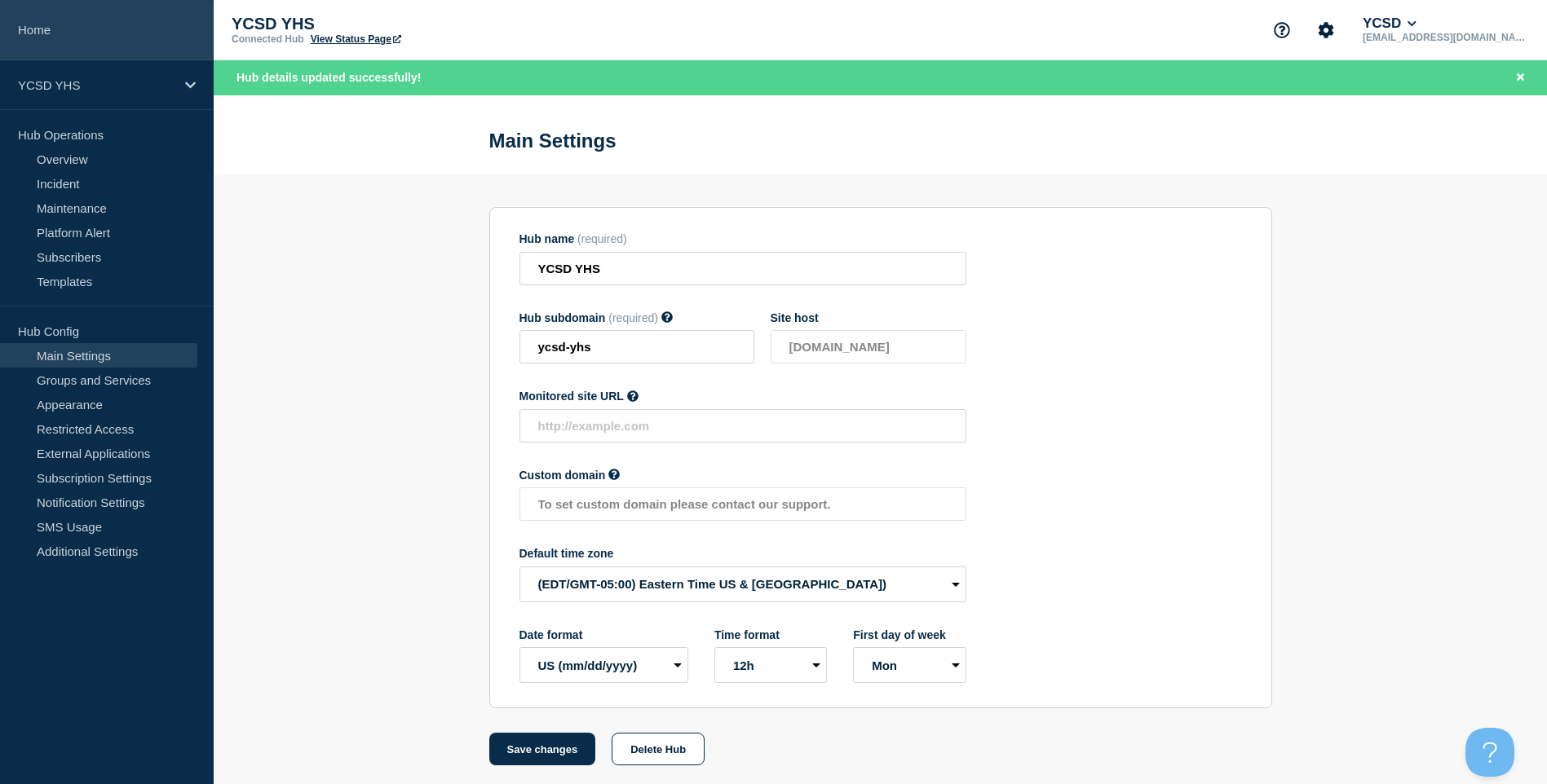
drag, startPoint x: 101, startPoint y: 78, endPoint x: 70, endPoint y: 56, distance: 38.0
click at [96, 74] on div "YCSD YHS" at bounding box center [107, 85] width 214 height 50
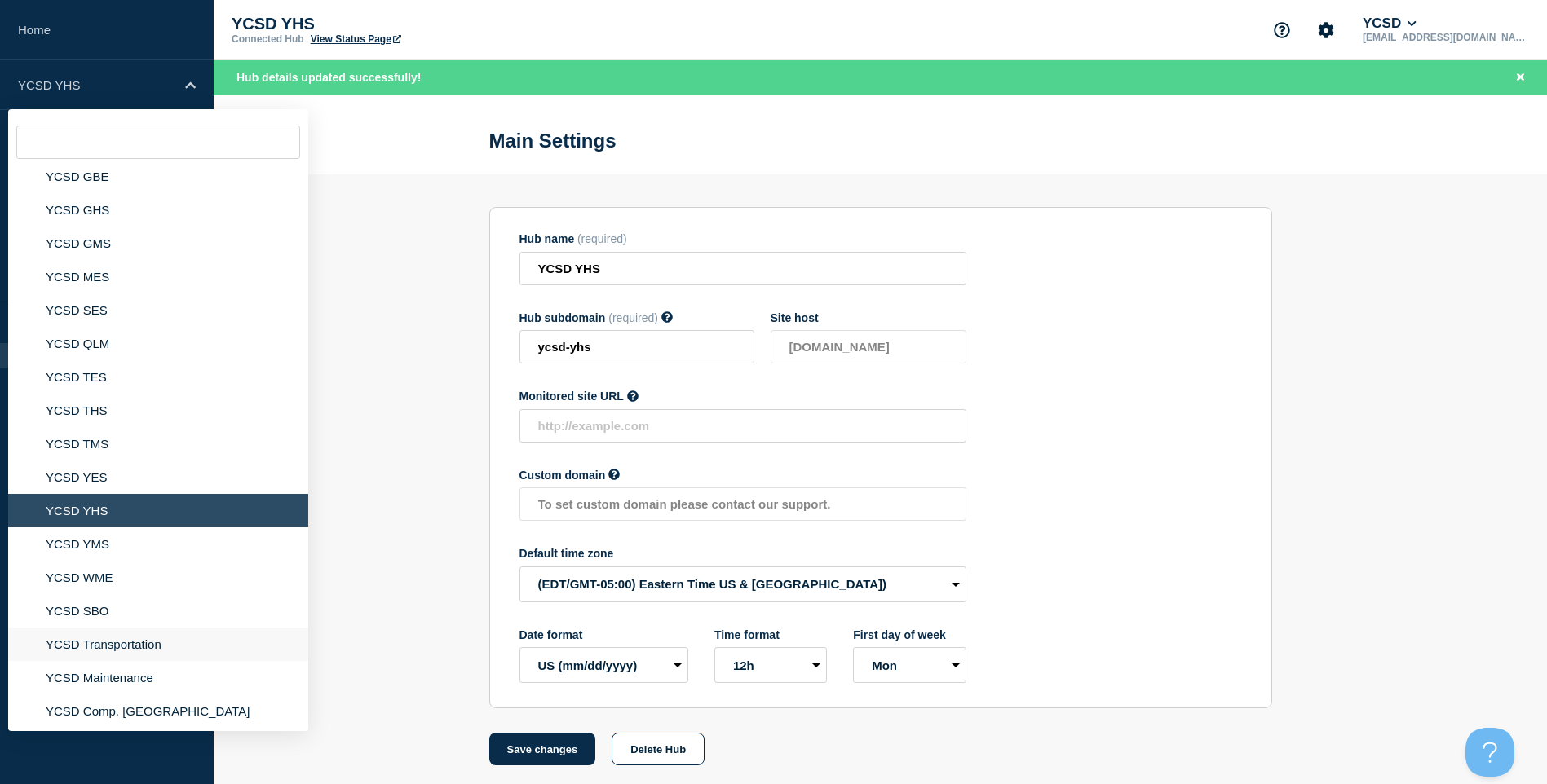
scroll to position [246, 0]
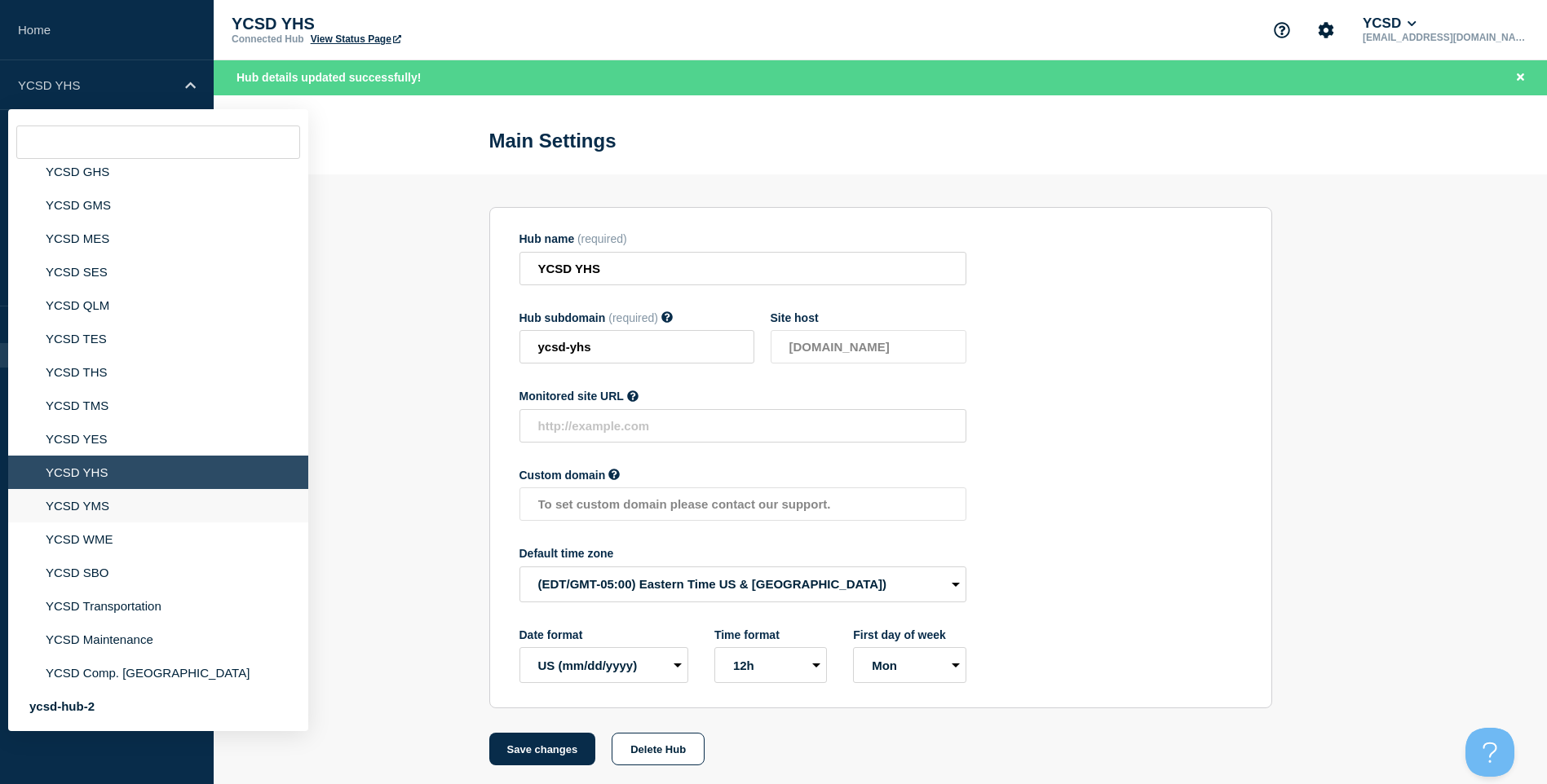
click at [144, 504] on li "YCSD YMS" at bounding box center [158, 505] width 300 height 33
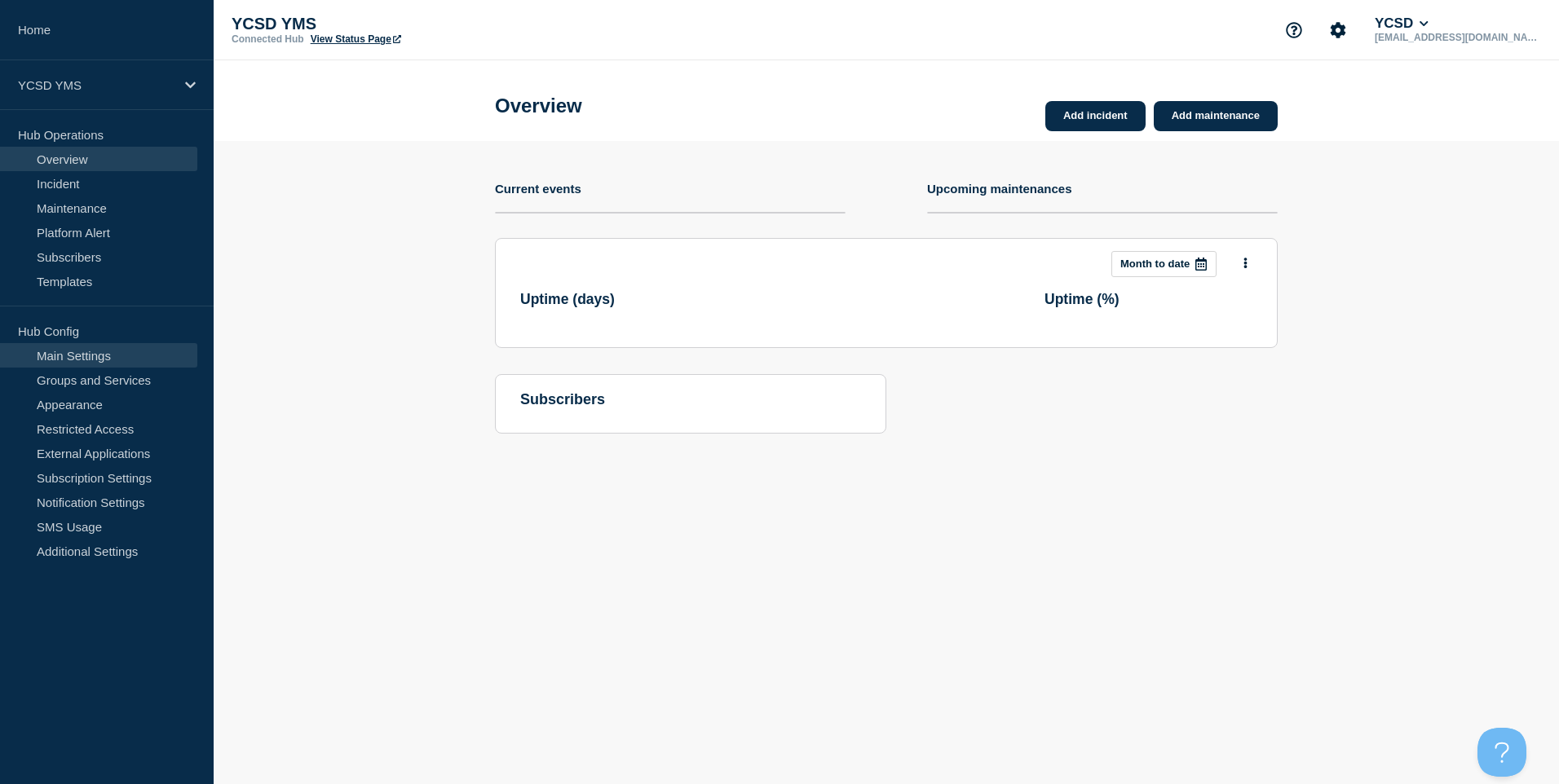
click at [114, 353] on link "Main Settings" at bounding box center [98, 356] width 197 height 24
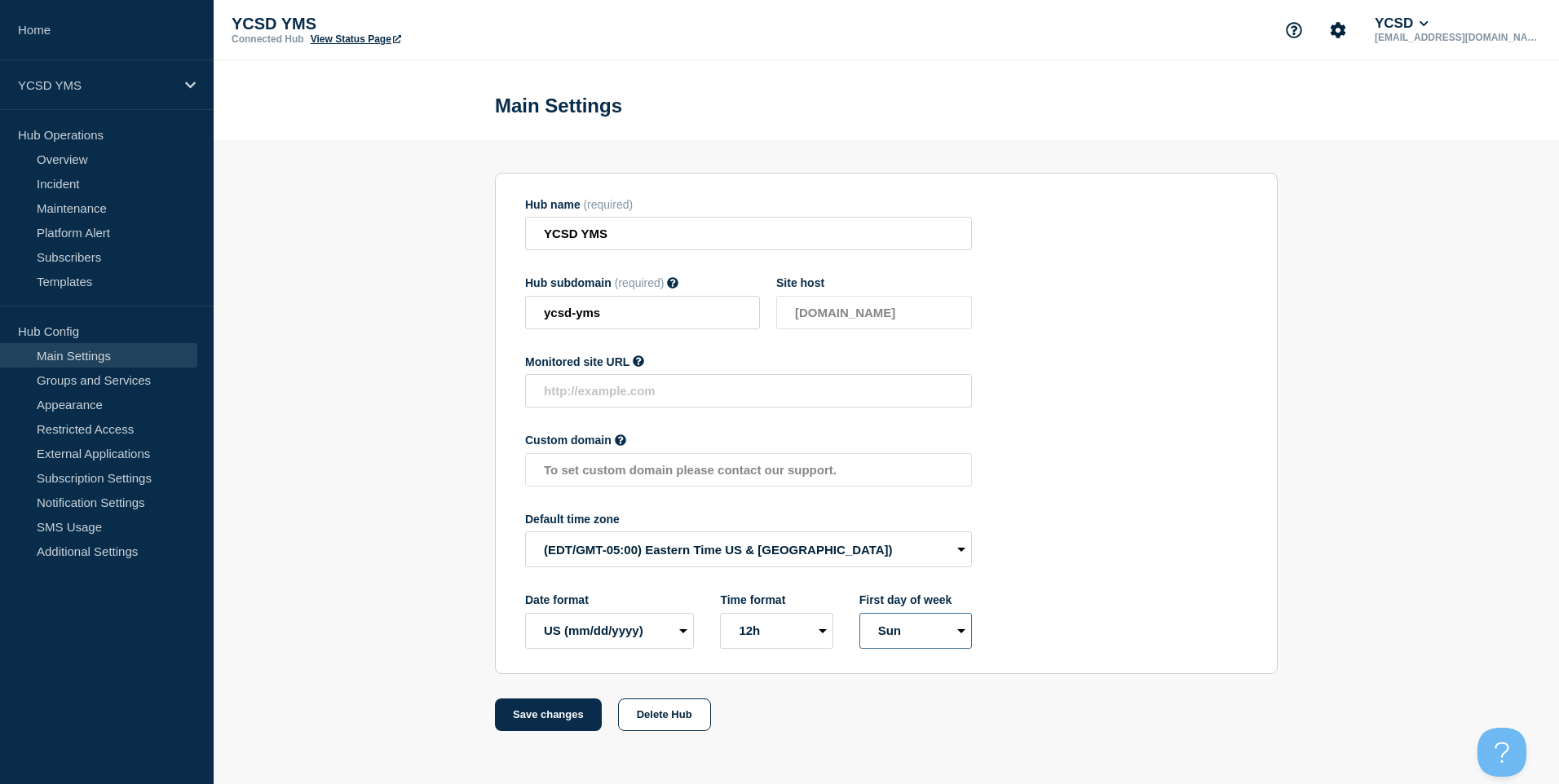
click at [887, 631] on select "Mon Sun" at bounding box center [915, 631] width 113 height 36
click at [889, 654] on section "Hub name (required) YCSD YMS Hub subdomain (required) Must contain only ASCII l…" at bounding box center [885, 423] width 782 height 501
click at [890, 657] on section "Hub name (required) YCSD YMS Hub subdomain (required) Must contain only ASCII l…" at bounding box center [885, 423] width 782 height 501
drag, startPoint x: 890, startPoint y: 657, endPoint x: 894, endPoint y: 631, distance: 26.3
click at [894, 631] on select "Mon Sun" at bounding box center [915, 631] width 113 height 36
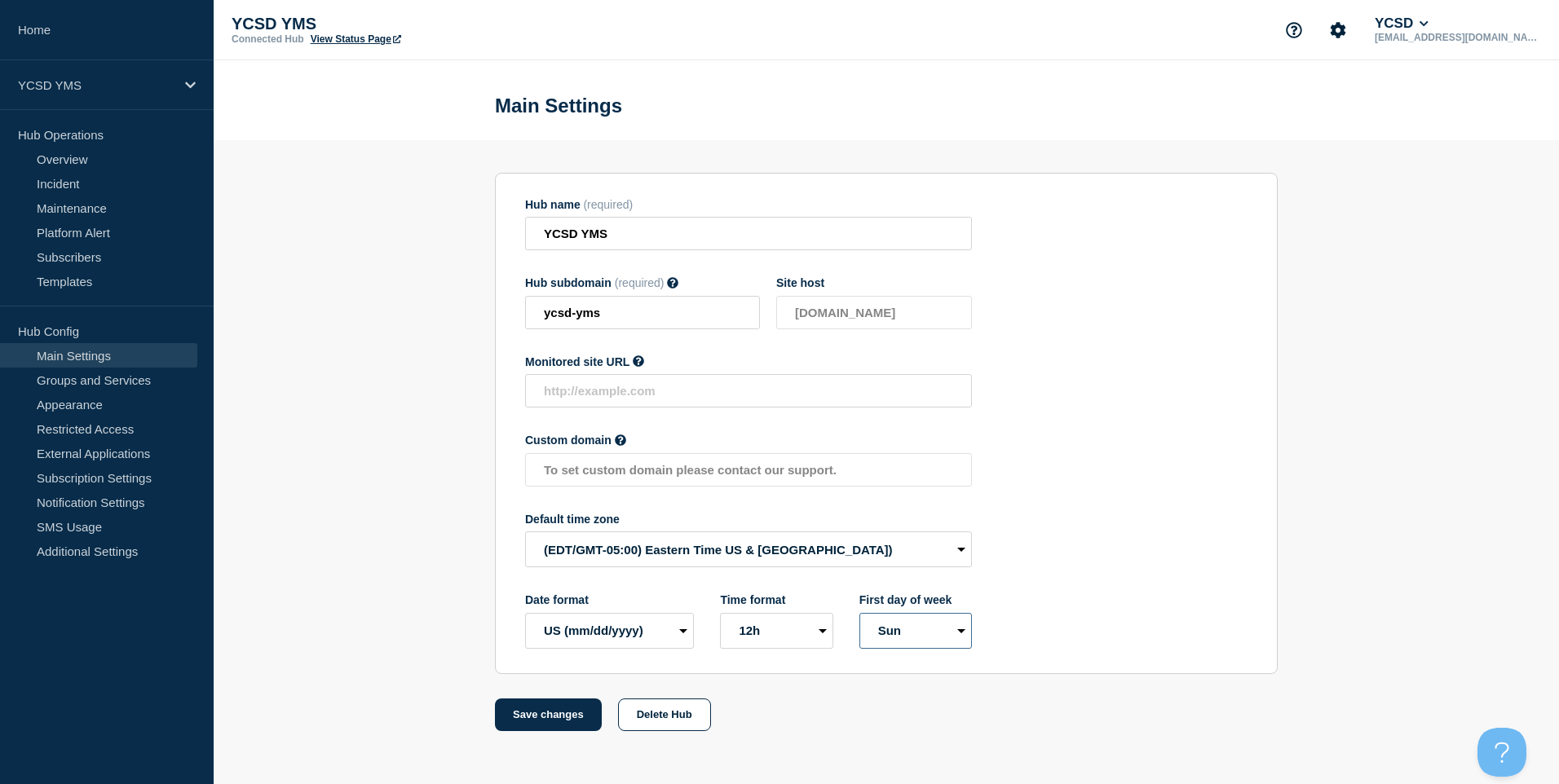
select select "true"
click at [859, 616] on select "Mon Sun" at bounding box center [915, 631] width 113 height 36
click at [553, 716] on button "Save changes" at bounding box center [548, 714] width 107 height 33
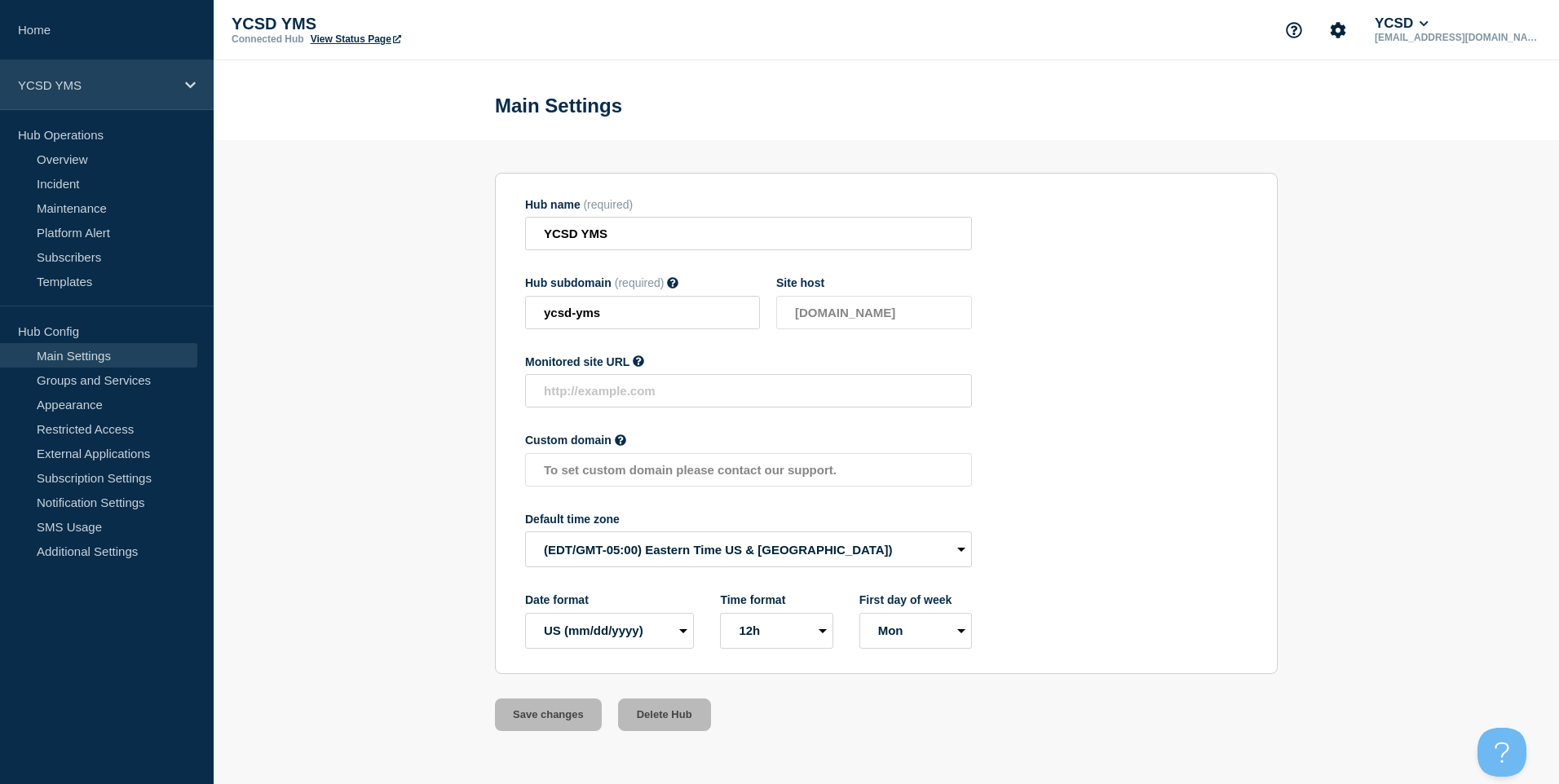
click at [146, 77] on div "YCSD YMS" at bounding box center [107, 85] width 214 height 50
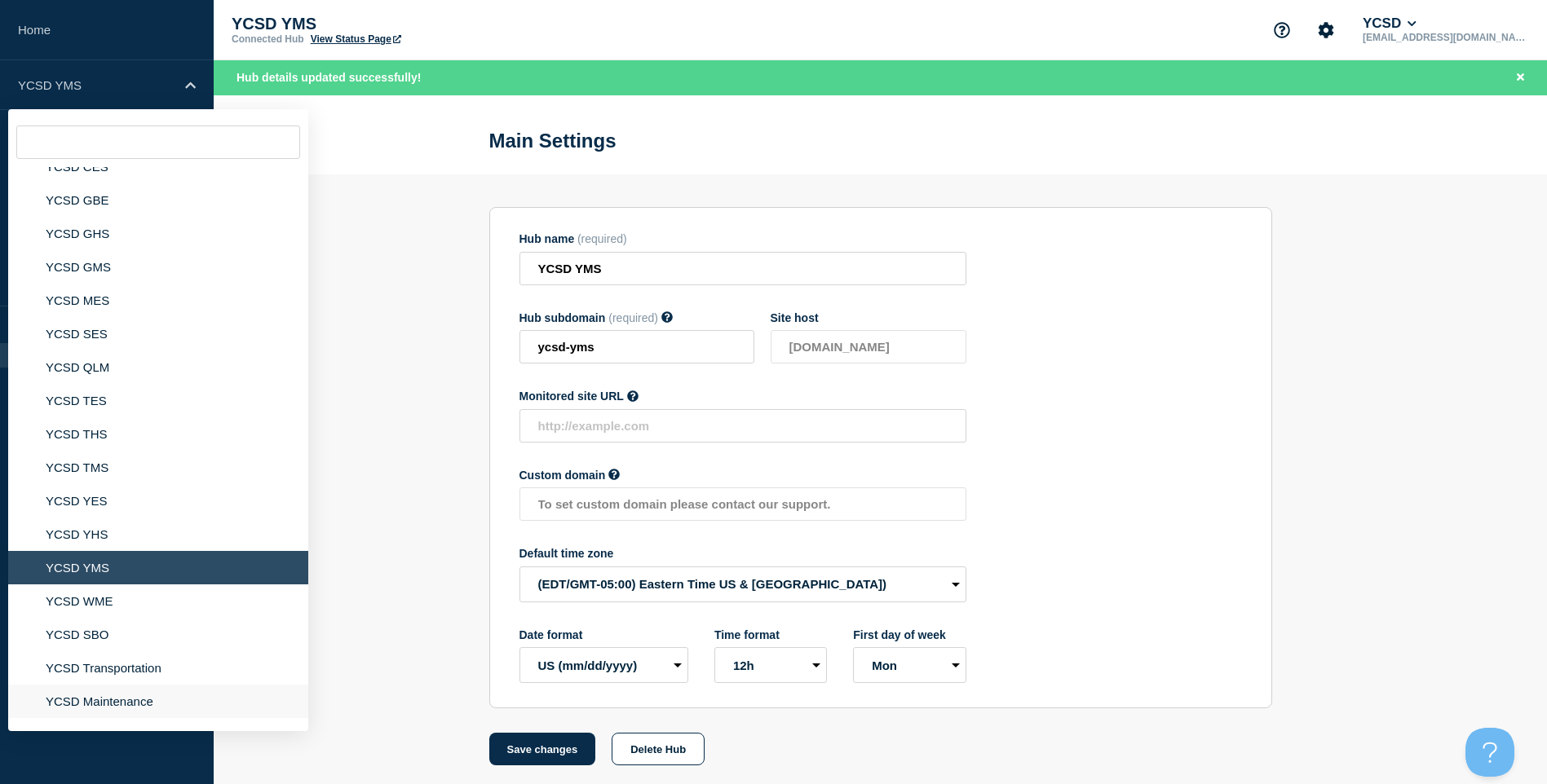
scroll to position [246, 0]
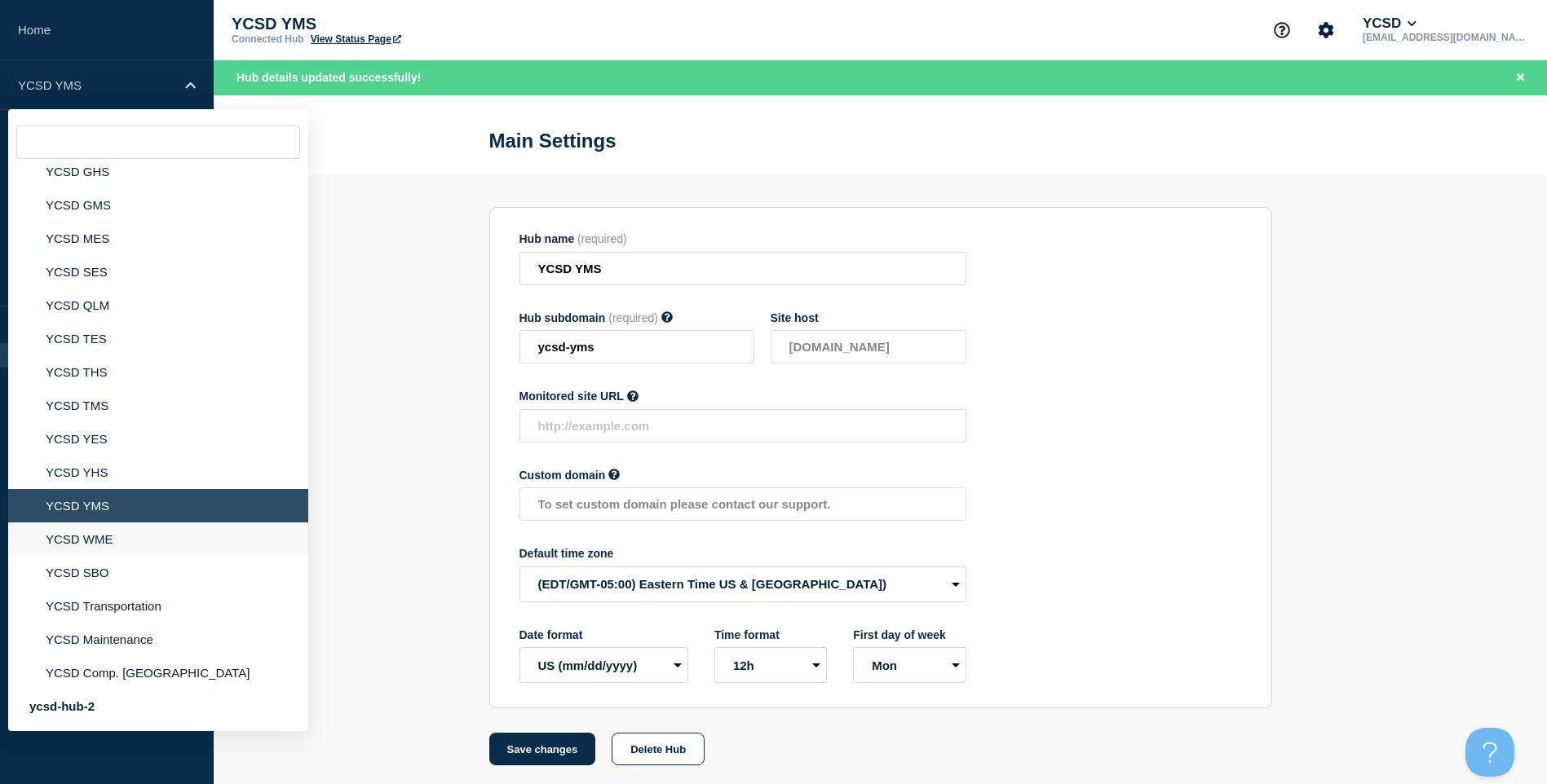
click at [91, 535] on li "YCSD WME" at bounding box center [158, 538] width 300 height 33
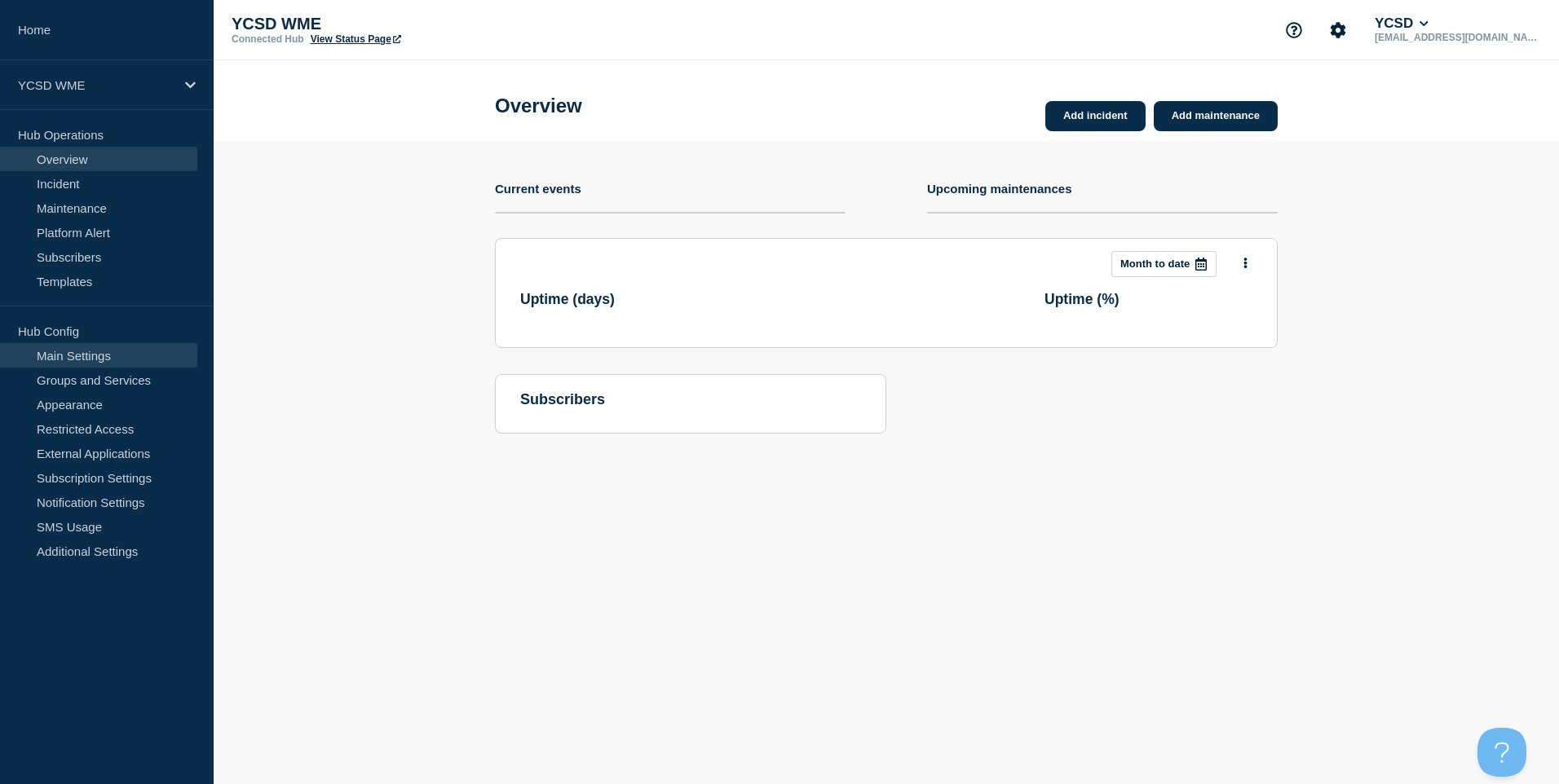
click at [96, 353] on link "Main Settings" at bounding box center [98, 356] width 197 height 24
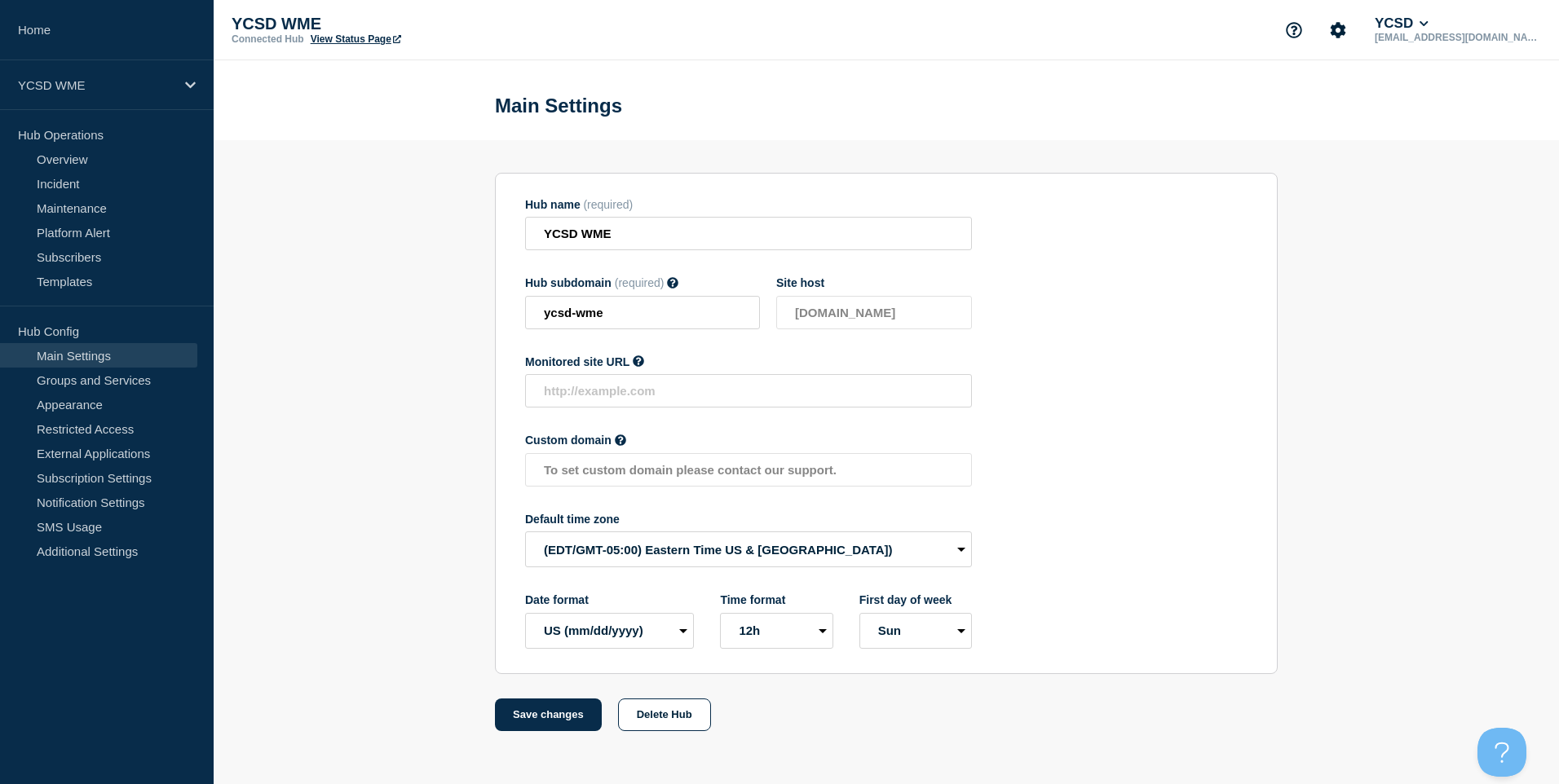
click at [877, 613] on div "First day of week Mon Sun" at bounding box center [915, 620] width 113 height 55
drag, startPoint x: 884, startPoint y: 630, endPoint x: 889, endPoint y: 639, distance: 10.3
click at [884, 630] on select "Mon Sun" at bounding box center [915, 631] width 113 height 36
select select "true"
click at [859, 616] on select "Mon Sun" at bounding box center [915, 631] width 113 height 36
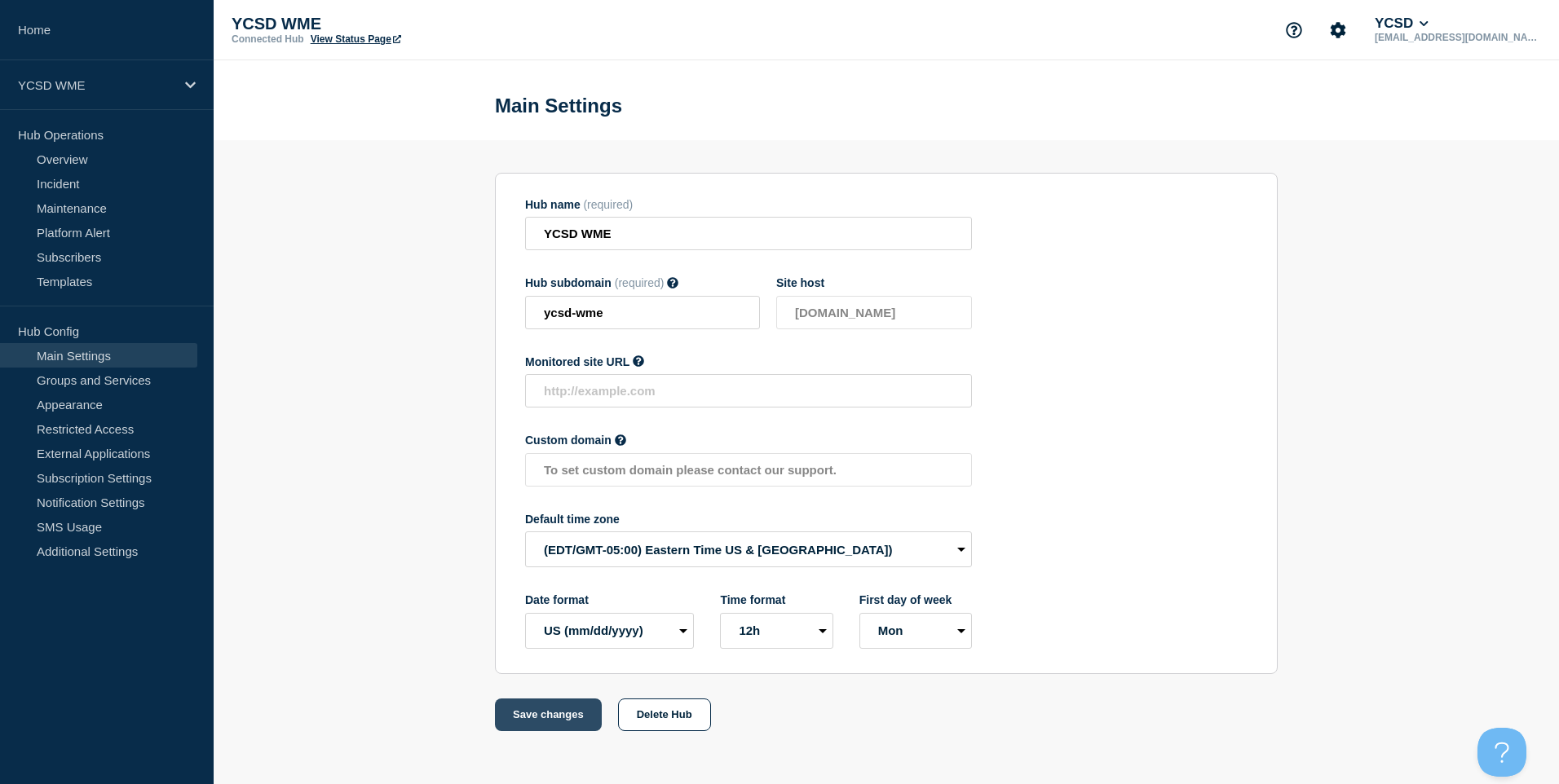
click at [572, 723] on button "Save changes" at bounding box center [548, 714] width 107 height 33
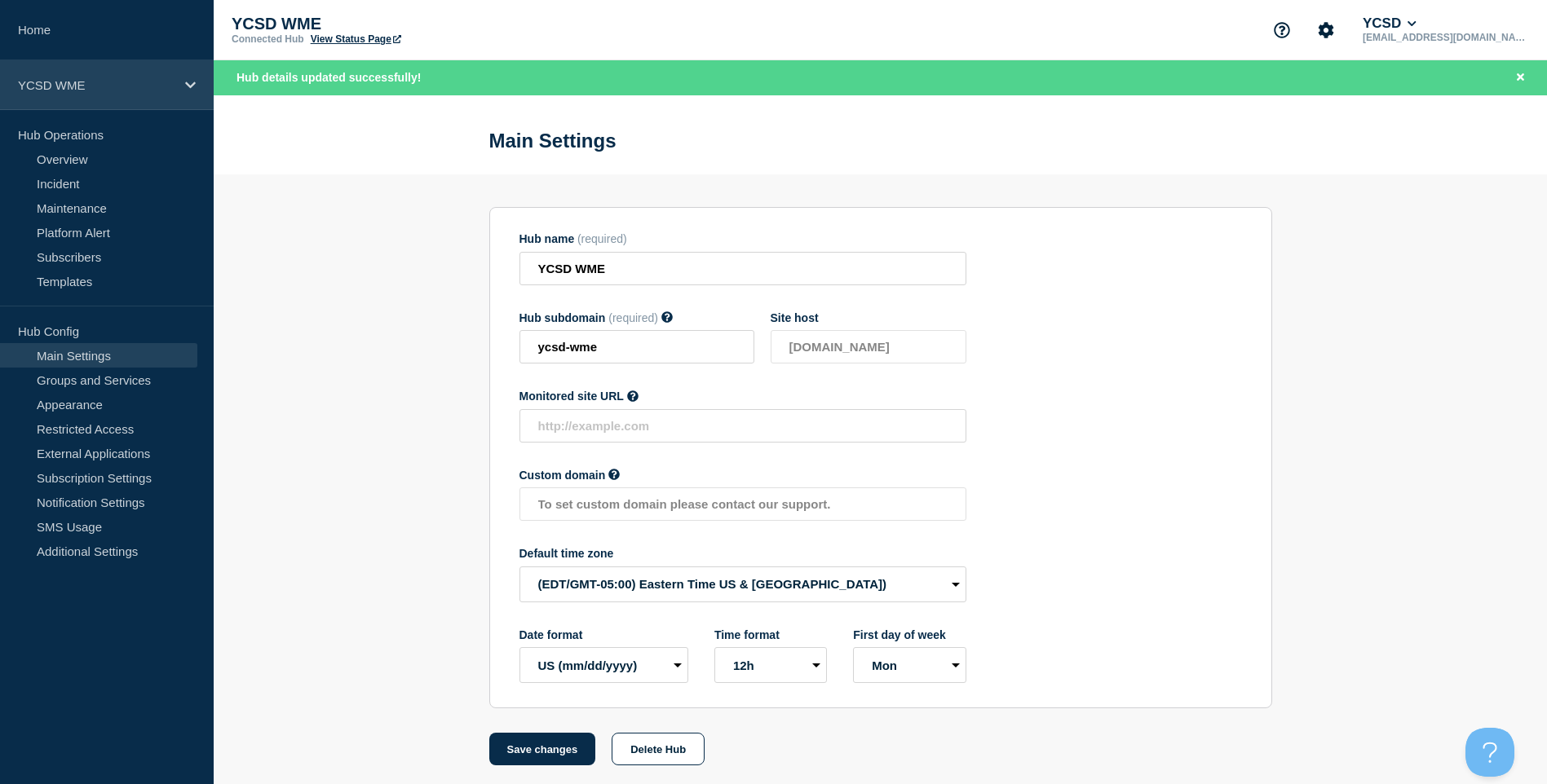
click at [120, 87] on p "YCSD WME" at bounding box center [96, 85] width 157 height 14
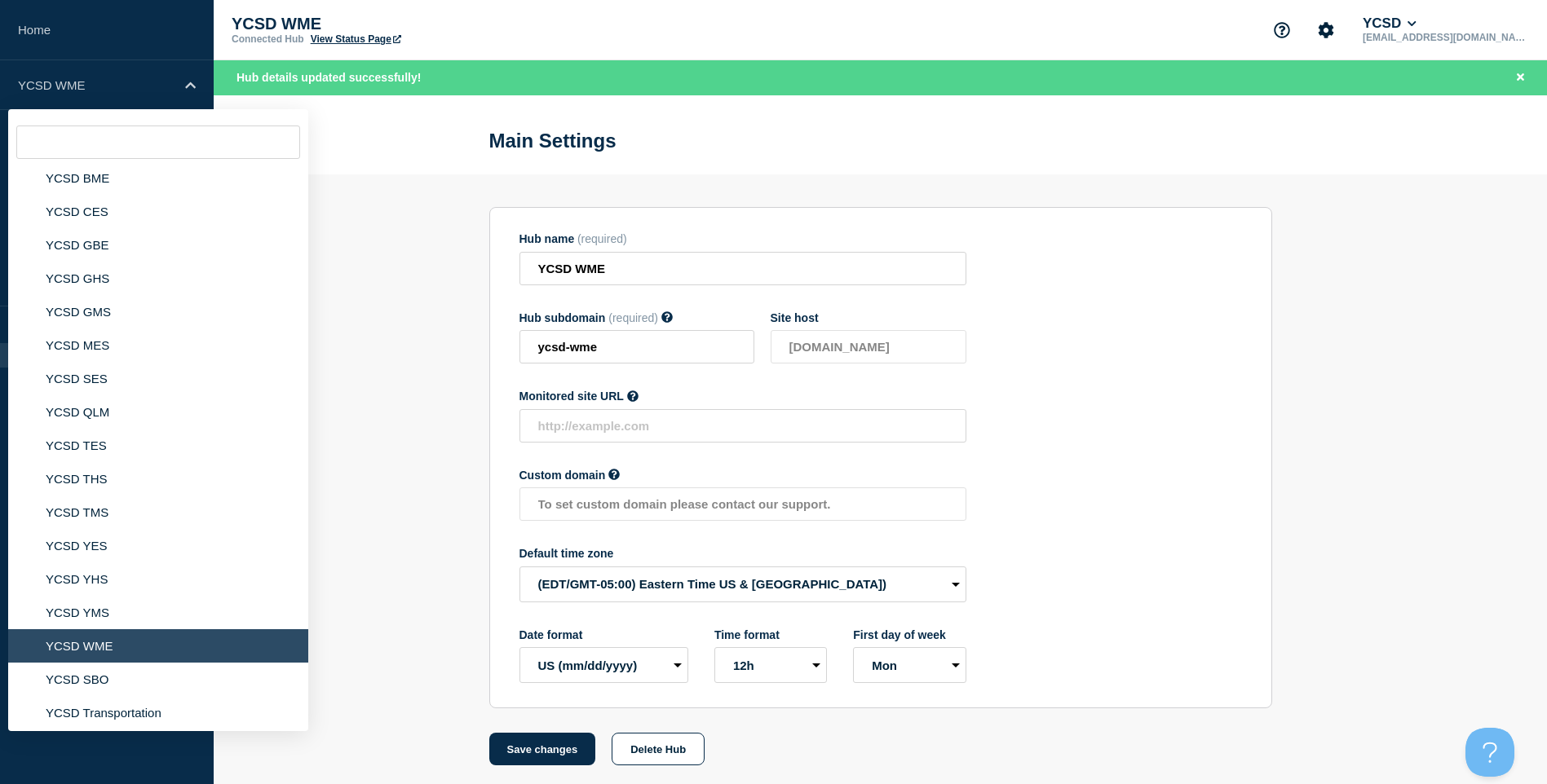
scroll to position [246, 0]
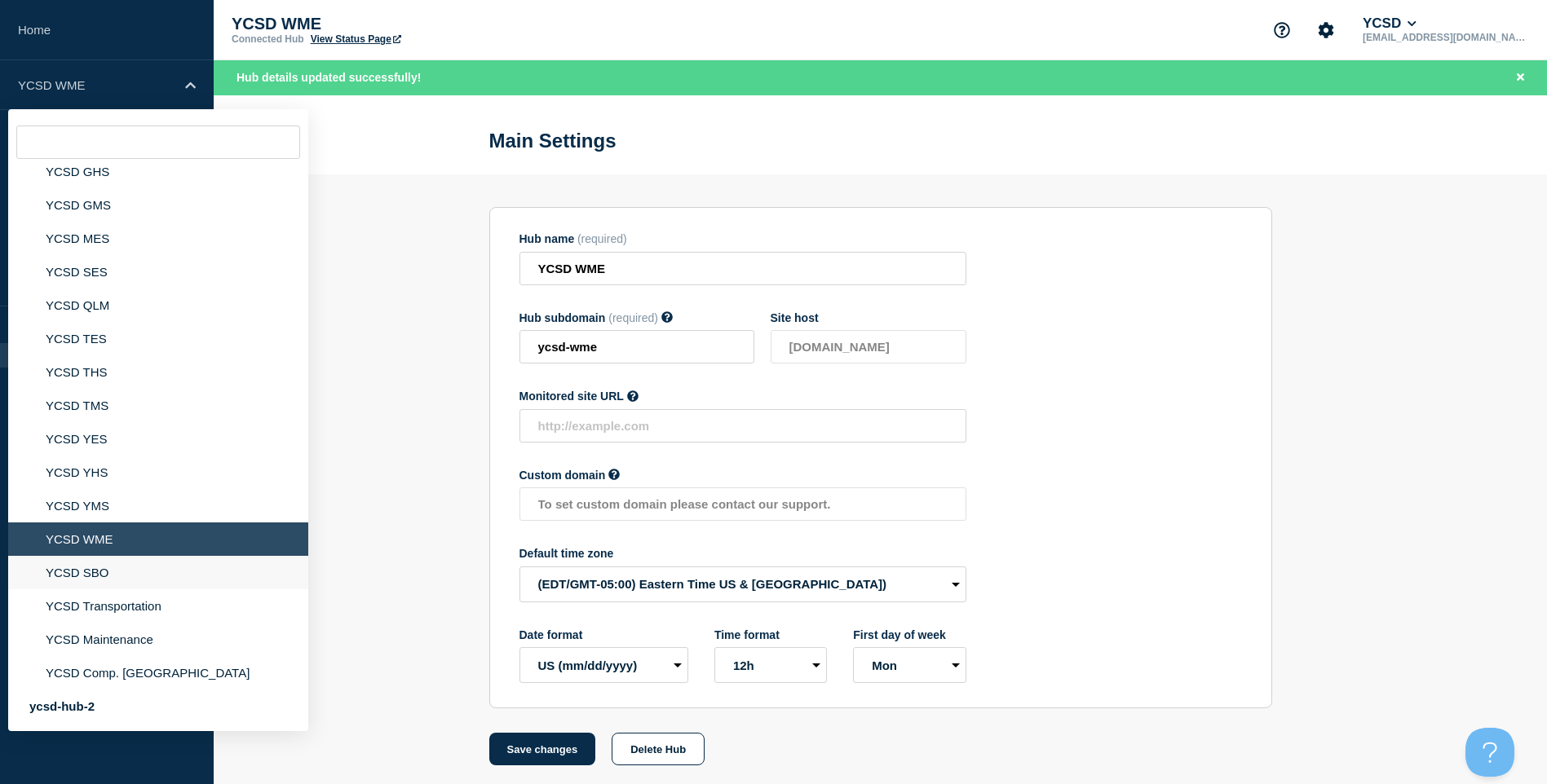
click at [118, 562] on li "YCSD SBO" at bounding box center [158, 572] width 300 height 33
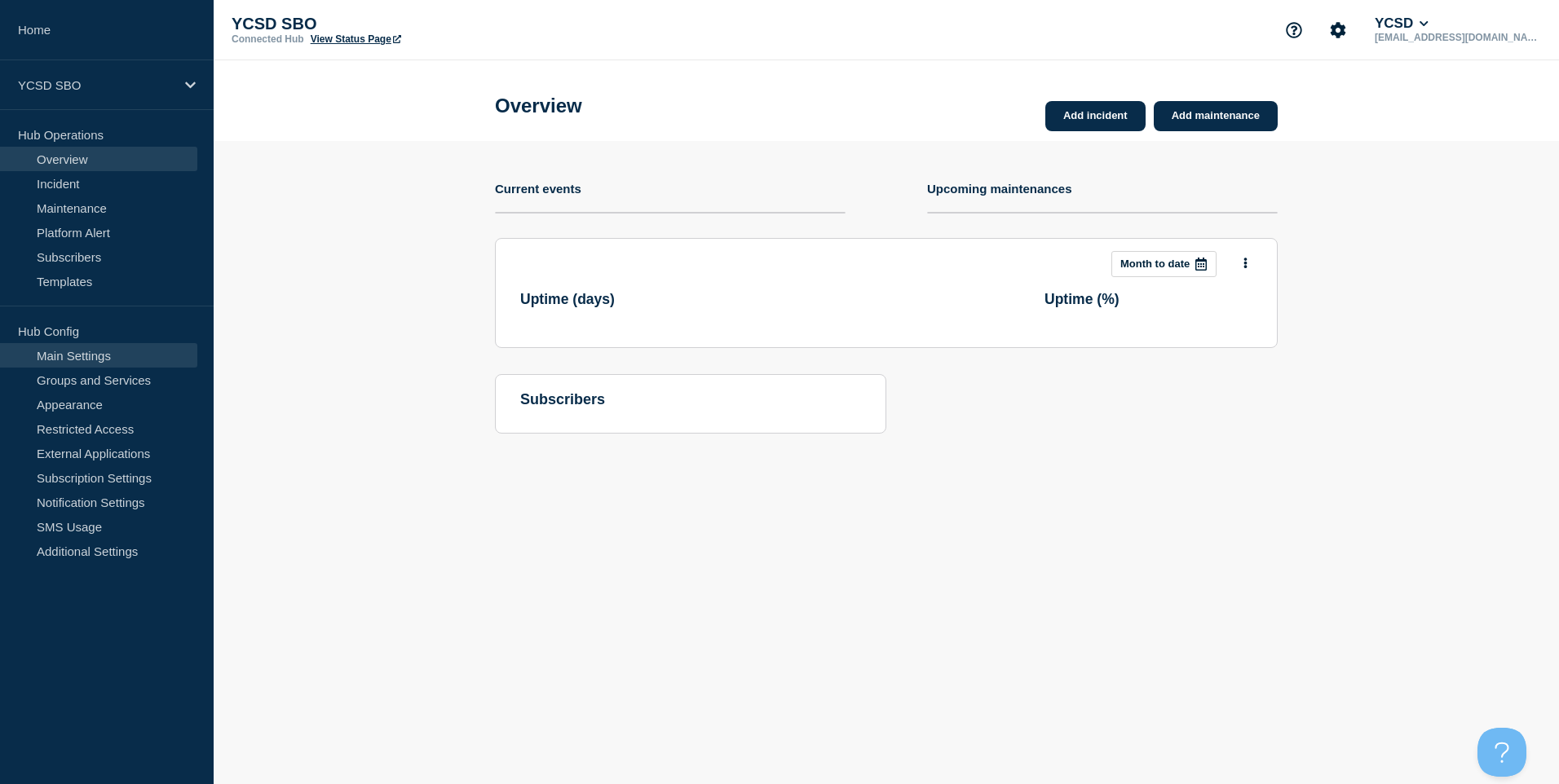
click at [133, 353] on link "Main Settings" at bounding box center [98, 356] width 197 height 24
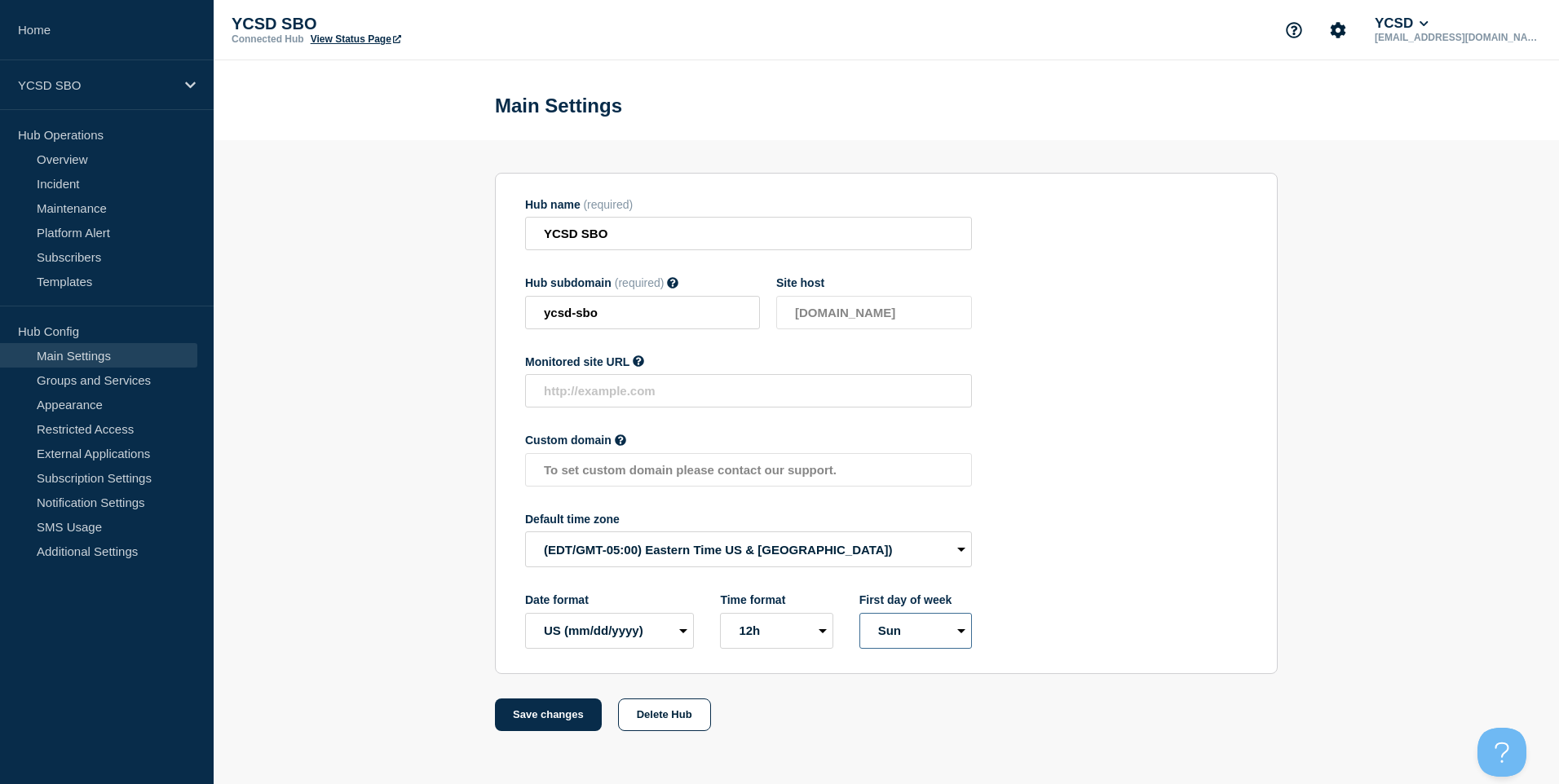
drag, startPoint x: 911, startPoint y: 627, endPoint x: 912, endPoint y: 640, distance: 13.0
click at [911, 627] on select "Mon Sun" at bounding box center [915, 631] width 113 height 36
select select "true"
click at [859, 616] on select "Mon Sun" at bounding box center [915, 631] width 113 height 36
click at [527, 712] on button "Save changes" at bounding box center [548, 714] width 107 height 33
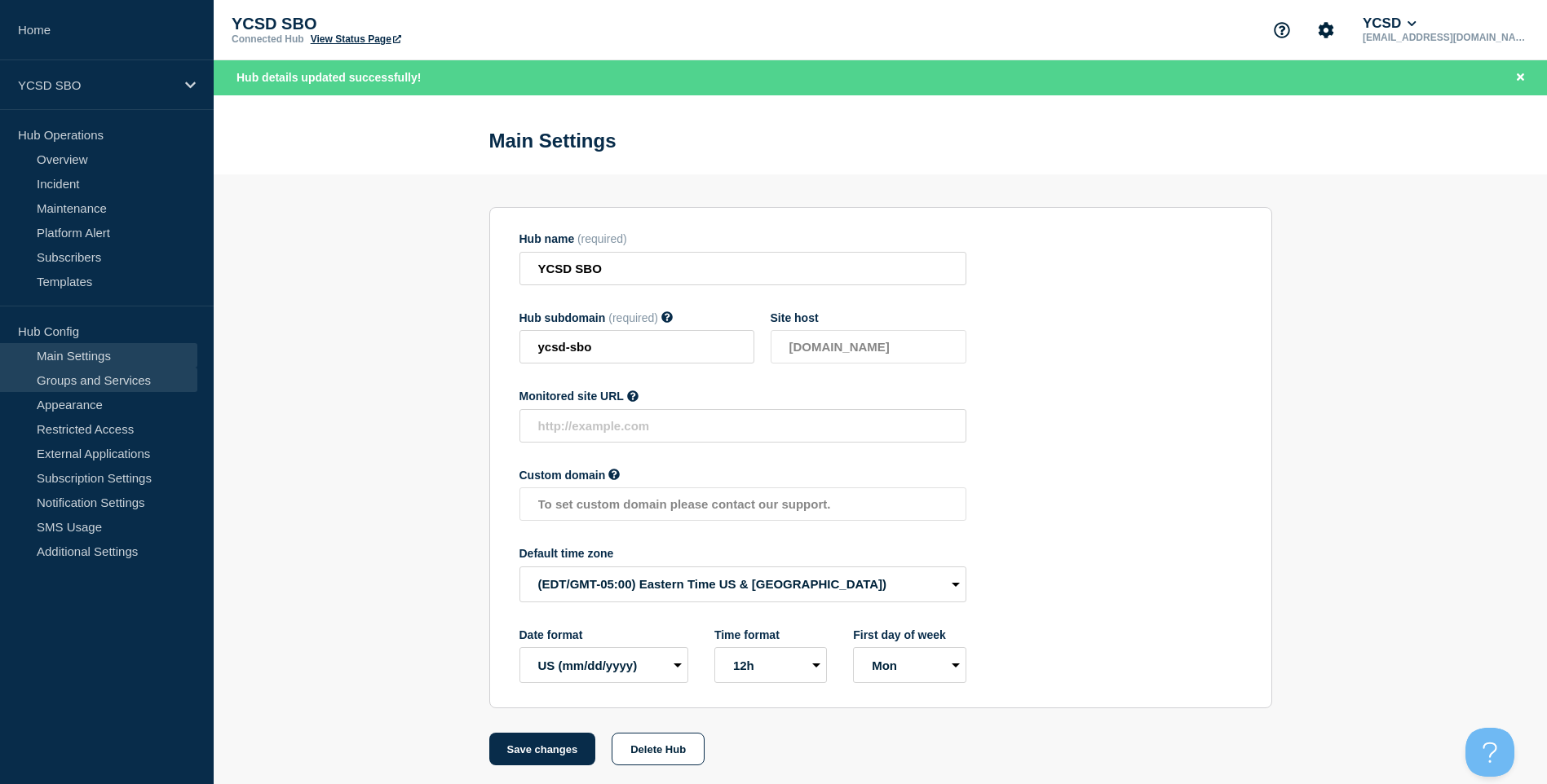
click at [131, 388] on link "Groups and Services" at bounding box center [98, 380] width 197 height 24
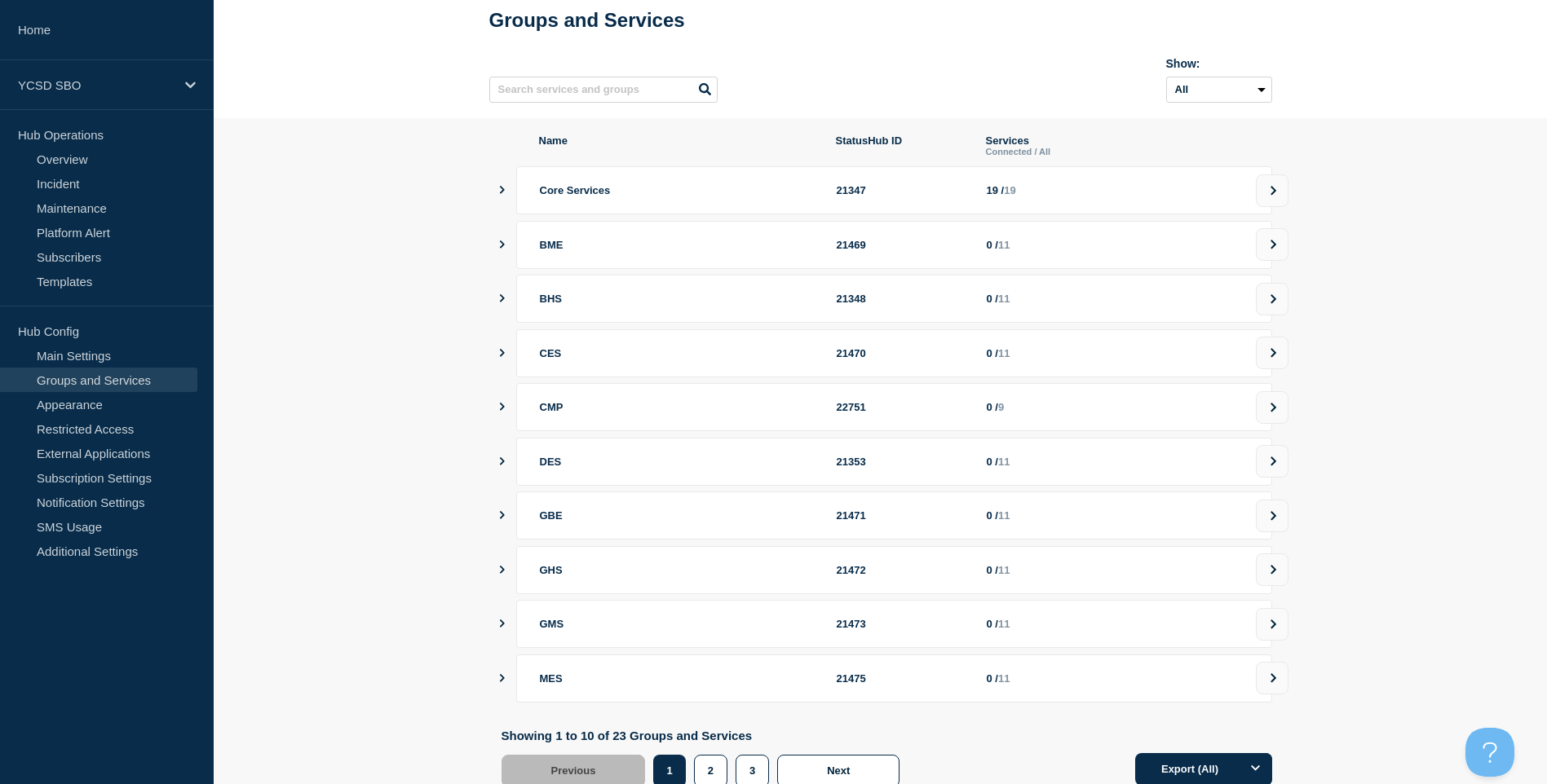
scroll to position [147, 0]
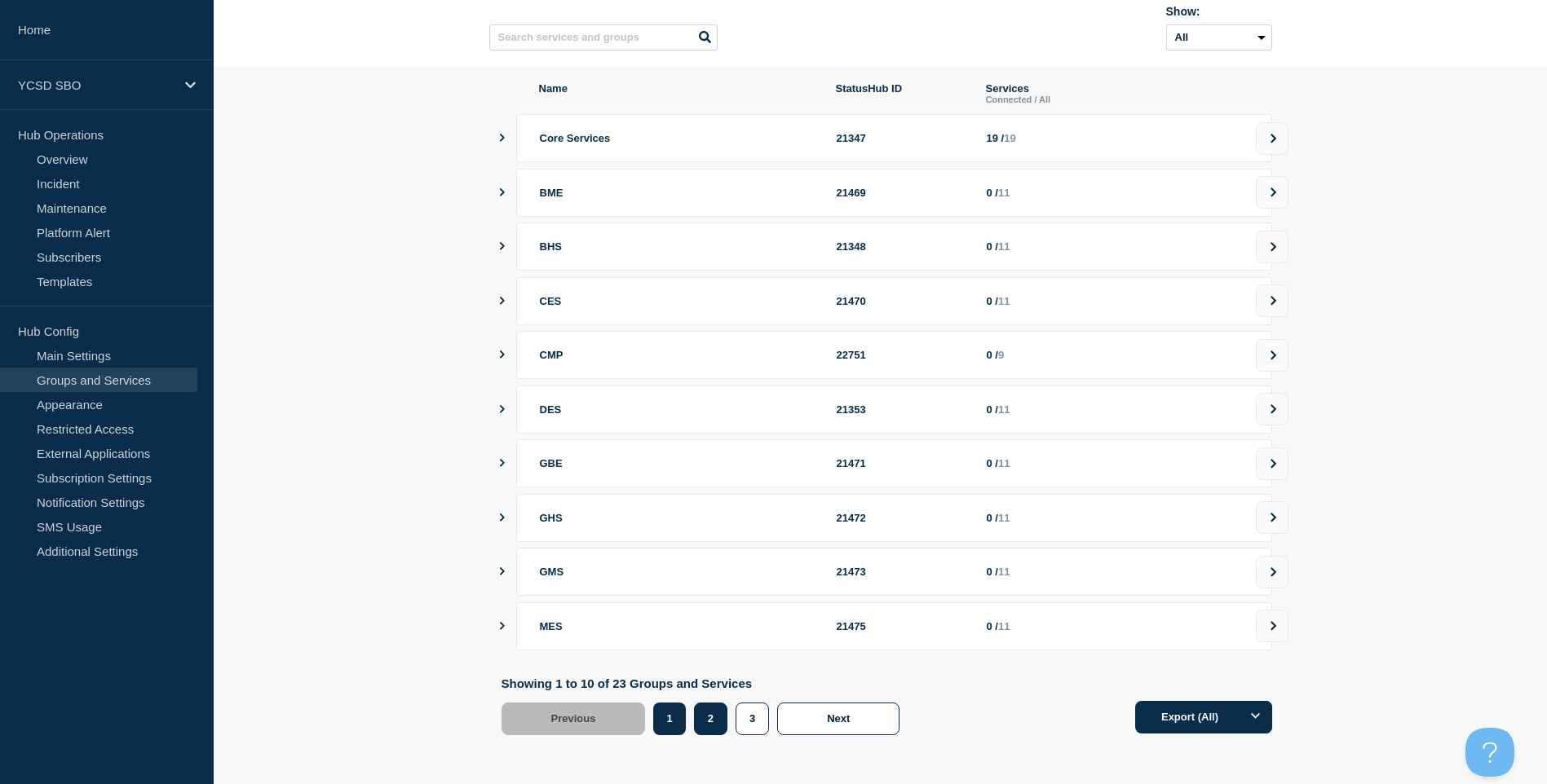
click at [711, 726] on button "2" at bounding box center [711, 718] width 33 height 33
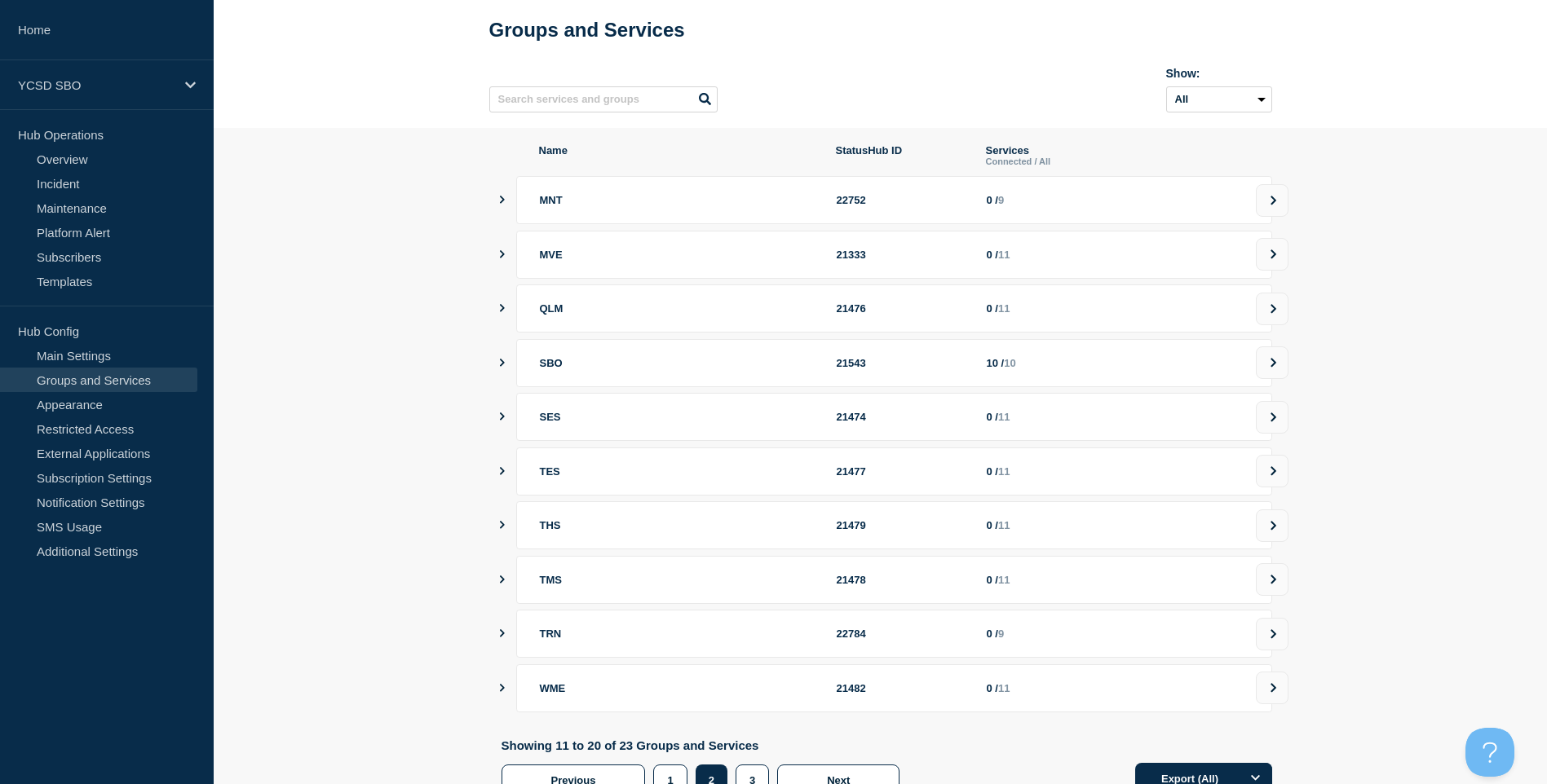
scroll to position [147, 0]
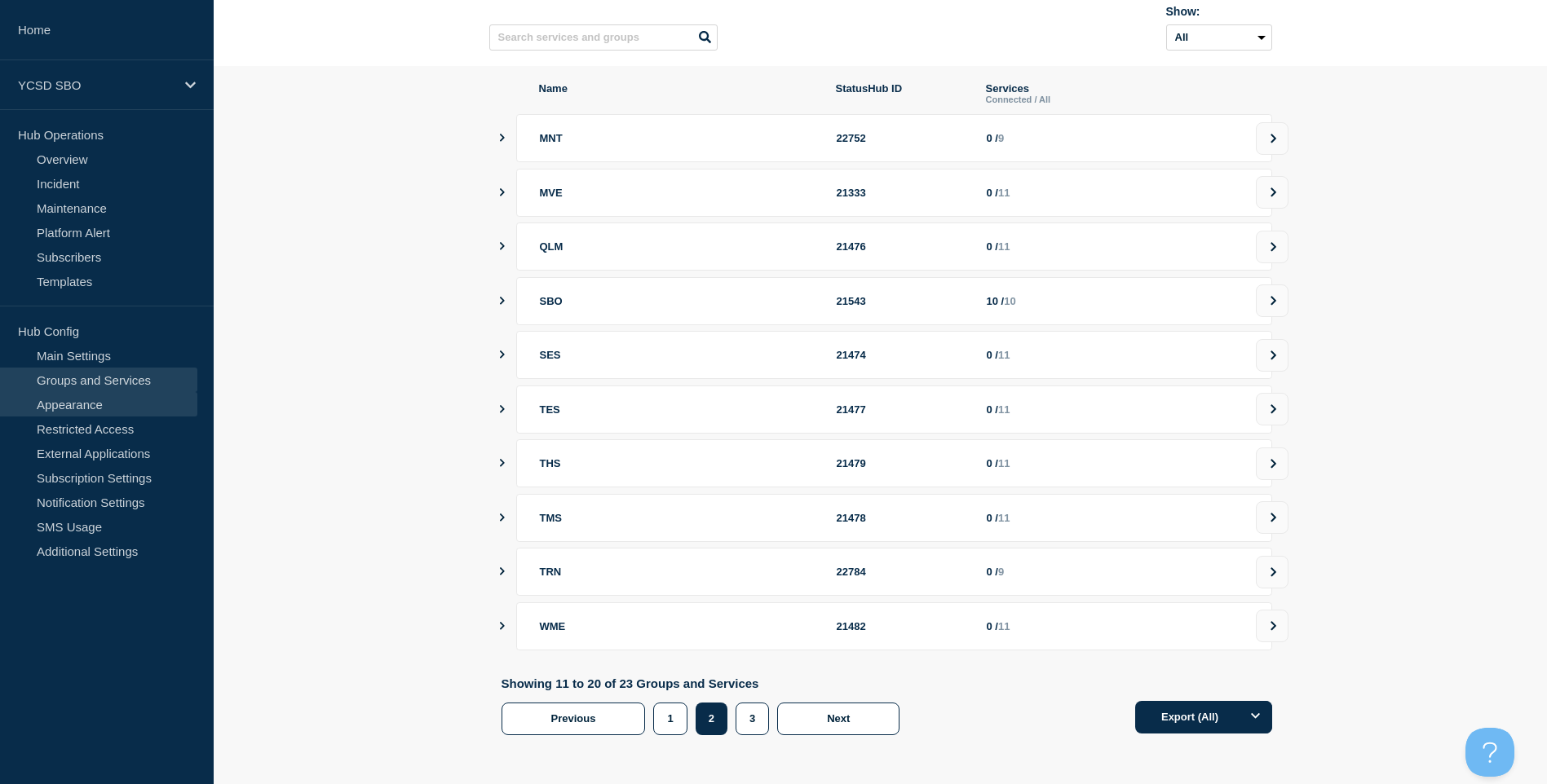
click at [141, 407] on link "Appearance" at bounding box center [98, 404] width 197 height 24
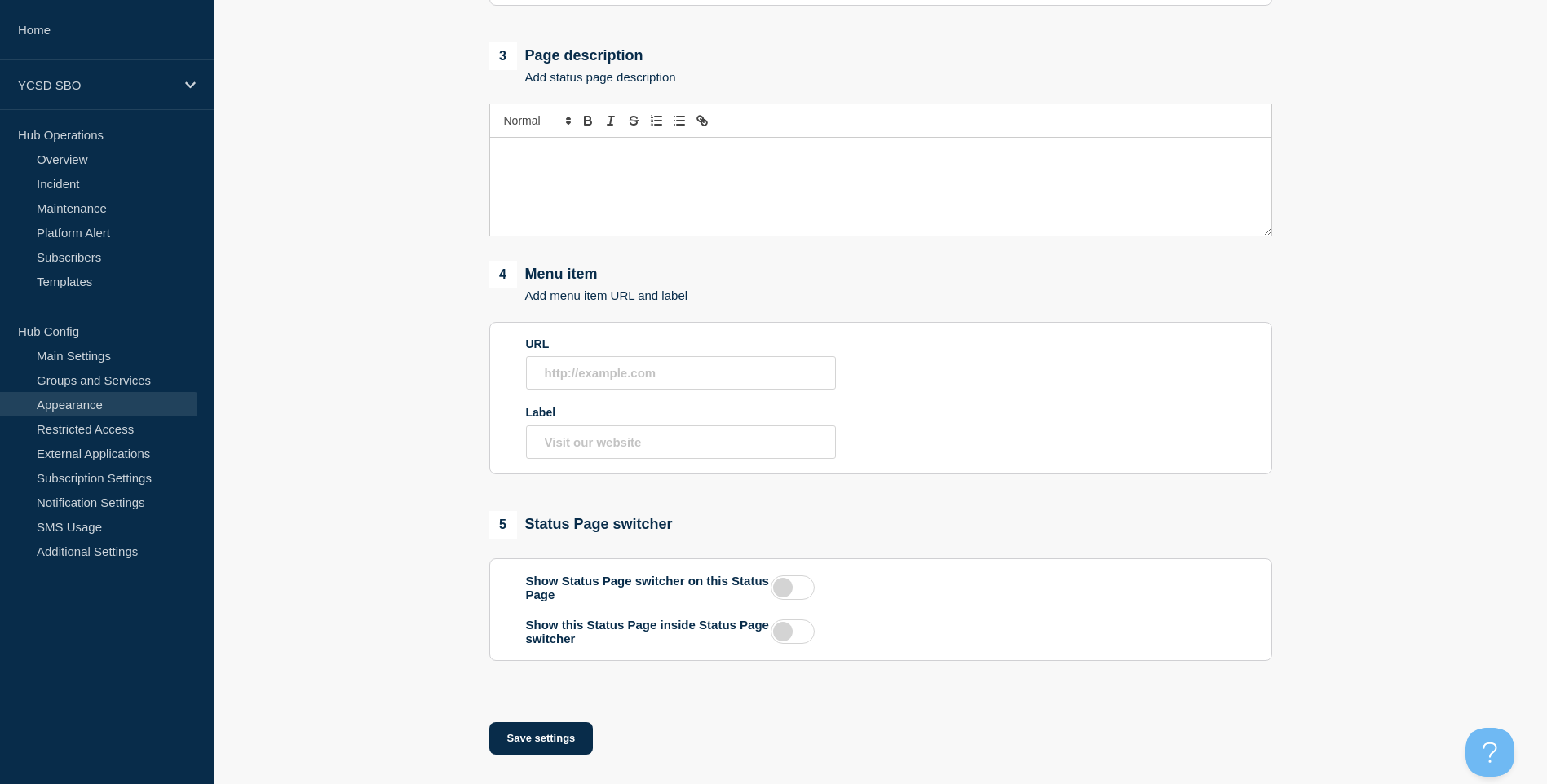
scroll to position [803, 0]
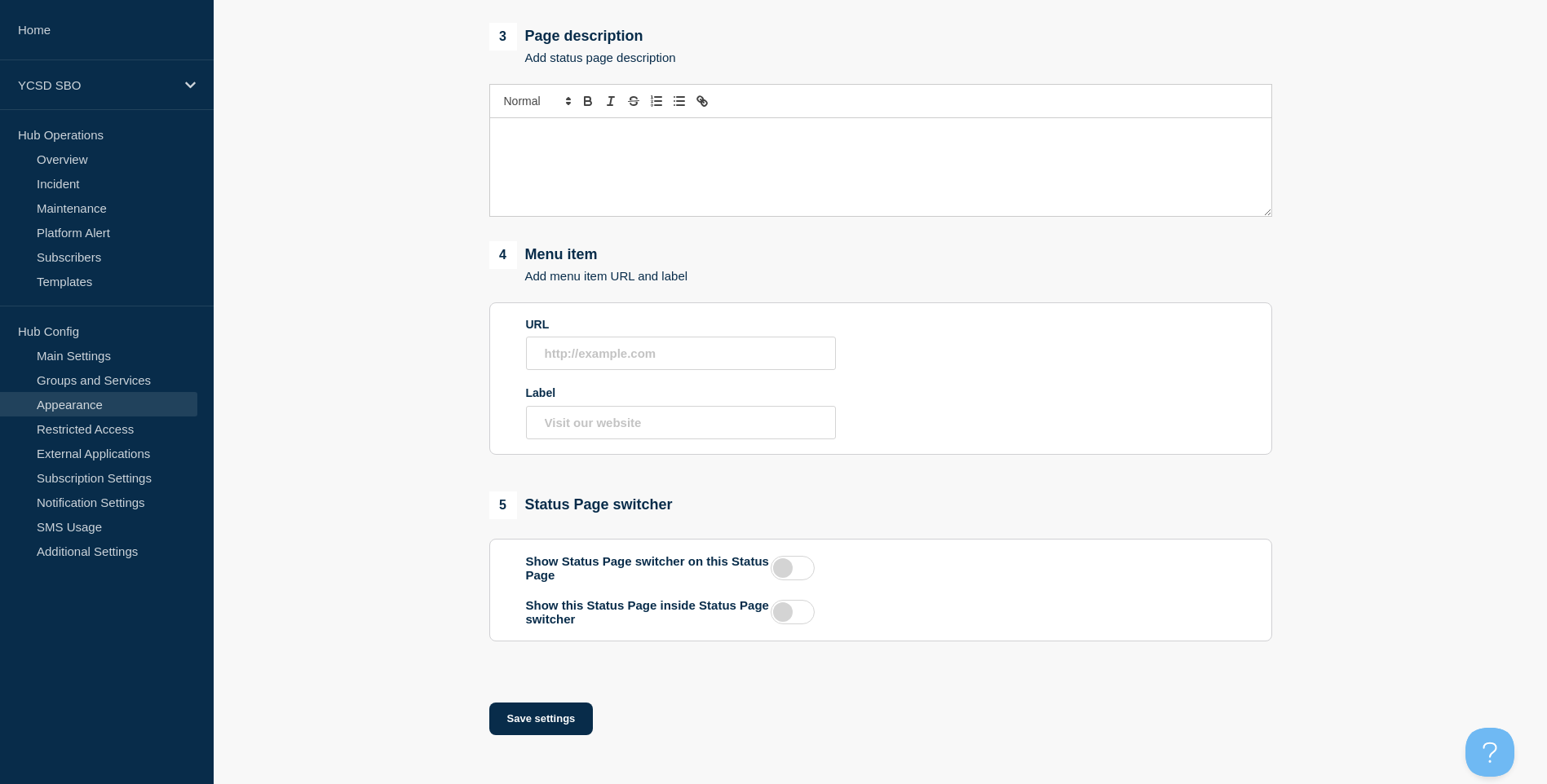
click at [803, 568] on label at bounding box center [792, 568] width 44 height 24
click at [0, 0] on input "checkbox" at bounding box center [0, 0] width 0 height 0
click at [575, 718] on button "Save settings" at bounding box center [542, 718] width 104 height 33
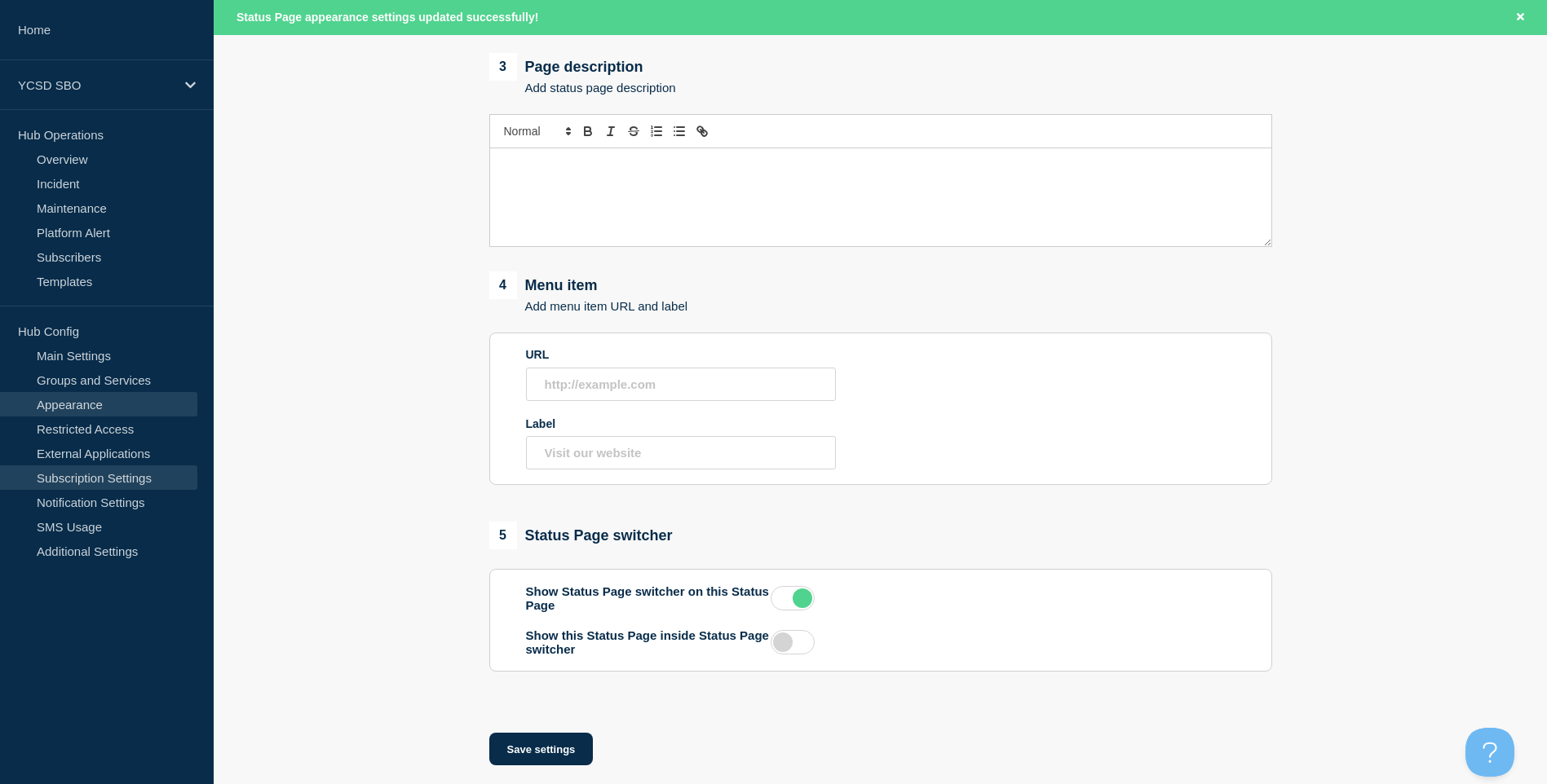
scroll to position [837, 0]
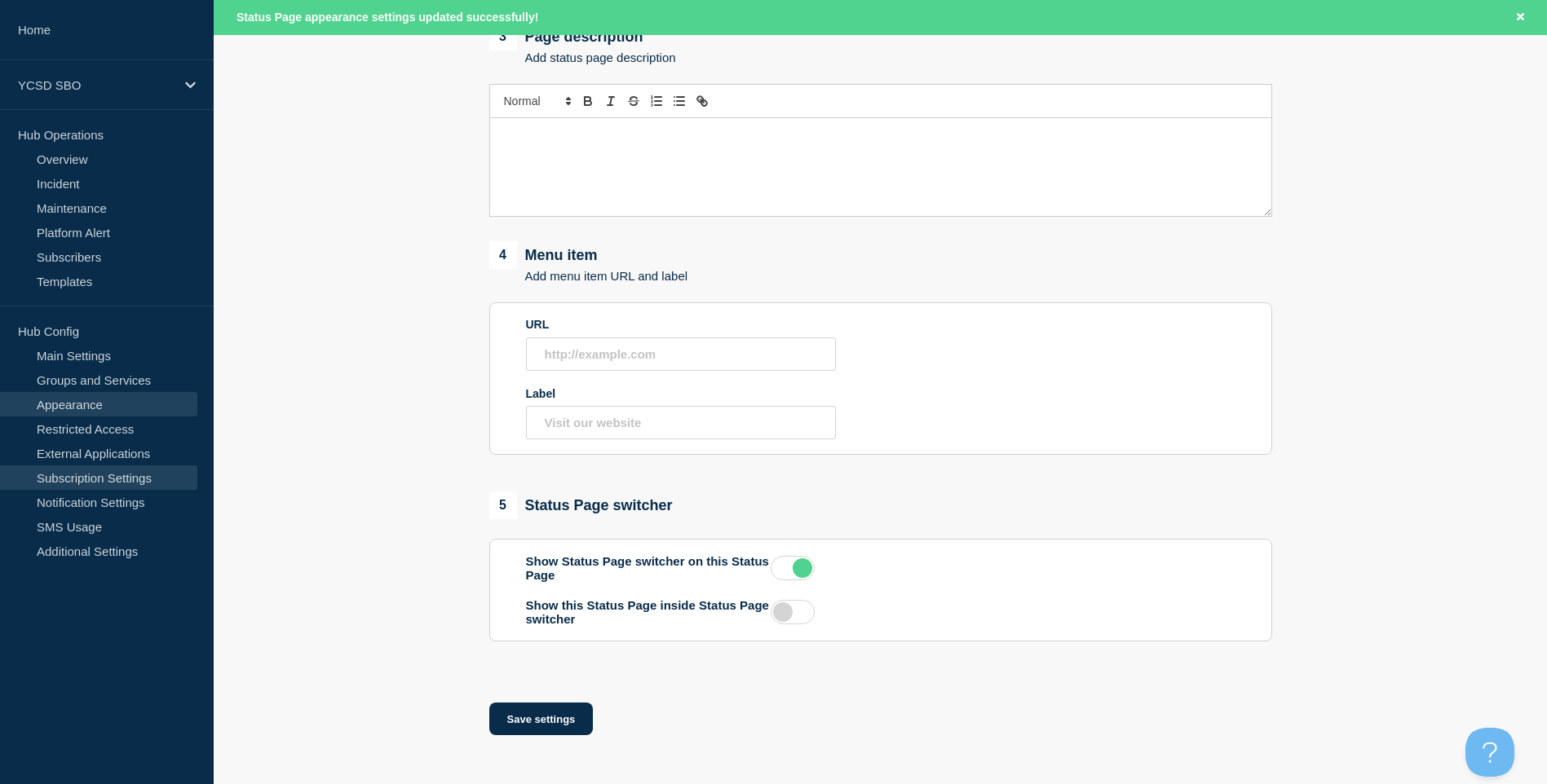
click at [137, 471] on link "Subscription Settings" at bounding box center [98, 477] width 197 height 24
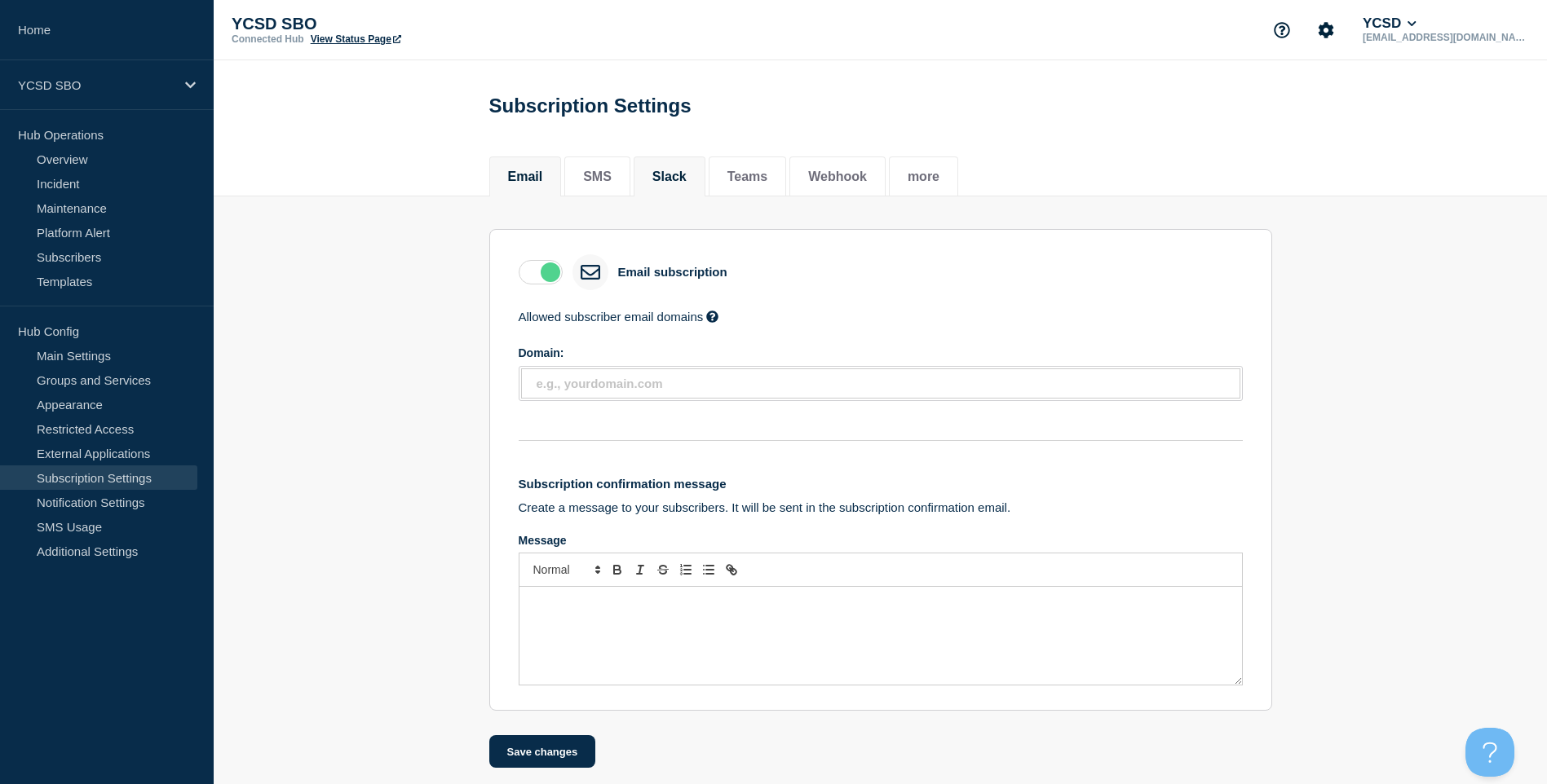
drag, startPoint x: 624, startPoint y: 168, endPoint x: 669, endPoint y: 179, distance: 46.3
click at [624, 168] on li "SMS" at bounding box center [598, 177] width 66 height 40
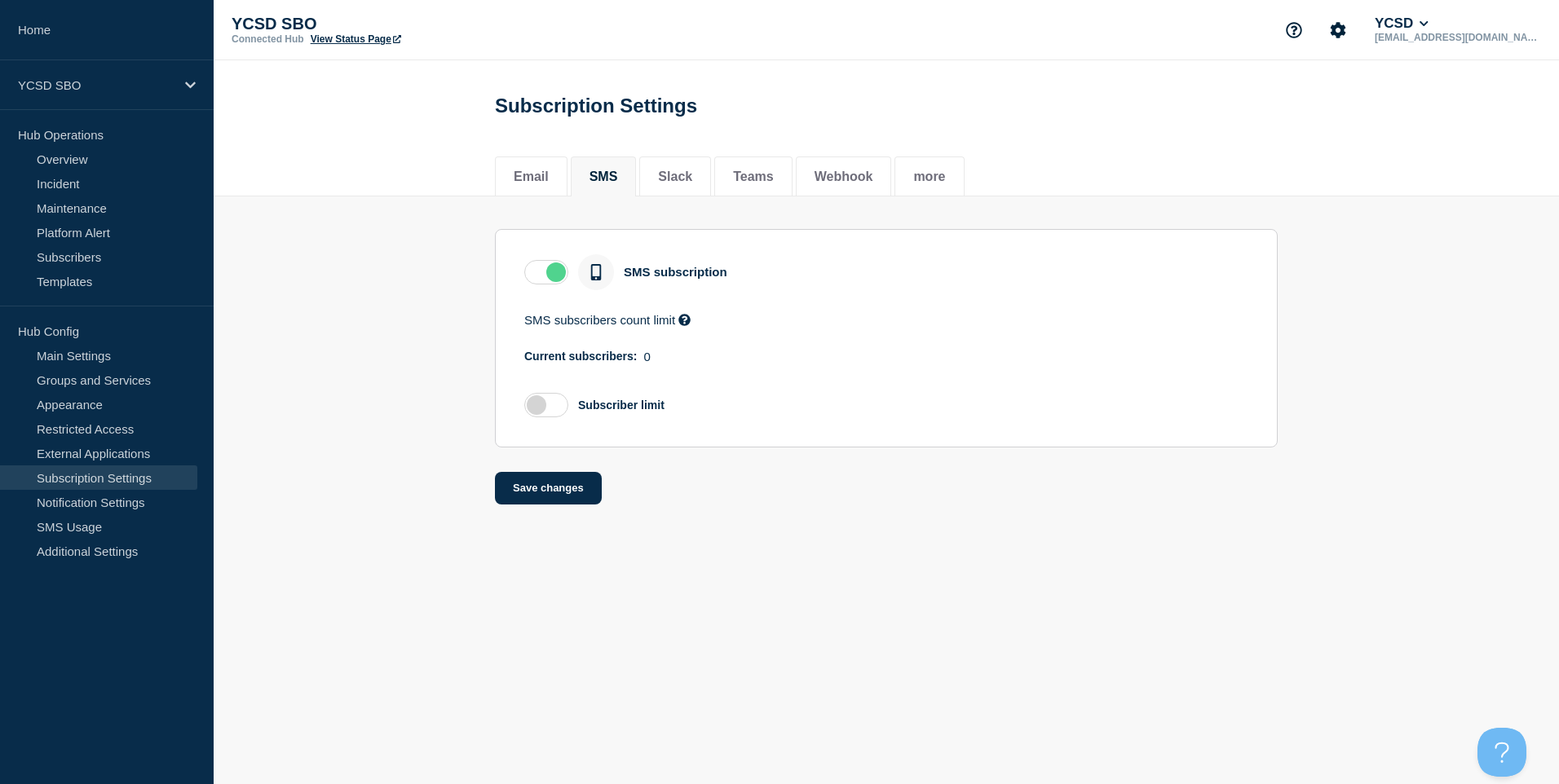
click at [561, 277] on label at bounding box center [547, 272] width 44 height 24
click at [0, 0] on input "checkbox" at bounding box center [0, 0] width 0 height 0
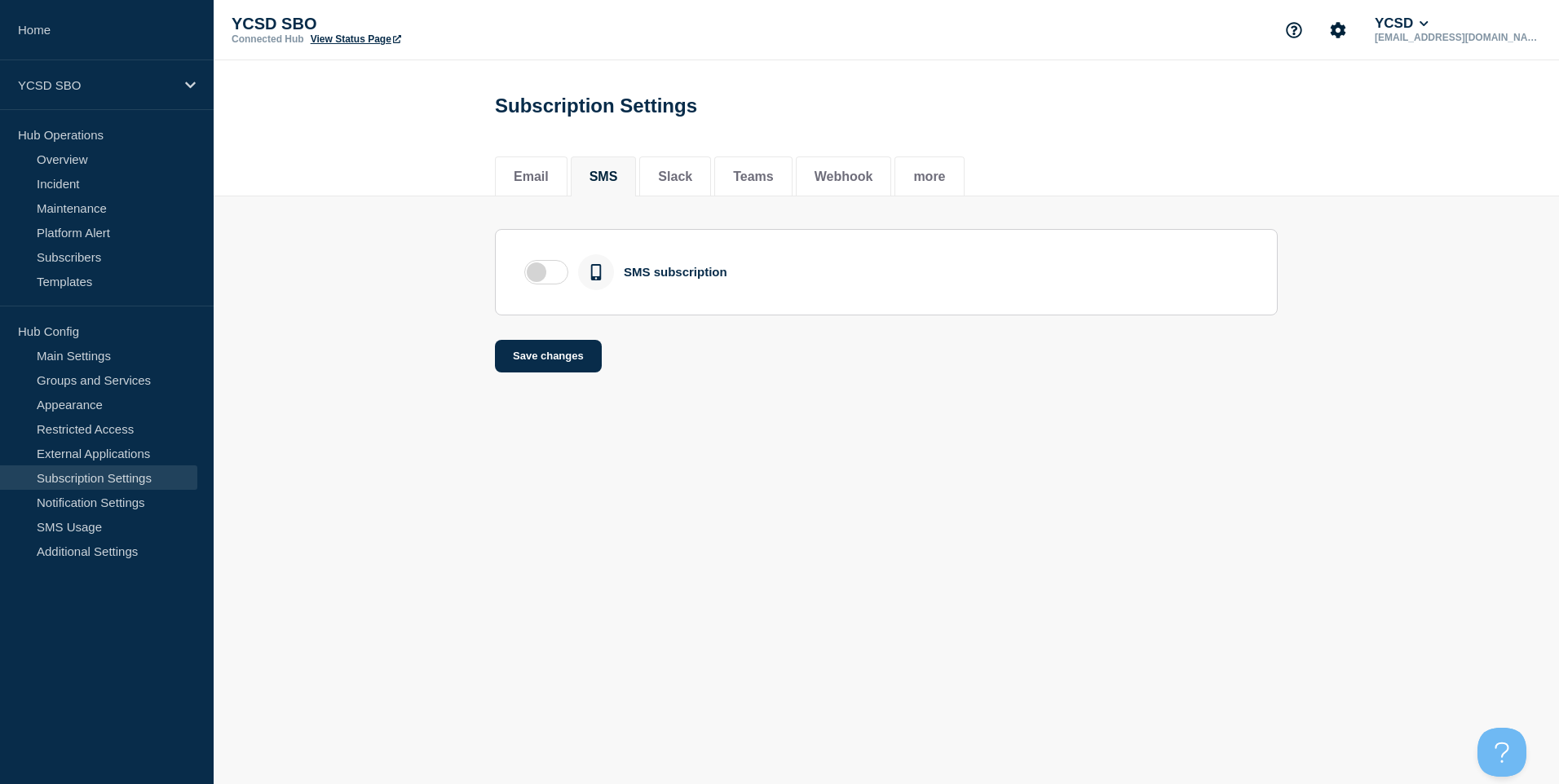
click at [570, 476] on body "Home YCSD SBO Hub Operations Overview Incident Maintenance Platform Alert Subsc…" at bounding box center [780, 392] width 1559 height 784
click at [592, 346] on button "Save changes" at bounding box center [548, 356] width 107 height 33
click at [686, 180] on div "Email SMS Slack Teams Webhook more" at bounding box center [885, 167] width 782 height 55
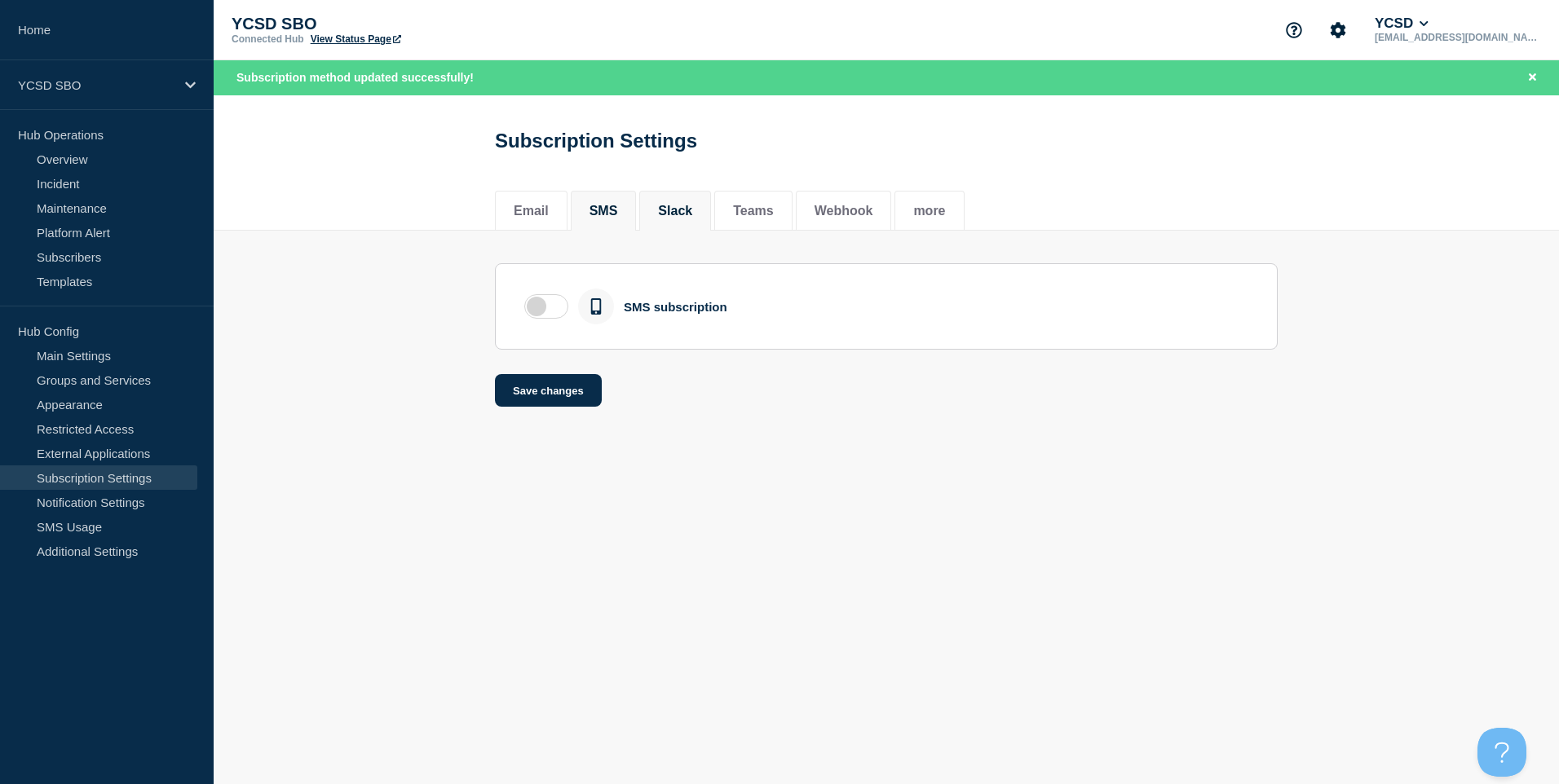
click at [668, 228] on li "Slack" at bounding box center [676, 211] width 72 height 40
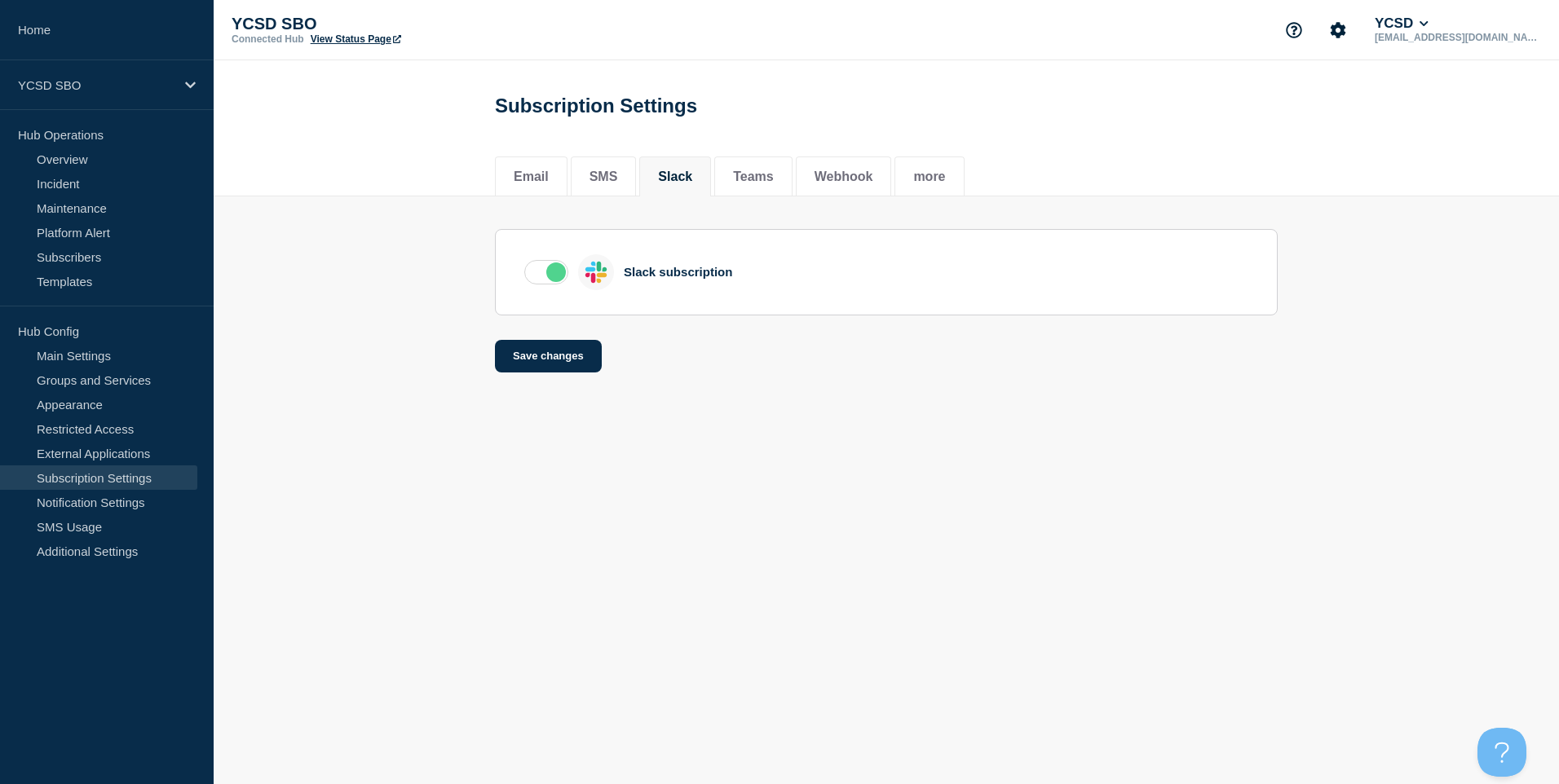
click at [548, 269] on label at bounding box center [547, 272] width 44 height 24
click at [0, 0] on input "checkbox" at bounding box center [0, 0] width 0 height 0
click at [551, 358] on button "Save changes" at bounding box center [548, 356] width 107 height 33
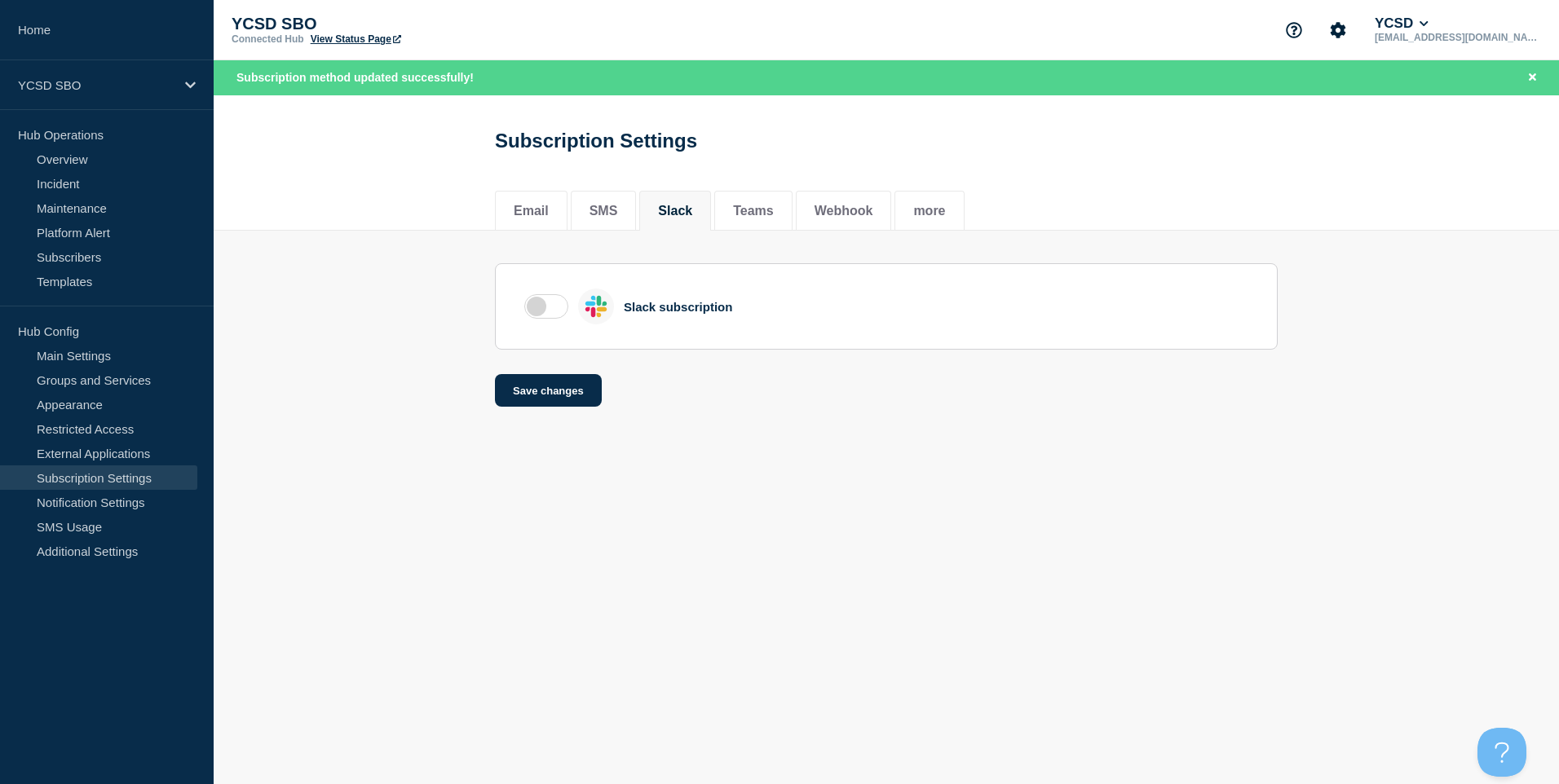
click at [746, 175] on div "Subscription Settings" at bounding box center [886, 135] width 819 height 80
click at [752, 206] on button "Teams" at bounding box center [754, 211] width 41 height 15
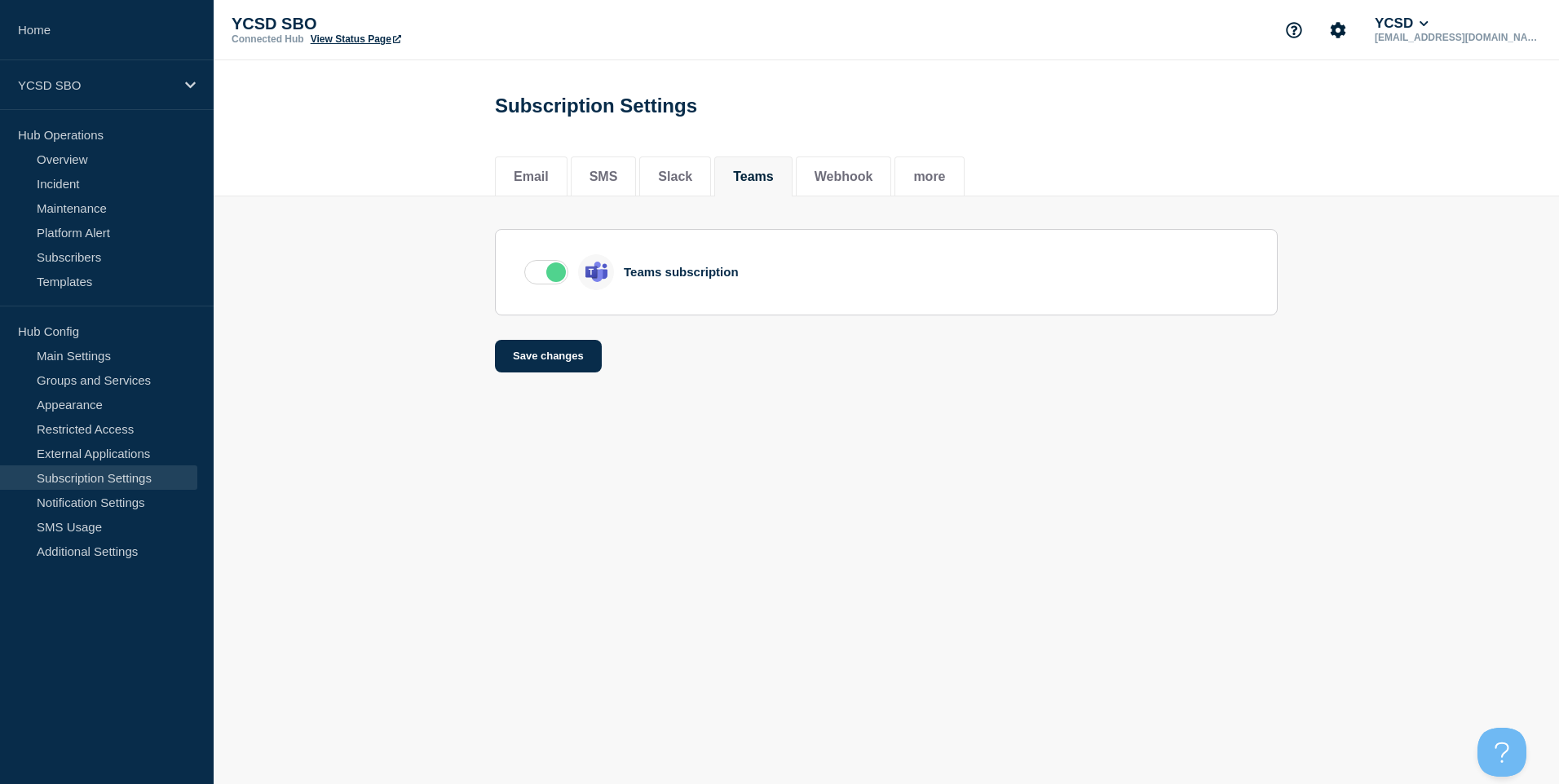
click at [543, 282] on label at bounding box center [547, 272] width 44 height 24
click at [0, 0] on input "checkbox" at bounding box center [0, 0] width 0 height 0
click at [551, 357] on button "Save changes" at bounding box center [548, 356] width 107 height 33
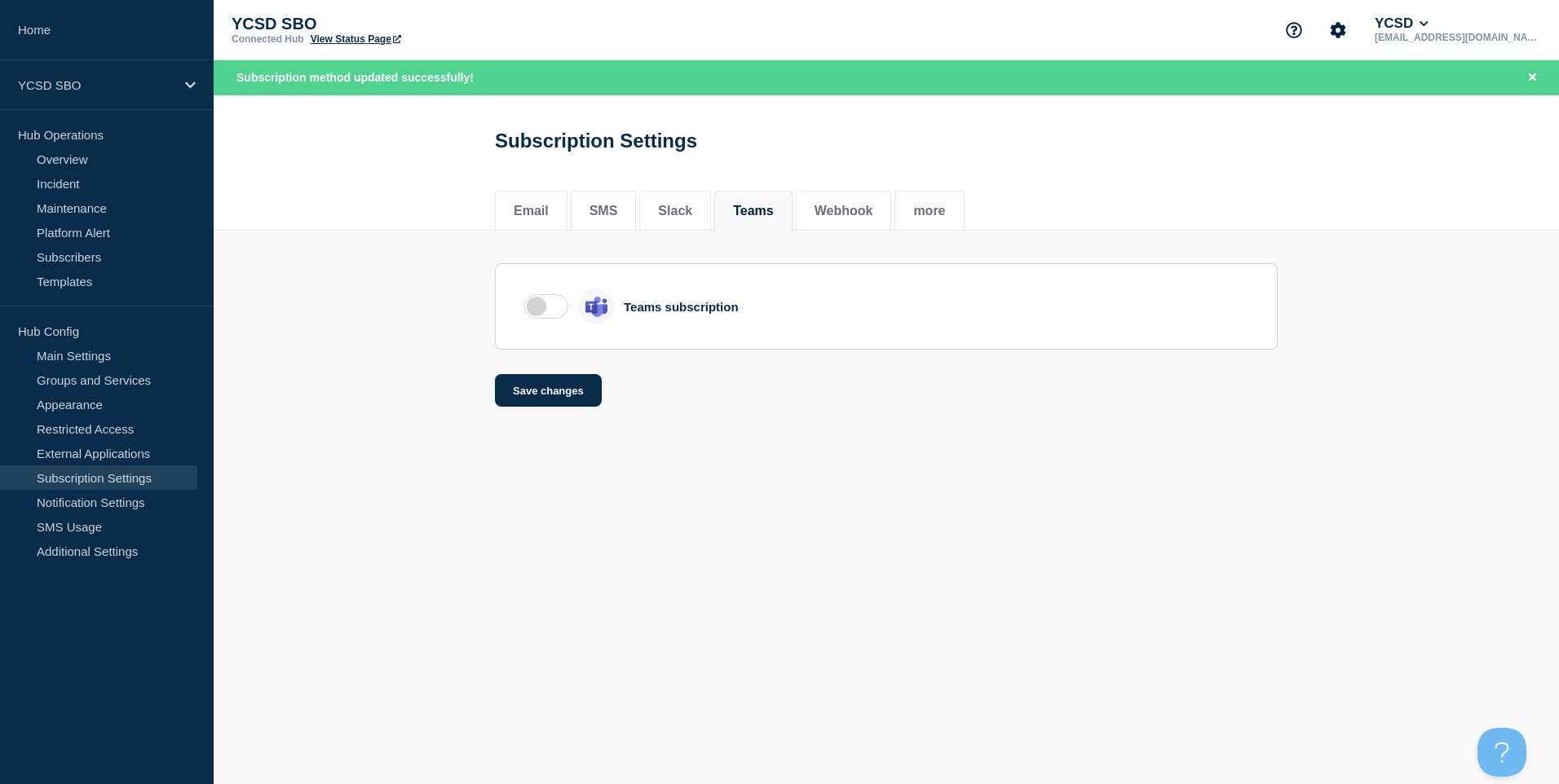
click at [854, 184] on div "Email SMS Slack Teams Webhook more" at bounding box center [885, 202] width 782 height 55
drag, startPoint x: 857, startPoint y: 198, endPoint x: 850, endPoint y: 207, distance: 11.4
click at [857, 199] on li "Webhook" at bounding box center [844, 211] width 96 height 40
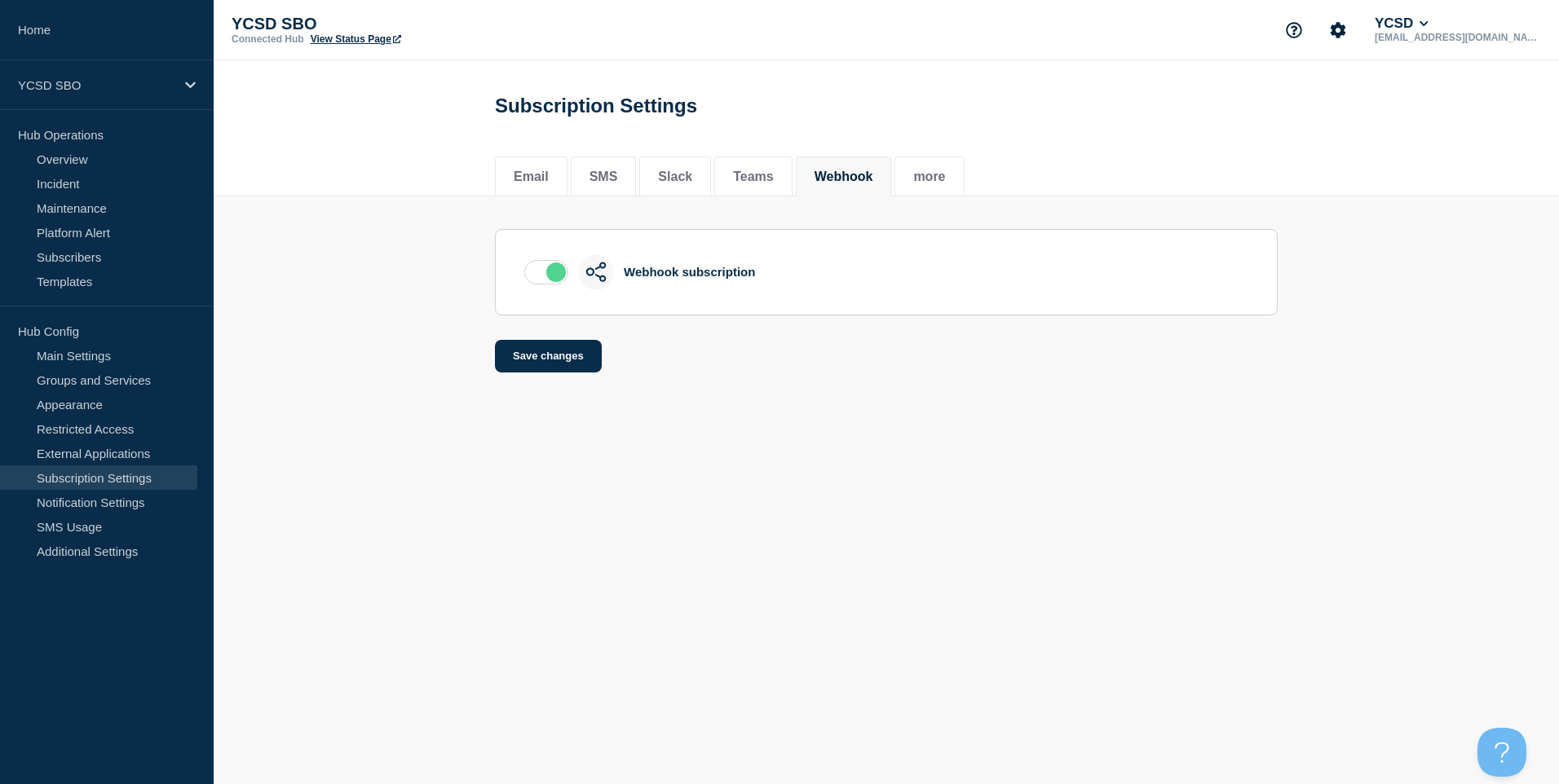
click at [544, 285] on label at bounding box center [547, 272] width 44 height 24
click at [0, 0] on input "checkbox" at bounding box center [0, 0] width 0 height 0
click at [571, 347] on button "Save changes" at bounding box center [548, 356] width 107 height 33
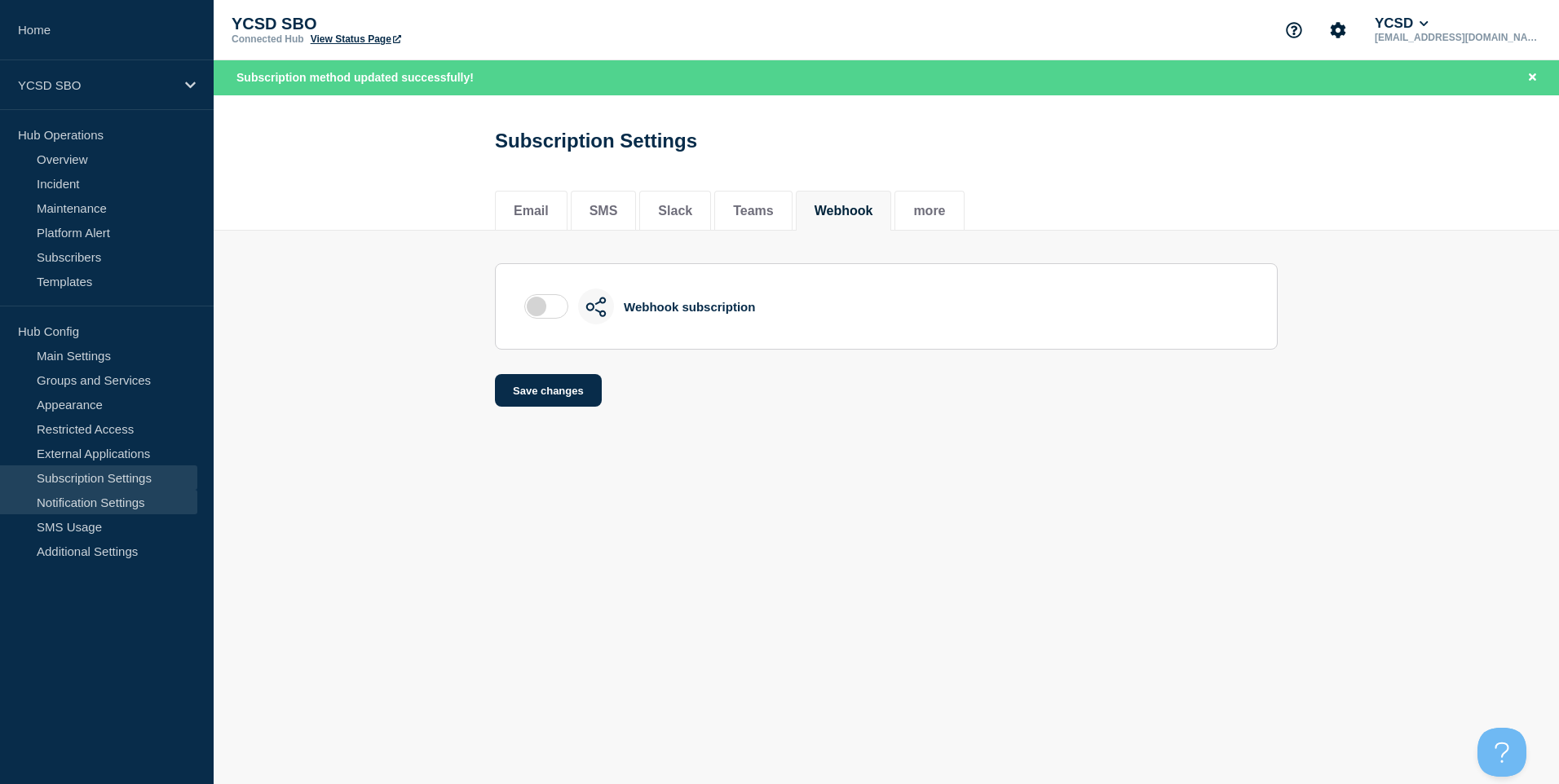
click at [122, 503] on link "Notification Settings" at bounding box center [98, 501] width 197 height 24
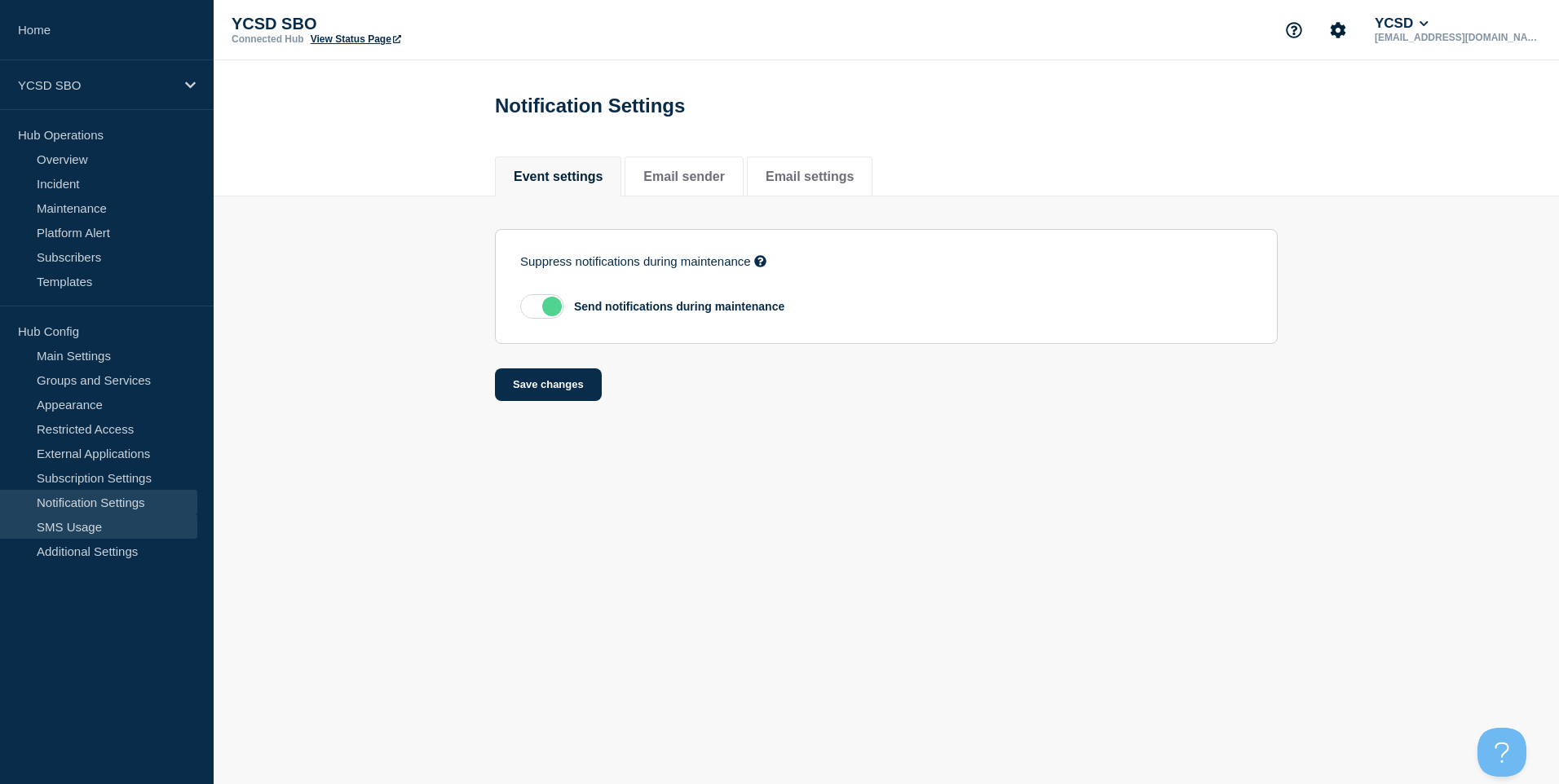
click at [113, 524] on link "SMS Usage" at bounding box center [98, 526] width 197 height 24
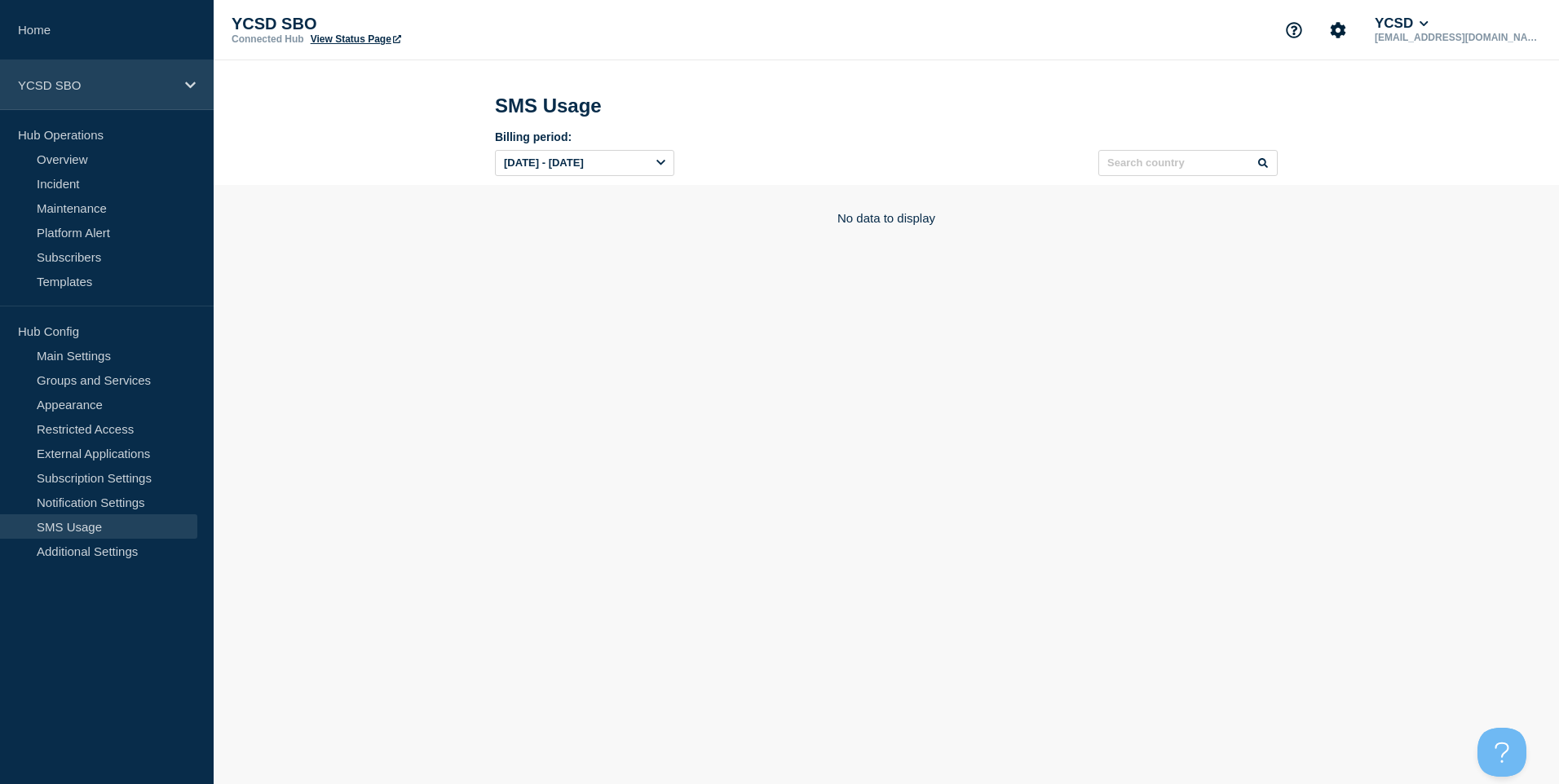
click at [119, 81] on p "YCSD SBO" at bounding box center [96, 85] width 157 height 14
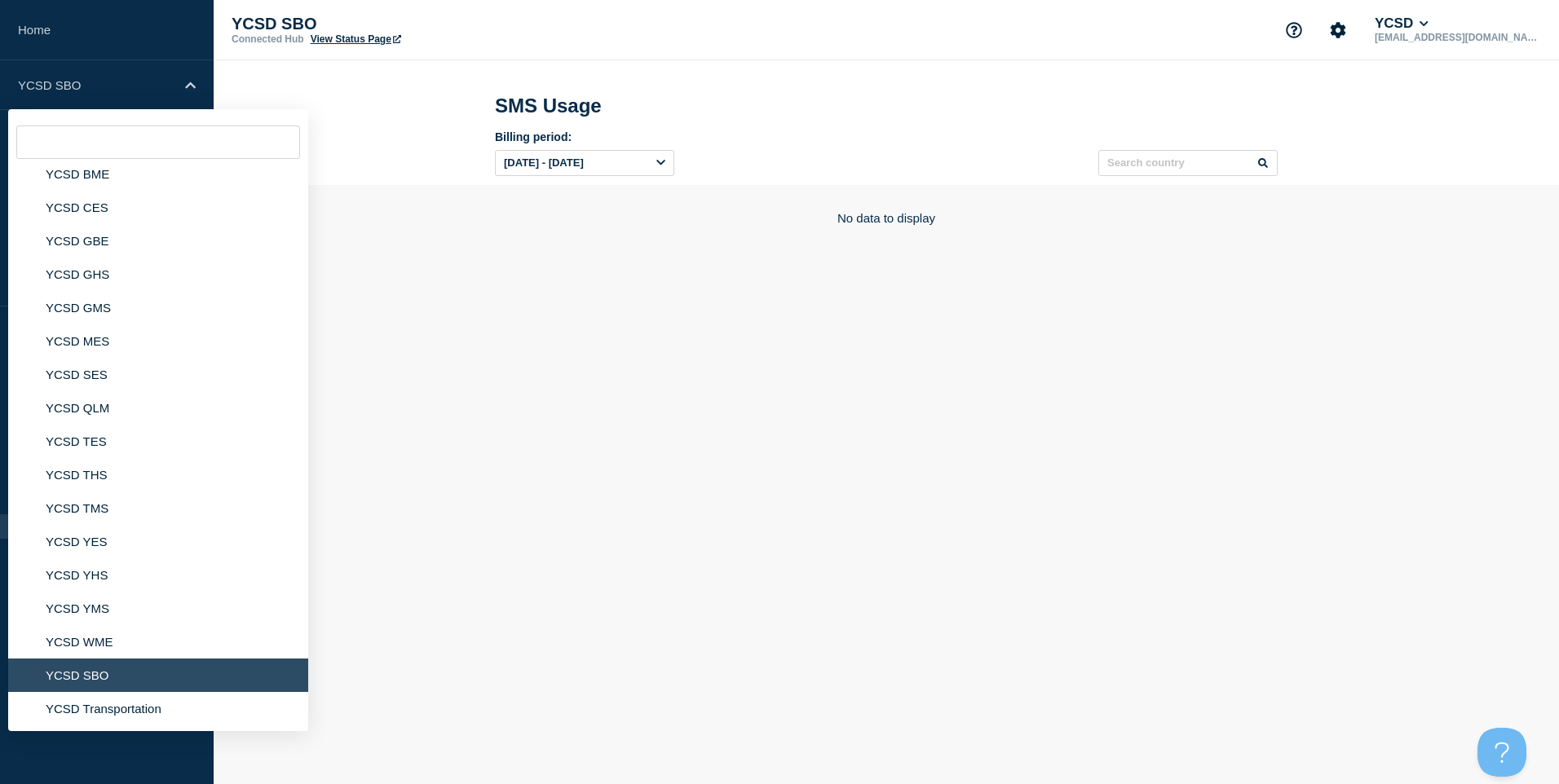
scroll to position [246, 0]
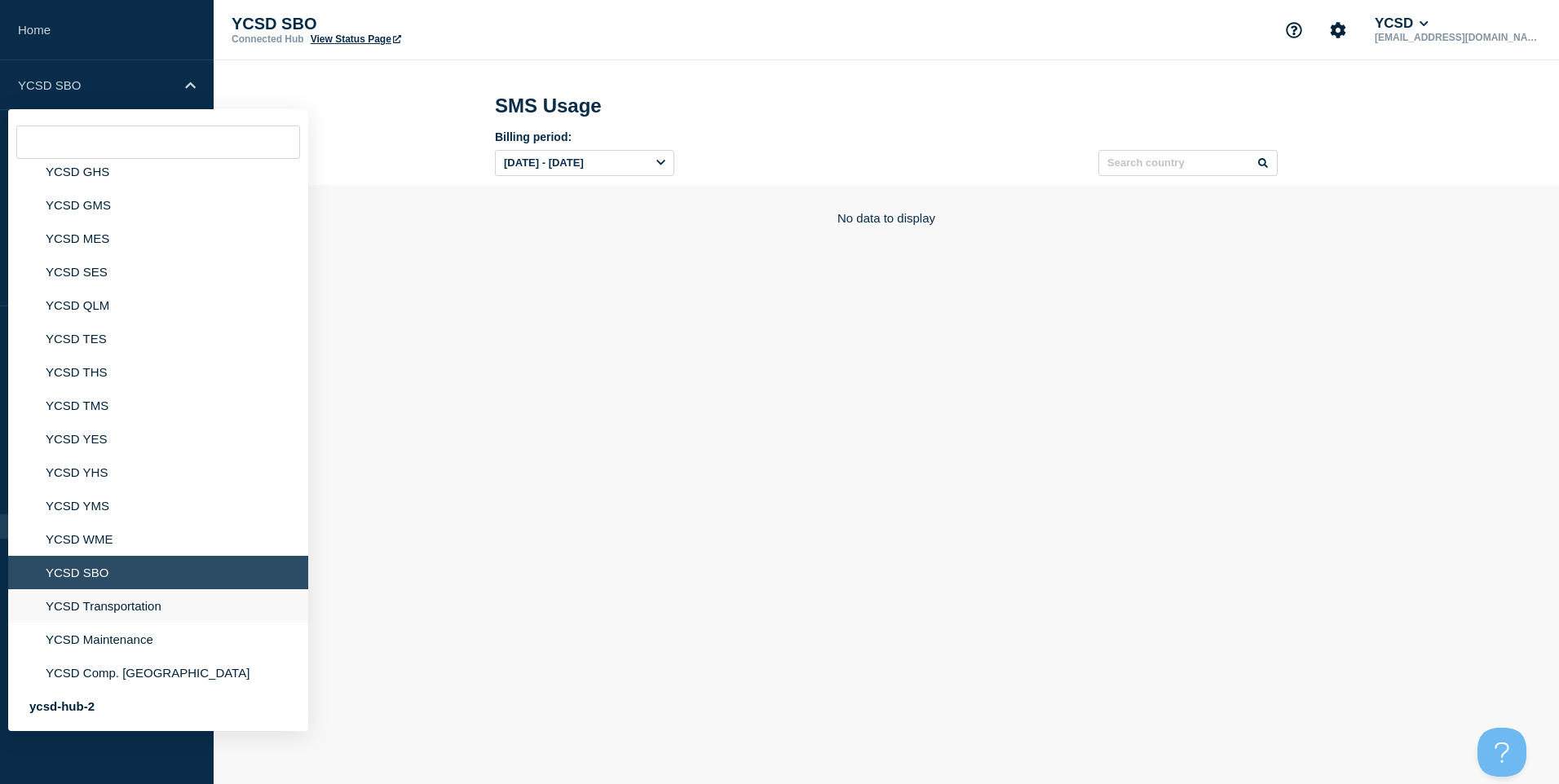
click at [158, 609] on li "YCSD Transportation" at bounding box center [158, 605] width 300 height 33
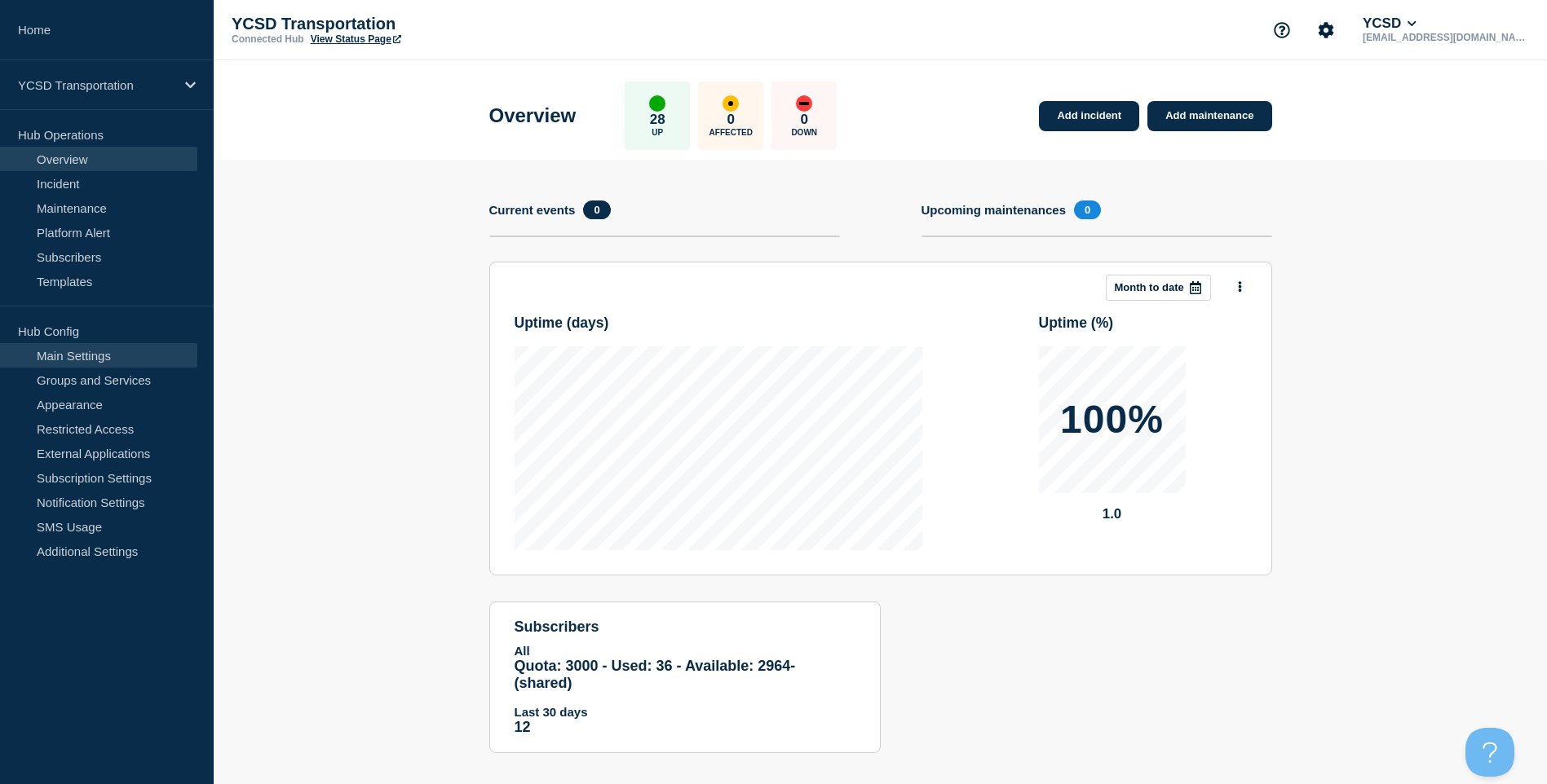
click at [122, 356] on link "Main Settings" at bounding box center [98, 356] width 197 height 24
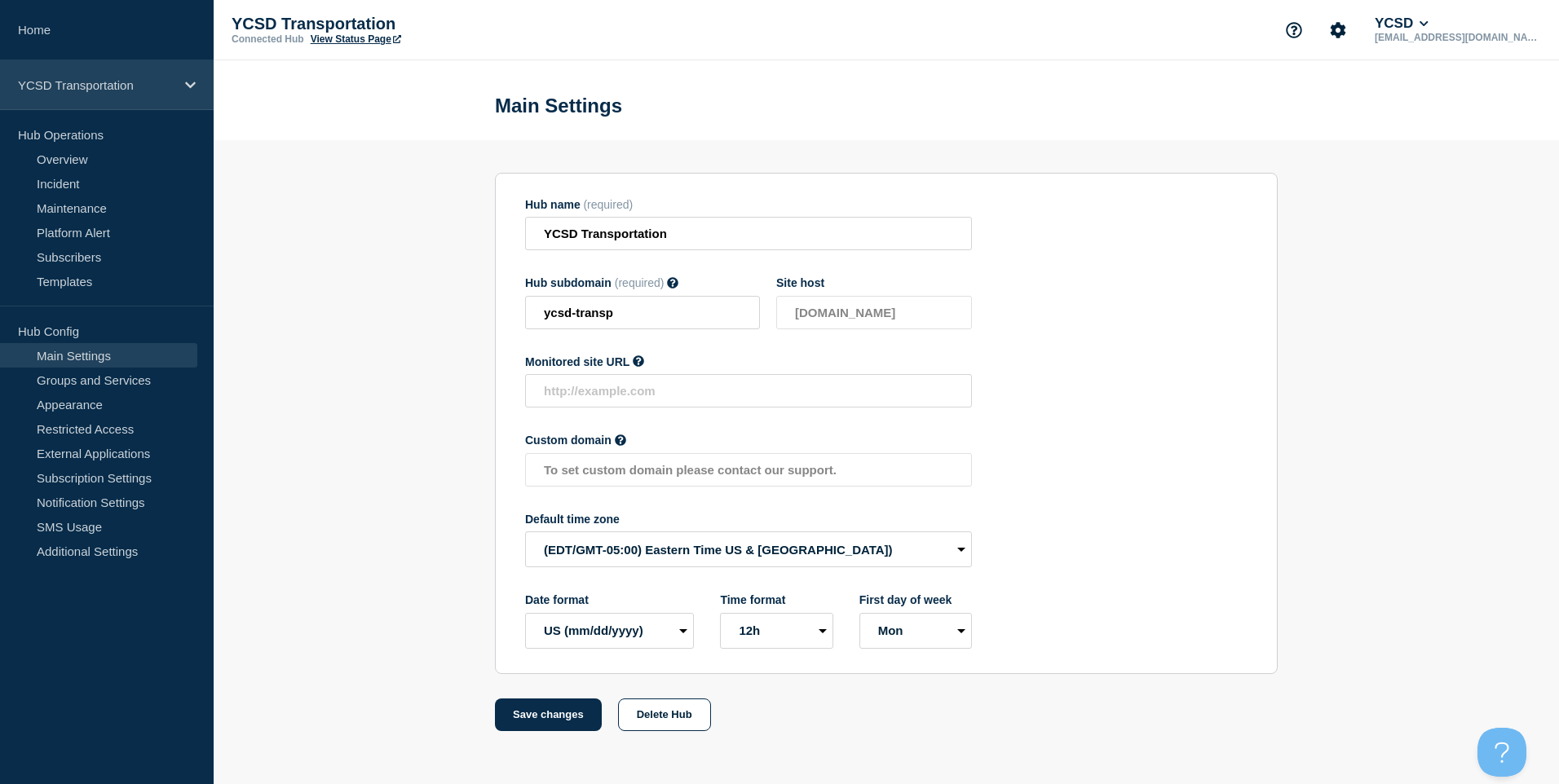
click at [154, 100] on div "YCSD Transportation" at bounding box center [107, 85] width 214 height 50
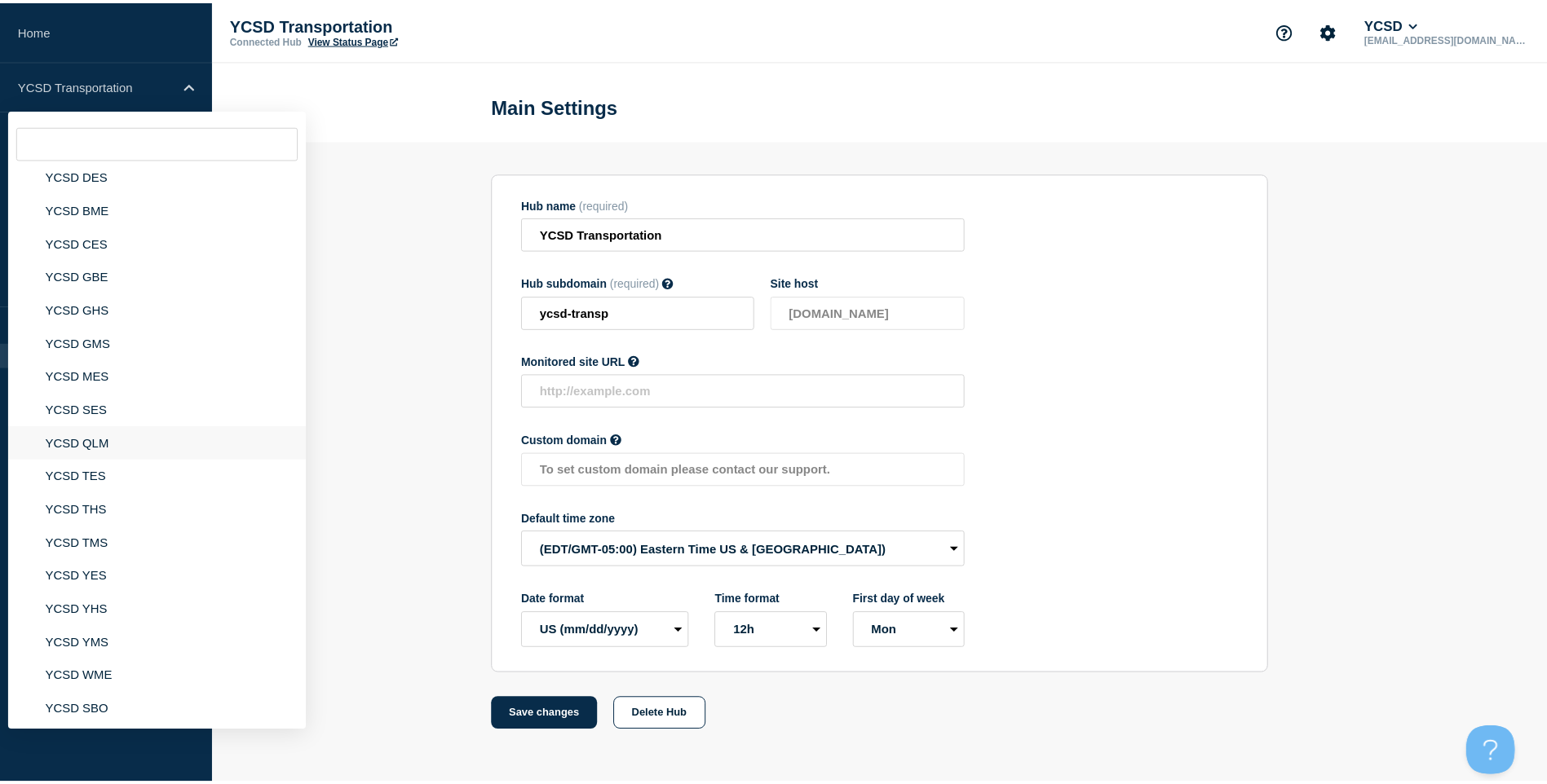
scroll to position [246, 0]
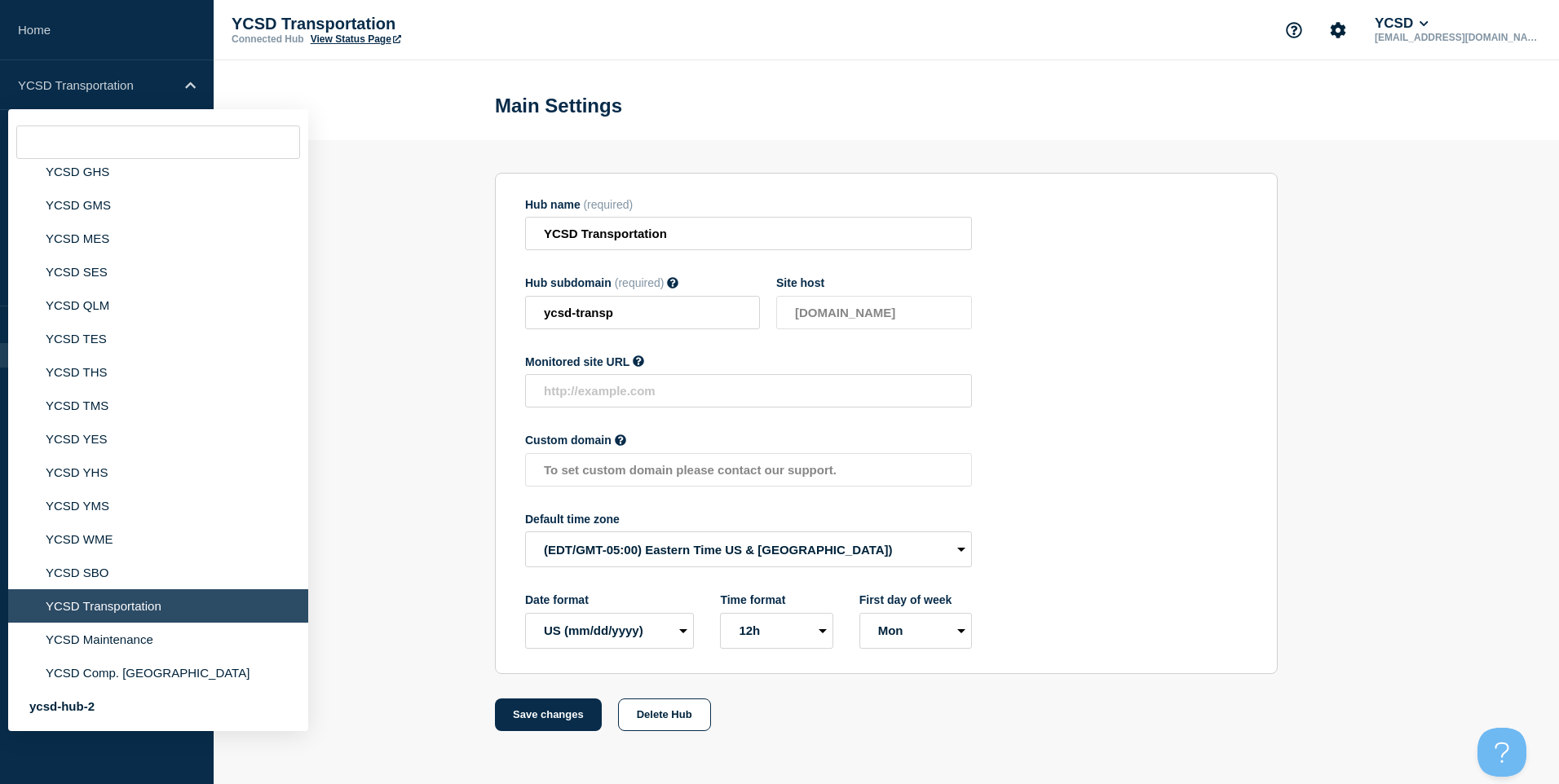
click at [407, 424] on section "Hub name (required) YCSD Transportation Hub subdomain (required) Must contain o…" at bounding box center [886, 435] width 1346 height 591
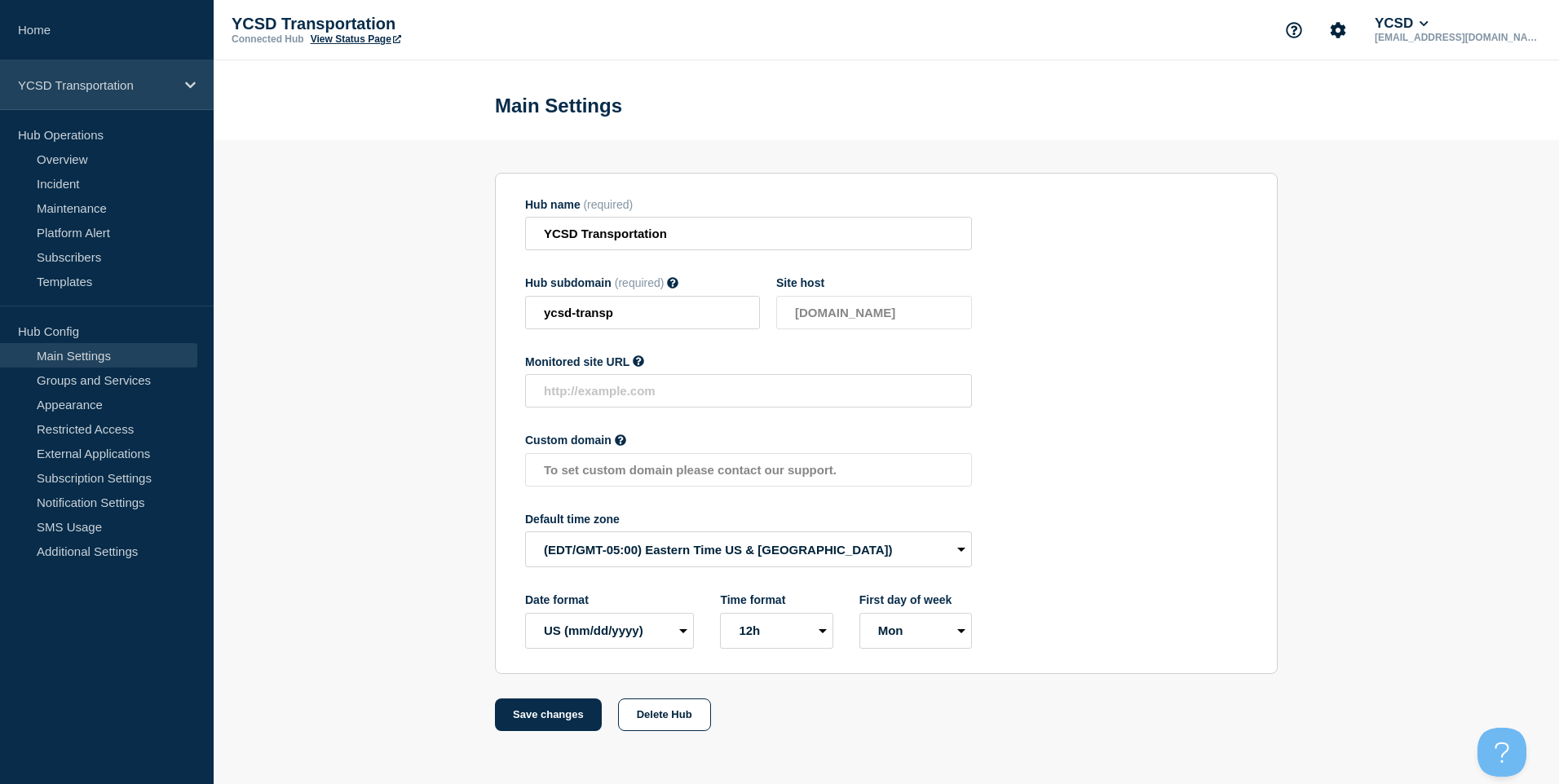
click at [98, 77] on div "YCSD Transportation" at bounding box center [107, 85] width 214 height 50
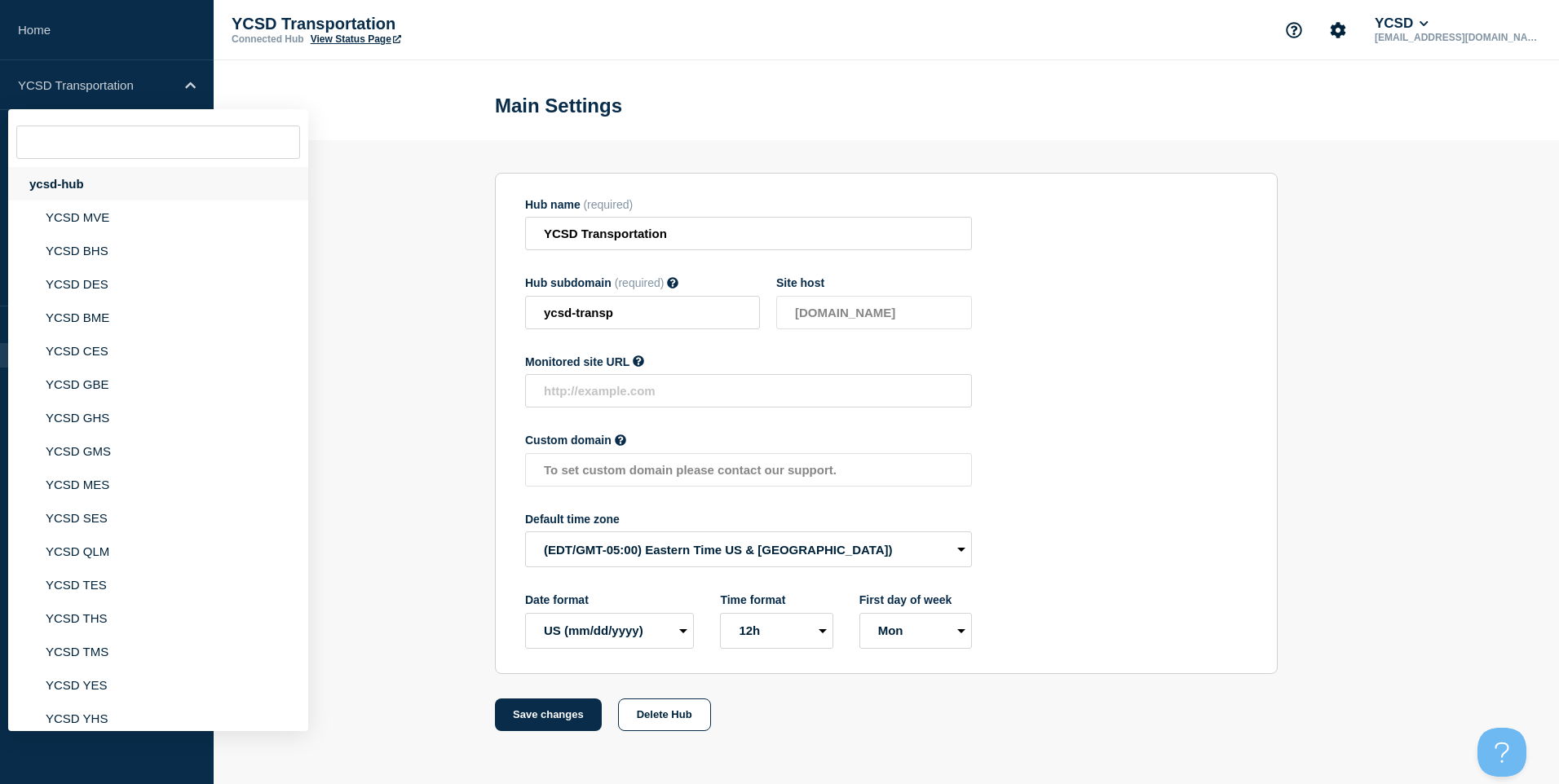
click at [133, 198] on div "ycsd-hub" at bounding box center [158, 183] width 300 height 33
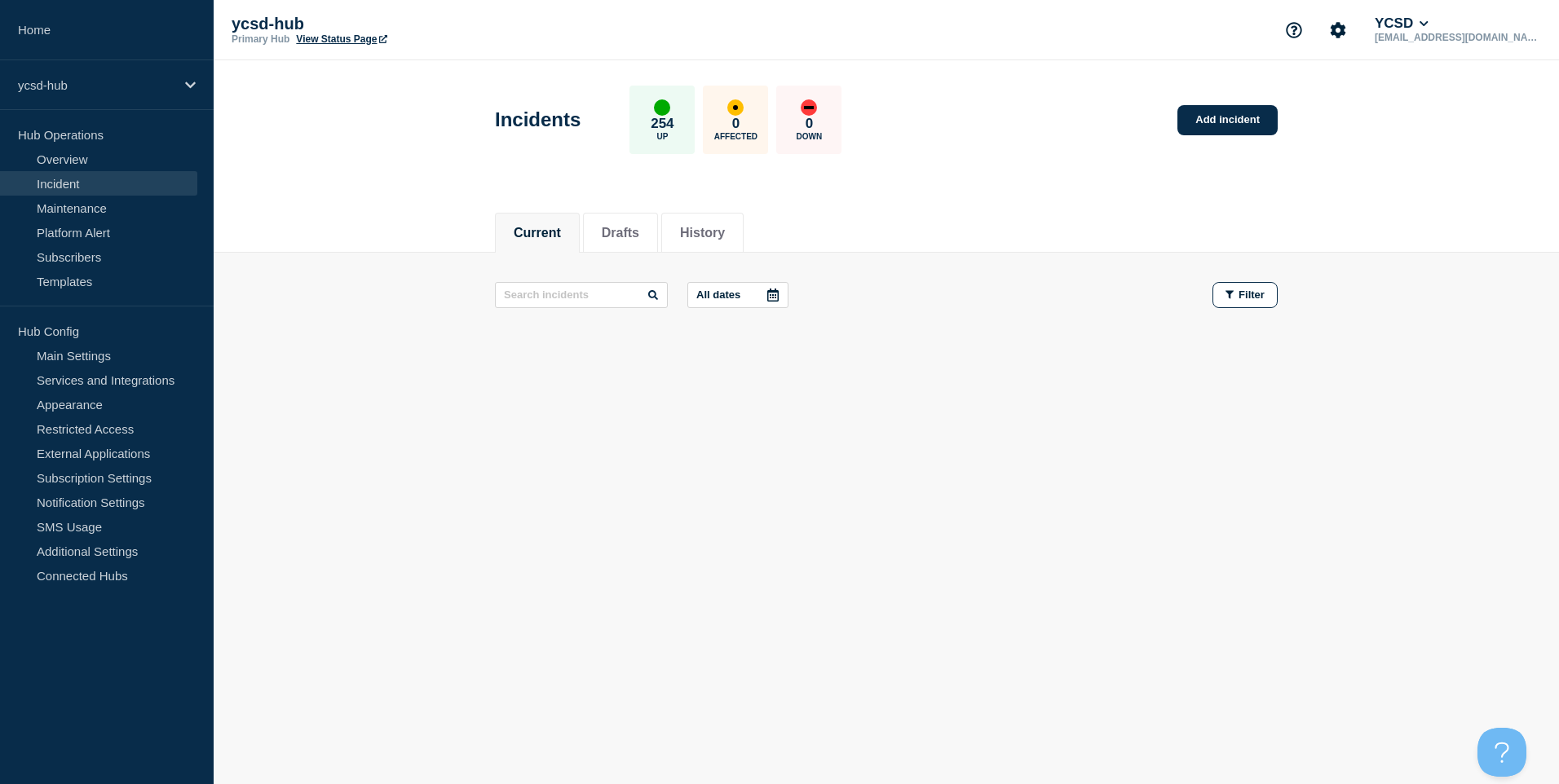
click at [114, 141] on p "Hub Operations" at bounding box center [107, 134] width 214 height 24
click at [100, 153] on link "Overview" at bounding box center [98, 159] width 197 height 24
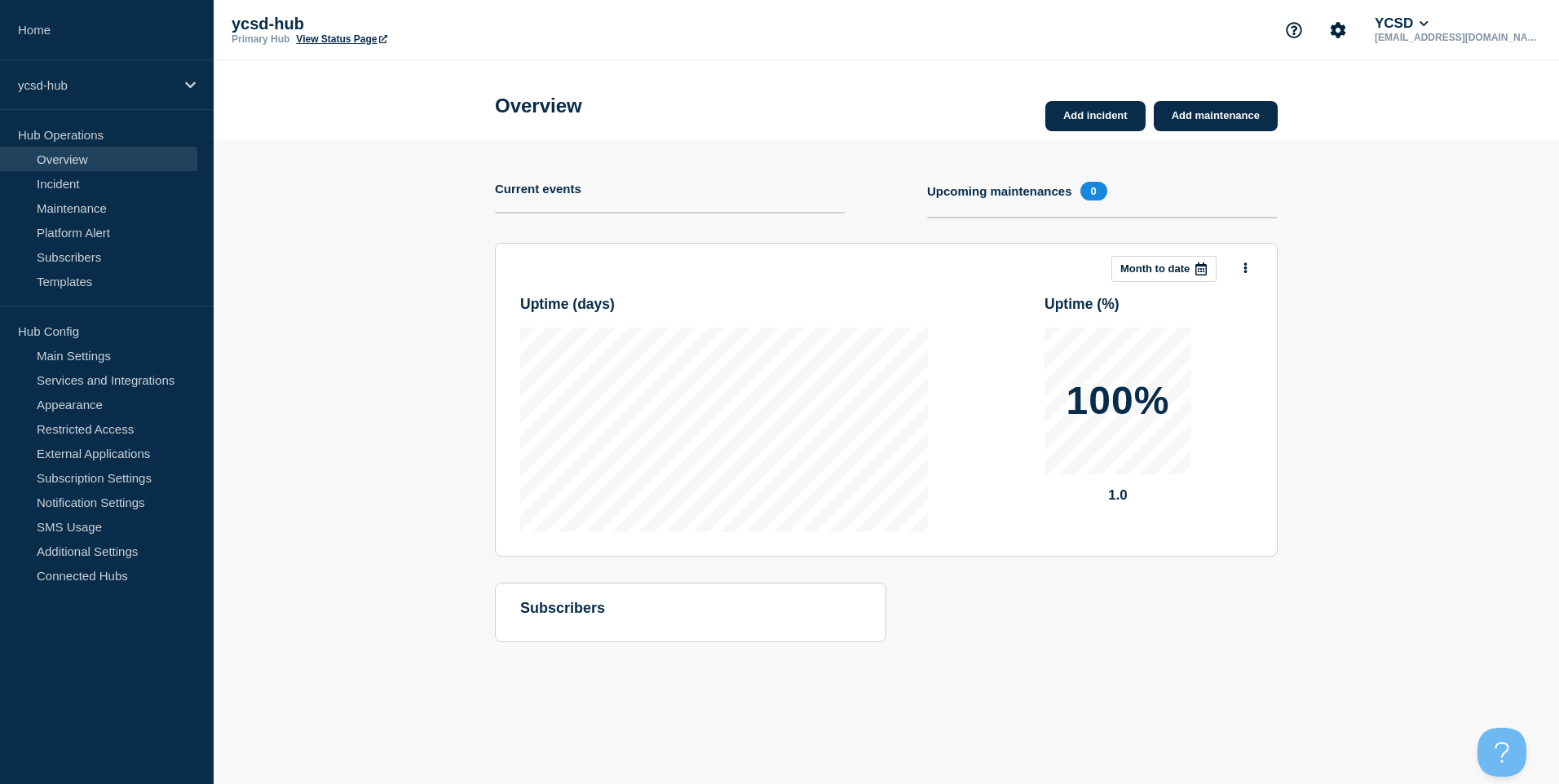
click at [102, 146] on p "Hub Operations" at bounding box center [107, 134] width 214 height 24
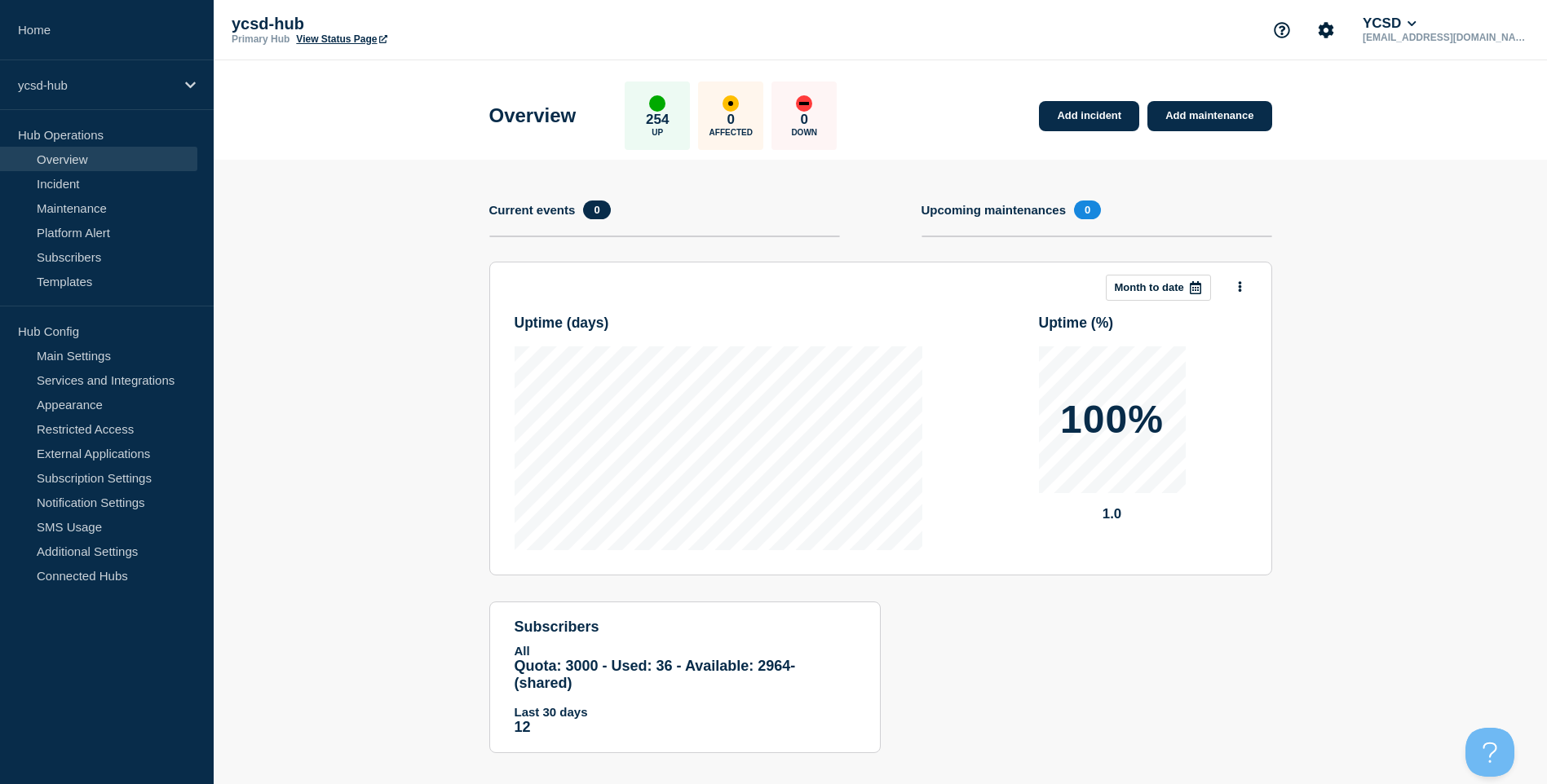
click at [91, 140] on p "Hub Operations" at bounding box center [107, 134] width 214 height 24
click at [83, 205] on link "Maintenance" at bounding box center [98, 208] width 197 height 24
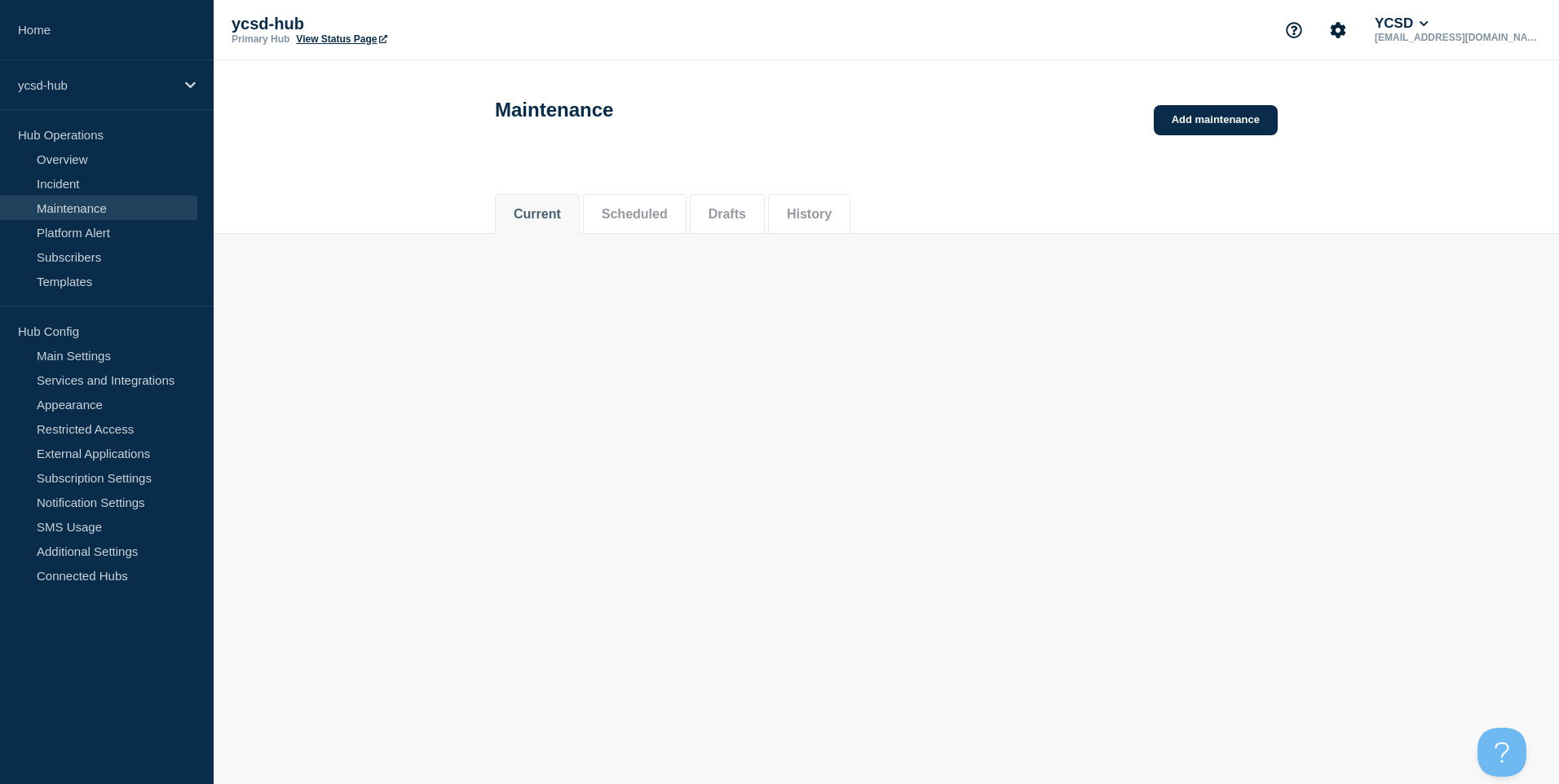
click at [353, 226] on div "Current Scheduled Drafts History" at bounding box center [886, 206] width 1346 height 56
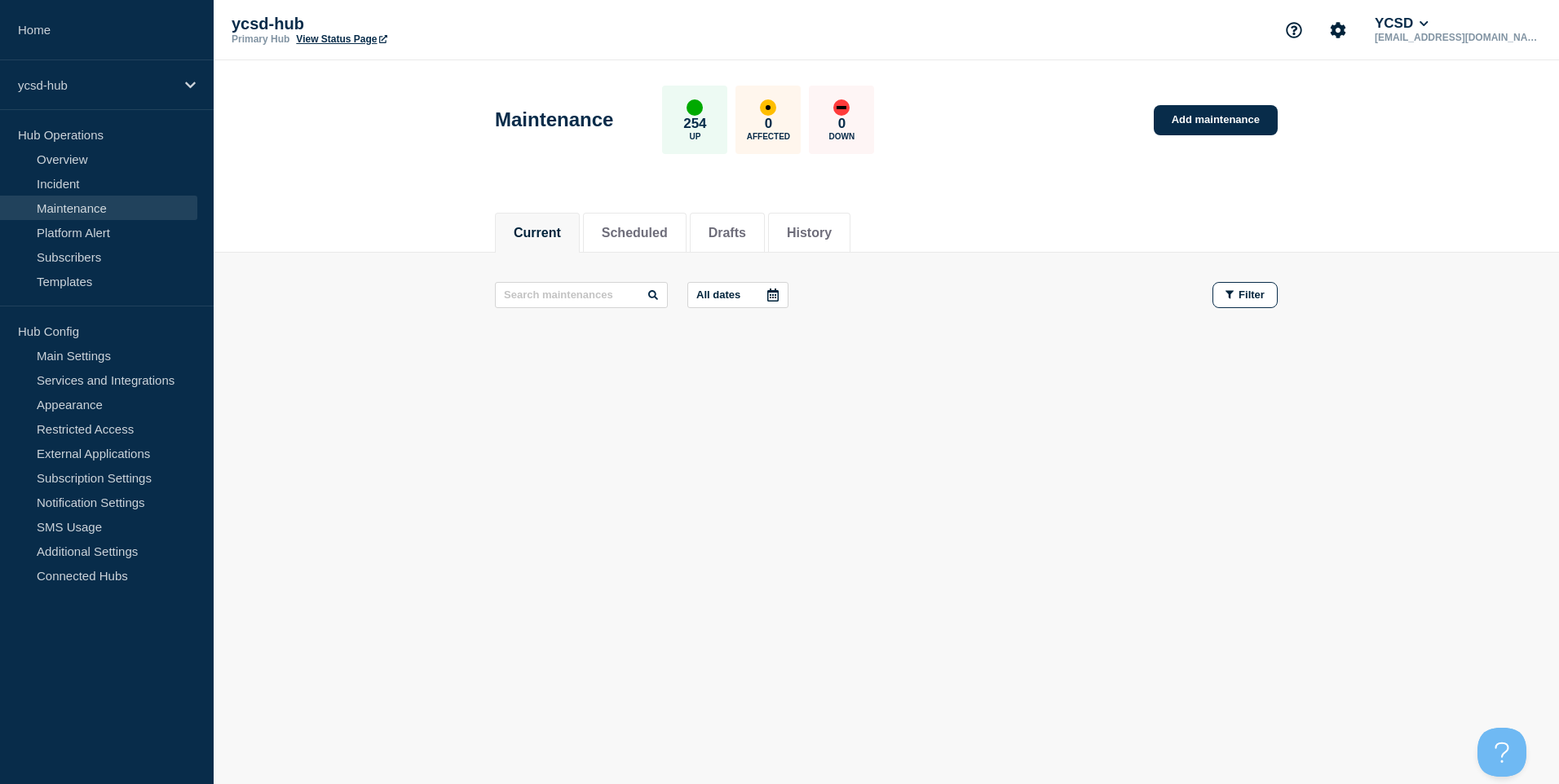
click at [375, 189] on header "Maintenance 254 Up 0 Affected 0 Down Add maintenance" at bounding box center [886, 128] width 1346 height 136
